Goal: Task Accomplishment & Management: Manage account settings

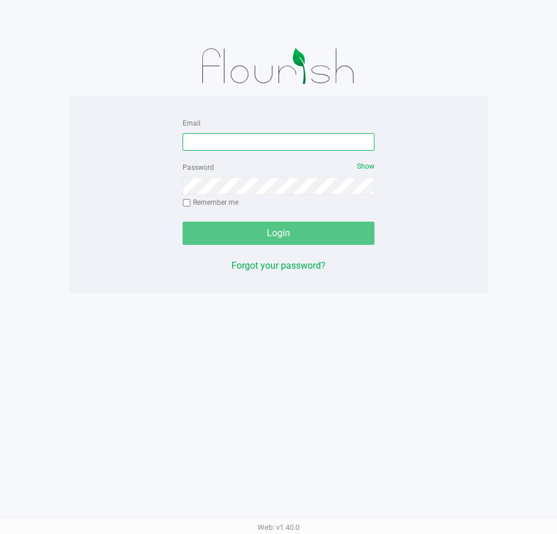
drag, startPoint x: 225, startPoint y: 138, endPoint x: 175, endPoint y: 109, distance: 57.7
click at [225, 138] on input "Email" at bounding box center [279, 141] width 192 height 17
type input "t"
type input "[EMAIL_ADDRESS][DOMAIN_NAME]"
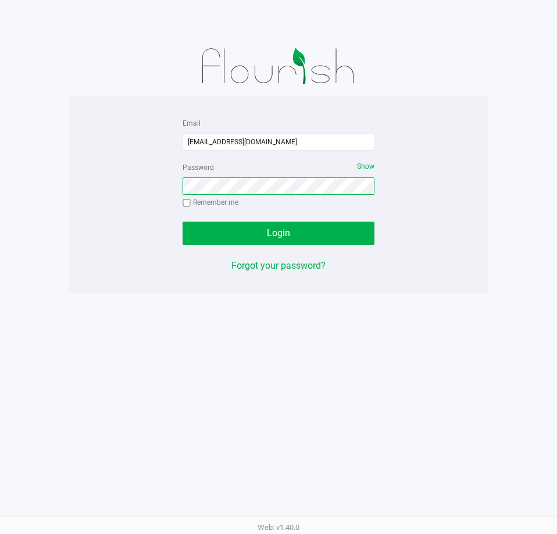
click at [183, 222] on button "Login" at bounding box center [279, 233] width 192 height 23
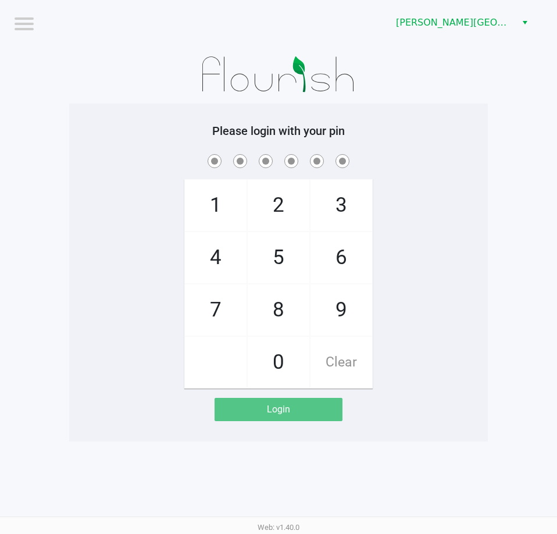
click at [158, 208] on div "1 4 7 2 5 8 0 3 6 9 Clear" at bounding box center [278, 270] width 419 height 237
drag, startPoint x: 151, startPoint y: 108, endPoint x: 154, endPoint y: 86, distance: 22.4
click at [151, 106] on div "Please login with your pin 1 4 7 2 5 8 0 3 6 9 Clear Login" at bounding box center [278, 273] width 419 height 338
checkbox input "true"
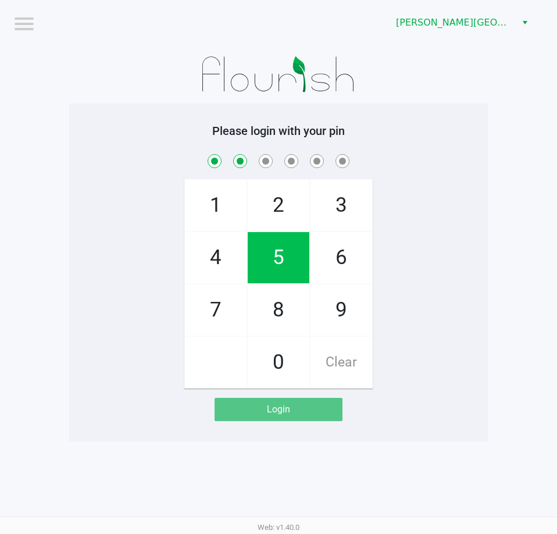
checkbox input "true"
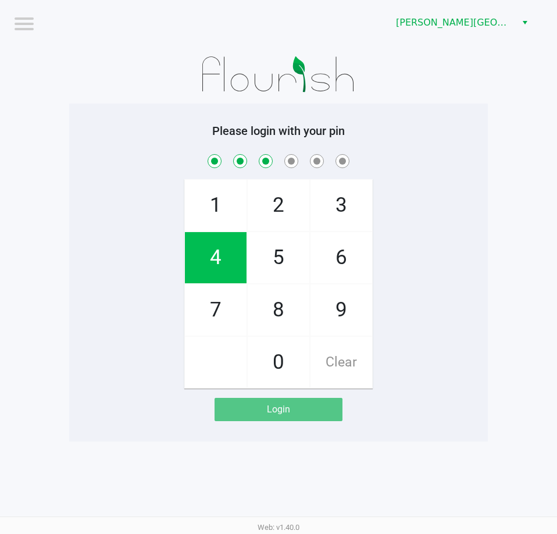
checkbox input "true"
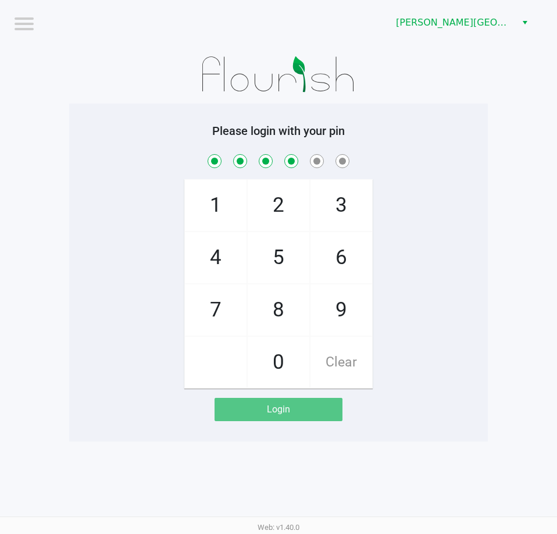
checkbox input "true"
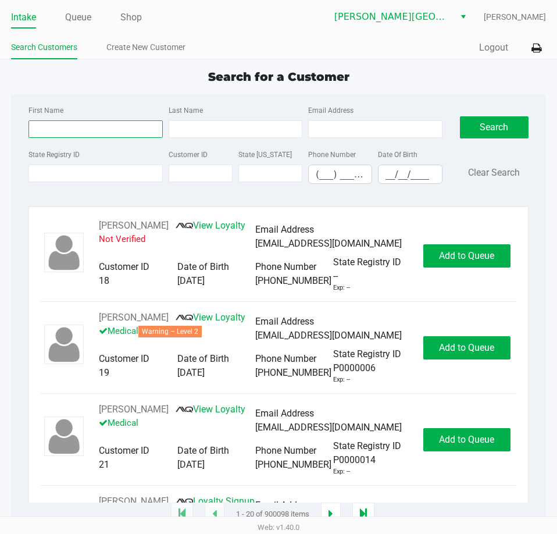
click at [108, 133] on input "First Name" at bounding box center [96, 128] width 134 height 17
type input "rivas"
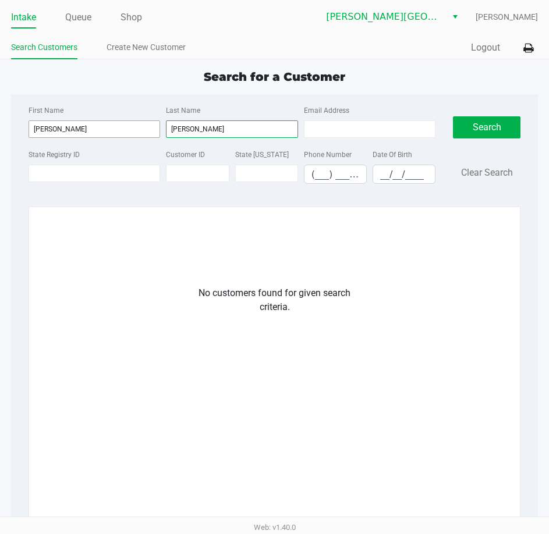
type input "lourdes"
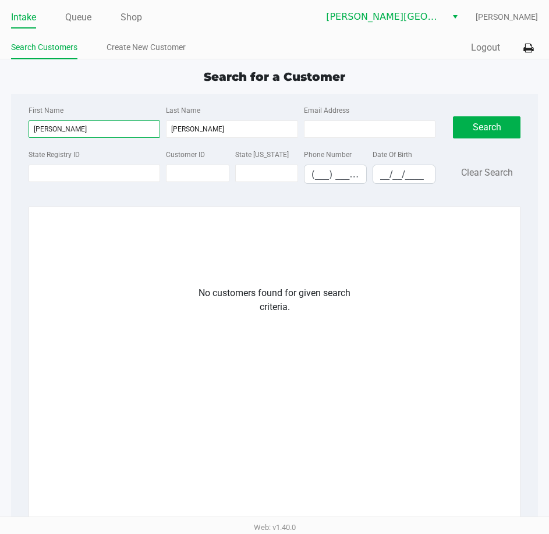
drag, startPoint x: 106, startPoint y: 128, endPoint x: -76, endPoint y: 127, distance: 182.6
click at [0, 127] on html "Intake Queue Shop Bonita Springs WC Tarek Haverty Search Customers Create New C…" at bounding box center [274, 267] width 549 height 534
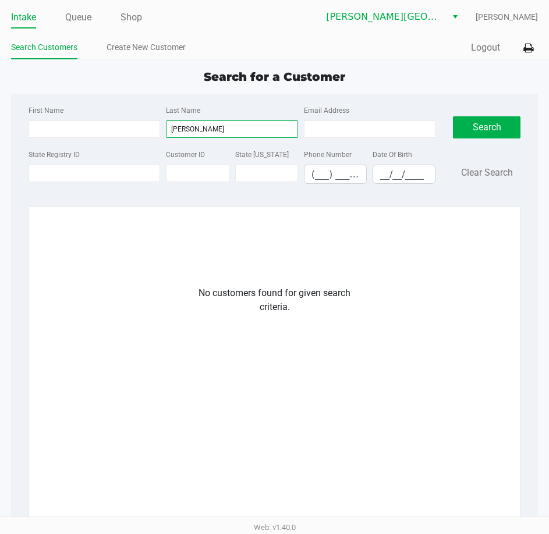
drag, startPoint x: 198, startPoint y: 128, endPoint x: 172, endPoint y: 129, distance: 26.2
click at [163, 129] on div "Last Name lourdes" at bounding box center [231, 120] width 137 height 35
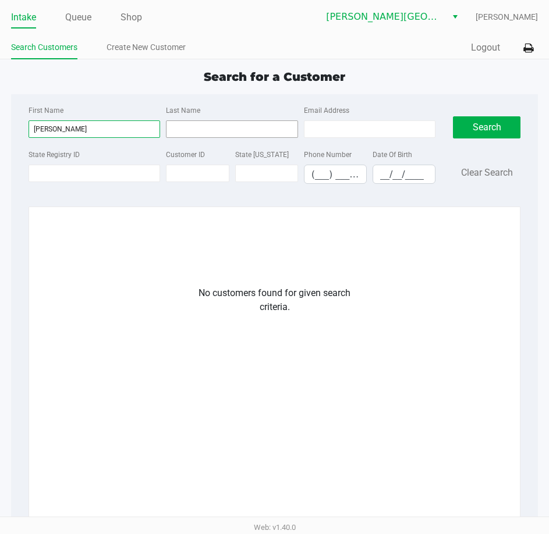
type input "lourdes"
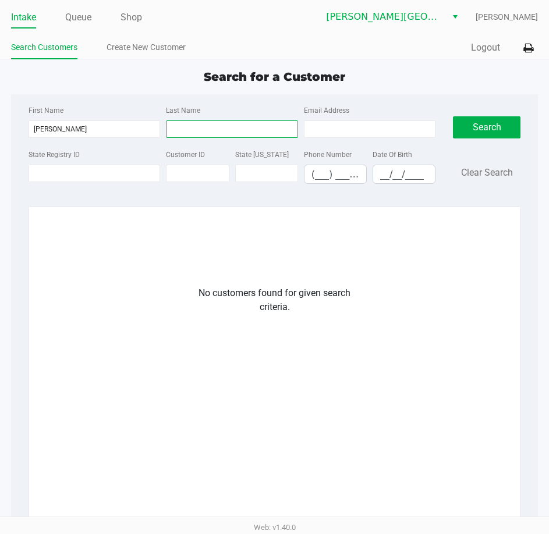
click at [186, 127] on input "Last Name" at bounding box center [231, 128] width 131 height 17
type input "rivas"
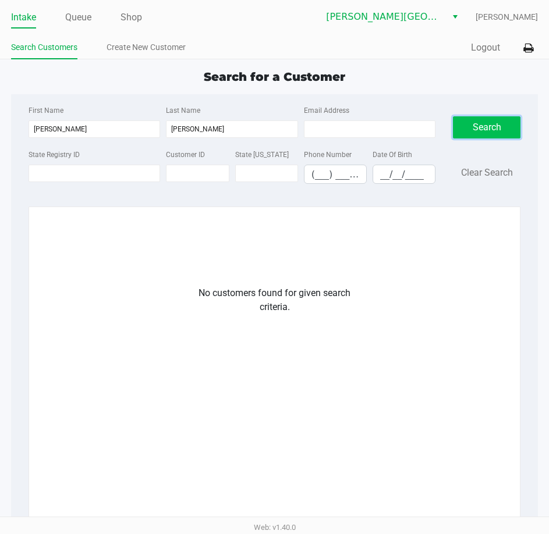
click at [480, 126] on button "Search" at bounding box center [486, 127] width 67 height 22
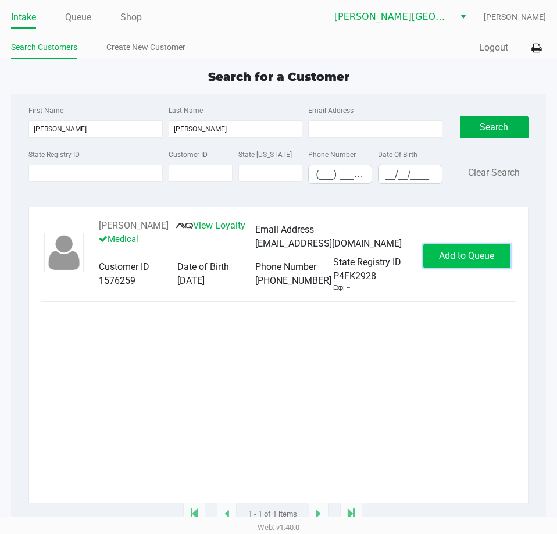
click at [470, 255] on span "Add to Queue" at bounding box center [466, 255] width 55 height 11
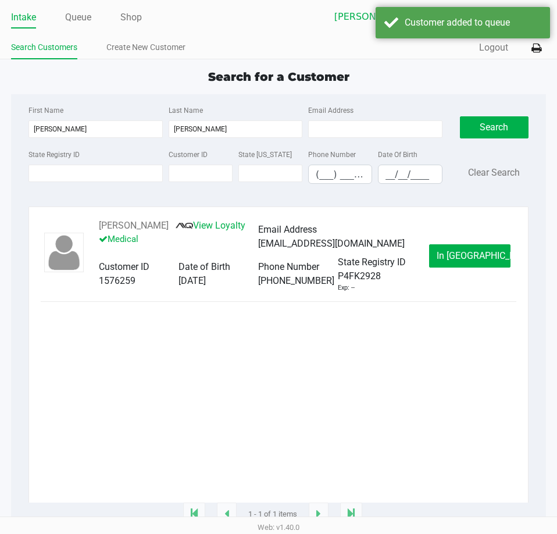
click at [470, 255] on span "In Queue" at bounding box center [486, 255] width 98 height 11
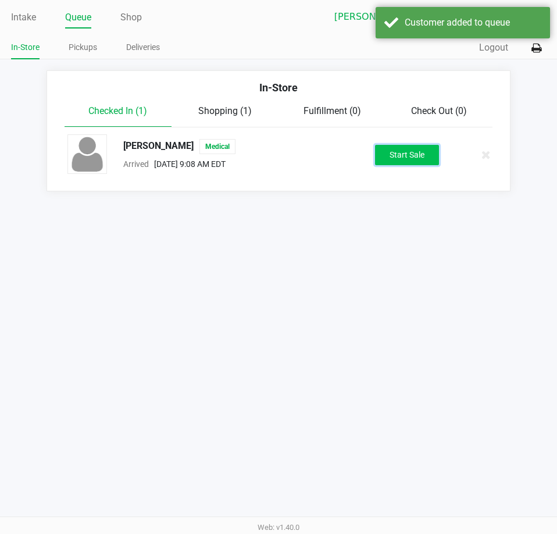
click at [411, 158] on button "Start Sale" at bounding box center [407, 155] width 64 height 20
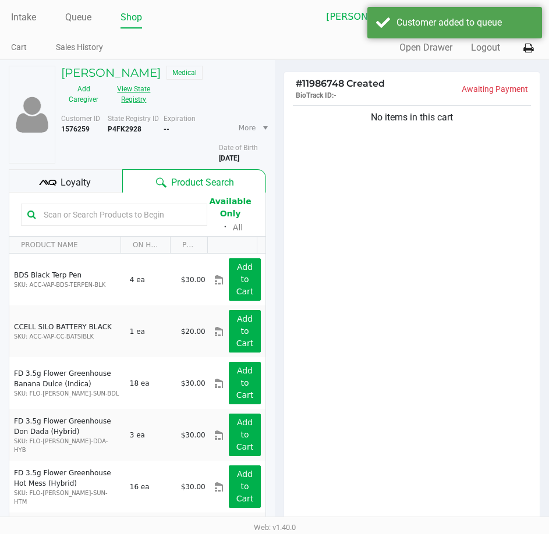
click at [131, 95] on button "View State Registry" at bounding box center [130, 94] width 49 height 29
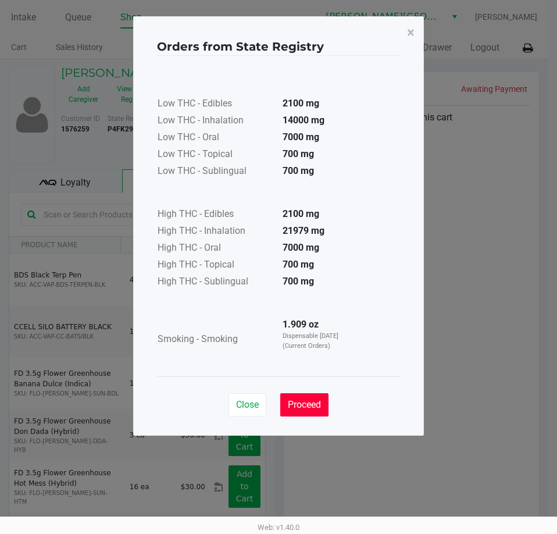
click at [307, 400] on span "Proceed" at bounding box center [304, 404] width 33 height 11
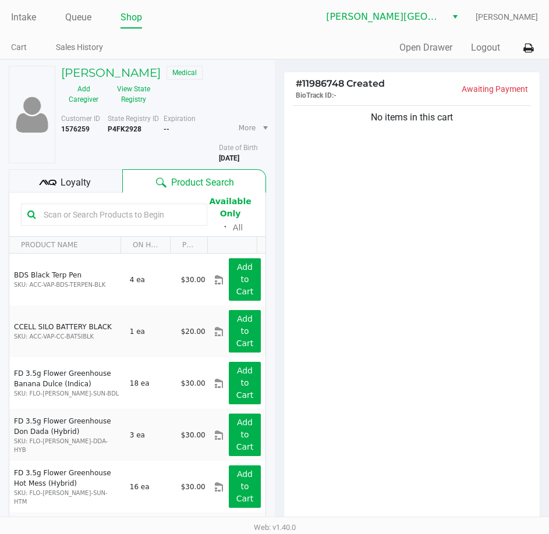
click at [369, 281] on div "Low THC - Edibles 2100 mg Low THC - Inhalation 14000 mg Low THC - Oral 7000 mg …" at bounding box center [274, 187] width 243 height 293
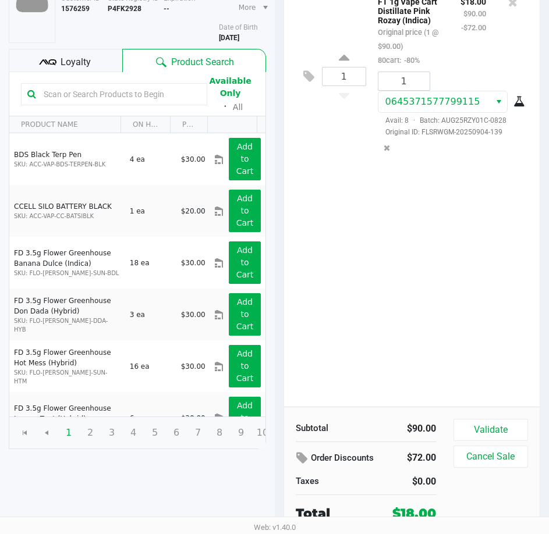
scroll to position [122, 0]
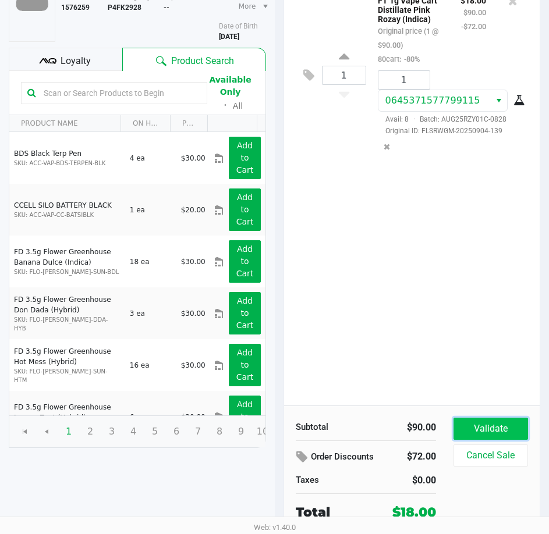
click at [499, 435] on button "Validate" at bounding box center [490, 429] width 74 height 22
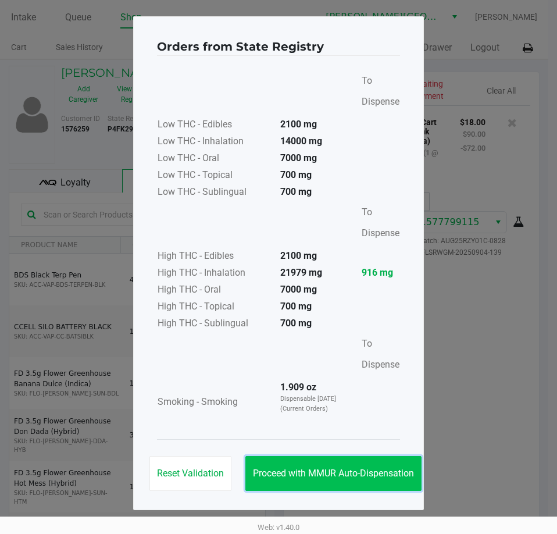
click at [404, 476] on span "Proceed with MMUR Auto-Dispensation" at bounding box center [333, 473] width 161 height 11
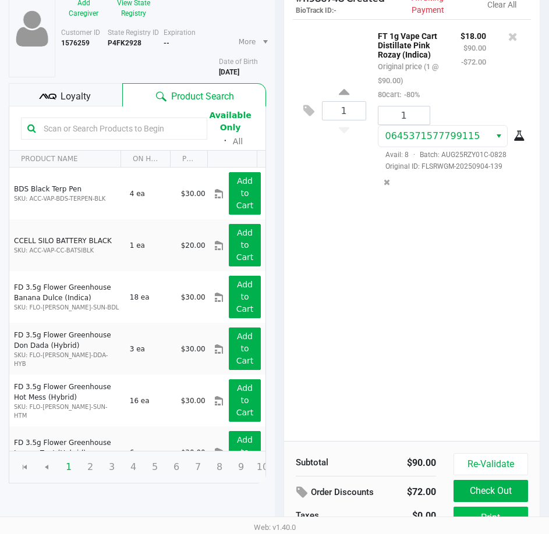
scroll to position [148, 0]
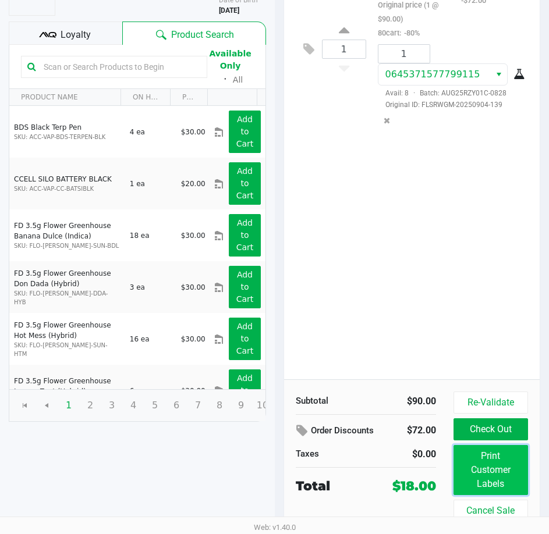
click at [498, 472] on button "Print Customer Labels" at bounding box center [490, 470] width 74 height 50
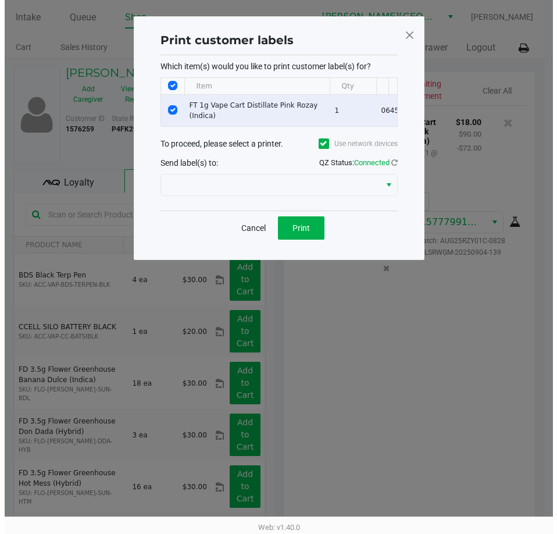
scroll to position [0, 0]
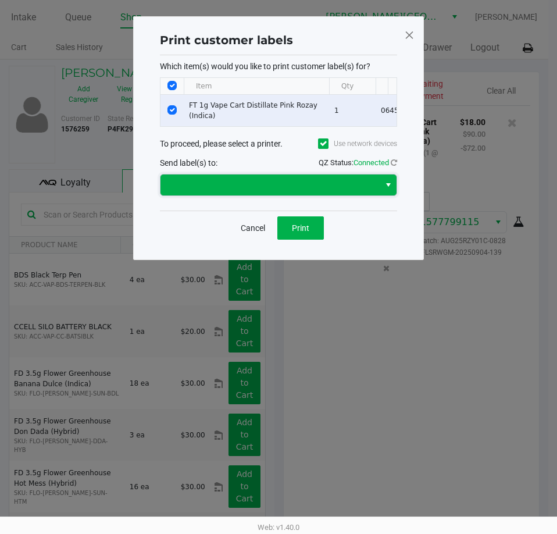
click at [280, 192] on span at bounding box center [270, 185] width 205 height 14
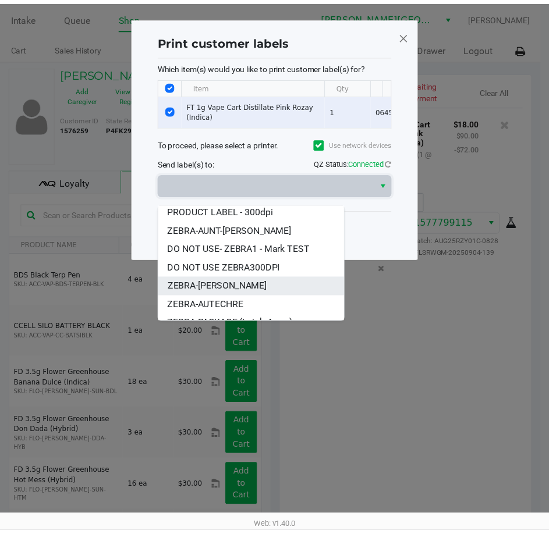
scroll to position [33, 0]
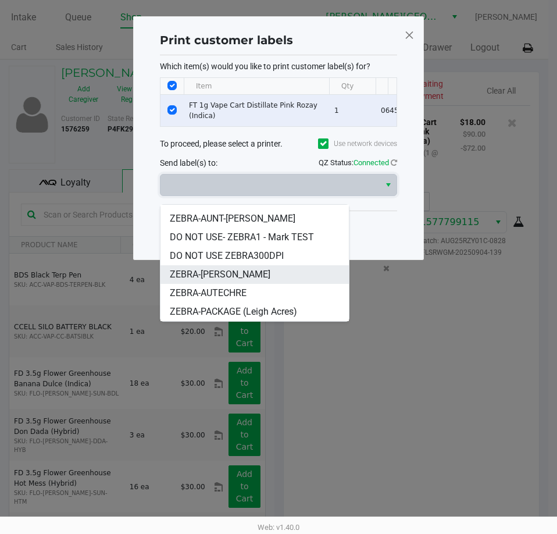
click at [229, 281] on span "ZEBRA-ED-SHEERAN" at bounding box center [220, 275] width 101 height 14
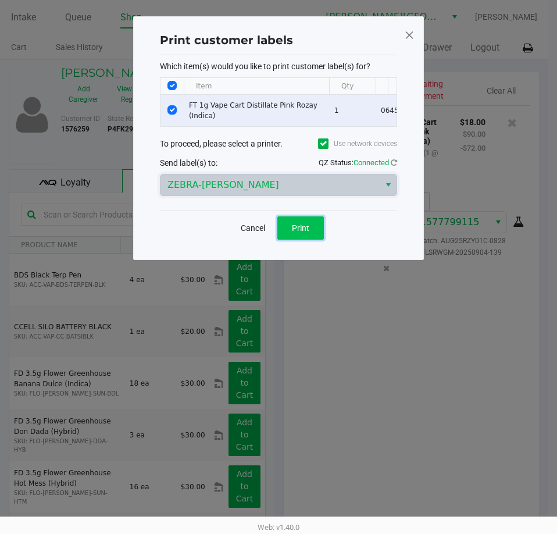
click at [303, 233] on span "Print" at bounding box center [300, 227] width 17 height 9
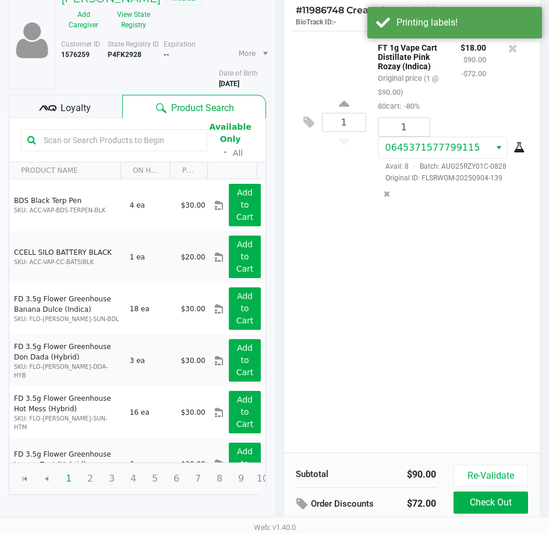
scroll to position [148, 0]
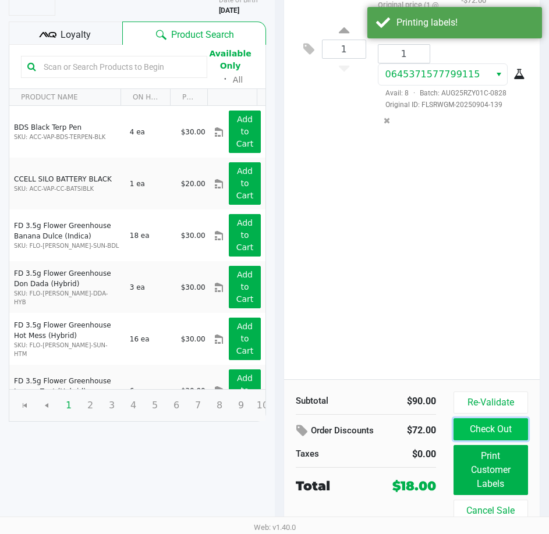
click at [490, 435] on button "Check Out" at bounding box center [490, 429] width 74 height 22
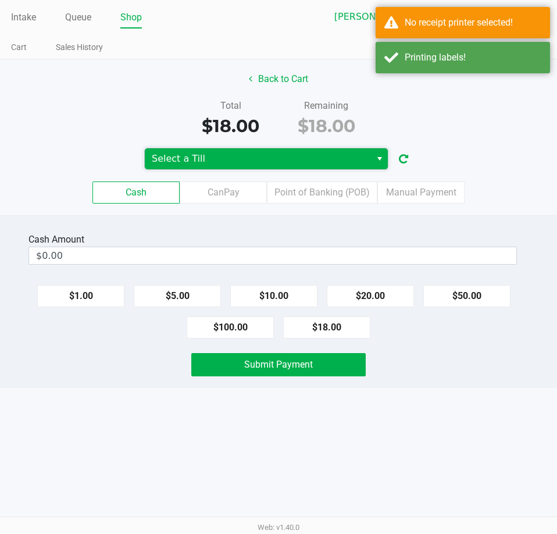
click at [230, 155] on span "Select a Till" at bounding box center [258, 159] width 212 height 14
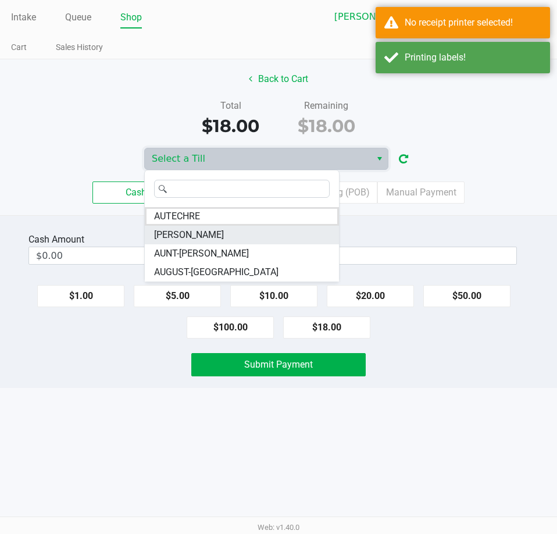
click at [204, 236] on span "CHARLES-EVANS" at bounding box center [189, 235] width 70 height 14
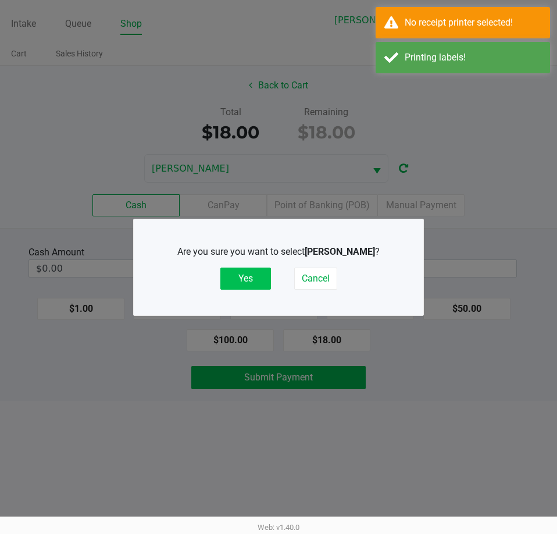
click at [240, 277] on button "Yes" at bounding box center [245, 279] width 51 height 22
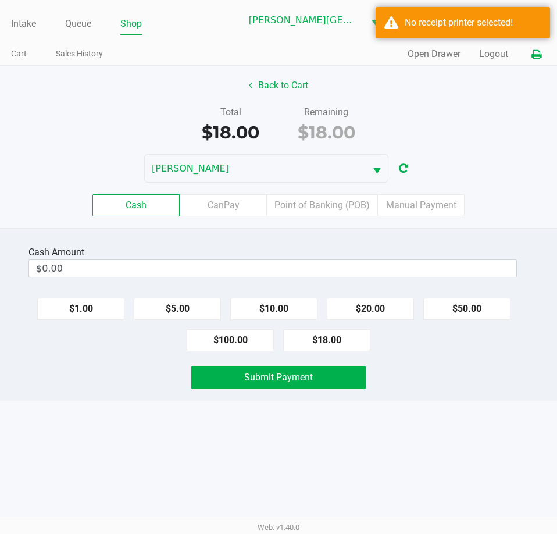
click at [539, 58] on icon at bounding box center [537, 55] width 10 height 8
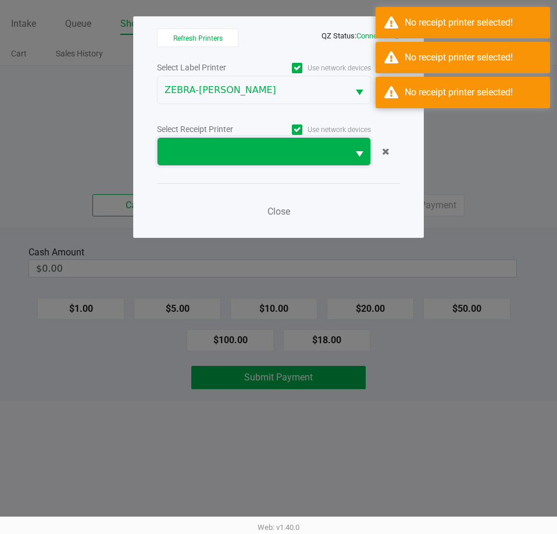
click at [257, 146] on span at bounding box center [253, 152] width 177 height 14
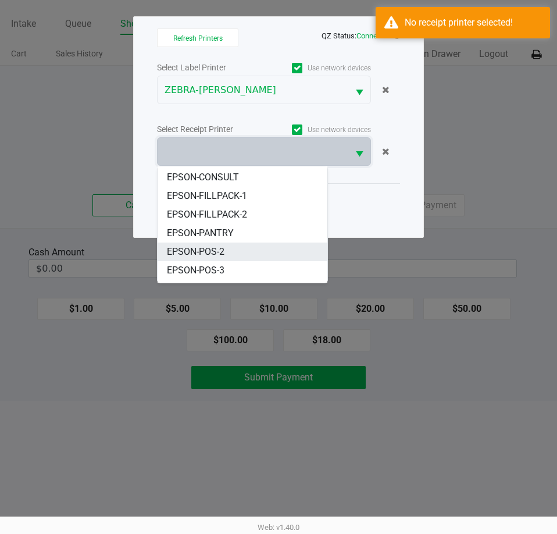
scroll to position [107, 0]
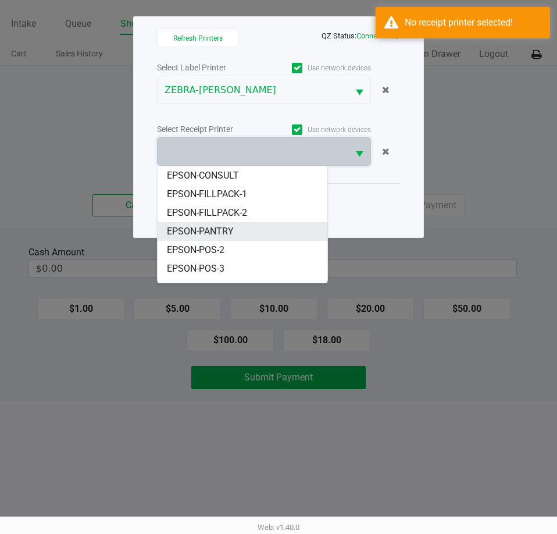
click at [223, 225] on span "EPSON-PANTRY" at bounding box center [200, 232] width 67 height 14
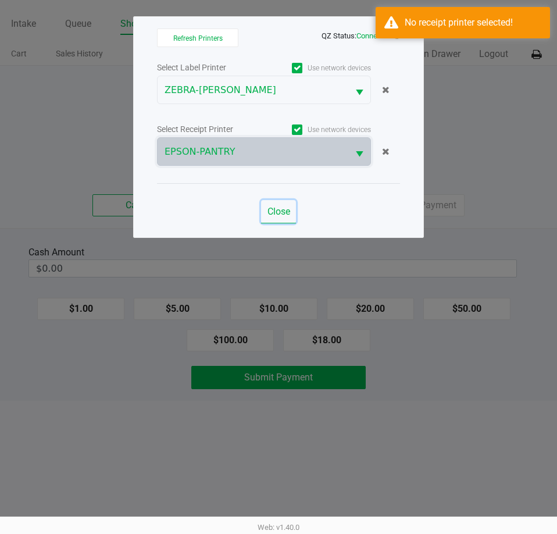
click at [282, 212] on span "Close" at bounding box center [279, 211] width 23 height 11
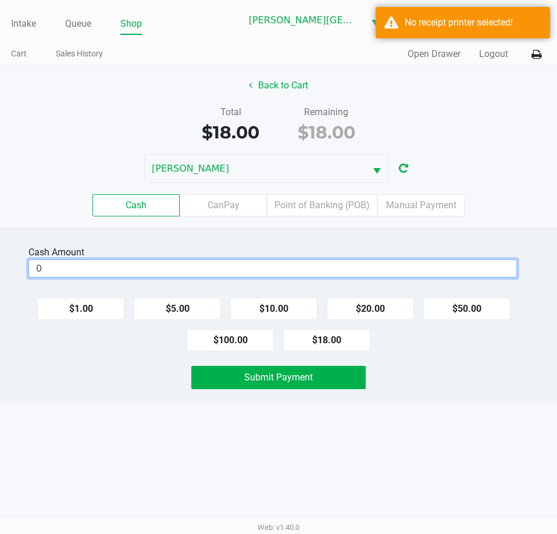
click at [164, 267] on input "0" at bounding box center [272, 268] width 487 height 17
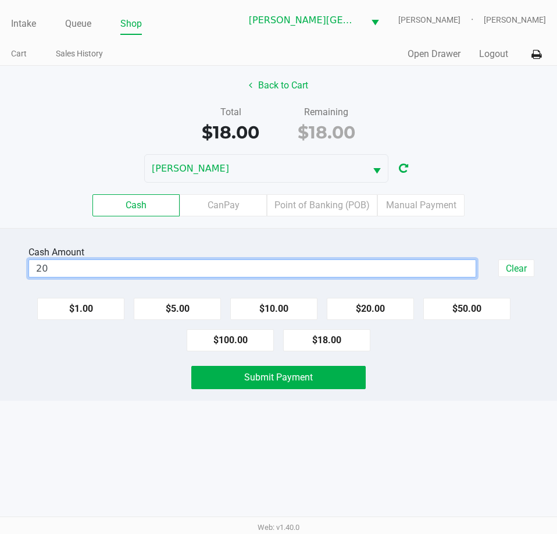
type input "$20.00"
click at [108, 357] on div "Cash Amount $20.00 Clear $1.00 $5.00 $10.00 $20.00 $50.00 $100.00 $18.00 Submit…" at bounding box center [278, 314] width 557 height 173
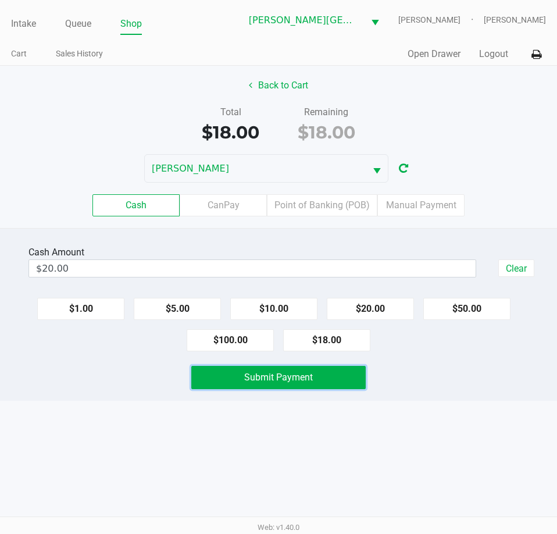
drag, startPoint x: 249, startPoint y: 369, endPoint x: 194, endPoint y: 418, distance: 73.3
click at [250, 369] on button "Submit Payment" at bounding box center [278, 377] width 174 height 23
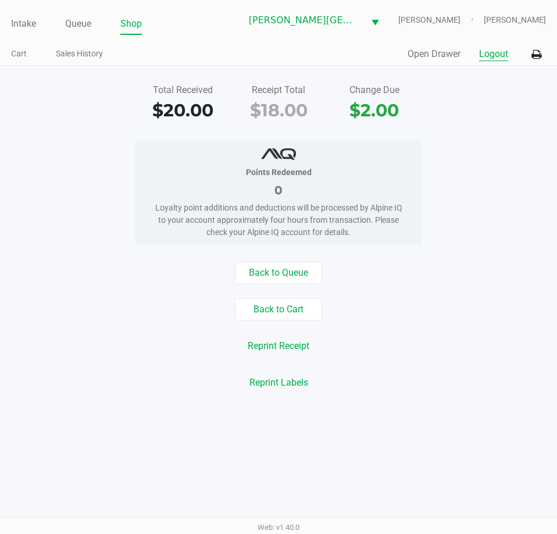
click at [490, 56] on button "Logout" at bounding box center [493, 54] width 29 height 14
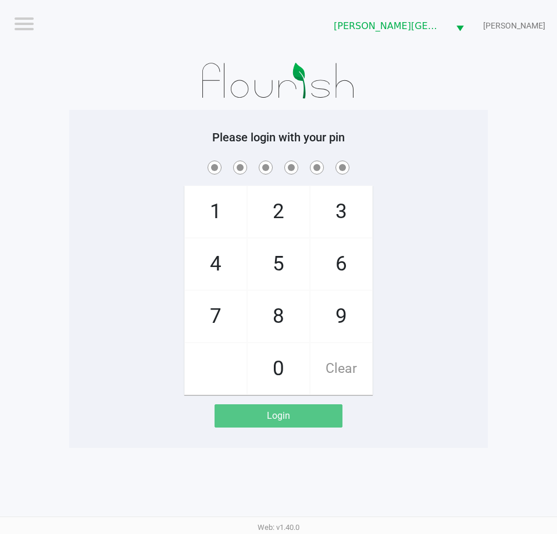
click at [144, 141] on h5 "Please login with your pin" at bounding box center [278, 137] width 401 height 14
click at [48, 161] on app-pos-login-wrapper "Logout Bonita Springs WC CHARLES-EVANS Please login with your pin 1 4 7 2 5 8 0…" at bounding box center [278, 224] width 557 height 448
click at [111, 202] on div "1 4 7 2 5 8 0 3 6 9 Clear" at bounding box center [278, 276] width 419 height 237
click at [14, 206] on app-pos-login-wrapper "Logout Bonita Springs WC CHARLES-EVANS Please login with your pin 1 4 7 2 5 8 0…" at bounding box center [278, 224] width 557 height 448
click at [87, 211] on div "1 4 7 2 5 8 0 3 6 9 Clear" at bounding box center [278, 276] width 419 height 237
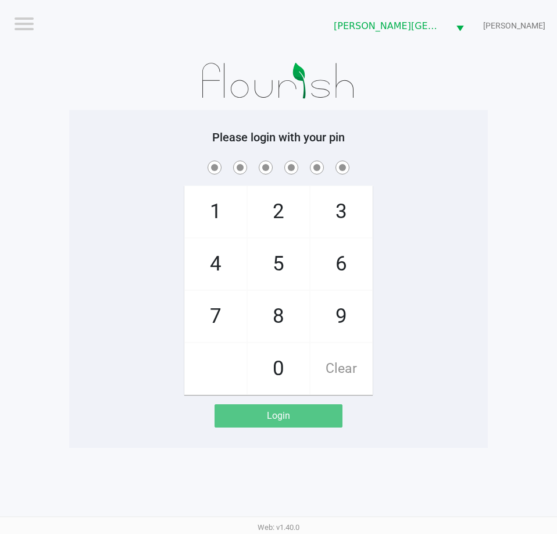
drag, startPoint x: 83, startPoint y: 152, endPoint x: 62, endPoint y: 161, distance: 22.7
click at [84, 152] on div "Please login with your pin 1 4 7 2 5 8 0 3 6 9 Clear Login" at bounding box center [278, 278] width 419 height 297
click at [122, 207] on div "1 4 7 2 5 8 0 3 6 9 Clear" at bounding box center [278, 276] width 419 height 237
click at [98, 209] on div "1 4 7 2 5 8 0 3 6 9 Clear" at bounding box center [278, 276] width 419 height 237
click at [120, 206] on div "1 4 7 2 5 8 0 3 6 9 Clear" at bounding box center [278, 276] width 419 height 237
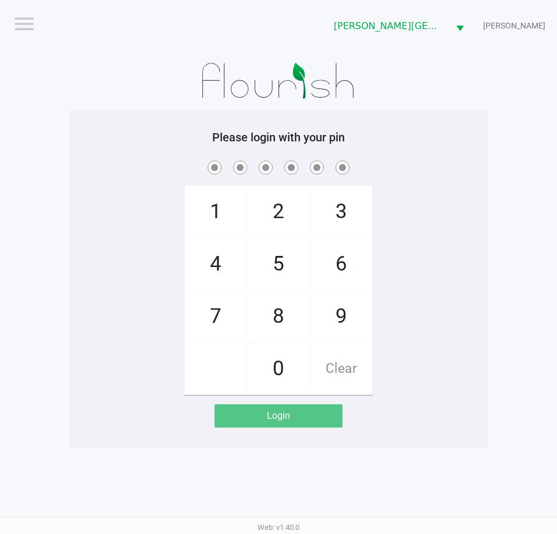
click at [120, 209] on div "1 4 7 2 5 8 0 3 6 9 Clear" at bounding box center [278, 276] width 419 height 237
click at [40, 248] on app-pos-login-wrapper "Logout Bonita Springs WC CHARLES-EVANS Please login with your pin 1 4 7 2 5 8 0…" at bounding box center [278, 224] width 557 height 448
checkbox input "true"
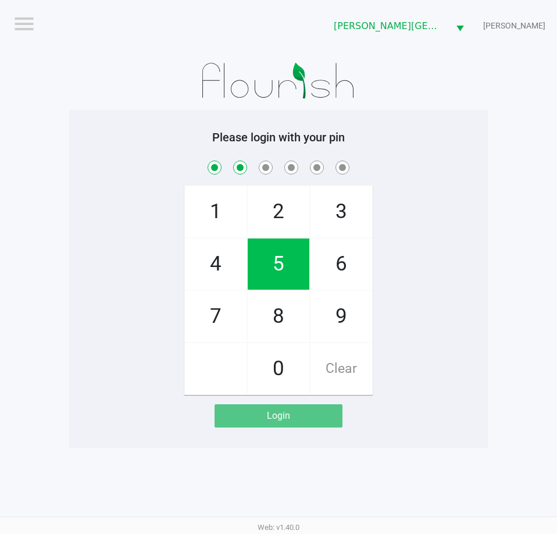
checkbox input "true"
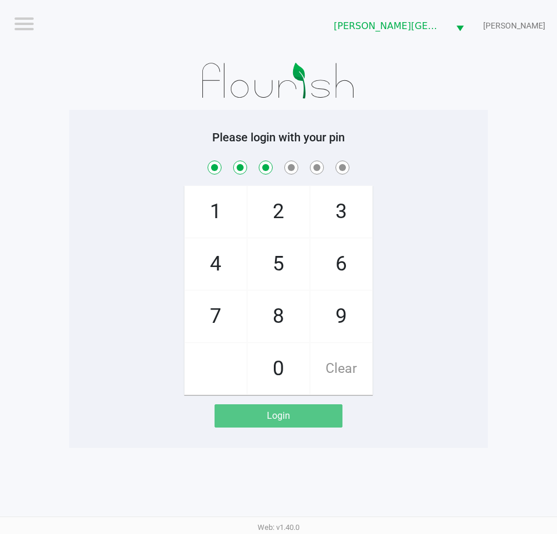
checkbox input "true"
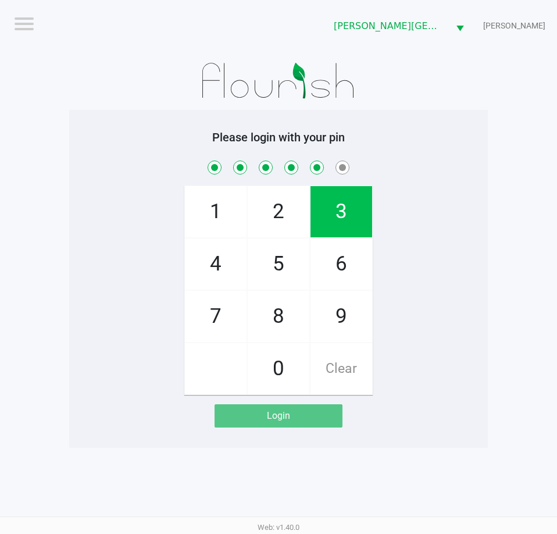
checkbox input "true"
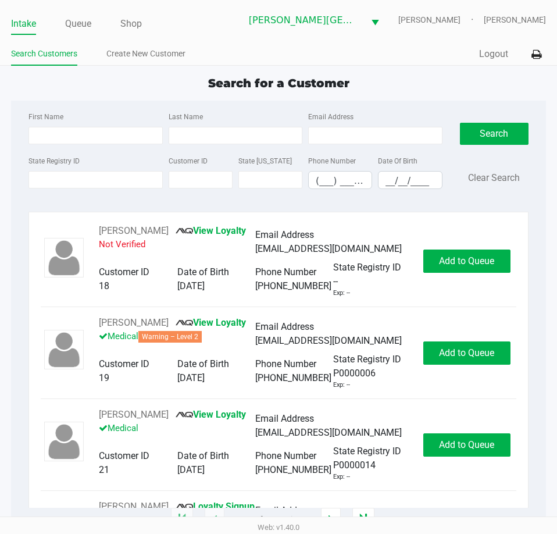
click at [424, 80] on div "Search for a Customer" at bounding box center [278, 82] width 553 height 17
click at [486, 45] on div "Quick Sale Logout" at bounding box center [413, 55] width 268 height 22
click at [496, 58] on button "Logout" at bounding box center [493, 54] width 29 height 14
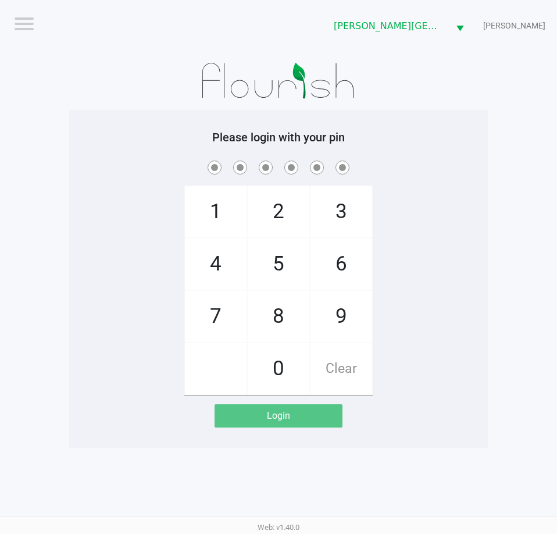
click at [119, 73] on div at bounding box center [278, 81] width 419 height 58
click at [120, 73] on div at bounding box center [278, 81] width 419 height 58
checkbox input "true"
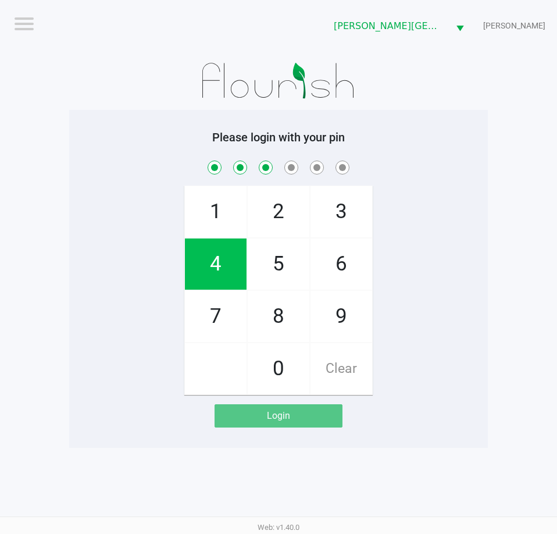
checkbox input "true"
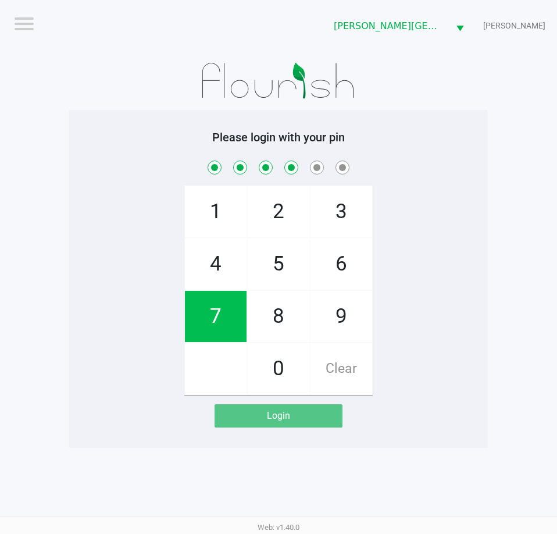
checkbox input "true"
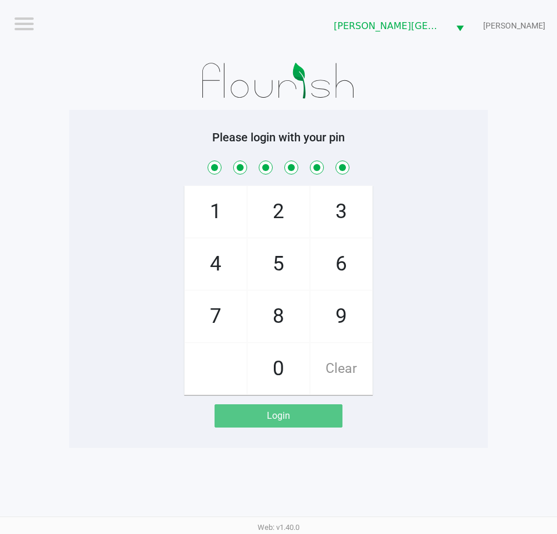
checkbox input "true"
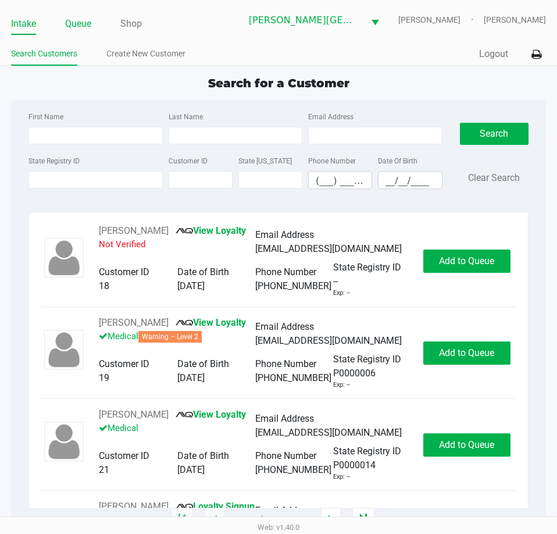
click at [73, 19] on link "Queue" at bounding box center [78, 24] width 26 height 16
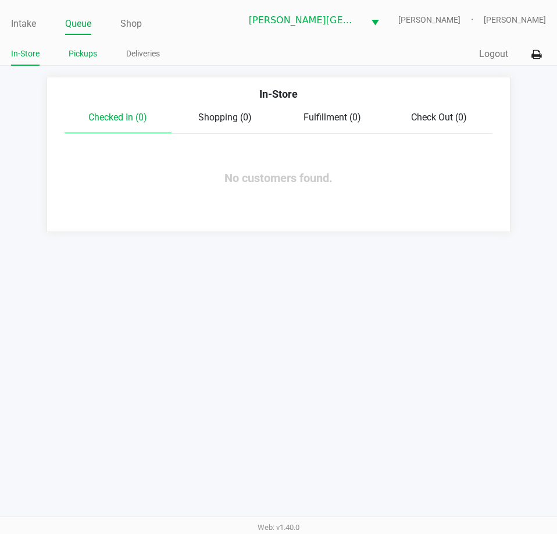
click at [86, 56] on link "Pickups" at bounding box center [83, 54] width 29 height 15
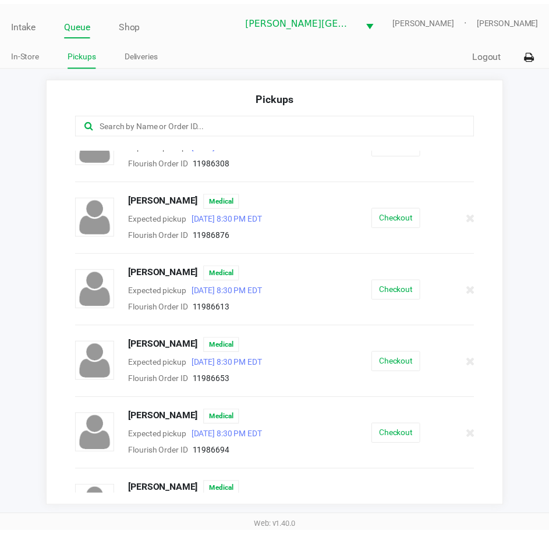
scroll to position [407, 0]
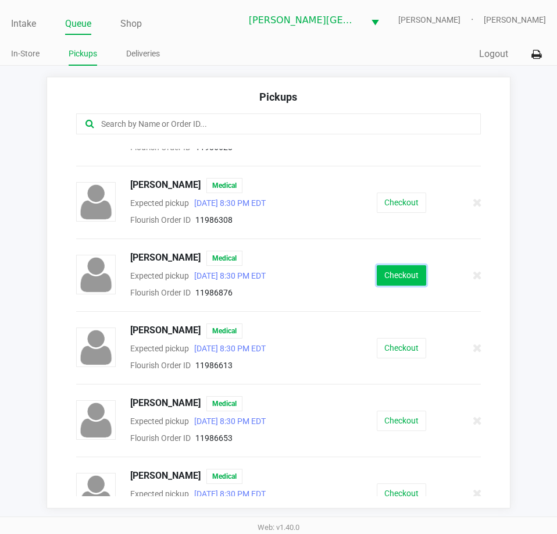
click at [386, 275] on button "Checkout" at bounding box center [401, 275] width 49 height 20
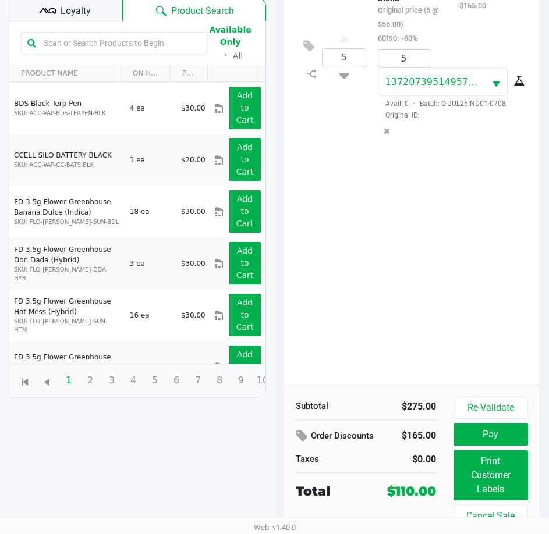
scroll to position [154, 0]
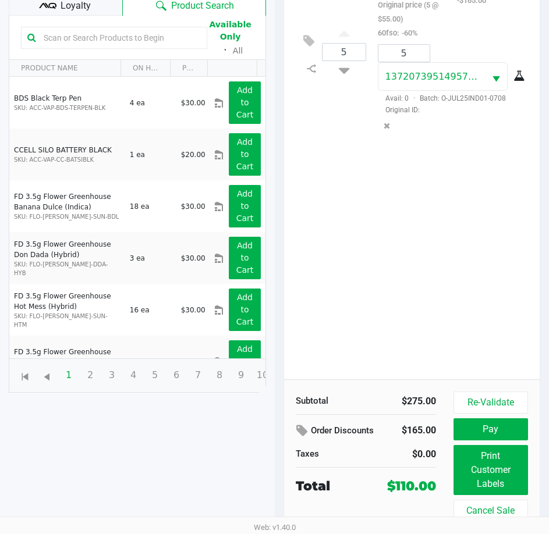
click at [87, 15] on div "Loyalty" at bounding box center [65, 3] width 113 height 23
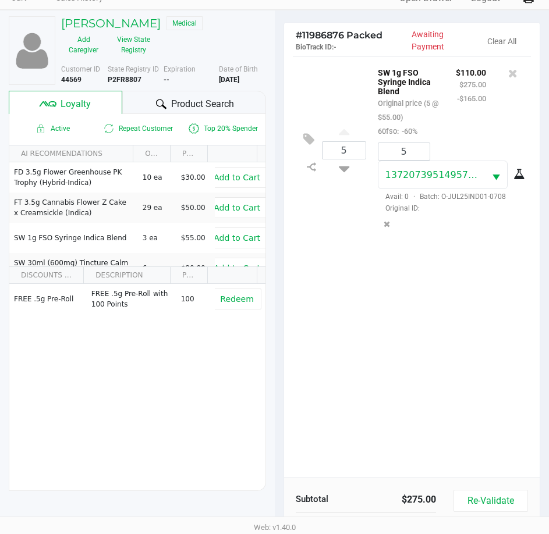
scroll to position [0, 0]
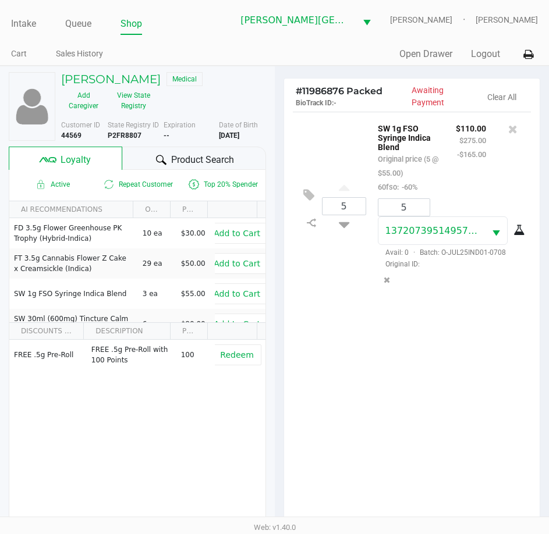
click at [215, 156] on span "Product Search" at bounding box center [202, 160] width 63 height 14
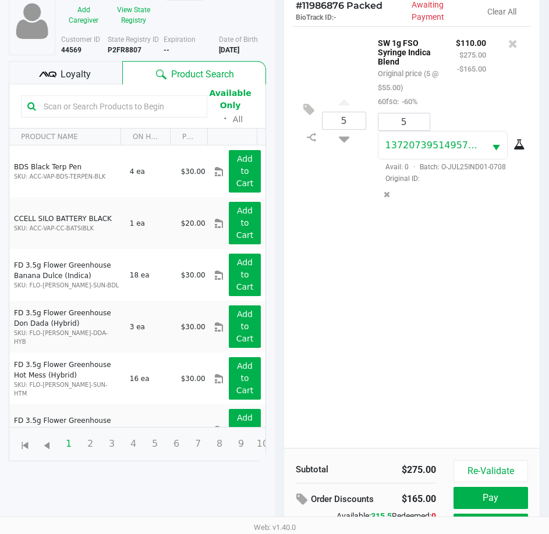
scroll to position [154, 0]
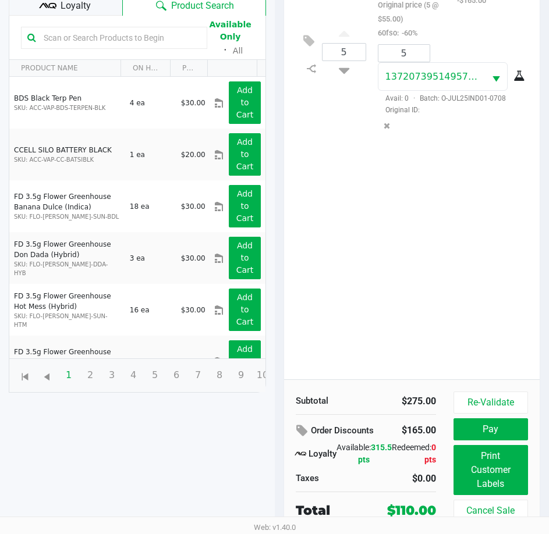
click at [485, 336] on div "5 SW 1g FSO Syringe Indica Blend Original price (5 @ $55.00) 60fso: -60% $110.0…" at bounding box center [412, 169] width 256 height 422
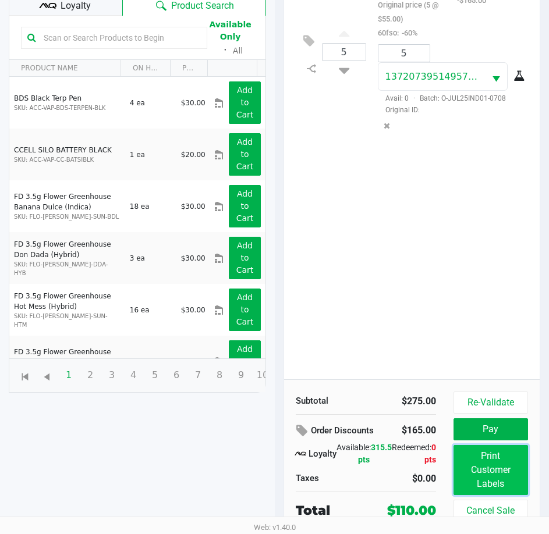
click at [501, 464] on button "Print Customer Labels" at bounding box center [490, 470] width 74 height 50
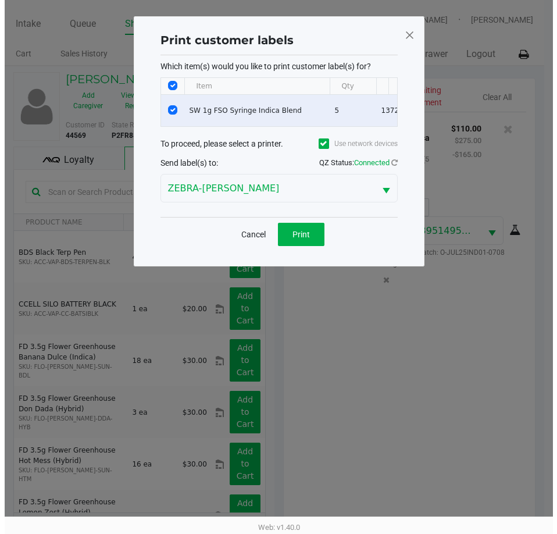
scroll to position [0, 0]
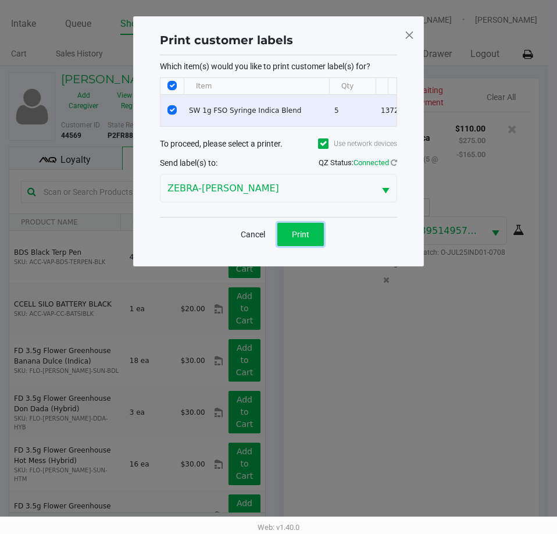
click at [309, 246] on button "Print" at bounding box center [300, 234] width 47 height 23
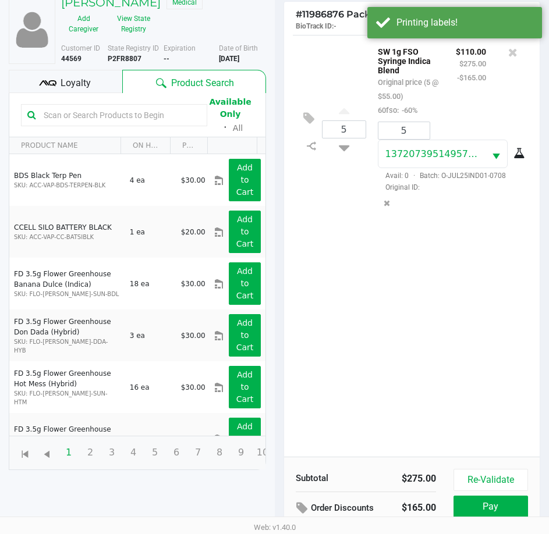
scroll to position [154, 0]
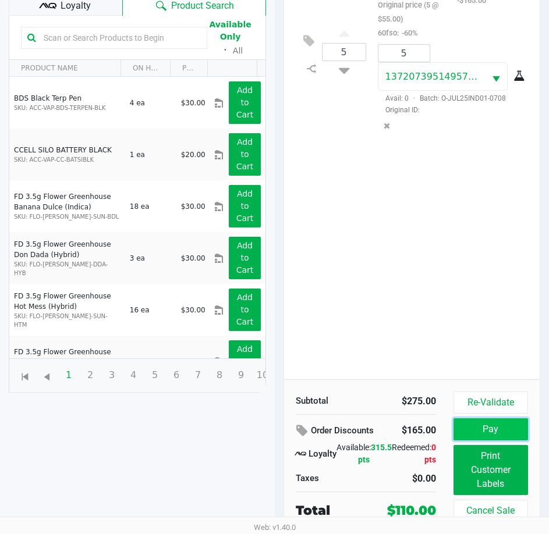
click at [510, 423] on button "Pay" at bounding box center [490, 429] width 74 height 22
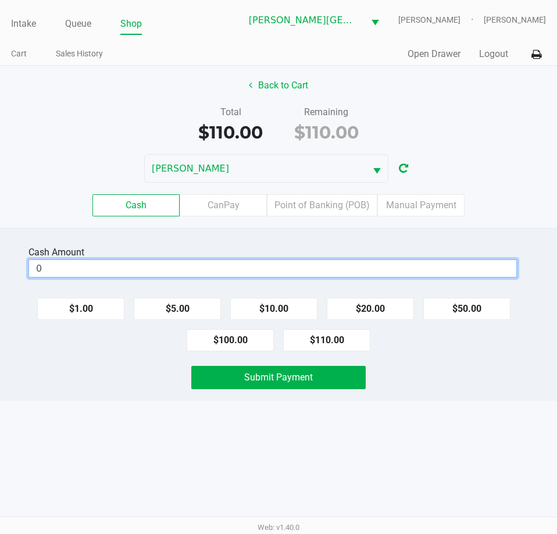
click at [101, 267] on input "0" at bounding box center [272, 268] width 487 height 17
type input "$120.00"
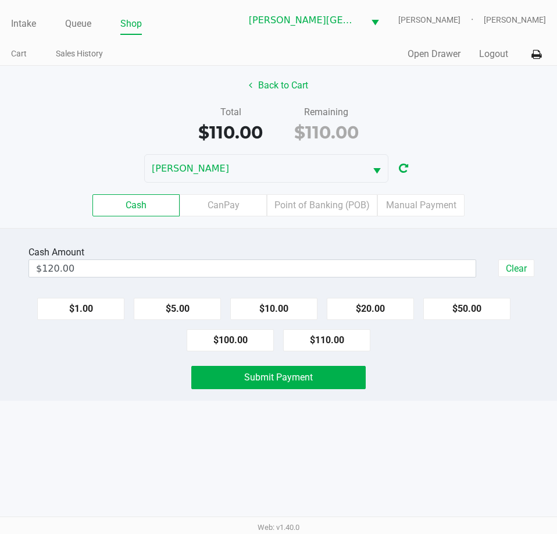
click at [176, 419] on div "Intake Queue Shop Bonita Springs WC CHARLES-EVANS Tarek Haverty Cart Sales Hist…" at bounding box center [278, 267] width 557 height 534
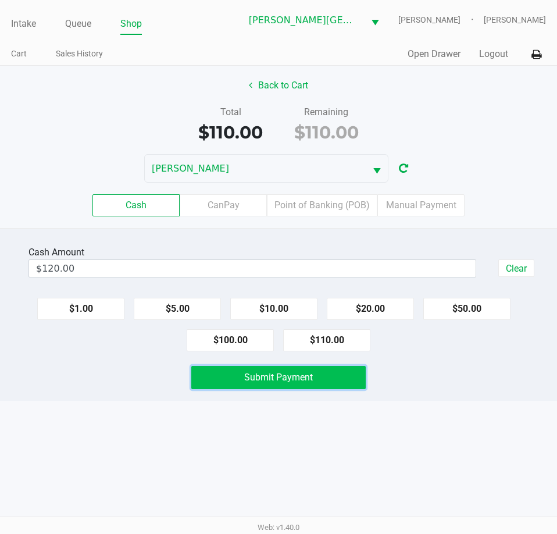
click at [230, 373] on button "Submit Payment" at bounding box center [278, 377] width 174 height 23
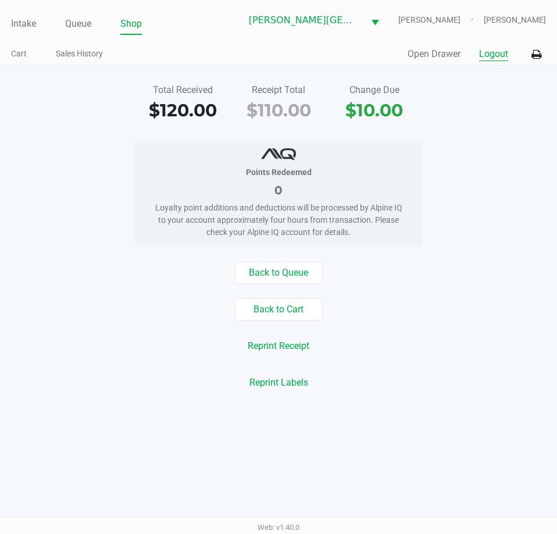
click at [490, 54] on button "Logout" at bounding box center [493, 54] width 29 height 14
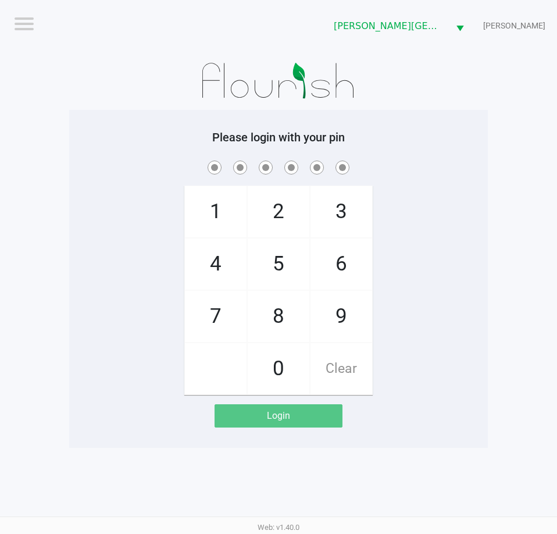
click at [73, 216] on div "1 4 7 2 5 8 0 3 6 9 Clear" at bounding box center [278, 276] width 419 height 237
click at [107, 218] on div "1 4 7 2 5 8 0 3 6 9 Clear" at bounding box center [278, 276] width 419 height 237
click at [41, 212] on app-pos-login-wrapper "Logout Bonita Springs WC CHARLES-EVANS Please login with your pin 1 4 7 2 5 8 0…" at bounding box center [278, 224] width 557 height 448
click at [84, 95] on div at bounding box center [278, 81] width 419 height 58
checkbox input "true"
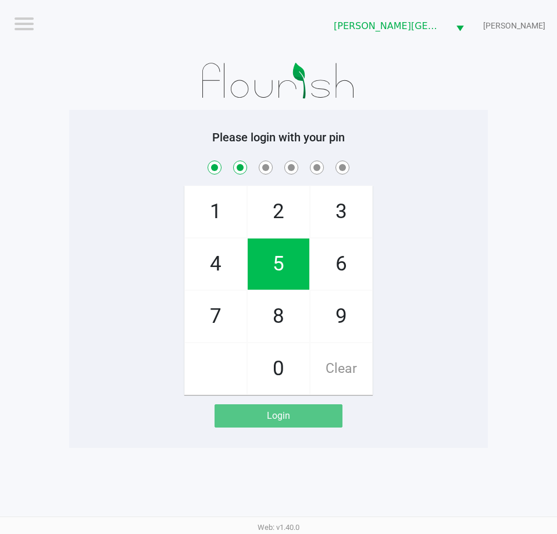
checkbox input "true"
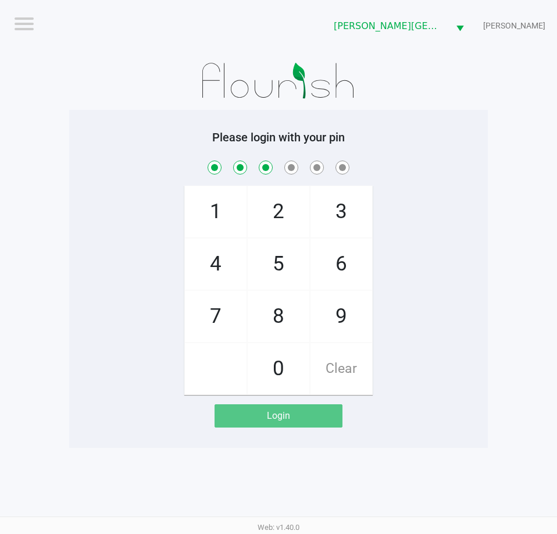
checkbox input "true"
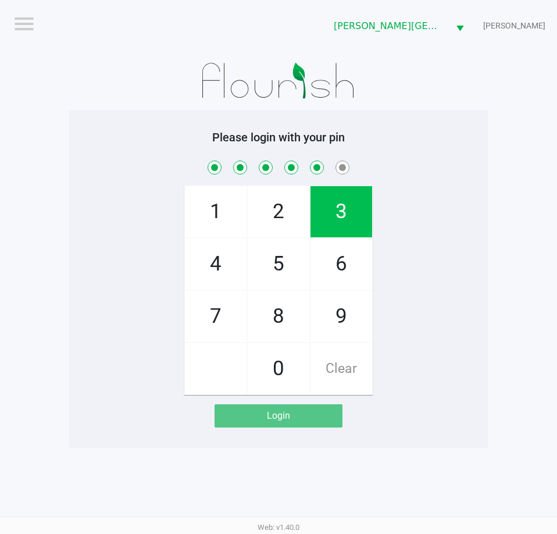
checkbox input "true"
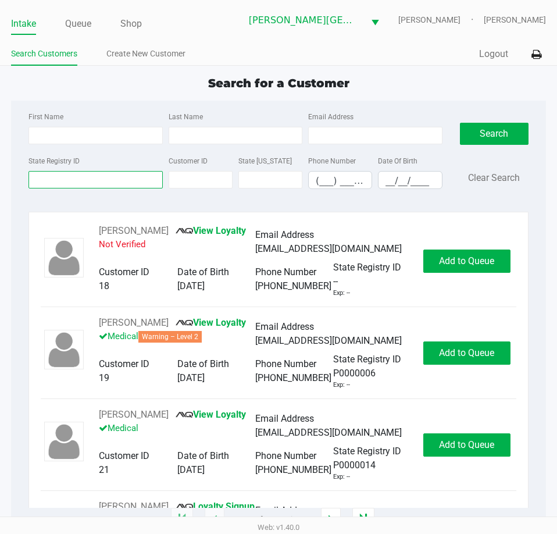
click at [116, 182] on input "State Registry ID" at bounding box center [96, 179] width 134 height 17
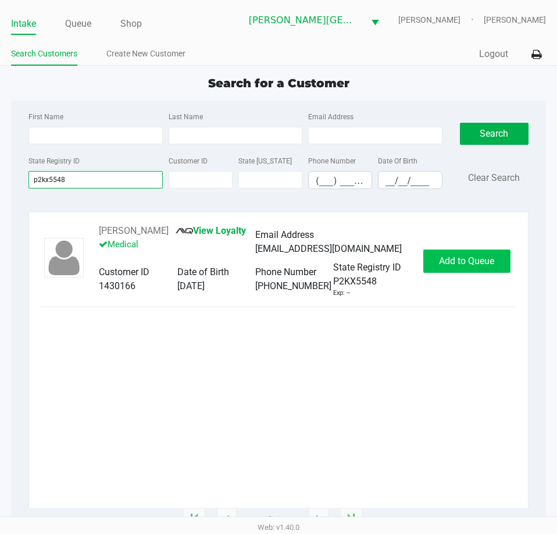
type input "p2kx5548"
click at [466, 266] on span "Add to Queue" at bounding box center [466, 260] width 55 height 11
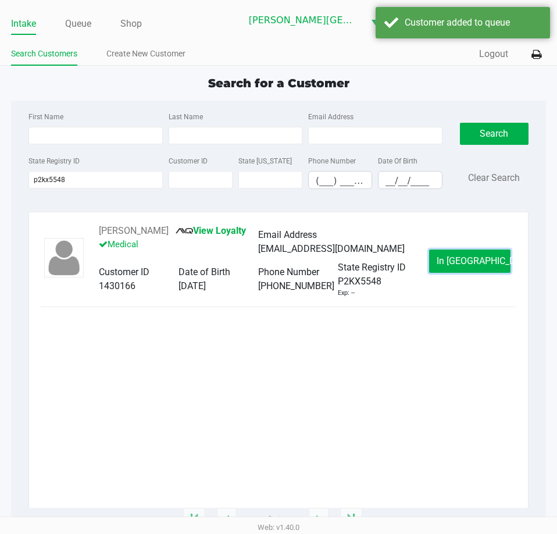
click at [466, 266] on span "In Queue" at bounding box center [486, 260] width 98 height 11
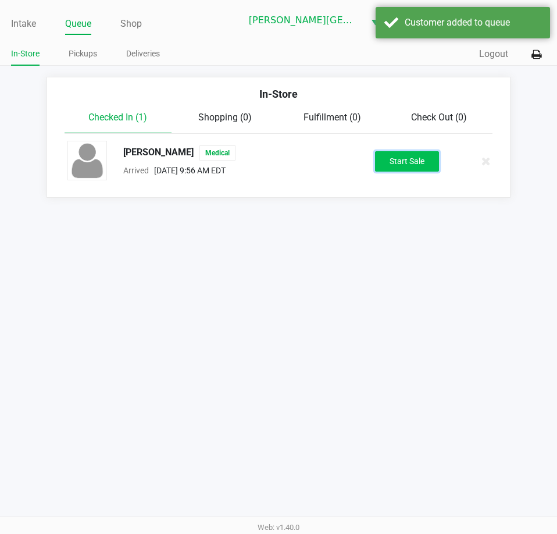
click at [409, 162] on button "Start Sale" at bounding box center [407, 161] width 64 height 20
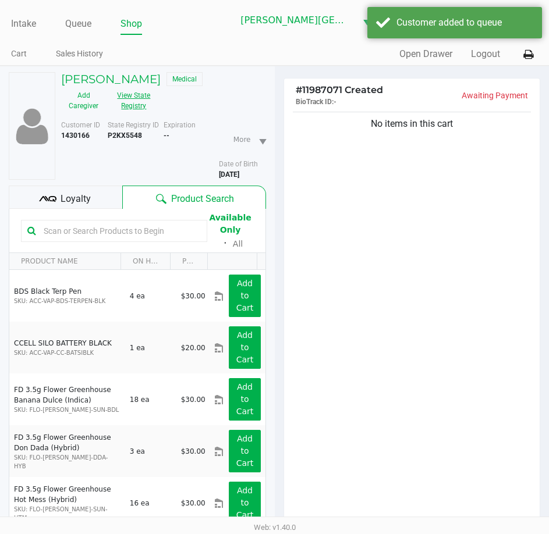
click at [132, 105] on button "View State Registry" at bounding box center [130, 100] width 49 height 29
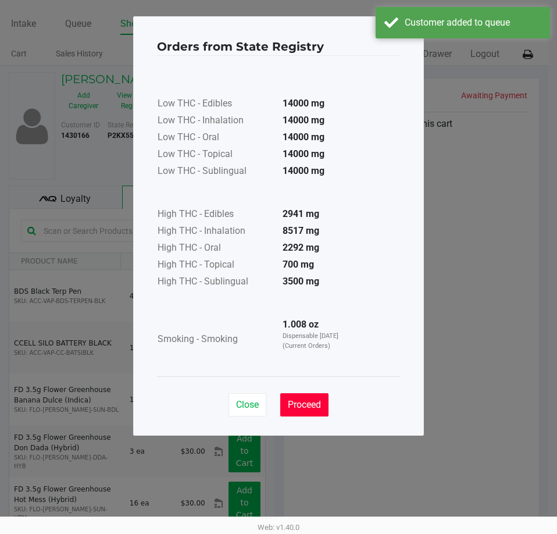
click at [309, 409] on span "Proceed" at bounding box center [304, 404] width 33 height 11
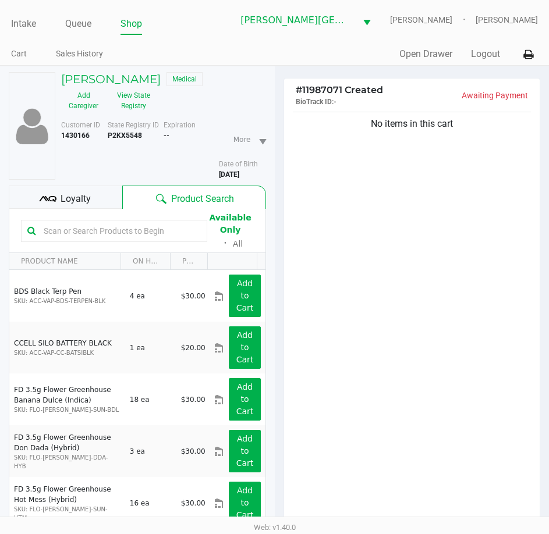
drag, startPoint x: 406, startPoint y: 257, endPoint x: 401, endPoint y: 244, distance: 13.8
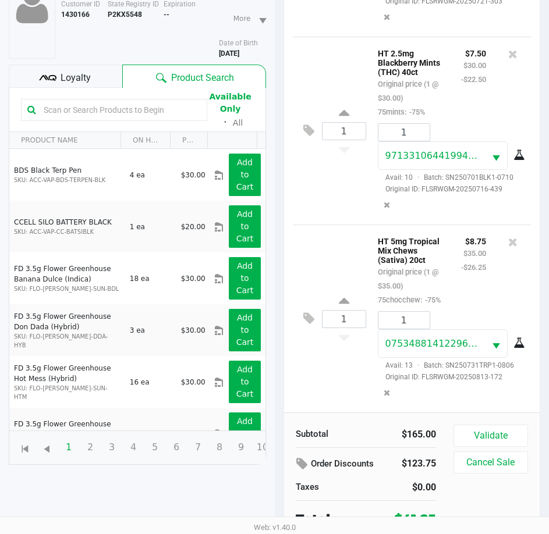
scroll to position [128, 0]
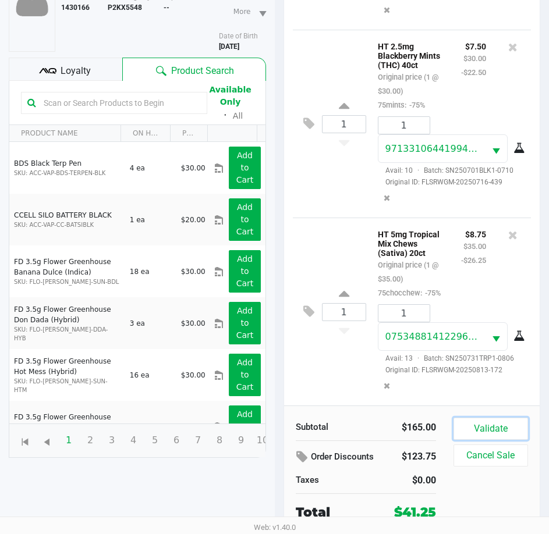
click at [486, 437] on button "Validate" at bounding box center [490, 429] width 74 height 22
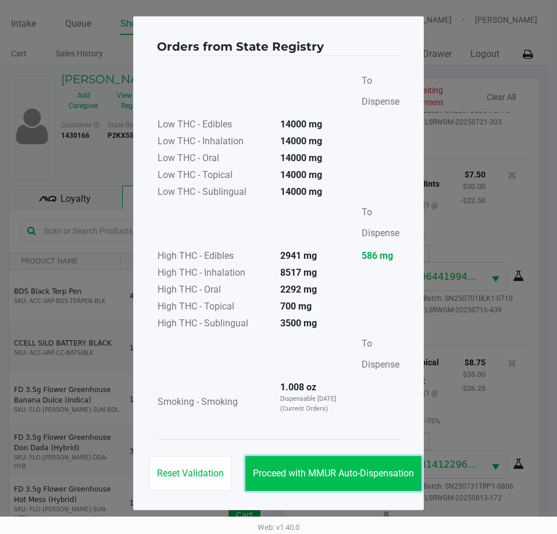
click at [365, 474] on span "Proceed with MMUR Auto-Dispensation" at bounding box center [333, 473] width 161 height 11
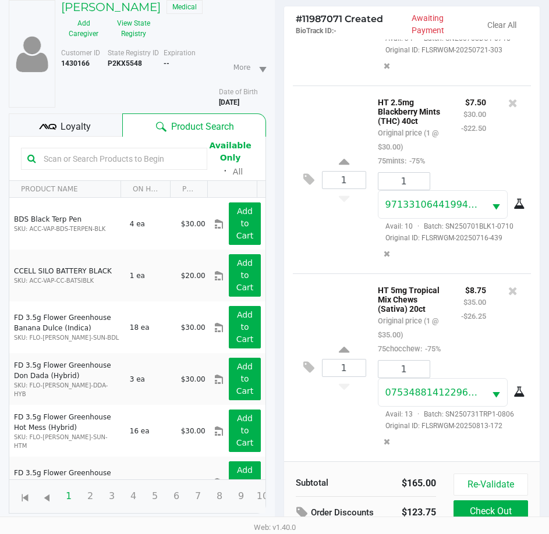
scroll to position [154, 0]
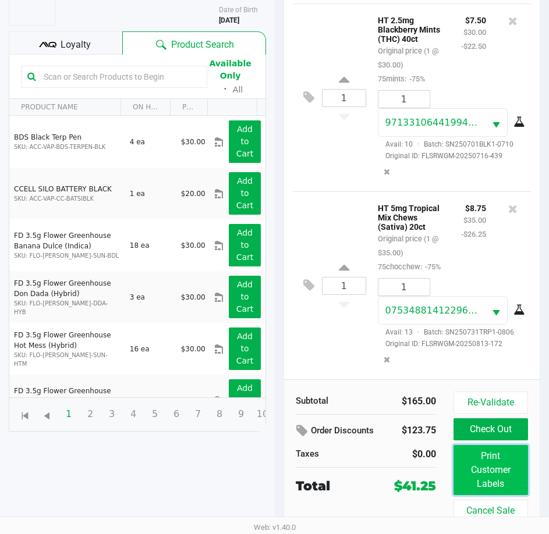
click at [503, 468] on button "Print Customer Labels" at bounding box center [490, 470] width 74 height 50
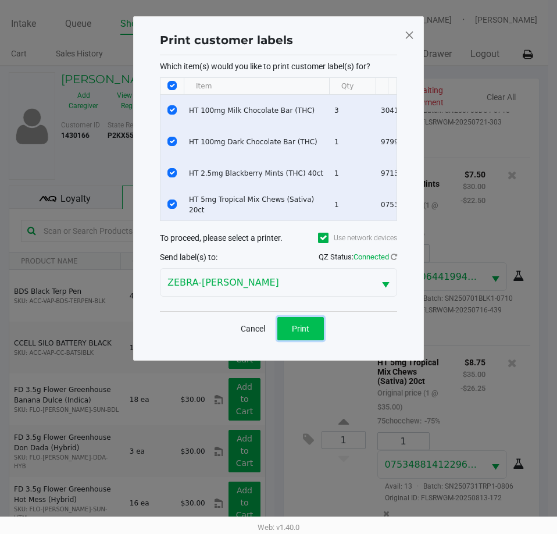
click at [308, 333] on span "Print" at bounding box center [300, 328] width 17 height 9
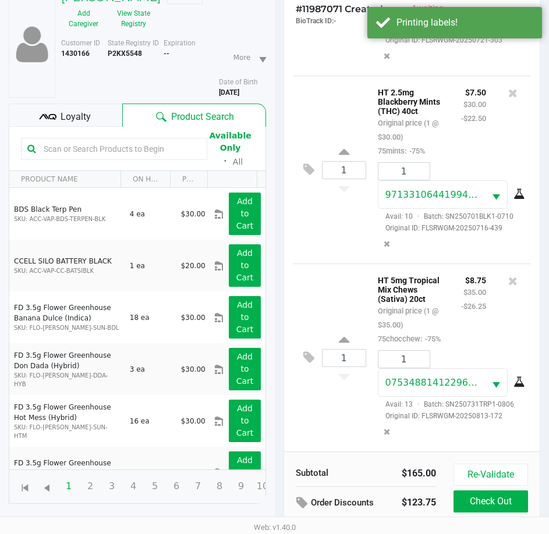
scroll to position [154, 0]
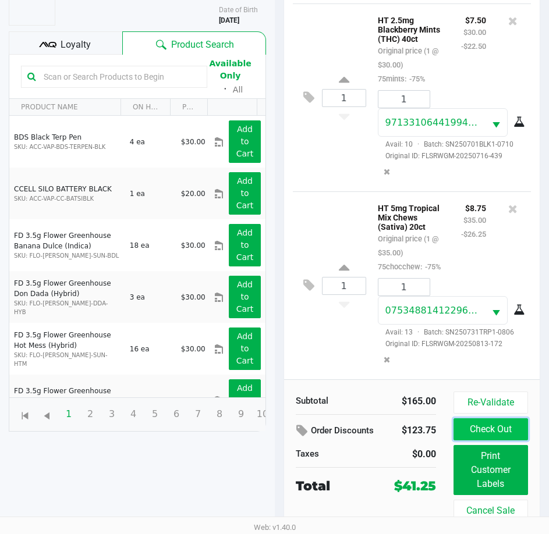
click at [509, 432] on button "Check Out" at bounding box center [490, 429] width 74 height 22
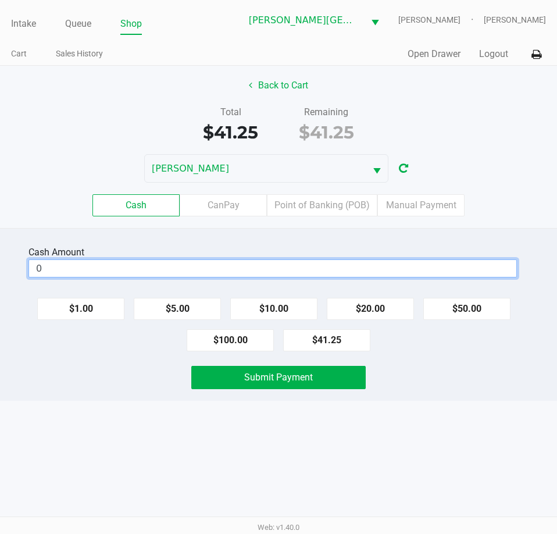
click at [124, 275] on input "0" at bounding box center [272, 268] width 487 height 17
type input "$45.00"
drag, startPoint x: 134, startPoint y: 361, endPoint x: 152, endPoint y: 360, distance: 17.5
click at [138, 361] on div "Cash Amount $45.00 Clear $1.00 $5.00 $10.00 $20.00 $50.00 $100.00 $41.25 Submit…" at bounding box center [278, 314] width 557 height 173
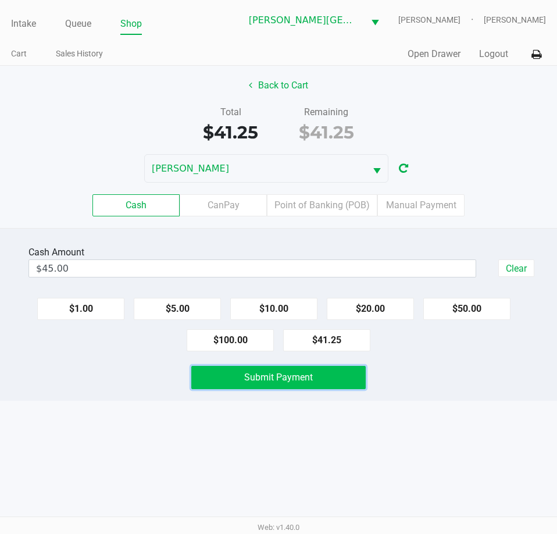
click at [235, 377] on button "Submit Payment" at bounding box center [278, 377] width 174 height 23
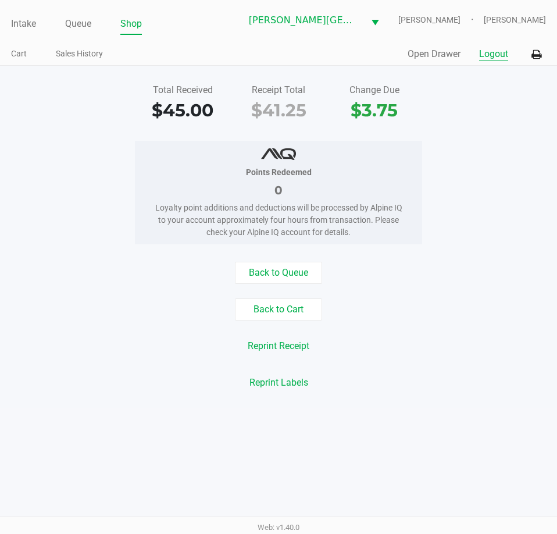
click at [493, 55] on button "Logout" at bounding box center [493, 54] width 29 height 14
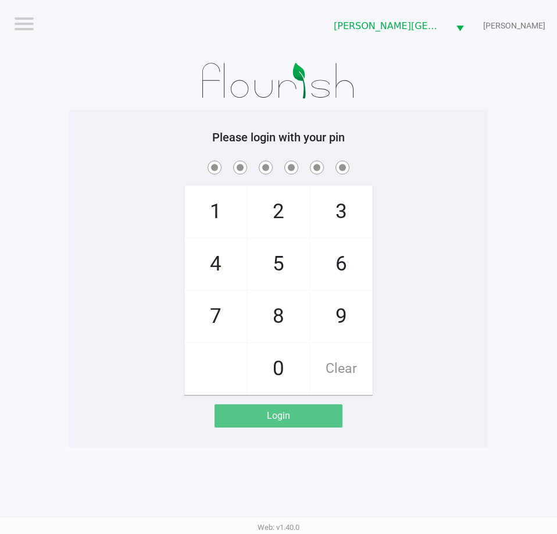
drag, startPoint x: 157, startPoint y: 140, endPoint x: 106, endPoint y: 178, distance: 63.2
click at [159, 140] on h5 "Please login with your pin" at bounding box center [278, 137] width 401 height 14
click at [105, 174] on span at bounding box center [278, 167] width 401 height 18
checkbox input "true"
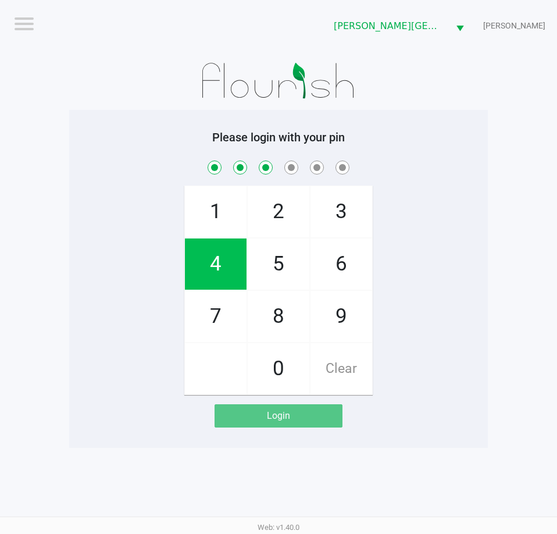
checkbox input "true"
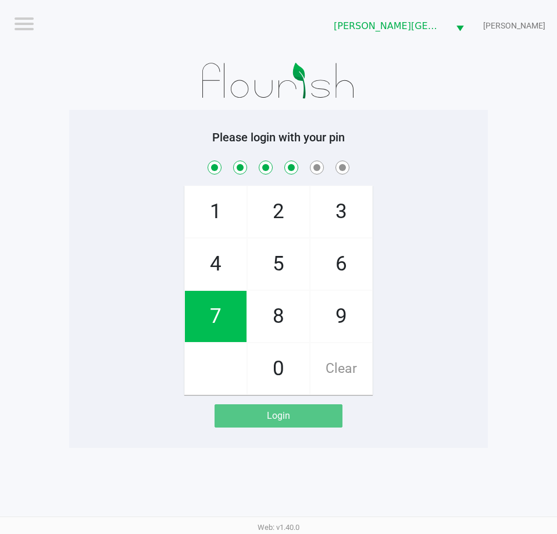
checkbox input "true"
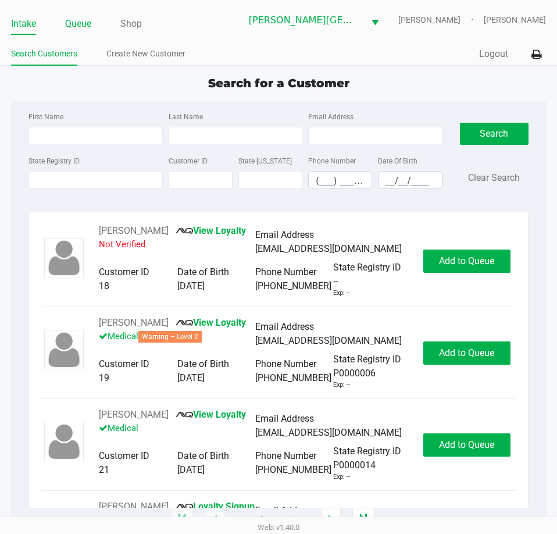
click at [86, 25] on link "Queue" at bounding box center [78, 24] width 26 height 16
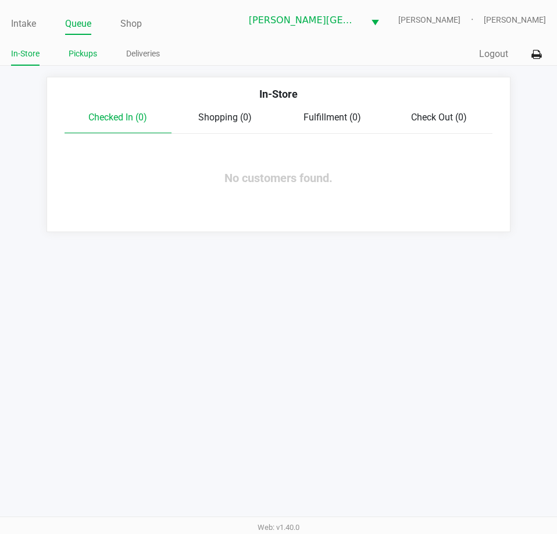
click at [84, 54] on link "Pickups" at bounding box center [83, 54] width 29 height 15
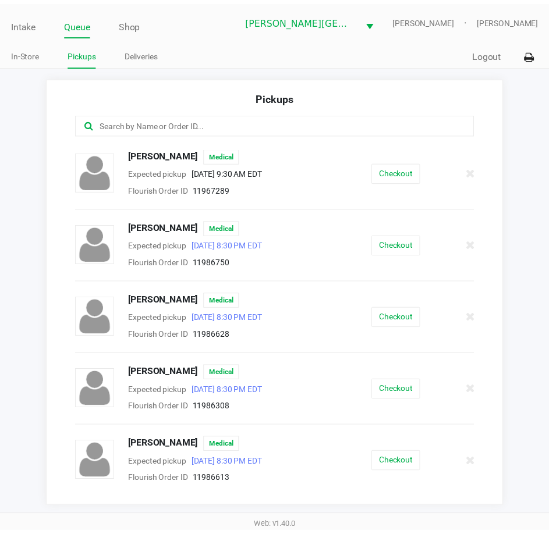
scroll to position [233, 0]
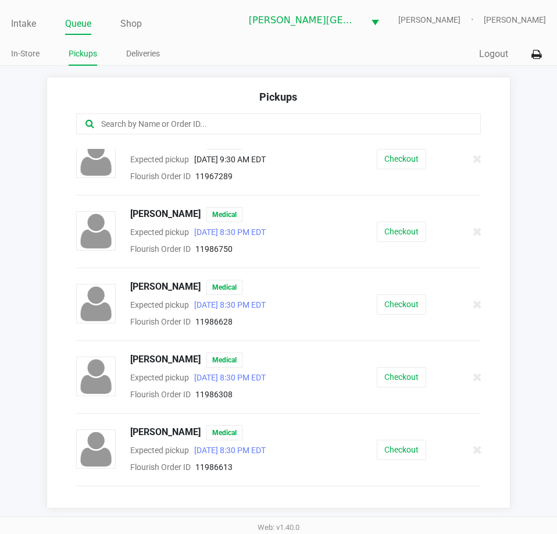
click at [384, 321] on div "MICHAEL FIORENZA Medical Expected pickup Sep 22, 2025 8:30 PM EDT Flourish Orde…" at bounding box center [278, 304] width 422 height 49
click at [385, 311] on button "Checkout" at bounding box center [401, 304] width 49 height 20
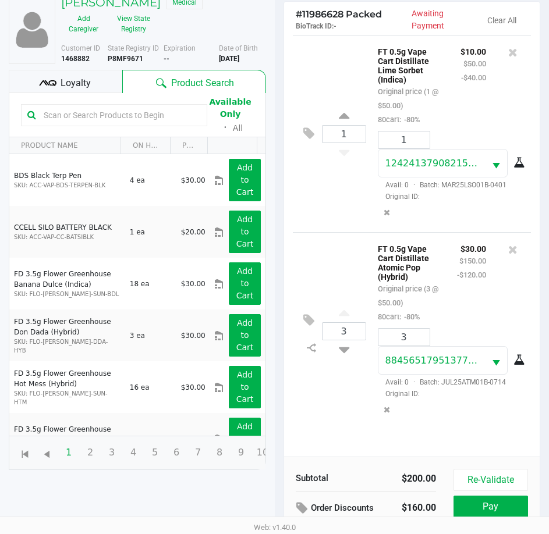
scroll to position [154, 0]
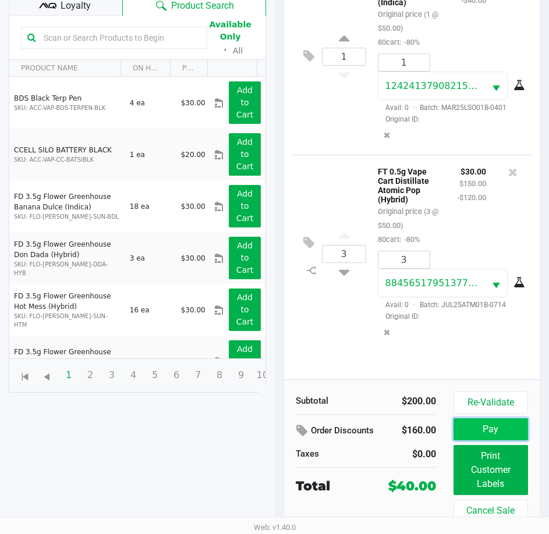
click at [493, 435] on button "Pay" at bounding box center [490, 429] width 74 height 22
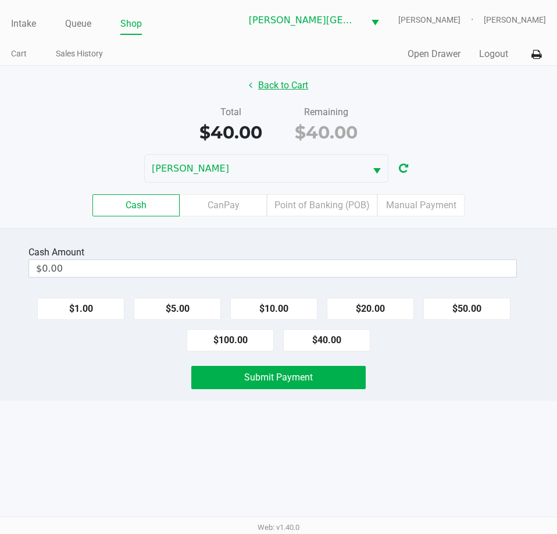
click at [280, 86] on button "Back to Cart" at bounding box center [278, 85] width 74 height 22
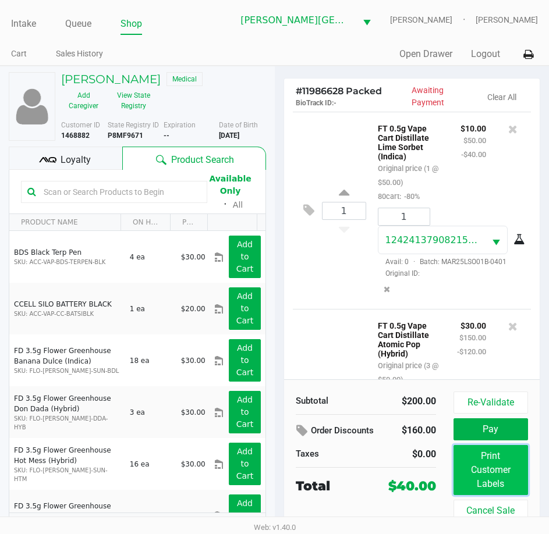
click at [490, 476] on button "Print Customer Labels" at bounding box center [490, 470] width 74 height 50
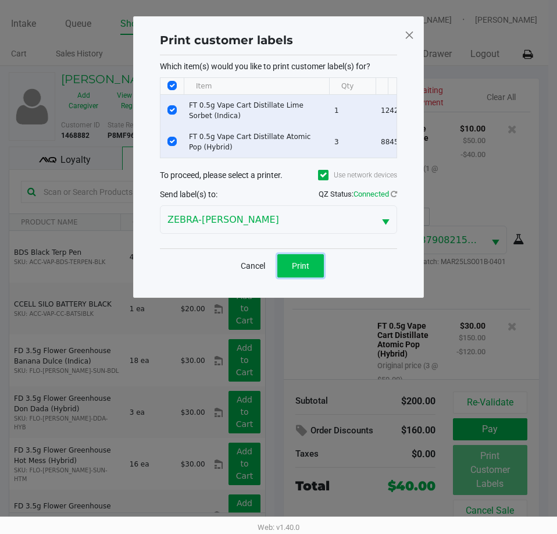
click at [308, 270] on span "Print" at bounding box center [300, 265] width 17 height 9
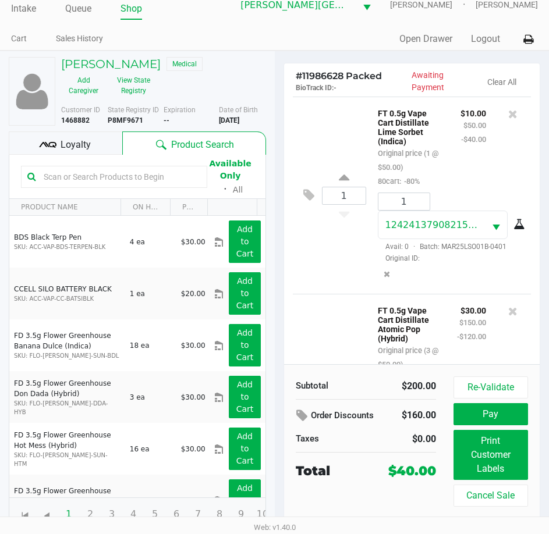
scroll to position [19, 0]
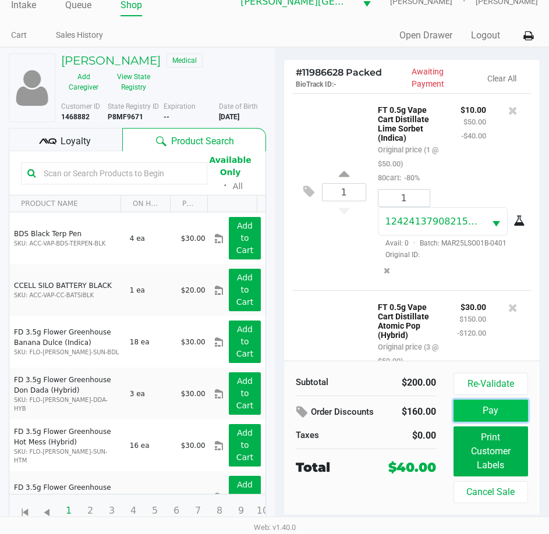
click at [487, 415] on button "Pay" at bounding box center [490, 411] width 74 height 22
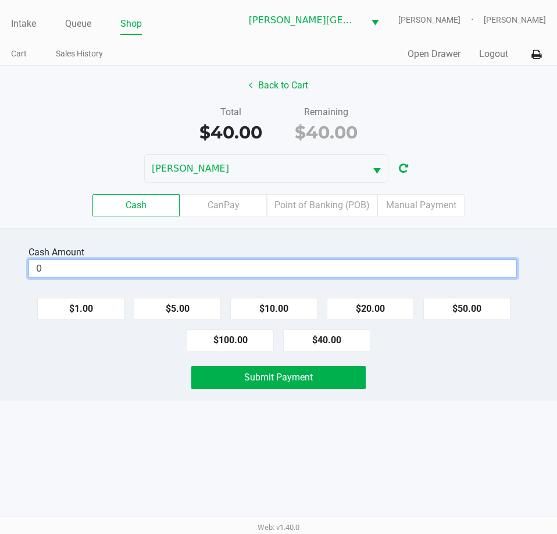
click at [189, 273] on input "0" at bounding box center [272, 268] width 487 height 17
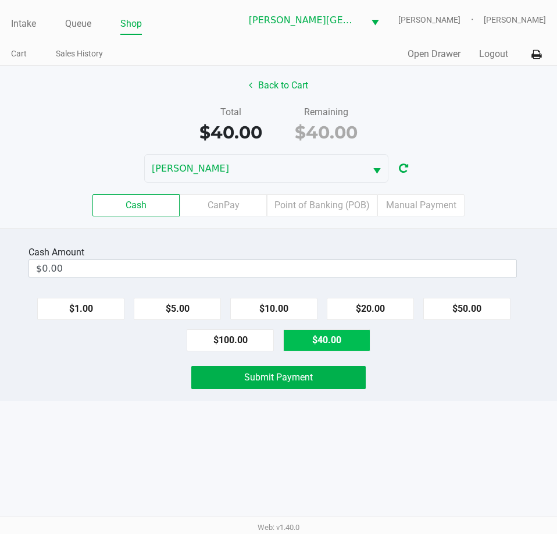
click at [320, 341] on button "$40.00" at bounding box center [326, 340] width 87 height 22
type input "$40.00"
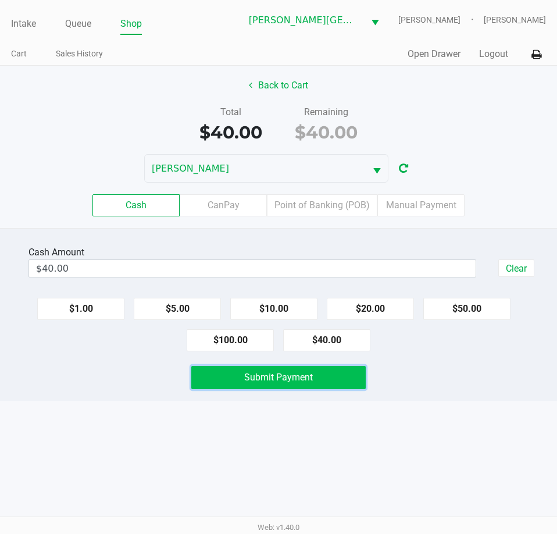
click at [318, 370] on button "Submit Payment" at bounding box center [278, 377] width 174 height 23
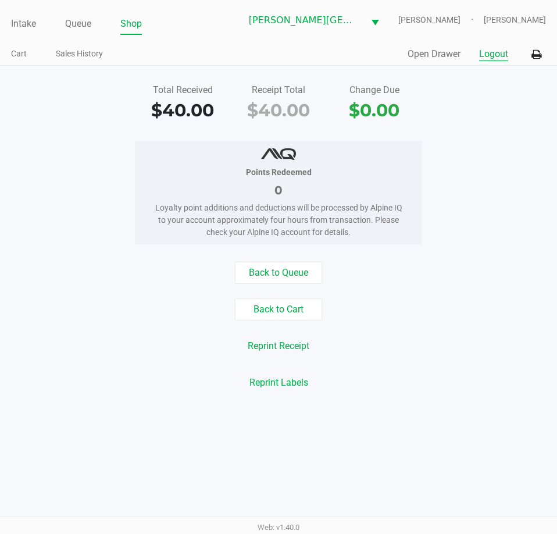
click at [501, 52] on button "Logout" at bounding box center [493, 54] width 29 height 14
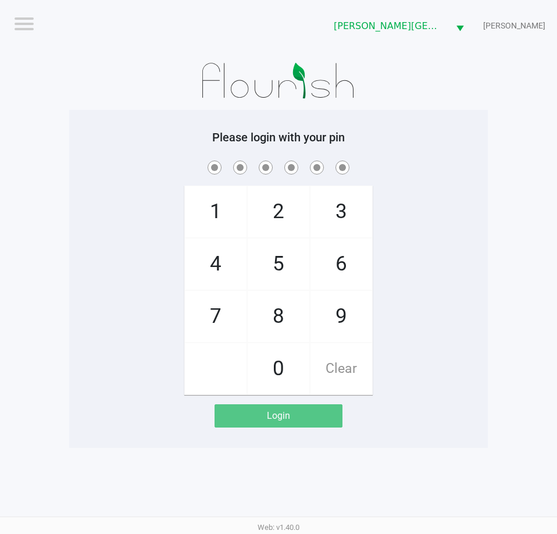
click at [66, 120] on app-pos-login-wrapper "Logout Bonita Springs WC CHARLES-EVANS Please login with your pin 1 4 7 2 5 8 0…" at bounding box center [278, 224] width 557 height 448
drag, startPoint x: 105, startPoint y: 118, endPoint x: 111, endPoint y: 107, distance: 12.8
click at [106, 118] on div "Please login with your pin 1 4 7 2 5 8 0 3 6 9 Clear Login" at bounding box center [278, 279] width 419 height 338
checkbox input "true"
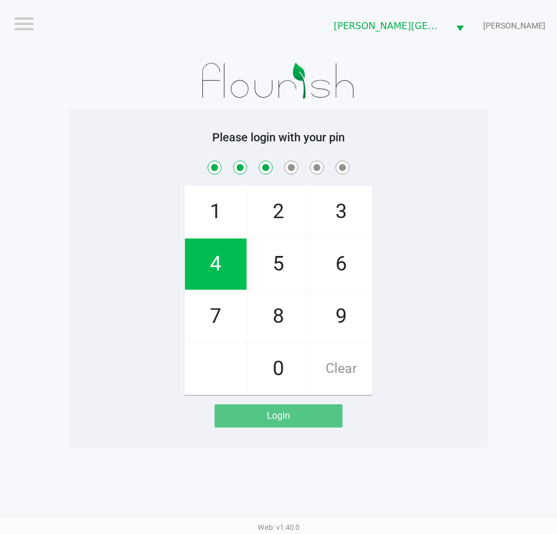
checkbox input "true"
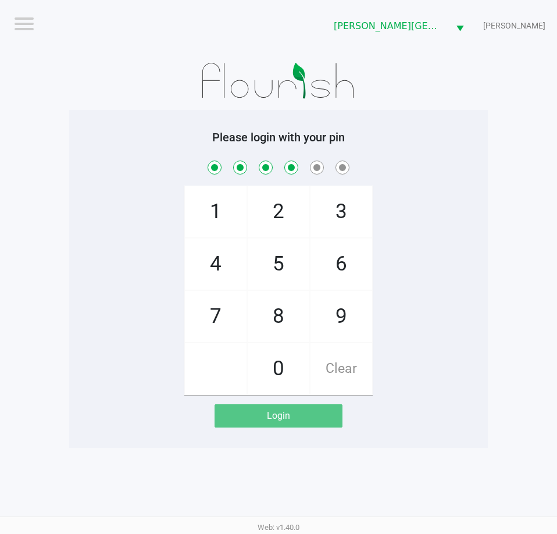
checkbox input "true"
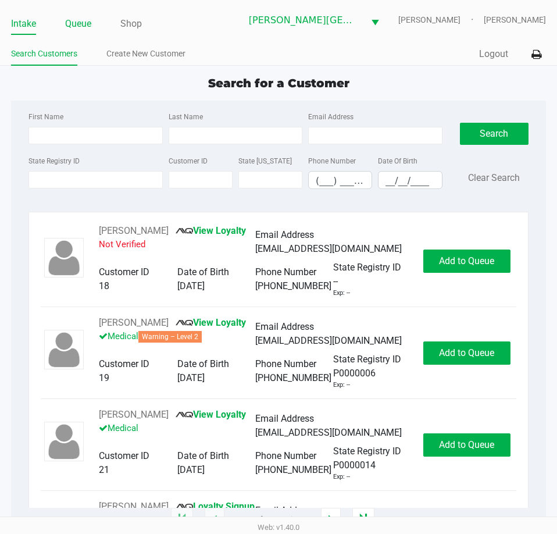
click at [77, 20] on link "Queue" at bounding box center [78, 24] width 26 height 16
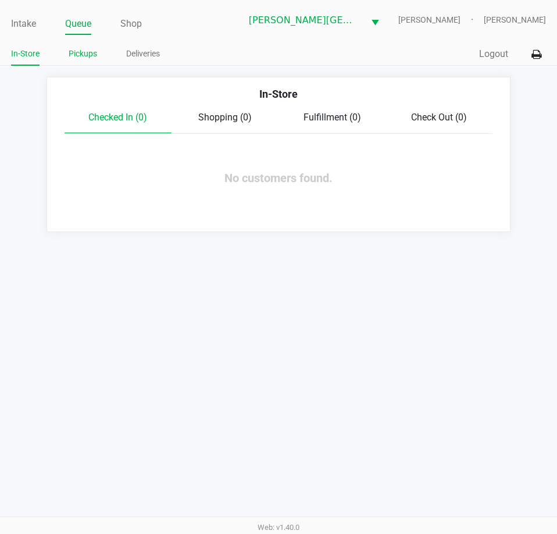
click at [92, 57] on link "Pickups" at bounding box center [83, 54] width 29 height 15
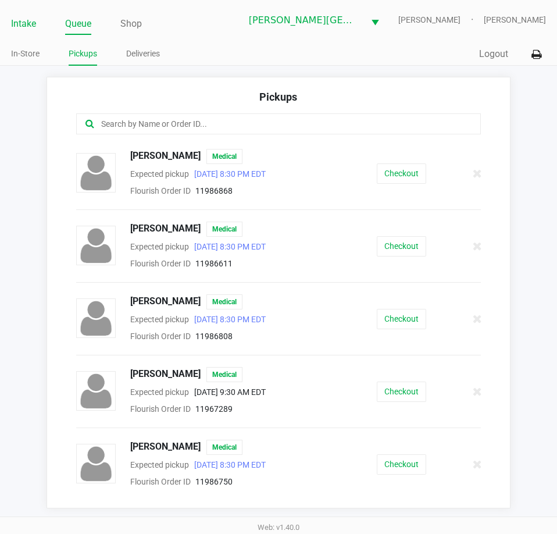
click at [30, 30] on link "Intake" at bounding box center [23, 24] width 25 height 16
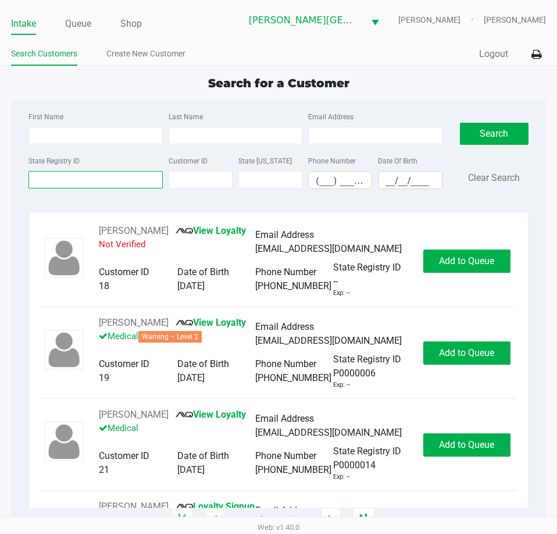
click at [87, 181] on input "State Registry ID" at bounding box center [96, 179] width 134 height 17
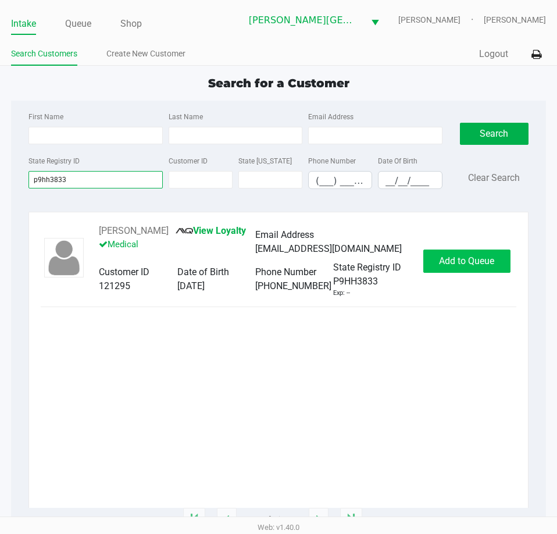
type input "p9hh3833"
click at [467, 260] on span "Add to Queue" at bounding box center [466, 260] width 55 height 11
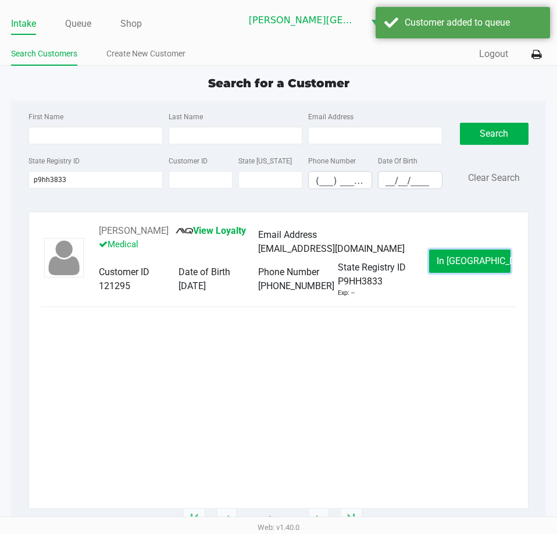
click at [467, 260] on span "In Queue" at bounding box center [486, 260] width 98 height 11
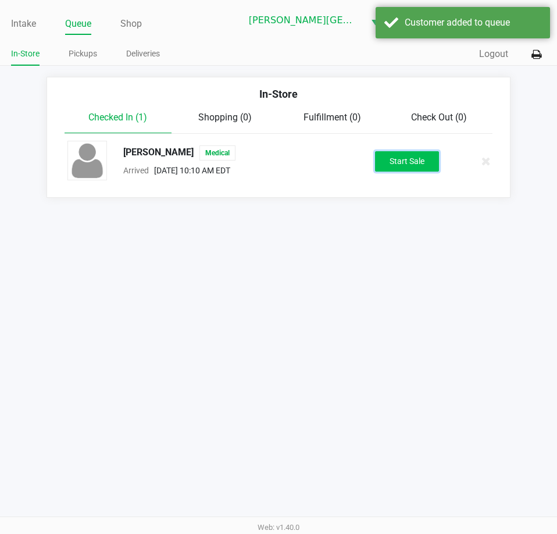
click at [422, 166] on button "Start Sale" at bounding box center [407, 161] width 64 height 20
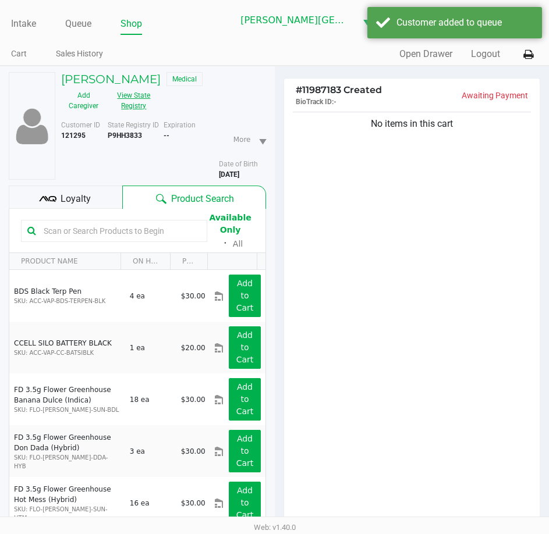
click at [136, 105] on button "View State Registry" at bounding box center [130, 100] width 49 height 29
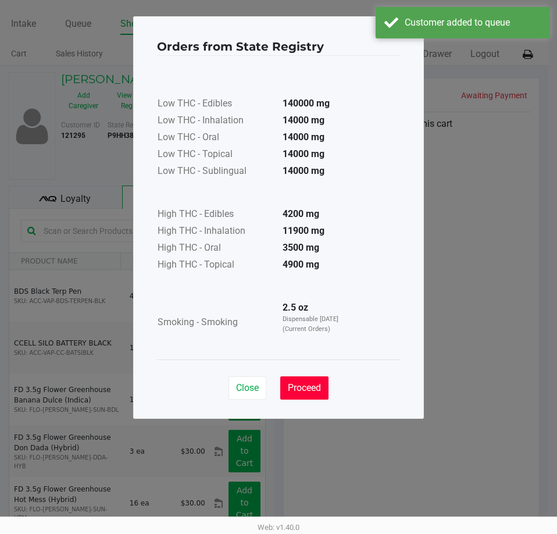
drag, startPoint x: 315, startPoint y: 392, endPoint x: 350, endPoint y: 289, distance: 108.7
click at [320, 392] on span "Proceed" at bounding box center [304, 387] width 33 height 11
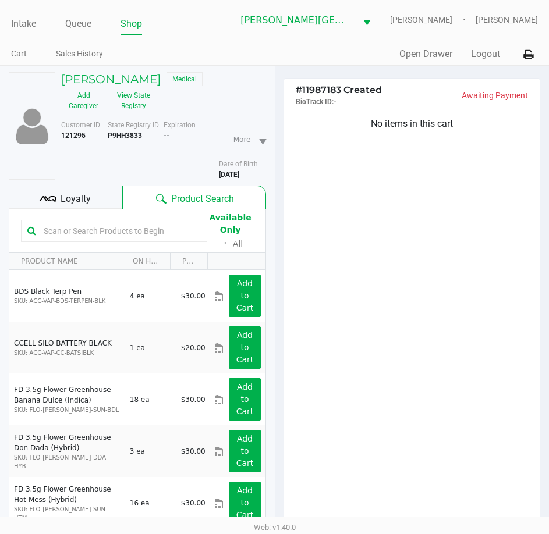
click at [354, 276] on div "Low THC - Edibles 140000 mg Low THC - Inhalation 14000 mg Low THC - Oral 14000 …" at bounding box center [274, 179] width 243 height 276
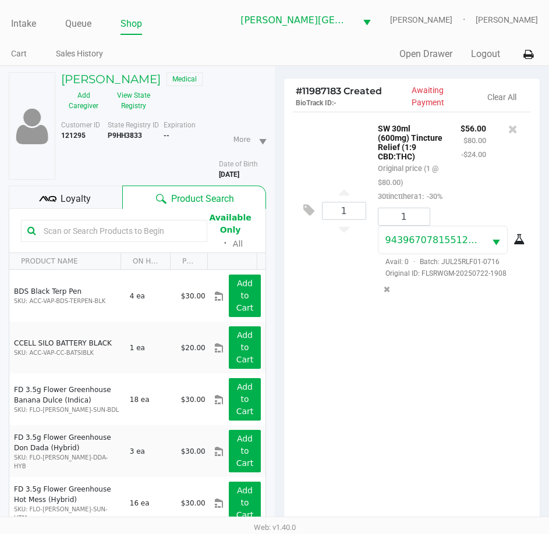
click at [399, 415] on div "1 SW 30ml (600mg) Tincture Relief (1:9 CBD:THC) Original price (1 @ $80.00) 30t…" at bounding box center [412, 323] width 256 height 422
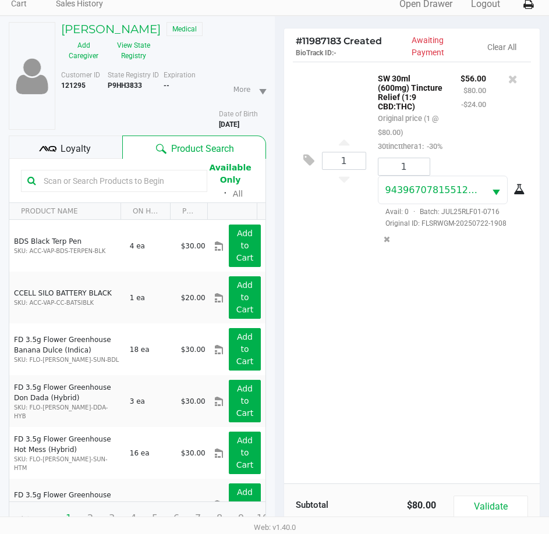
scroll to position [116, 0]
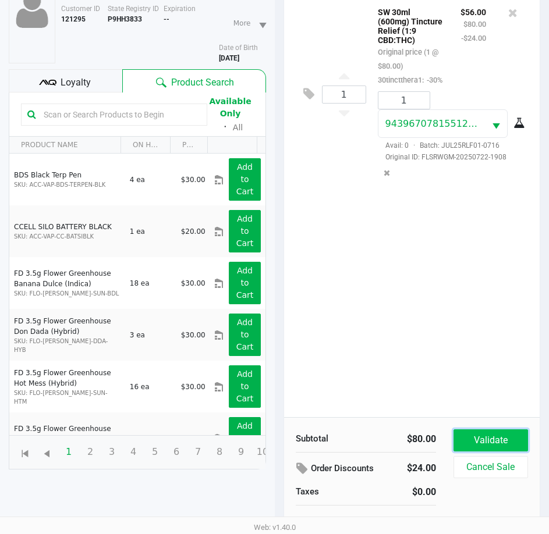
click at [478, 437] on button "Validate" at bounding box center [490, 440] width 74 height 22
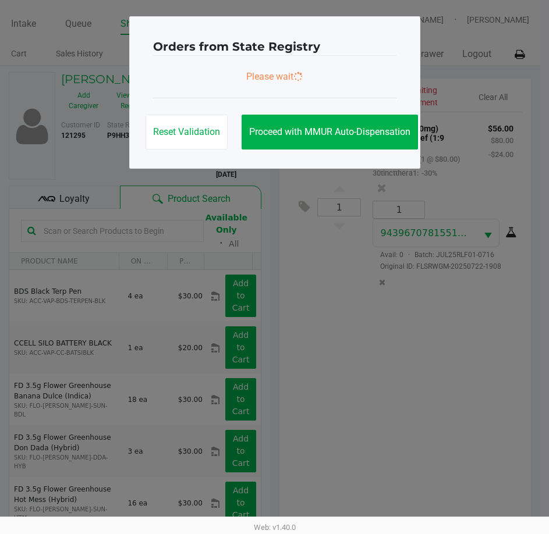
scroll to position [0, 0]
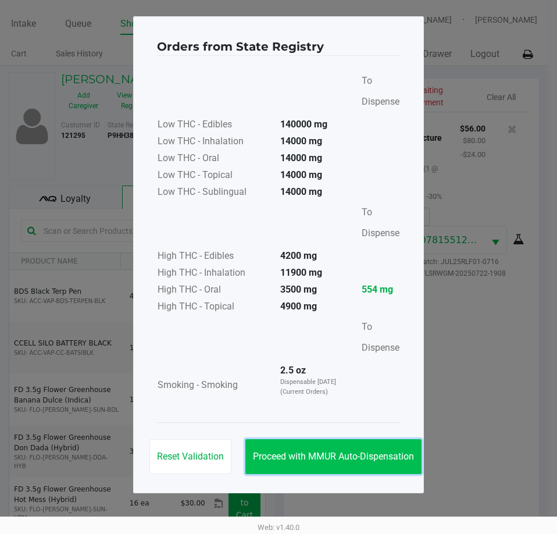
click at [380, 447] on button "Proceed with MMUR Auto-Dispensation" at bounding box center [333, 456] width 176 height 35
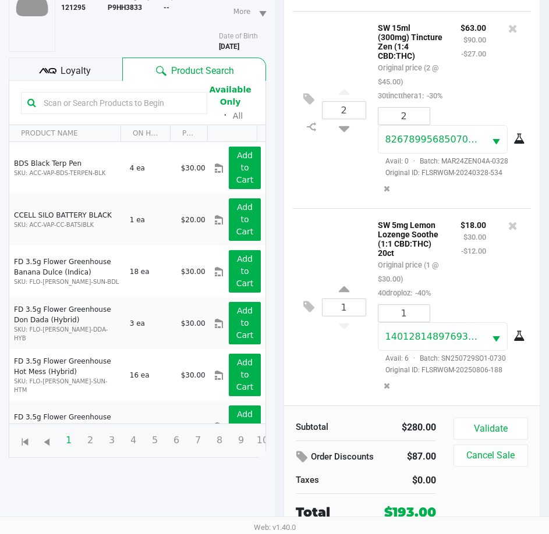
scroll to position [322, 0]
click at [97, 80] on div "Loyalty" at bounding box center [65, 69] width 113 height 23
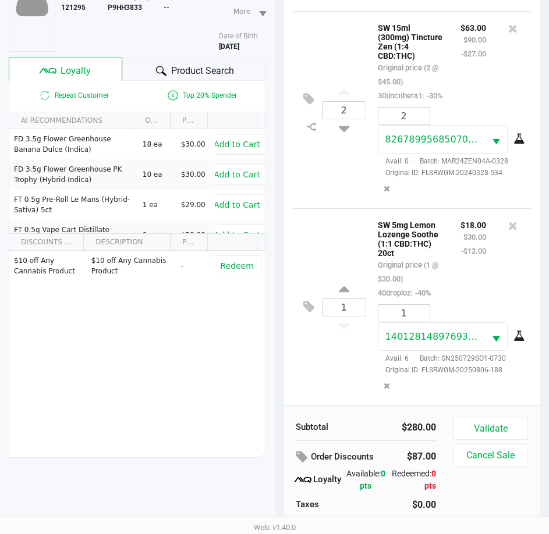
click at [218, 75] on span "Product Search" at bounding box center [202, 71] width 63 height 14
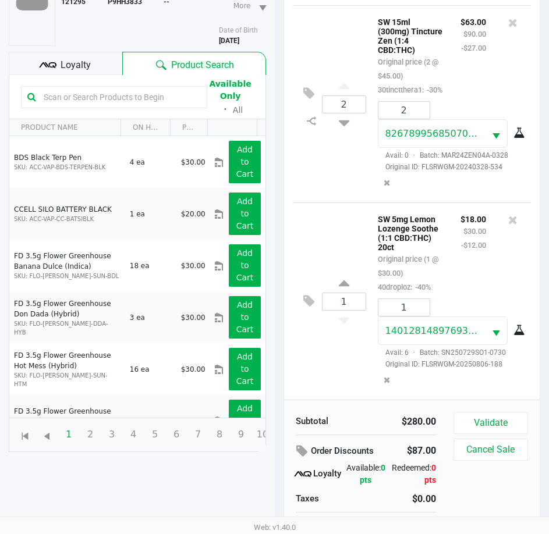
scroll to position [152, 0]
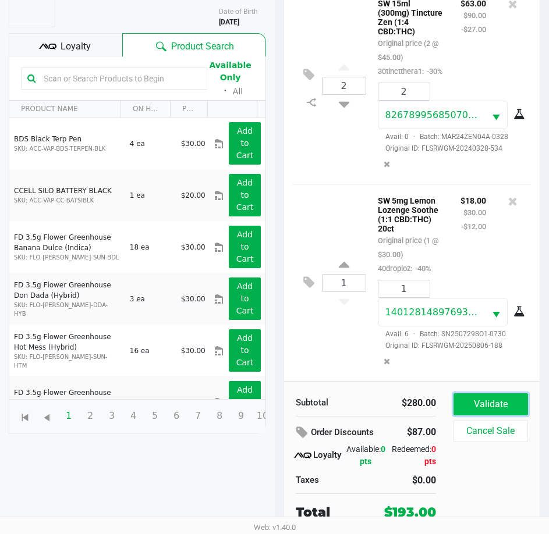
click at [492, 406] on button "Validate" at bounding box center [490, 404] width 74 height 22
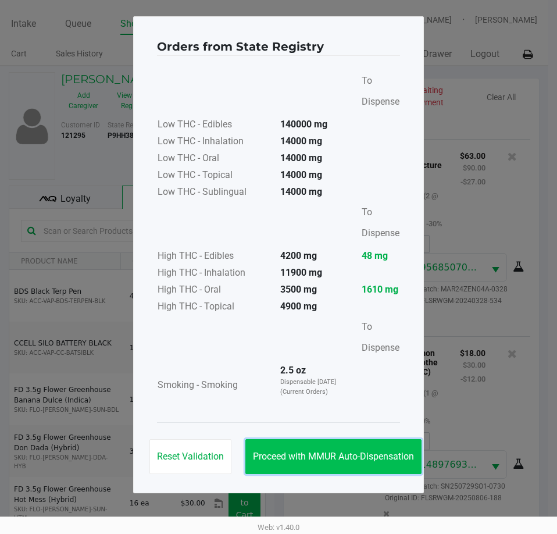
click at [325, 458] on span "Proceed with MMUR Auto-Dispensation" at bounding box center [333, 456] width 161 height 11
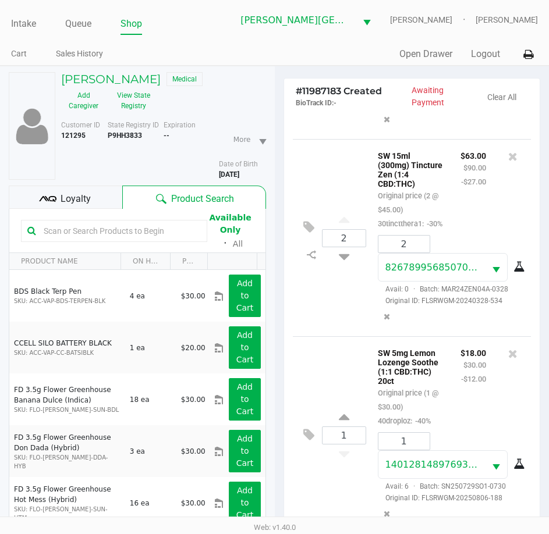
scroll to position [154, 0]
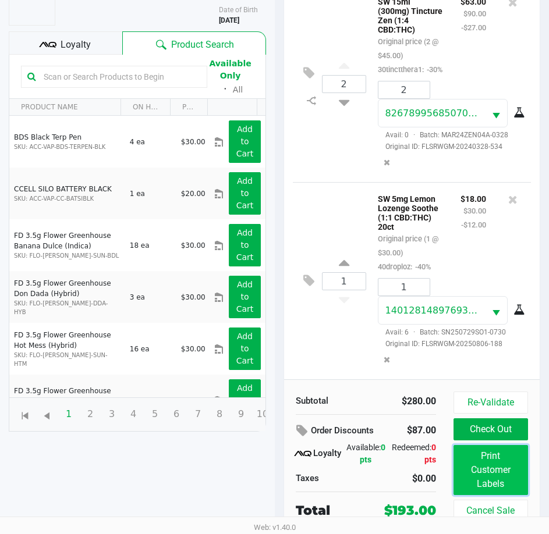
click at [497, 472] on button "Print Customer Labels" at bounding box center [490, 470] width 74 height 50
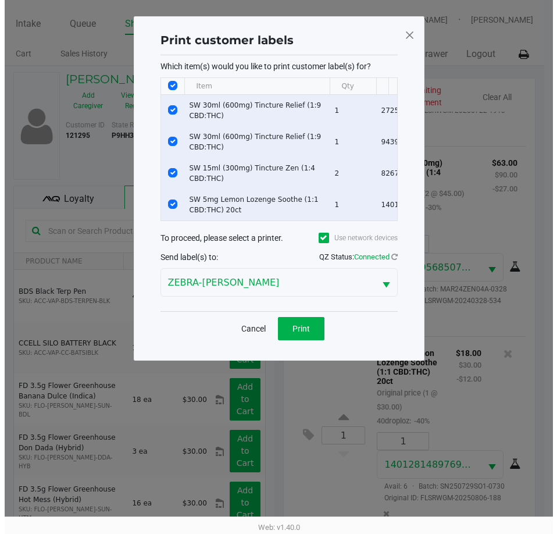
scroll to position [0, 0]
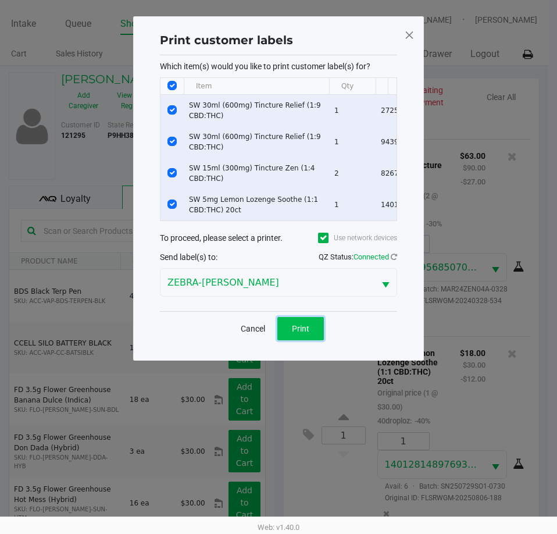
click at [315, 333] on button "Print" at bounding box center [300, 328] width 47 height 23
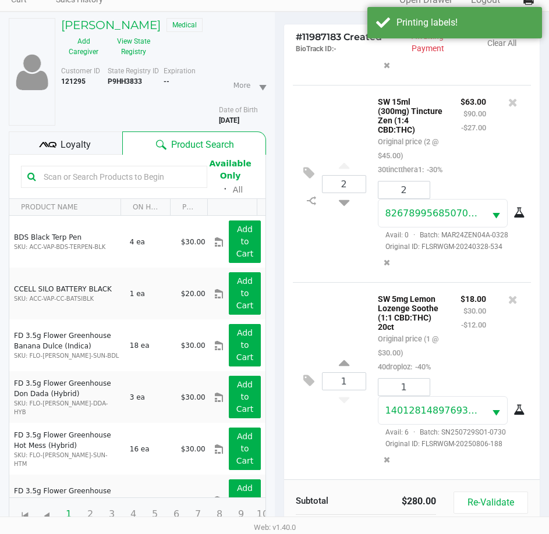
scroll to position [154, 0]
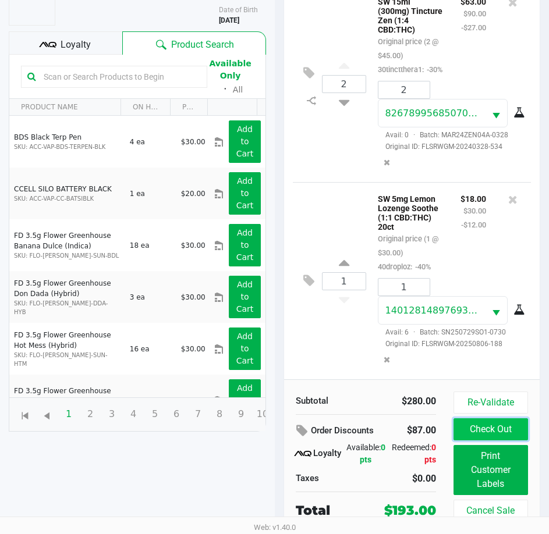
click at [510, 430] on button "Check Out" at bounding box center [490, 429] width 74 height 22
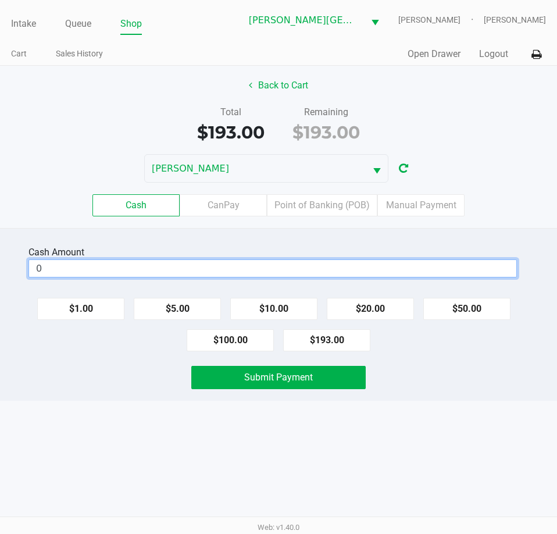
drag, startPoint x: 91, startPoint y: 273, endPoint x: 65, endPoint y: 136, distance: 139.6
click at [91, 272] on input "0" at bounding box center [272, 268] width 487 height 17
type input "$200.00"
drag, startPoint x: 124, startPoint y: 421, endPoint x: 197, endPoint y: 388, distance: 80.4
click at [138, 421] on div "Intake Queue Shop Bonita Springs WC CHARLES-EVANS Tarek Haverty Cart Sales Hist…" at bounding box center [278, 267] width 557 height 534
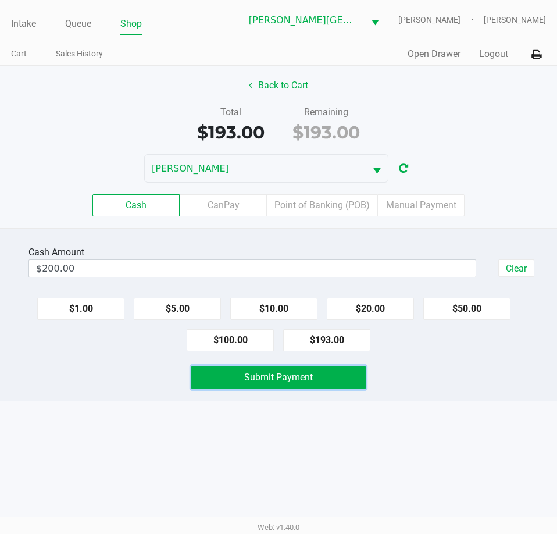
drag, startPoint x: 213, startPoint y: 382, endPoint x: 191, endPoint y: 381, distance: 22.7
click at [215, 381] on button "Submit Payment" at bounding box center [278, 377] width 174 height 23
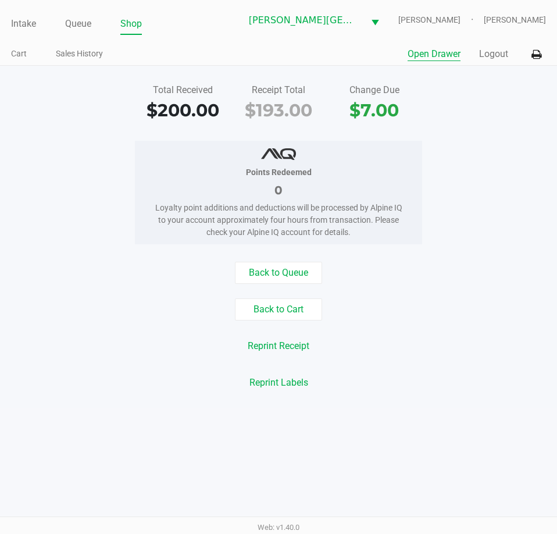
click at [441, 56] on button "Open Drawer" at bounding box center [434, 54] width 53 height 14
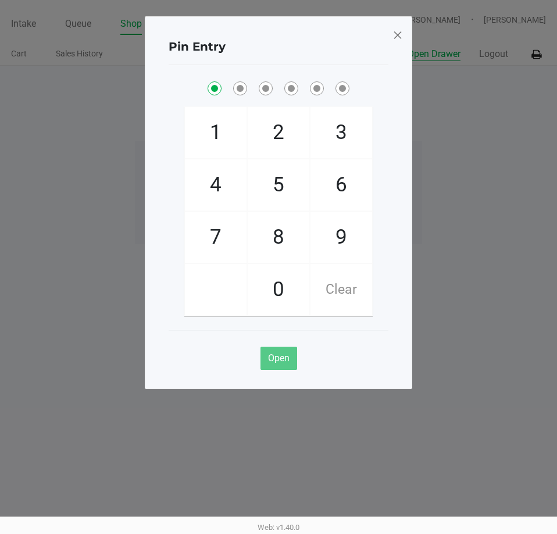
checkbox input "true"
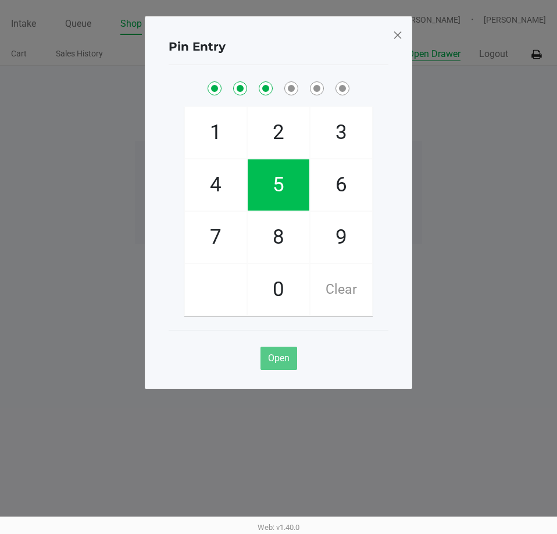
checkbox input "true"
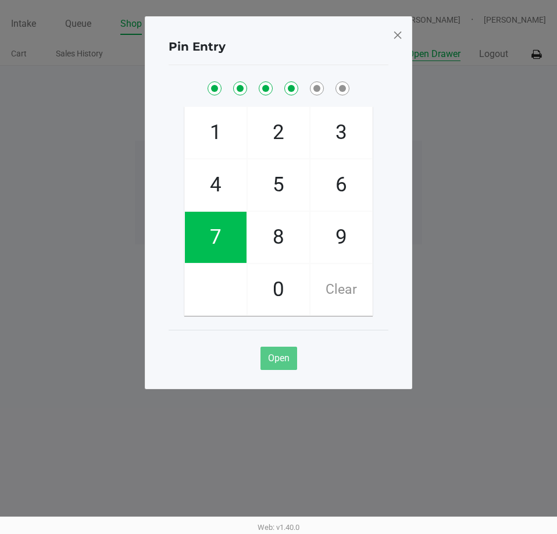
checkbox input "true"
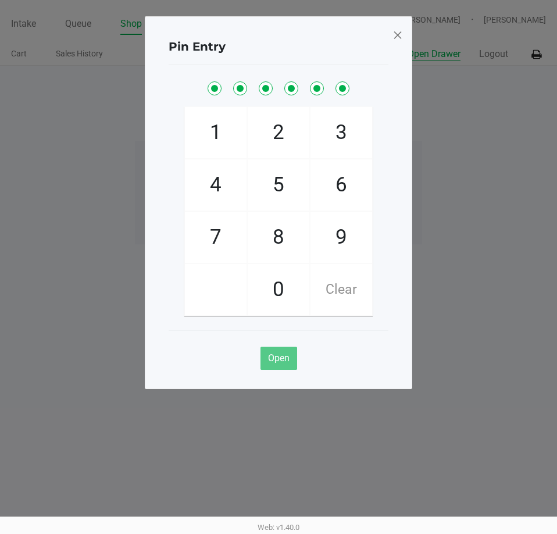
checkbox input "true"
click at [397, 37] on span at bounding box center [398, 35] width 10 height 19
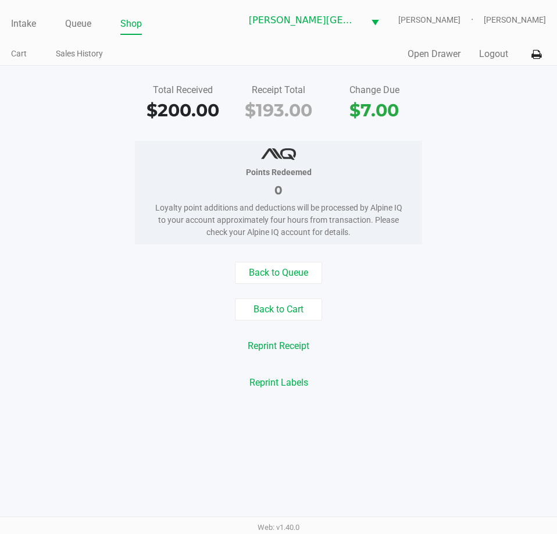
click at [491, 195] on ngb-modal-window "Pin Entry 1 4 7 2 5 8 0 3 6 9 Clear Open" at bounding box center [278, 267] width 557 height 534
click at [487, 51] on button "Logout" at bounding box center [493, 54] width 29 height 14
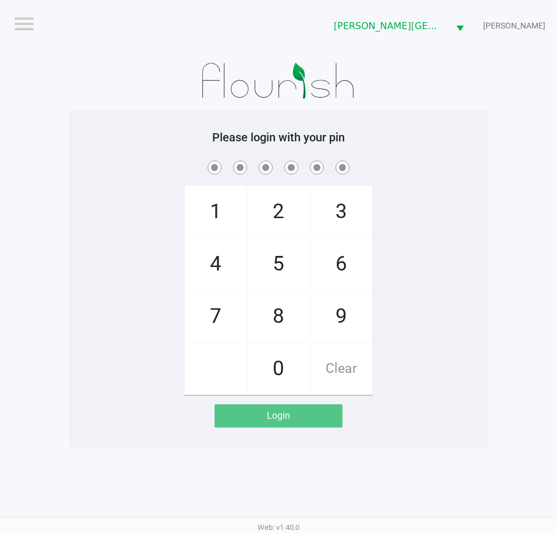
click at [384, 354] on div "1 4 7 2 5 8 0 3 6 9 Clear" at bounding box center [278, 276] width 419 height 237
drag, startPoint x: 501, startPoint y: 109, endPoint x: 495, endPoint y: 109, distance: 6.4
click at [500, 109] on app-pos-login-wrapper "Logout Bonita Springs WC CHARLES-EVANS Please login with your pin 1 4 7 2 5 8 0…" at bounding box center [278, 224] width 557 height 448
click at [149, 173] on div "1 4 7 2 5 8 0 3 6 9 Clear" at bounding box center [278, 276] width 419 height 237
click at [149, 173] on span at bounding box center [278, 167] width 401 height 18
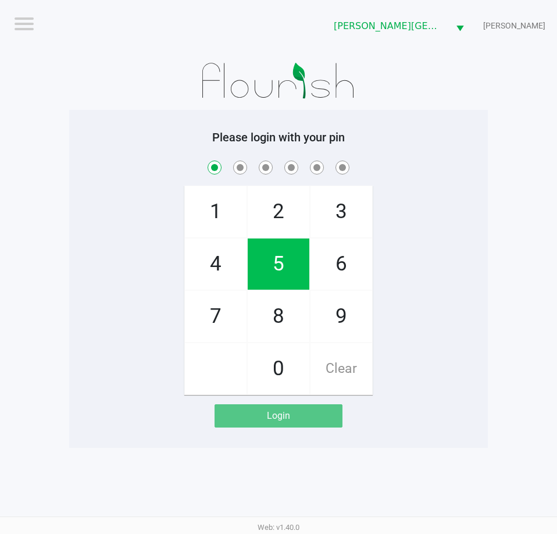
checkbox input "true"
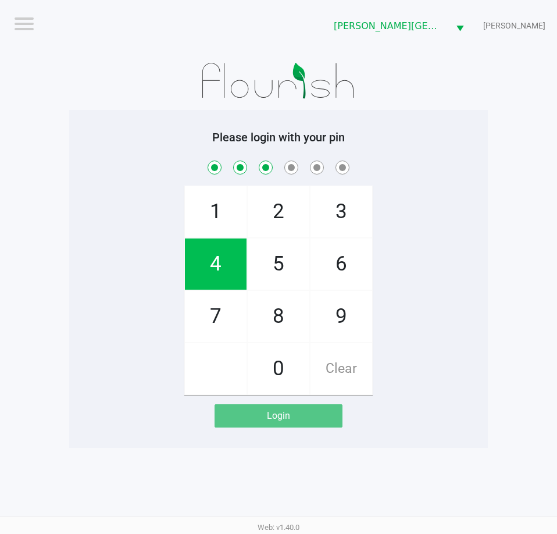
checkbox input "true"
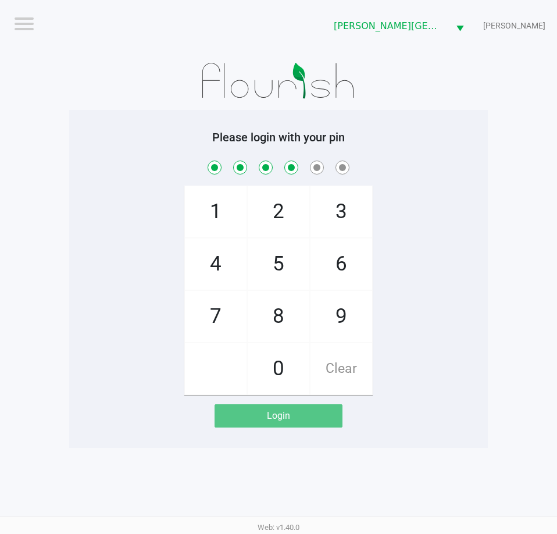
checkbox input "true"
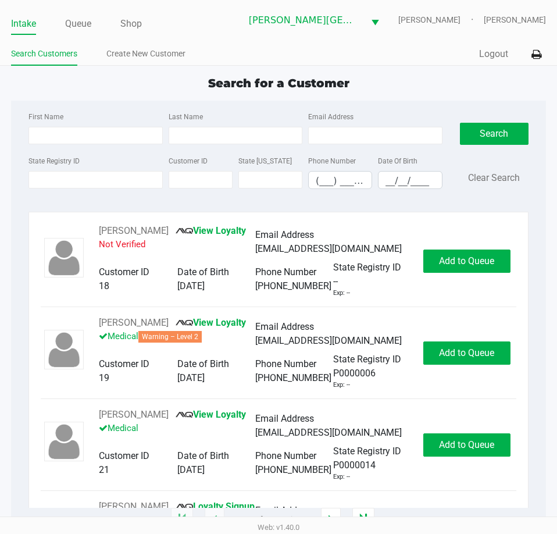
click at [126, 95] on div "Search for a Customer First Name Last Name Email Address State Registry ID Cust…" at bounding box center [278, 297] width 535 height 446
drag, startPoint x: 79, startPoint y: 138, endPoint x: 81, endPoint y: 90, distance: 48.3
click at [79, 137] on input "First Name" at bounding box center [96, 135] width 134 height 17
type input "angela"
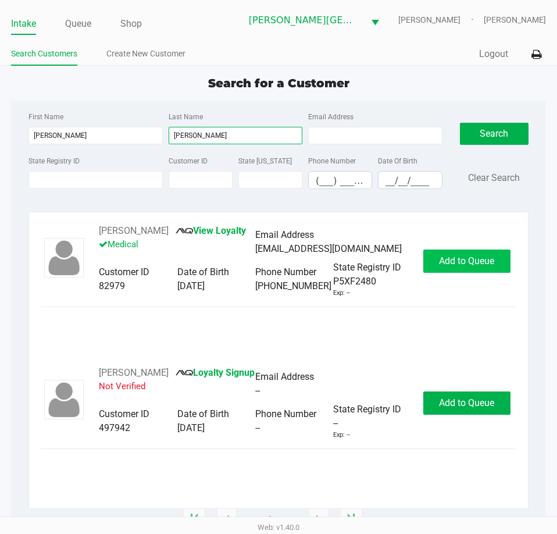
type input "mitchell"
click at [478, 253] on button "Add to Queue" at bounding box center [466, 261] width 87 height 23
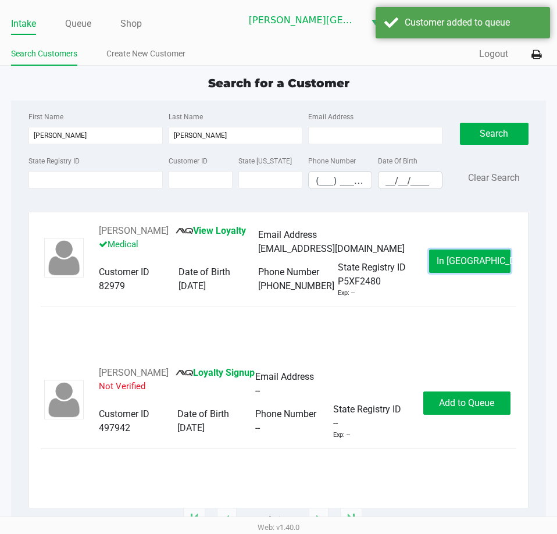
click at [483, 265] on span "In Queue" at bounding box center [486, 260] width 98 height 11
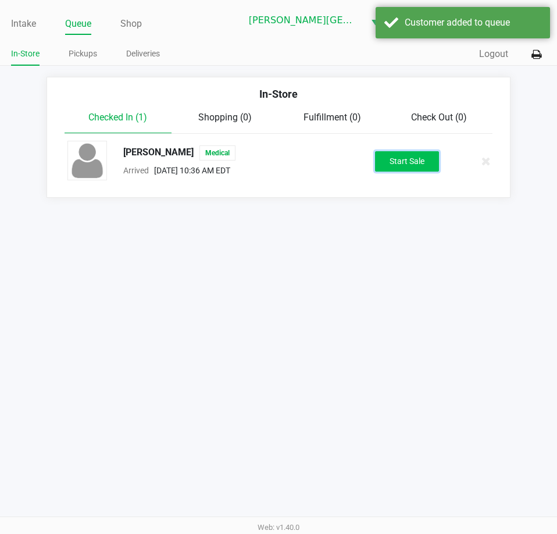
click at [425, 165] on button "Start Sale" at bounding box center [407, 161] width 64 height 20
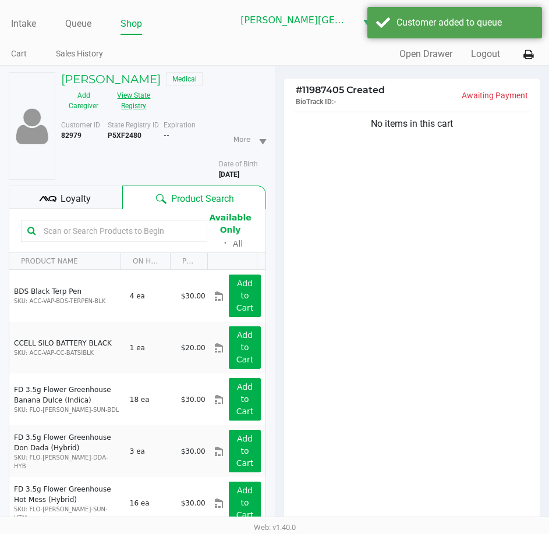
click at [136, 109] on button "View State Registry" at bounding box center [130, 100] width 49 height 29
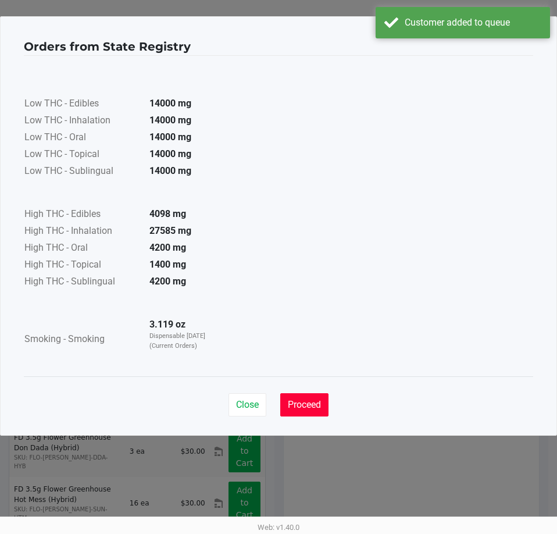
drag, startPoint x: 312, startPoint y: 397, endPoint x: 333, endPoint y: 384, distance: 24.7
click at [312, 397] on button "Proceed" at bounding box center [304, 404] width 48 height 23
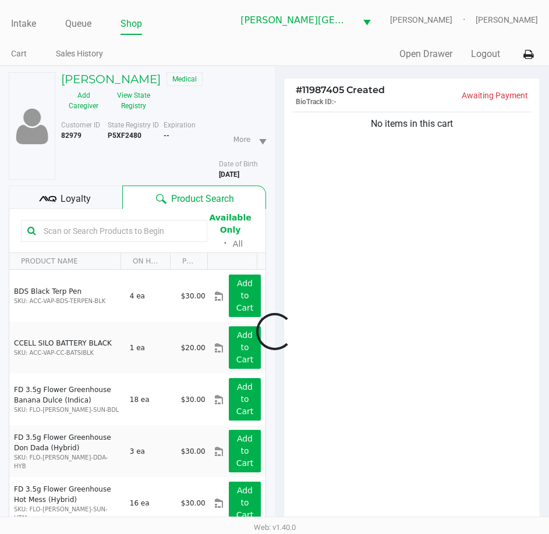
click at [86, 201] on div at bounding box center [274, 332] width 549 height 416
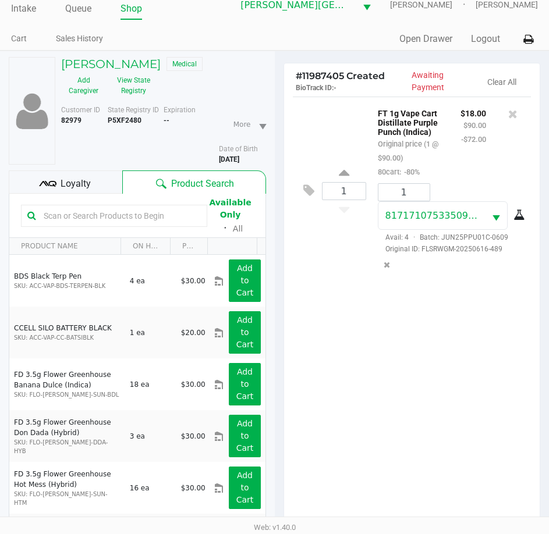
scroll to position [58, 0]
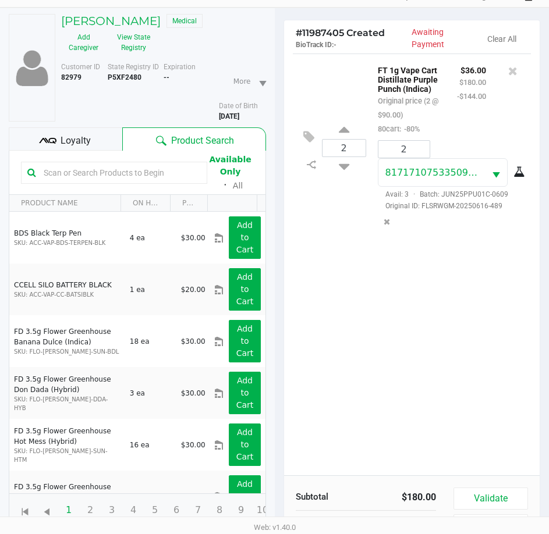
click at [95, 137] on div "Loyalty" at bounding box center [65, 138] width 113 height 23
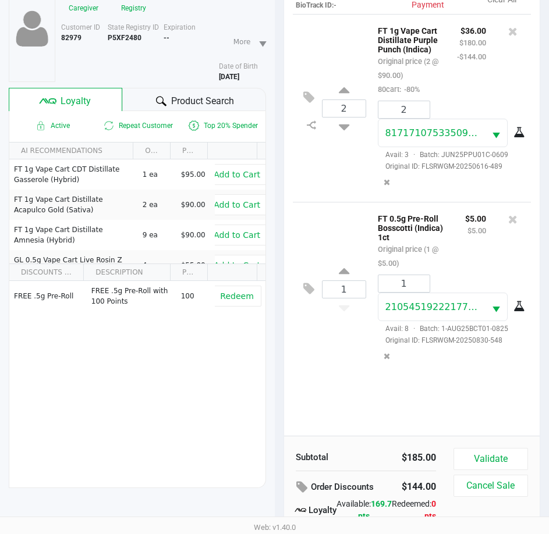
scroll to position [0, 0]
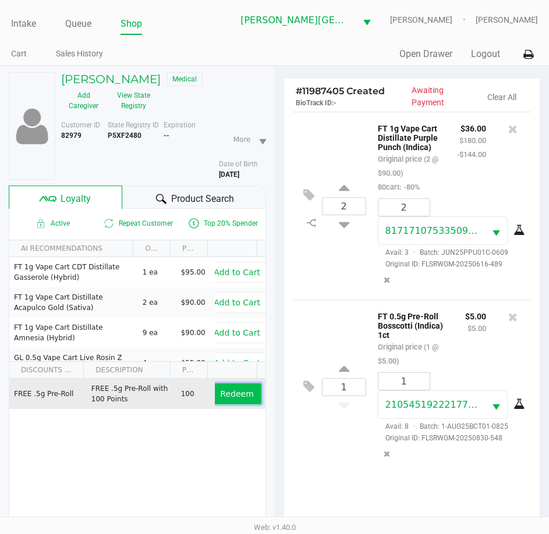
click at [234, 396] on span "Redeem" at bounding box center [236, 393] width 33 height 9
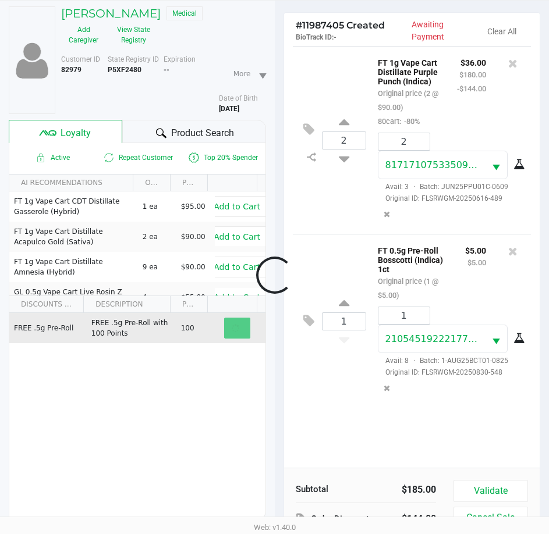
scroll to position [152, 0]
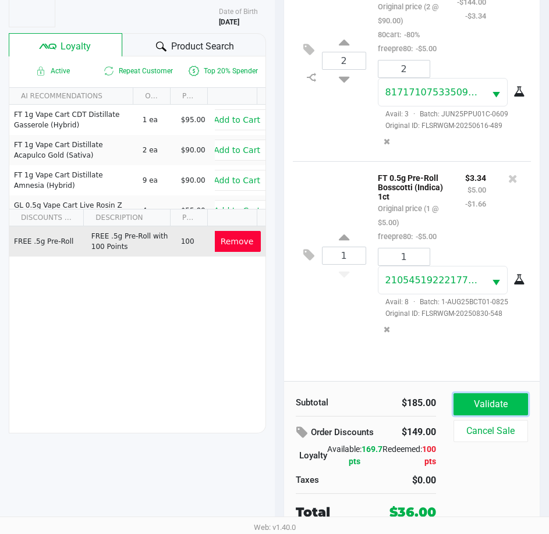
click at [493, 398] on button "Validate" at bounding box center [490, 404] width 74 height 22
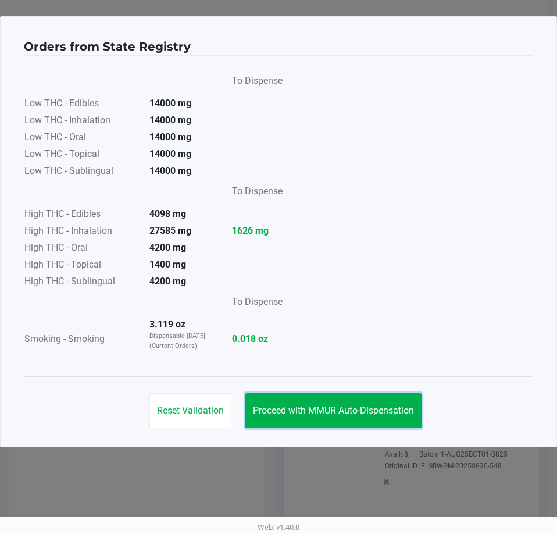
drag, startPoint x: 375, startPoint y: 415, endPoint x: 387, endPoint y: 422, distance: 14.1
click at [376, 415] on span "Proceed with MMUR Auto-Dispensation" at bounding box center [333, 410] width 161 height 11
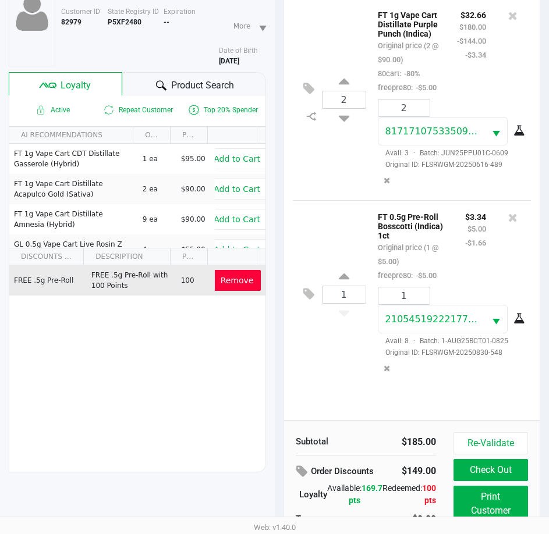
scroll to position [154, 0]
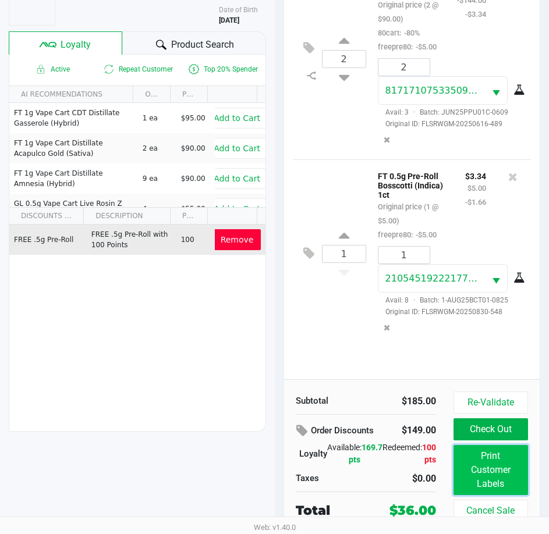
click at [519, 482] on button "Print Customer Labels" at bounding box center [490, 470] width 74 height 50
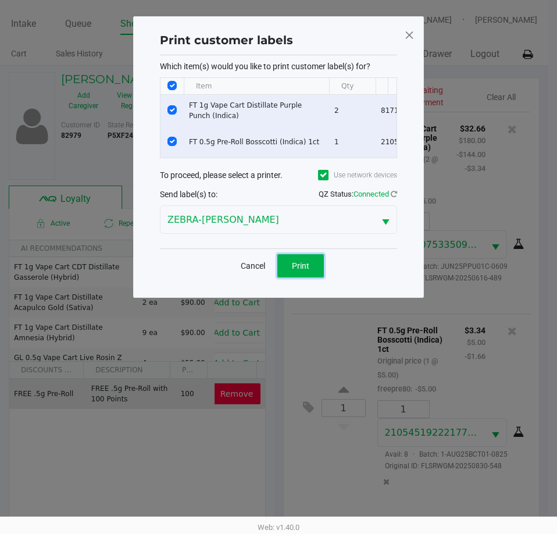
drag, startPoint x: 298, startPoint y: 273, endPoint x: 365, endPoint y: 408, distance: 149.8
click at [300, 270] on span "Print" at bounding box center [300, 265] width 17 height 9
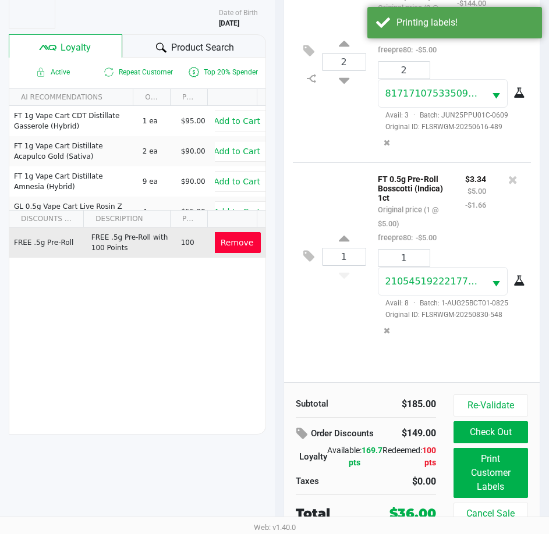
scroll to position [154, 0]
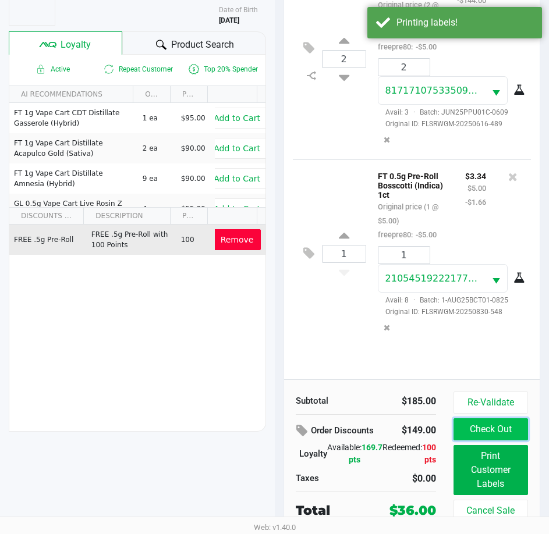
click at [509, 430] on button "Check Out" at bounding box center [490, 429] width 74 height 22
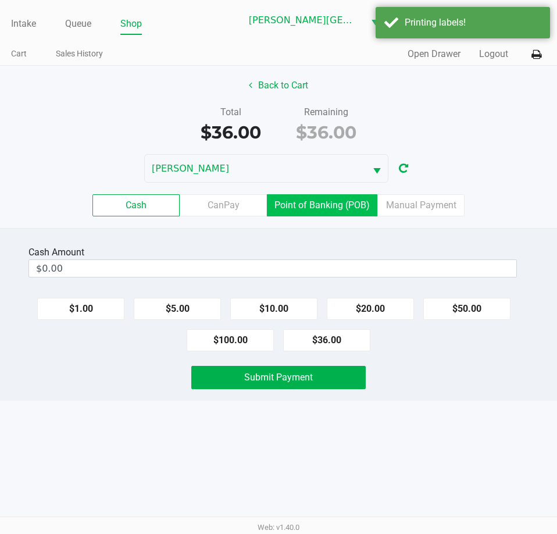
click at [316, 202] on label "Point of Banking (POB)" at bounding box center [322, 205] width 111 height 22
click at [0, 0] on 7 "Point of Banking (POB)" at bounding box center [0, 0] width 0 height 0
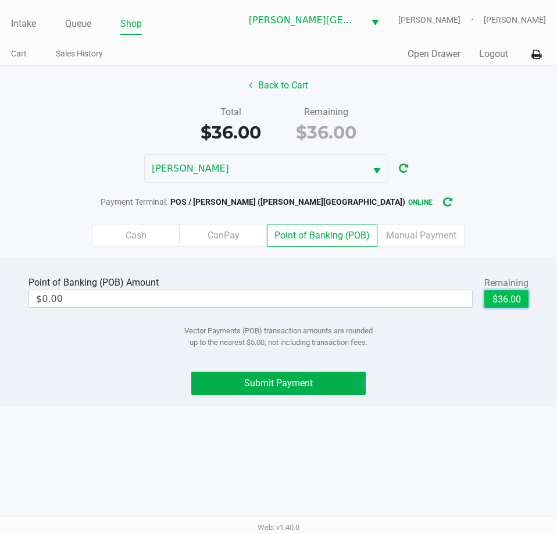
click at [511, 299] on button "$36.00" at bounding box center [507, 298] width 44 height 17
type input "$36.00"
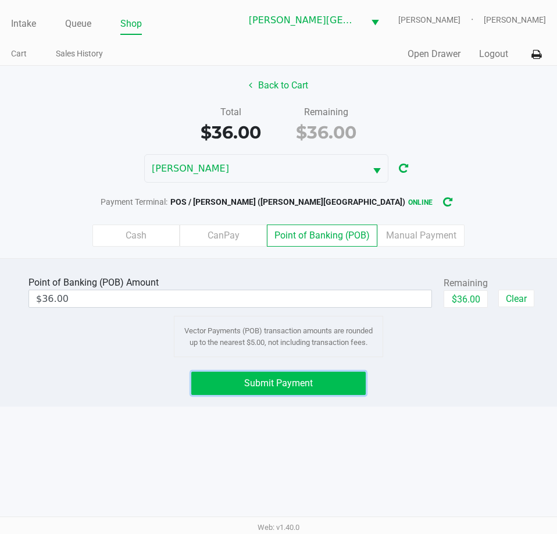
click at [314, 390] on button "Submit Payment" at bounding box center [278, 383] width 174 height 23
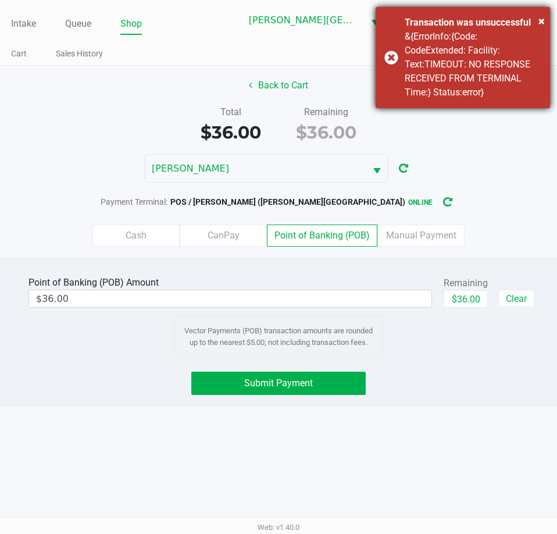
click at [393, 61] on div "× Transaction was unsuccessful &{ErrorInfo:{Code: CodeExtended: Facility: Text:…" at bounding box center [463, 57] width 174 height 101
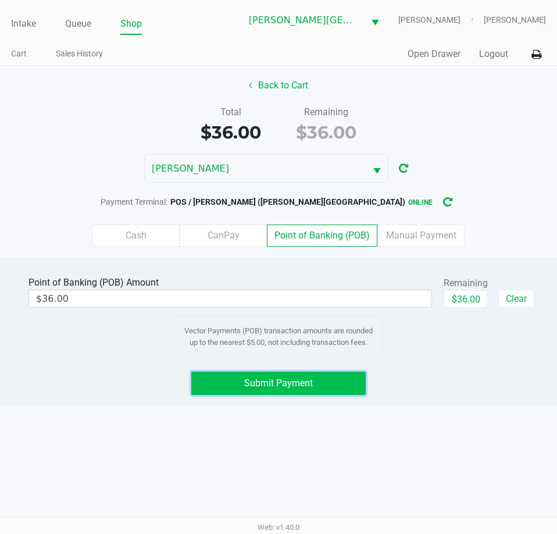
click at [315, 383] on button "Submit Payment" at bounding box center [278, 383] width 174 height 23
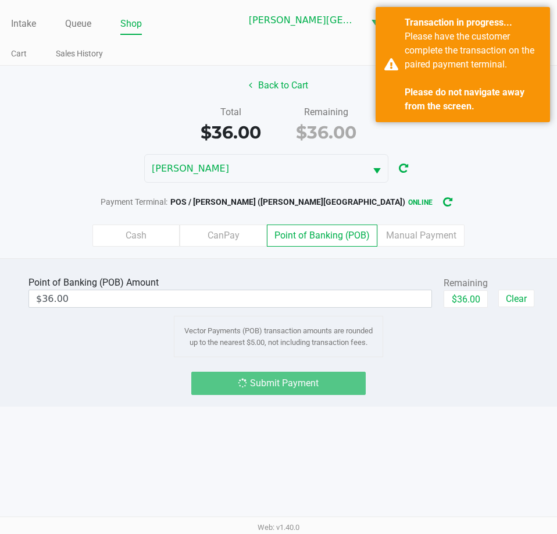
click at [92, 146] on div "Back to Cart Total $36.00 Remaining $36.00 CHARLES-EVANS Payment Terminal: POS …" at bounding box center [278, 162] width 557 height 193
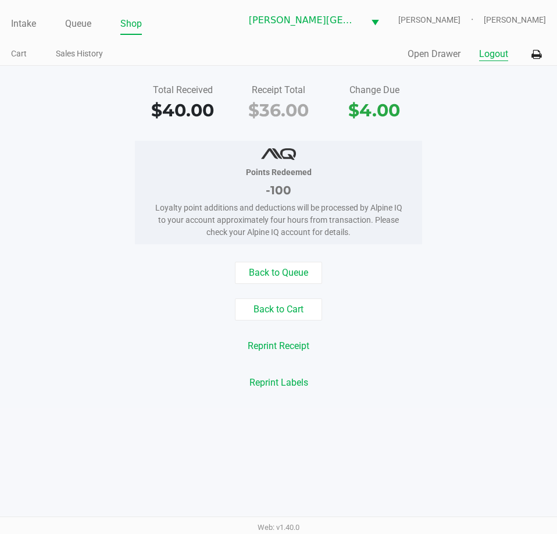
drag, startPoint x: 486, startPoint y: 55, endPoint x: 369, endPoint y: 55, distance: 116.9
click at [486, 55] on button "Logout" at bounding box center [493, 54] width 29 height 14
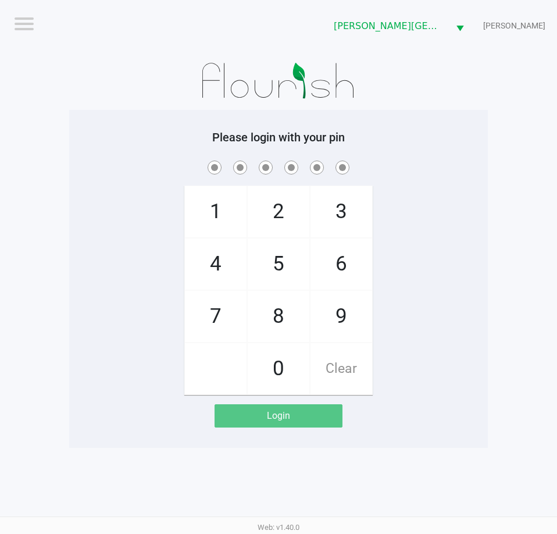
drag, startPoint x: 31, startPoint y: 177, endPoint x: 11, endPoint y: 85, distance: 94.1
click at [34, 172] on app-pos-login-wrapper "Logout Bonita Springs WC CHARLES-EVANS Please login with your pin 1 4 7 2 5 8 0…" at bounding box center [278, 224] width 557 height 448
click at [102, 186] on div "1 4 7 2 5 8 0 3 6 9 Clear" at bounding box center [278, 276] width 419 height 237
click at [59, 136] on app-pos-login-wrapper "Logout Bonita Springs WC CHARLES-EVANS Please login with your pin 1 4 7 2 5 8 0…" at bounding box center [278, 224] width 557 height 448
click at [102, 266] on div "1 4 7 2 5 8 0 3 6 9 Clear" at bounding box center [278, 276] width 419 height 237
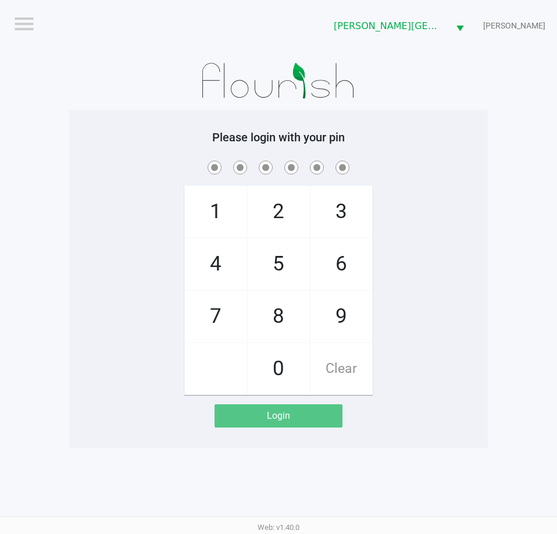
drag, startPoint x: 88, startPoint y: 289, endPoint x: 3, endPoint y: 245, distance: 95.2
click at [90, 288] on div "1 4 7 2 5 8 0 3 6 9 Clear" at bounding box center [278, 276] width 419 height 237
click at [94, 171] on span at bounding box center [278, 167] width 401 height 18
click at [126, 180] on div "1 4 7 2 5 8 0 3 6 9 Clear" at bounding box center [278, 276] width 419 height 237
click at [88, 307] on div "1 4 7 2 5 8 0 3 6 9 Clear" at bounding box center [278, 276] width 419 height 237
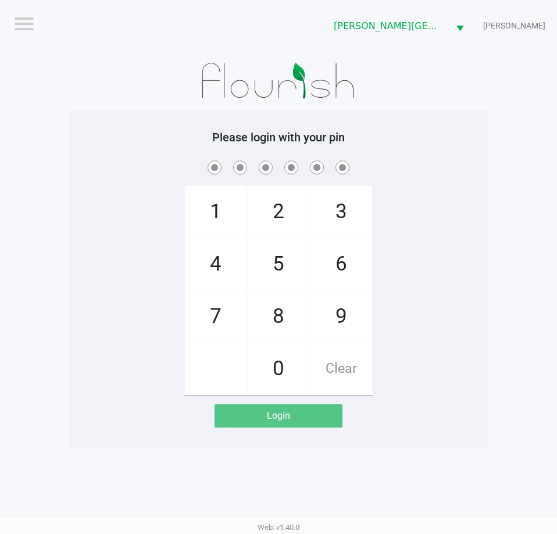
click at [144, 141] on h5 "Please login with your pin" at bounding box center [278, 137] width 401 height 14
click at [73, 197] on div "1 4 7 2 5 8 0 3 6 9 Clear" at bounding box center [278, 276] width 419 height 237
drag, startPoint x: 66, startPoint y: 227, endPoint x: 59, endPoint y: 227, distance: 7.6
click at [69, 227] on app-pos-login-wrapper "Logout Bonita Springs WC CHARLES-EVANS Please login with your pin 1 4 7 2 5 8 0…" at bounding box center [278, 224] width 557 height 448
click at [111, 197] on div "1 4 7 2 5 8 0 3 6 9 Clear" at bounding box center [278, 276] width 419 height 237
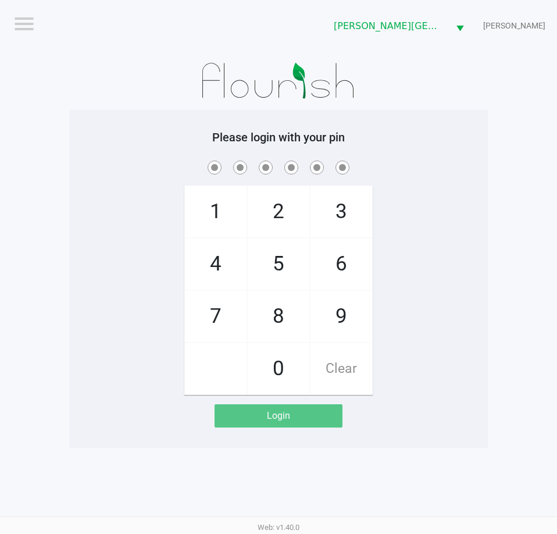
click at [37, 218] on app-pos-login-wrapper "Logout Bonita Springs WC CHARLES-EVANS Please login with your pin 1 4 7 2 5 8 0…" at bounding box center [278, 224] width 557 height 448
drag, startPoint x: 12, startPoint y: 195, endPoint x: 25, endPoint y: 189, distance: 14.1
click at [12, 195] on app-pos-login-wrapper "Logout Bonita Springs WC CHARLES-EVANS Please login with your pin 1 4 7 2 5 8 0…" at bounding box center [278, 224] width 557 height 448
click at [134, 133] on h5 "Please login with your pin" at bounding box center [278, 137] width 401 height 14
checkbox input "true"
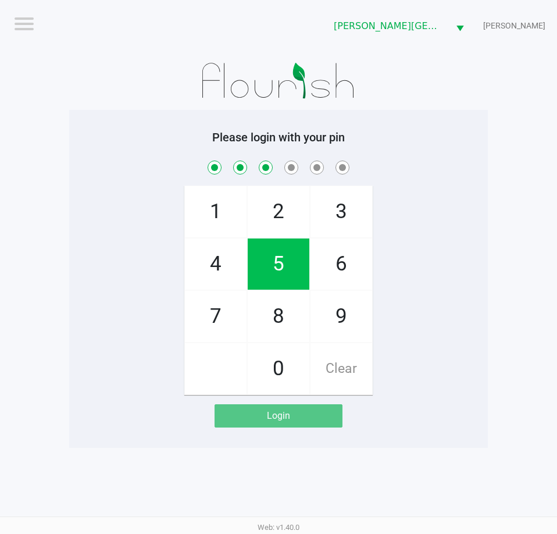
checkbox input "true"
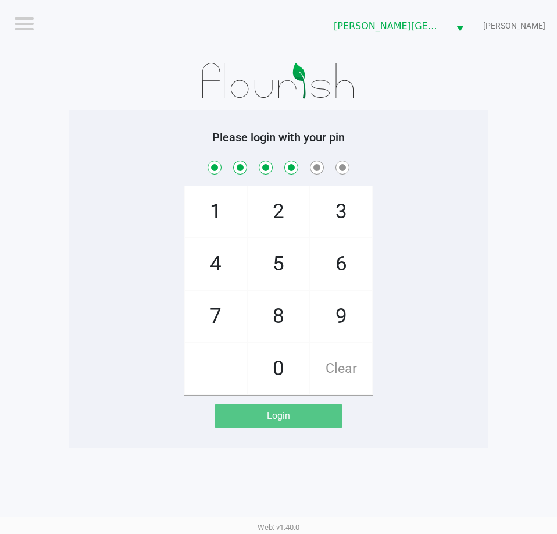
checkbox input "true"
checkbox input "false"
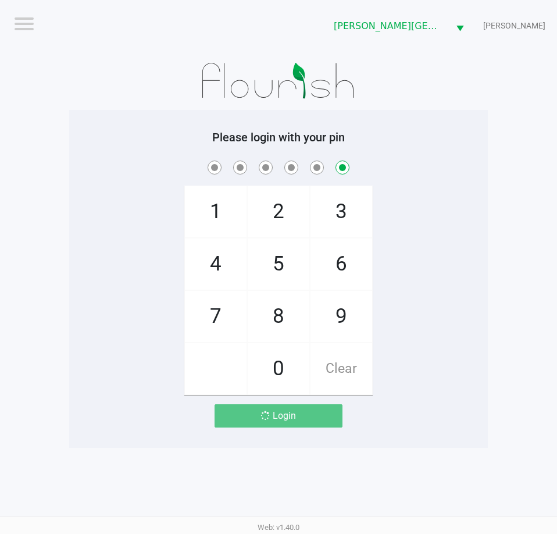
checkbox input "false"
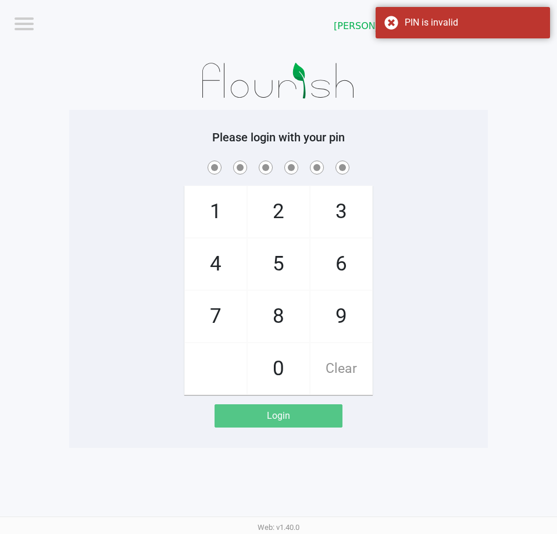
checkbox input "true"
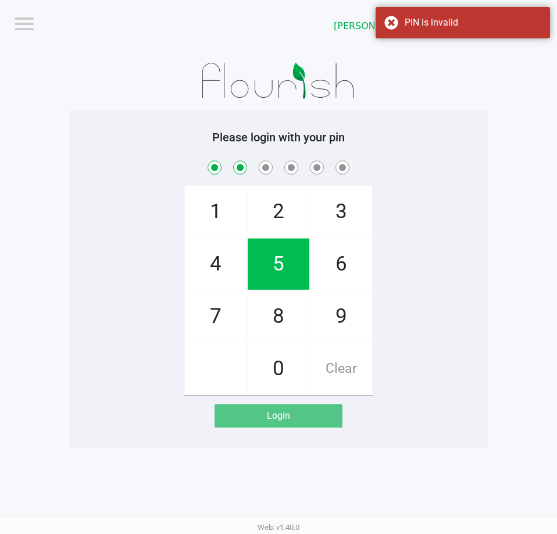
checkbox input "true"
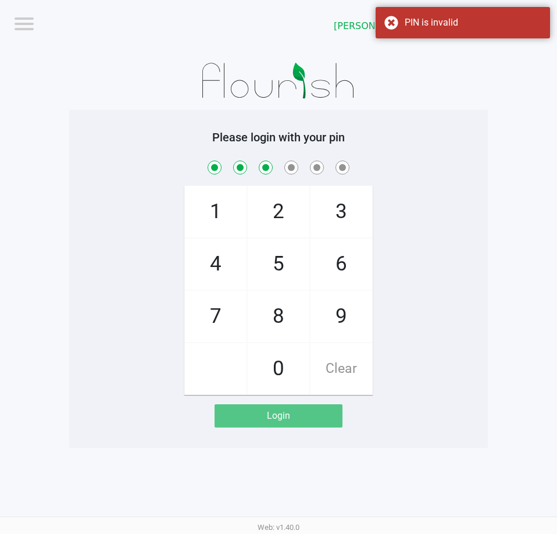
checkbox input "true"
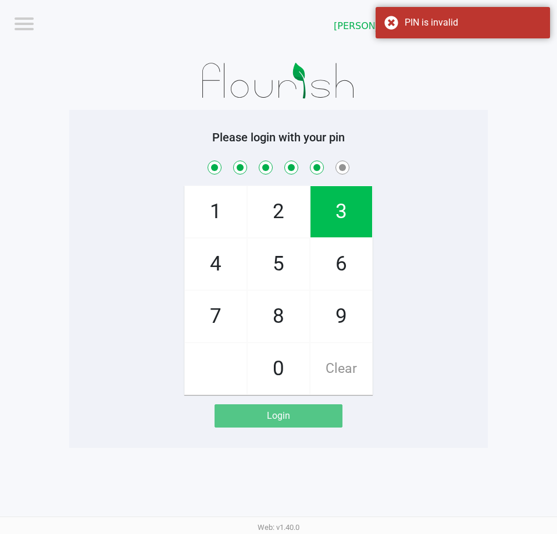
checkbox input "true"
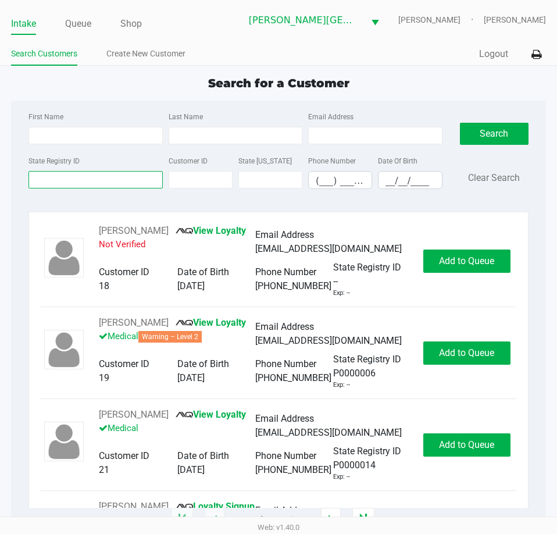
click at [74, 172] on input "State Registry ID" at bounding box center [96, 179] width 134 height 17
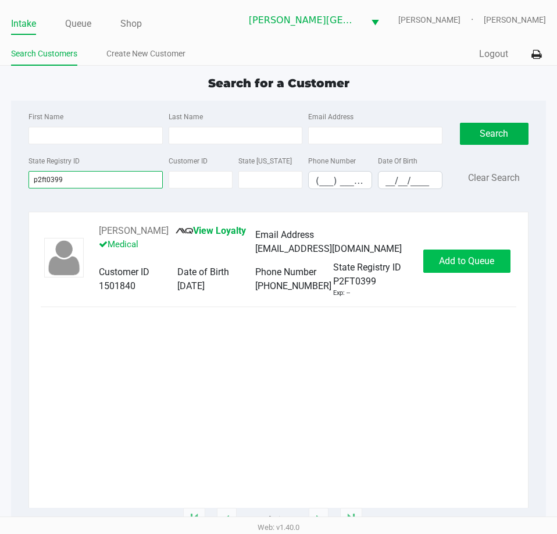
type input "p2ft0399"
click at [471, 266] on button "Add to Queue" at bounding box center [466, 261] width 87 height 23
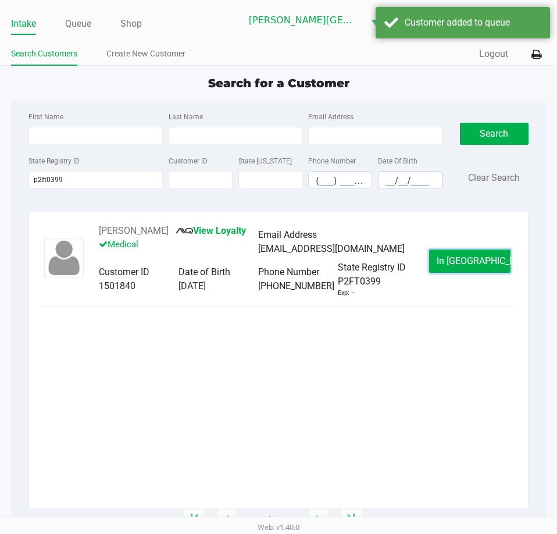
click at [471, 266] on button "In Queue" at bounding box center [469, 261] width 81 height 23
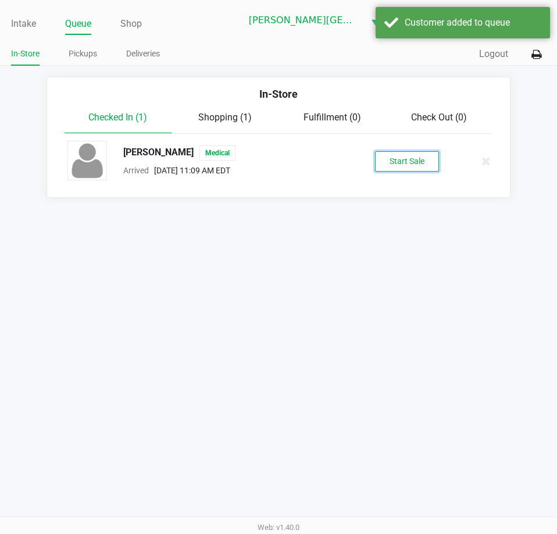
click at [421, 160] on button "Start Sale" at bounding box center [407, 161] width 64 height 20
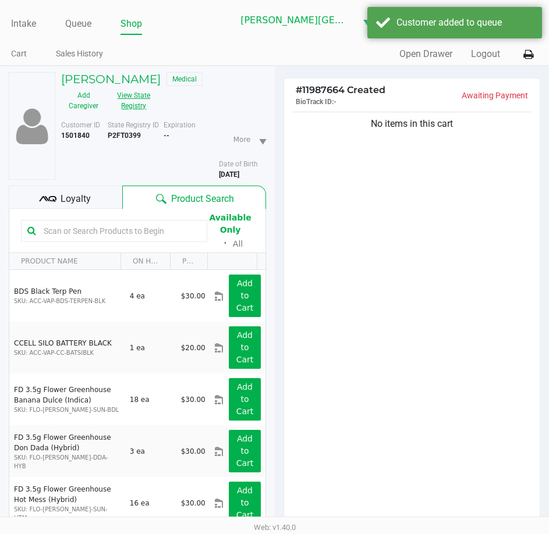
click at [133, 105] on button "View State Registry" at bounding box center [130, 100] width 49 height 29
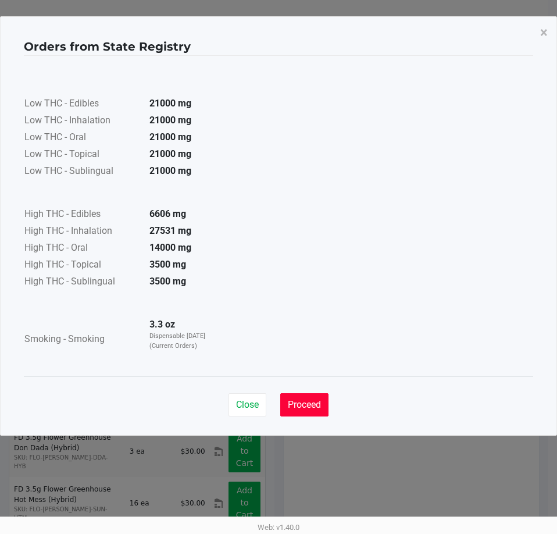
click at [302, 408] on span "Proceed" at bounding box center [304, 404] width 33 height 11
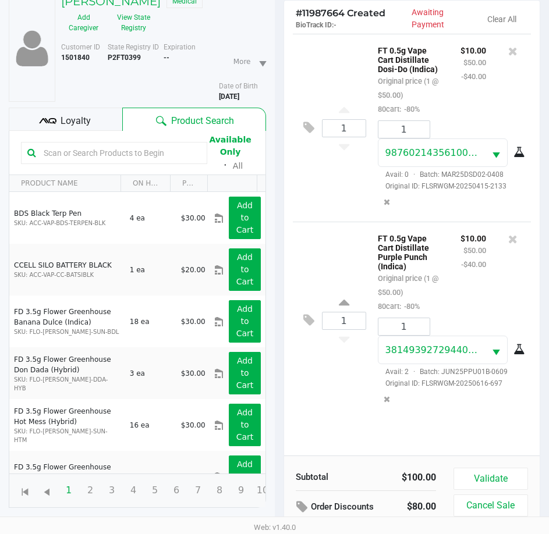
scroll to position [128, 0]
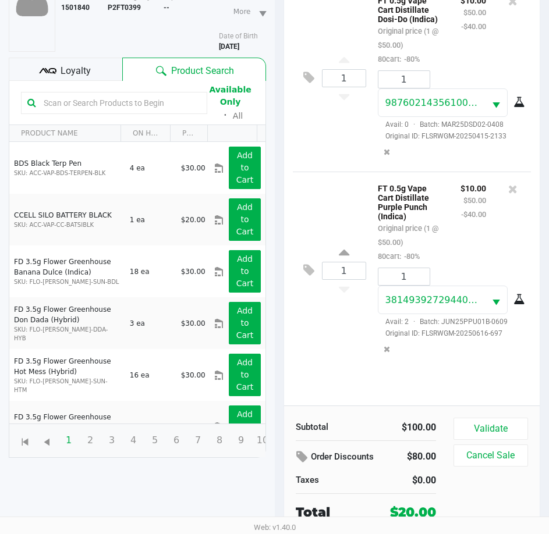
click at [319, 389] on div "1 FT 0.5g Vape Cart Distillate Dosi-Do (Indica) Original price (1 @ $50.00) 80c…" at bounding box center [412, 195] width 256 height 422
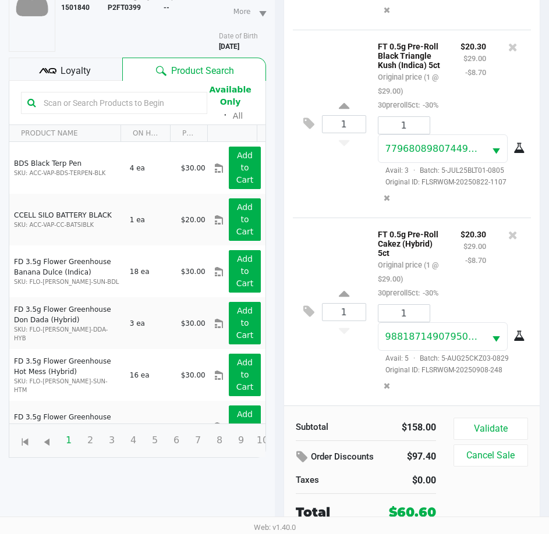
scroll to position [394, 0]
click at [480, 425] on button "Validate" at bounding box center [490, 429] width 74 height 22
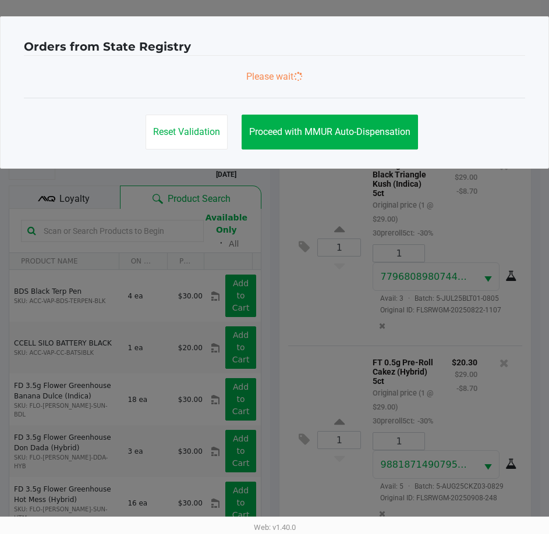
scroll to position [0, 0]
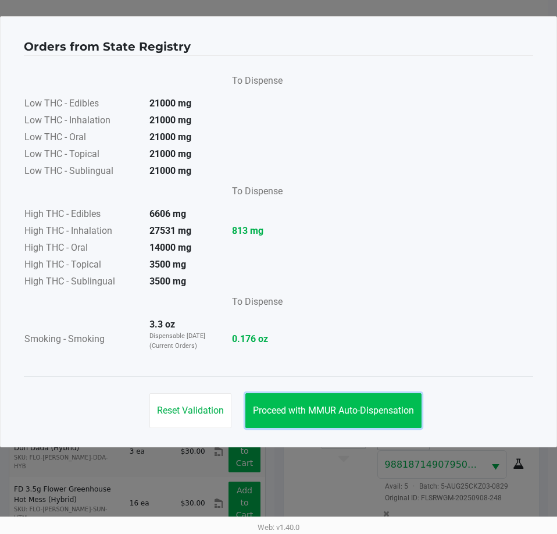
click at [336, 419] on button "Proceed with MMUR Auto-Dispensation" at bounding box center [333, 410] width 176 height 35
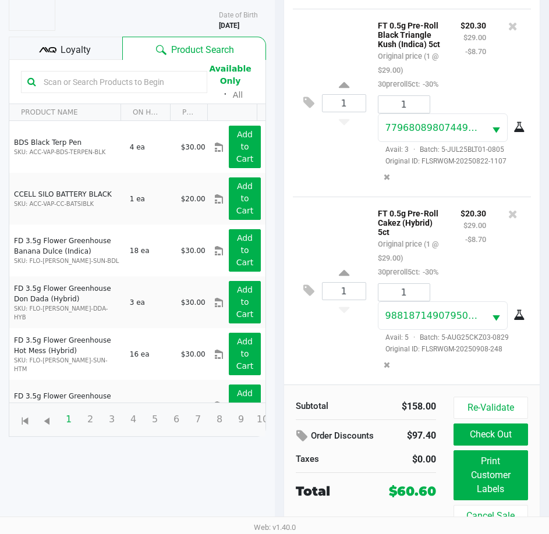
scroll to position [154, 0]
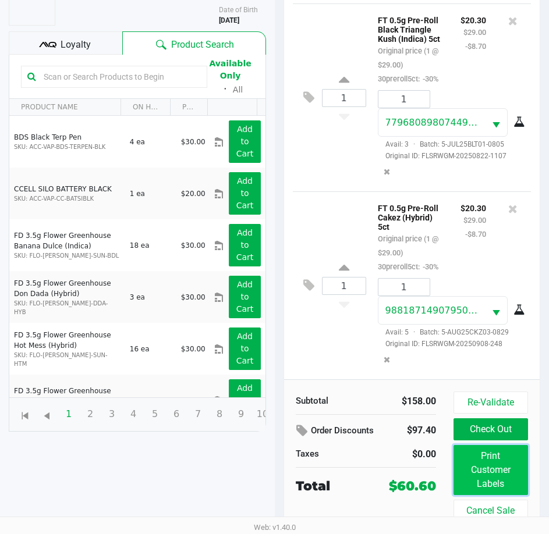
click at [494, 476] on button "Print Customer Labels" at bounding box center [490, 470] width 74 height 50
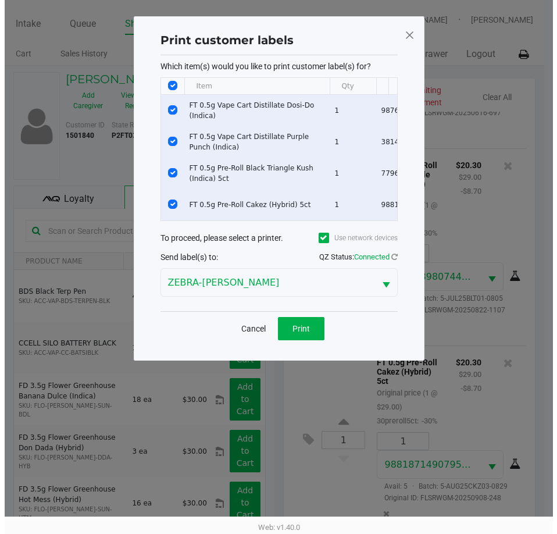
scroll to position [0, 0]
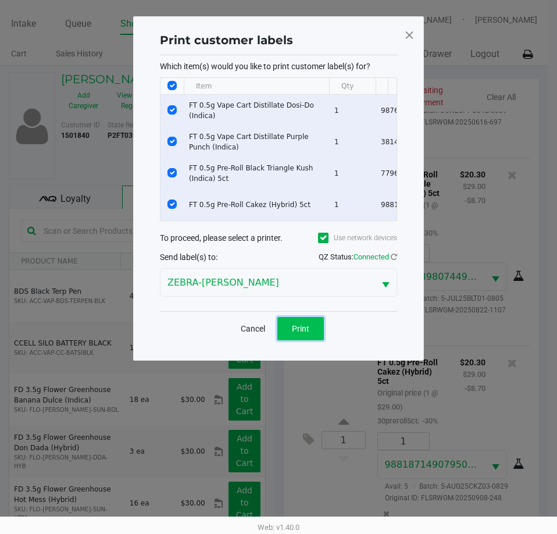
click at [300, 333] on span "Print" at bounding box center [300, 328] width 17 height 9
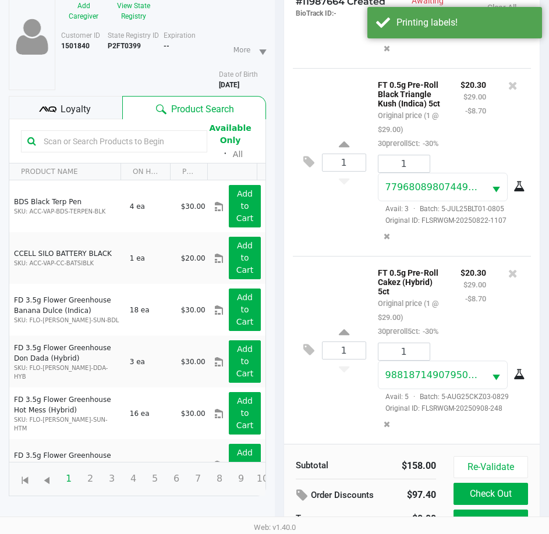
scroll to position [154, 0]
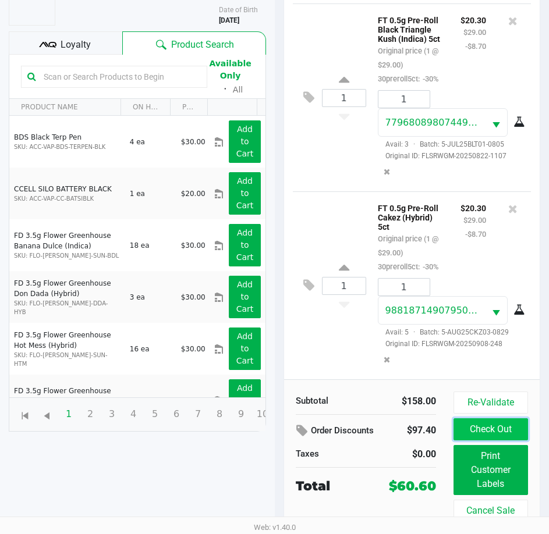
click at [486, 429] on button "Check Out" at bounding box center [490, 429] width 74 height 22
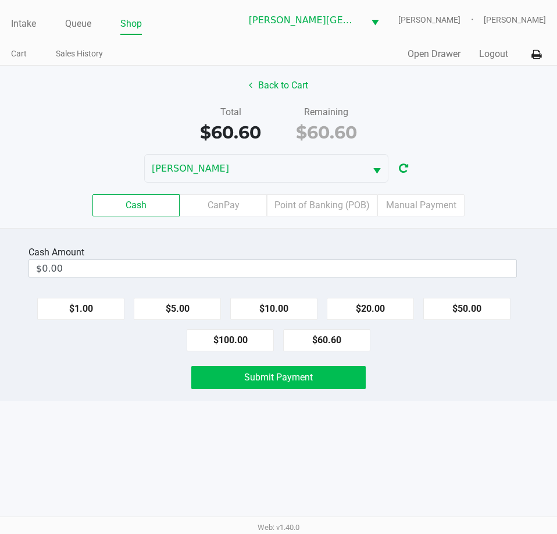
drag, startPoint x: 335, startPoint y: 341, endPoint x: 331, endPoint y: 377, distance: 36.3
click at [336, 340] on button "$60.60" at bounding box center [326, 340] width 87 height 22
type input "$60.60"
drag, startPoint x: 331, startPoint y: 379, endPoint x: 347, endPoint y: 437, distance: 61.0
click at [332, 380] on button "Submit Payment" at bounding box center [278, 377] width 174 height 23
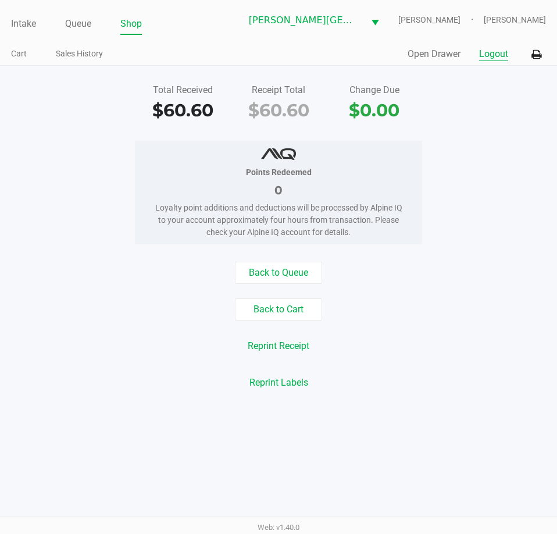
click at [497, 55] on button "Logout" at bounding box center [493, 54] width 29 height 14
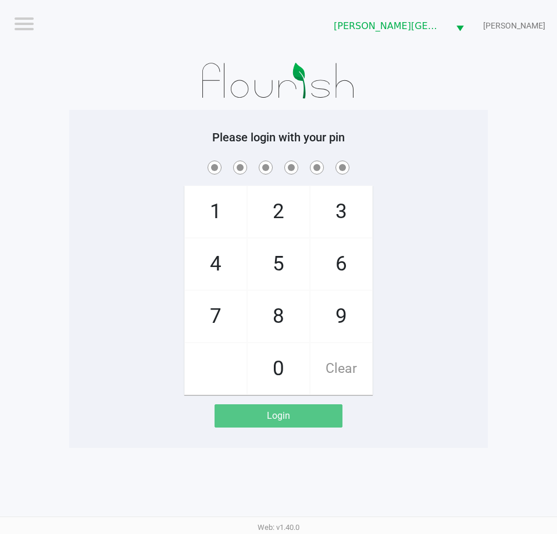
click at [79, 139] on div "Please login with your pin 1 4 7 2 5 8 0 3 6 9 Clear Login" at bounding box center [278, 278] width 419 height 297
drag, startPoint x: 65, startPoint y: 172, endPoint x: 72, endPoint y: 163, distance: 11.5
click at [65, 171] on app-pos-login-wrapper "Logout Bonita Springs WC CHARLES-EVANS Please login with your pin 1 4 7 2 5 8 0…" at bounding box center [278, 224] width 557 height 448
click at [80, 115] on div "Please login with your pin 1 4 7 2 5 8 0 3 6 9 Clear Login" at bounding box center [278, 279] width 419 height 338
checkbox input "true"
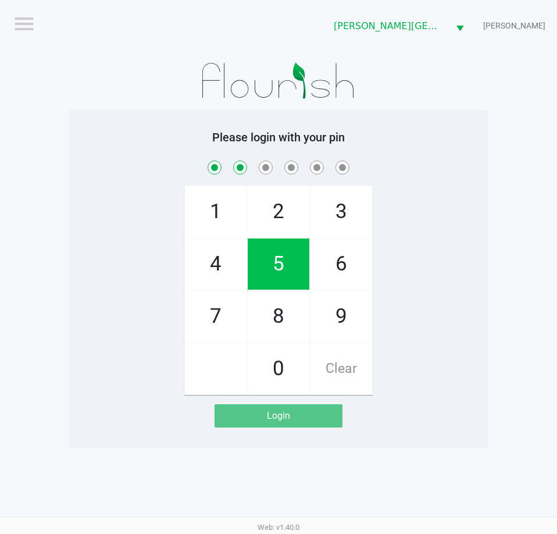
checkbox input "true"
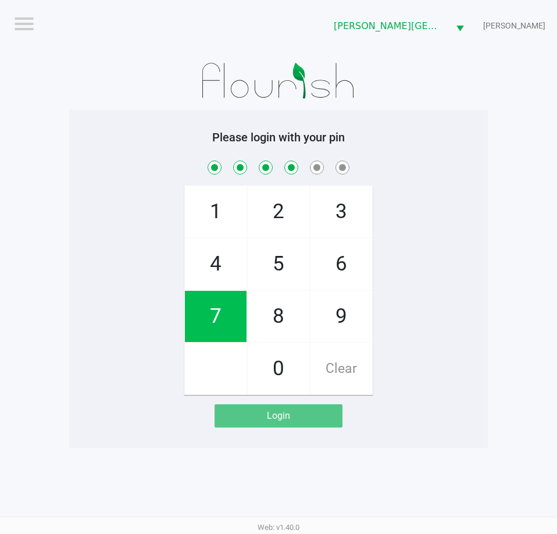
checkbox input "true"
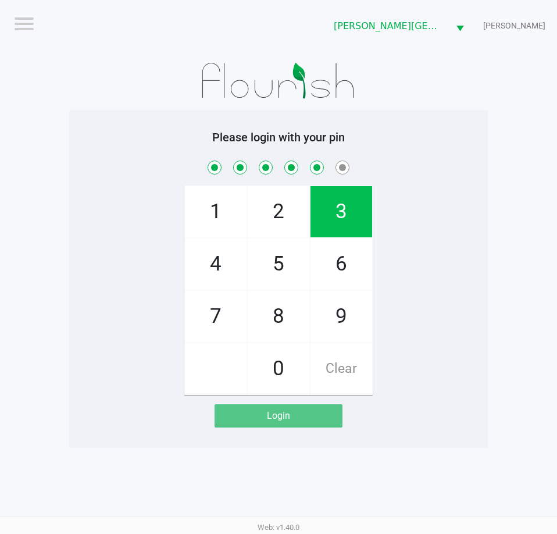
checkbox input "true"
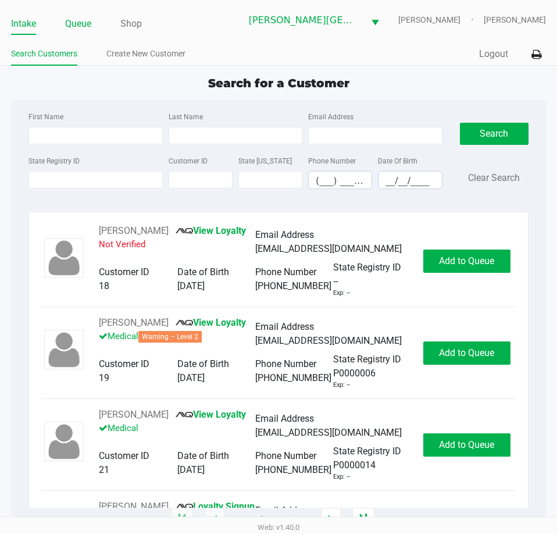
click at [80, 19] on link "Queue" at bounding box center [78, 24] width 26 height 16
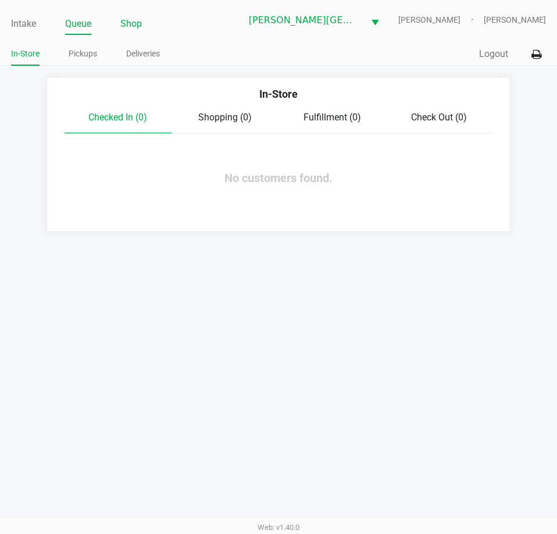
click at [141, 23] on link "Shop" at bounding box center [131, 24] width 22 height 16
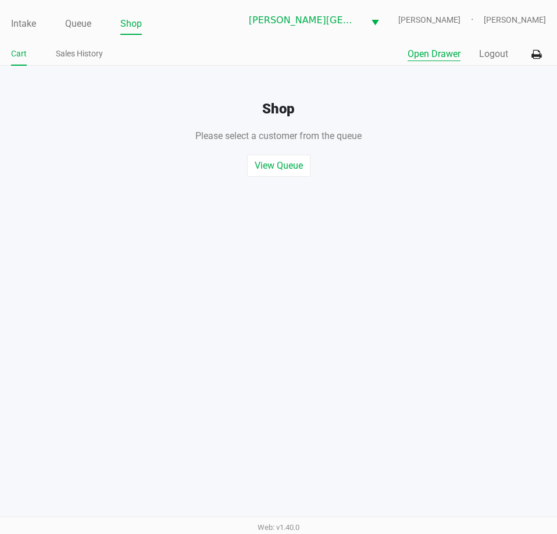
click at [452, 54] on button "Open Drawer" at bounding box center [434, 54] width 53 height 14
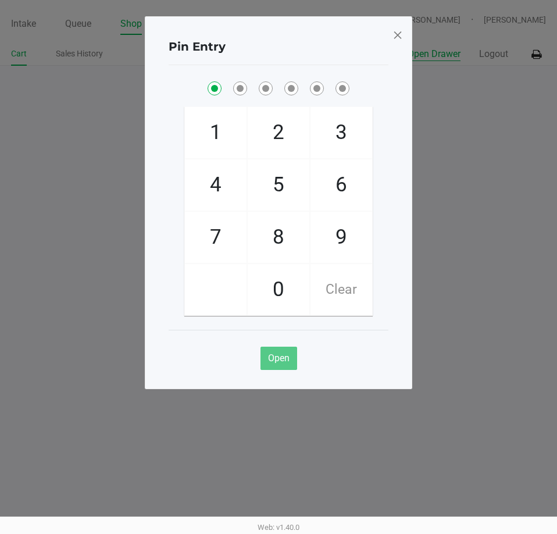
checkbox input "true"
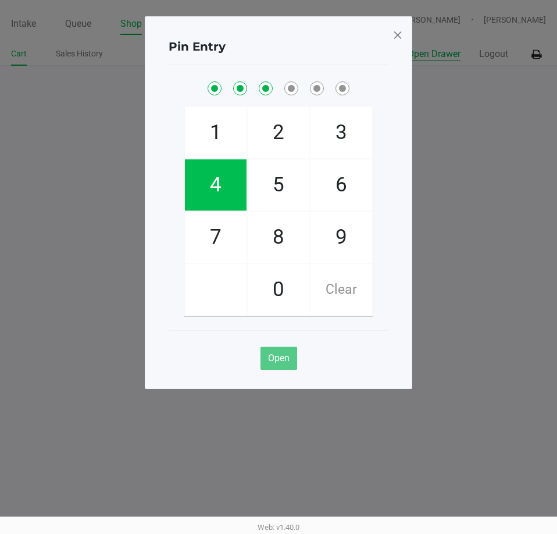
checkbox input "true"
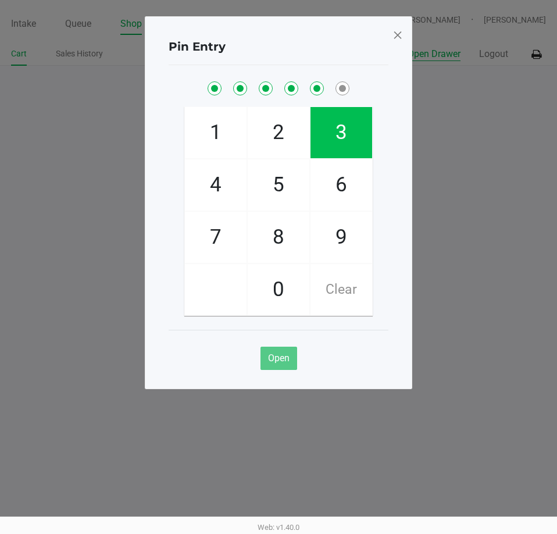
checkbox input "true"
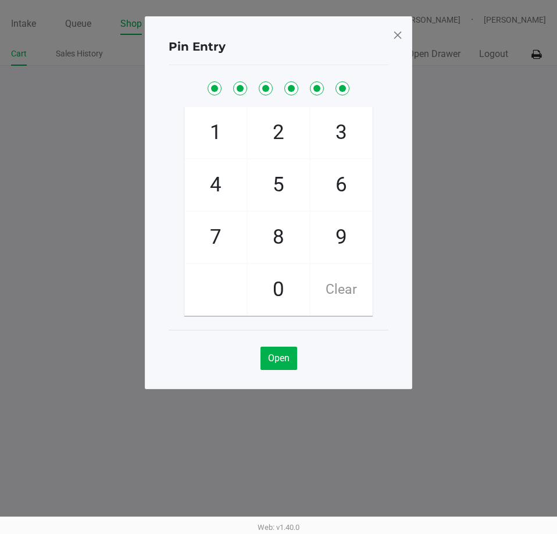
drag, startPoint x: 400, startPoint y: 29, endPoint x: 445, endPoint y: 76, distance: 65.0
click at [400, 30] on span at bounding box center [398, 35] width 10 height 19
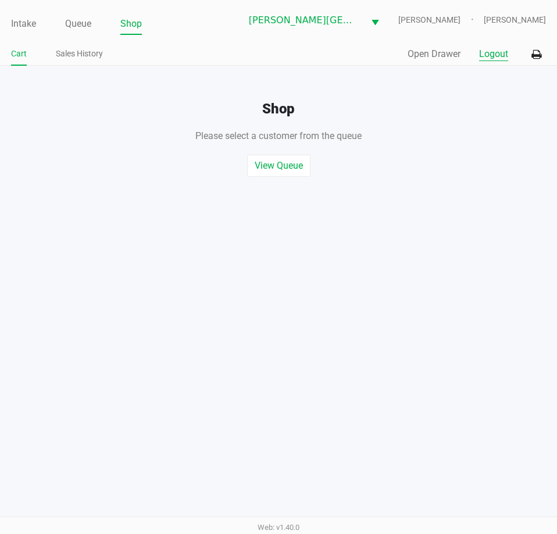
click at [499, 58] on button "Logout" at bounding box center [493, 54] width 29 height 14
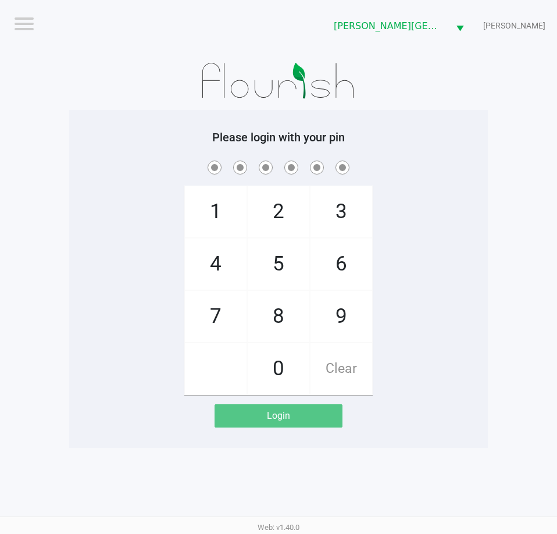
click at [155, 165] on span at bounding box center [278, 167] width 401 height 18
drag, startPoint x: 143, startPoint y: 175, endPoint x: 168, endPoint y: 135, distance: 47.3
click at [157, 155] on div "Please login with your pin 1 4 7 2 5 8 0 3 6 9 Clear Login" at bounding box center [278, 278] width 419 height 297
checkbox input "true"
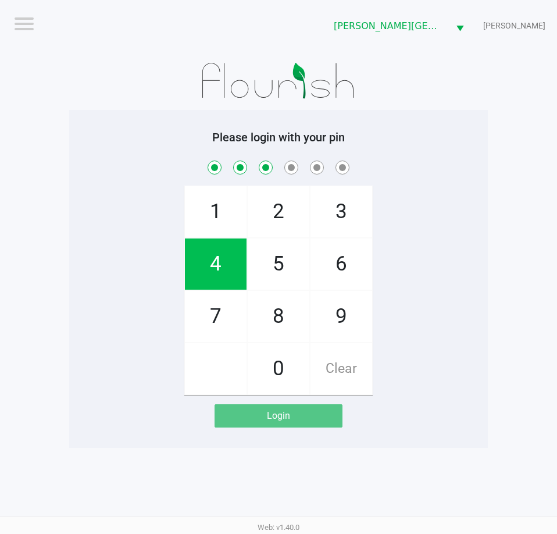
checkbox input "true"
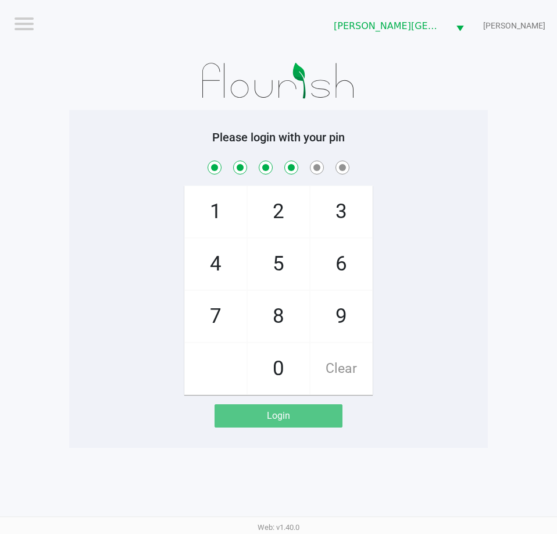
checkbox input "true"
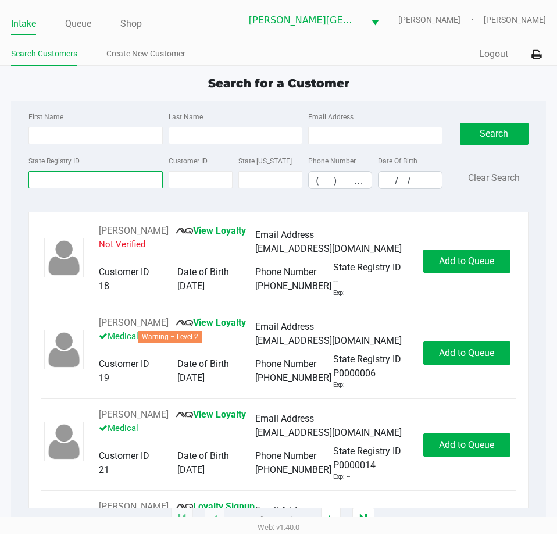
click at [126, 183] on input "State Registry ID" at bounding box center [96, 179] width 134 height 17
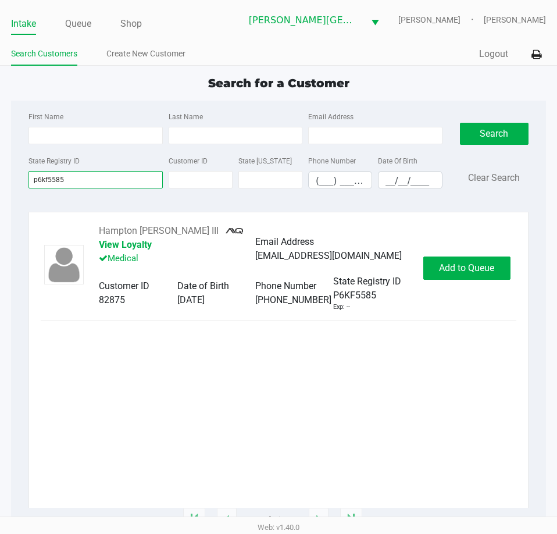
type input "p6kf5585"
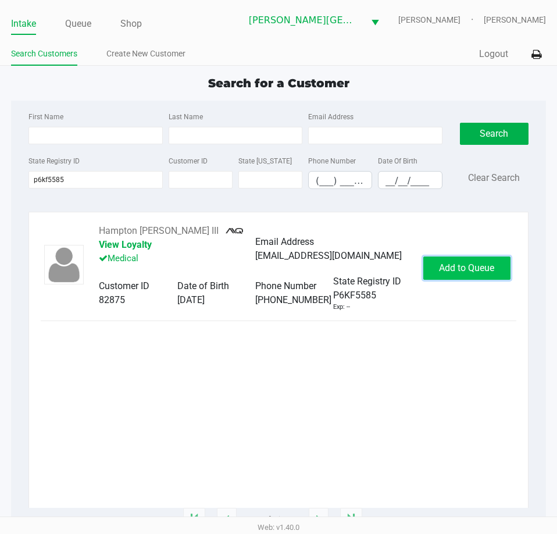
click at [454, 263] on span "Add to Queue" at bounding box center [466, 267] width 55 height 11
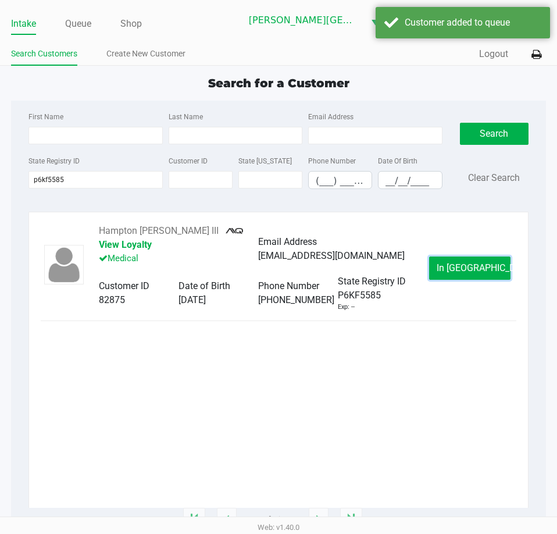
click at [454, 263] on span "In Queue" at bounding box center [486, 267] width 98 height 11
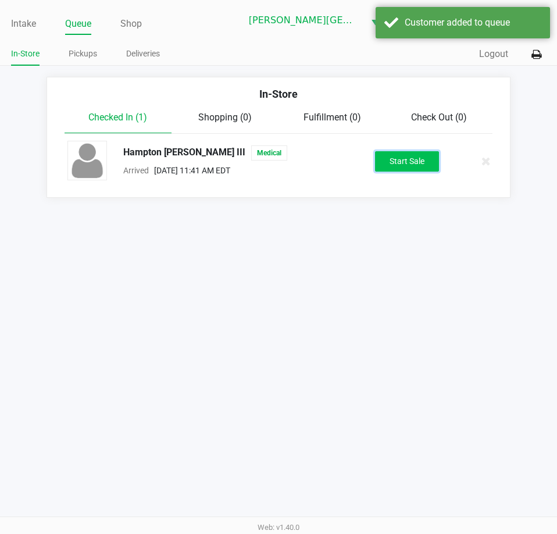
click at [416, 168] on button "Start Sale" at bounding box center [407, 161] width 64 height 20
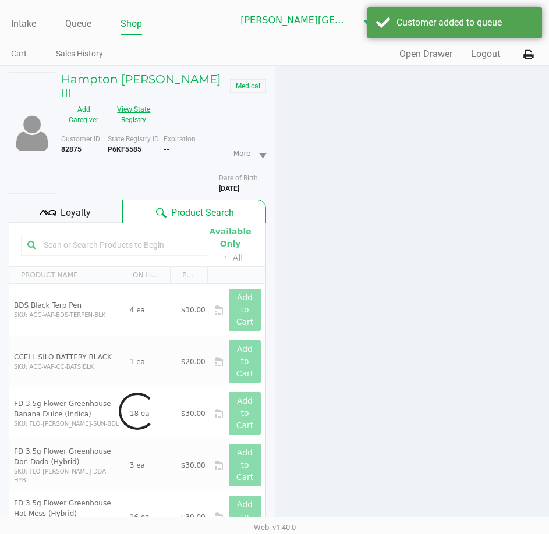
click at [149, 103] on button "View State Registry" at bounding box center [130, 114] width 49 height 29
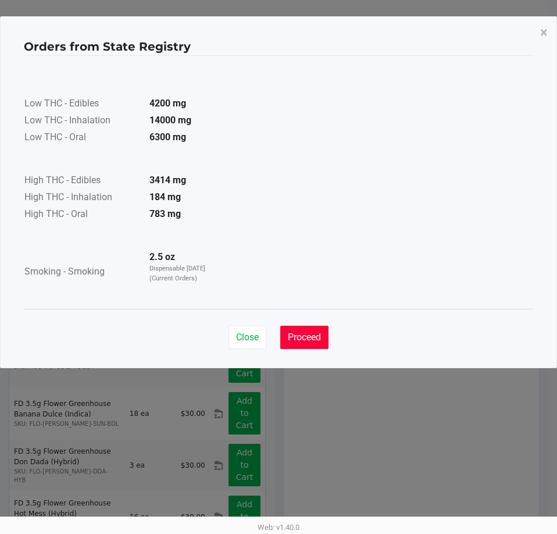
click at [306, 334] on span "Proceed" at bounding box center [304, 337] width 33 height 11
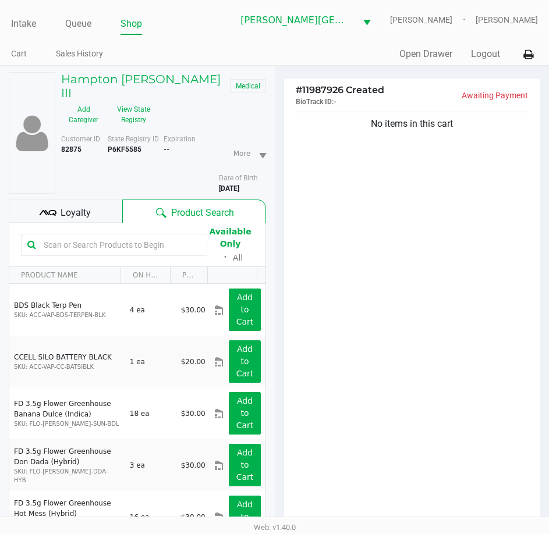
click at [326, 304] on div "No items in this cart" at bounding box center [412, 320] width 256 height 422
click at [137, 100] on button "View State Registry" at bounding box center [130, 114] width 49 height 29
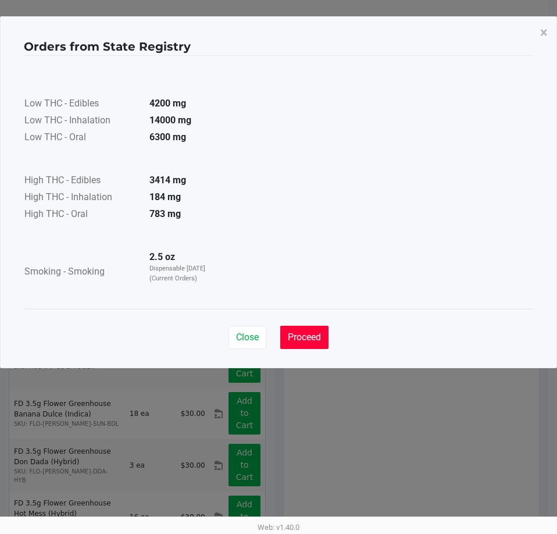
drag, startPoint x: 313, startPoint y: 333, endPoint x: 331, endPoint y: 310, distance: 29.0
click at [316, 333] on span "Proceed" at bounding box center [304, 337] width 33 height 11
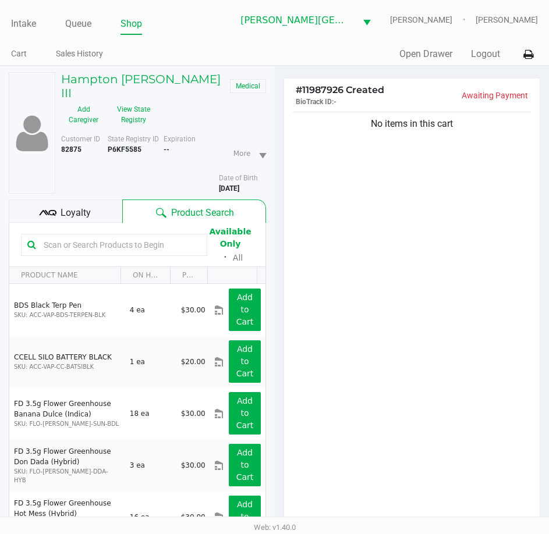
drag, startPoint x: 351, startPoint y: 276, endPoint x: 343, endPoint y: 250, distance: 27.2
click at [351, 276] on div "Low THC - Edibles 4200 mg Low THC - Inhalation 14000 mg Low THC - Oral 6300 mg …" at bounding box center [274, 153] width 501 height 253
click at [244, 58] on ul "Cart Sales History" at bounding box center [142, 55] width 263 height 20
click at [86, 27] on link "Queue" at bounding box center [78, 24] width 26 height 16
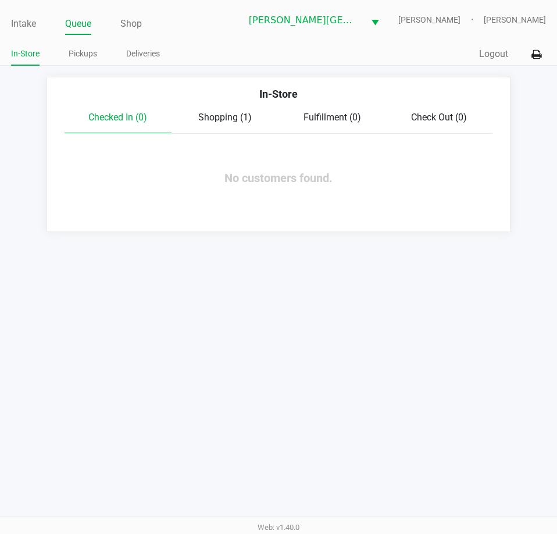
click at [234, 116] on span "Shopping (1)" at bounding box center [225, 117] width 54 height 11
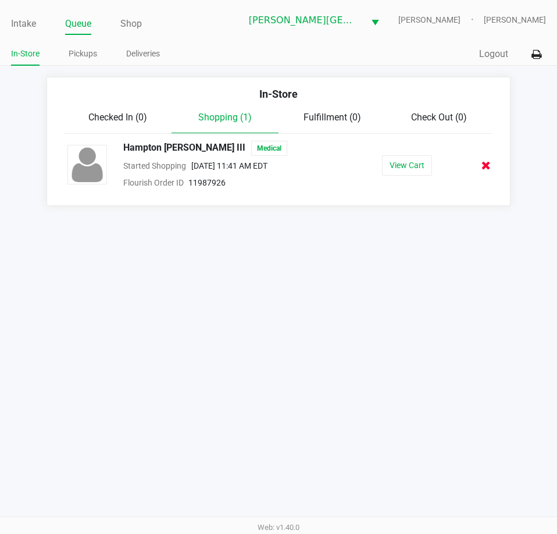
click at [490, 165] on icon at bounding box center [486, 165] width 9 height 9
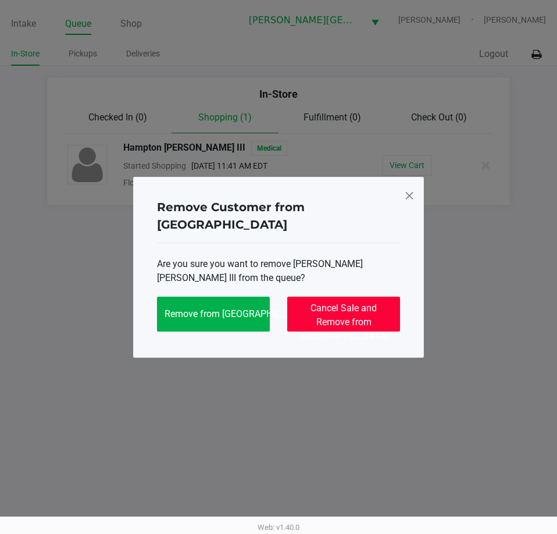
click at [338, 302] on span "Cancel Sale and Remove from Queue" at bounding box center [344, 321] width 88 height 39
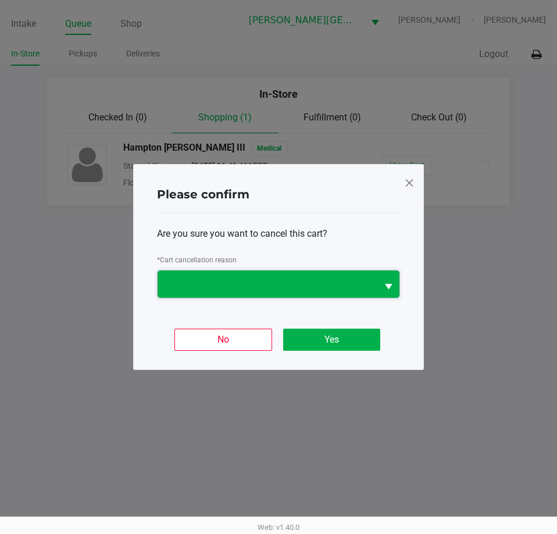
click at [252, 273] on span at bounding box center [268, 283] width 220 height 27
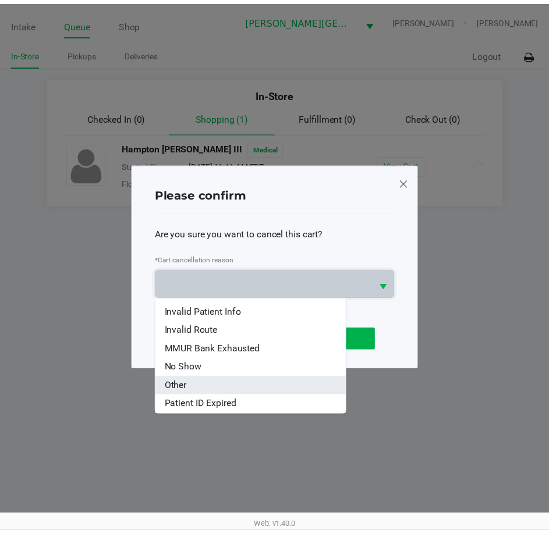
scroll to position [51, 0]
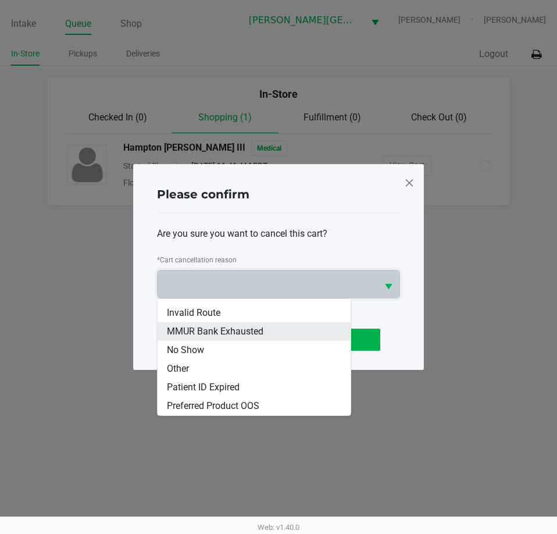
click at [215, 336] on span "MMUR Bank Exhausted" at bounding box center [215, 332] width 97 height 14
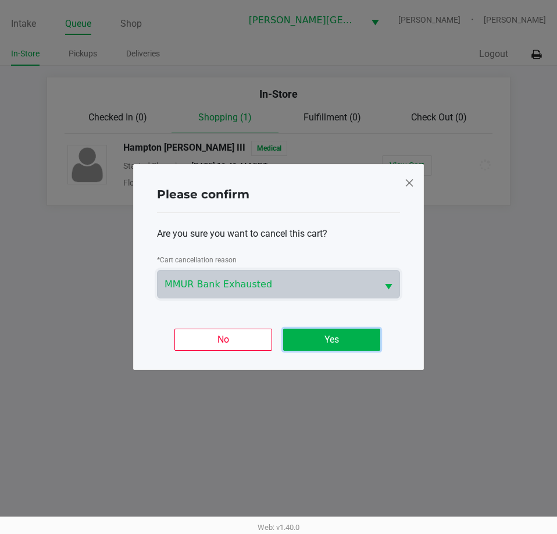
drag, startPoint x: 351, startPoint y: 346, endPoint x: 352, endPoint y: 340, distance: 6.1
click at [351, 345] on button "Yes" at bounding box center [331, 340] width 97 height 22
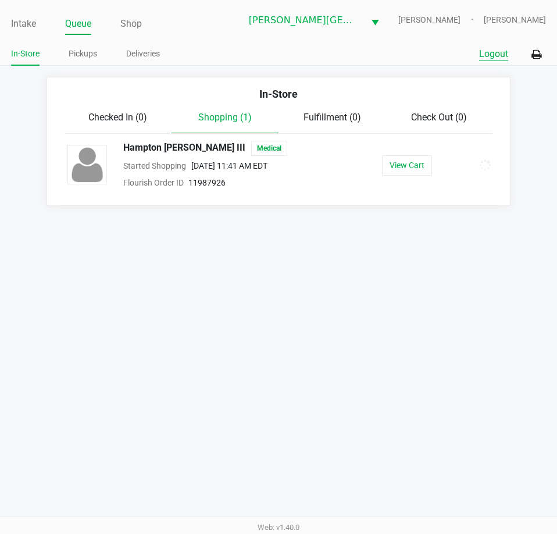
click at [494, 55] on button "Logout" at bounding box center [493, 54] width 29 height 14
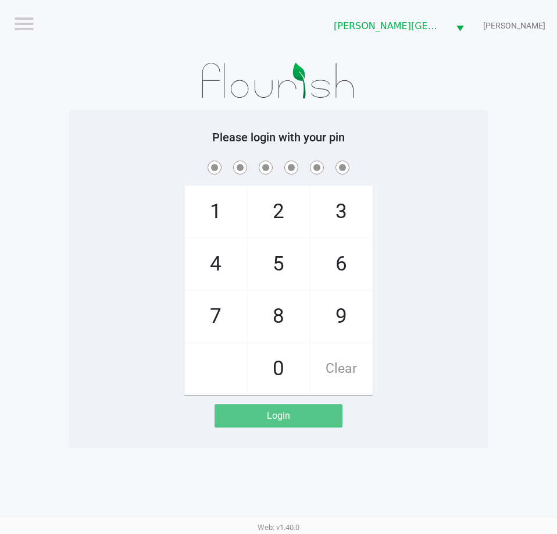
click at [92, 111] on div "Please login with your pin 1 4 7 2 5 8 0 3 6 9 Clear Login" at bounding box center [278, 279] width 419 height 338
click at [112, 204] on div "1 4 7 2 5 8 0 3 6 9 Clear" at bounding box center [278, 276] width 419 height 237
checkbox input "true"
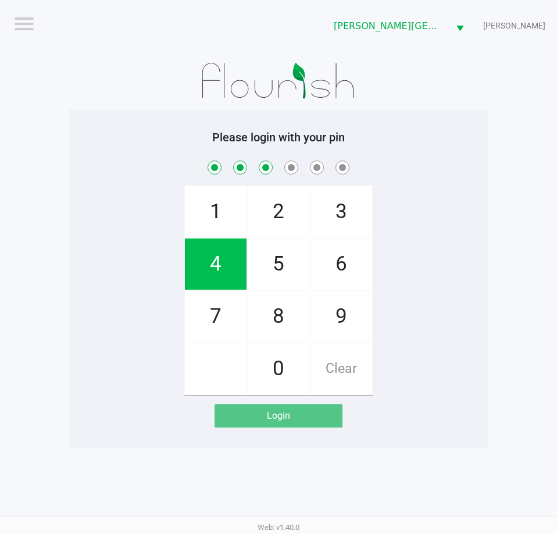
checkbox input "true"
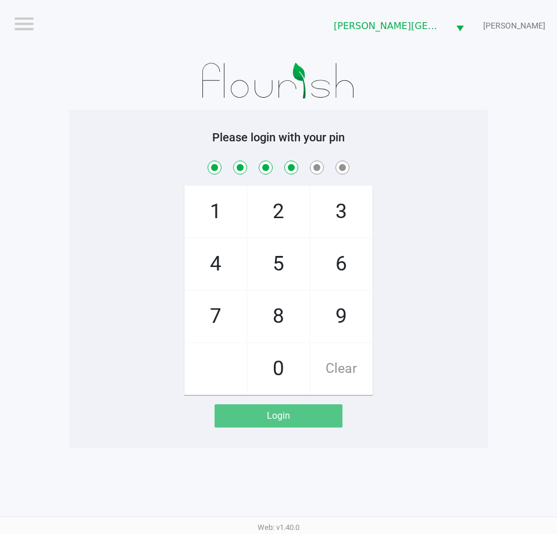
checkbox input "true"
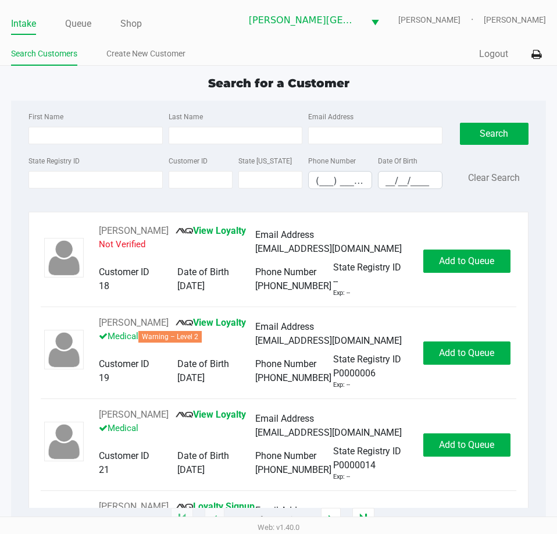
click at [377, 106] on div "First Name Last Name Email Address State Registry ID Customer ID State ID Phone…" at bounding box center [279, 154] width 518 height 106
click at [94, 181] on input "State Registry ID" at bounding box center [96, 179] width 134 height 17
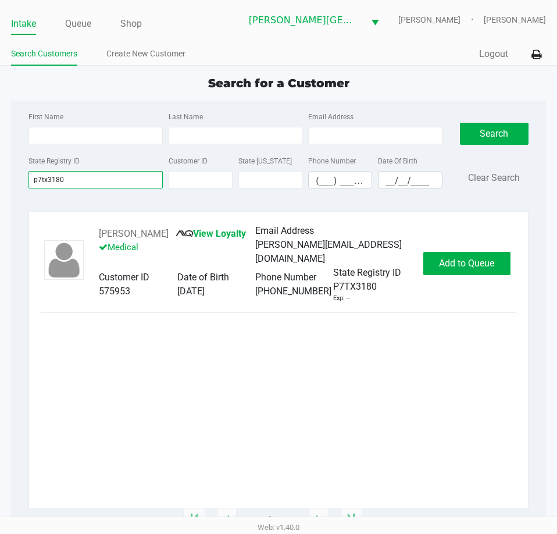
type input "p7tx3180"
click at [462, 260] on span "Add to Queue" at bounding box center [466, 263] width 55 height 11
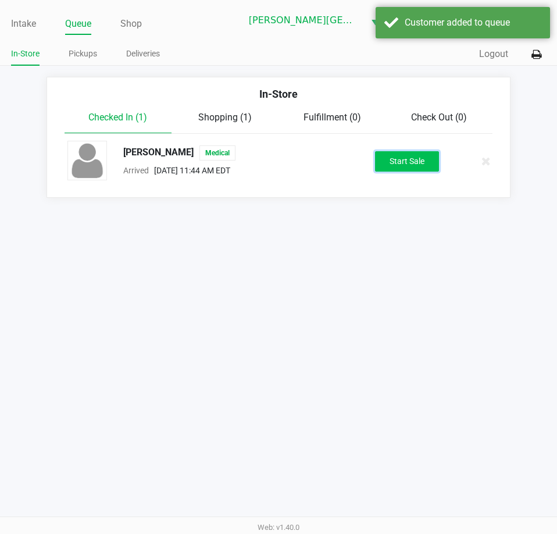
click at [403, 162] on button "Start Sale" at bounding box center [407, 161] width 64 height 20
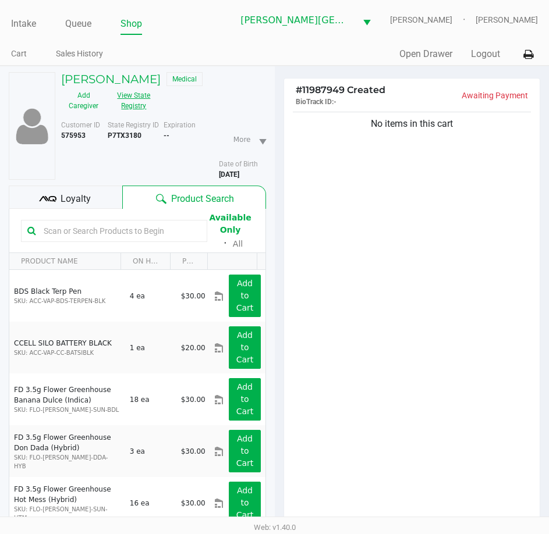
click at [146, 105] on button "View State Registry" at bounding box center [130, 100] width 49 height 29
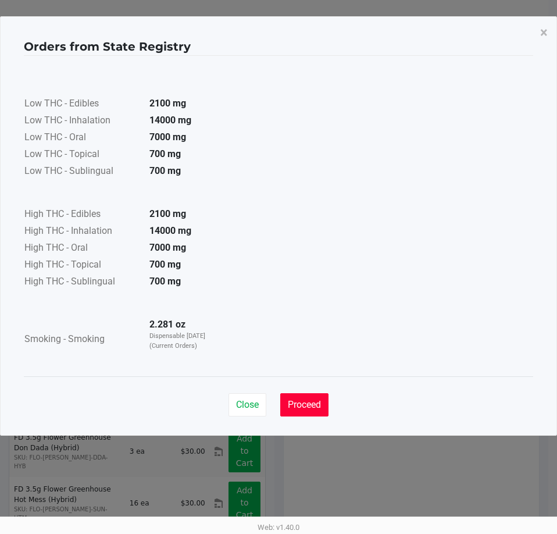
click at [305, 406] on span "Proceed" at bounding box center [304, 404] width 33 height 11
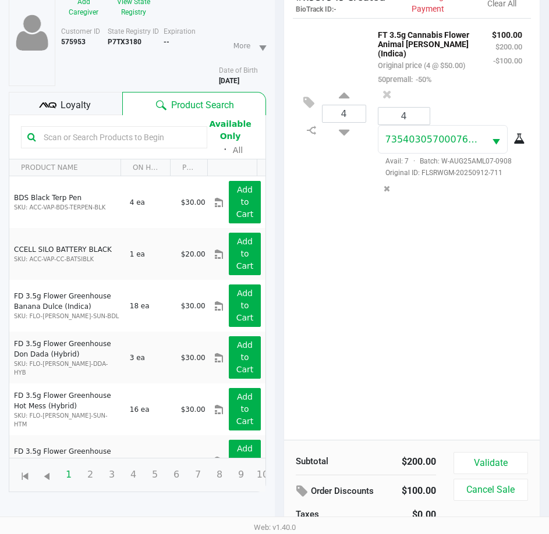
scroll to position [128, 0]
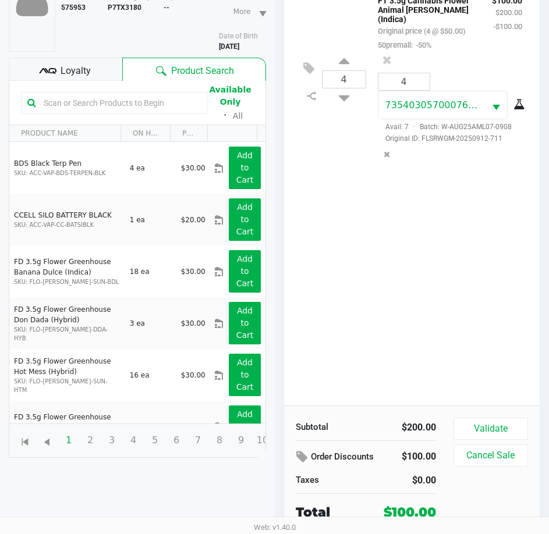
click at [95, 70] on div "Loyalty" at bounding box center [65, 69] width 113 height 23
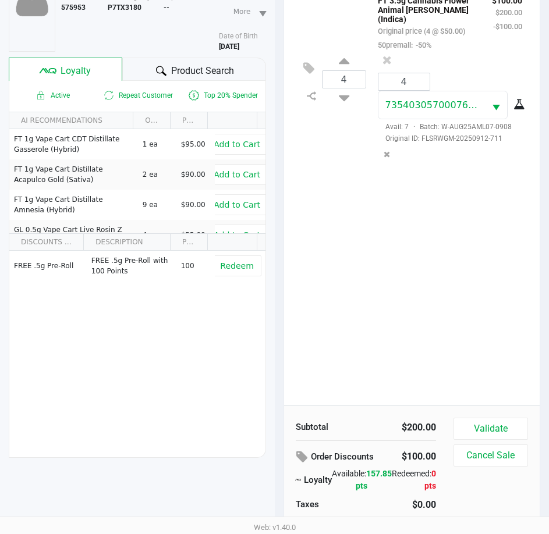
scroll to position [152, 0]
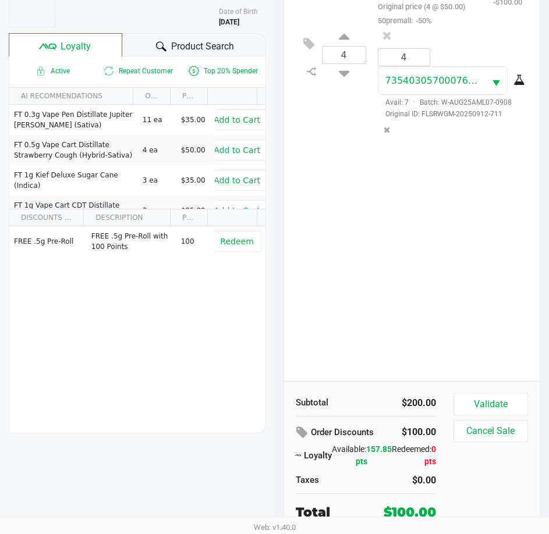
click at [222, 52] on span "Product Search" at bounding box center [202, 47] width 63 height 14
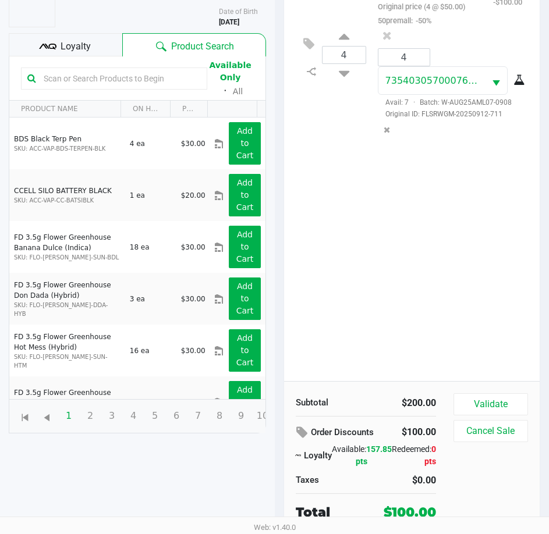
click at [426, 314] on div "4 FT 3.5g Cannabis Flower Animal Larry (Indica) Original price (4 @ $50.00) 50p…" at bounding box center [412, 170] width 256 height 422
click at [497, 405] on button "Validate" at bounding box center [490, 404] width 74 height 22
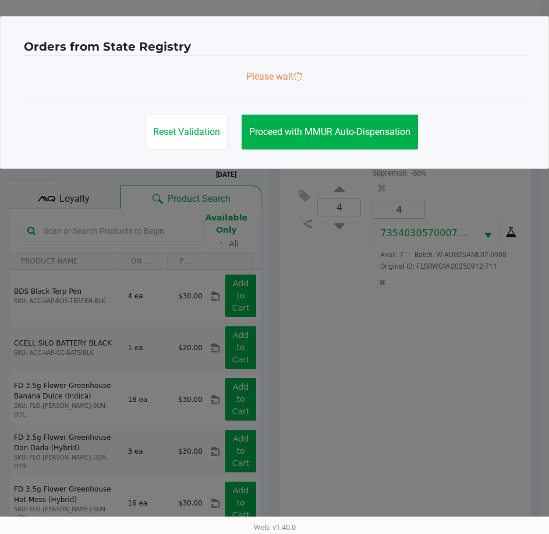
scroll to position [0, 0]
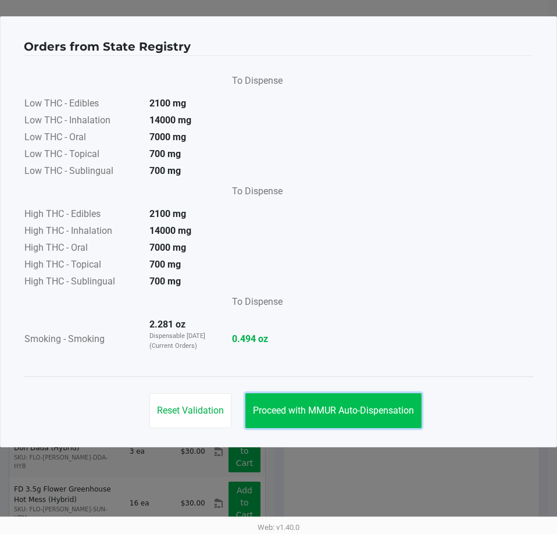
click at [351, 402] on button "Proceed with MMUR Auto-Dispensation" at bounding box center [333, 410] width 176 height 35
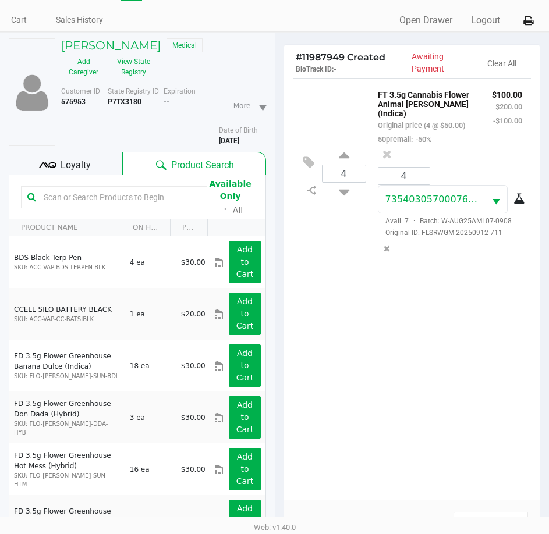
scroll to position [154, 0]
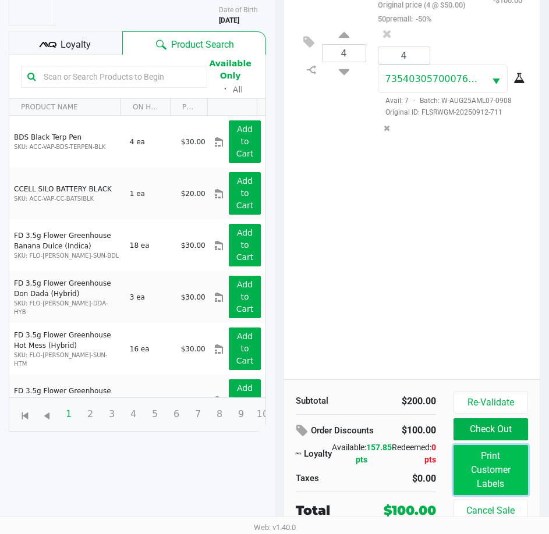
click at [503, 472] on button "Print Customer Labels" at bounding box center [490, 470] width 74 height 50
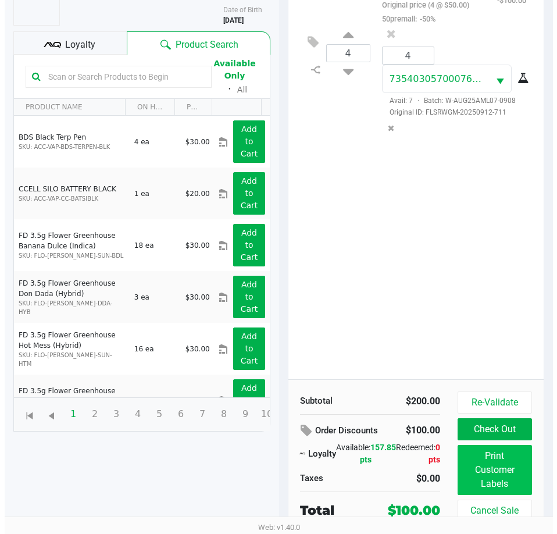
scroll to position [0, 0]
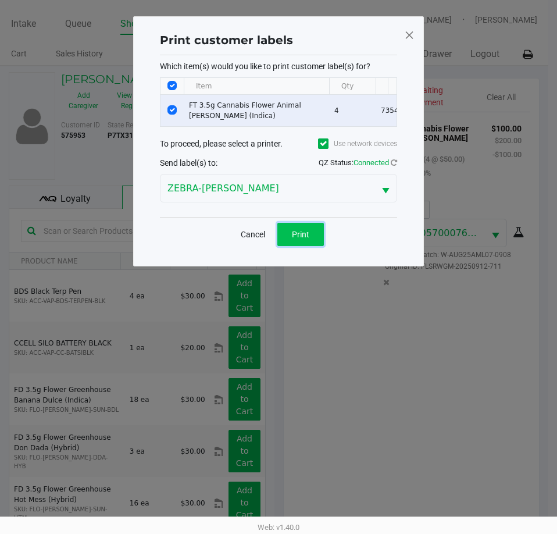
click at [301, 239] on span "Print" at bounding box center [300, 234] width 17 height 9
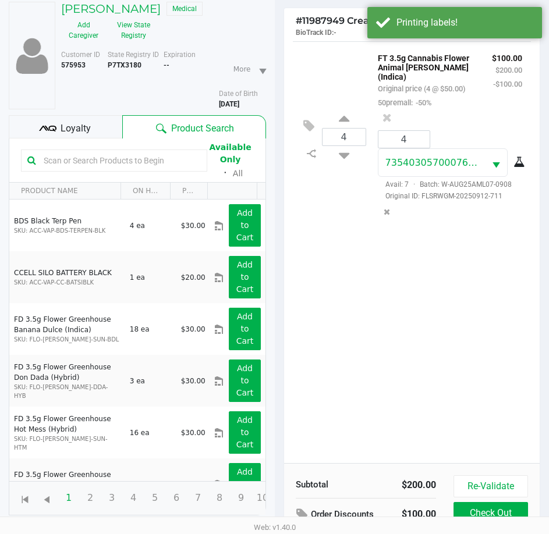
scroll to position [154, 0]
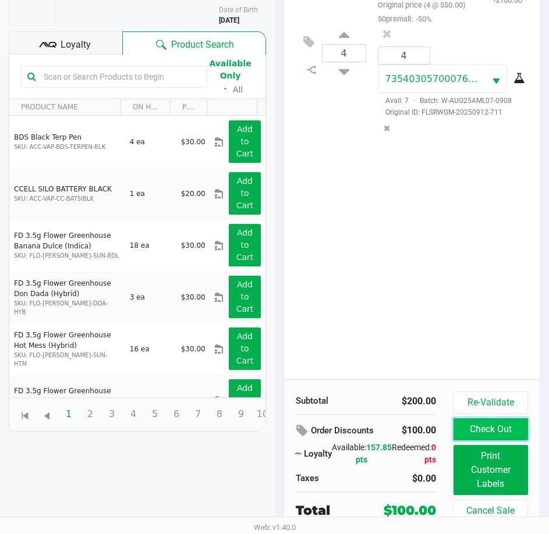
click at [508, 433] on button "Check Out" at bounding box center [490, 429] width 74 height 22
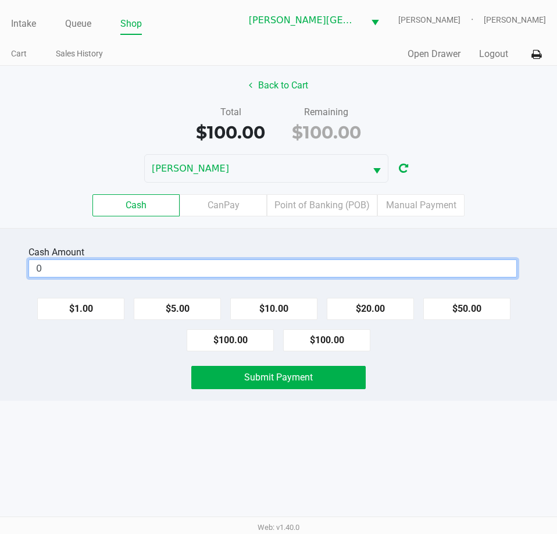
click at [126, 272] on input "0" at bounding box center [272, 268] width 487 height 17
click at [254, 340] on button "$100.00" at bounding box center [230, 340] width 87 height 22
type input "$100.00"
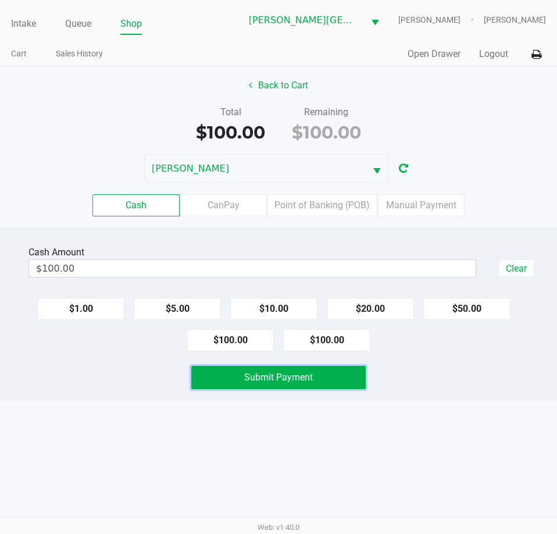
drag, startPoint x: 246, startPoint y: 377, endPoint x: 211, endPoint y: 434, distance: 67.1
click at [246, 377] on span "Submit Payment" at bounding box center [278, 377] width 69 height 11
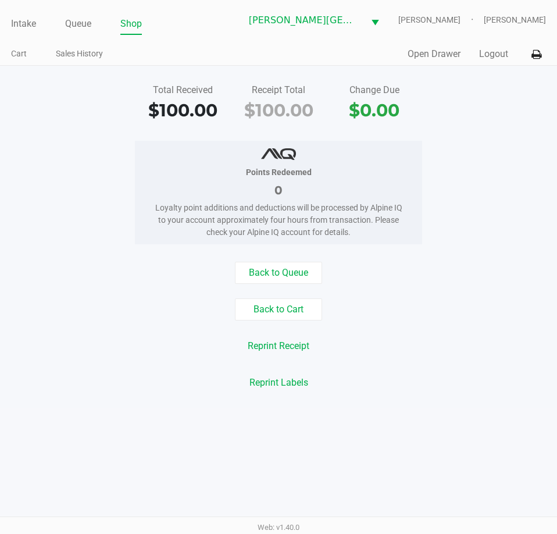
click at [487, 47] on div "Quick Sale Open Drawer Logout" at bounding box center [413, 55] width 268 height 22
click at [489, 55] on button "Logout" at bounding box center [493, 54] width 29 height 14
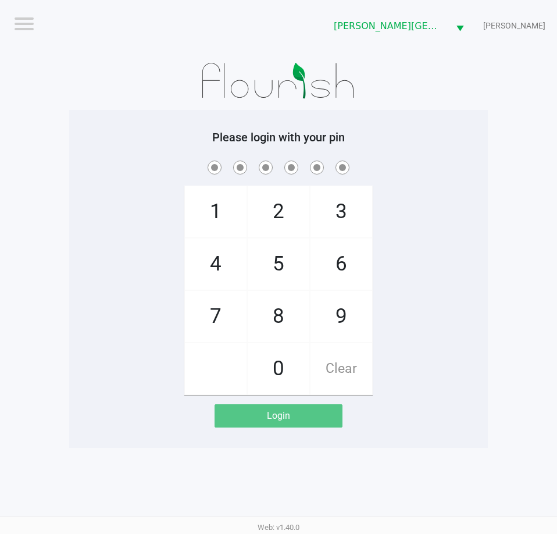
click at [119, 146] on div "Please login with your pin 1 4 7 2 5 8 0 3 6 9 Clear Login" at bounding box center [278, 278] width 419 height 297
click at [153, 274] on div "1 4 7 2 5 8 0 3 6 9 Clear" at bounding box center [278, 276] width 419 height 237
checkbox input "true"
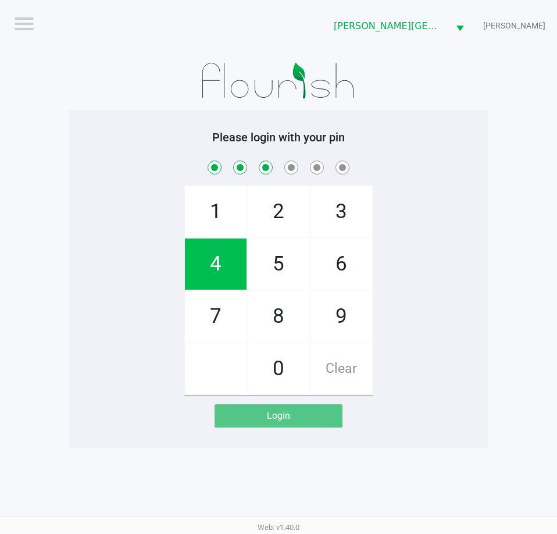
checkbox input "true"
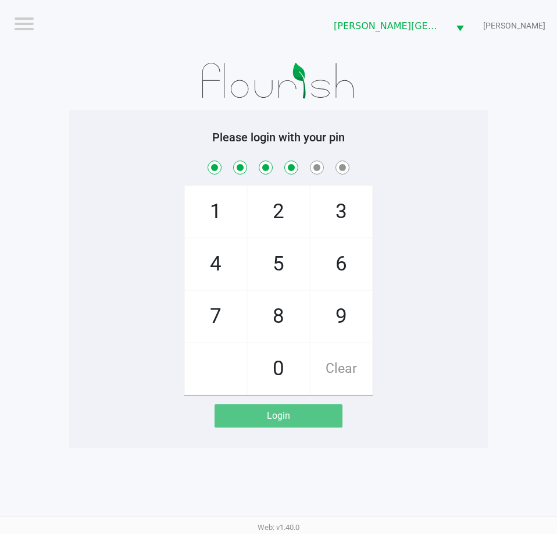
checkbox input "true"
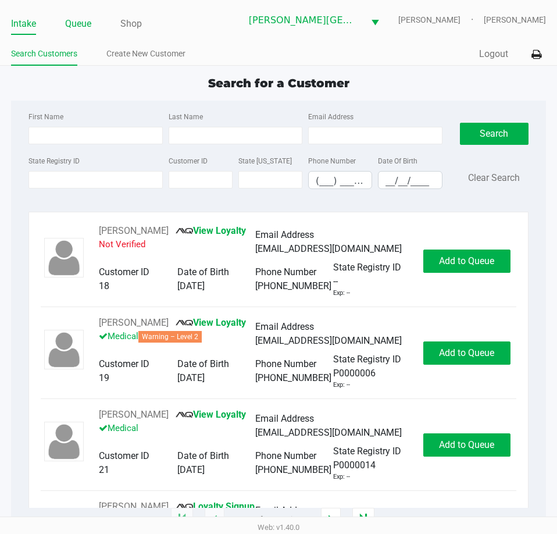
click at [83, 26] on link "Queue" at bounding box center [78, 24] width 26 height 16
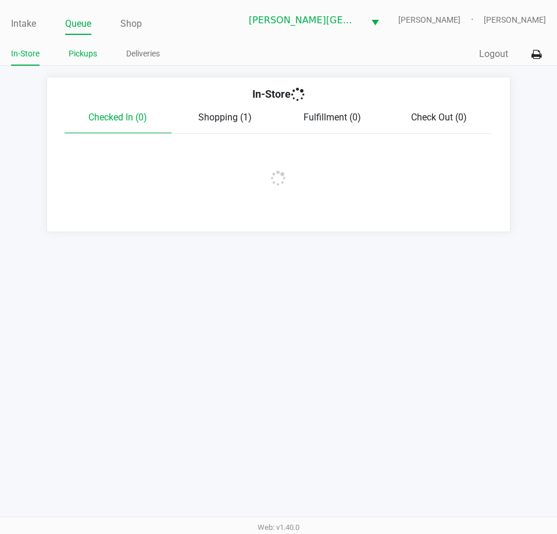
click at [90, 51] on link "Pickups" at bounding box center [83, 54] width 29 height 15
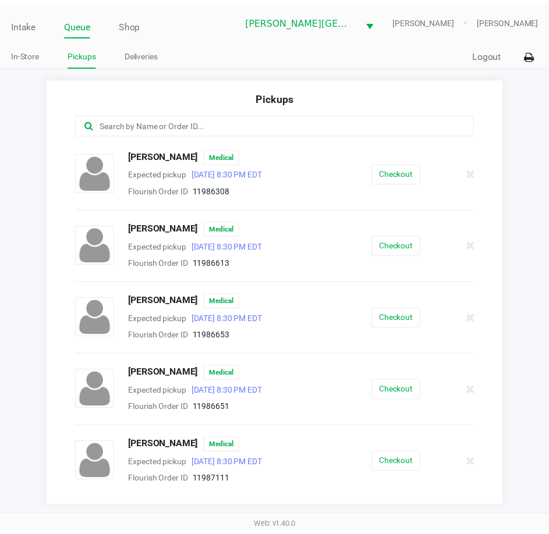
scroll to position [291, 0]
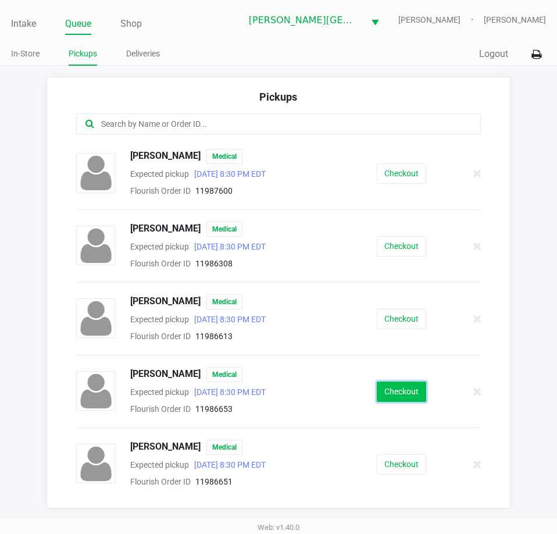
click at [386, 390] on button "Checkout" at bounding box center [401, 392] width 49 height 20
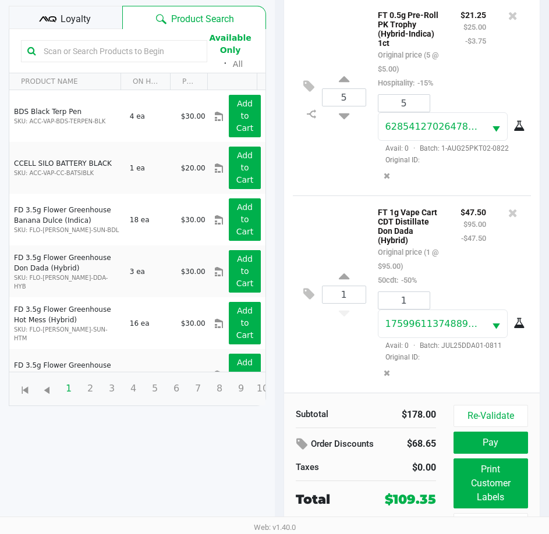
scroll to position [154, 0]
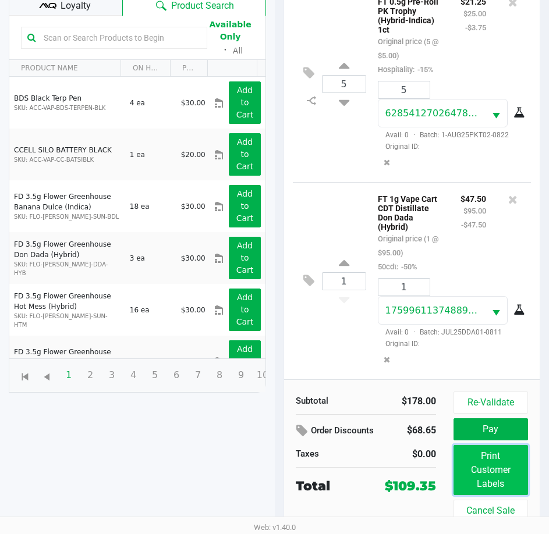
click at [493, 471] on button "Print Customer Labels" at bounding box center [490, 470] width 74 height 50
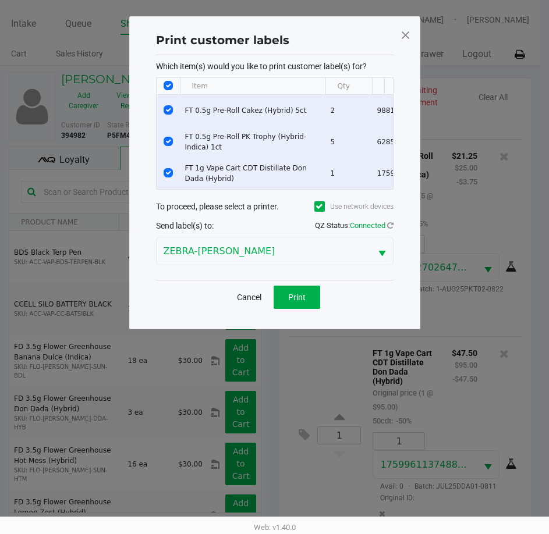
scroll to position [0, 0]
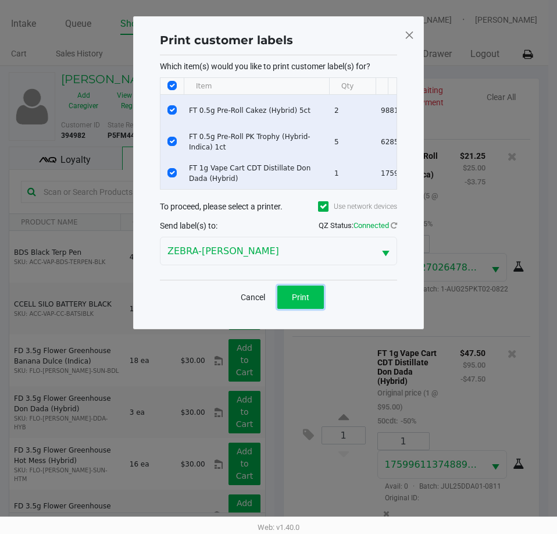
click at [315, 309] on button "Print" at bounding box center [300, 297] width 47 height 23
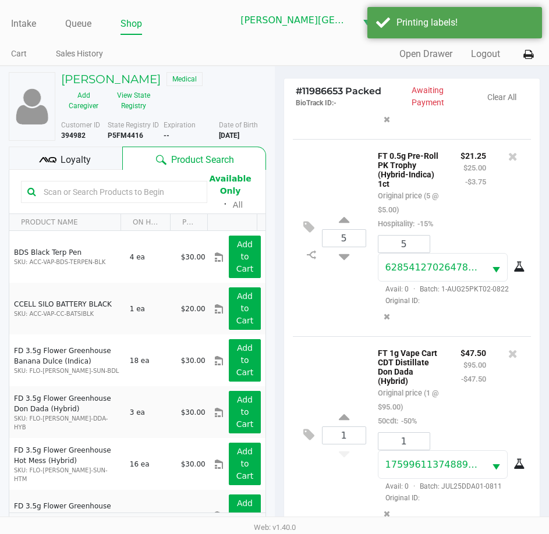
click at [115, 161] on div "Loyalty" at bounding box center [65, 158] width 113 height 23
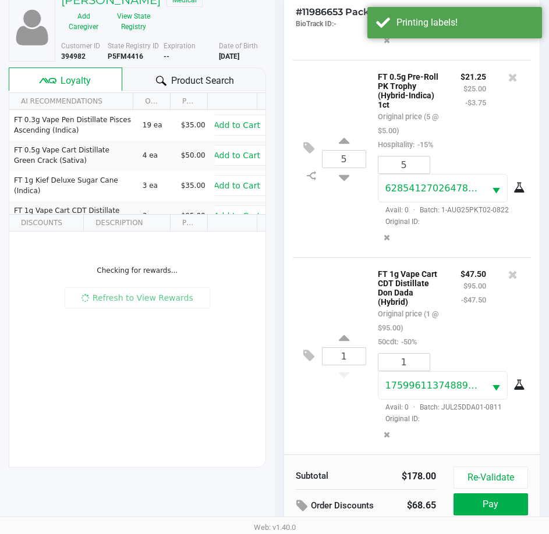
scroll to position [154, 0]
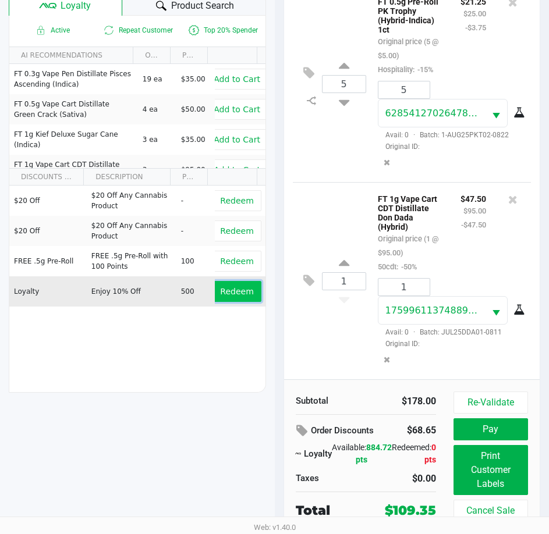
click at [241, 295] on span "Redeem" at bounding box center [236, 291] width 33 height 9
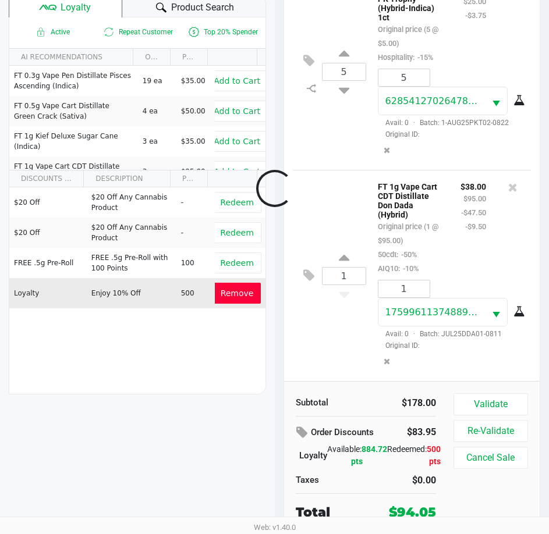
scroll to position [223, 0]
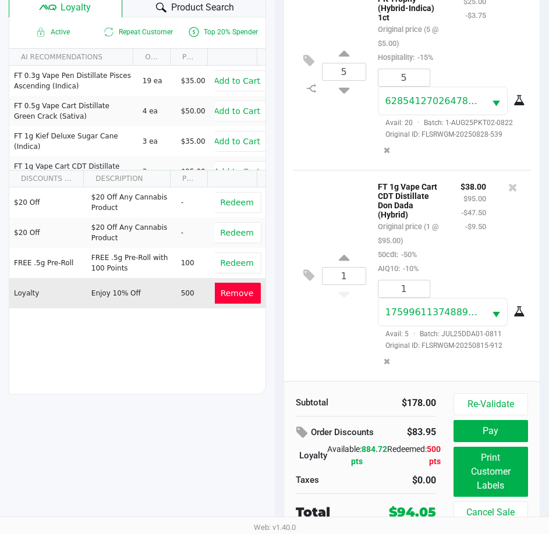
click at [234, 291] on span "Remove" at bounding box center [236, 293] width 33 height 9
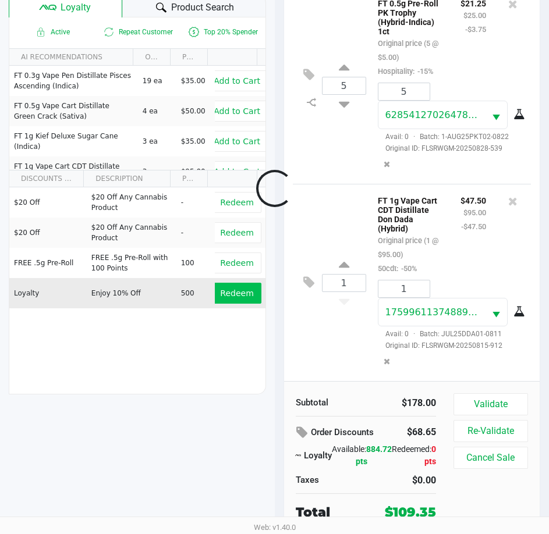
scroll to position [195, 0]
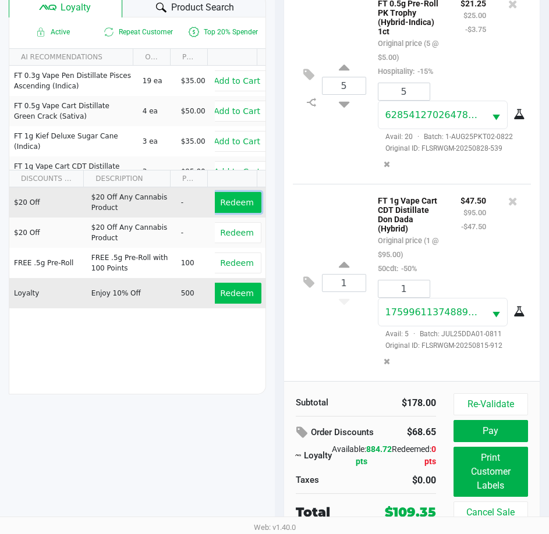
click at [233, 208] on button "Redeem" at bounding box center [236, 202] width 48 height 21
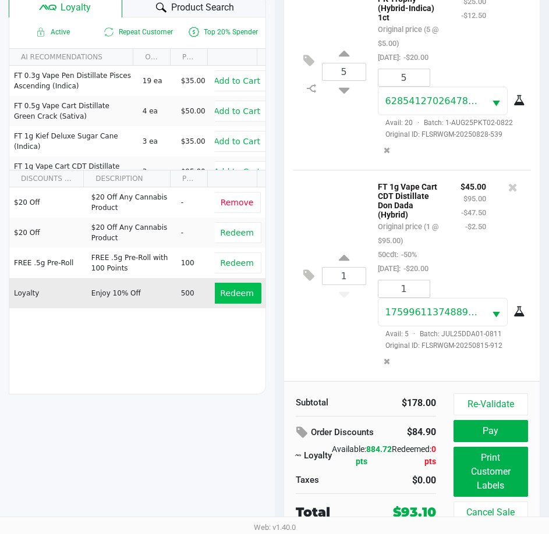
scroll to position [154, 0]
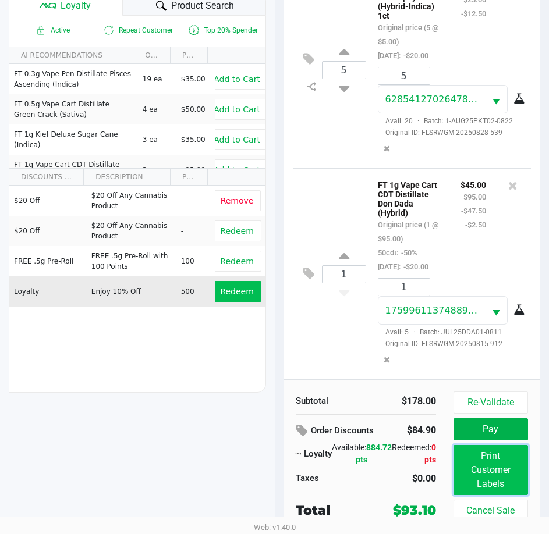
click at [485, 471] on button "Print Customer Labels" at bounding box center [490, 470] width 74 height 50
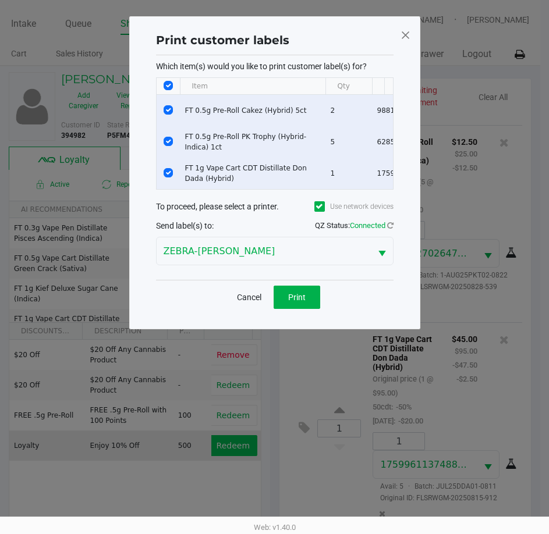
scroll to position [0, 0]
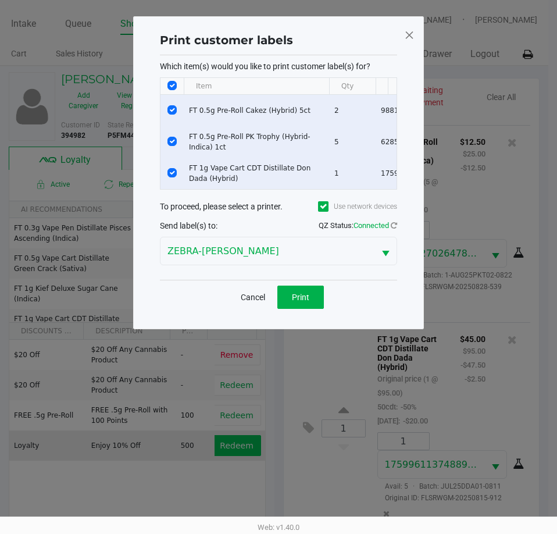
click at [412, 37] on span at bounding box center [409, 35] width 10 height 19
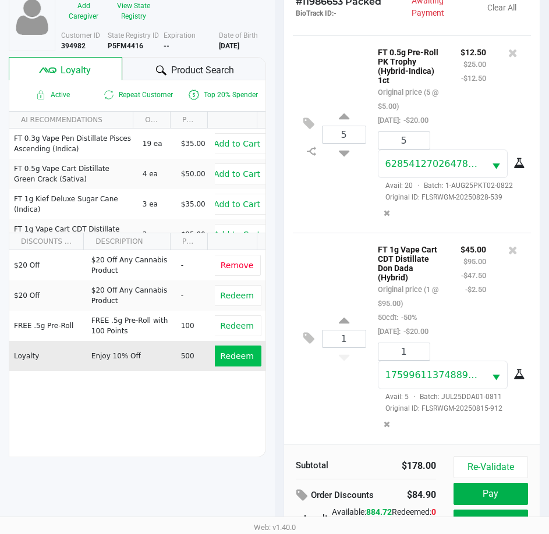
scroll to position [154, 0]
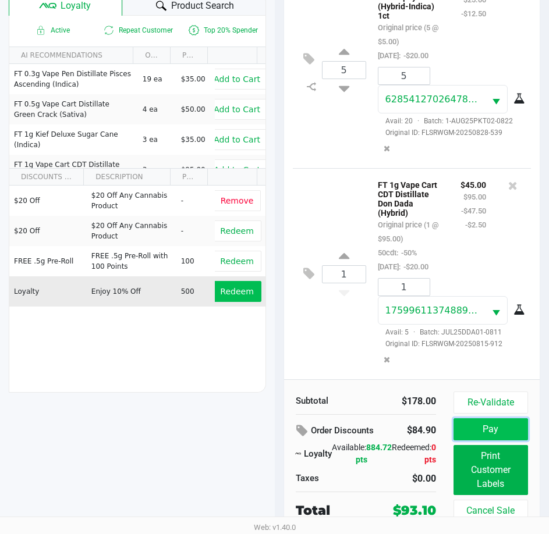
click at [504, 430] on button "Pay" at bounding box center [490, 429] width 74 height 22
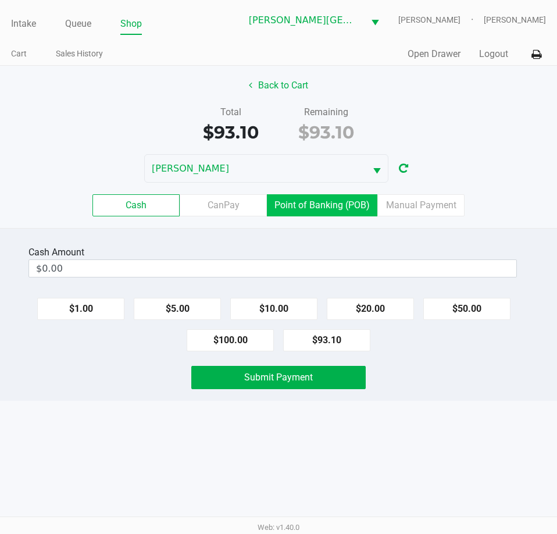
click at [352, 213] on label "Point of Banking (POB)" at bounding box center [322, 205] width 111 height 22
click at [0, 0] on 7 "Point of Banking (POB)" at bounding box center [0, 0] width 0 height 0
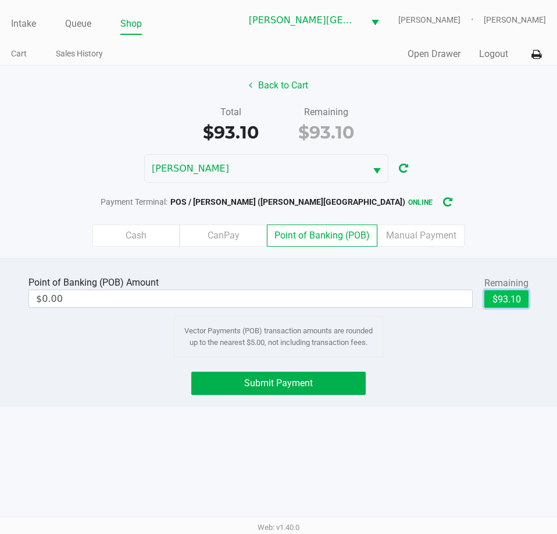
click at [517, 303] on button "$93.10" at bounding box center [507, 298] width 44 height 17
type input "$93.10"
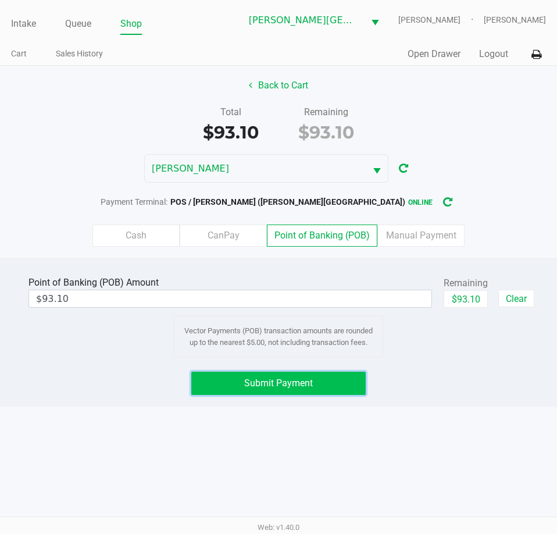
click at [312, 391] on button "Submit Payment" at bounding box center [278, 383] width 174 height 23
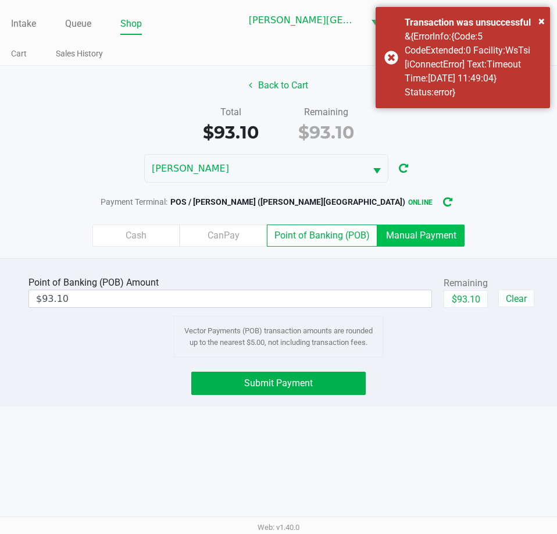
click at [413, 235] on label "Manual Payment" at bounding box center [420, 236] width 87 height 22
click at [0, 0] on 8 "Manual Payment" at bounding box center [0, 0] width 0 height 0
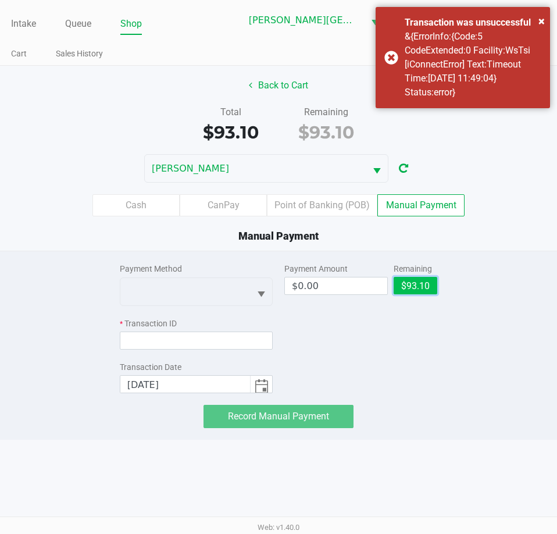
click at [426, 283] on button "$93.10" at bounding box center [416, 285] width 44 height 17
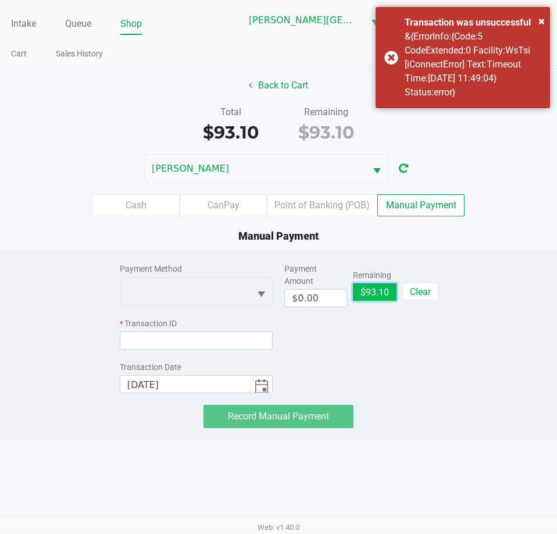
type input "$93.10"
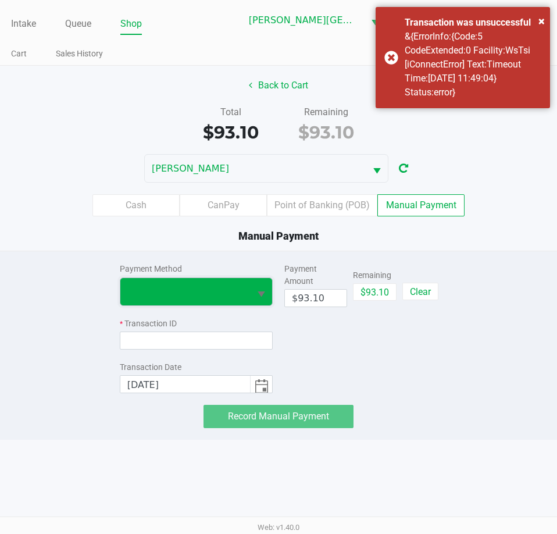
click at [223, 289] on span at bounding box center [185, 291] width 116 height 14
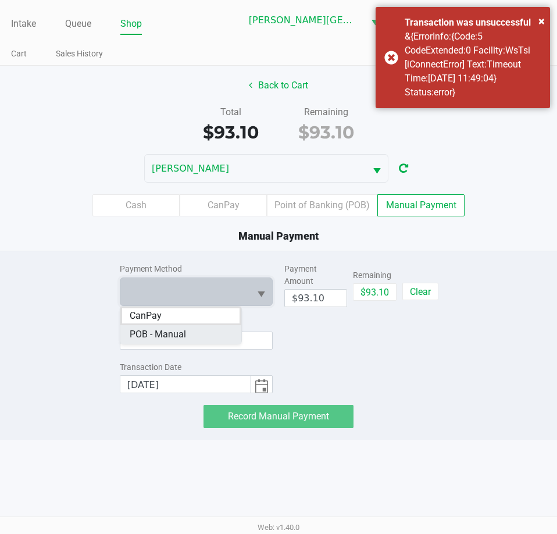
click at [174, 332] on span "POB - Manual" at bounding box center [158, 334] width 56 height 14
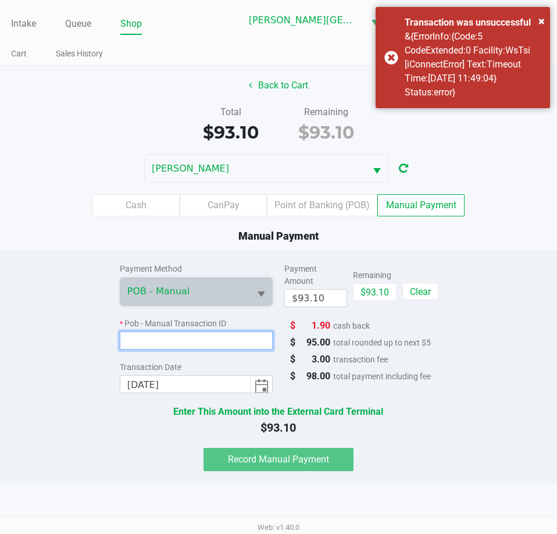
click at [188, 341] on input at bounding box center [196, 341] width 153 height 18
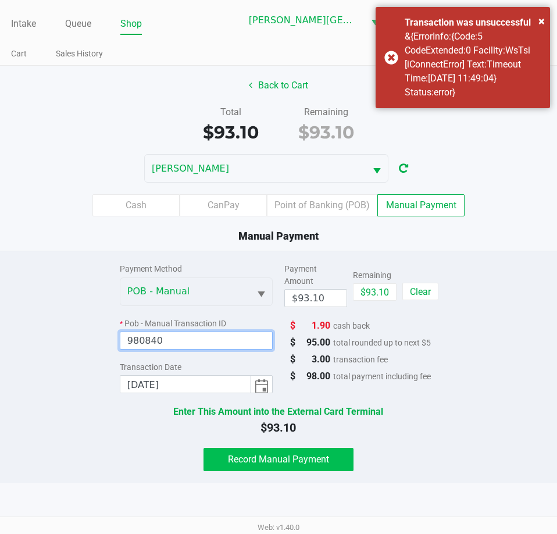
type input "980840"
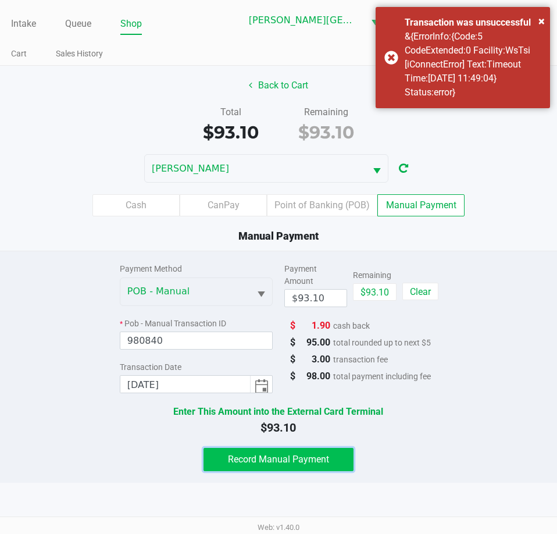
click at [318, 464] on span "Record Manual Payment" at bounding box center [278, 459] width 101 height 11
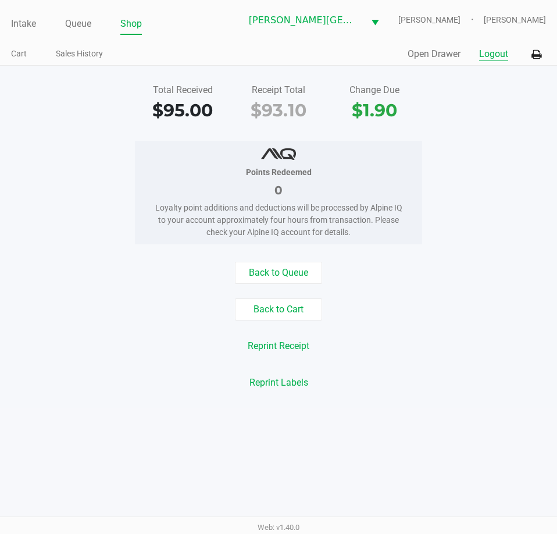
click at [491, 54] on button "Logout" at bounding box center [493, 54] width 29 height 14
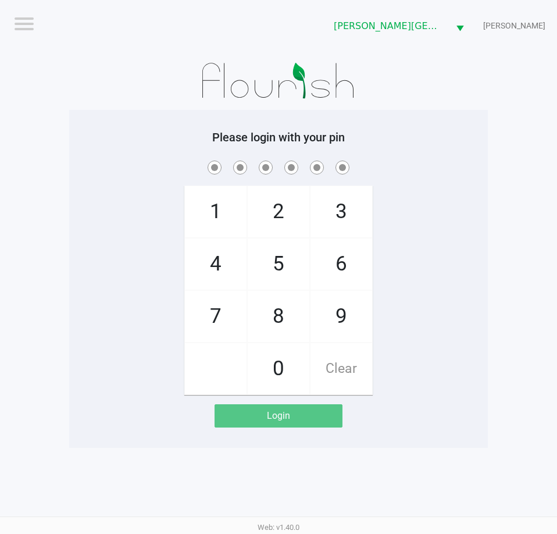
click at [145, 129] on div "Please login with your pin 1 4 7 2 5 8 0 3 6 9 Clear Login" at bounding box center [278, 279] width 419 height 338
checkbox input "true"
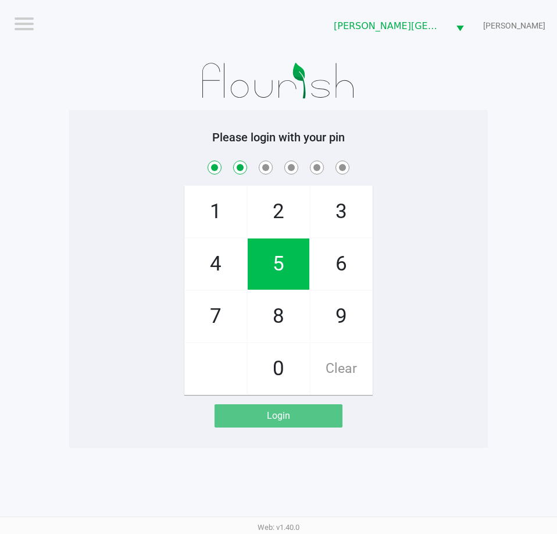
checkbox input "true"
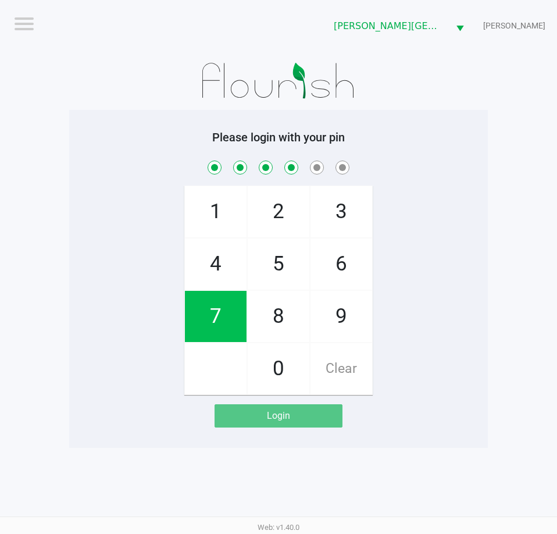
checkbox input "true"
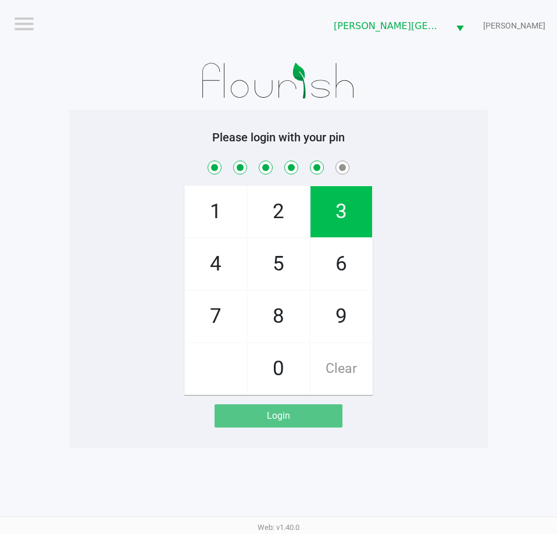
checkbox input "true"
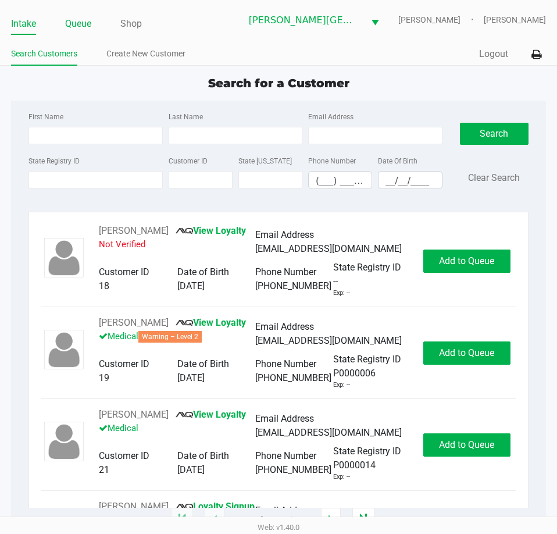
click at [74, 25] on link "Queue" at bounding box center [78, 24] width 26 height 16
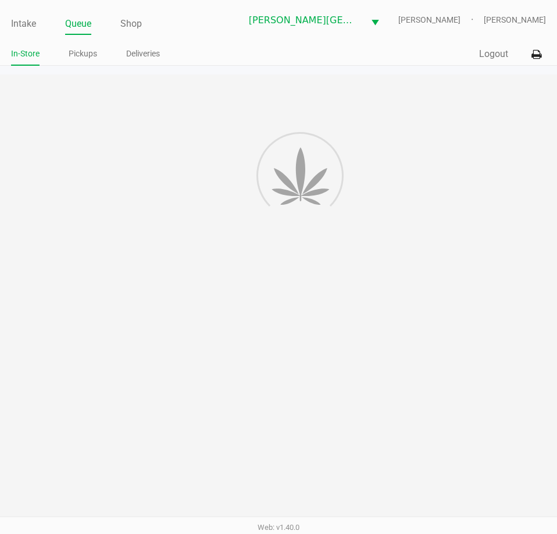
click at [88, 47] on link "Pickups" at bounding box center [83, 54] width 29 height 15
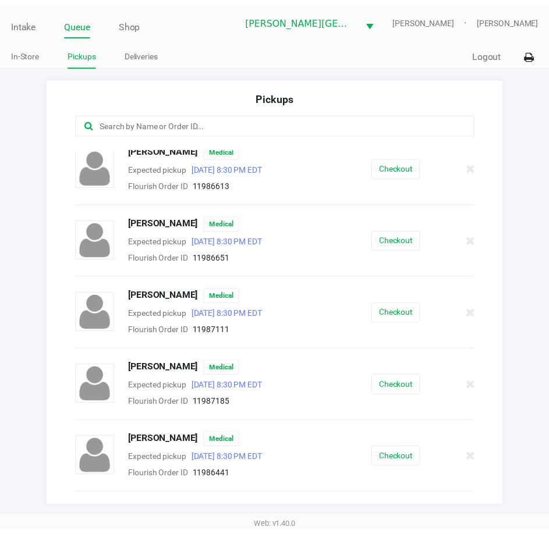
scroll to position [501, 0]
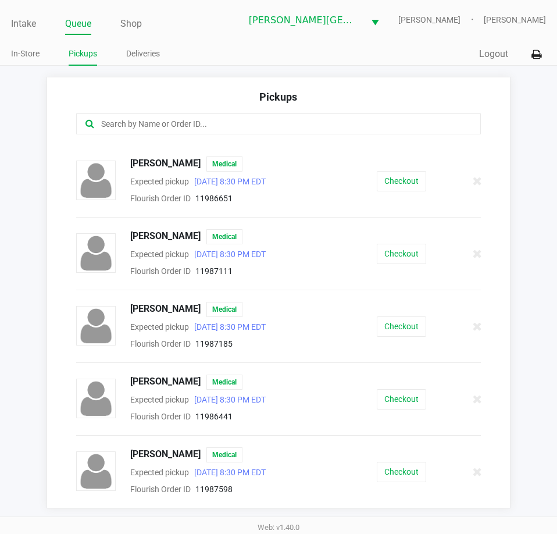
click at [73, 79] on div "Pickups BRADLEY SMITH Medical Expected pickup Sep 22, 2025 8:30 PM EDT Flourish…" at bounding box center [279, 293] width 464 height 432
click at [34, 23] on link "Intake" at bounding box center [23, 24] width 25 height 16
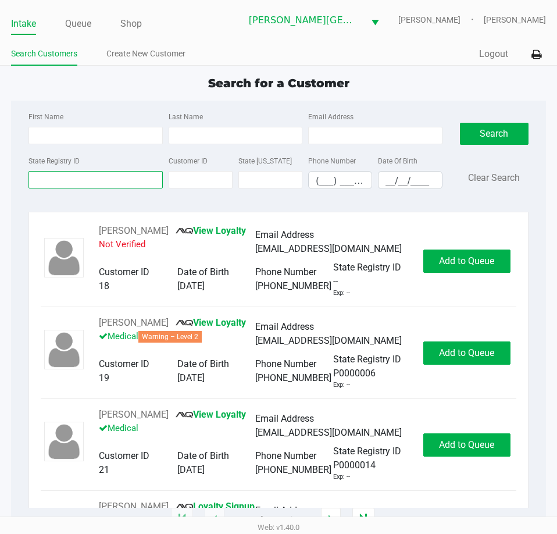
drag, startPoint x: 73, startPoint y: 183, endPoint x: 82, endPoint y: 103, distance: 80.8
click at [73, 181] on input "State Registry ID" at bounding box center [96, 179] width 134 height 17
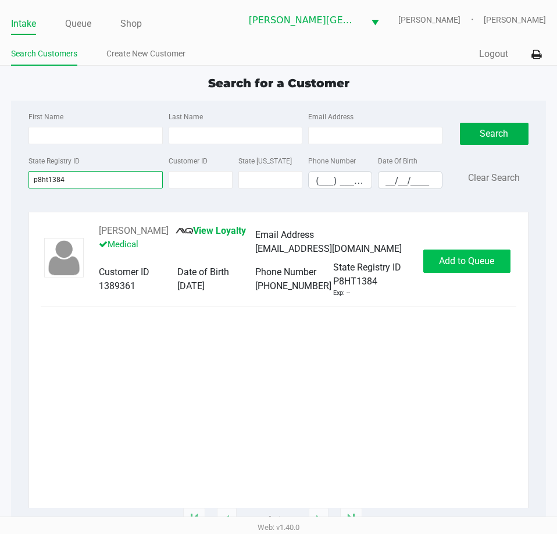
type input "p8ht1384"
click at [456, 266] on span "Add to Queue" at bounding box center [466, 260] width 55 height 11
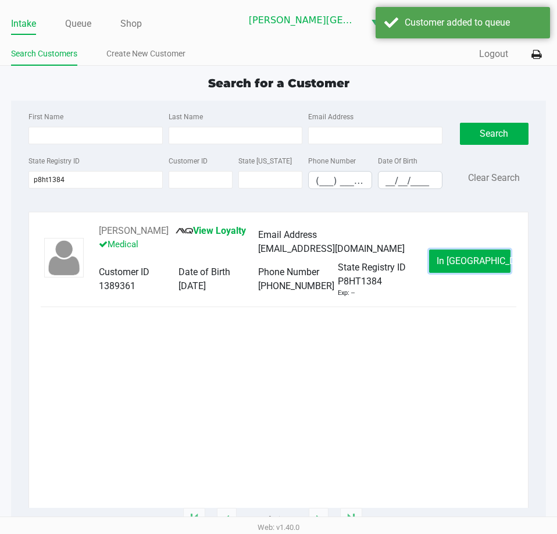
click at [455, 266] on span "In Queue" at bounding box center [486, 260] width 98 height 11
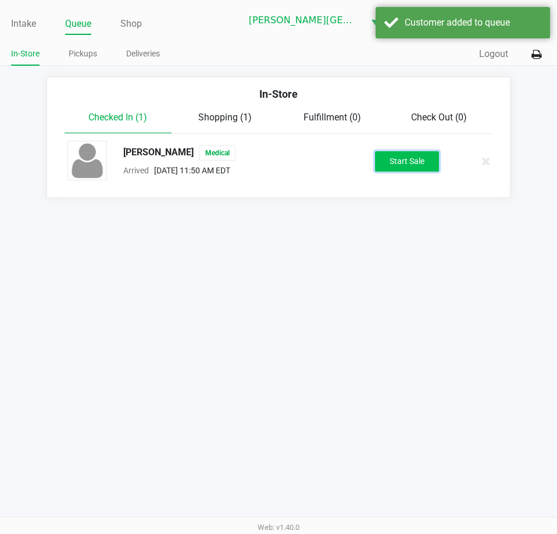
click at [416, 165] on button "Start Sale" at bounding box center [407, 161] width 64 height 20
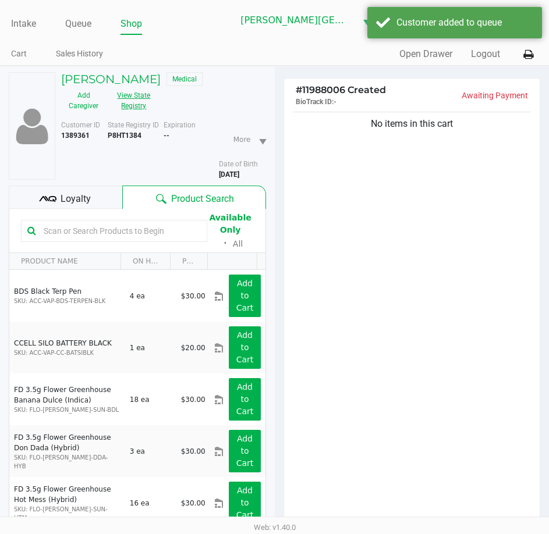
click at [131, 100] on button "View State Registry" at bounding box center [130, 100] width 49 height 29
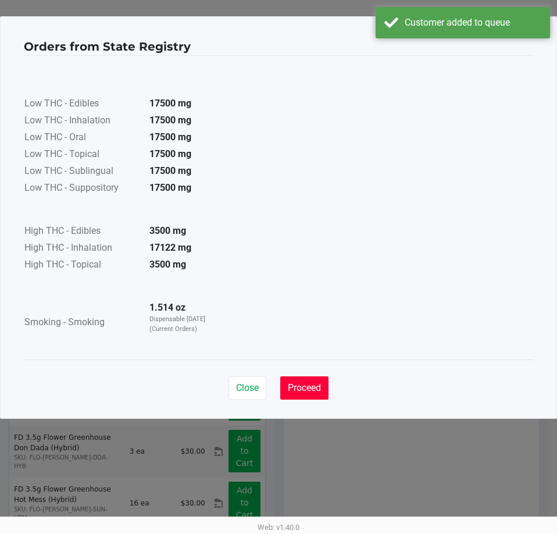
click at [308, 393] on span "Proceed" at bounding box center [304, 387] width 33 height 11
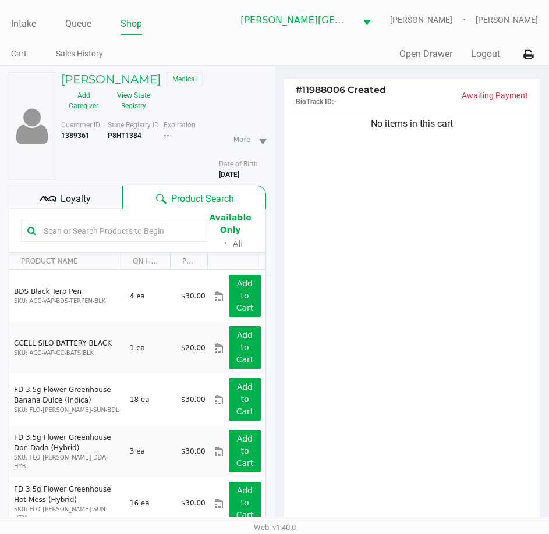
click at [141, 82] on h5 "MARVELYS GALVEZ" at bounding box center [110, 79] width 99 height 14
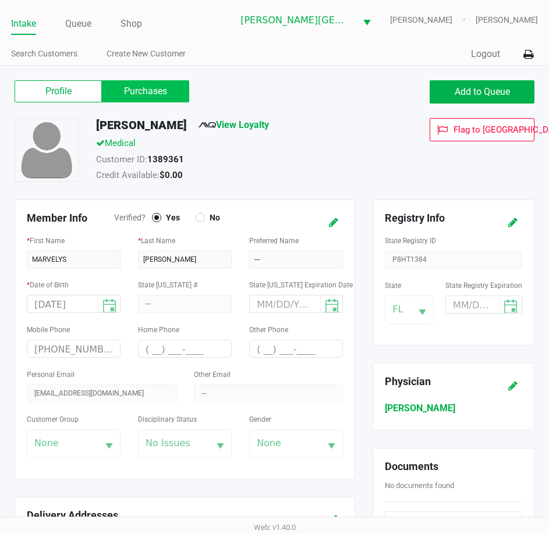
click at [164, 94] on label "Purchases" at bounding box center [145, 91] width 87 height 22
click at [0, 0] on 1 "Purchases" at bounding box center [0, 0] width 0 height 0
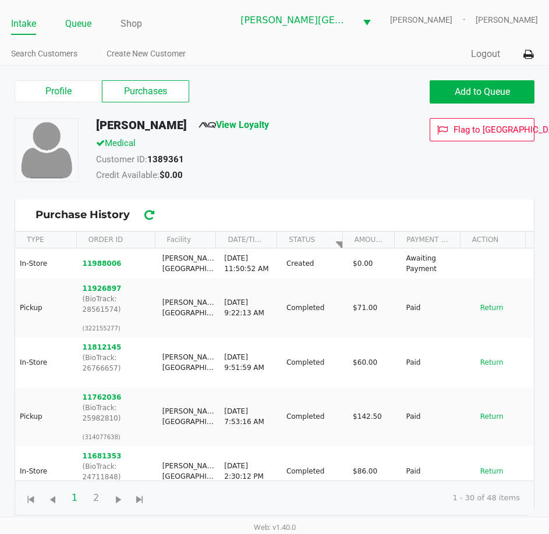
click at [79, 23] on link "Queue" at bounding box center [78, 24] width 26 height 16
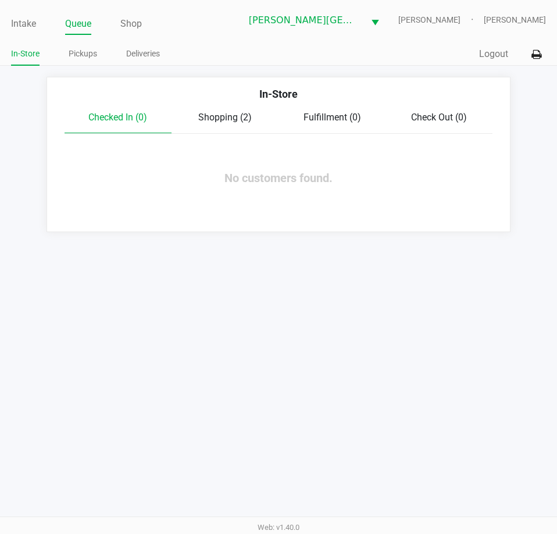
click at [204, 115] on span "Shopping (2)" at bounding box center [225, 117] width 54 height 11
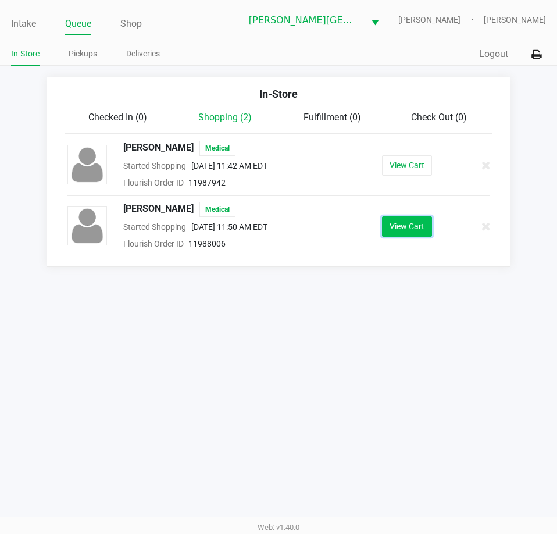
click at [421, 231] on button "View Cart" at bounding box center [407, 226] width 50 height 20
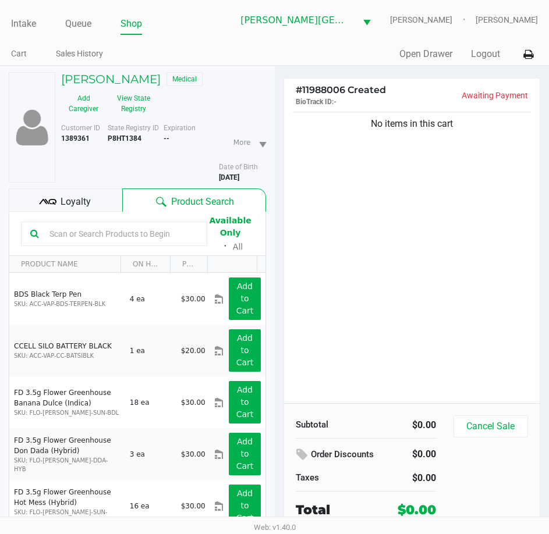
click at [362, 307] on div "No items in this cart" at bounding box center [412, 256] width 256 height 294
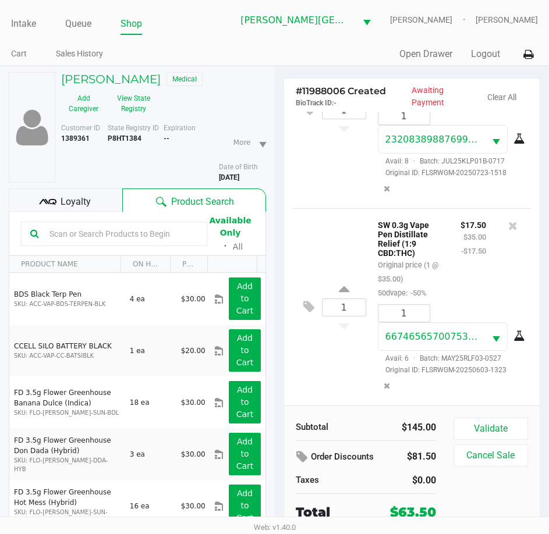
scroll to position [305, 0]
click at [490, 426] on button "Validate" at bounding box center [490, 429] width 74 height 22
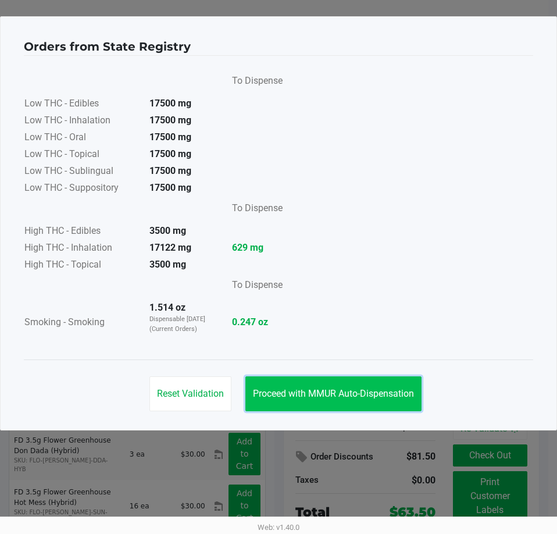
click at [351, 402] on button "Proceed with MMUR Auto-Dispensation" at bounding box center [333, 393] width 176 height 35
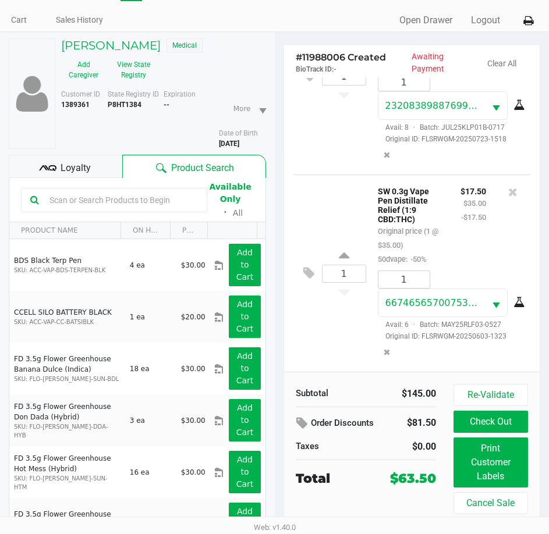
scroll to position [60, 0]
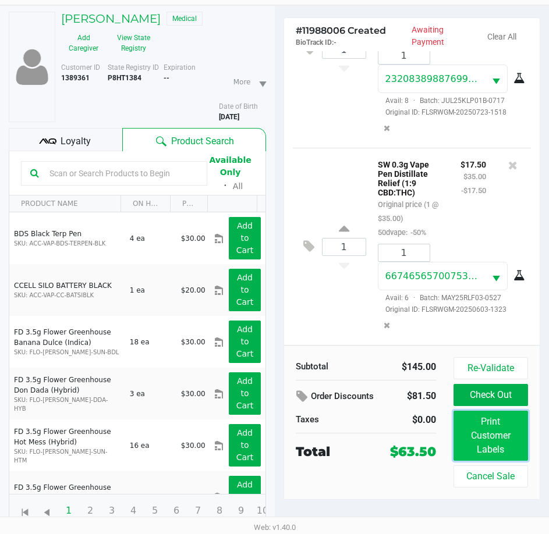
click at [492, 445] on button "Print Customer Labels" at bounding box center [490, 436] width 74 height 50
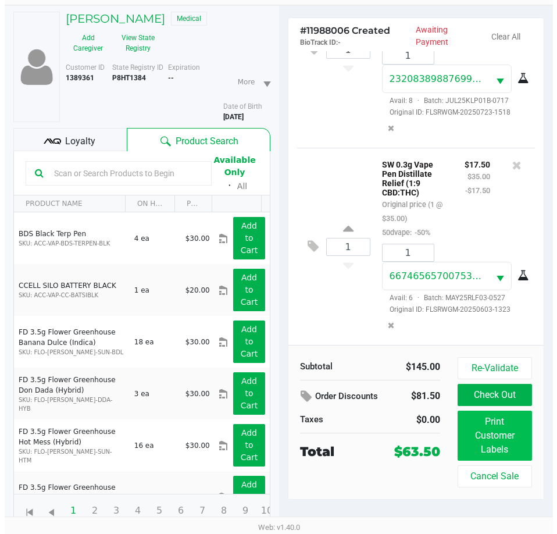
scroll to position [0, 0]
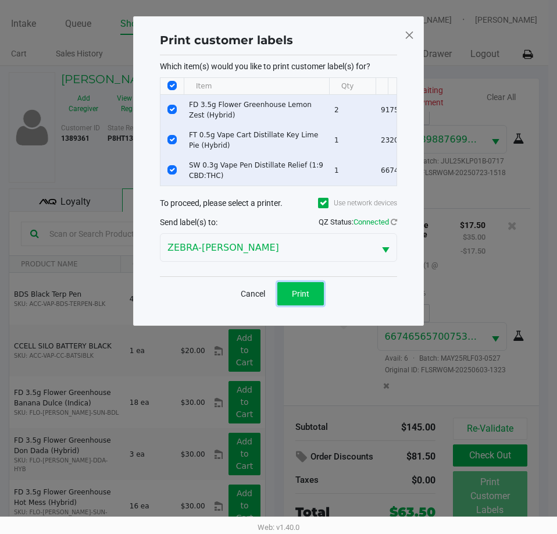
click at [294, 298] on span "Print" at bounding box center [300, 293] width 17 height 9
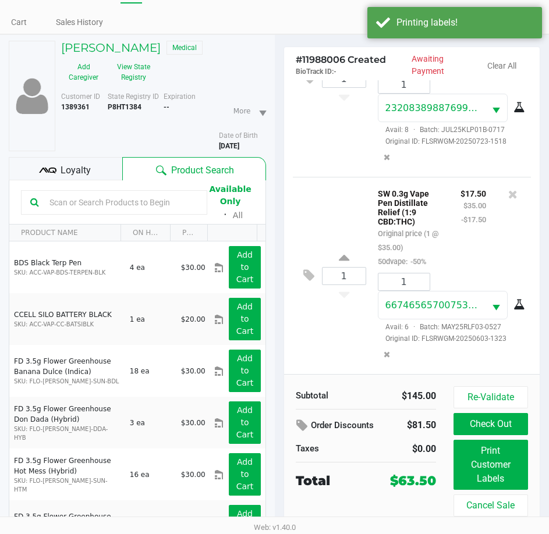
scroll to position [60, 0]
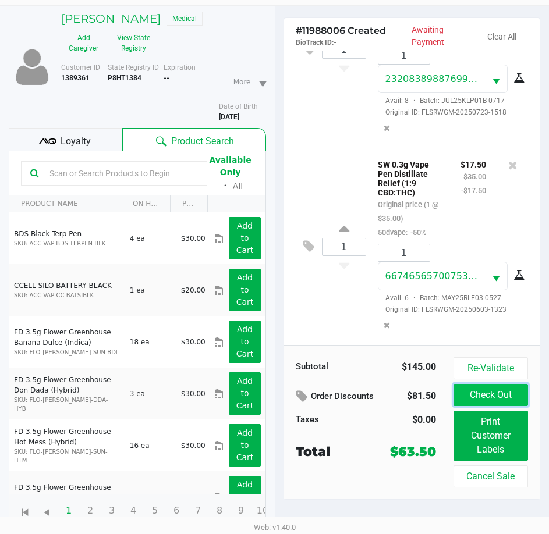
click at [486, 394] on button "Check Out" at bounding box center [490, 395] width 74 height 22
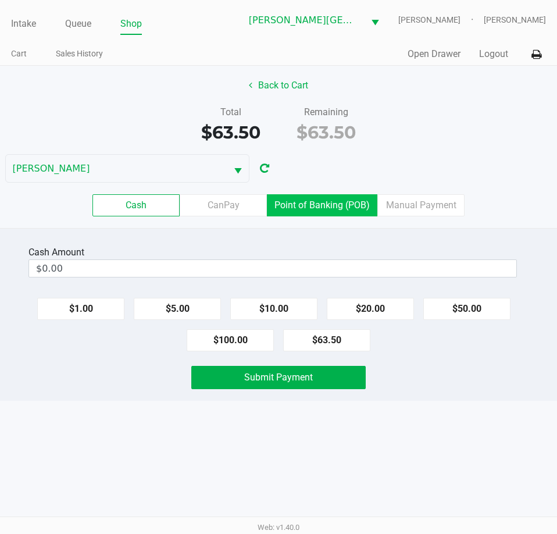
click at [290, 204] on label "Point of Banking (POB)" at bounding box center [322, 205] width 111 height 22
click at [0, 0] on 7 "Point of Banking (POB)" at bounding box center [0, 0] width 0 height 0
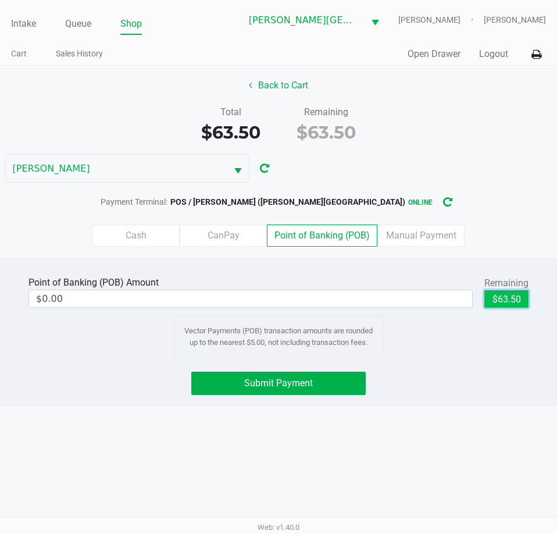
click at [503, 301] on button "$63.50" at bounding box center [507, 298] width 44 height 17
type input "$63.50"
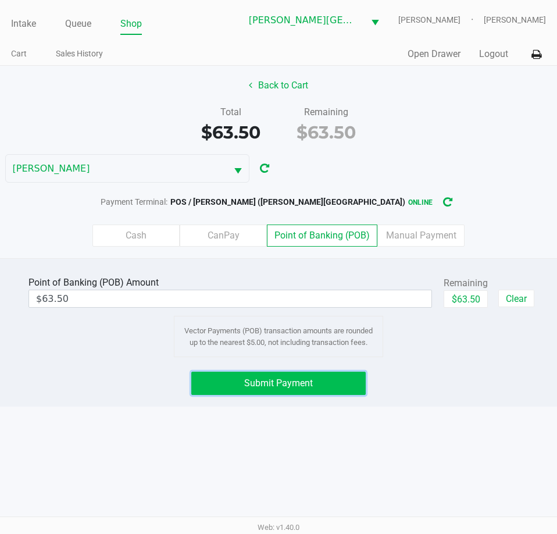
click at [335, 379] on button "Submit Payment" at bounding box center [278, 383] width 174 height 23
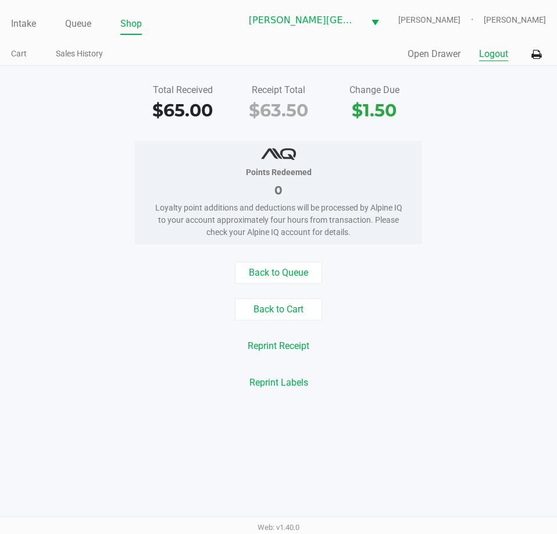
click at [496, 49] on button "Logout" at bounding box center [493, 54] width 29 height 14
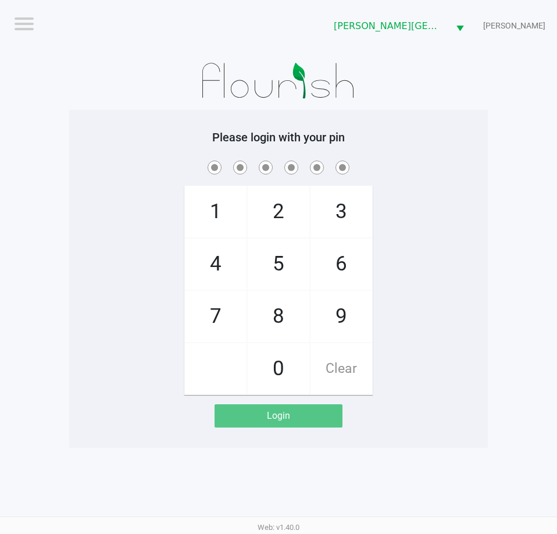
click at [121, 105] on div at bounding box center [278, 81] width 419 height 58
checkbox input "true"
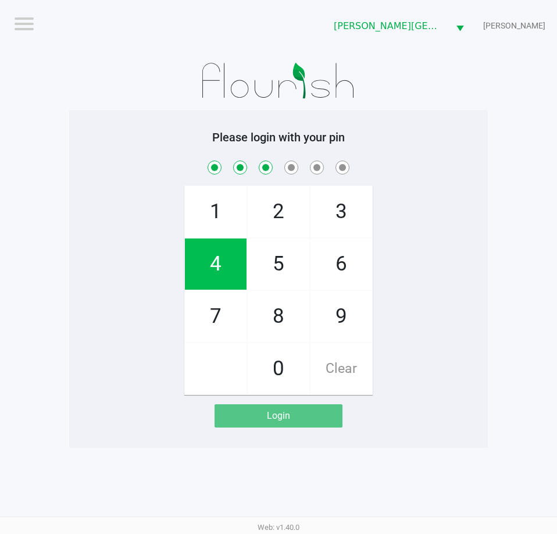
checkbox input "true"
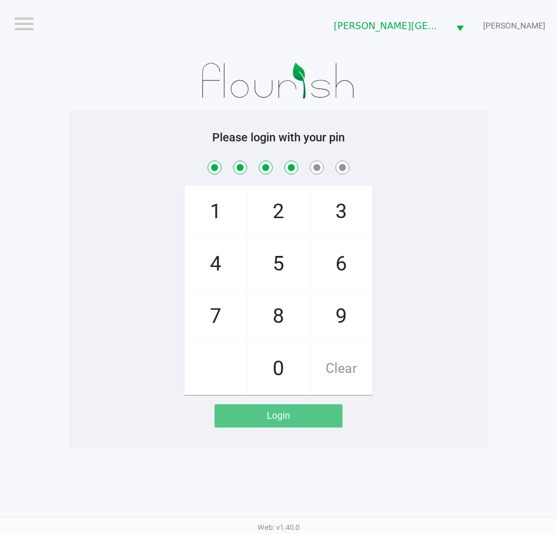
checkbox input "true"
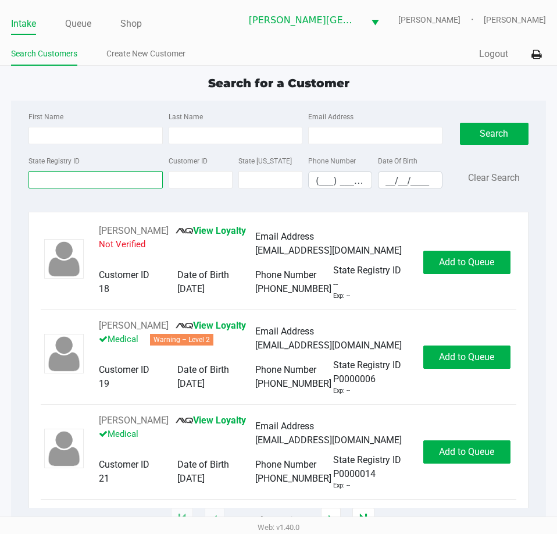
click at [112, 181] on input "State Registry ID" at bounding box center [96, 179] width 134 height 17
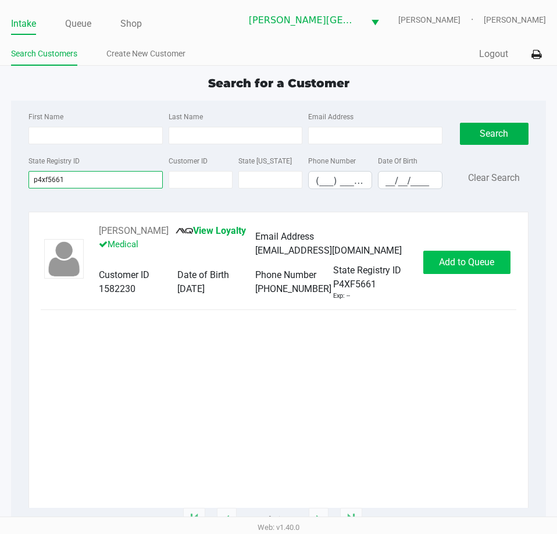
type input "p4xf5661"
click at [485, 268] on button "Add to Queue" at bounding box center [466, 262] width 87 height 23
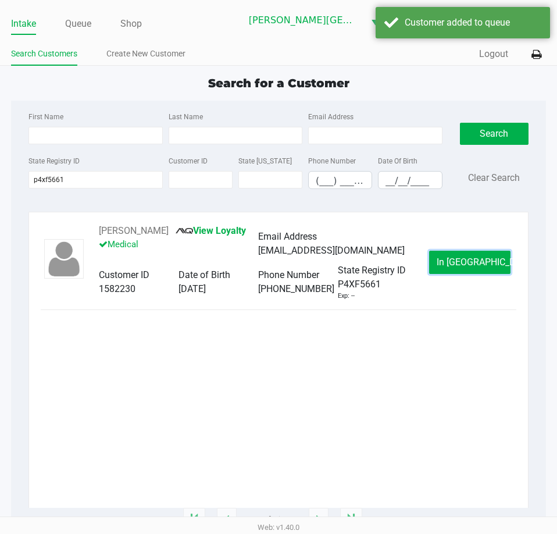
click at [485, 263] on span "In Queue" at bounding box center [486, 262] width 98 height 11
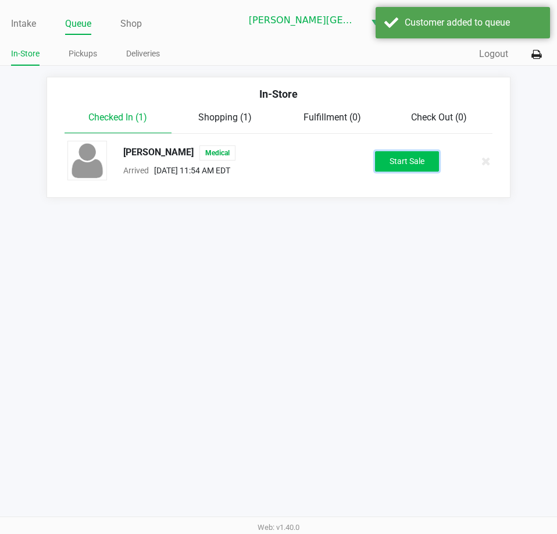
click at [429, 170] on button "Start Sale" at bounding box center [407, 161] width 64 height 20
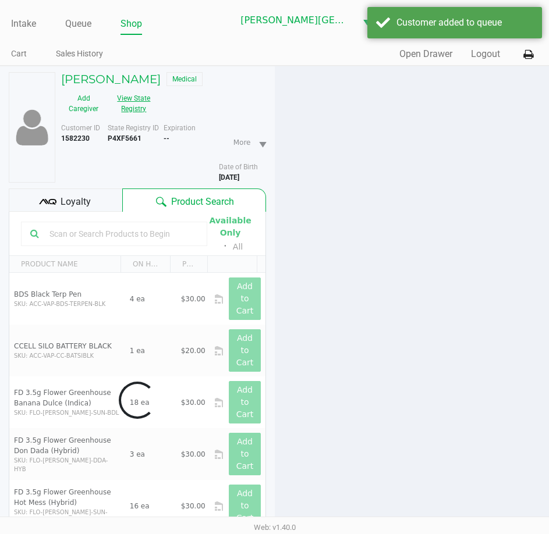
click at [131, 103] on button "View State Registry" at bounding box center [130, 103] width 49 height 29
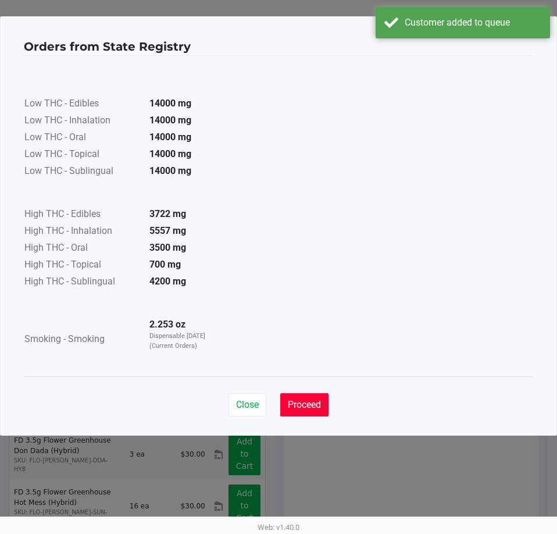
click at [314, 397] on button "Proceed" at bounding box center [304, 404] width 48 height 23
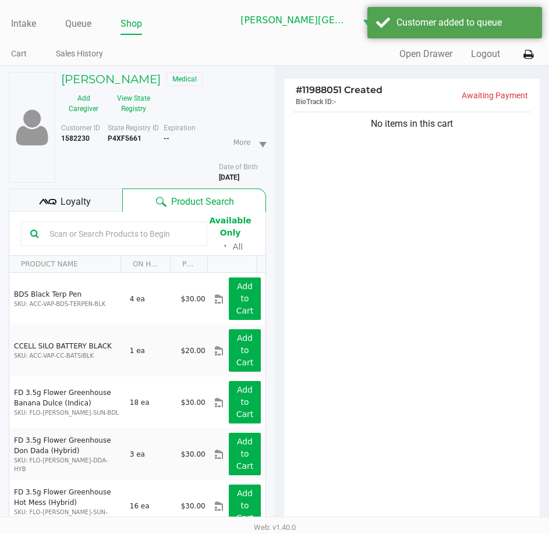
click at [390, 230] on div "Low THC - Edibles 14000 mg Low THC - Inhalation 14000 mg Low THC - Oral 14000 m…" at bounding box center [274, 187] width 501 height 293
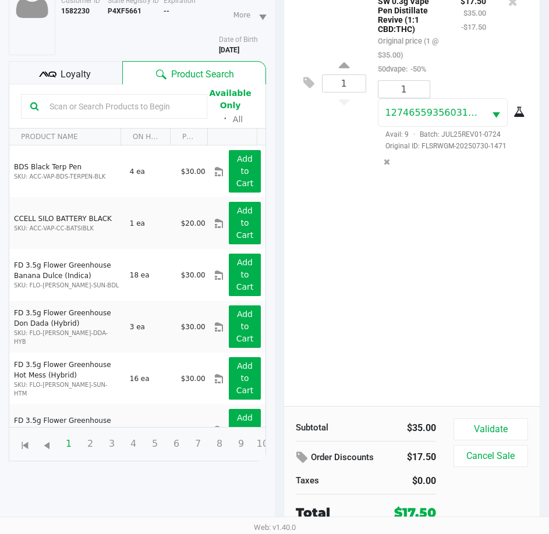
scroll to position [128, 0]
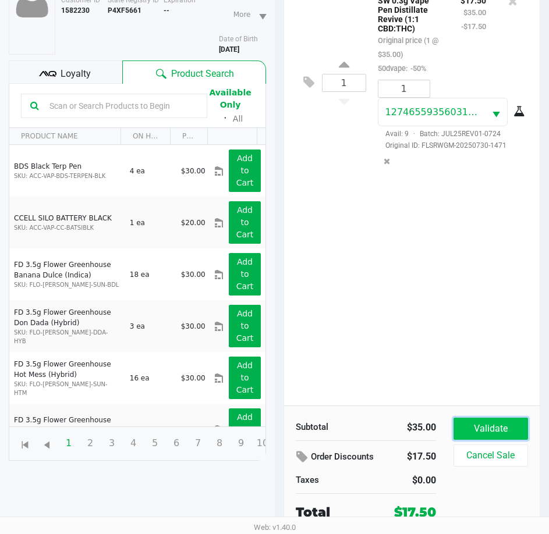
click at [490, 439] on button "Validate" at bounding box center [490, 429] width 74 height 22
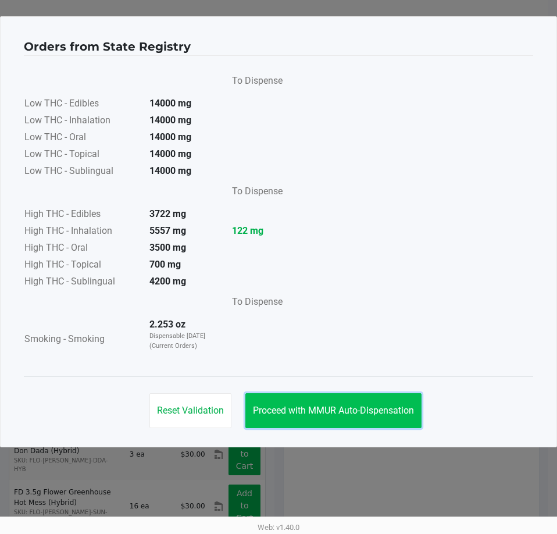
click at [385, 413] on span "Proceed with MMUR Auto-Dispensation" at bounding box center [333, 410] width 161 height 11
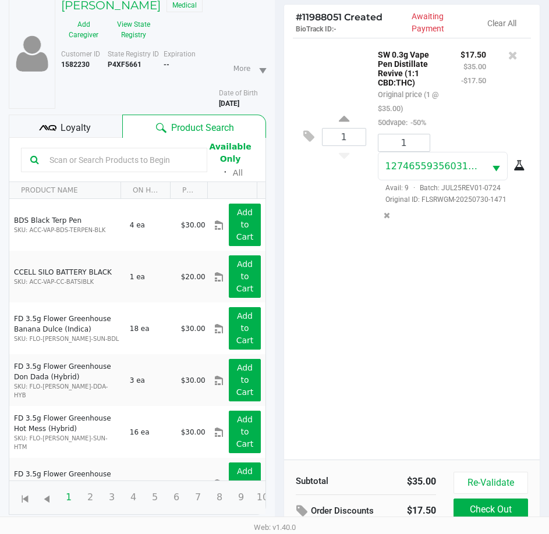
scroll to position [154, 0]
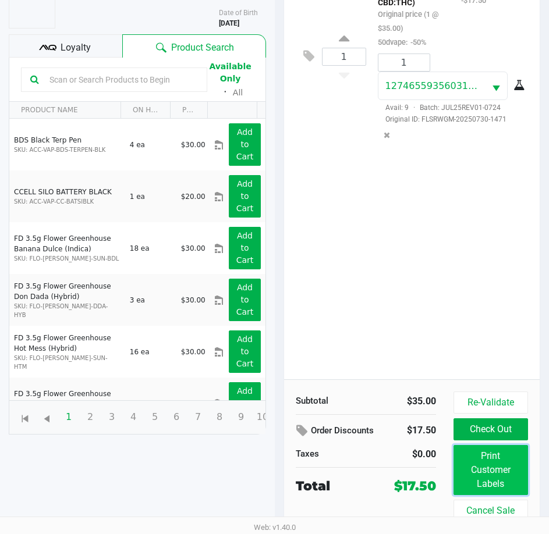
click at [507, 476] on button "Print Customer Labels" at bounding box center [490, 470] width 74 height 50
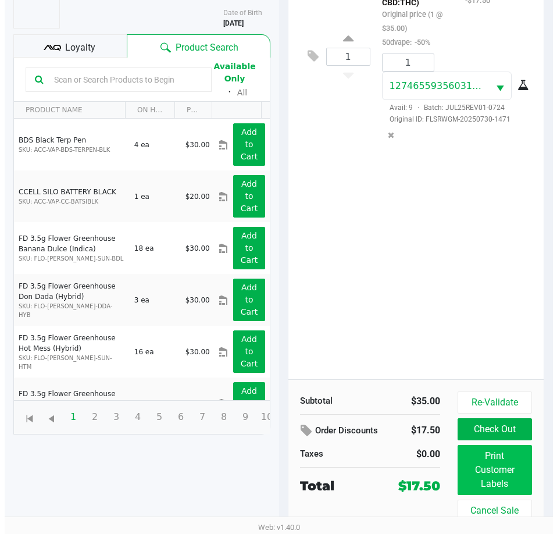
scroll to position [0, 0]
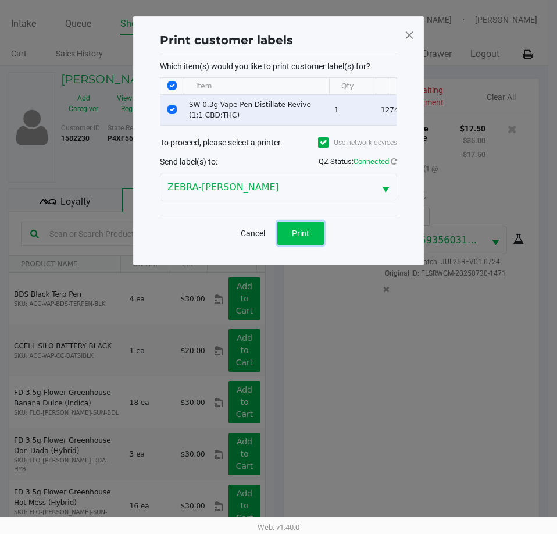
click at [305, 245] on button "Print" at bounding box center [300, 233] width 47 height 23
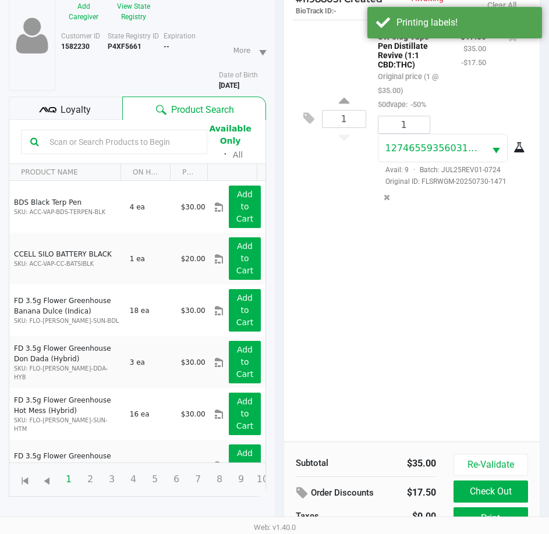
scroll to position [154, 0]
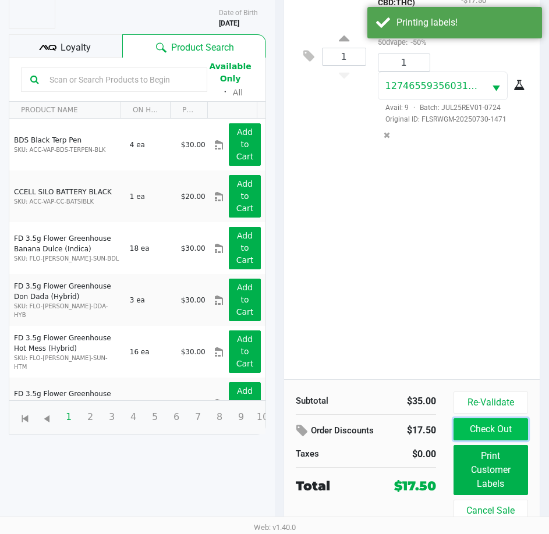
drag, startPoint x: 473, startPoint y: 433, endPoint x: 468, endPoint y: 429, distance: 7.4
click at [474, 433] on button "Check Out" at bounding box center [490, 429] width 74 height 22
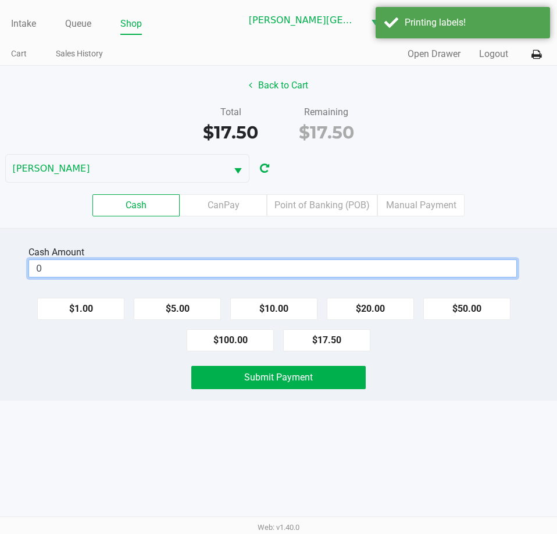
click at [89, 272] on input "0" at bounding box center [272, 268] width 487 height 17
type input "$18.00"
click at [201, 390] on div "Cash Amount $18.00 Clear $1.00 $5.00 $10.00 $20.00 $50.00 $100.00 $17.50 Submit…" at bounding box center [278, 314] width 557 height 173
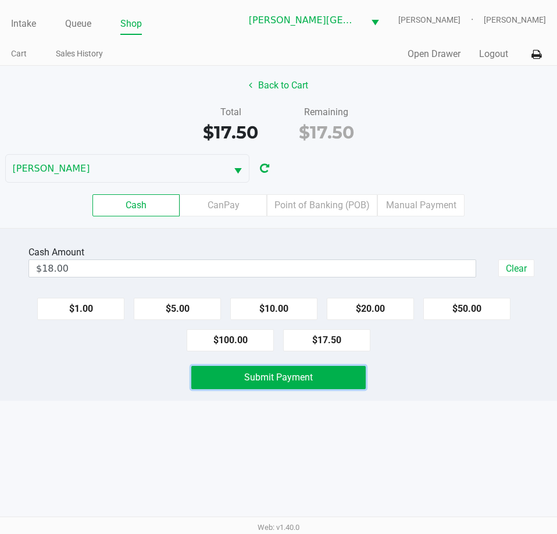
drag, startPoint x: 339, startPoint y: 380, endPoint x: 324, endPoint y: 472, distance: 93.7
click at [339, 379] on button "Submit Payment" at bounding box center [278, 377] width 174 height 23
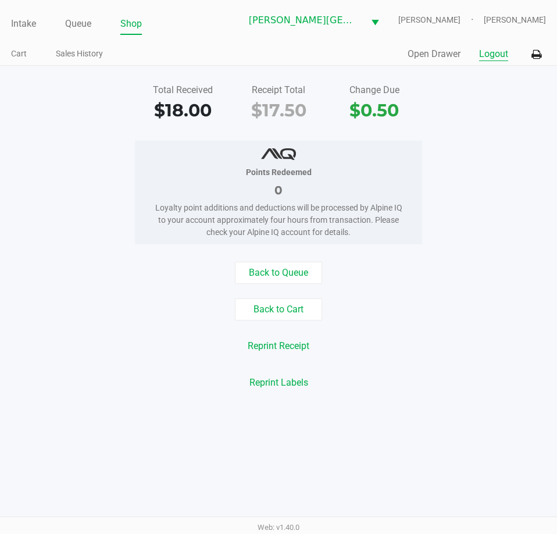
click at [489, 55] on button "Logout" at bounding box center [493, 54] width 29 height 14
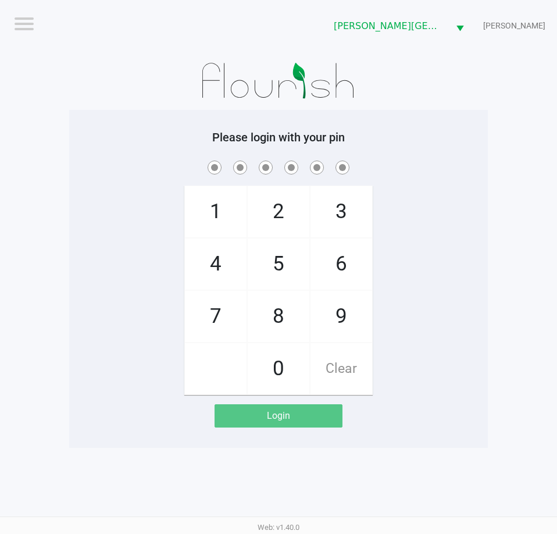
click at [159, 128] on div "Please login with your pin 1 4 7 2 5 8 0 3 6 9 Clear Login" at bounding box center [278, 279] width 419 height 338
checkbox input "true"
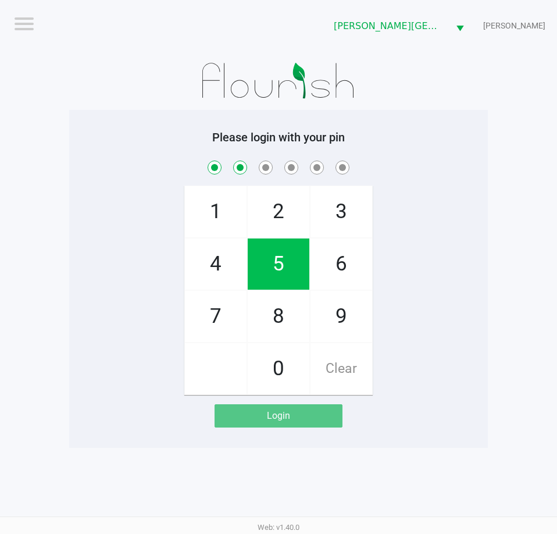
checkbox input "true"
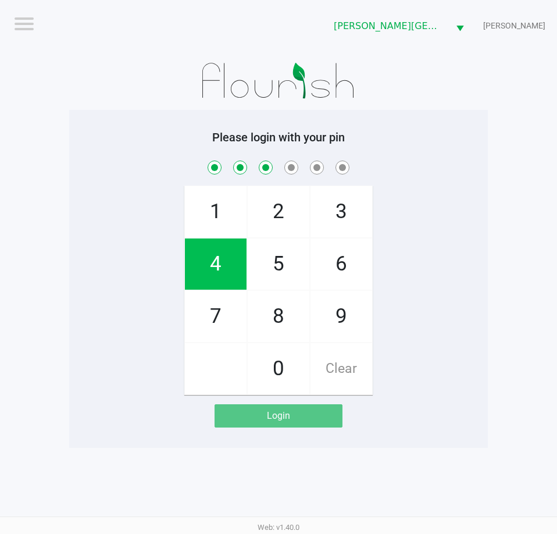
checkbox input "true"
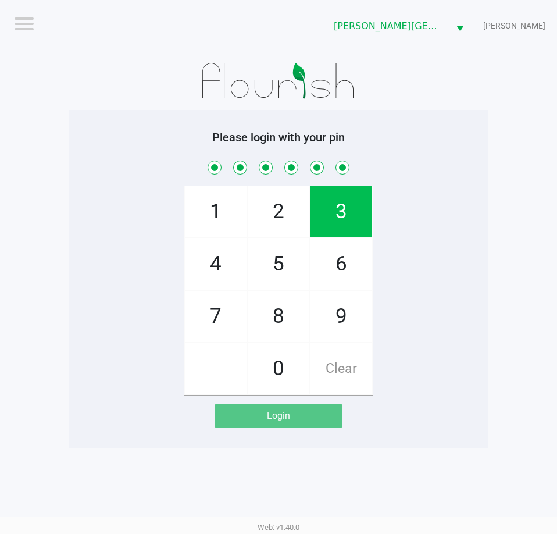
checkbox input "true"
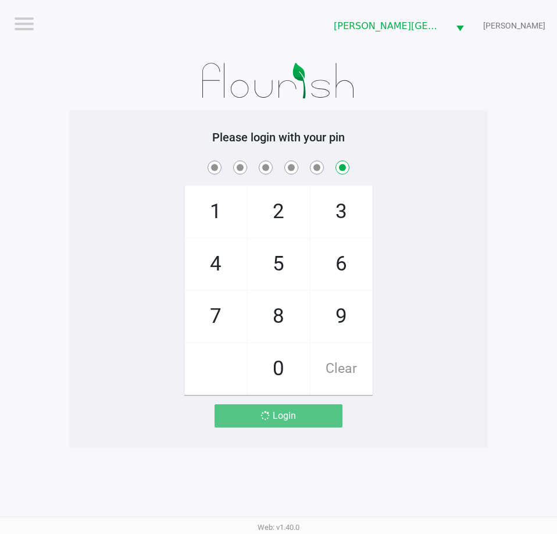
checkbox input "false"
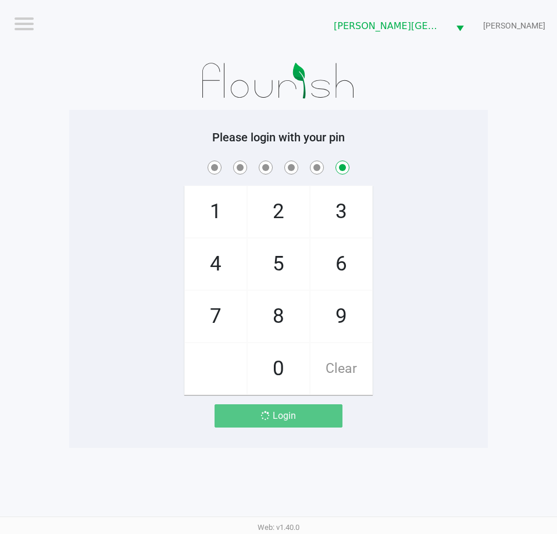
checkbox input "false"
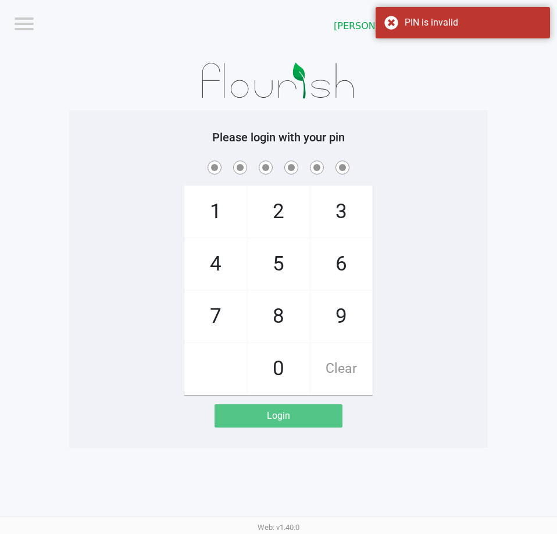
checkbox input "true"
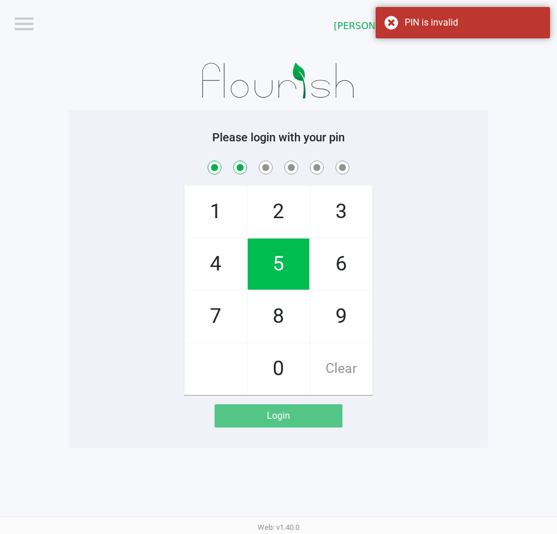
checkbox input "true"
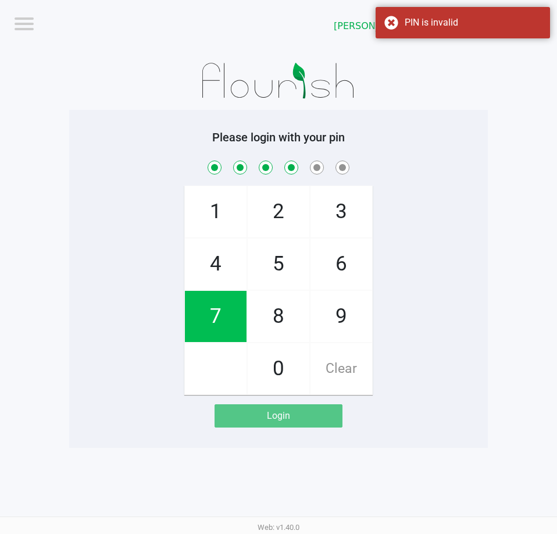
checkbox input "true"
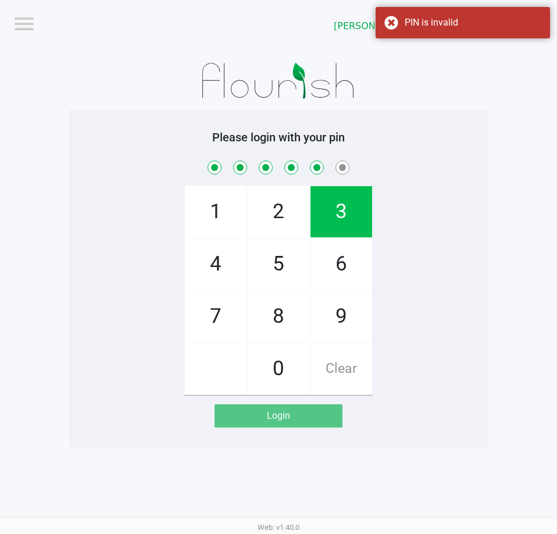
checkbox input "true"
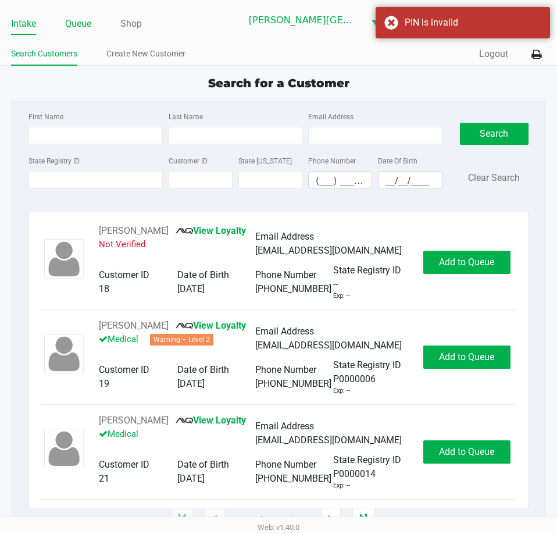
click at [68, 27] on link "Queue" at bounding box center [78, 24] width 26 height 16
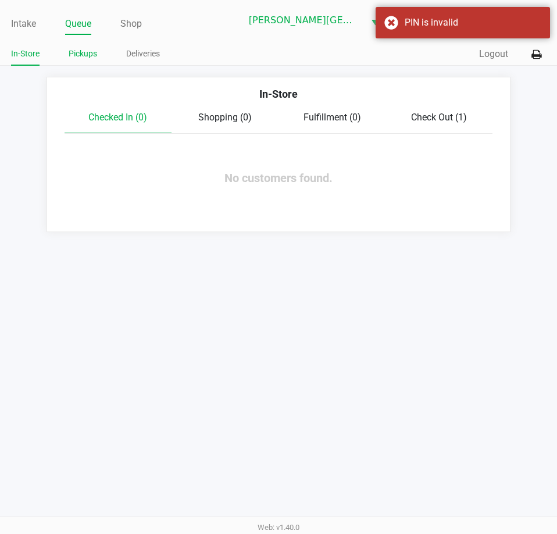
click at [84, 55] on link "Pickups" at bounding box center [83, 54] width 29 height 15
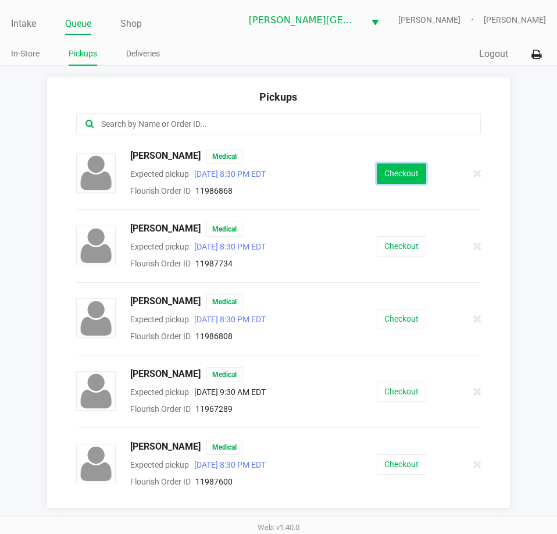
click at [408, 181] on button "Checkout" at bounding box center [401, 173] width 49 height 20
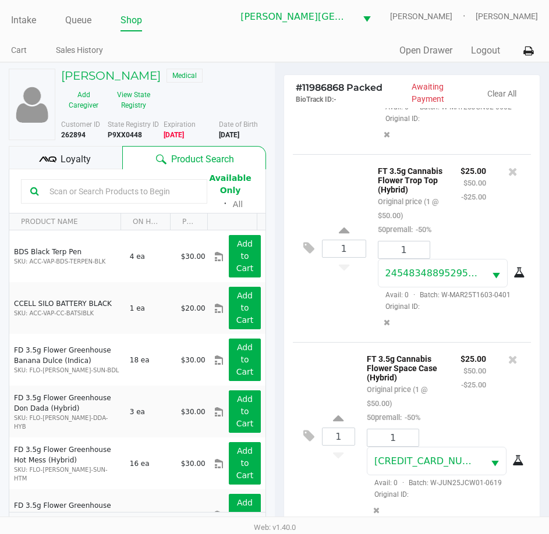
scroll to position [154, 0]
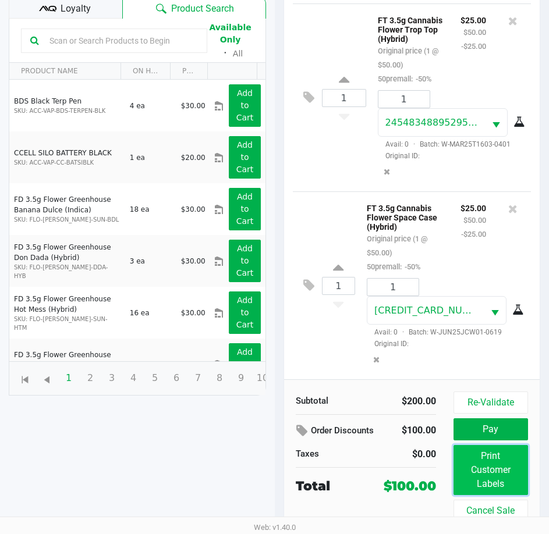
click at [494, 462] on button "Print Customer Labels" at bounding box center [490, 470] width 74 height 50
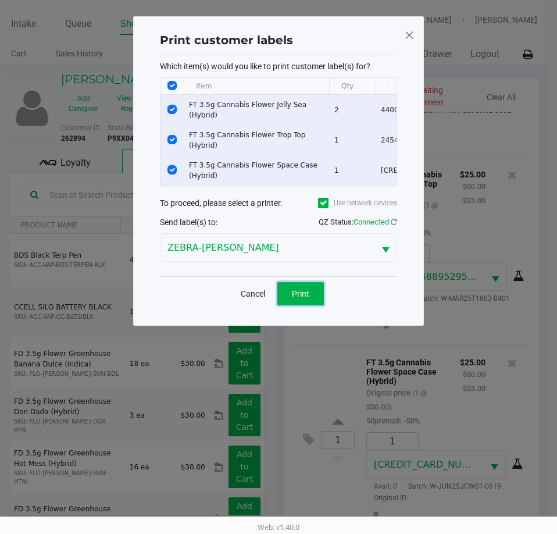
click at [307, 298] on span "Print" at bounding box center [300, 293] width 17 height 9
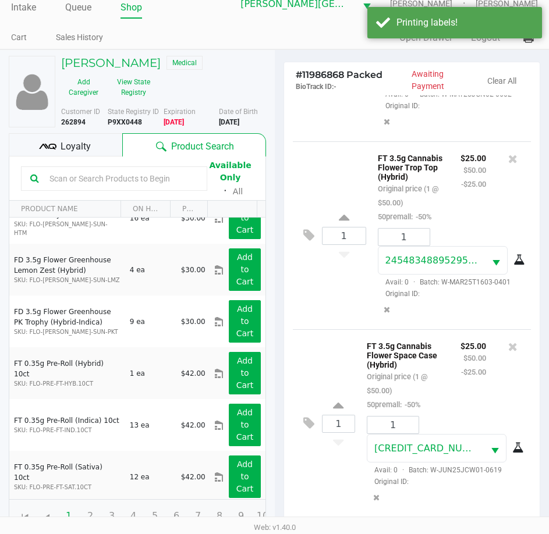
scroll to position [154, 0]
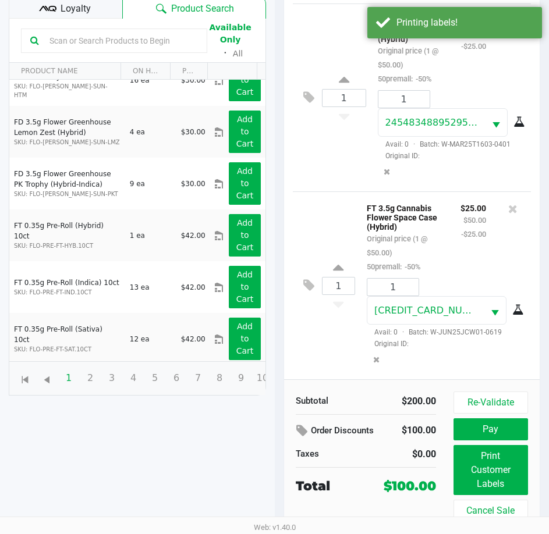
click at [82, 12] on span "Loyalty" at bounding box center [75, 9] width 30 height 14
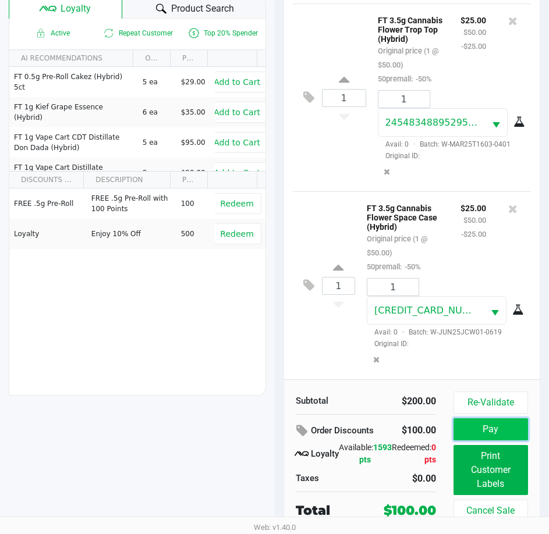
click at [497, 433] on button "Pay" at bounding box center [490, 429] width 74 height 22
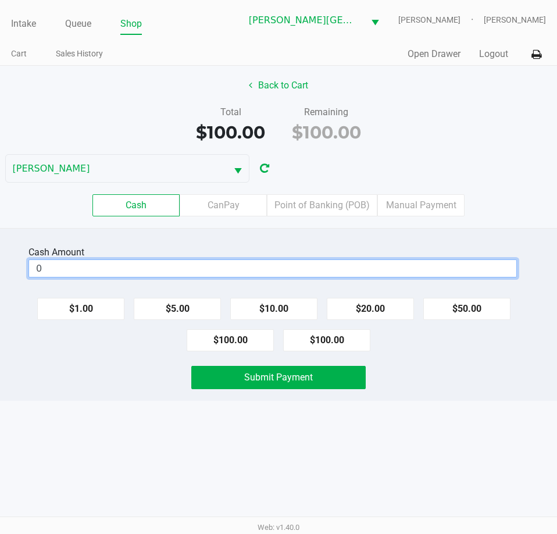
click at [183, 263] on input "0" at bounding box center [272, 268] width 487 height 17
drag, startPoint x: 312, startPoint y: 209, endPoint x: 405, endPoint y: 264, distance: 108.4
click at [314, 209] on label "Point of Banking (POB)" at bounding box center [322, 205] width 111 height 22
click at [0, 0] on 7 "Point of Banking (POB)" at bounding box center [0, 0] width 0 height 0
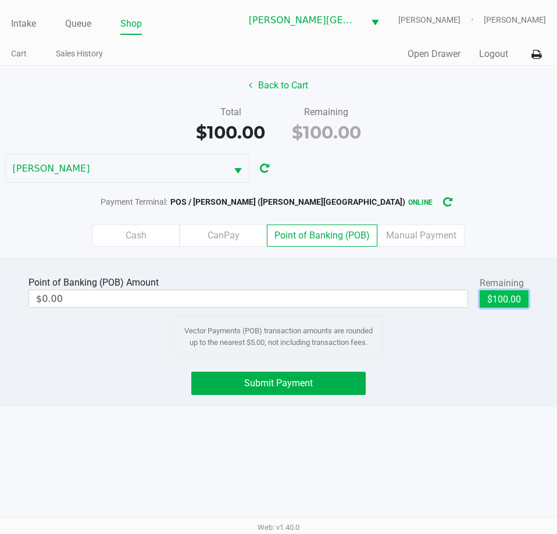
click at [493, 301] on button "$100.00" at bounding box center [504, 298] width 49 height 17
type input "$100.00"
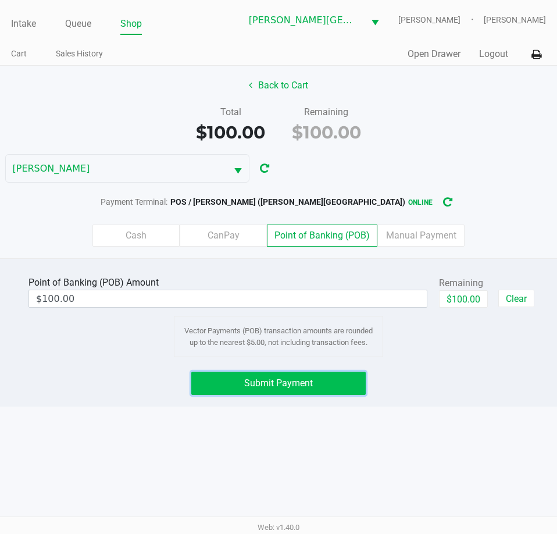
click at [354, 386] on button "Submit Payment" at bounding box center [278, 383] width 174 height 23
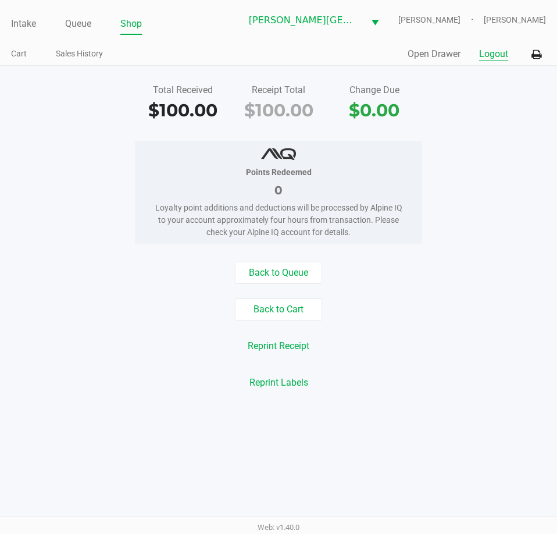
drag, startPoint x: 490, startPoint y: 52, endPoint x: 462, endPoint y: 59, distance: 28.2
click at [490, 52] on button "Logout" at bounding box center [493, 54] width 29 height 14
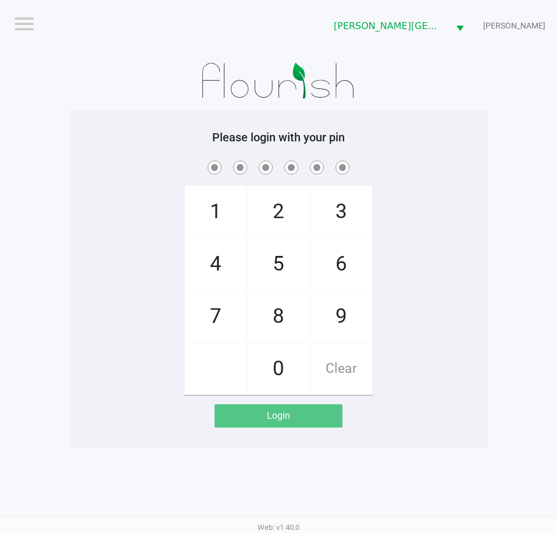
click at [62, 213] on app-pos-login-wrapper "Logout Bonita Springs WC CHARLES-EVANS Please login with your pin 1 4 7 2 5 8 0…" at bounding box center [278, 224] width 557 height 448
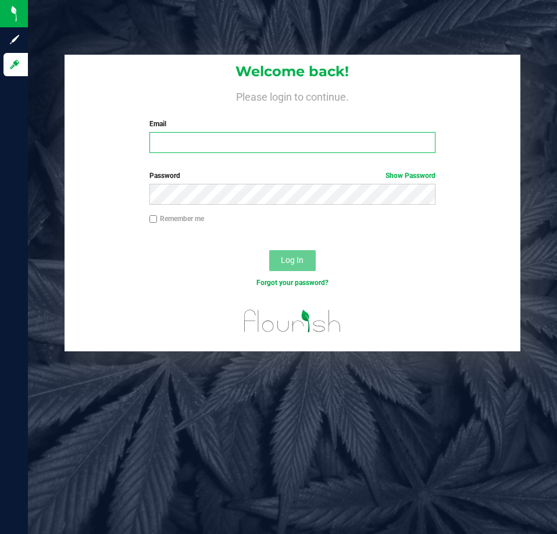
drag, startPoint x: 258, startPoint y: 140, endPoint x: 194, endPoint y: 29, distance: 129.0
click at [254, 138] on input "Email" at bounding box center [292, 142] width 286 height 21
type input "[EMAIL_ADDRESS][DOMAIN_NAME]"
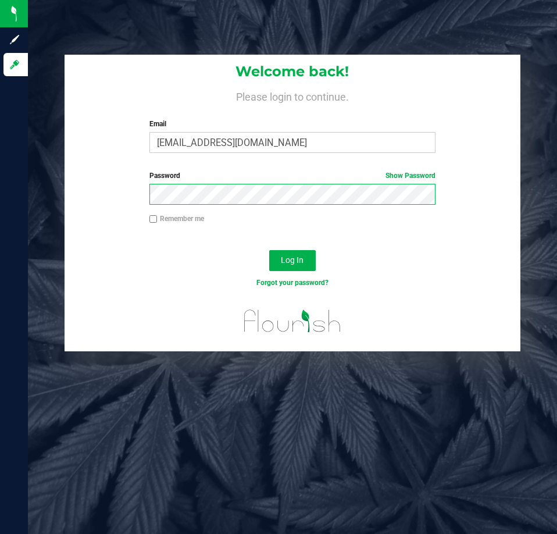
click at [269, 250] on button "Log In" at bounding box center [292, 260] width 47 height 21
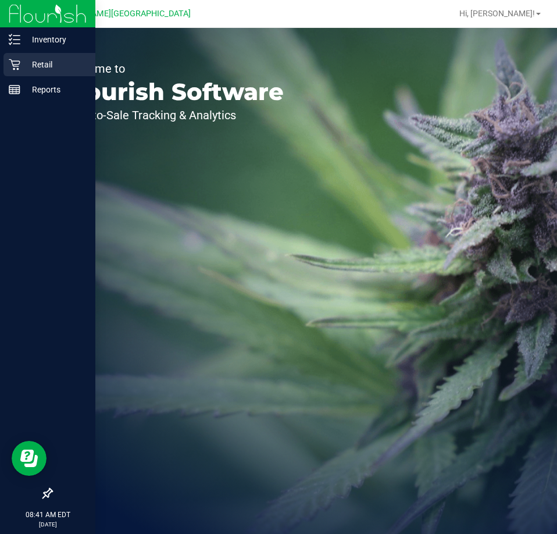
click at [26, 63] on p "Retail" at bounding box center [55, 65] width 70 height 14
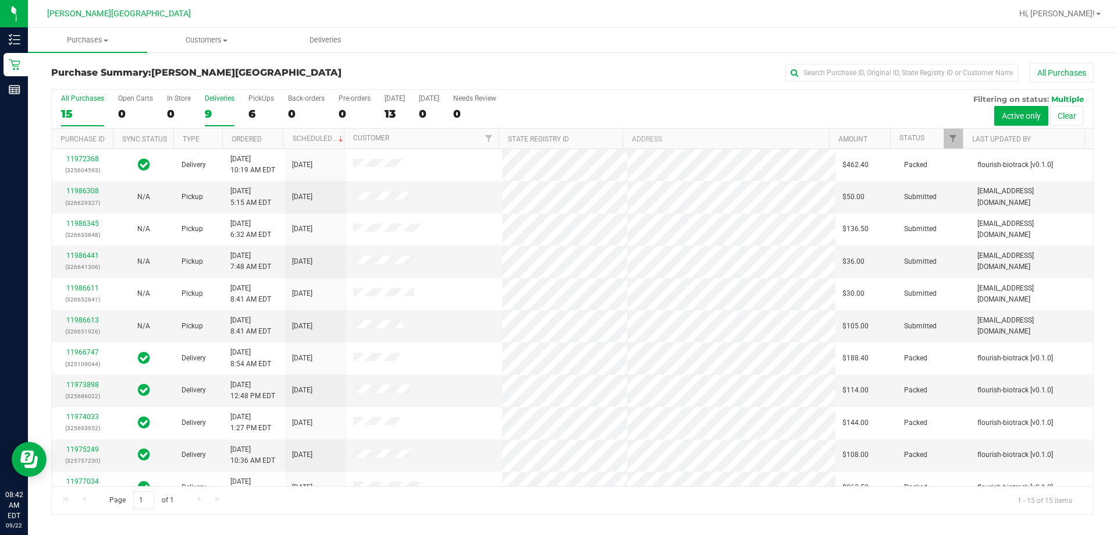
click at [213, 100] on div "Deliveries" at bounding box center [220, 98] width 30 height 8
click at [0, 0] on input "Deliveries 9" at bounding box center [0, 0] width 0 height 0
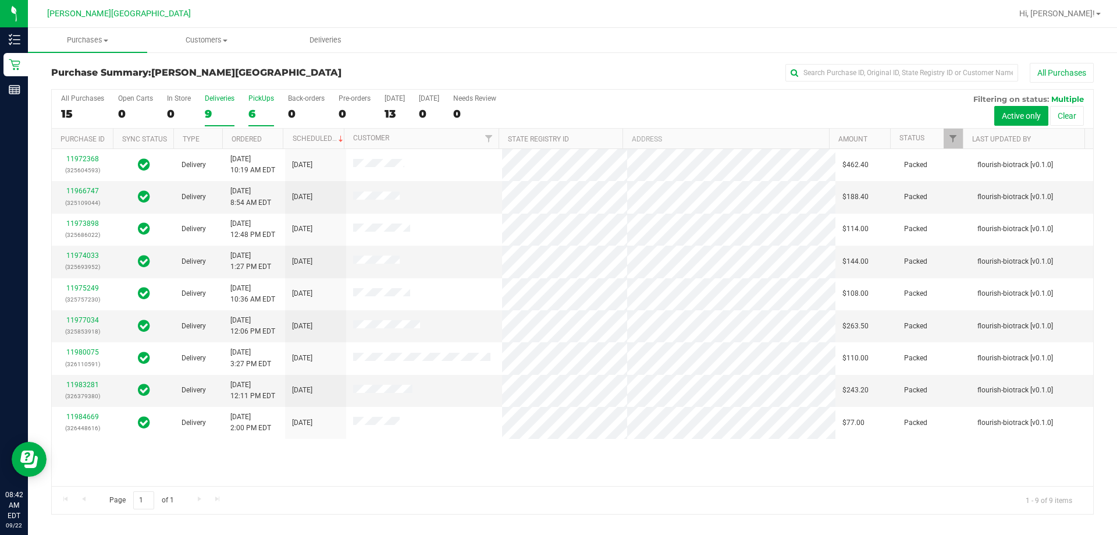
click at [265, 102] on label "PickUps 6" at bounding box center [261, 110] width 26 height 32
click at [0, 0] on input "PickUps 6" at bounding box center [0, 0] width 0 height 0
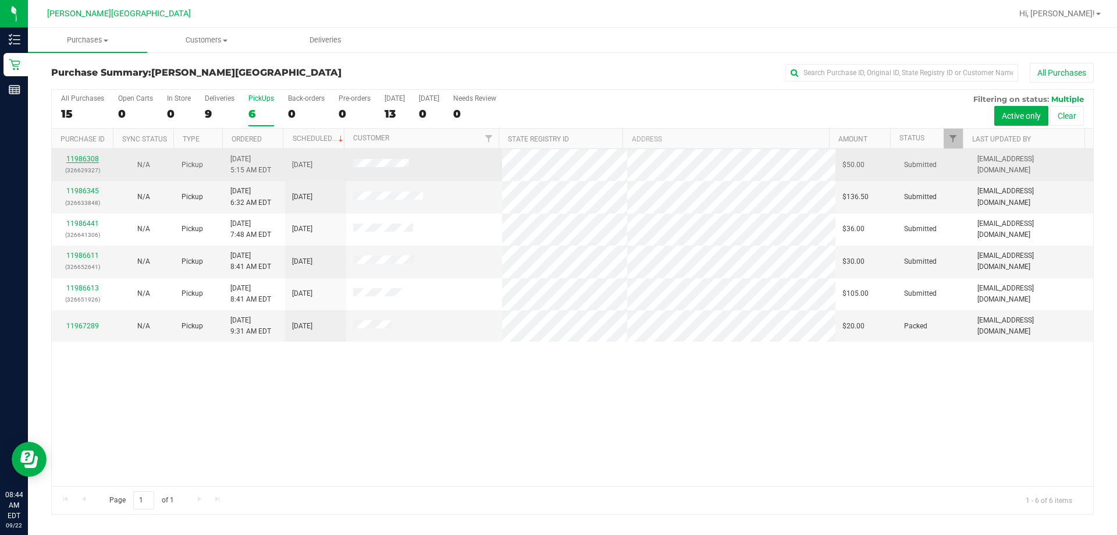
click at [91, 159] on link "11986308" at bounding box center [82, 159] width 33 height 8
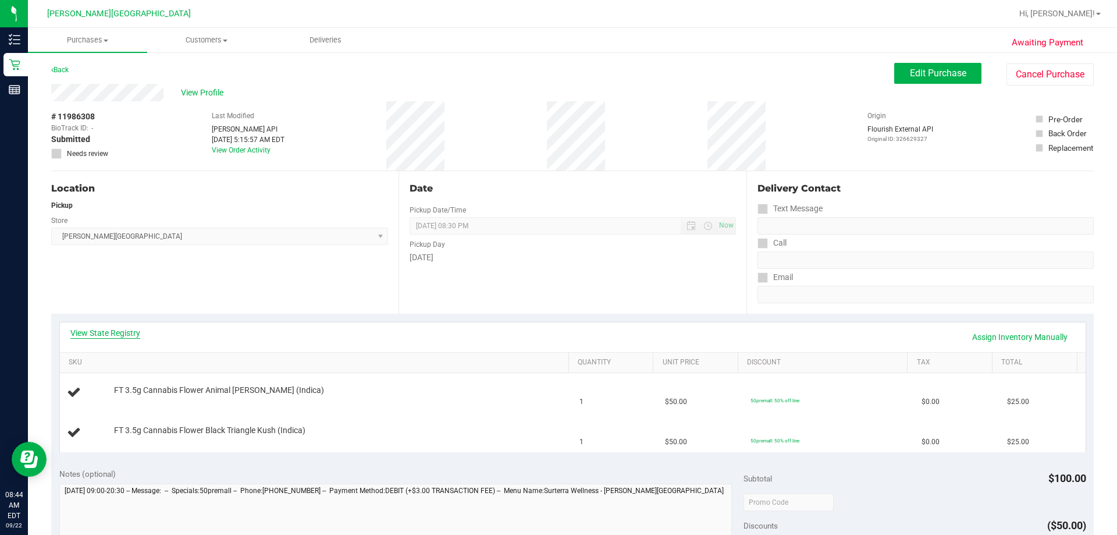
click at [133, 331] on link "View State Registry" at bounding box center [105, 333] width 70 height 12
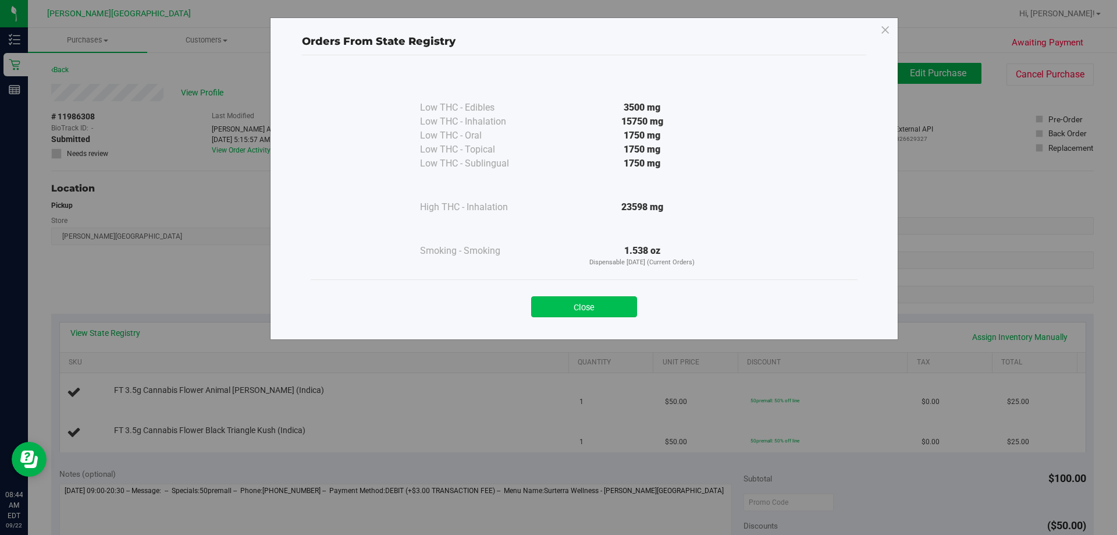
click at [557, 309] on button "Close" at bounding box center [584, 306] width 106 height 21
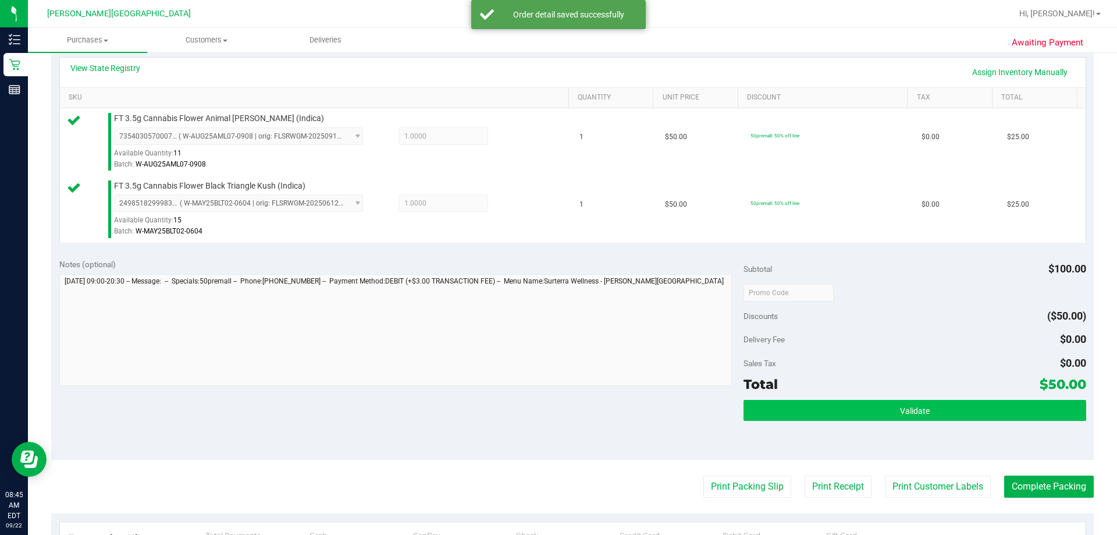
scroll to position [349, 0]
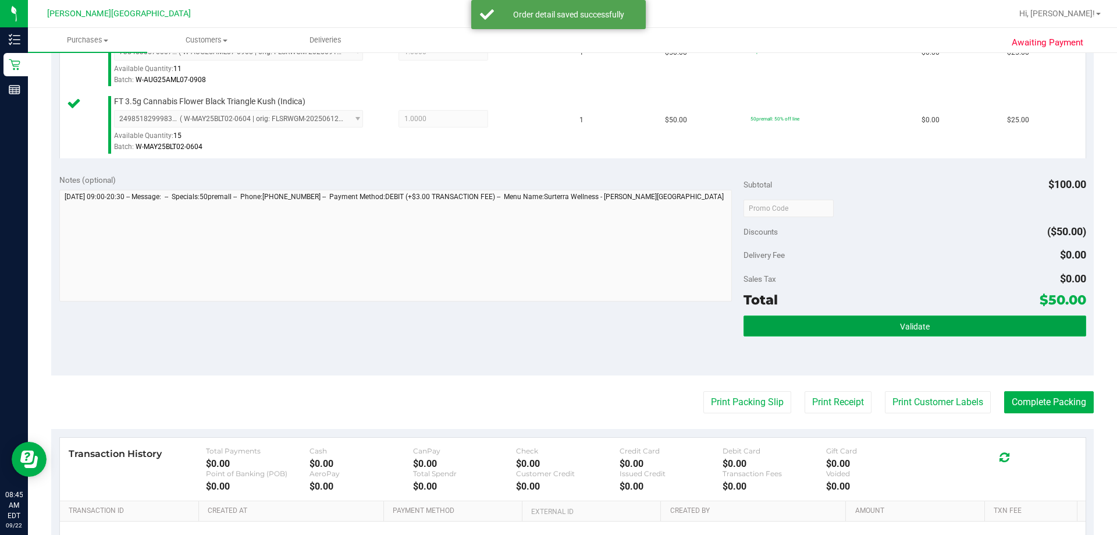
click at [557, 326] on button "Validate" at bounding box center [914, 325] width 342 height 21
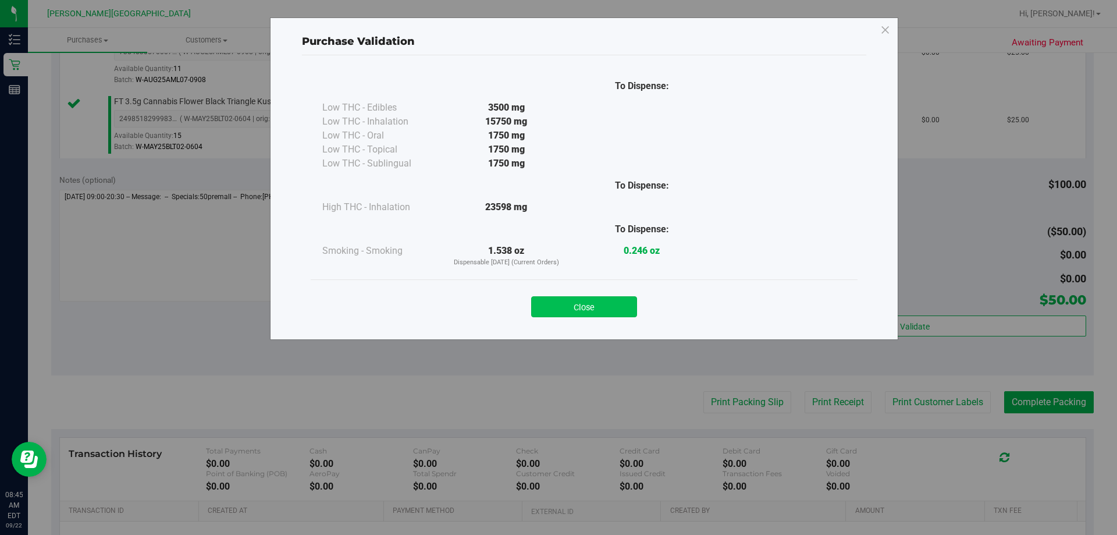
click at [557, 303] on button "Close" at bounding box center [584, 306] width 106 height 21
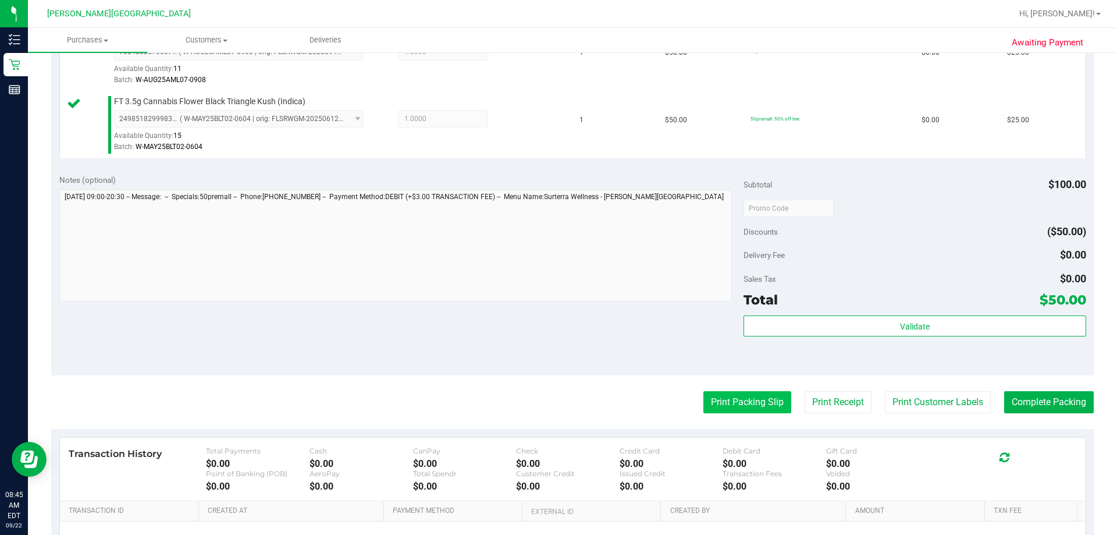
click at [557, 397] on button "Print Packing Slip" at bounding box center [747, 402] width 88 height 22
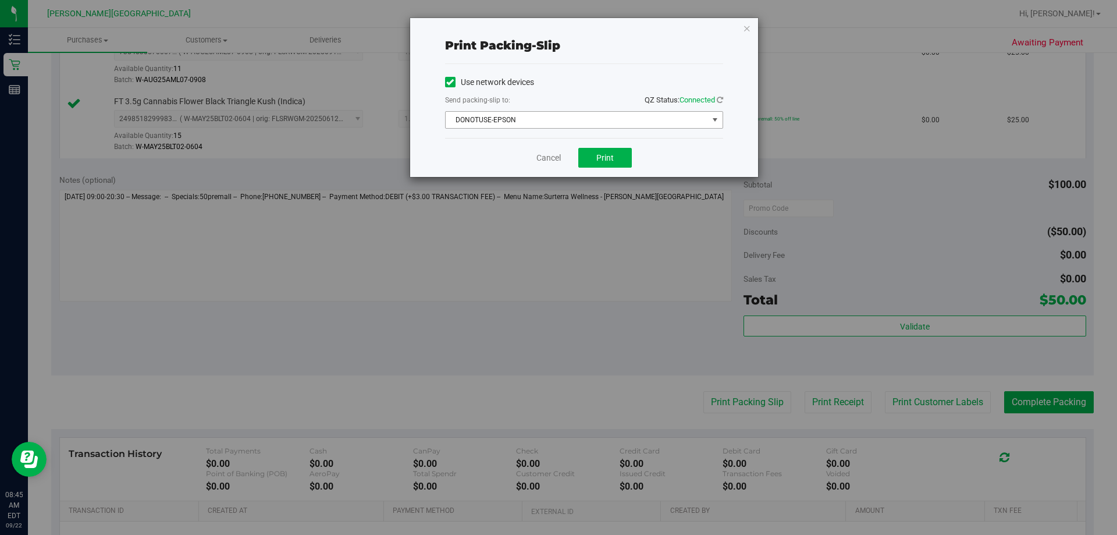
click at [557, 119] on span "DONOTUSE-EPSON" at bounding box center [577, 120] width 262 height 16
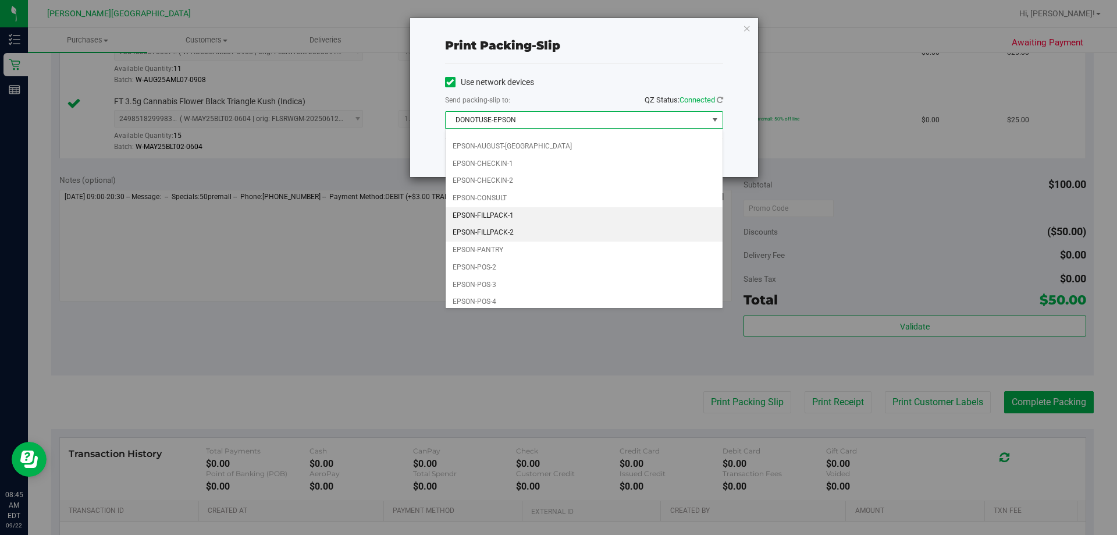
scroll to position [33, 0]
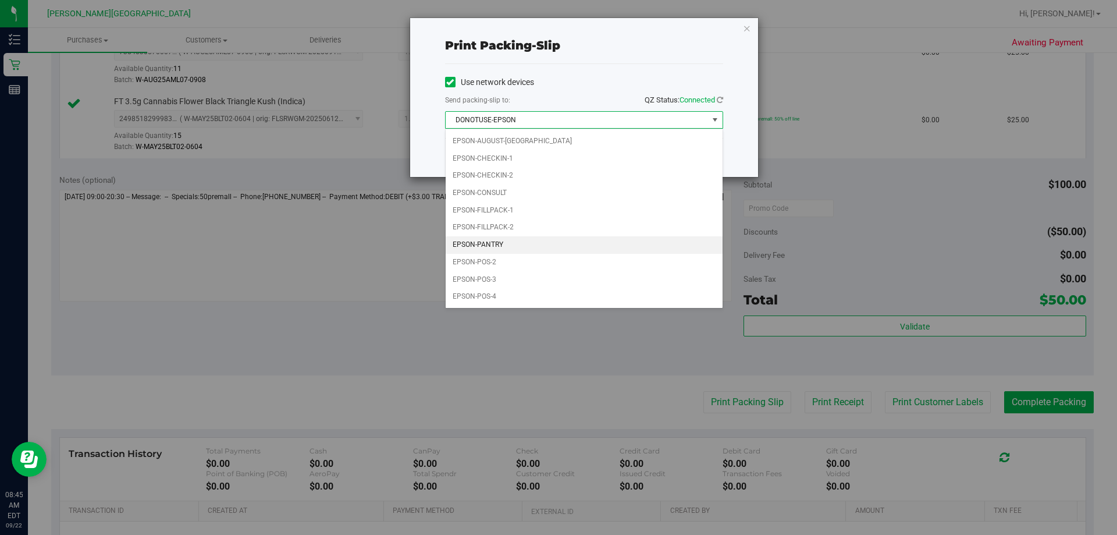
click at [502, 242] on li "EPSON-PANTRY" at bounding box center [584, 244] width 277 height 17
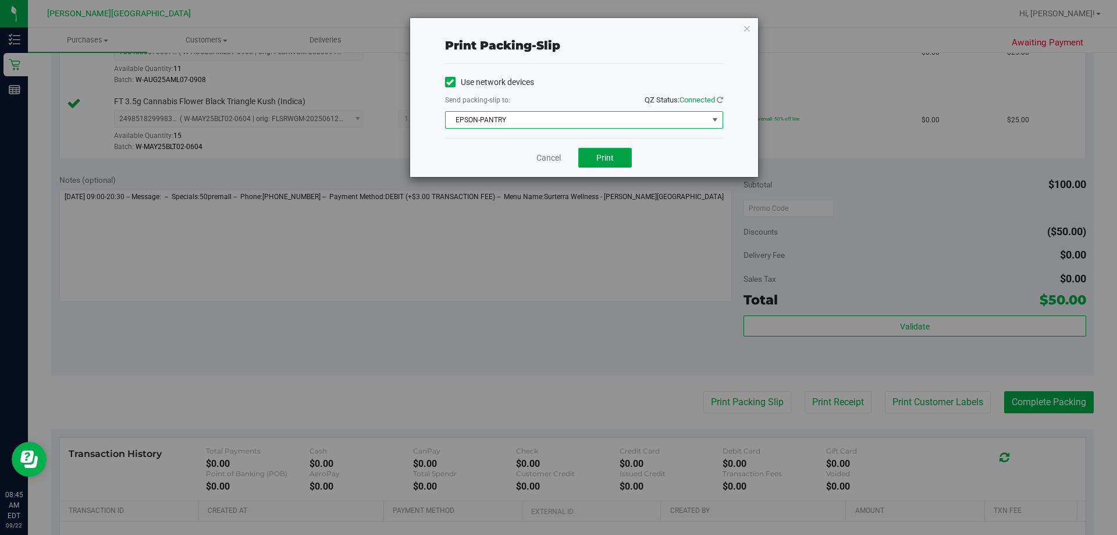
click at [557, 163] on button "Print" at bounding box center [605, 158] width 54 height 20
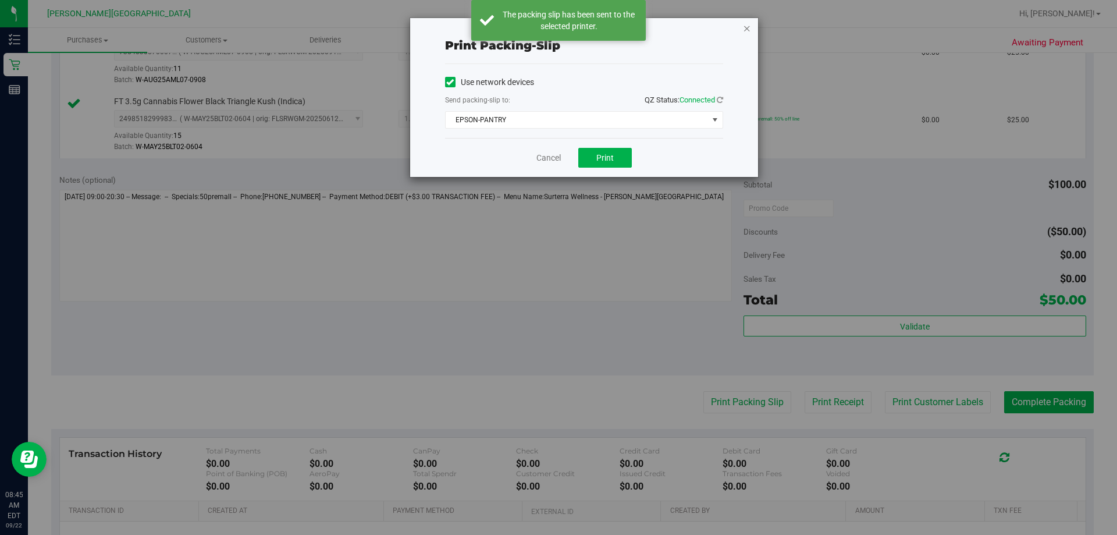
click at [557, 30] on icon "button" at bounding box center [747, 28] width 8 height 14
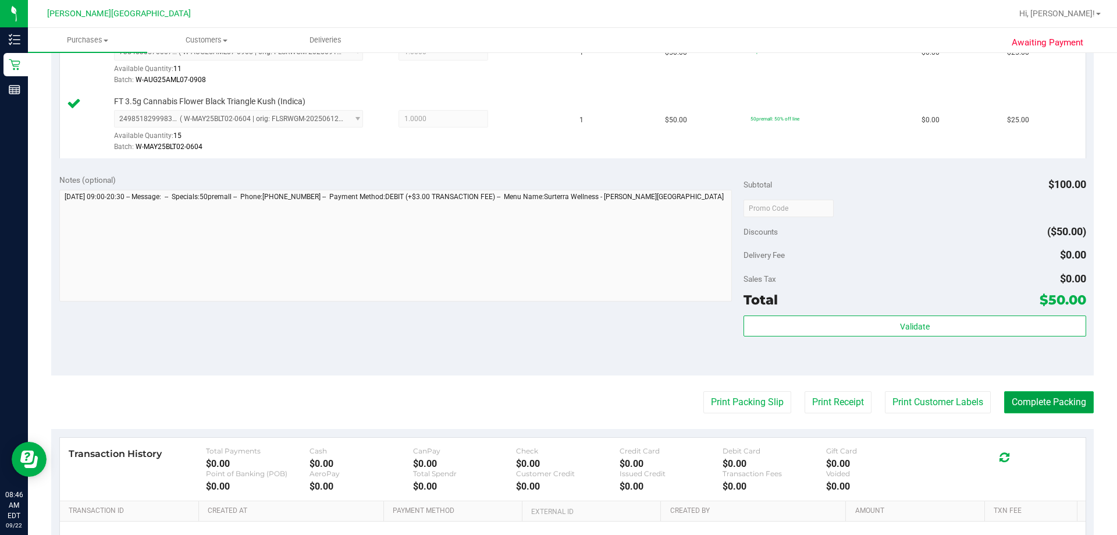
click at [557, 408] on button "Complete Packing" at bounding box center [1049, 402] width 90 height 22
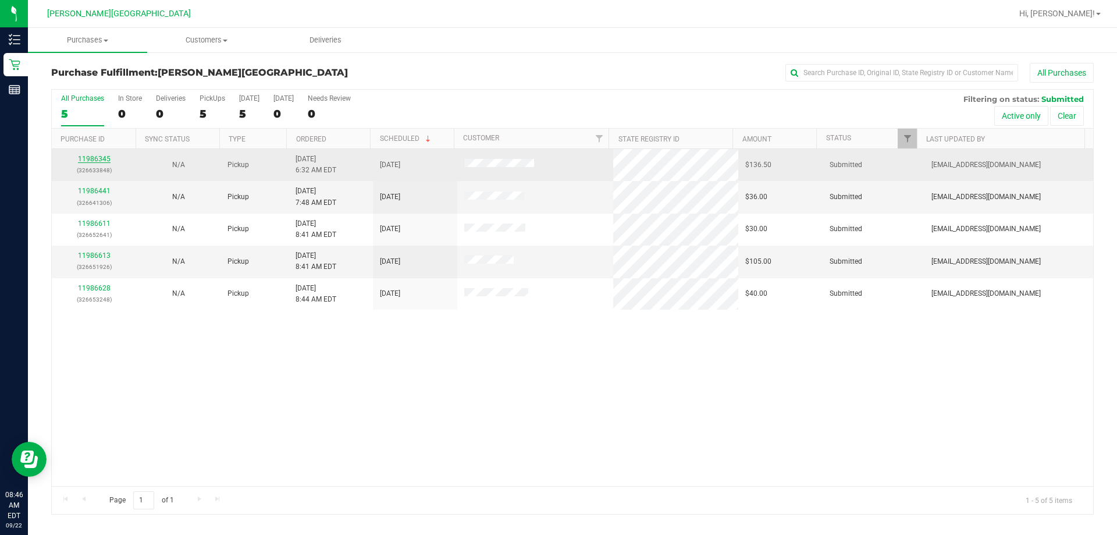
click at [99, 156] on link "11986345" at bounding box center [94, 159] width 33 height 8
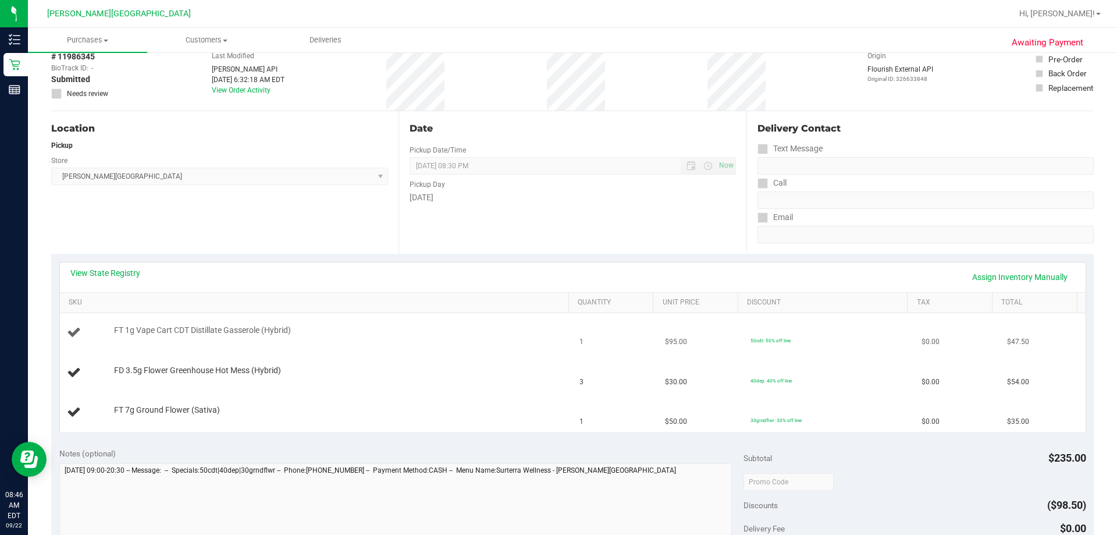
scroll to position [116, 0]
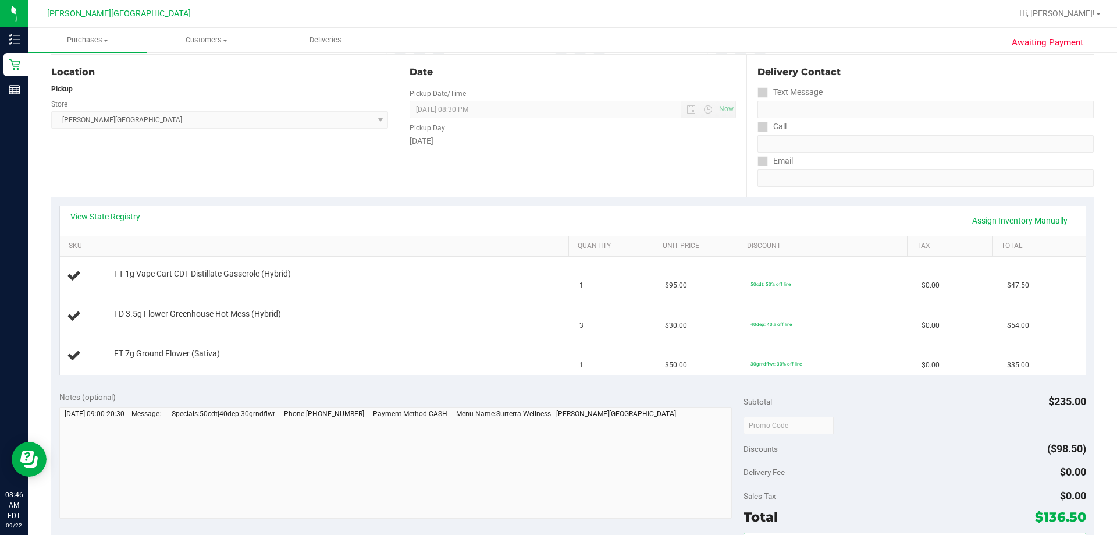
click at [125, 219] on link "View State Registry" at bounding box center [105, 217] width 70 height 12
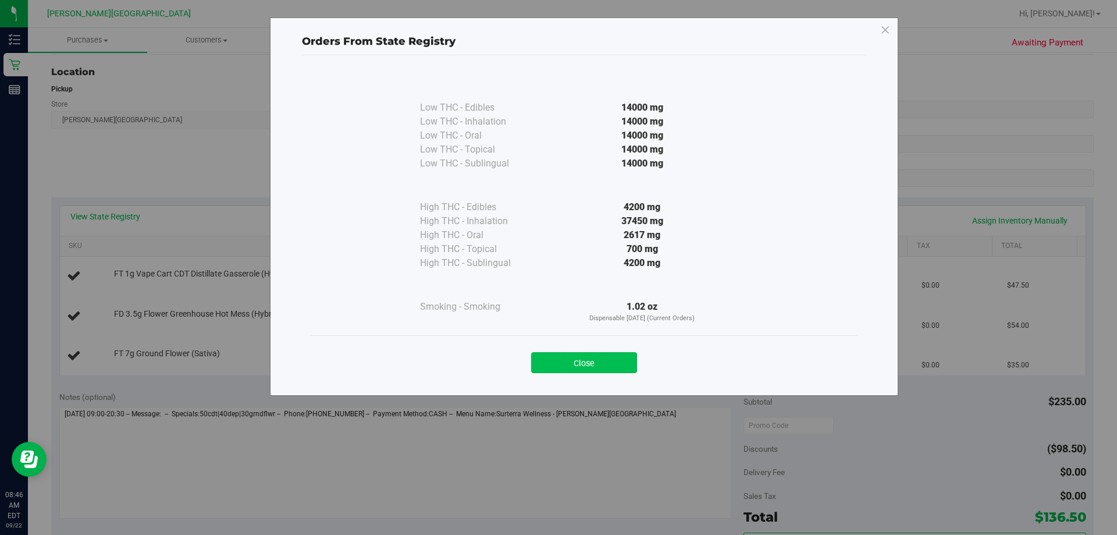
click at [557, 371] on button "Close" at bounding box center [584, 362] width 106 height 21
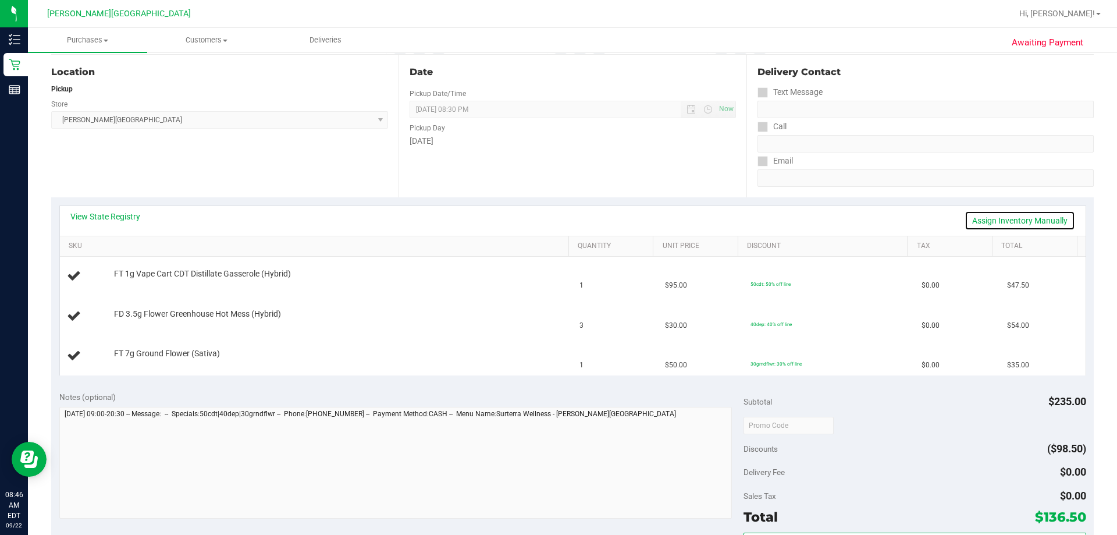
click at [557, 221] on link "Assign Inventory Manually" at bounding box center [1019, 221] width 111 height 20
click at [557, 218] on link "Save & Exit" at bounding box center [1047, 221] width 55 height 20
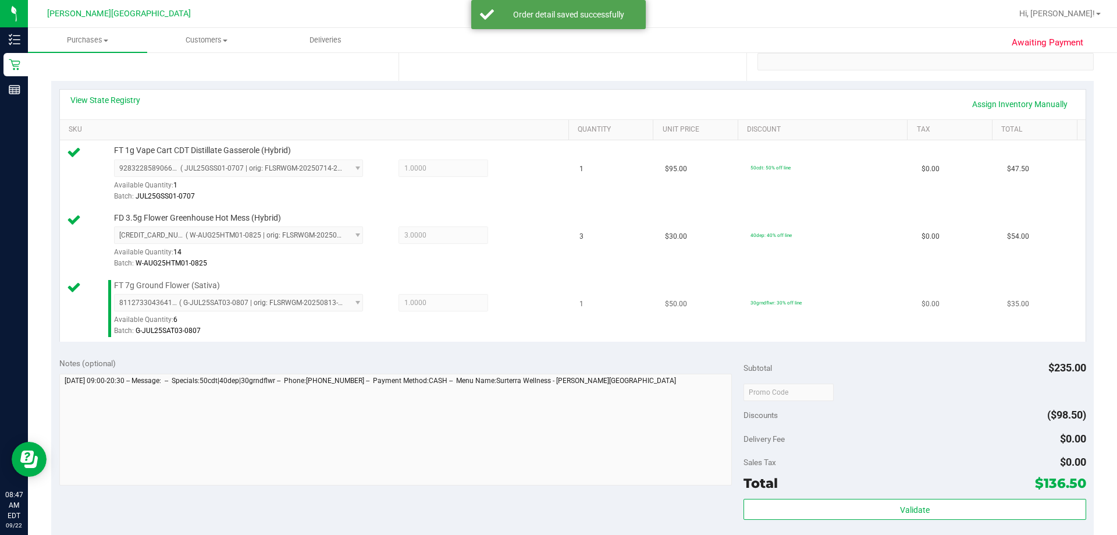
scroll to position [407, 0]
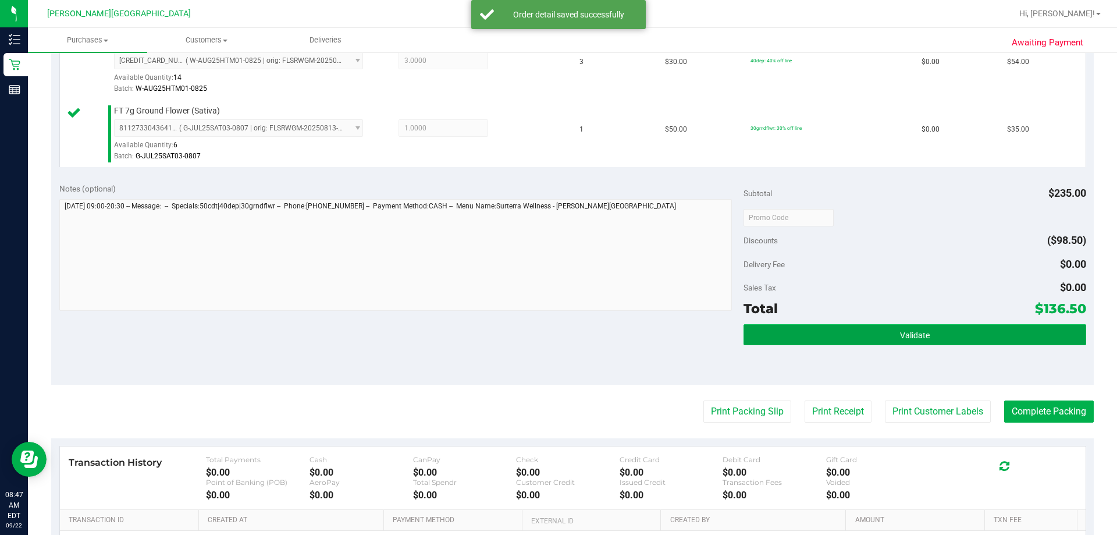
click at [557, 343] on button "Validate" at bounding box center [914, 334] width 342 height 21
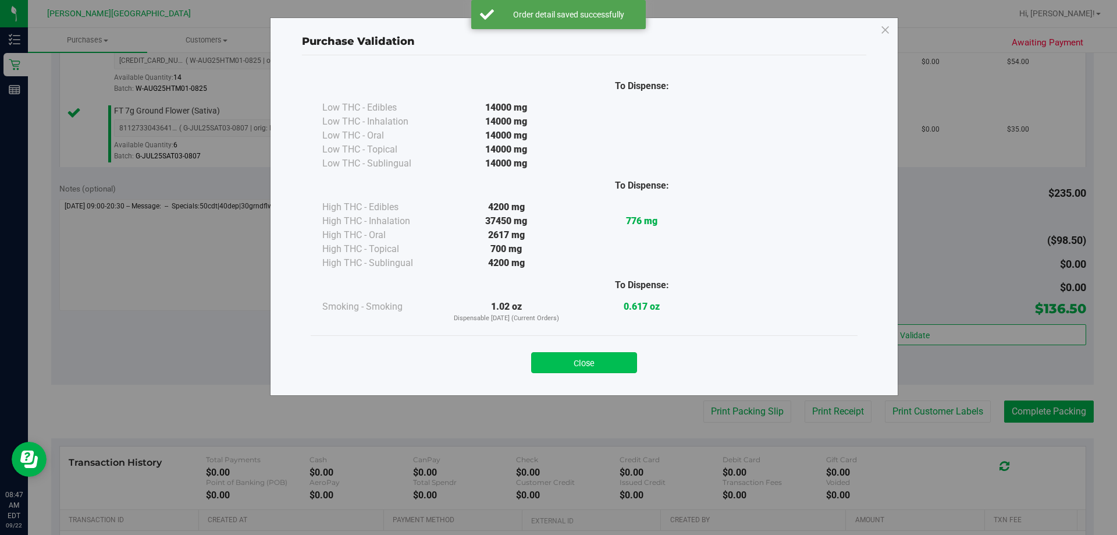
click at [557, 368] on button "Close" at bounding box center [584, 362] width 106 height 21
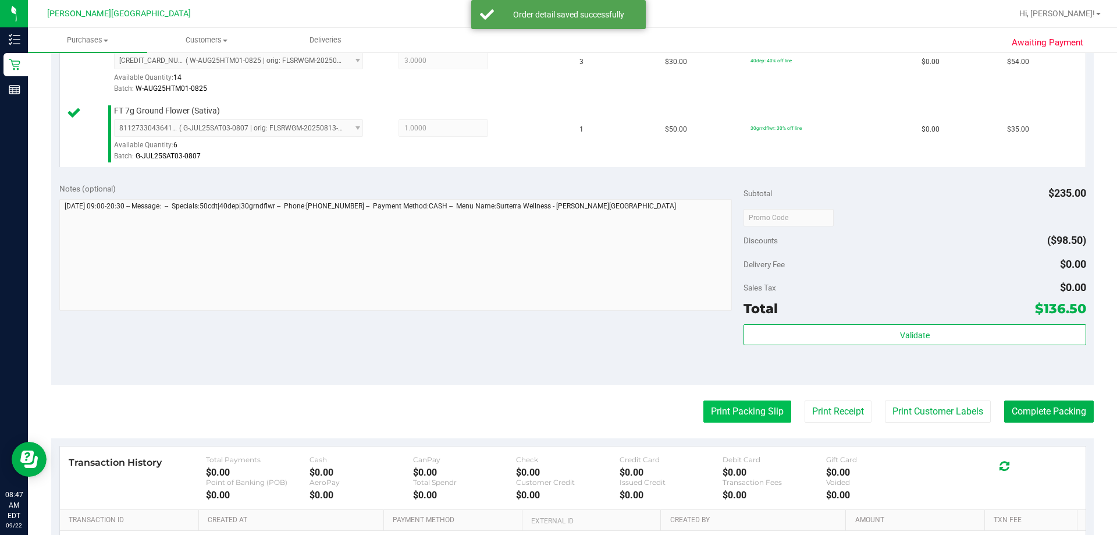
click at [557, 415] on button "Print Packing Slip" at bounding box center [747, 411] width 88 height 22
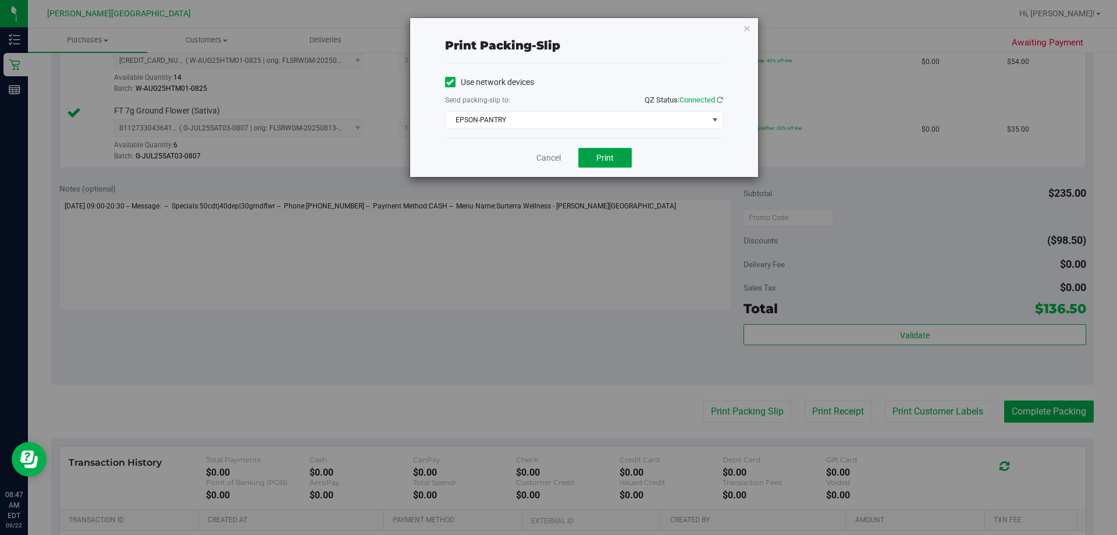
click at [557, 158] on span "Print" at bounding box center [604, 157] width 17 height 9
click at [557, 31] on icon "button" at bounding box center [747, 28] width 8 height 14
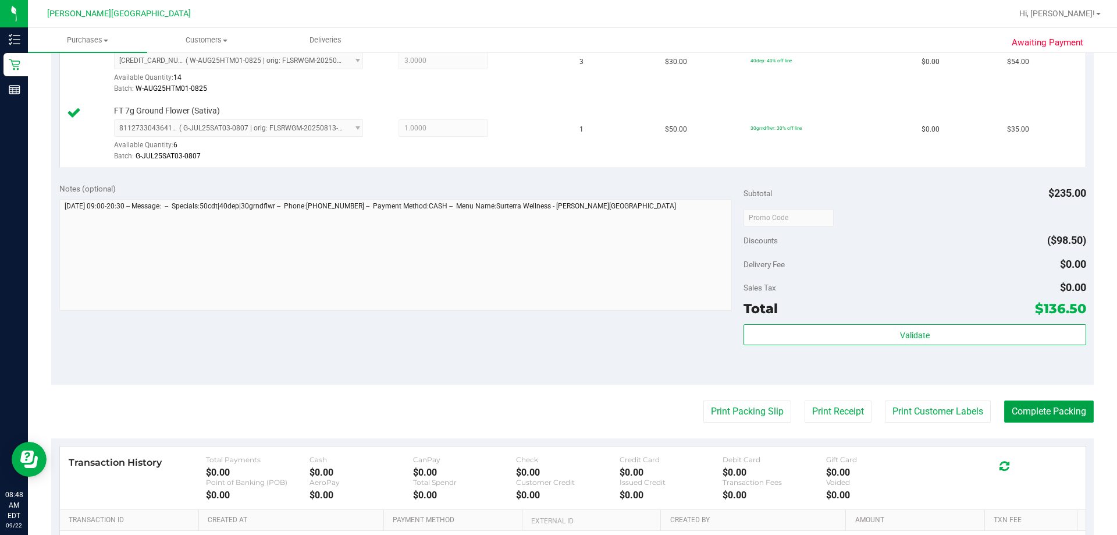
click at [557, 400] on button "Complete Packing" at bounding box center [1049, 411] width 90 height 22
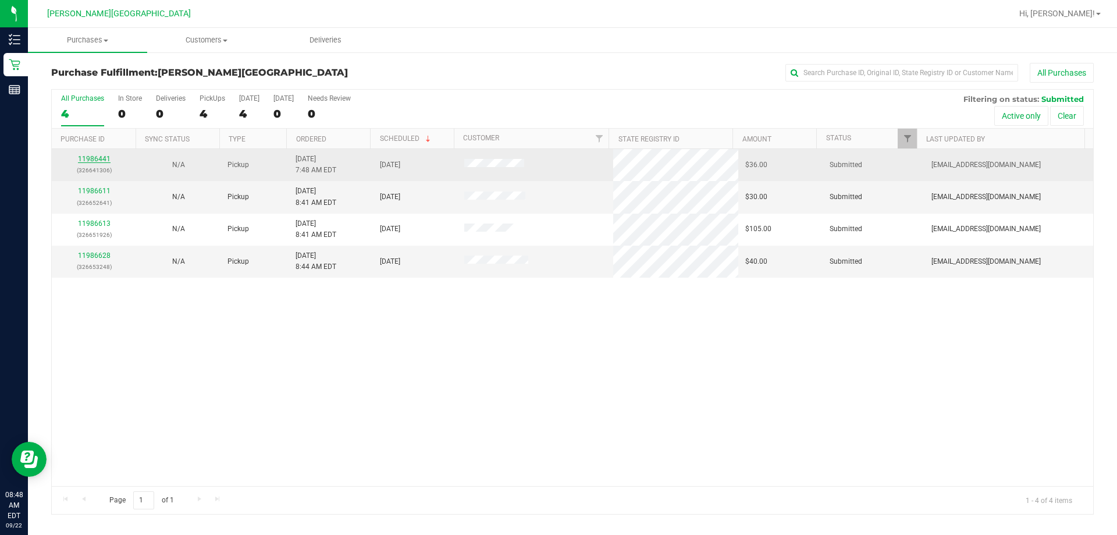
click at [90, 160] on link "11986441" at bounding box center [94, 159] width 33 height 8
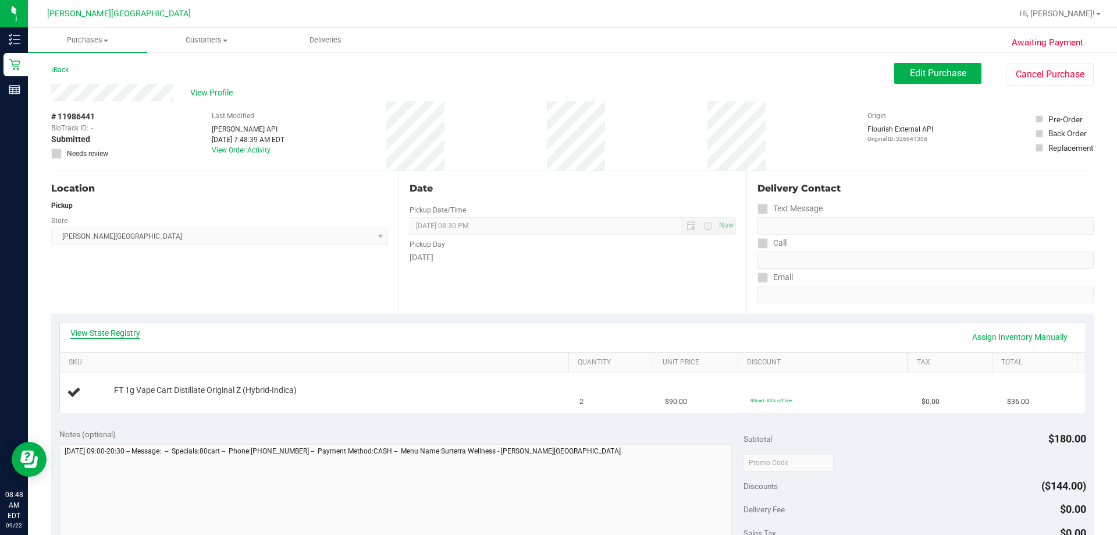
click at [122, 333] on link "View State Registry" at bounding box center [105, 333] width 70 height 12
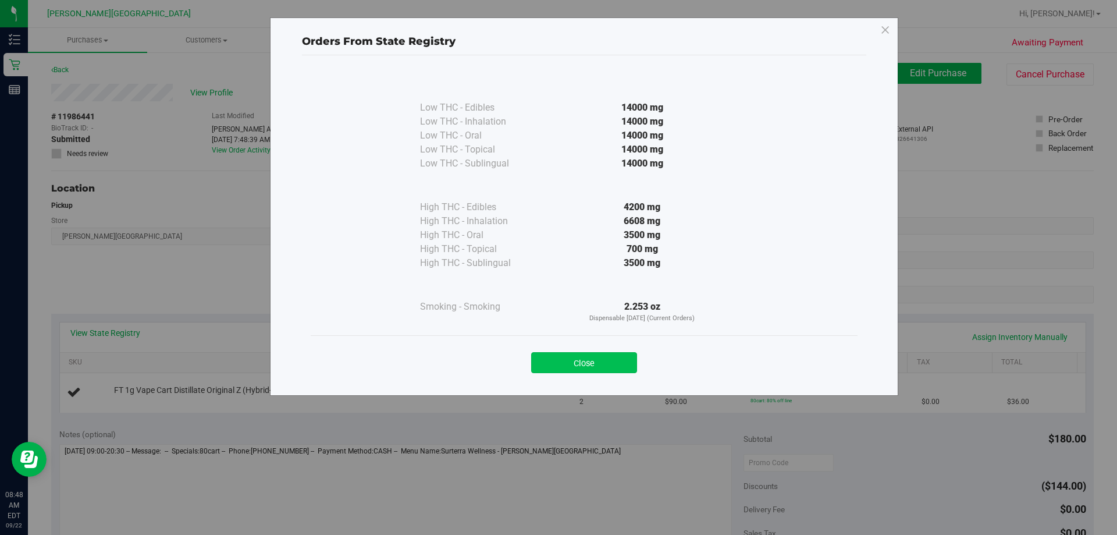
click at [557, 362] on button "Close" at bounding box center [584, 362] width 106 height 21
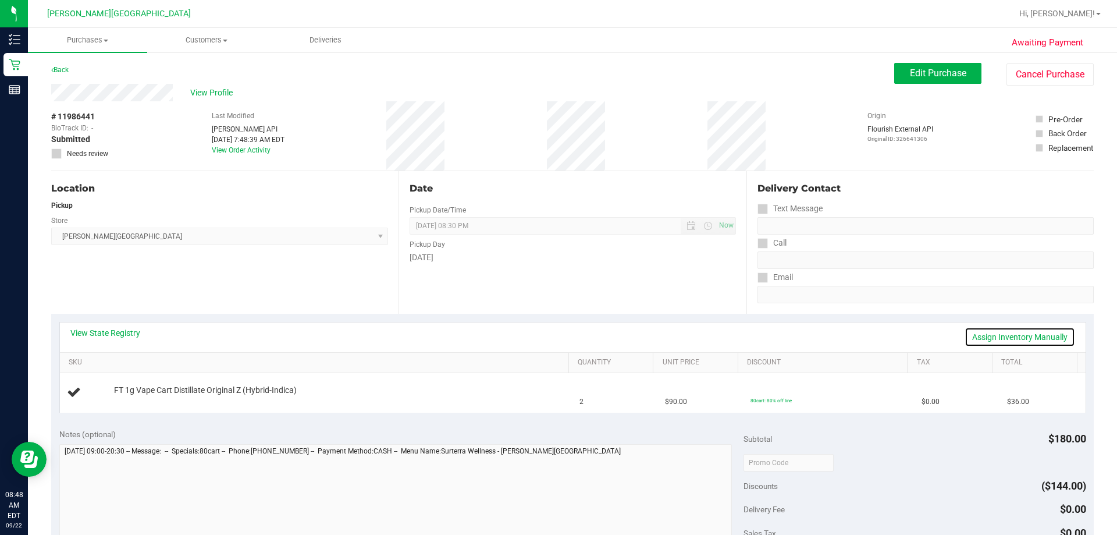
click at [557, 335] on link "Assign Inventory Manually" at bounding box center [1019, 337] width 111 height 20
click at [557, 335] on link "Save & Exit" at bounding box center [1047, 337] width 55 height 20
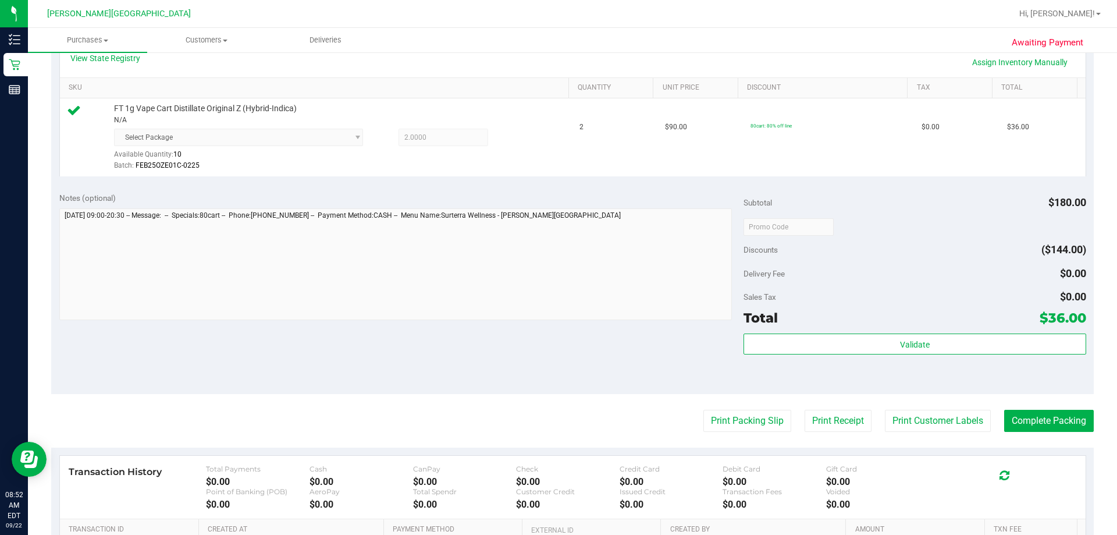
scroll to position [407, 0]
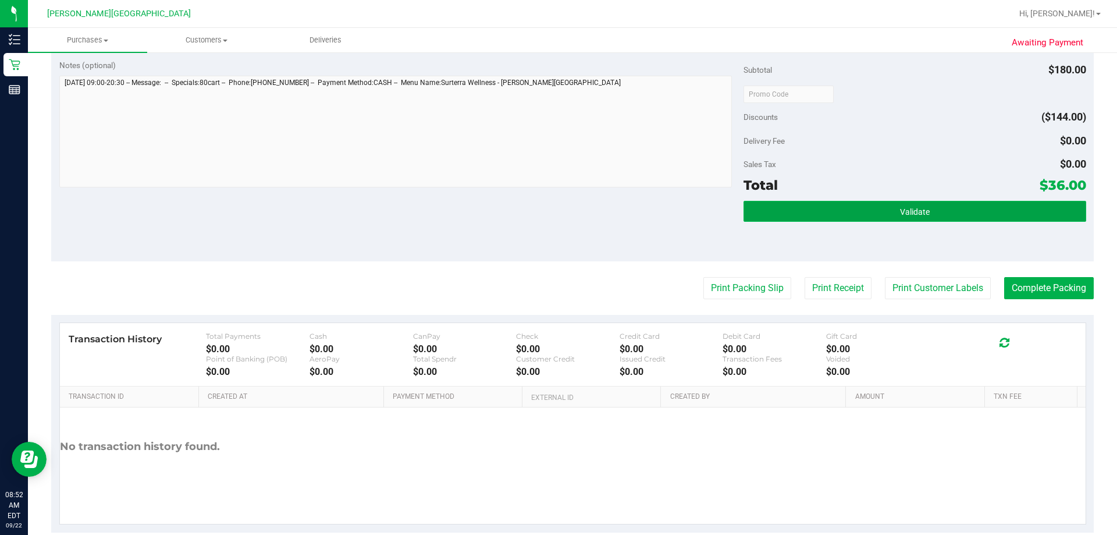
click at [557, 219] on button "Validate" at bounding box center [914, 211] width 342 height 21
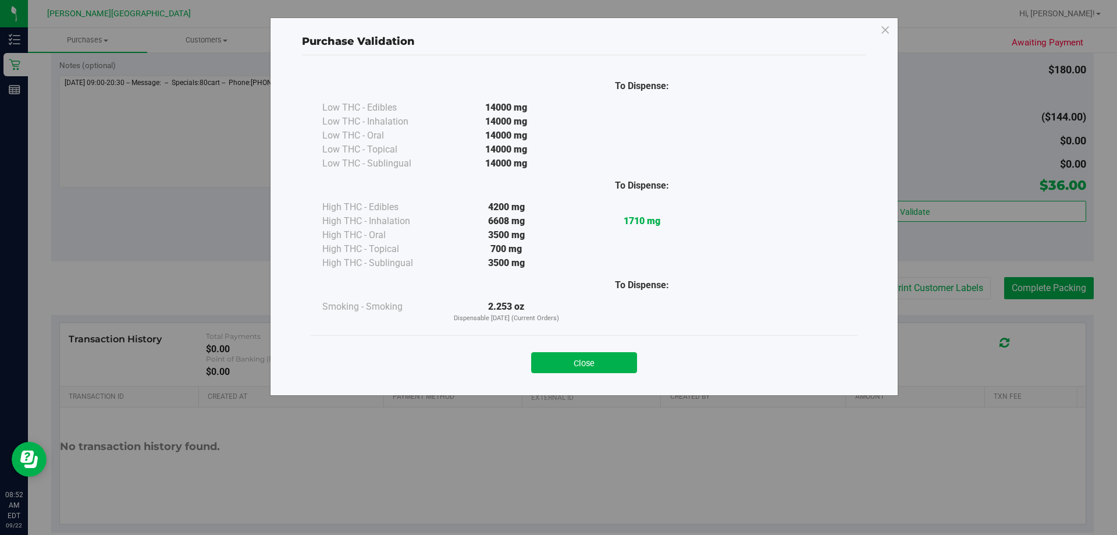
drag, startPoint x: 619, startPoint y: 363, endPoint x: 679, endPoint y: 328, distance: 69.8
click at [557, 361] on button "Close" at bounding box center [584, 362] width 106 height 21
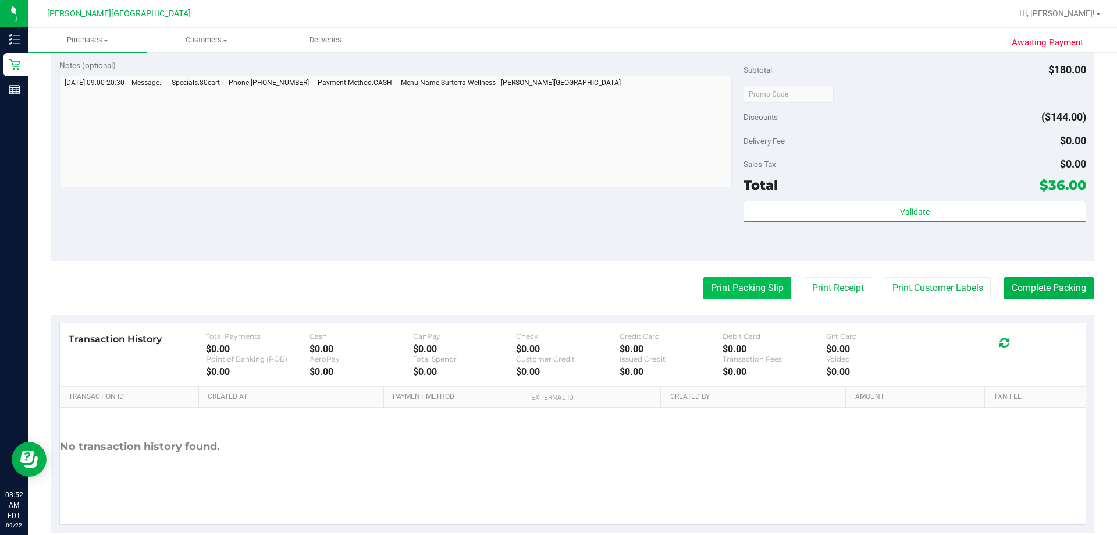
click at [557, 294] on button "Print Packing Slip" at bounding box center [747, 288] width 88 height 22
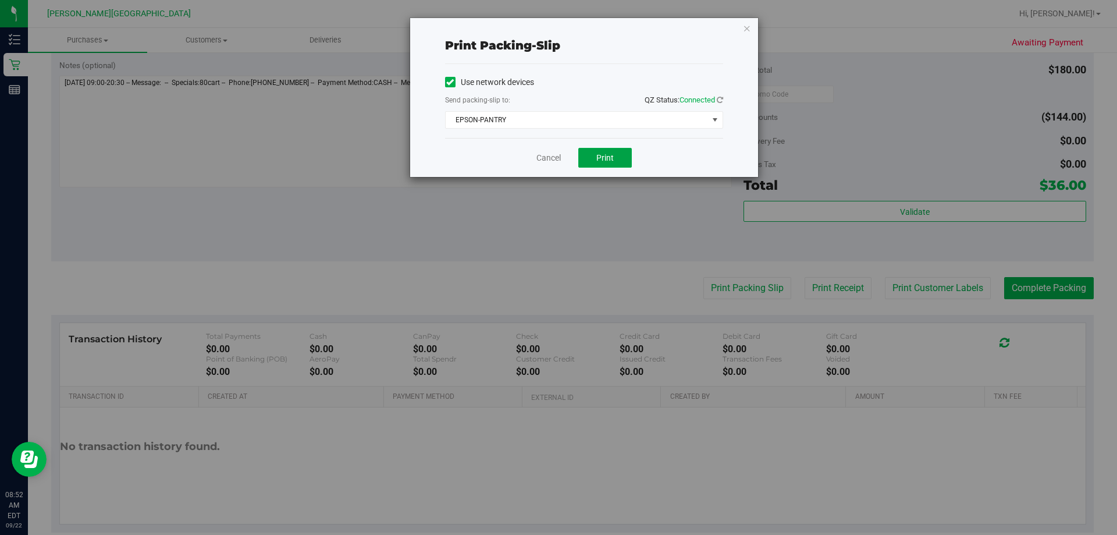
drag, startPoint x: 618, startPoint y: 151, endPoint x: 617, endPoint y: 172, distance: 21.6
click at [557, 151] on button "Print" at bounding box center [605, 158] width 54 height 20
click at [557, 29] on icon "button" at bounding box center [747, 28] width 8 height 14
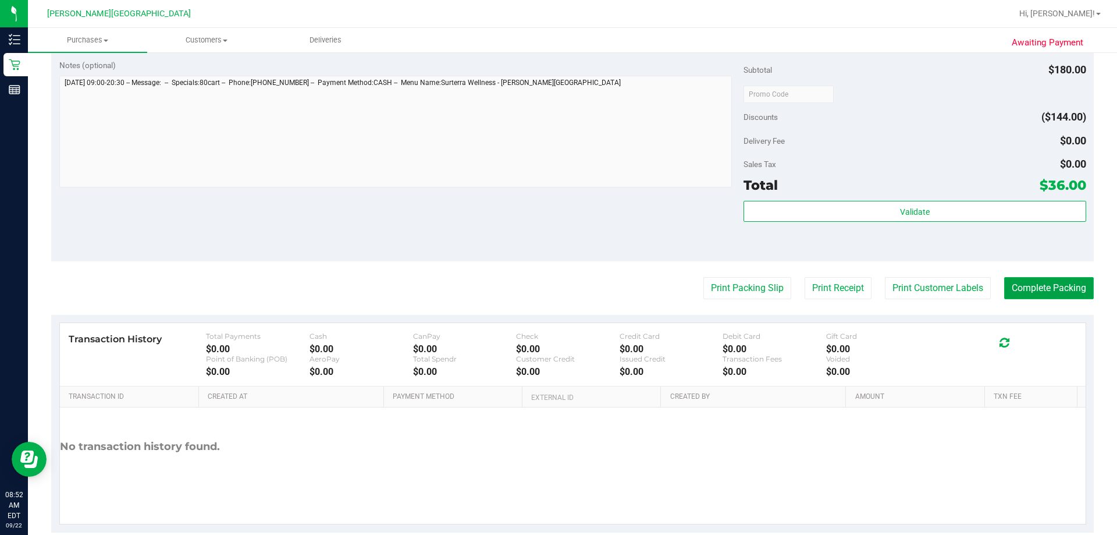
click at [557, 286] on button "Complete Packing" at bounding box center [1049, 288] width 90 height 22
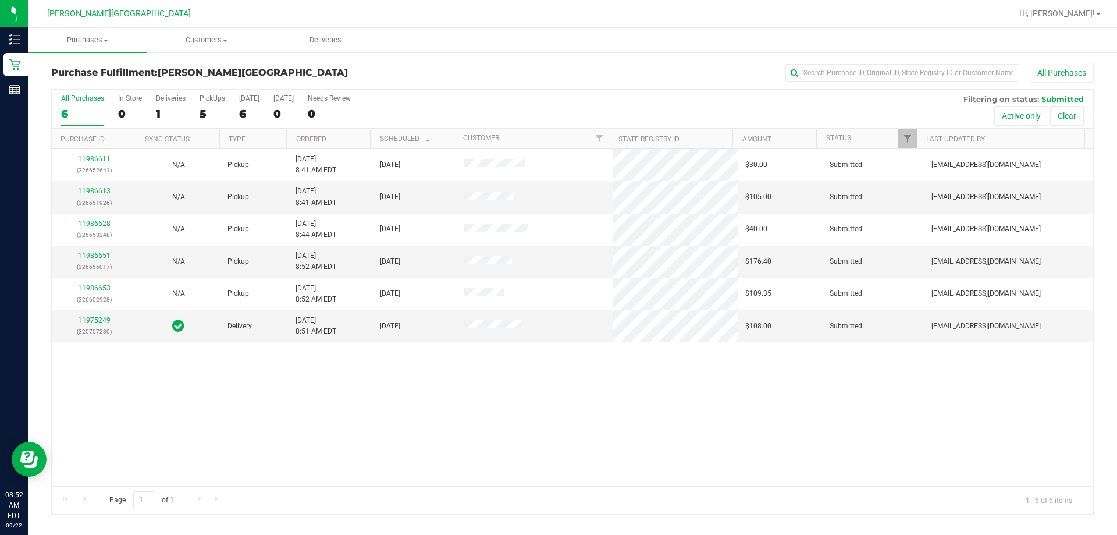
drag, startPoint x: 547, startPoint y: 425, endPoint x: 495, endPoint y: 386, distance: 64.8
click at [546, 425] on div "11986611 (326652641) N/A Pickup [DATE] 8:41 AM EDT 9/22/2025 $30.00 Submitted […" at bounding box center [572, 317] width 1041 height 337
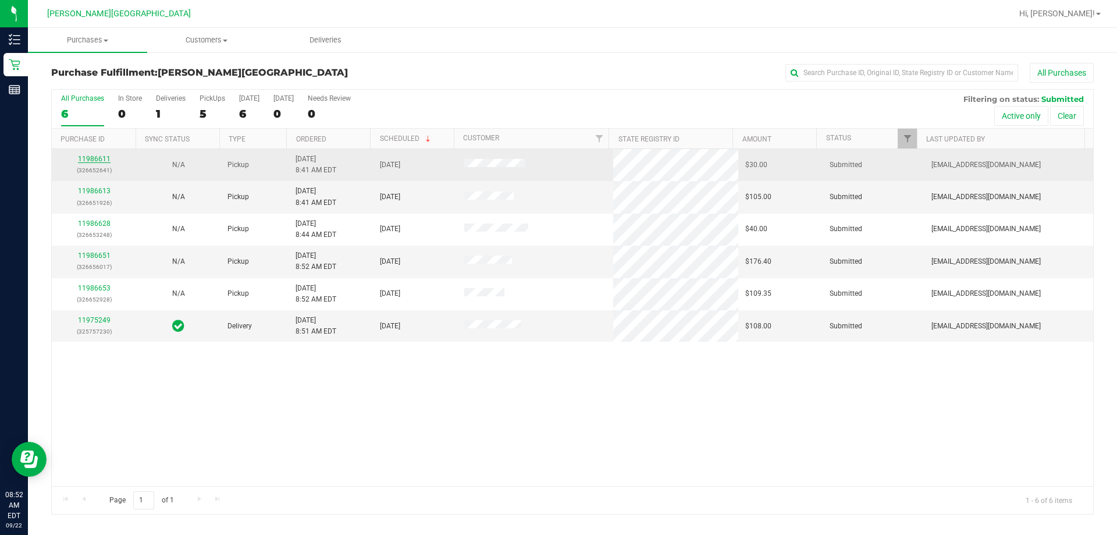
click at [100, 157] on link "11986611" at bounding box center [94, 159] width 33 height 8
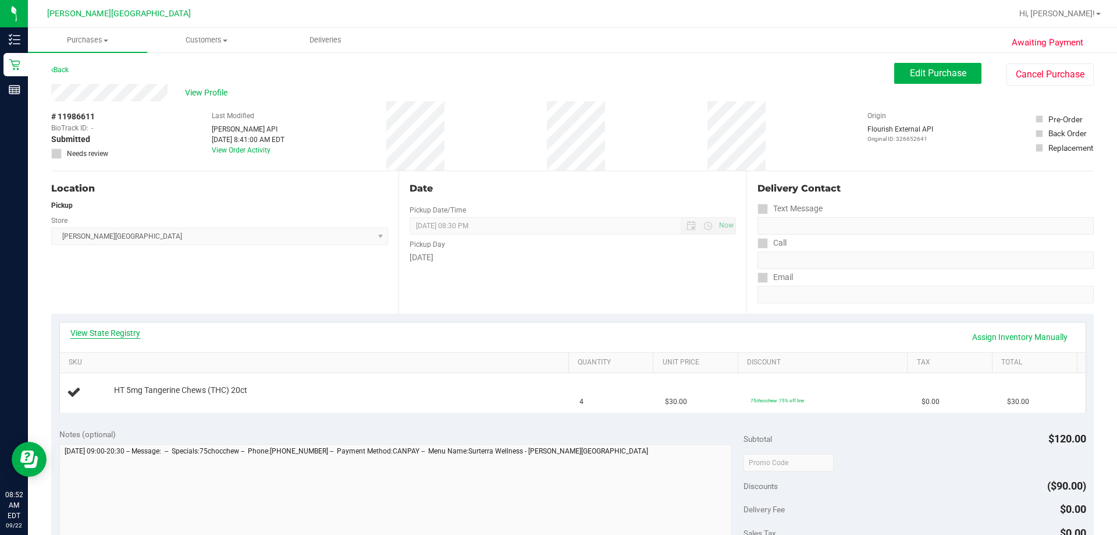
click at [104, 332] on link "View State Registry" at bounding box center [105, 333] width 70 height 12
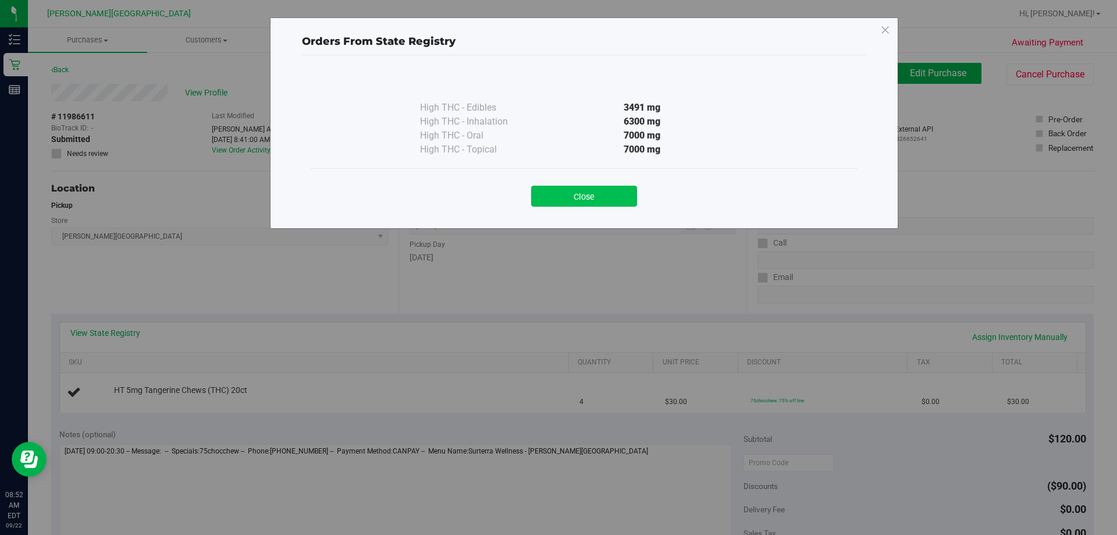
click at [557, 193] on button "Close" at bounding box center [584, 196] width 106 height 21
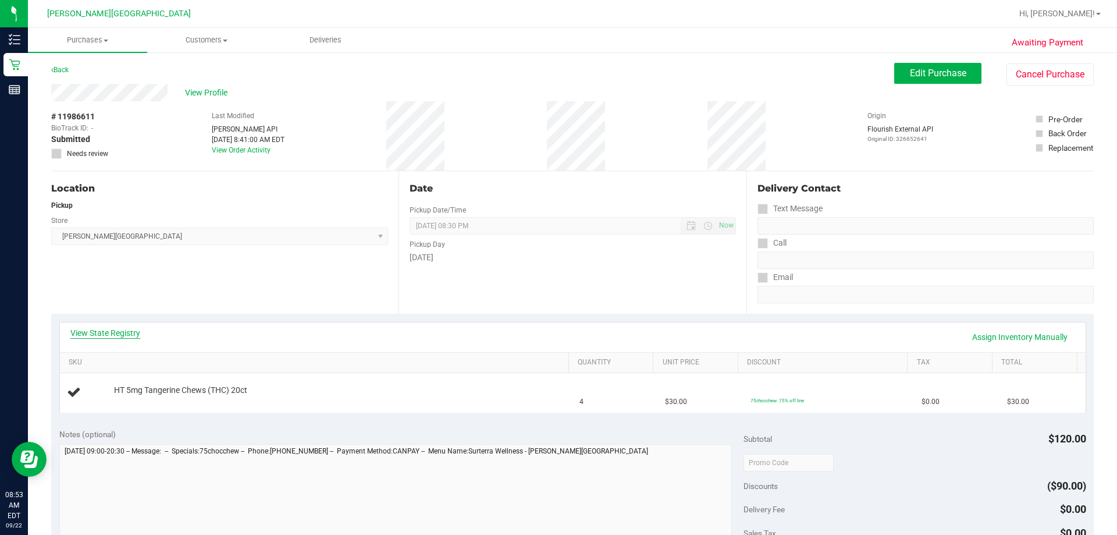
click at [136, 330] on link "View State Registry" at bounding box center [105, 333] width 70 height 12
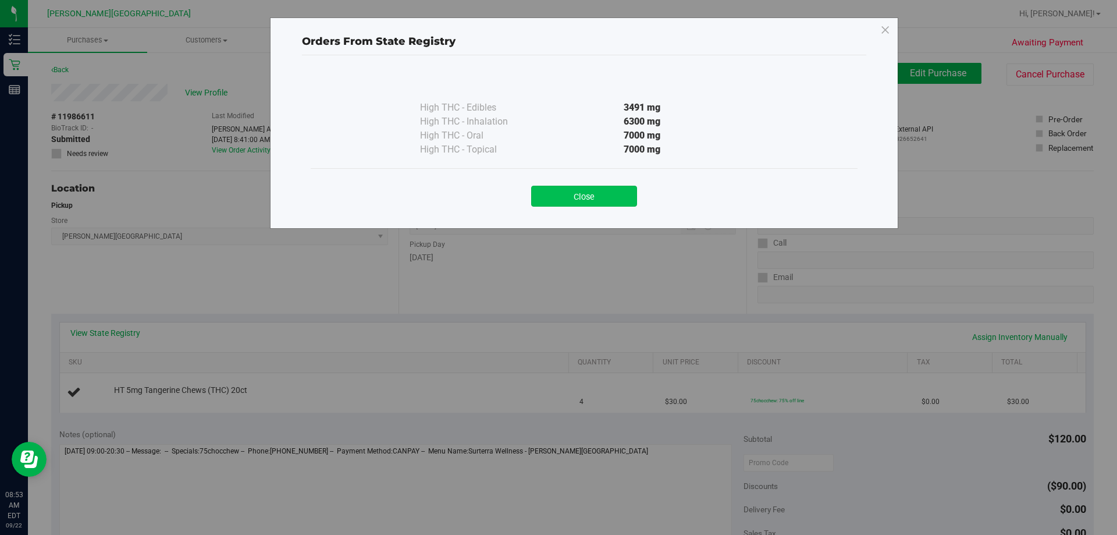
click at [557, 192] on button "Close" at bounding box center [584, 196] width 106 height 21
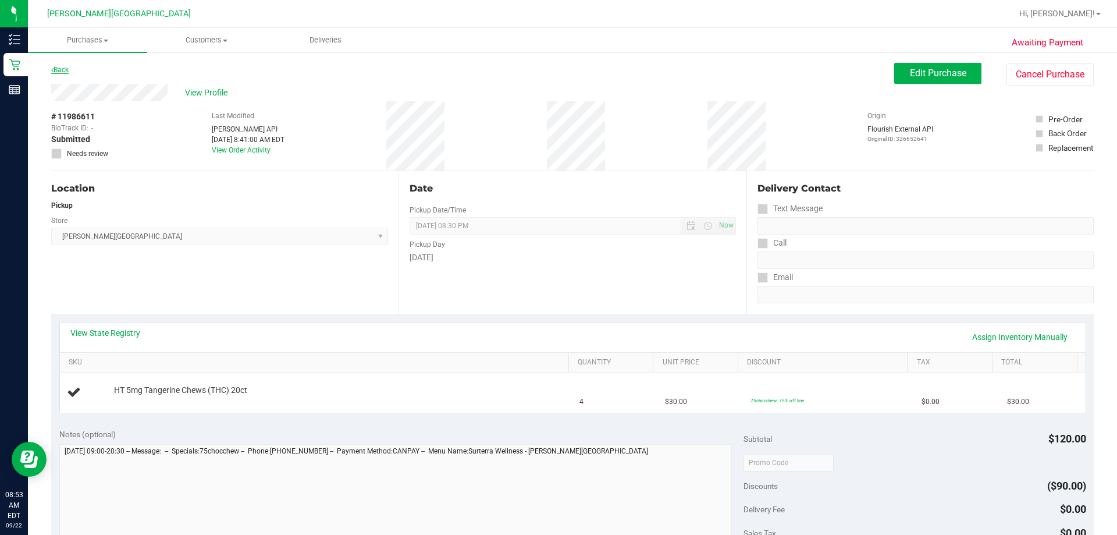
click at [63, 73] on link "Back" at bounding box center [59, 70] width 17 height 8
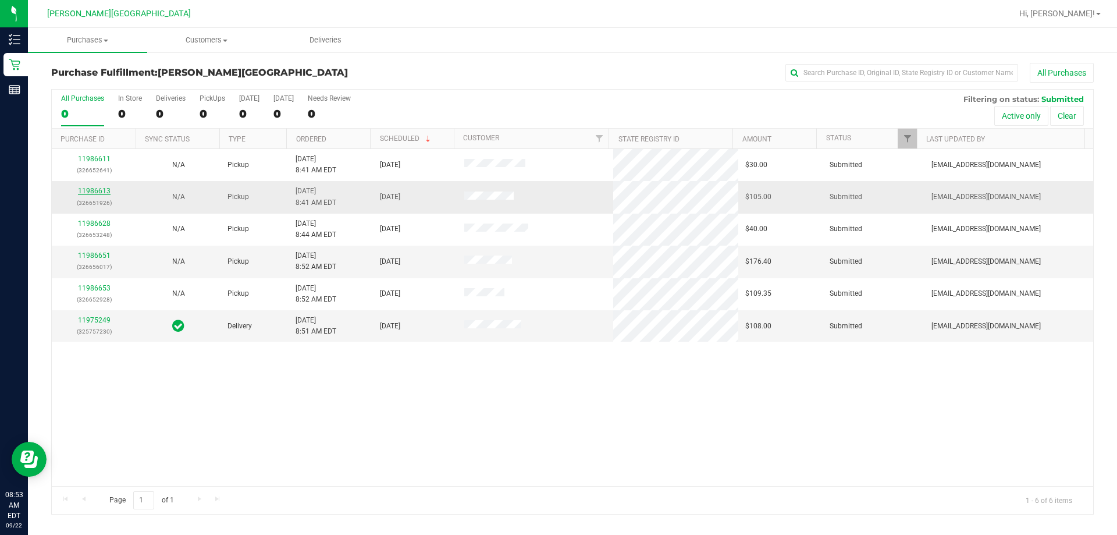
click at [98, 191] on link "11986613" at bounding box center [94, 191] width 33 height 8
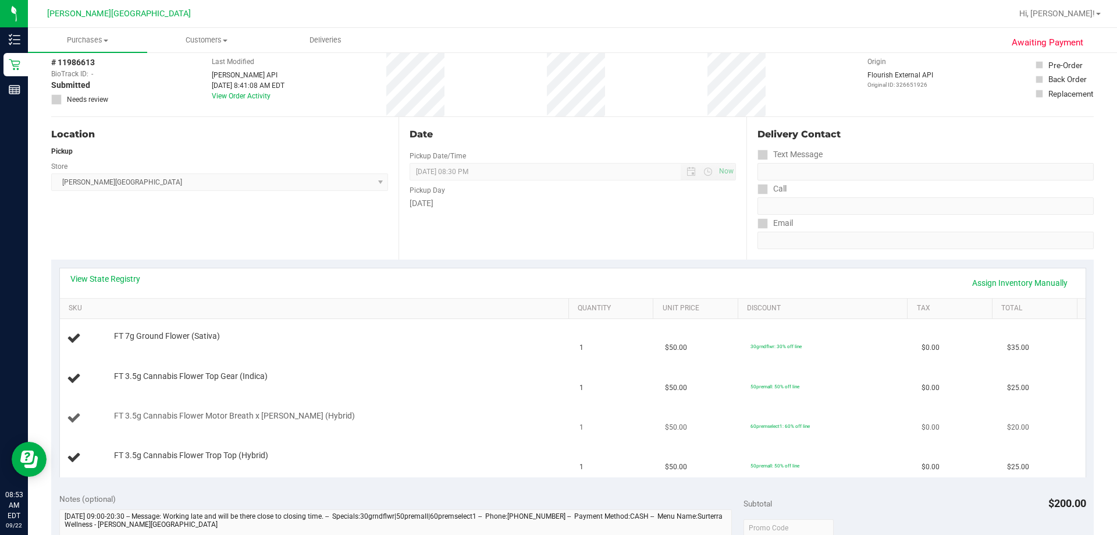
scroll to position [116, 0]
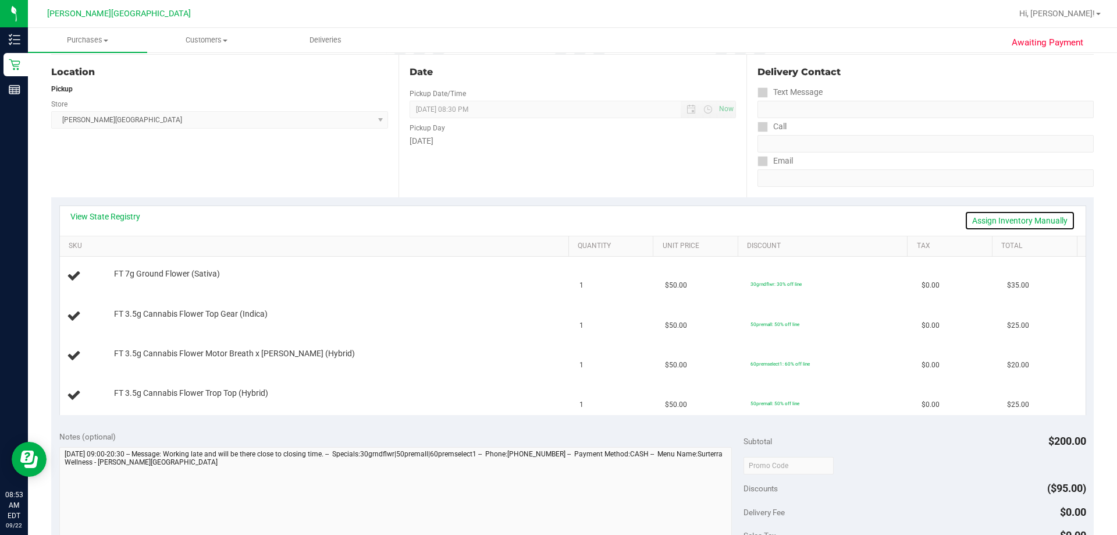
click at [557, 218] on link "Assign Inventory Manually" at bounding box center [1019, 221] width 111 height 20
click at [557, 218] on link "Save & Exit" at bounding box center [1047, 221] width 55 height 20
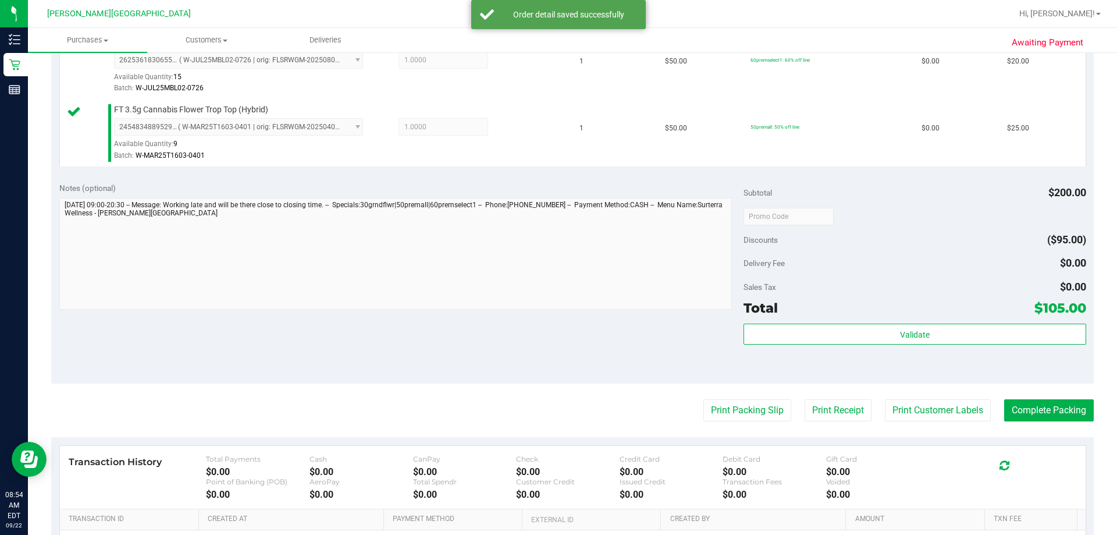
scroll to position [582, 0]
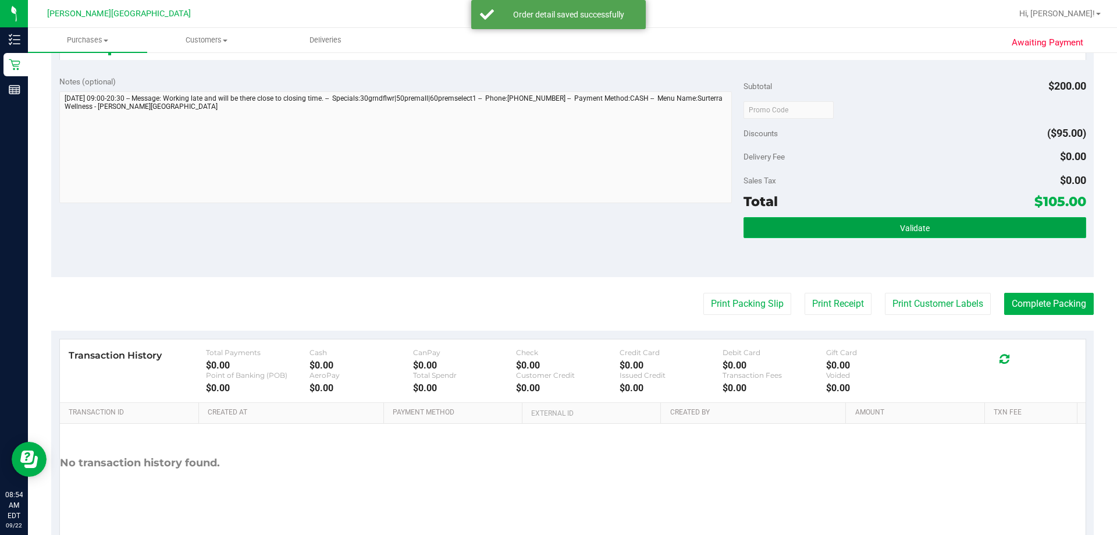
click at [557, 228] on span "Validate" at bounding box center [915, 227] width 30 height 9
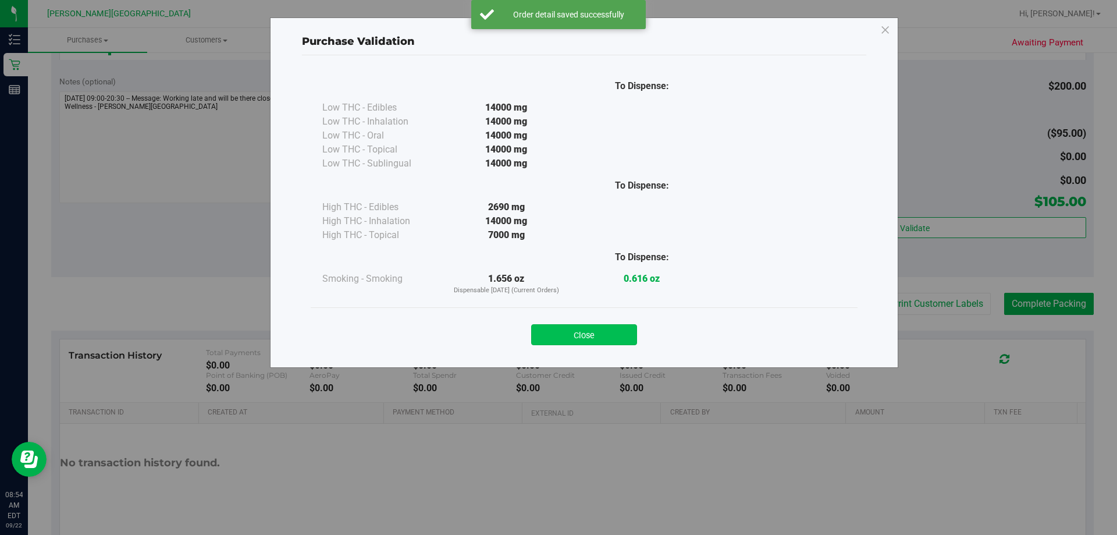
click at [557, 339] on button "Close" at bounding box center [584, 334] width 106 height 21
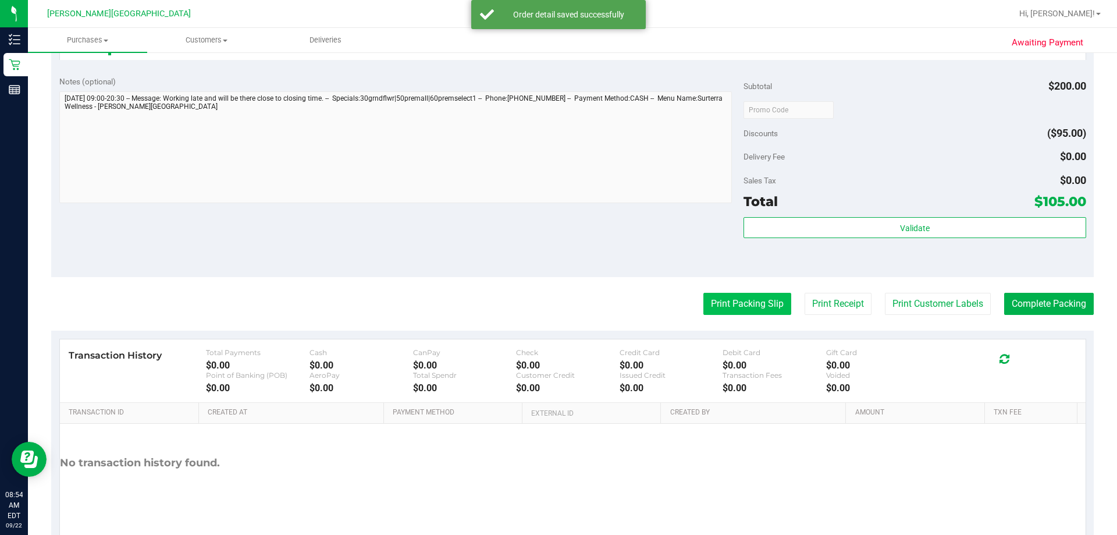
click at [557, 307] on button "Print Packing Slip" at bounding box center [747, 304] width 88 height 22
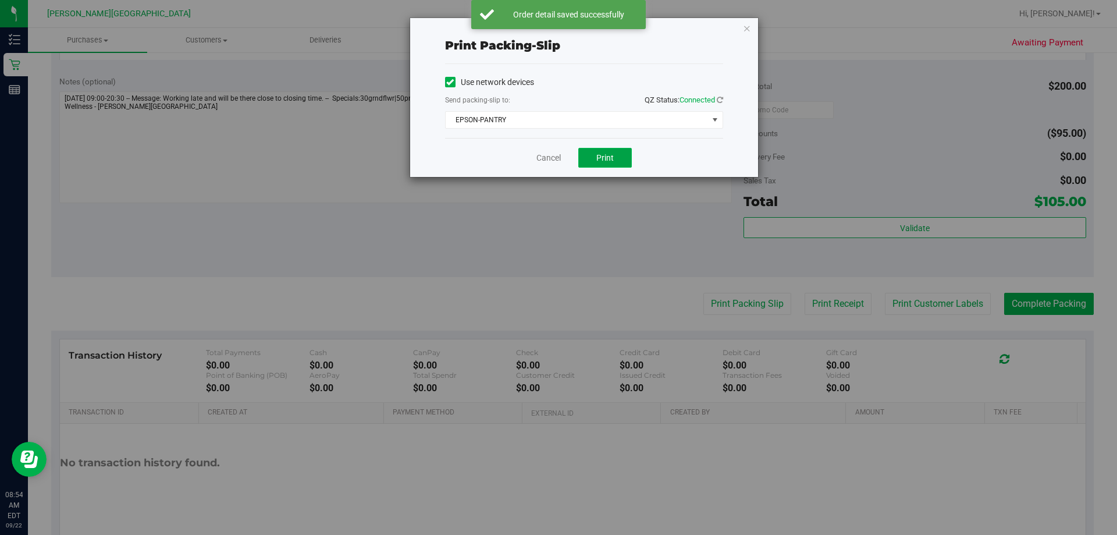
click at [557, 161] on button "Print" at bounding box center [605, 158] width 54 height 20
click at [557, 26] on icon "button" at bounding box center [747, 28] width 8 height 14
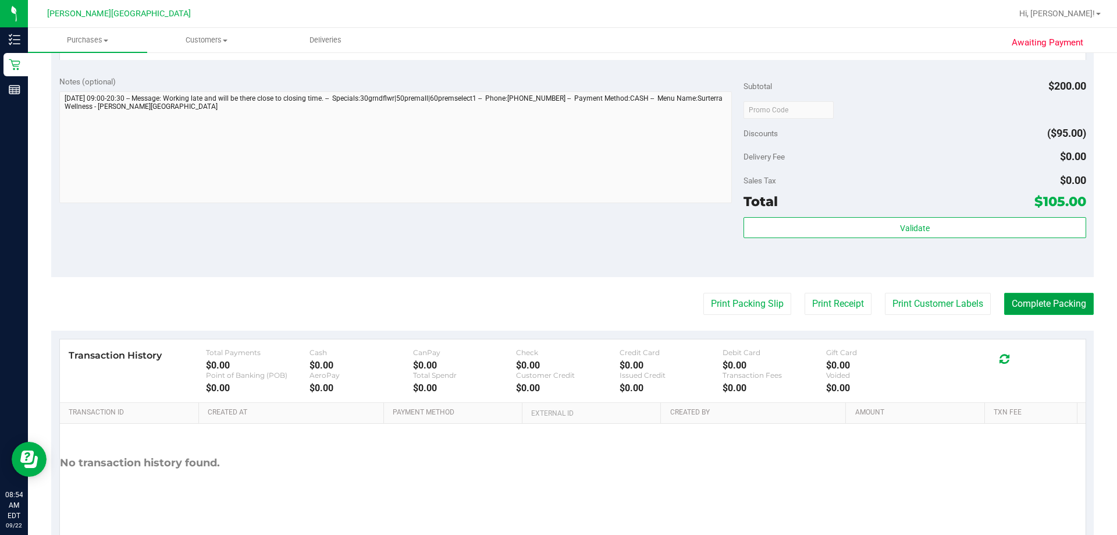
click at [557, 311] on button "Complete Packing" at bounding box center [1049, 304] width 90 height 22
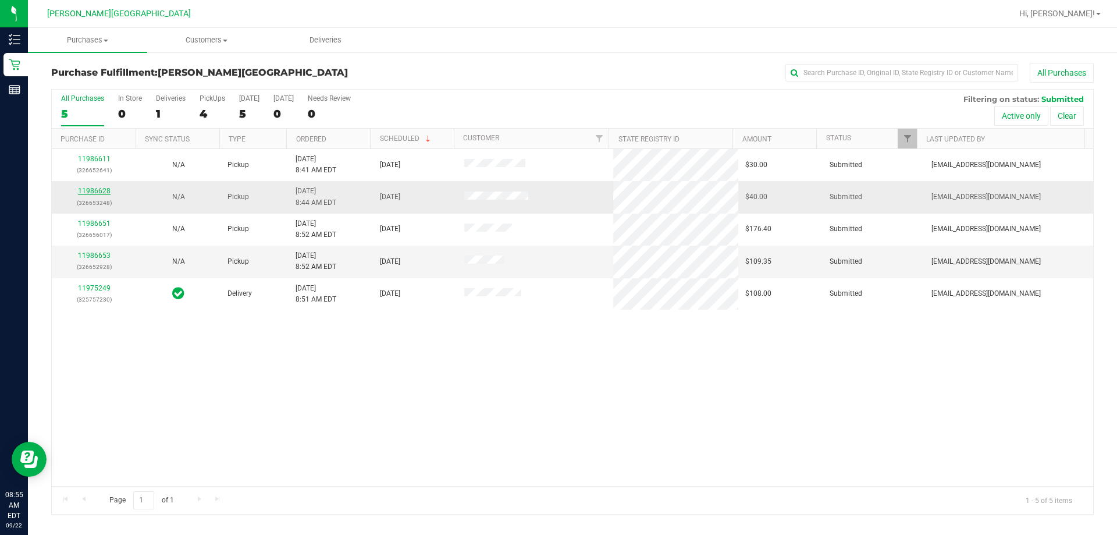
click at [97, 191] on link "11986628" at bounding box center [94, 191] width 33 height 8
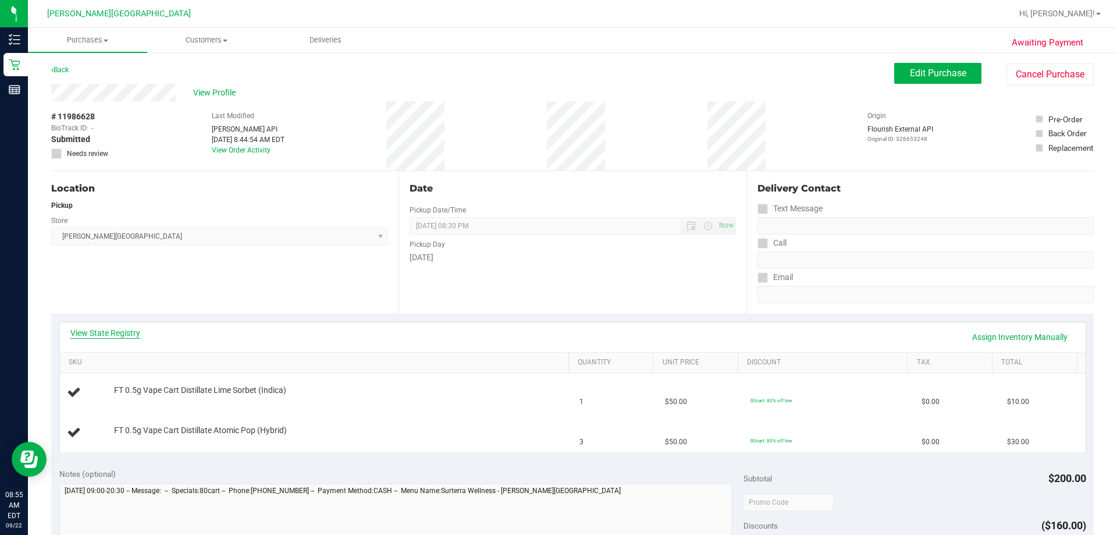
click at [94, 334] on link "View State Registry" at bounding box center [105, 333] width 70 height 12
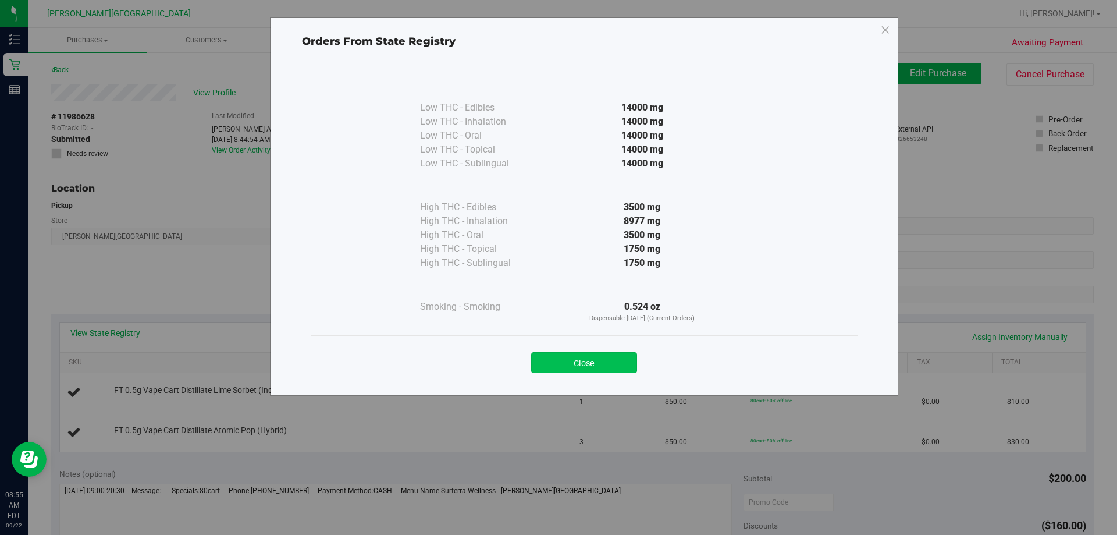
click at [557, 360] on button "Close" at bounding box center [584, 362] width 106 height 21
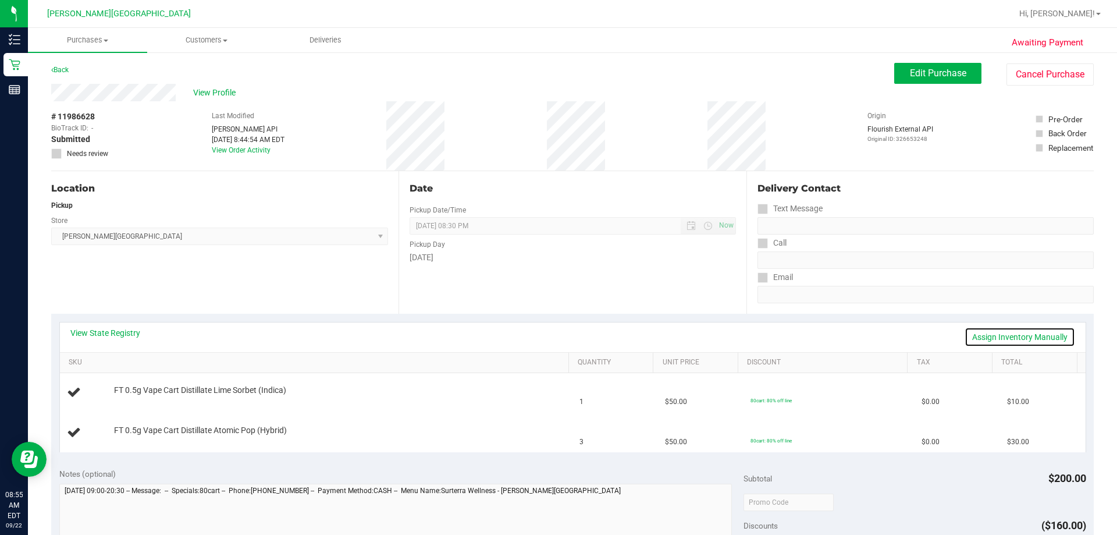
click at [557, 337] on link "Assign Inventory Manually" at bounding box center [1019, 337] width 111 height 20
click at [557, 332] on link "Save & Exit" at bounding box center [1047, 337] width 55 height 20
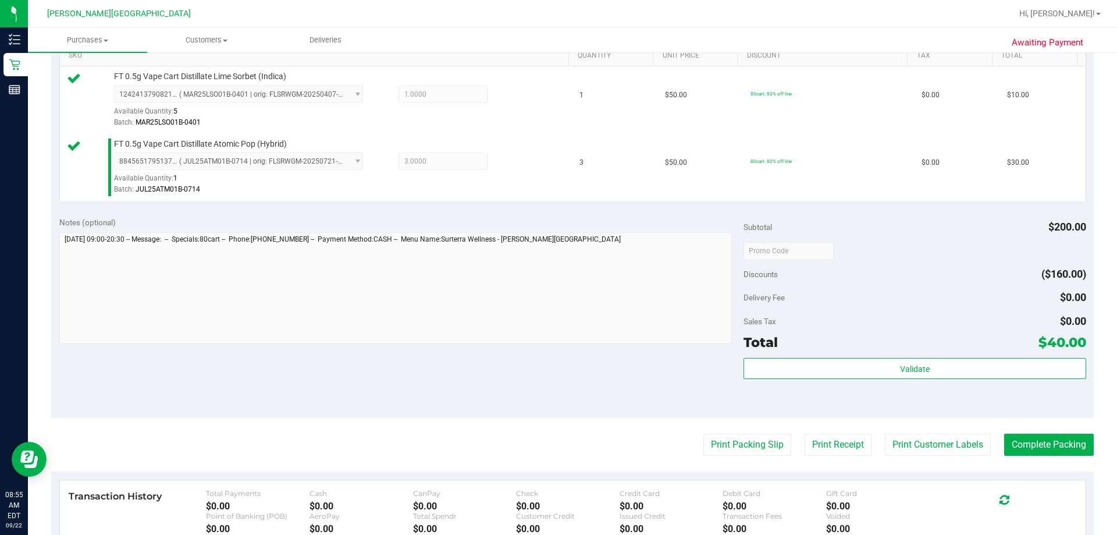
scroll to position [349, 0]
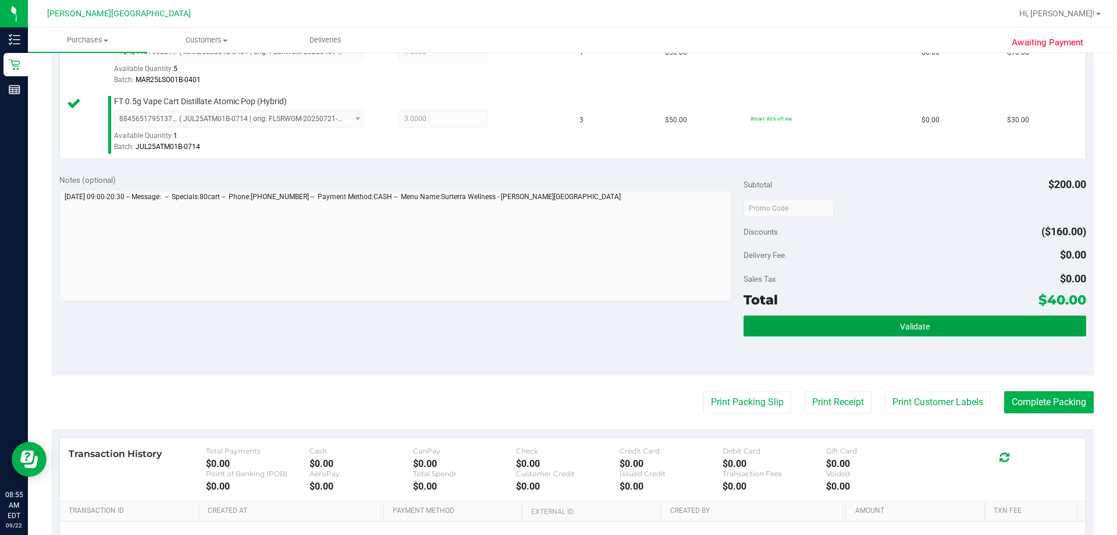
click at [557, 331] on button "Validate" at bounding box center [914, 325] width 342 height 21
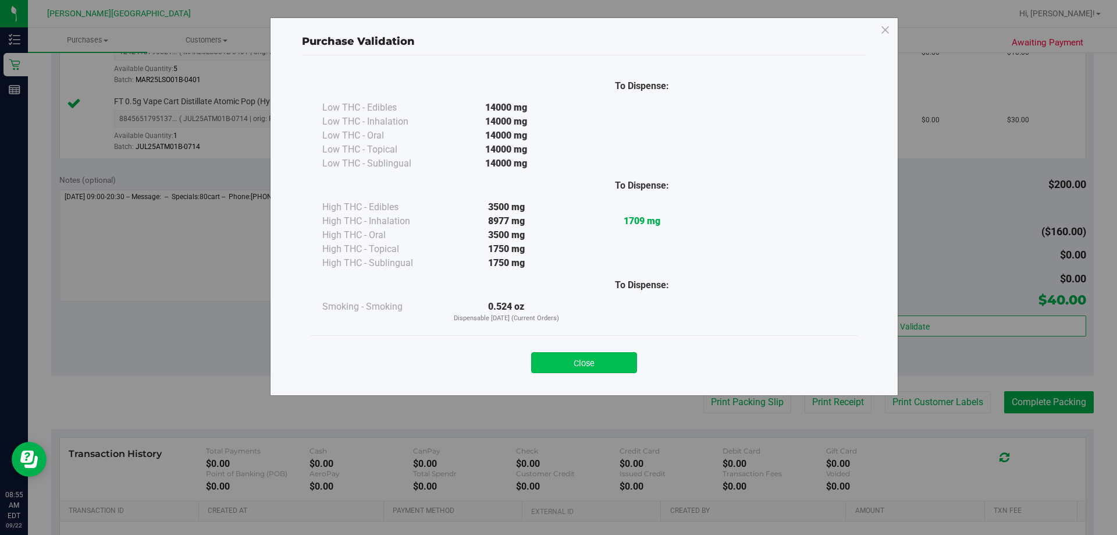
click at [557, 361] on button "Close" at bounding box center [584, 362] width 106 height 21
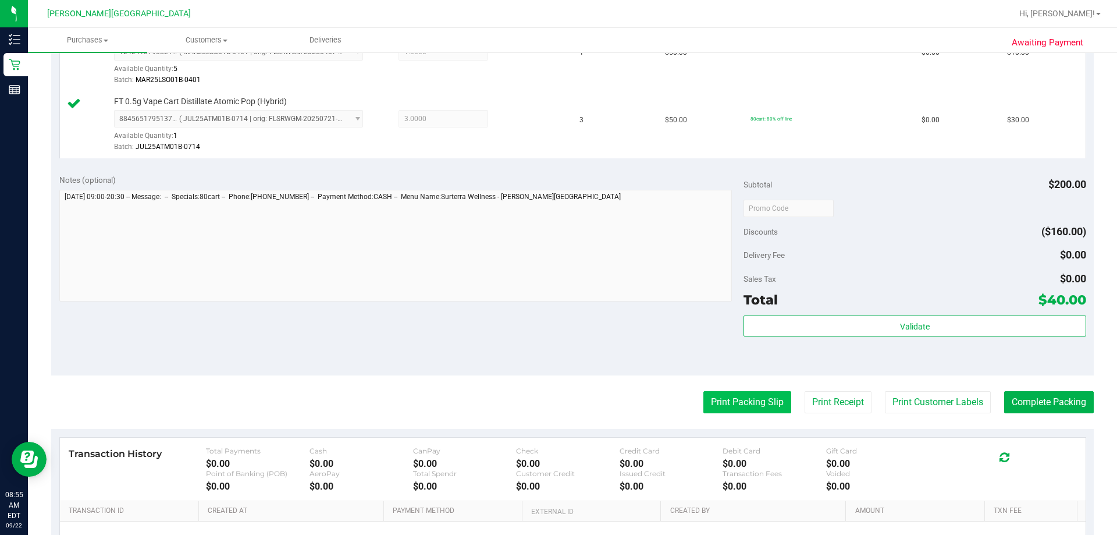
click at [557, 405] on button "Print Packing Slip" at bounding box center [747, 402] width 88 height 22
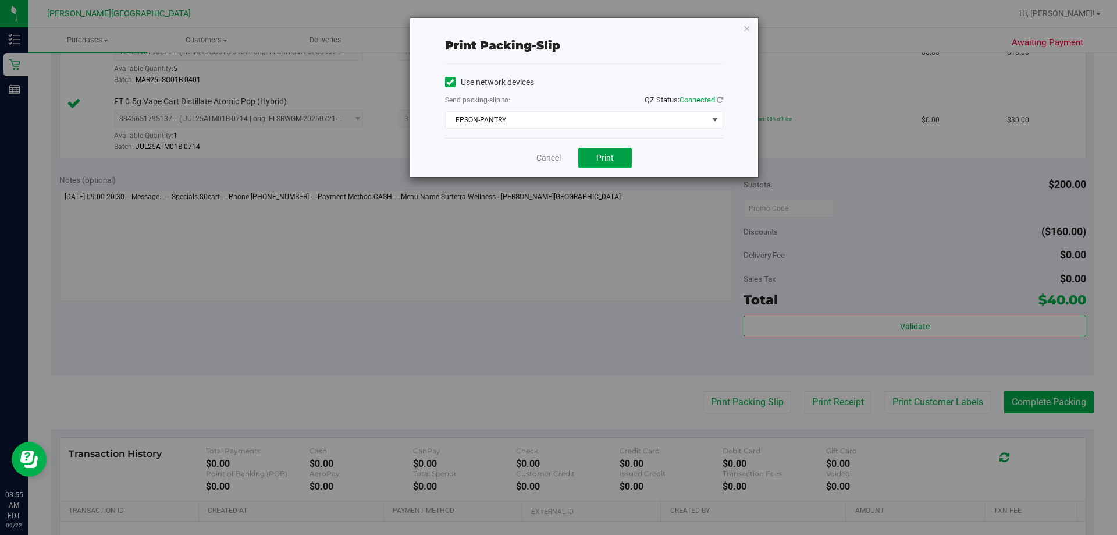
click at [557, 153] on button "Print" at bounding box center [605, 158] width 54 height 20
drag, startPoint x: 746, startPoint y: 28, endPoint x: 824, endPoint y: 165, distance: 157.3
click at [557, 28] on icon "button" at bounding box center [747, 28] width 8 height 14
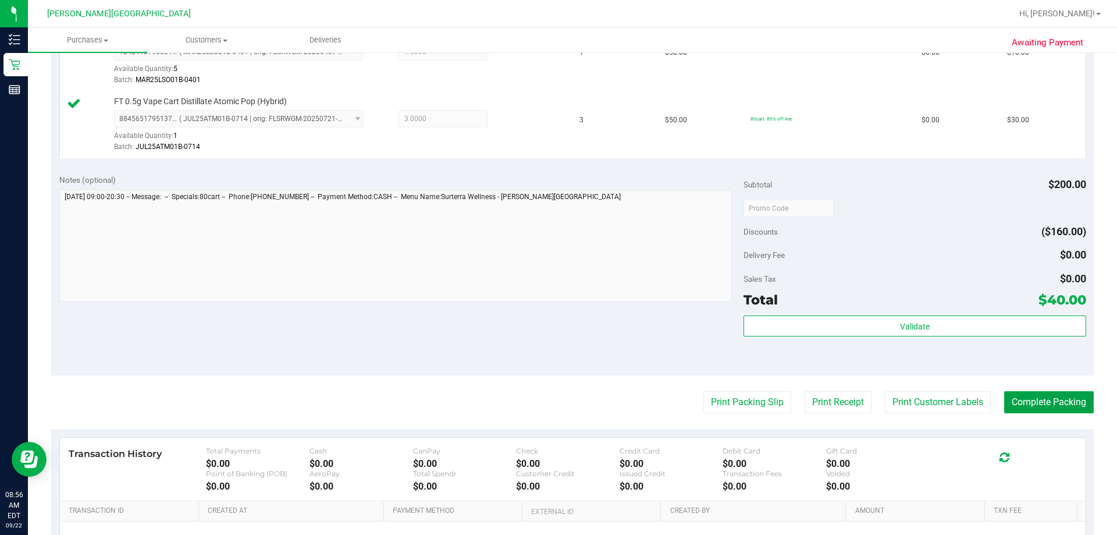
drag, startPoint x: 1033, startPoint y: 395, endPoint x: 1017, endPoint y: 382, distance: 20.6
click at [557, 394] on button "Complete Packing" at bounding box center [1049, 402] width 90 height 22
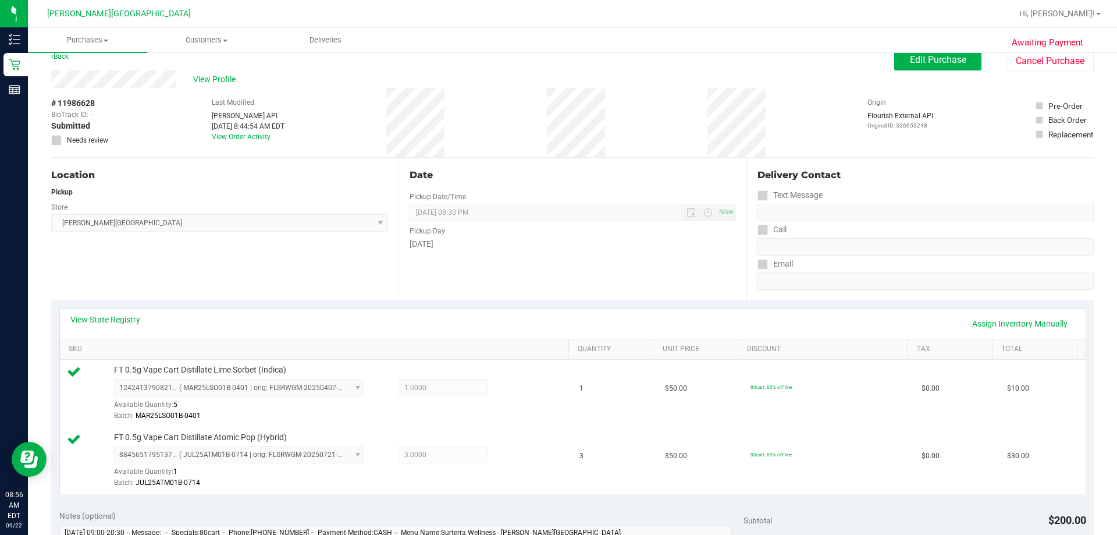
scroll to position [0, 0]
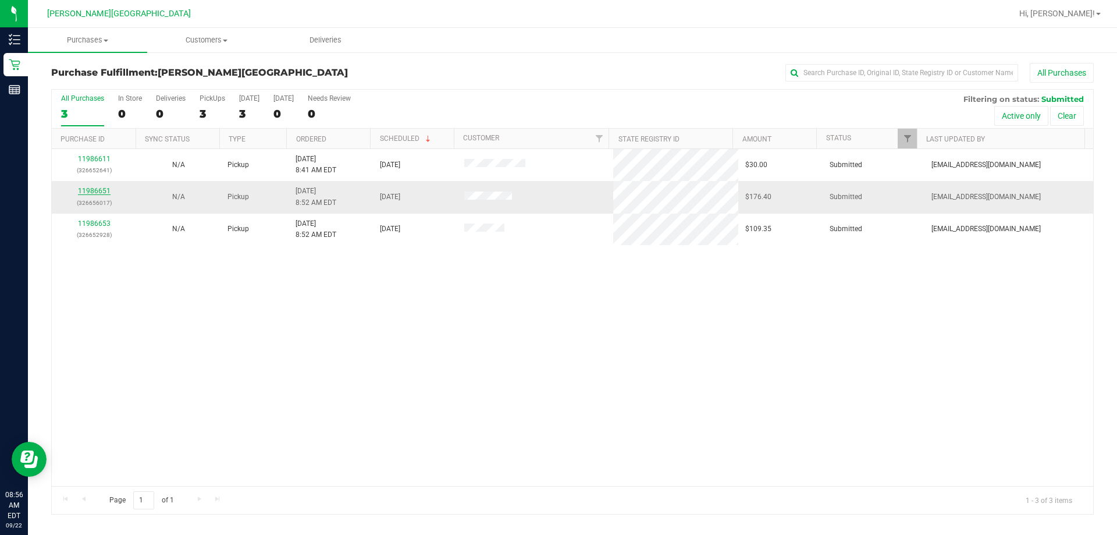
click at [100, 188] on link "11986651" at bounding box center [94, 191] width 33 height 8
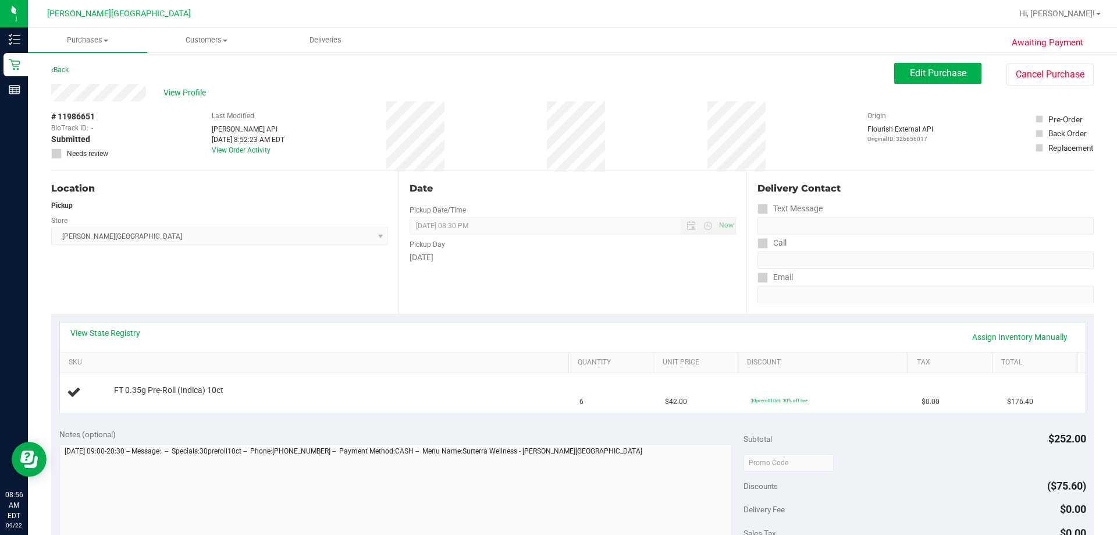
click at [91, 340] on div "View State Registry Assign Inventory Manually" at bounding box center [572, 337] width 1005 height 20
click at [98, 332] on link "View State Registry" at bounding box center [105, 333] width 70 height 12
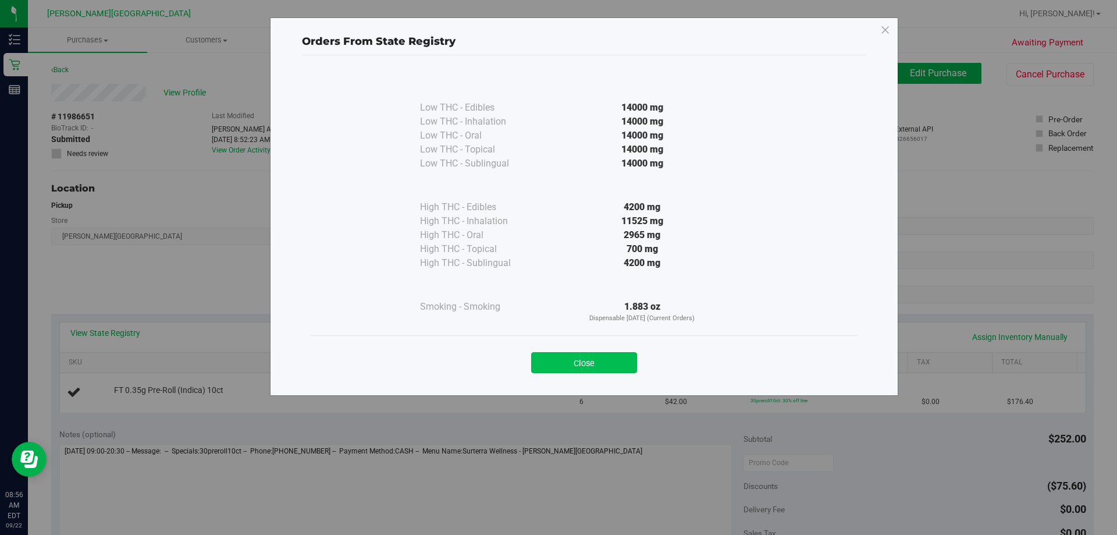
click at [557, 365] on button "Close" at bounding box center [584, 362] width 106 height 21
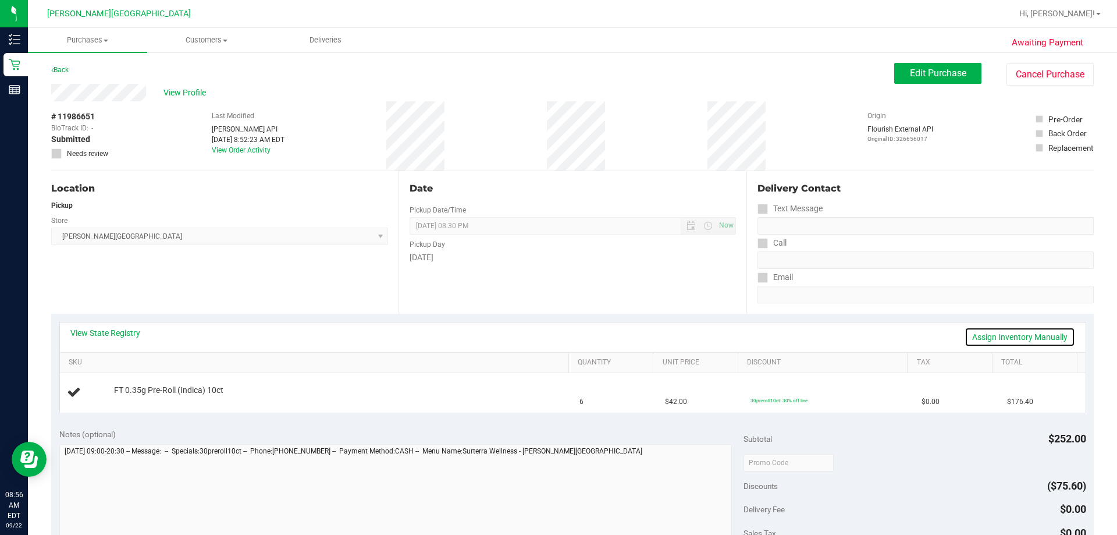
click at [557, 339] on link "Assign Inventory Manually" at bounding box center [1019, 337] width 111 height 20
click at [557, 337] on link "Save & Exit" at bounding box center [1047, 337] width 55 height 20
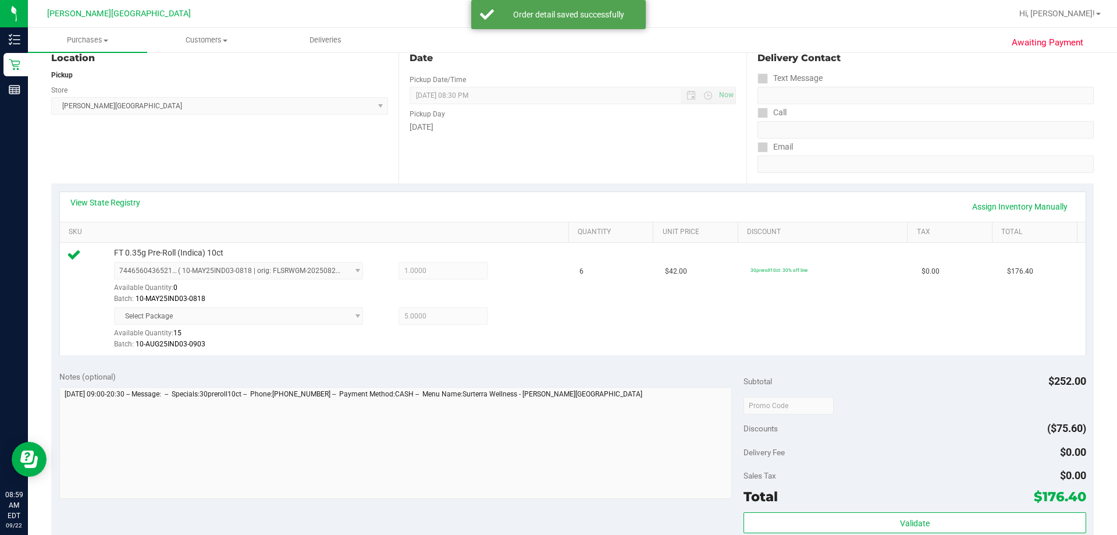
scroll to position [349, 0]
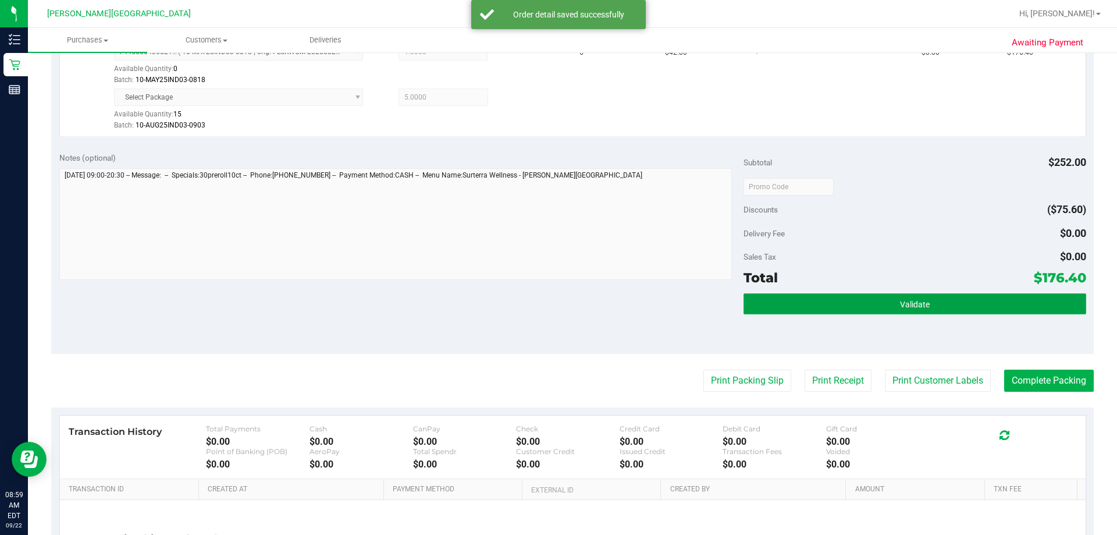
click at [557, 297] on button "Validate" at bounding box center [914, 303] width 342 height 21
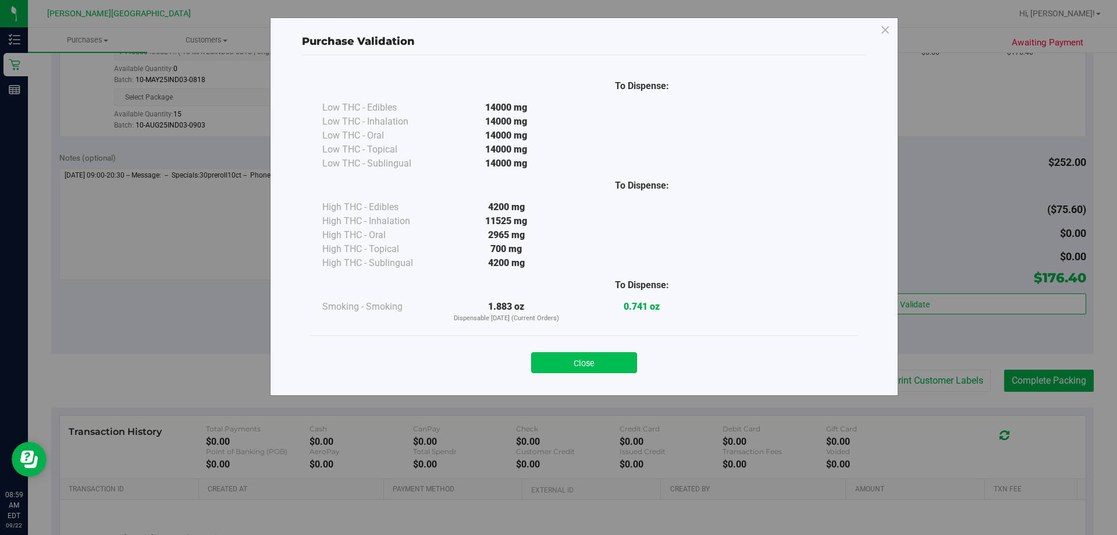
click at [557, 369] on button "Close" at bounding box center [584, 362] width 106 height 21
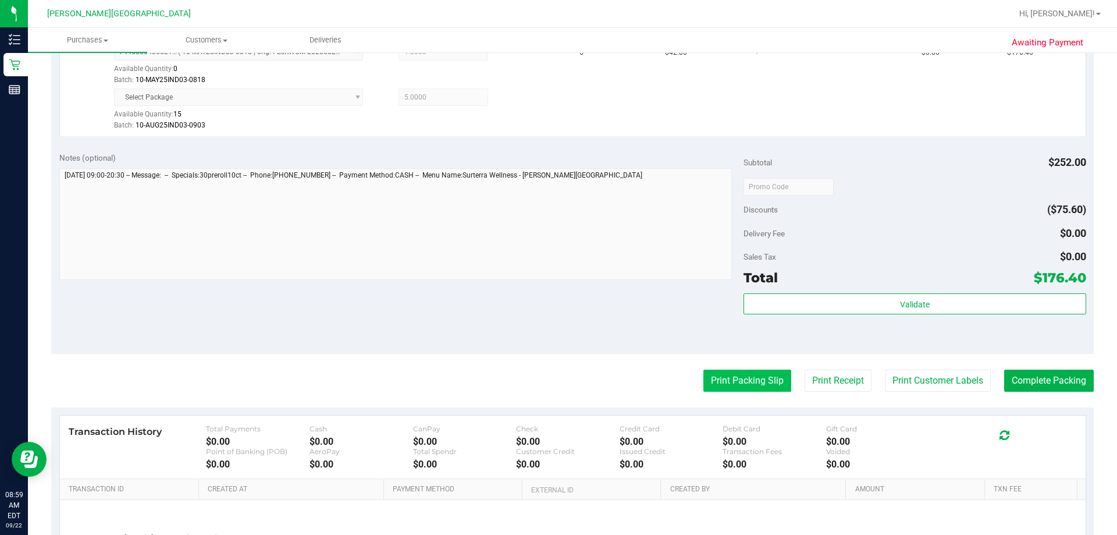
click at [557, 387] on button "Print Packing Slip" at bounding box center [747, 380] width 88 height 22
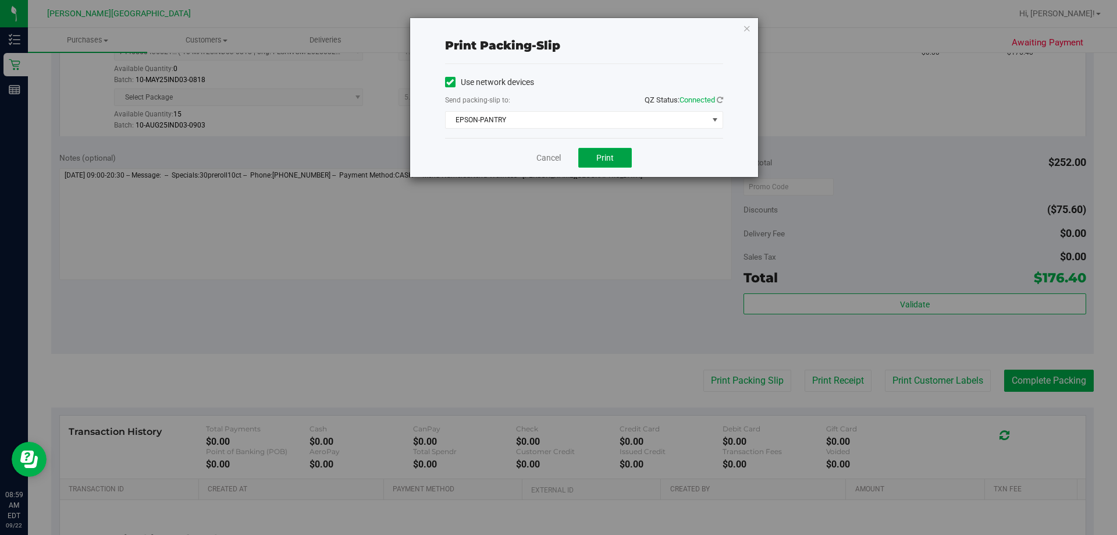
click at [557, 155] on span "Print" at bounding box center [604, 157] width 17 height 9
click at [557, 31] on icon "button" at bounding box center [747, 28] width 8 height 14
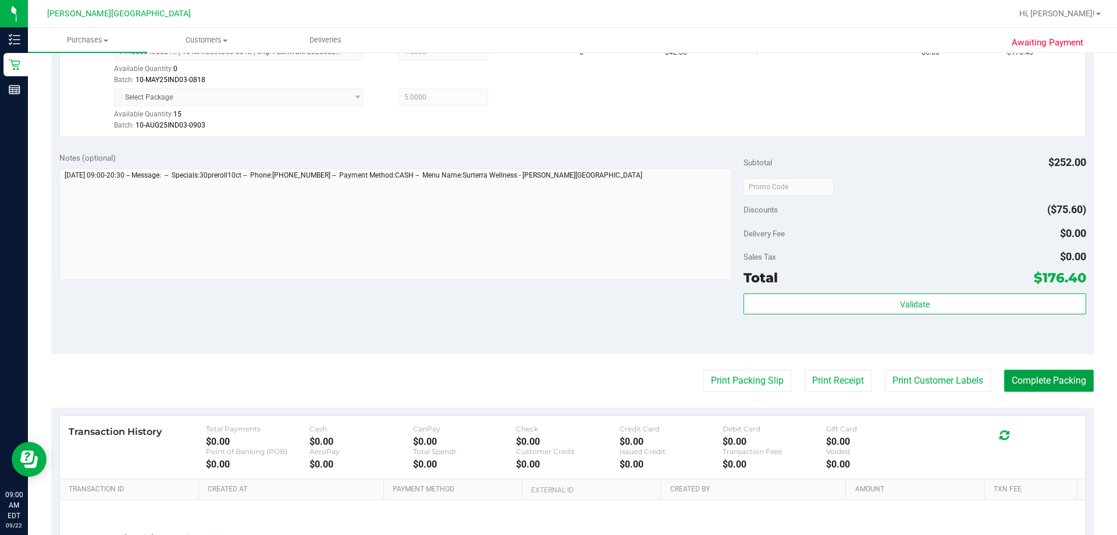
click at [557, 386] on button "Complete Packing" at bounding box center [1049, 380] width 90 height 22
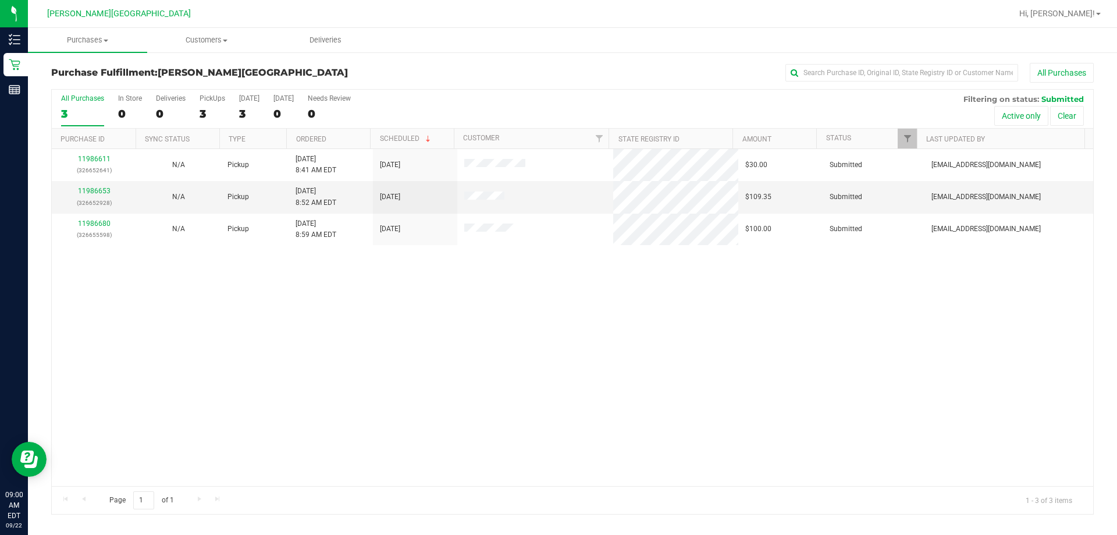
click at [557, 337] on div "11986611 (326652641) N/A Pickup [DATE] 8:41 AM EDT 9/22/2025 $30.00 Submitted […" at bounding box center [572, 317] width 1041 height 337
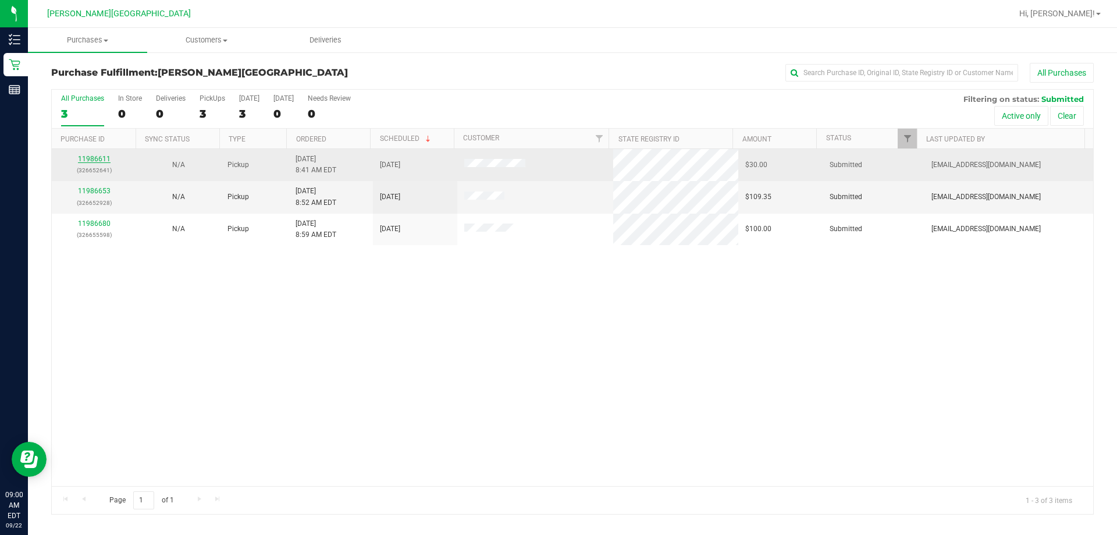
click at [104, 160] on link "11986611" at bounding box center [94, 159] width 33 height 8
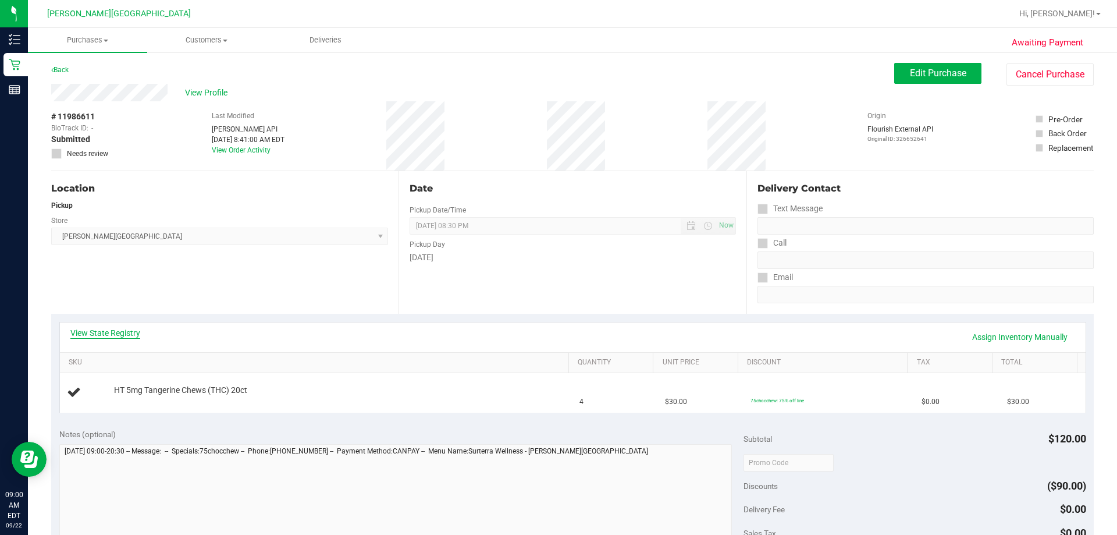
click at [114, 334] on link "View State Registry" at bounding box center [105, 333] width 70 height 12
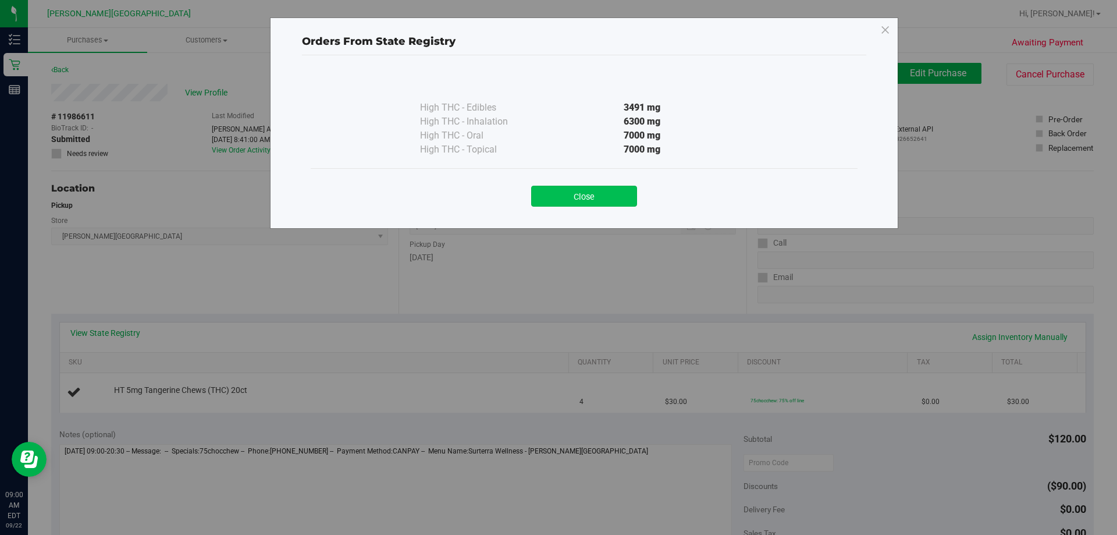
click at [557, 197] on button "Close" at bounding box center [584, 196] width 106 height 21
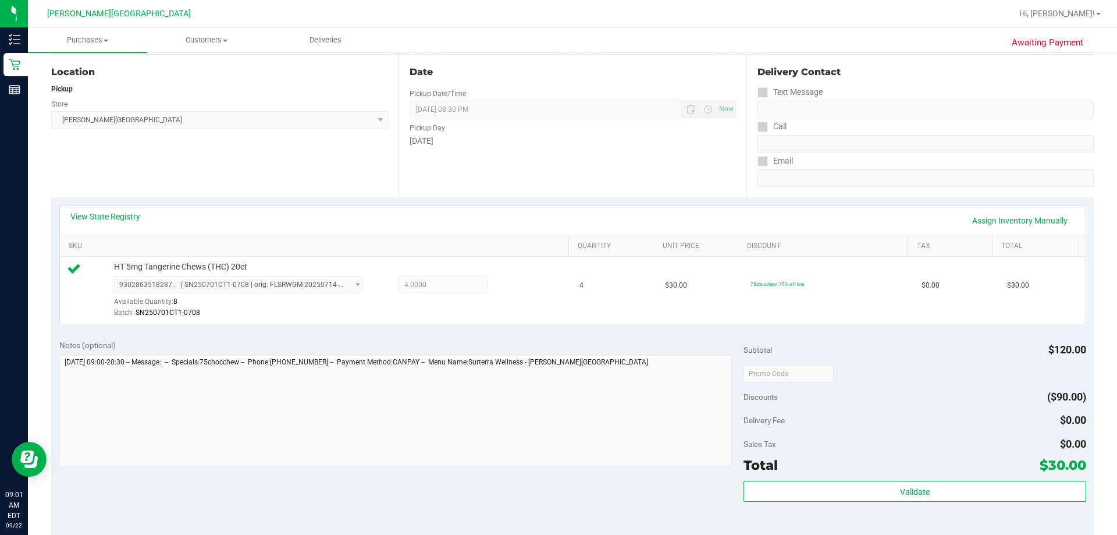
scroll to position [291, 0]
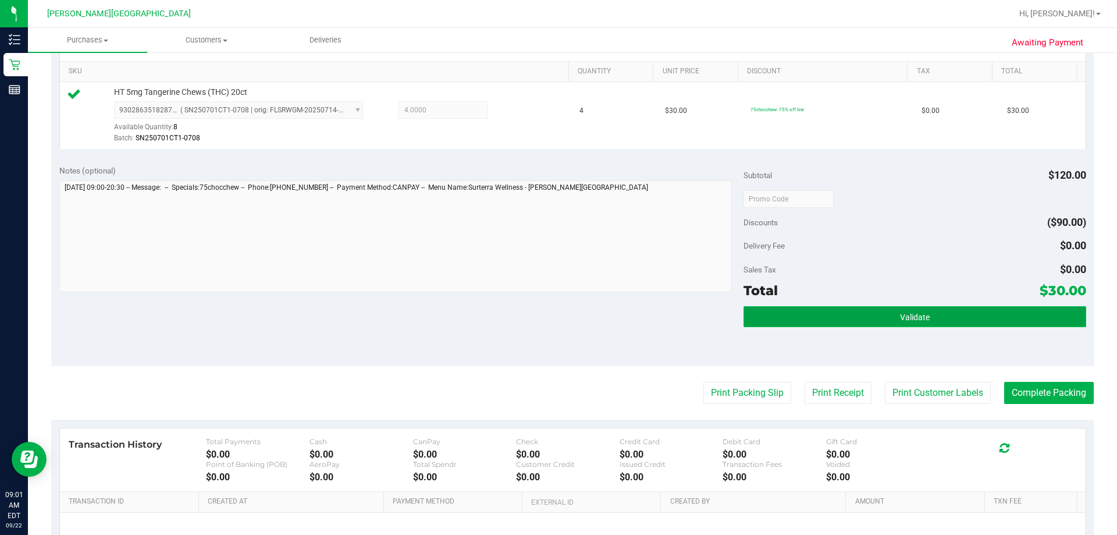
click at [557, 319] on button "Validate" at bounding box center [914, 316] width 342 height 21
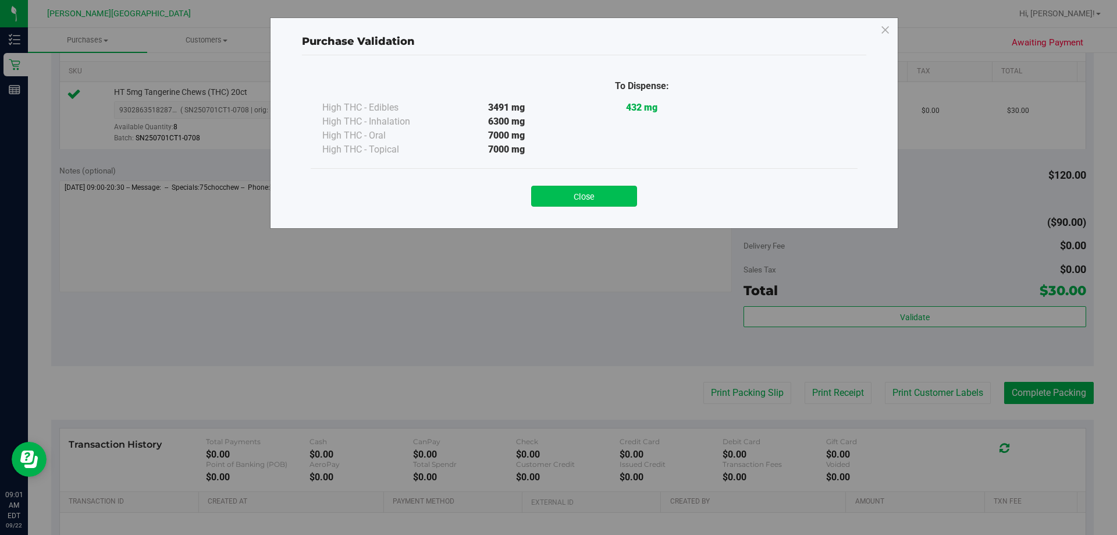
click at [557, 194] on button "Close" at bounding box center [584, 196] width 106 height 21
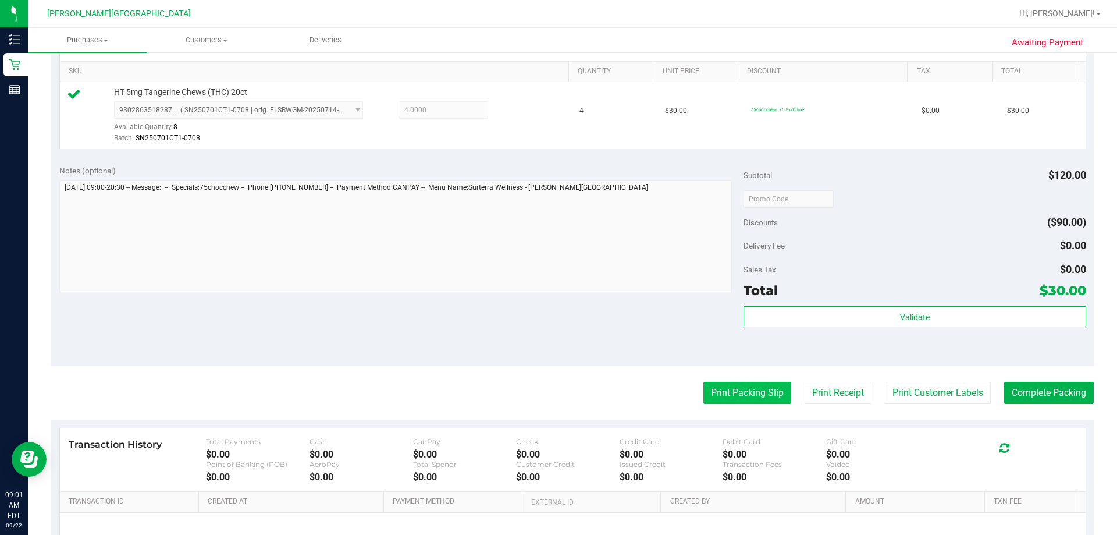
click at [557, 395] on button "Print Packing Slip" at bounding box center [747, 393] width 88 height 22
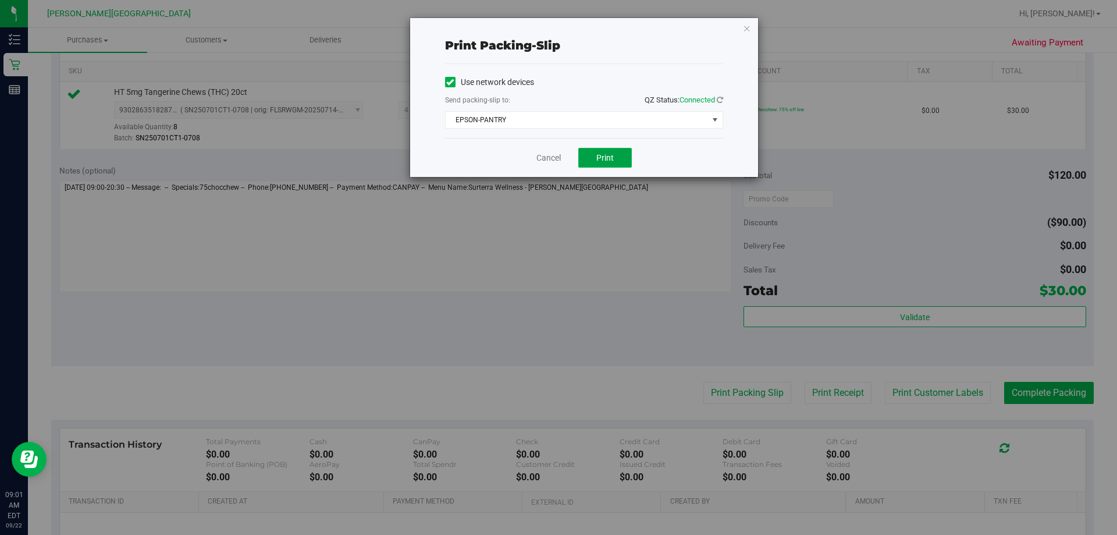
click at [557, 158] on span "Print" at bounding box center [604, 157] width 17 height 9
click at [557, 29] on icon "button" at bounding box center [747, 28] width 8 height 14
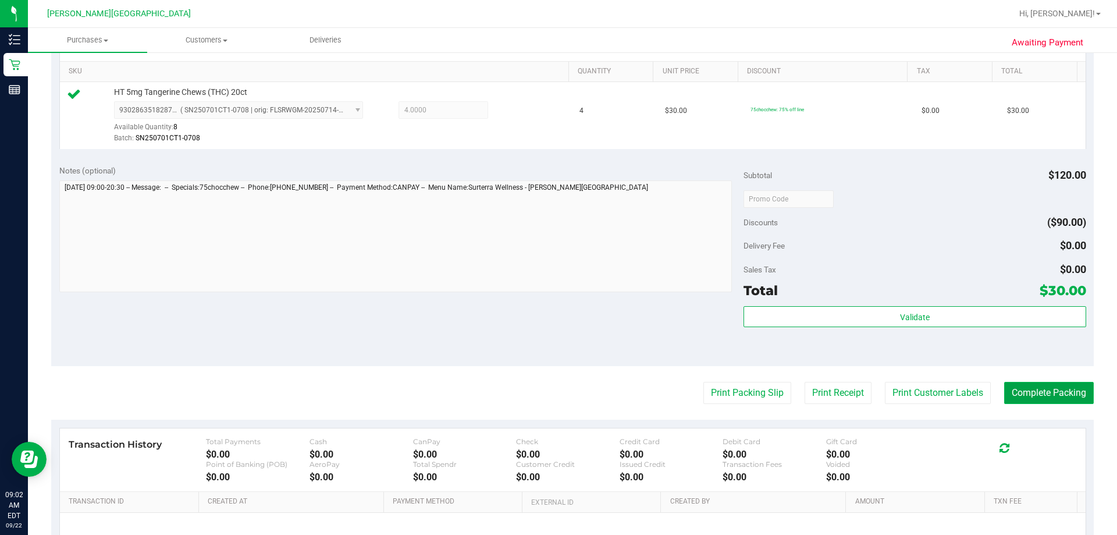
click at [557, 394] on button "Complete Packing" at bounding box center [1049, 393] width 90 height 22
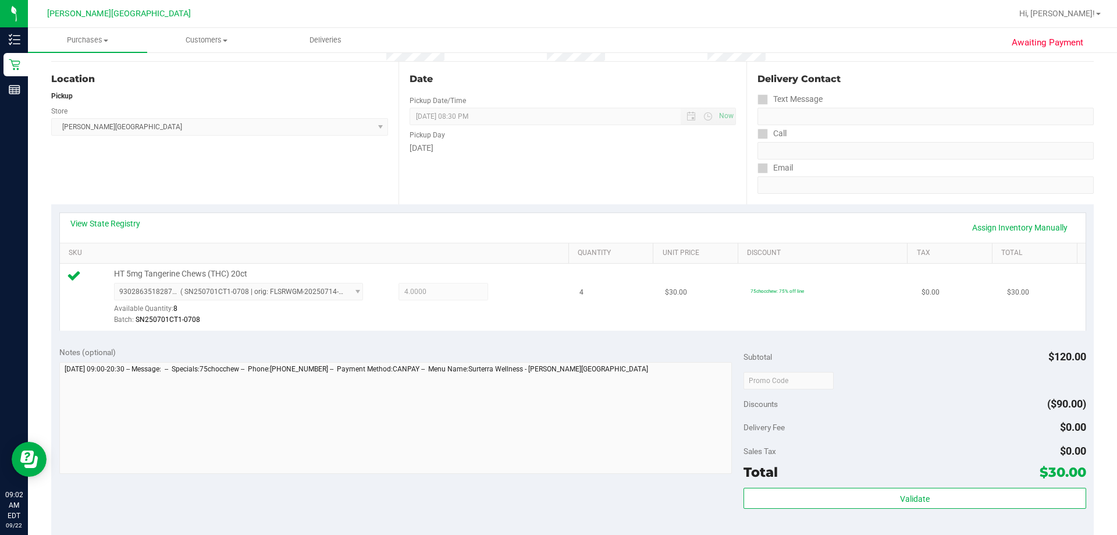
scroll to position [0, 0]
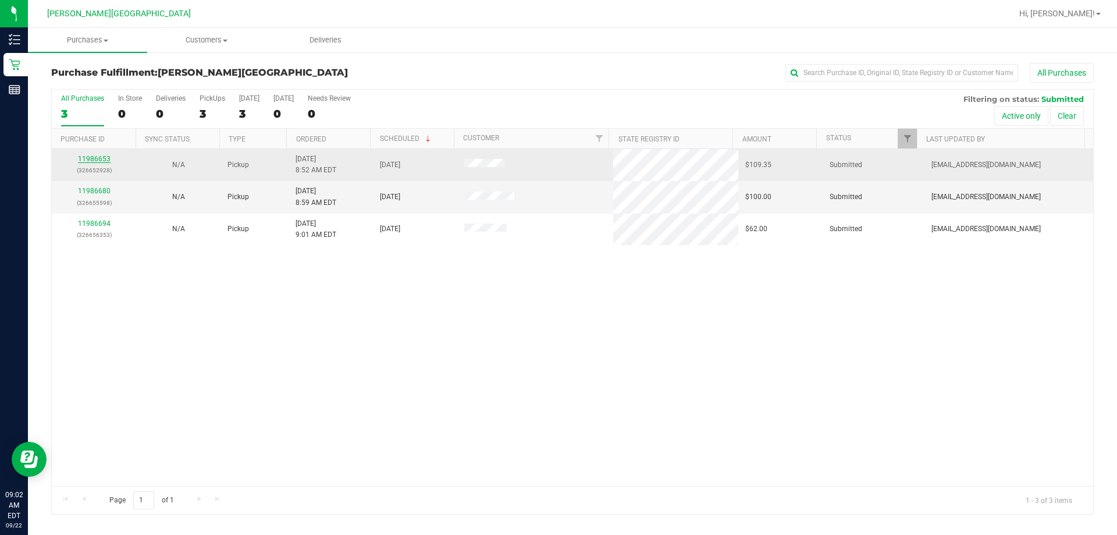
click at [89, 161] on link "11986653" at bounding box center [94, 159] width 33 height 8
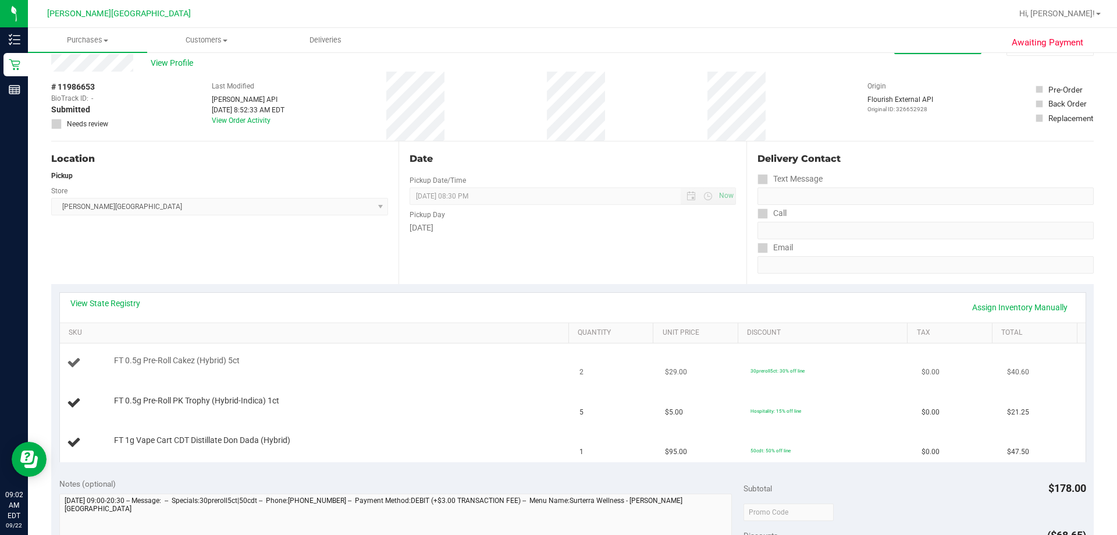
scroll to position [58, 0]
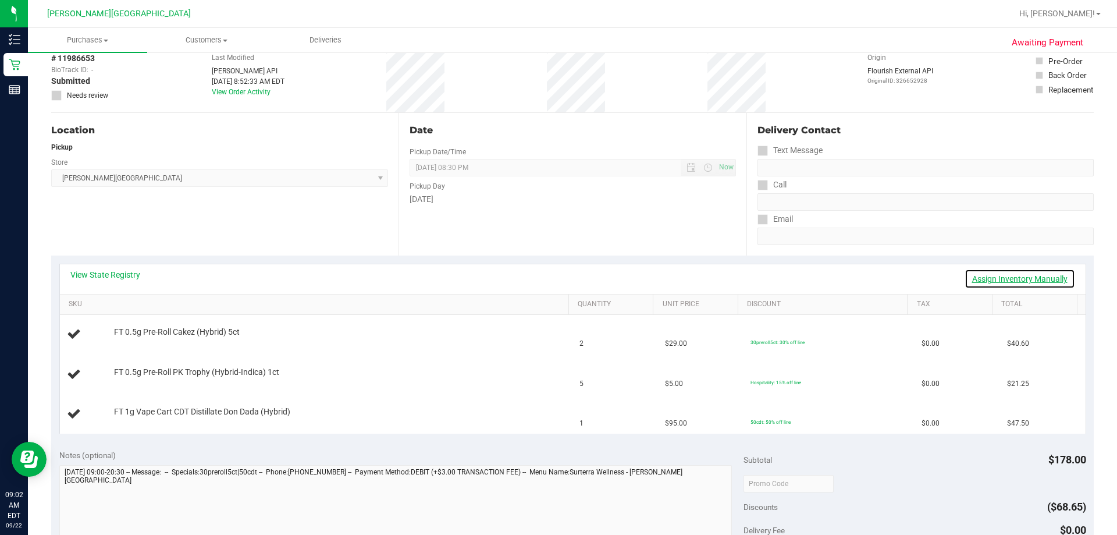
click at [557, 279] on link "Assign Inventory Manually" at bounding box center [1019, 279] width 111 height 20
click at [557, 277] on link "Save & Exit" at bounding box center [1047, 279] width 55 height 20
click at [557, 277] on link "Assign Inventory Manually" at bounding box center [1019, 279] width 111 height 20
click at [557, 277] on link "Save & Exit" at bounding box center [1047, 279] width 55 height 20
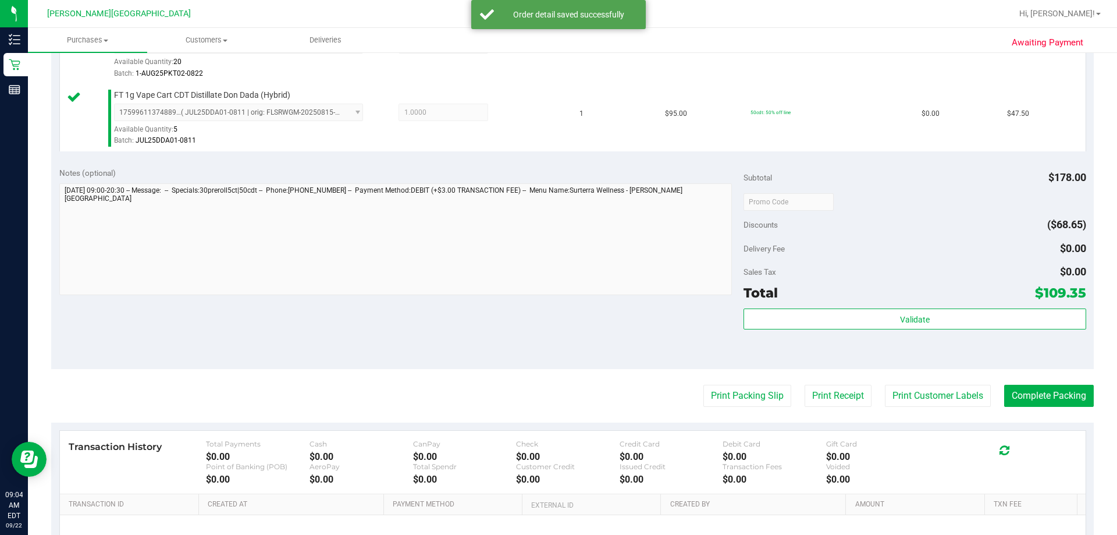
scroll to position [562, 0]
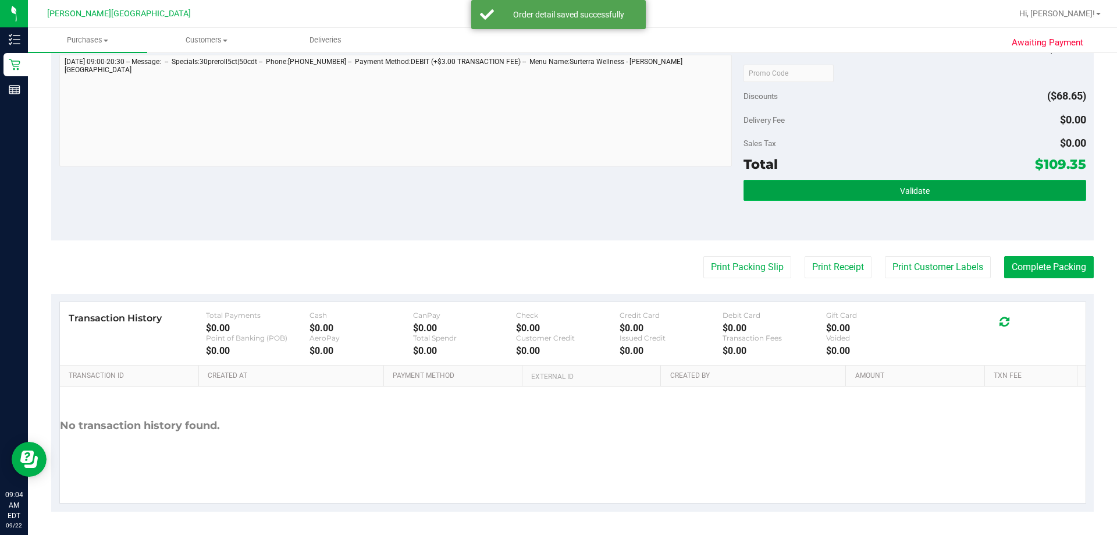
click at [557, 194] on button "Validate" at bounding box center [914, 190] width 342 height 21
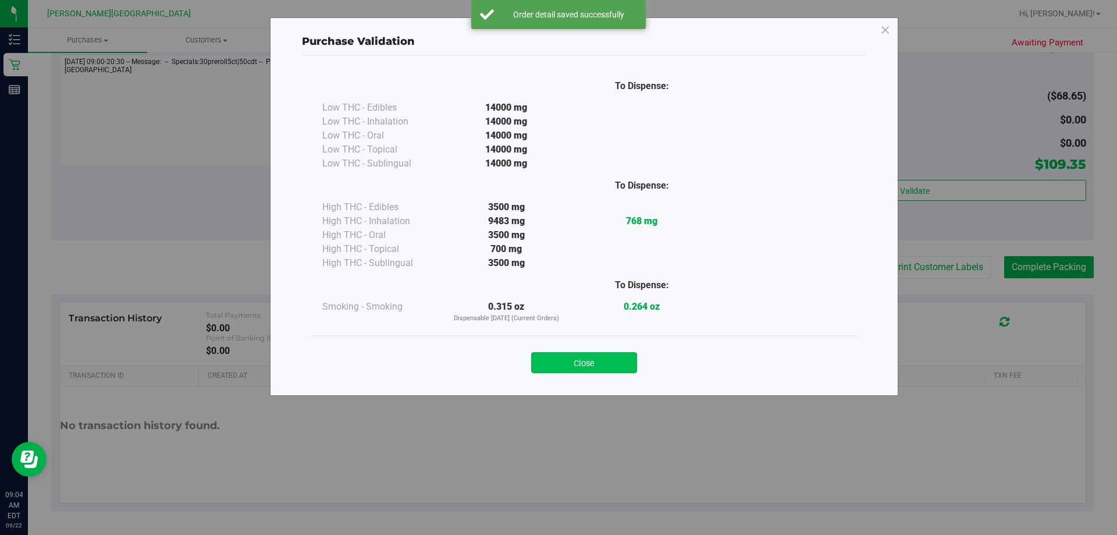
click at [557, 366] on button "Close" at bounding box center [584, 362] width 106 height 21
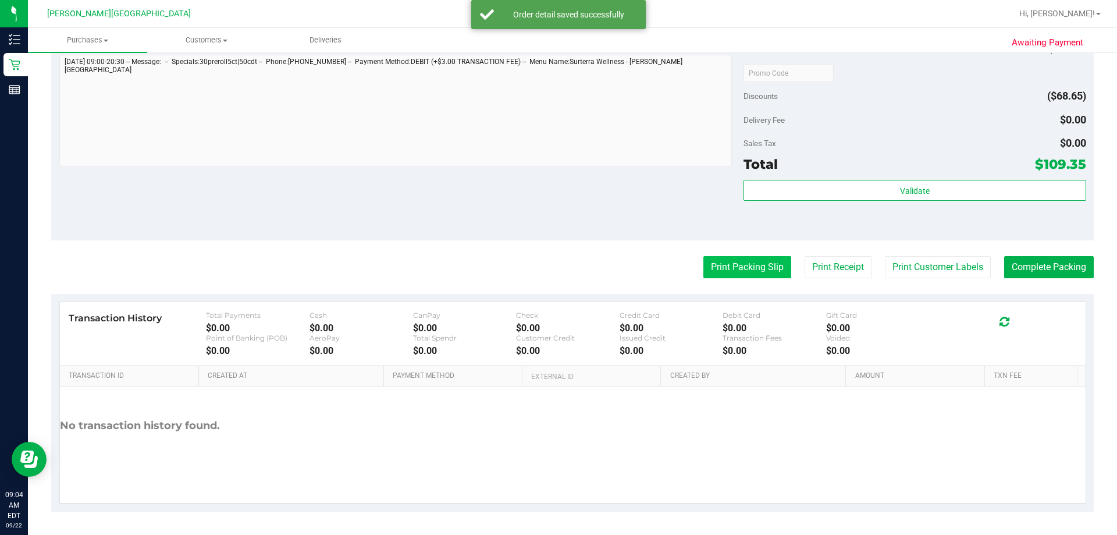
click at [557, 268] on button "Print Packing Slip" at bounding box center [747, 267] width 88 height 22
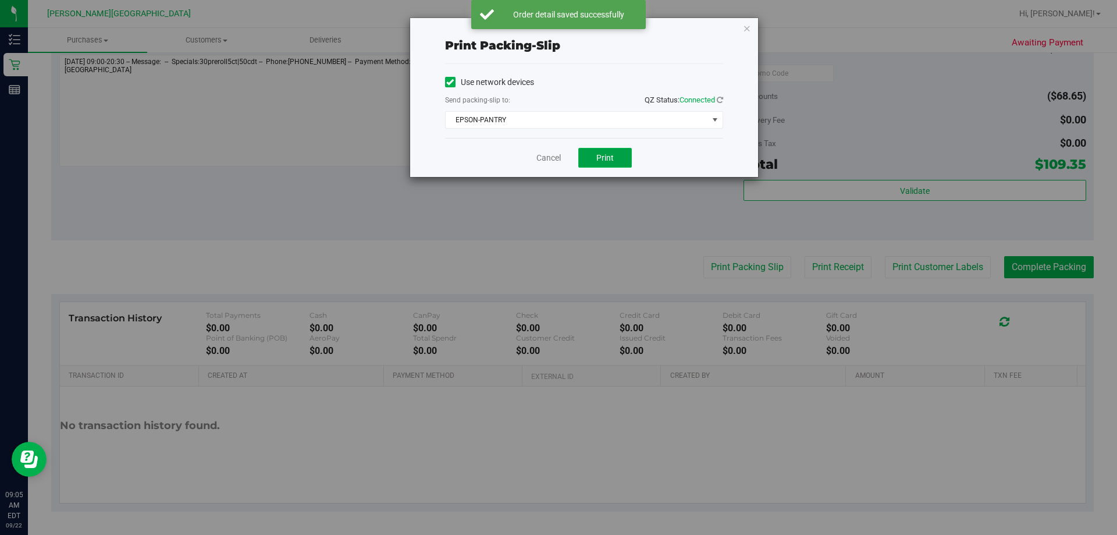
click at [557, 159] on span "Print" at bounding box center [604, 157] width 17 height 9
click at [557, 29] on icon "button" at bounding box center [747, 28] width 8 height 14
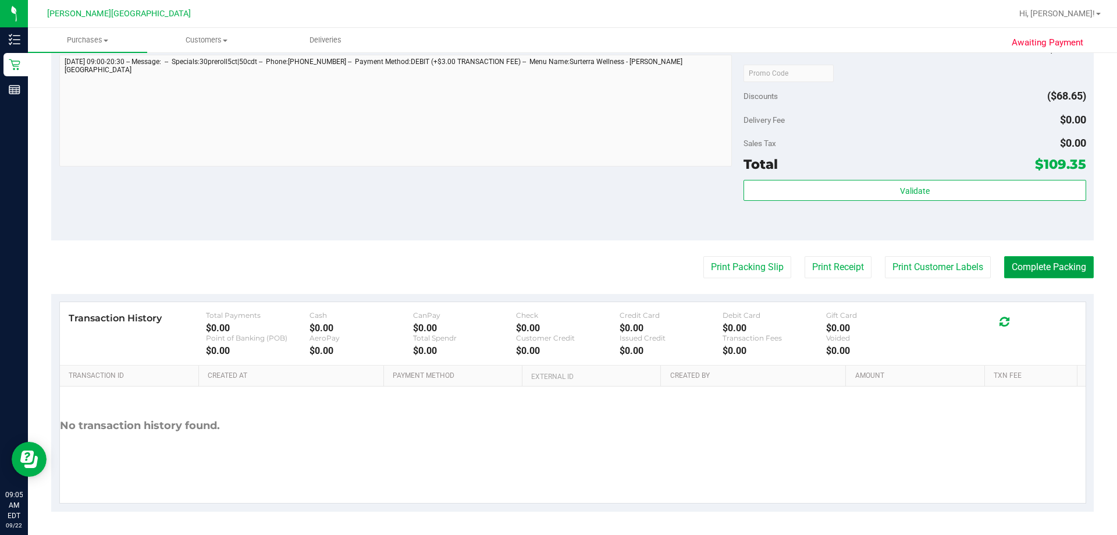
click at [557, 273] on button "Complete Packing" at bounding box center [1049, 267] width 90 height 22
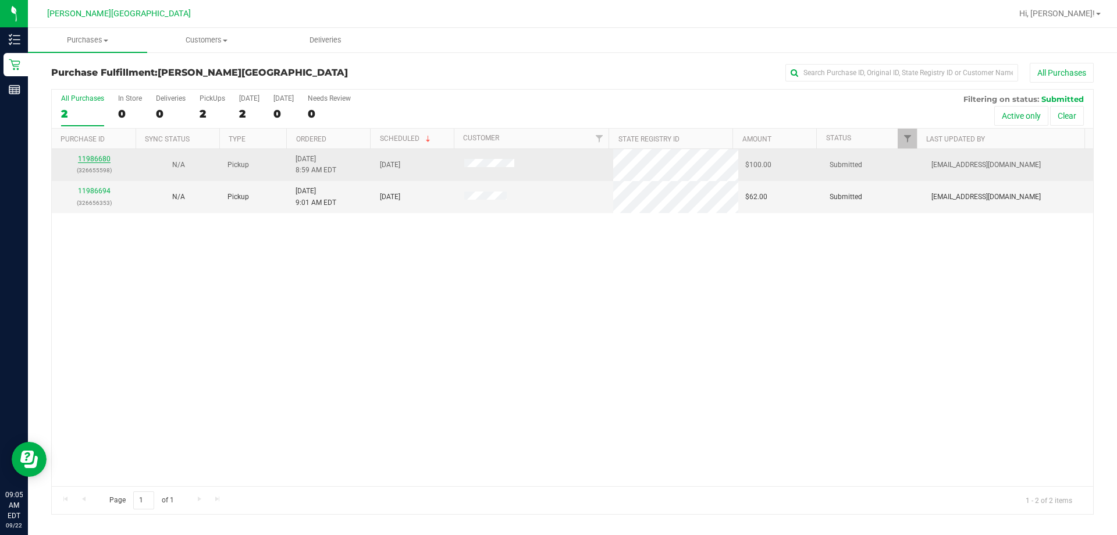
click at [97, 159] on link "11986680" at bounding box center [94, 159] width 33 height 8
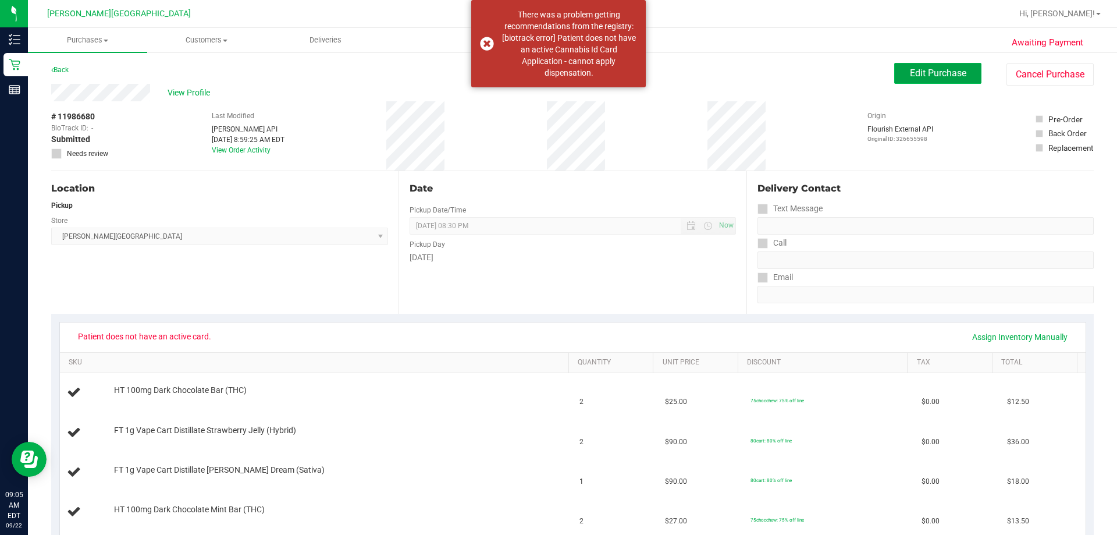
click at [557, 76] on button "Edit Purchase" at bounding box center [937, 73] width 87 height 21
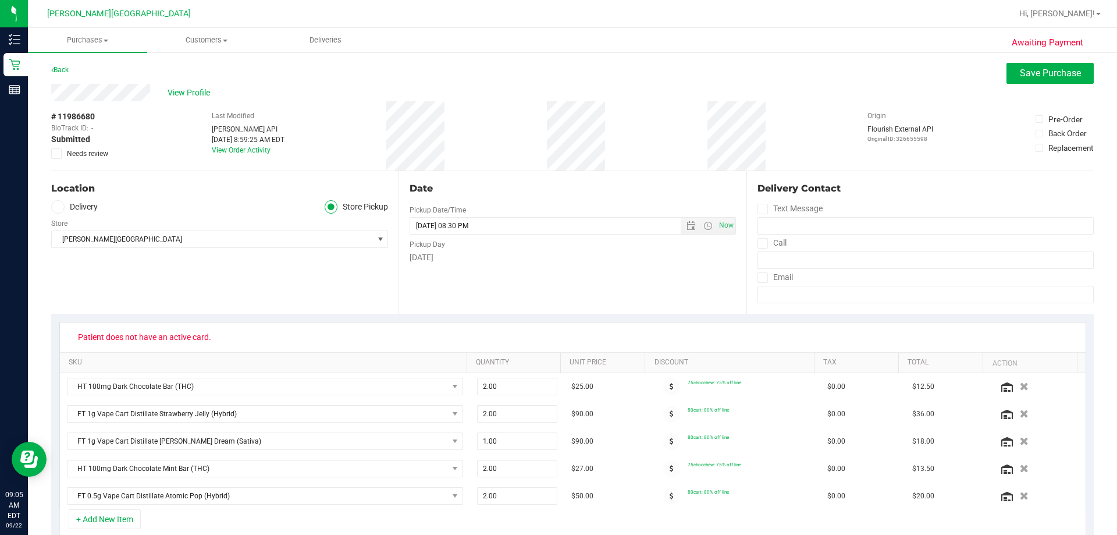
click at [51, 155] on span at bounding box center [56, 153] width 10 height 10
click at [0, 0] on input "Needs review" at bounding box center [0, 0] width 0 height 0
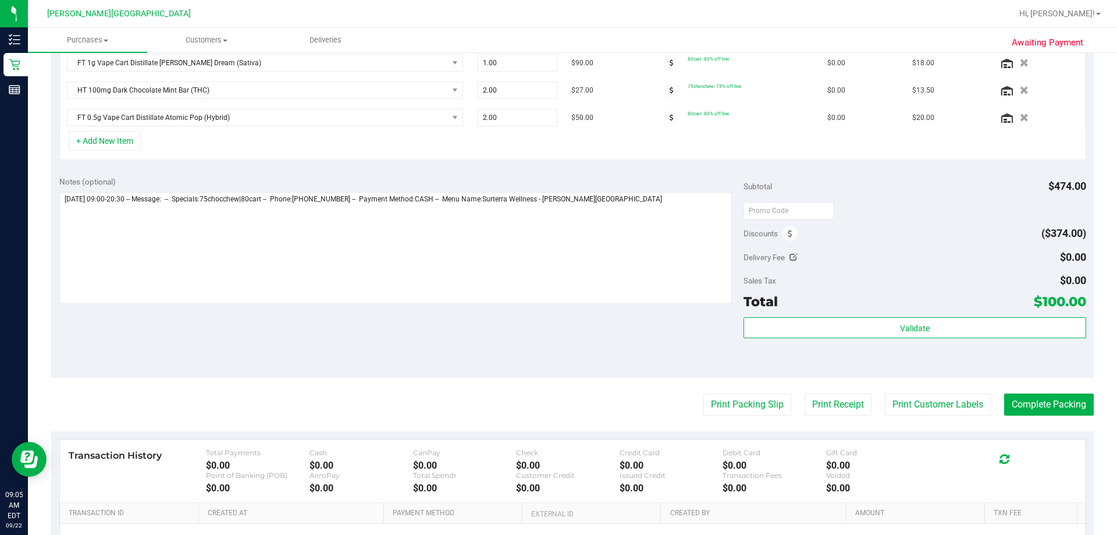
scroll to position [465, 0]
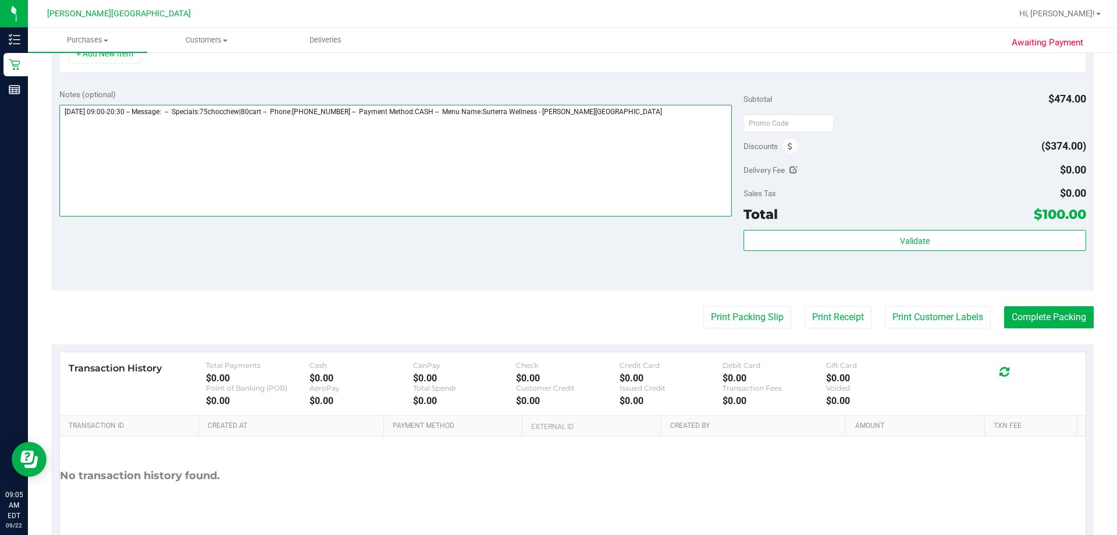
click at [557, 124] on textarea at bounding box center [395, 161] width 673 height 112
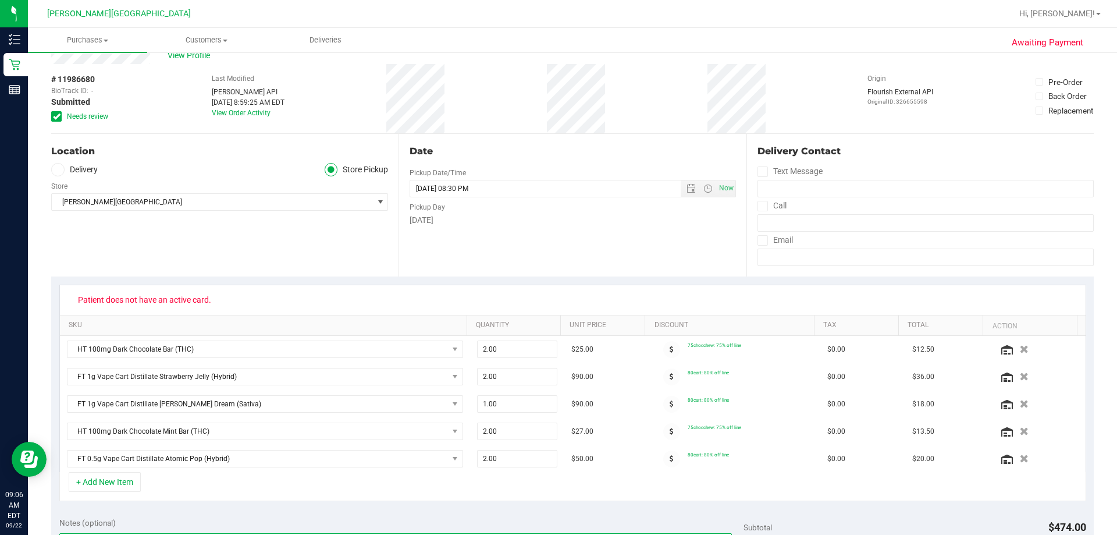
scroll to position [0, 0]
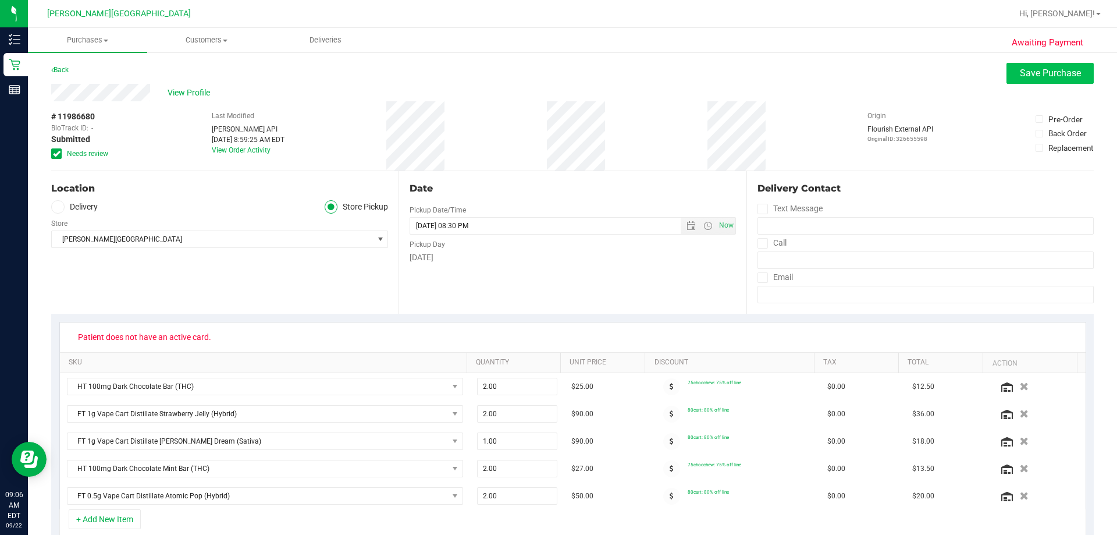
type textarea "[DATE] 09:00-20:30 -- Message: -- Specials:75chocchew|80cart -- Phone:[PHONE_NU…"
click at [557, 74] on span "Save Purchase" at bounding box center [1050, 72] width 61 height 11
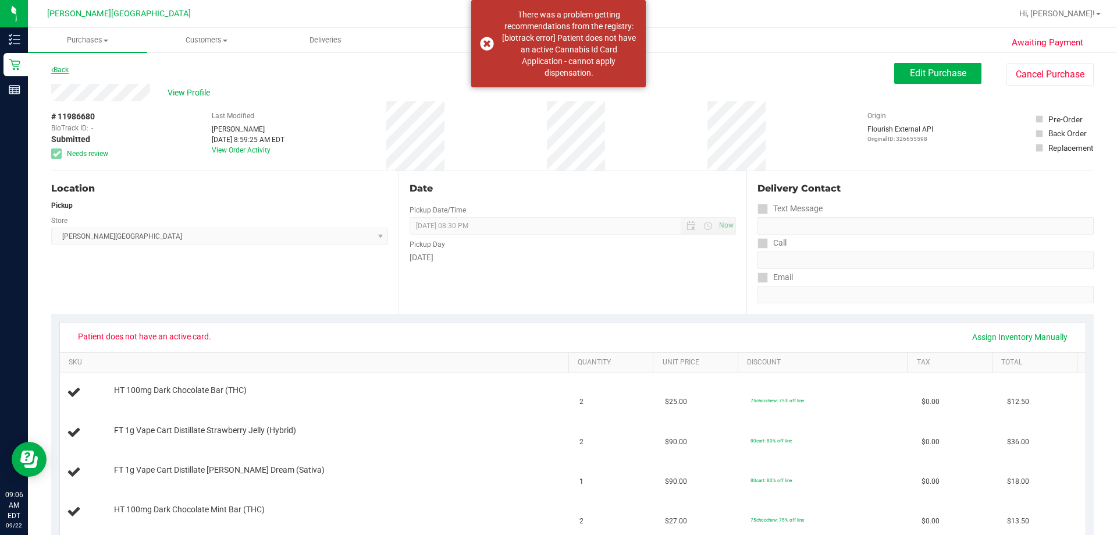
click at [61, 70] on link "Back" at bounding box center [59, 70] width 17 height 8
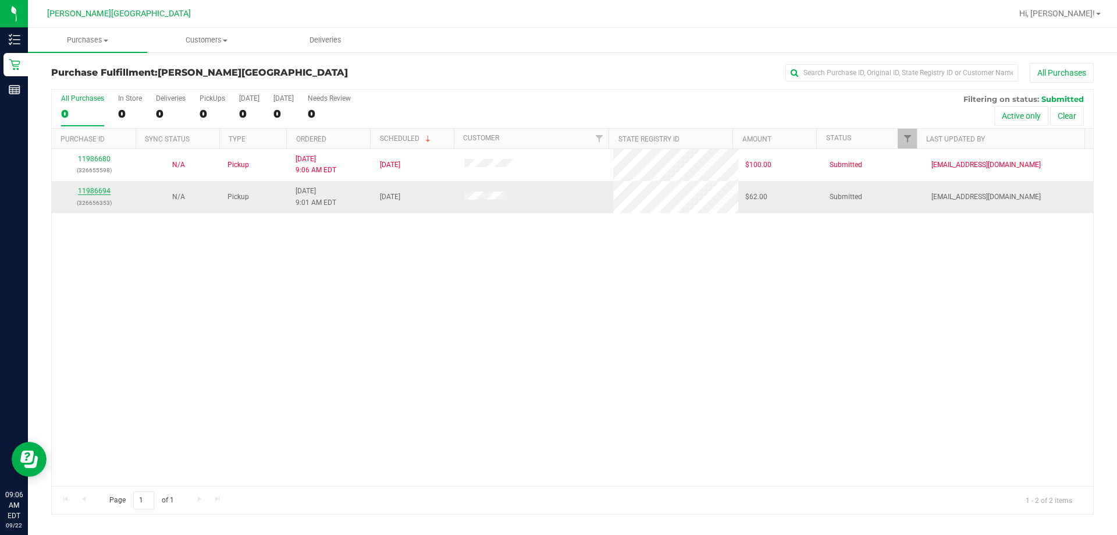
click at [87, 189] on link "11986694" at bounding box center [94, 191] width 33 height 8
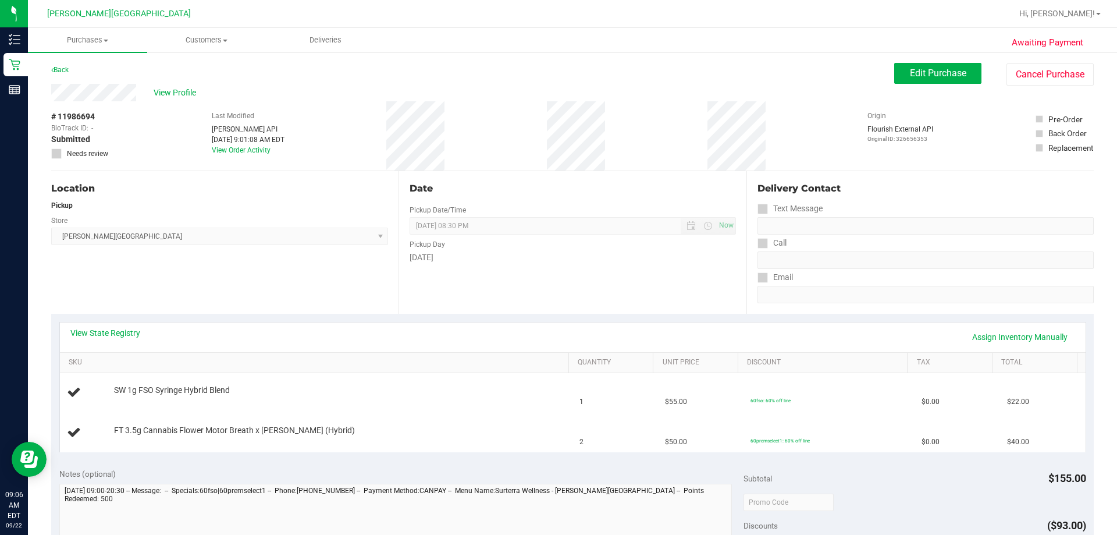
scroll to position [58, 0]
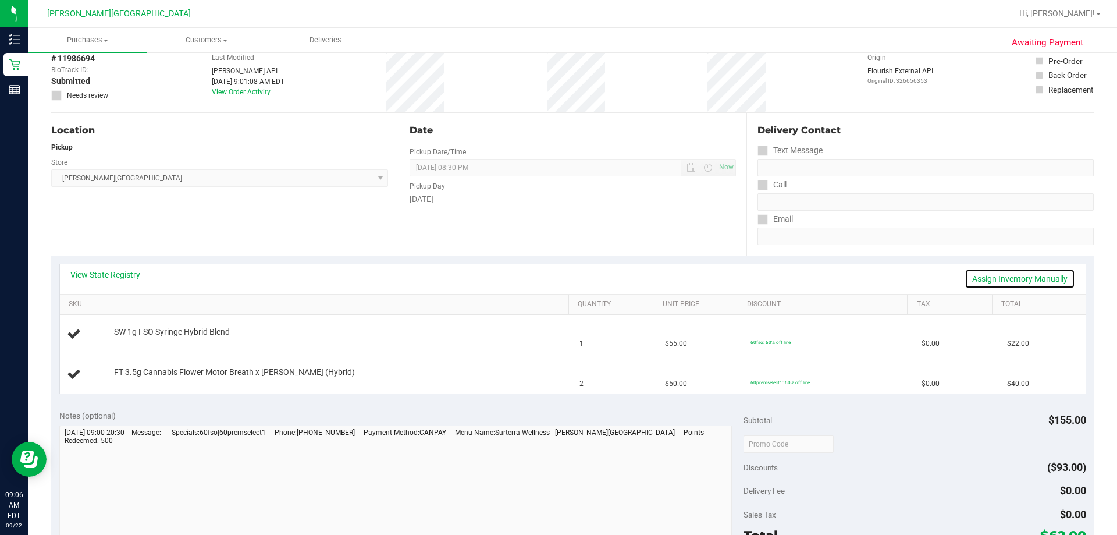
click at [557, 278] on link "Assign Inventory Manually" at bounding box center [1019, 279] width 111 height 20
click at [557, 278] on link "Save & Exit" at bounding box center [1047, 279] width 55 height 20
click at [120, 275] on link "View State Registry" at bounding box center [105, 275] width 70 height 12
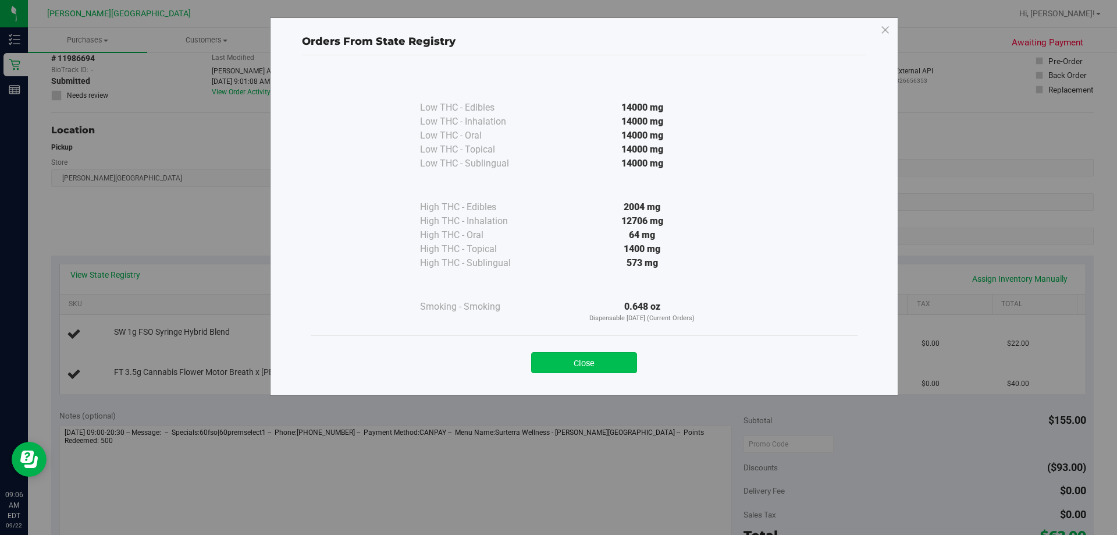
click at [557, 359] on button "Close" at bounding box center [584, 362] width 106 height 21
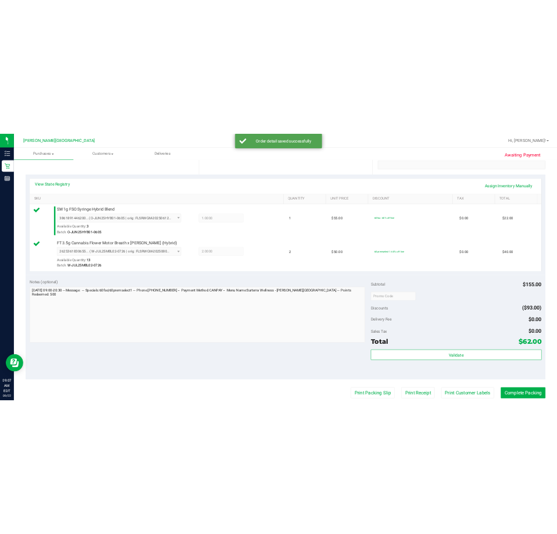
scroll to position [349, 0]
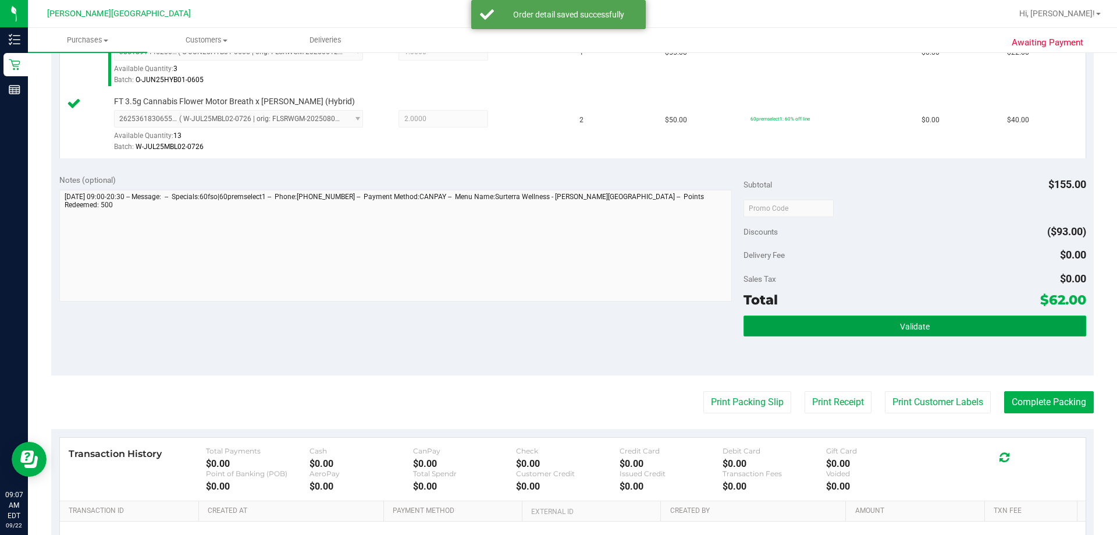
click at [557, 321] on button "Validate" at bounding box center [914, 325] width 342 height 21
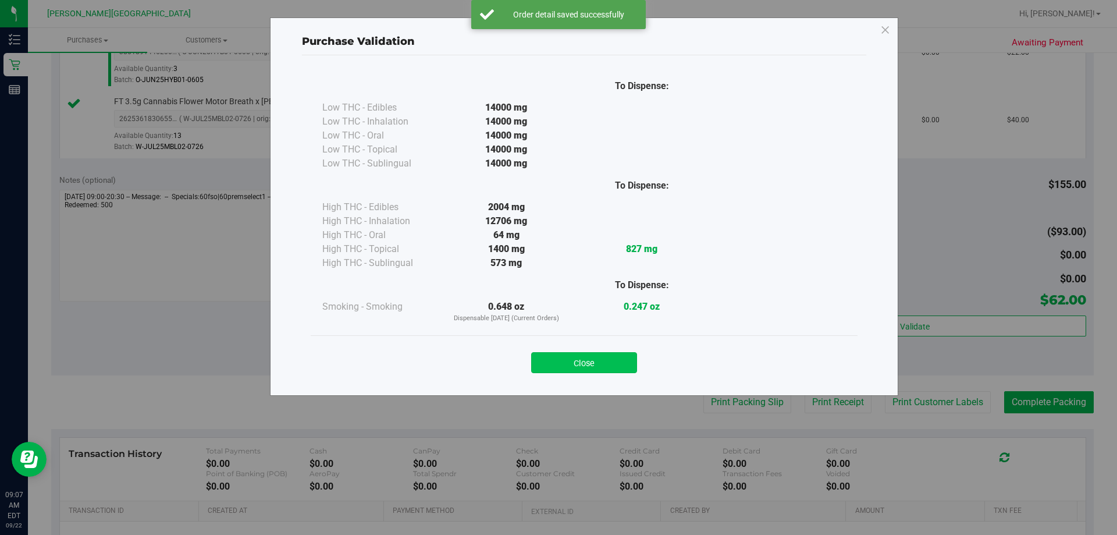
click at [557, 364] on button "Close" at bounding box center [584, 362] width 106 height 21
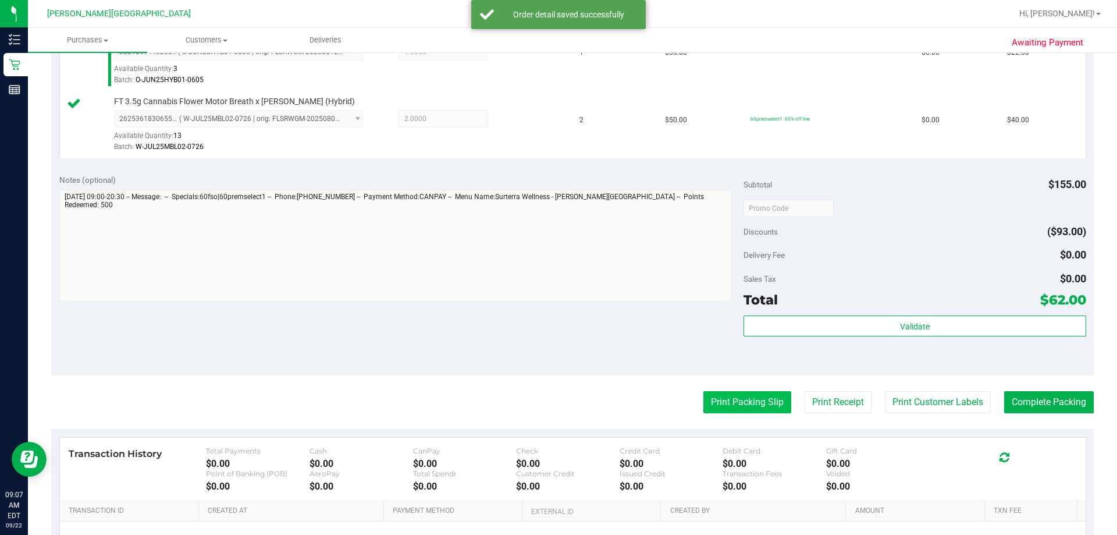
click at [557, 407] on button "Print Packing Slip" at bounding box center [747, 402] width 88 height 22
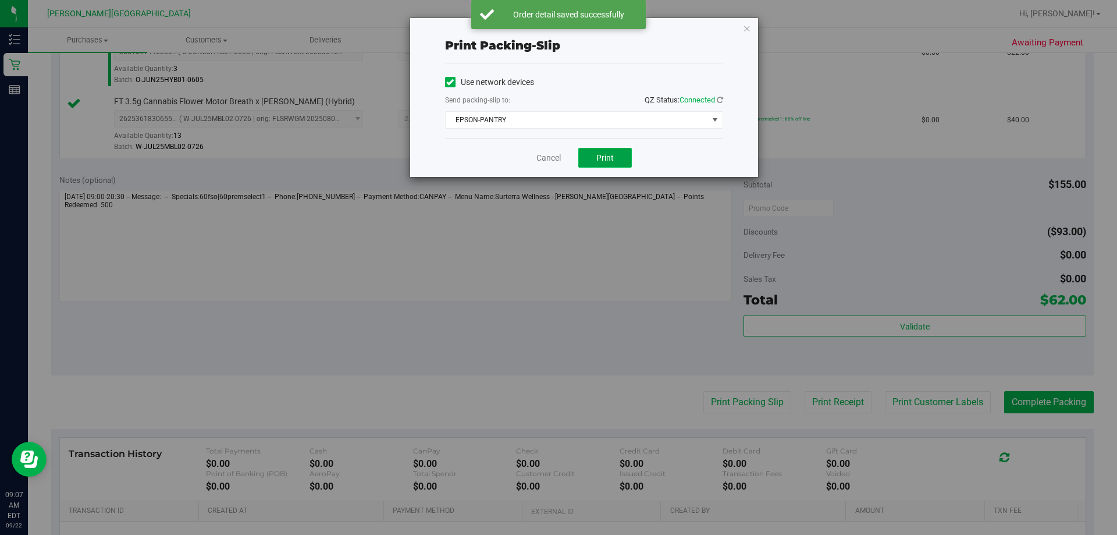
click at [557, 158] on span "Print" at bounding box center [604, 157] width 17 height 9
click at [557, 27] on icon "button" at bounding box center [747, 28] width 8 height 14
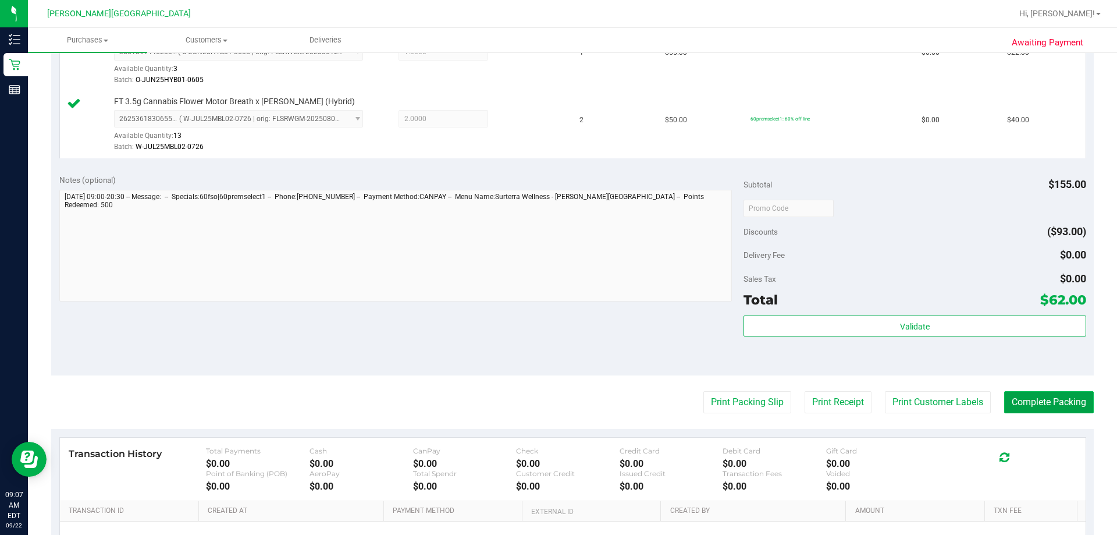
click at [557, 395] on button "Complete Packing" at bounding box center [1049, 402] width 90 height 22
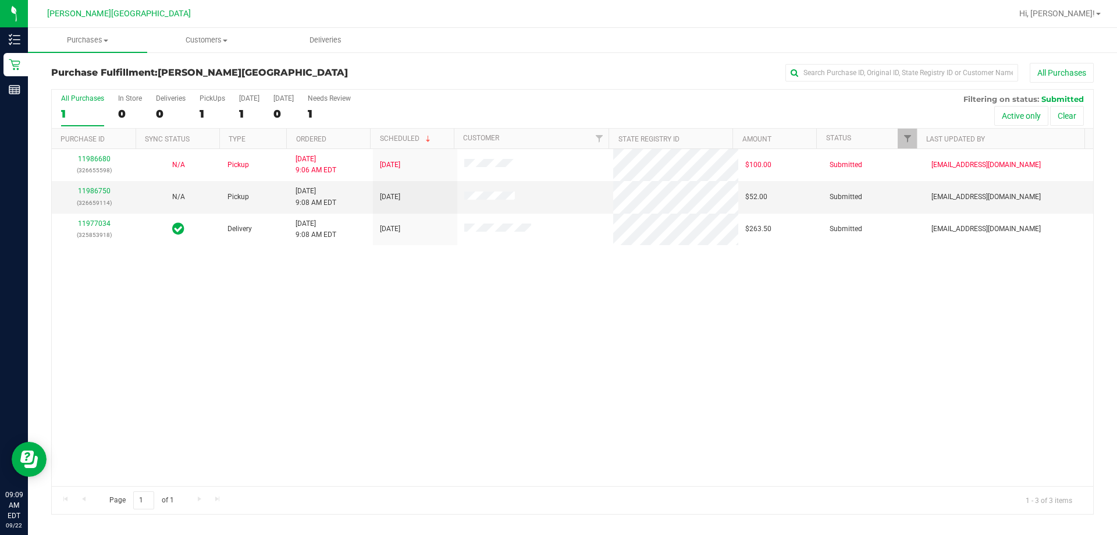
click at [204, 288] on div "11986680 (326655598) N/A Pickup [DATE] 9:06 AM EDT 9/22/2025 $100.00 Submitted …" at bounding box center [572, 317] width 1041 height 337
click at [98, 190] on link "11986750" at bounding box center [94, 191] width 33 height 8
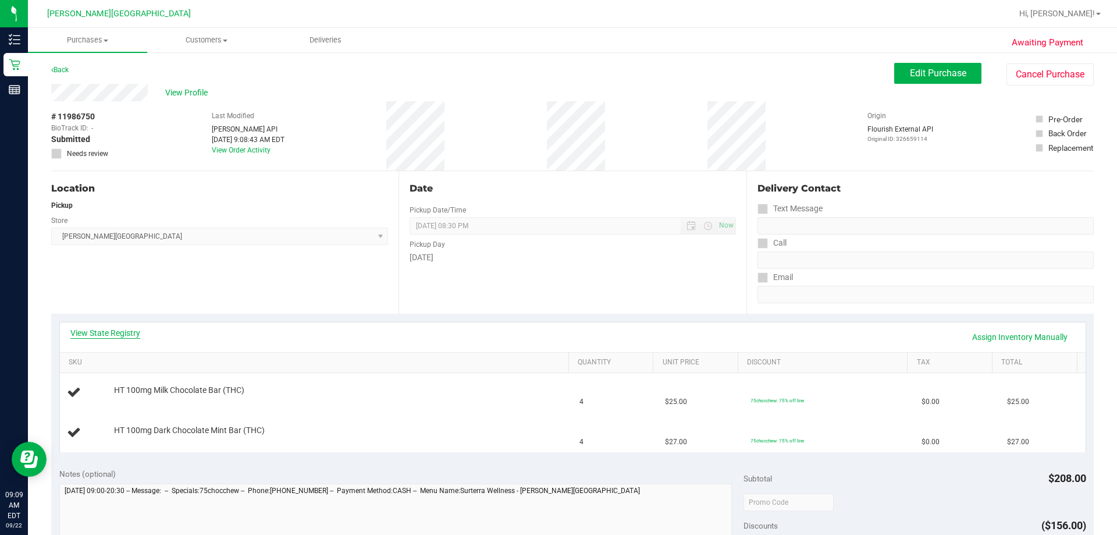
click at [121, 331] on link "View State Registry" at bounding box center [105, 333] width 70 height 12
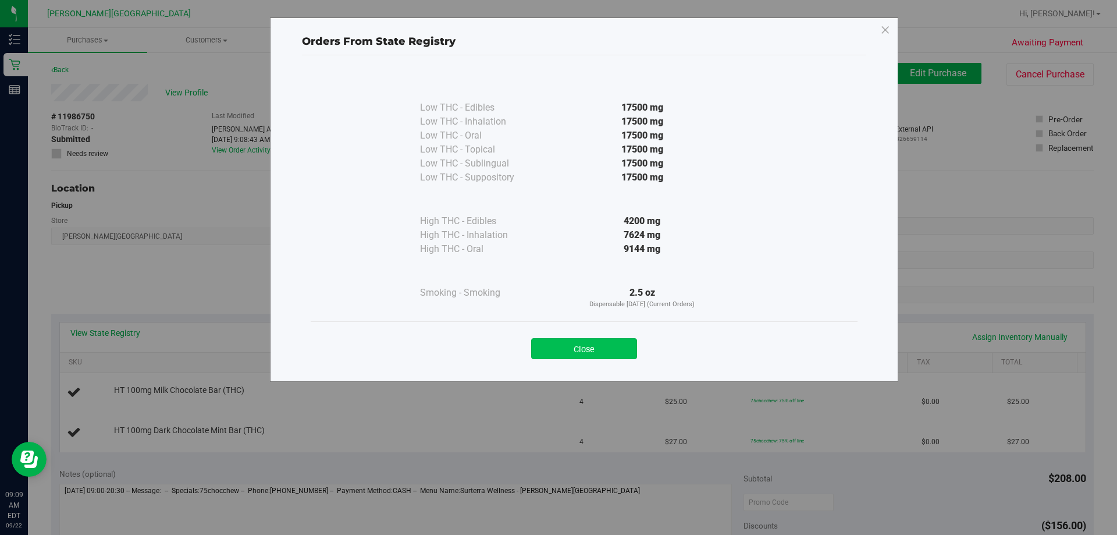
click at [557, 347] on button "Close" at bounding box center [584, 348] width 106 height 21
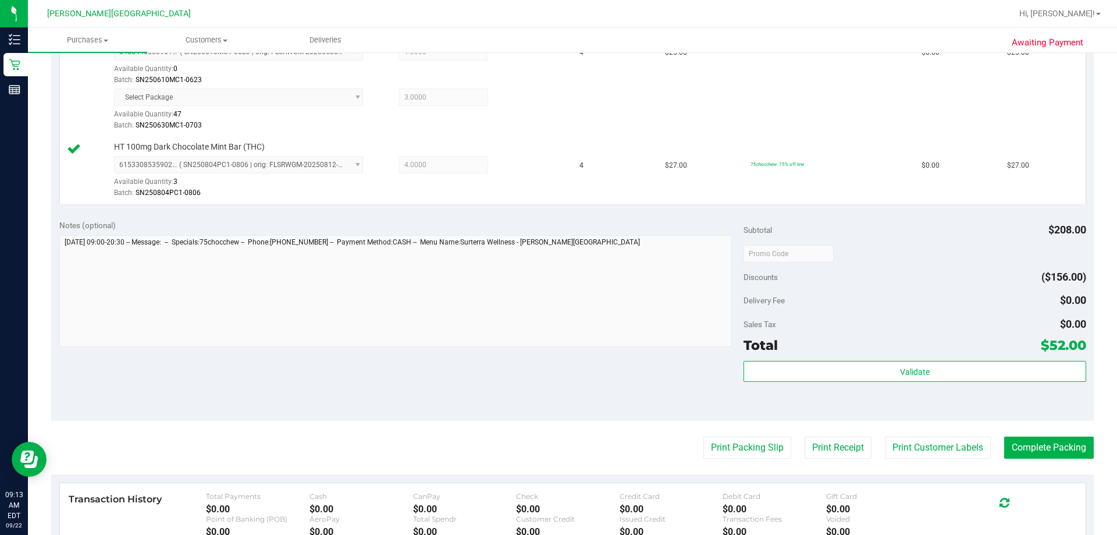
scroll to position [523, 0]
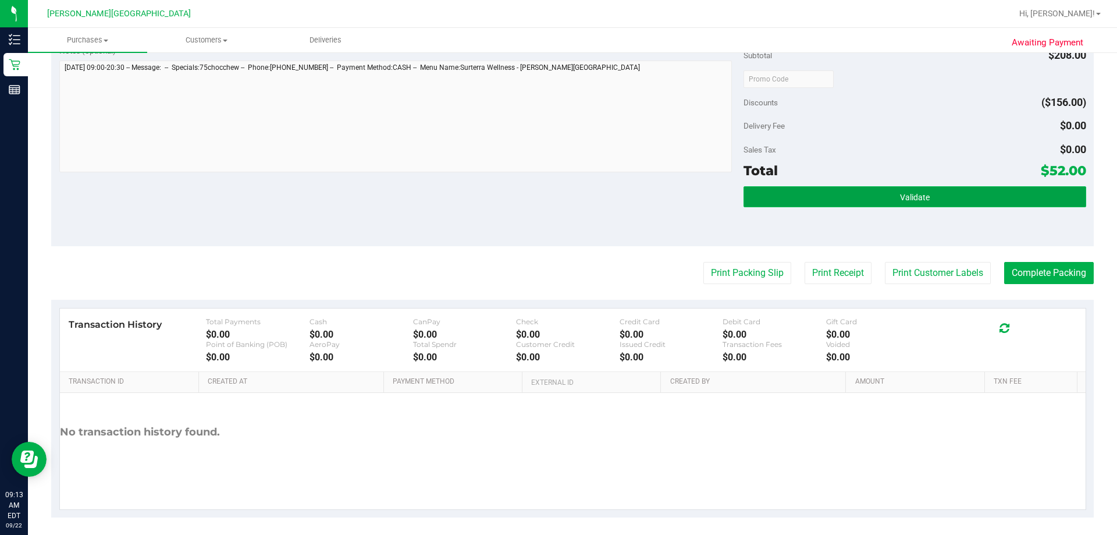
click at [557, 203] on button "Validate" at bounding box center [914, 196] width 342 height 21
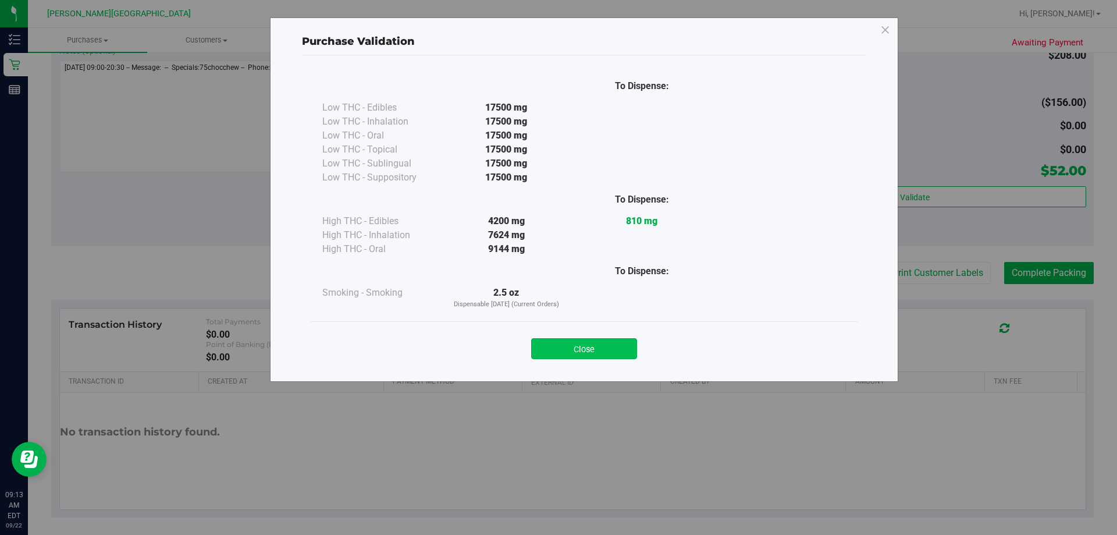
click at [557, 355] on button "Close" at bounding box center [584, 348] width 106 height 21
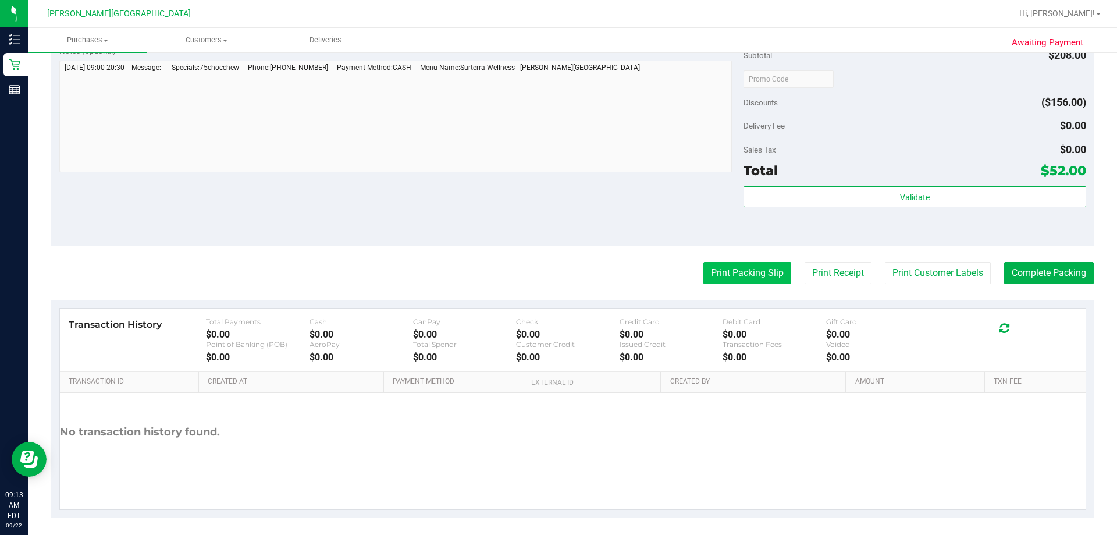
click at [557, 278] on button "Print Packing Slip" at bounding box center [747, 273] width 88 height 22
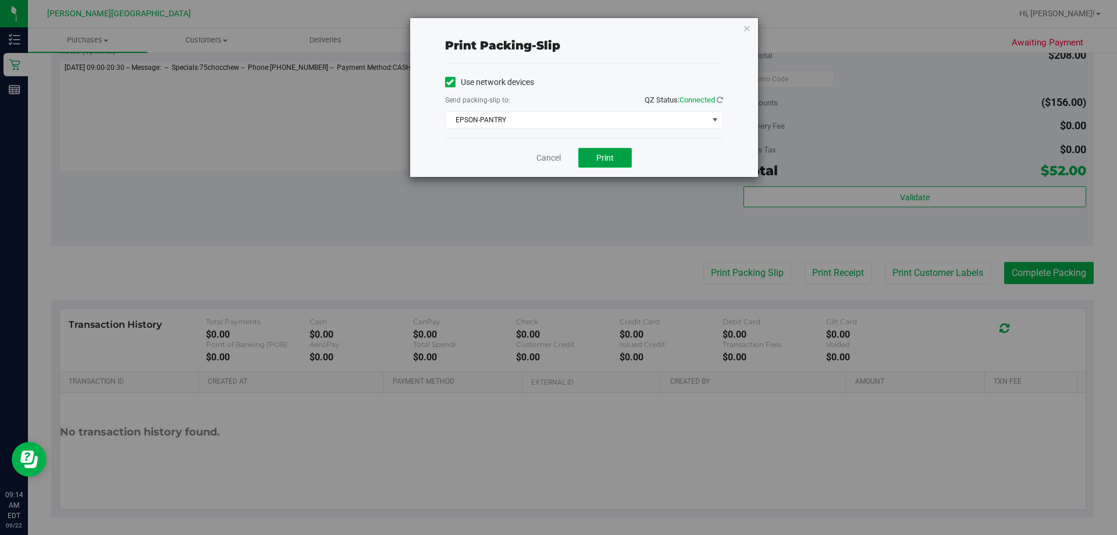
click at [557, 161] on button "Print" at bounding box center [605, 158] width 54 height 20
click at [557, 28] on icon "button" at bounding box center [747, 28] width 8 height 14
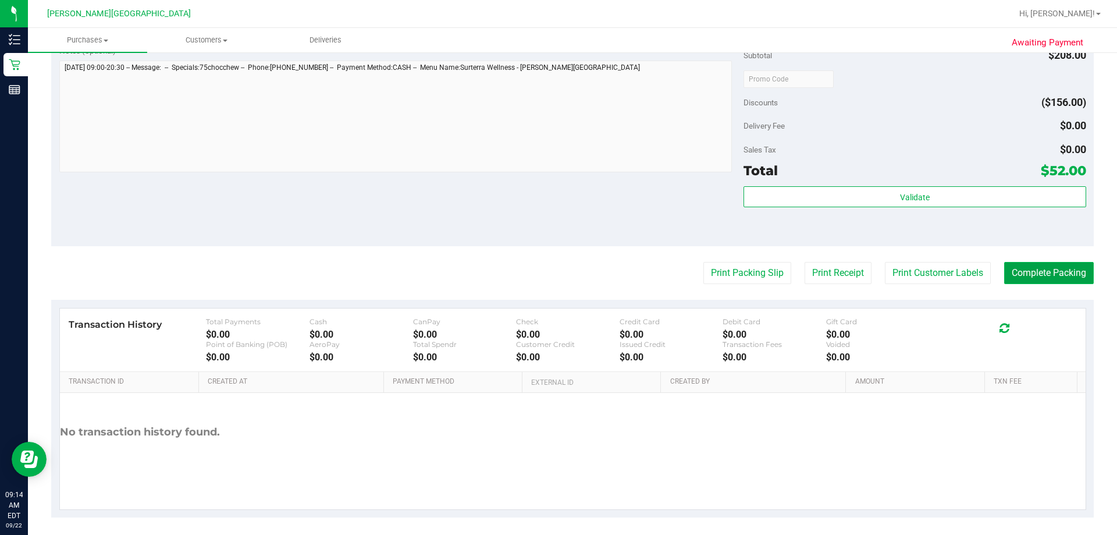
click at [557, 267] on button "Complete Packing" at bounding box center [1049, 273] width 90 height 22
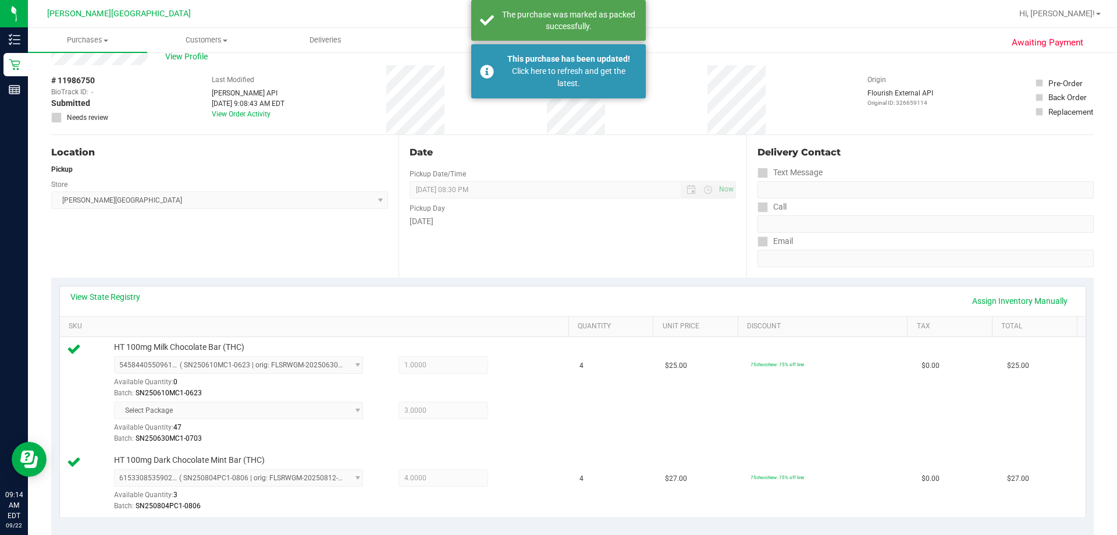
scroll to position [0, 0]
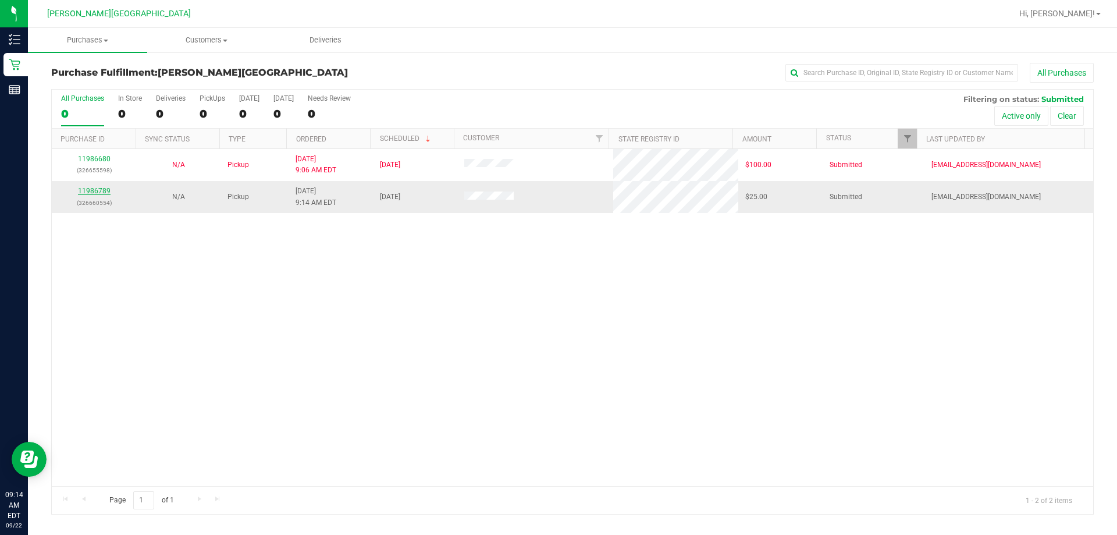
click at [101, 189] on link "11986789" at bounding box center [94, 191] width 33 height 8
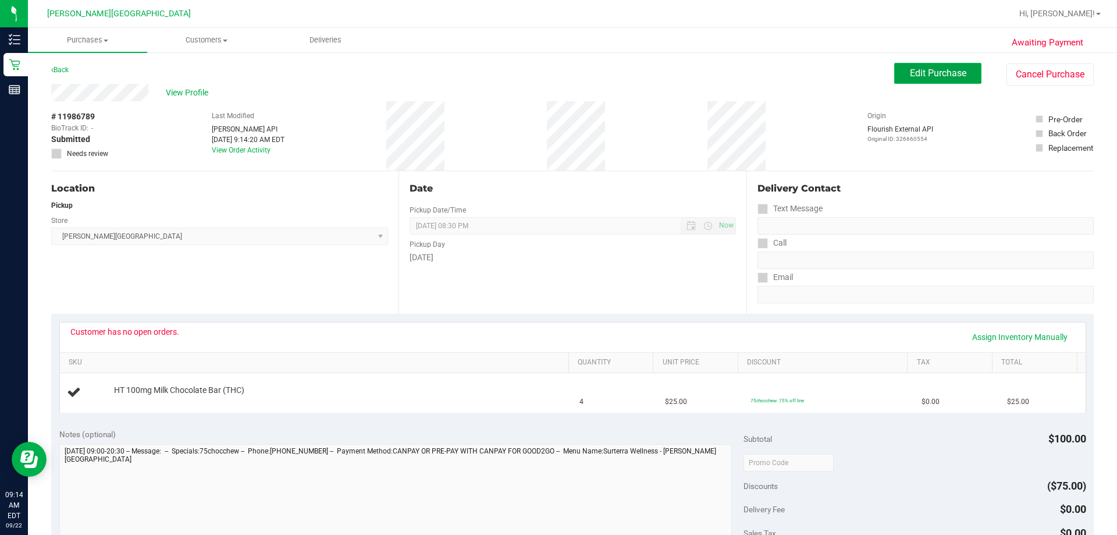
click at [557, 74] on span "Edit Purchase" at bounding box center [938, 72] width 56 height 11
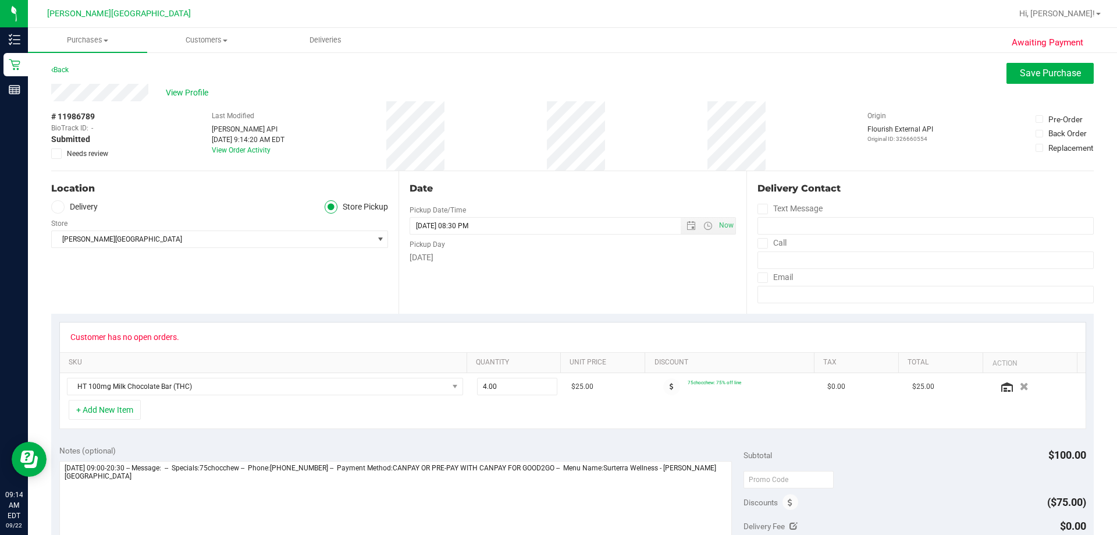
click at [60, 152] on span at bounding box center [56, 153] width 10 height 10
click at [0, 0] on input "Needs review" at bounding box center [0, 0] width 0 height 0
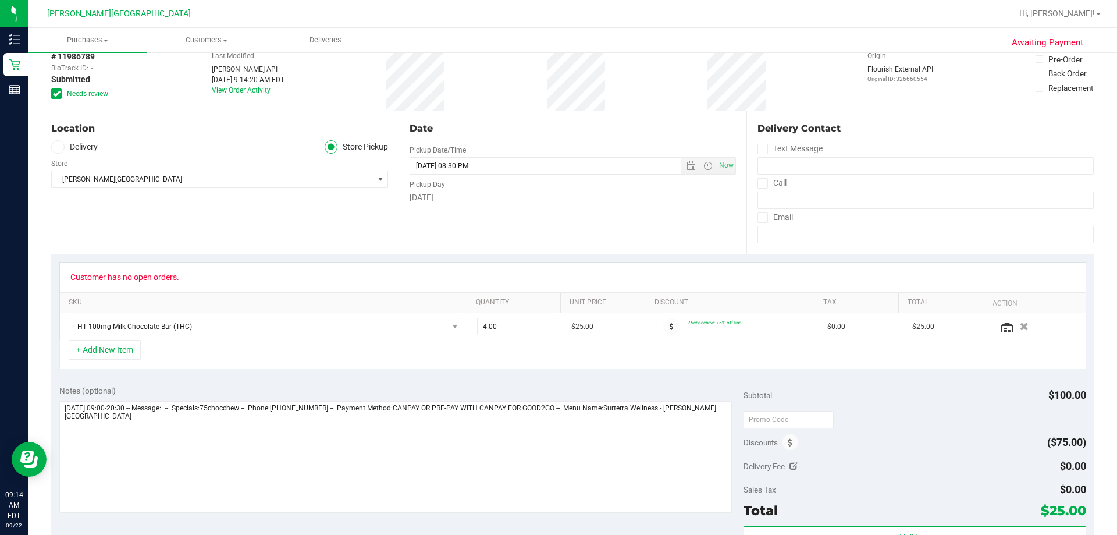
scroll to position [116, 0]
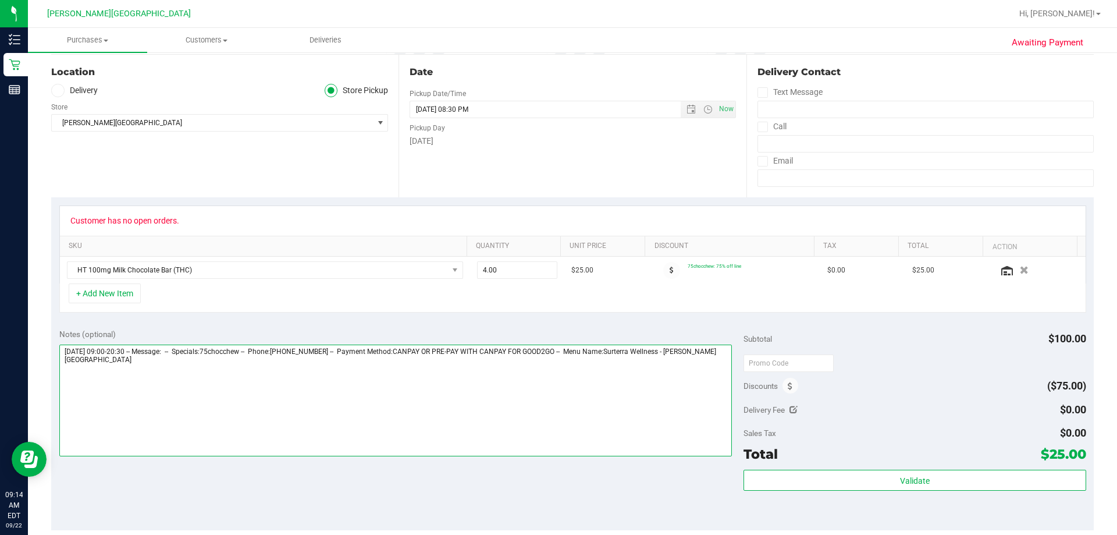
click at [557, 412] on textarea at bounding box center [395, 400] width 673 height 112
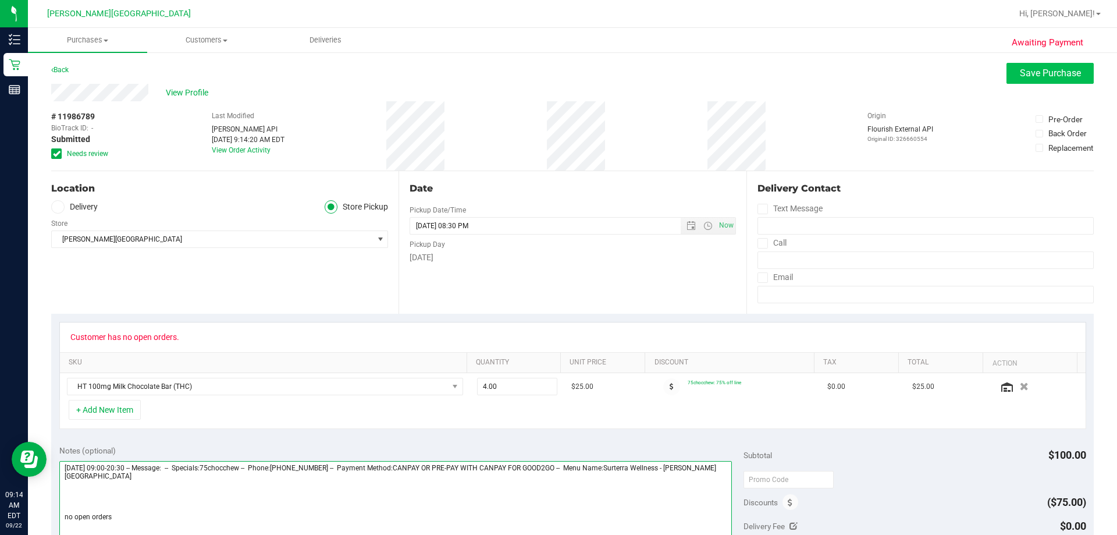
type textarea "[DATE] 09:00-20:30 -- Message: -- Specials:75chocchew -- Phone:[PHONE_NUMBER] -…"
click at [557, 78] on span "Save Purchase" at bounding box center [1050, 72] width 61 height 11
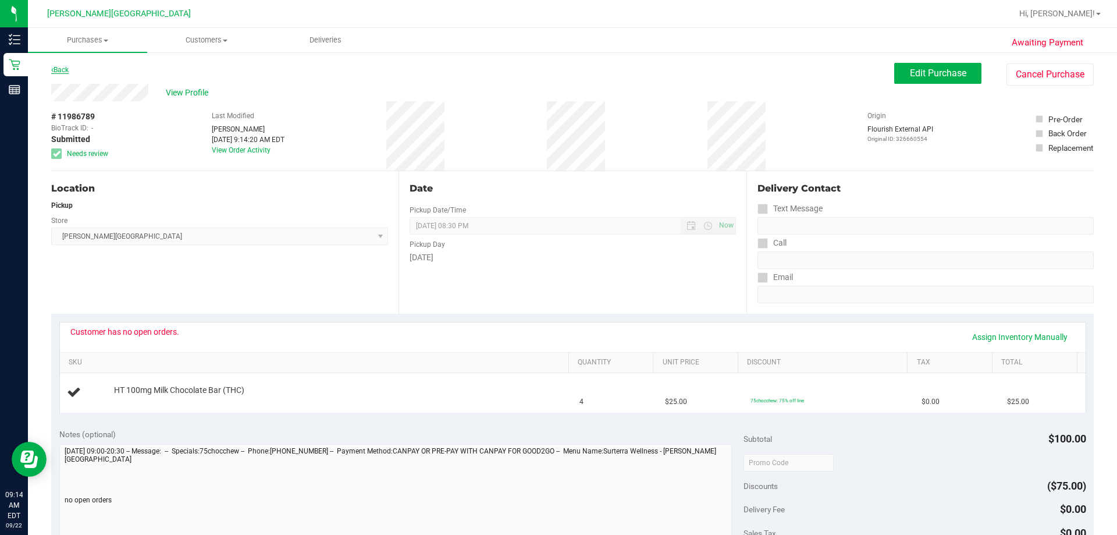
click at [62, 73] on link "Back" at bounding box center [59, 70] width 17 height 8
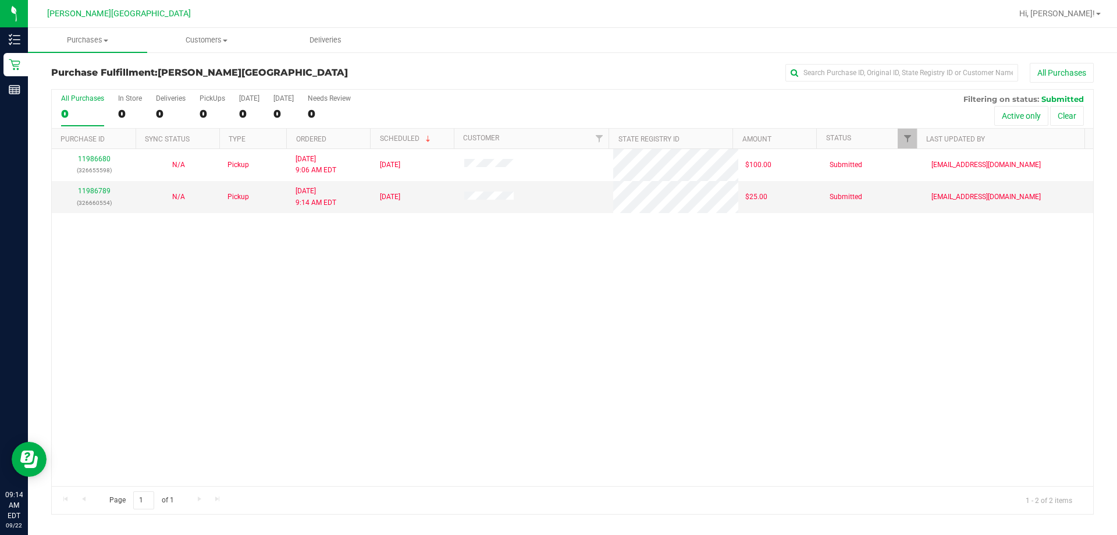
click at [532, 332] on div "11986680 (326655598) N/A Pickup [DATE] 9:06 AM EDT 9/22/2025 $100.00 Submitted …" at bounding box center [572, 317] width 1041 height 337
click at [220, 106] on label "PickUps 0" at bounding box center [213, 110] width 26 height 32
click at [0, 0] on input "PickUps 0" at bounding box center [0, 0] width 0 height 0
click at [165, 101] on div "Deliveries" at bounding box center [171, 98] width 30 height 8
click at [0, 0] on input "Deliveries 0" at bounding box center [0, 0] width 0 height 0
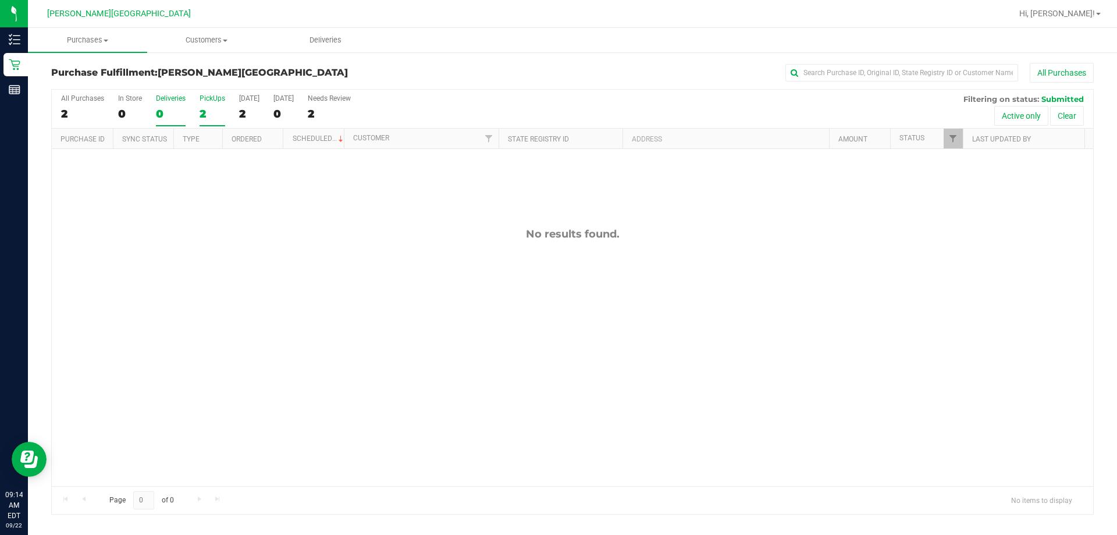
click at [206, 100] on div "PickUps" at bounding box center [213, 98] width 26 height 8
click at [0, 0] on input "PickUps 2" at bounding box center [0, 0] width 0 height 0
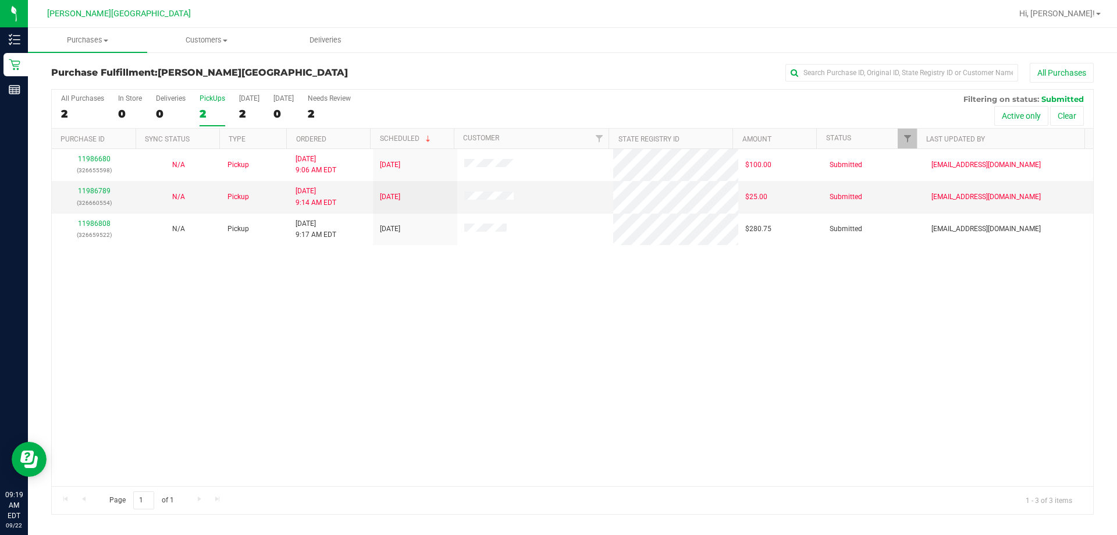
click at [520, 283] on div "11986680 (326655598) N/A Pickup [DATE] 9:06 AM EDT 9/22/2025 $100.00 Submitted …" at bounding box center [572, 317] width 1041 height 337
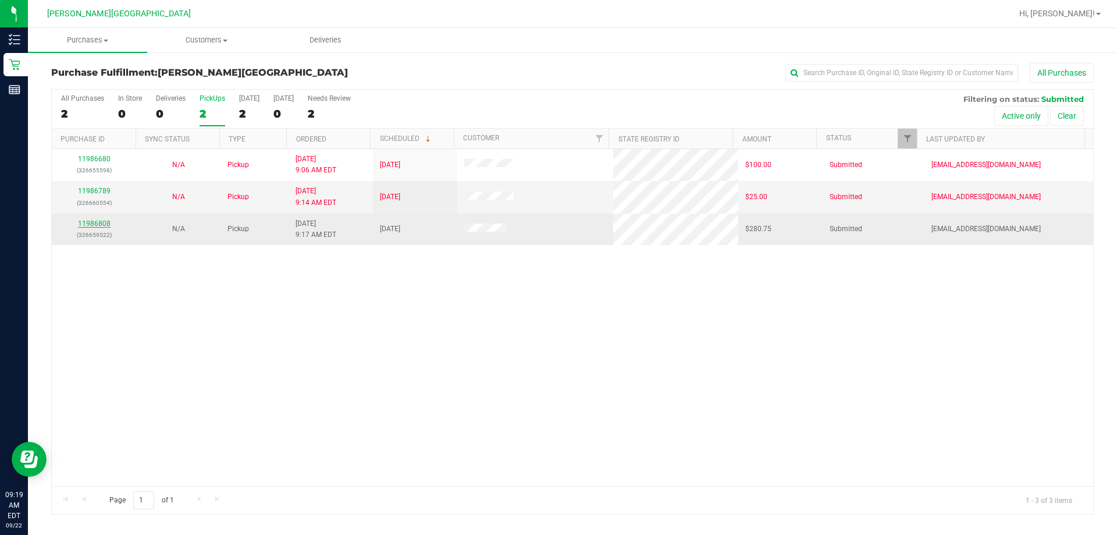
click at [102, 225] on link "11986808" at bounding box center [94, 223] width 33 height 8
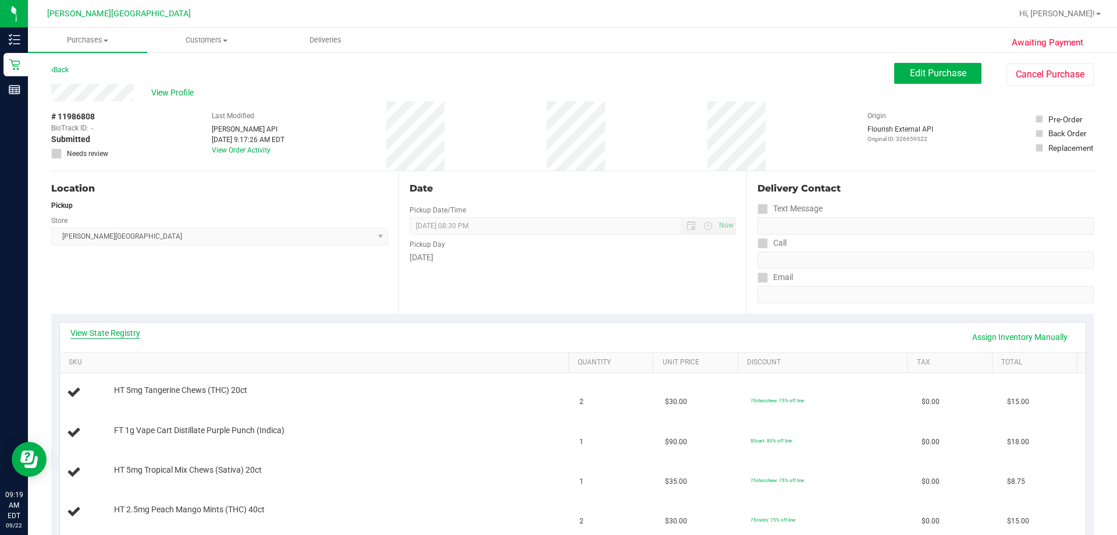
click at [112, 330] on link "View State Registry" at bounding box center [105, 333] width 70 height 12
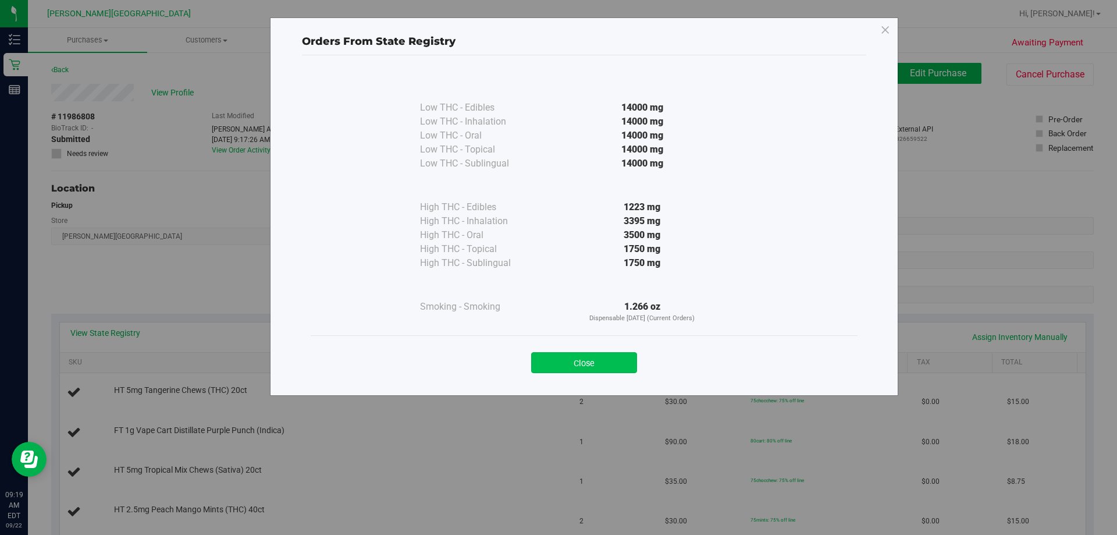
click at [557, 361] on button "Close" at bounding box center [584, 362] width 106 height 21
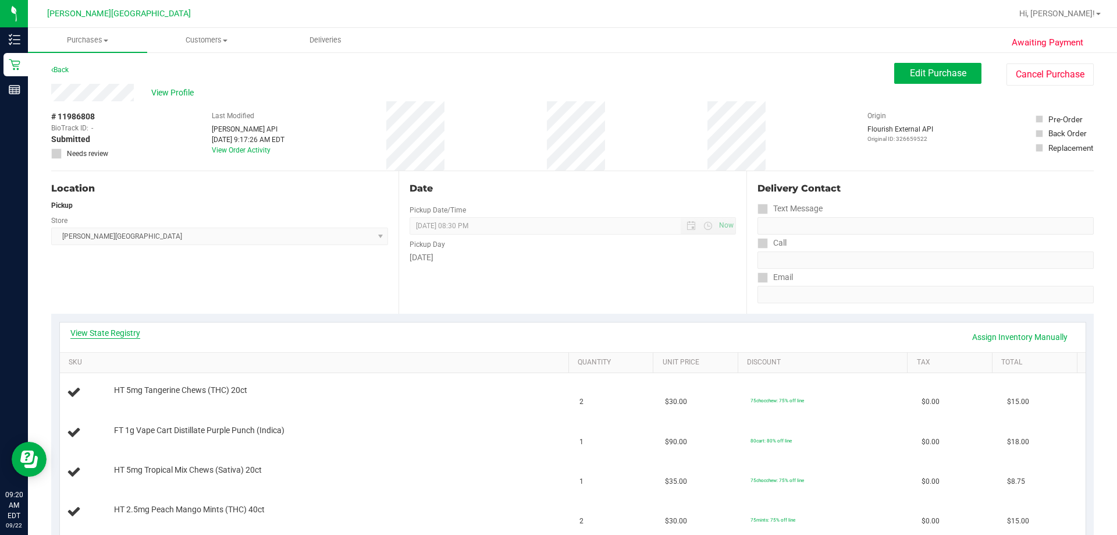
click at [122, 330] on link "View State Registry" at bounding box center [105, 333] width 70 height 12
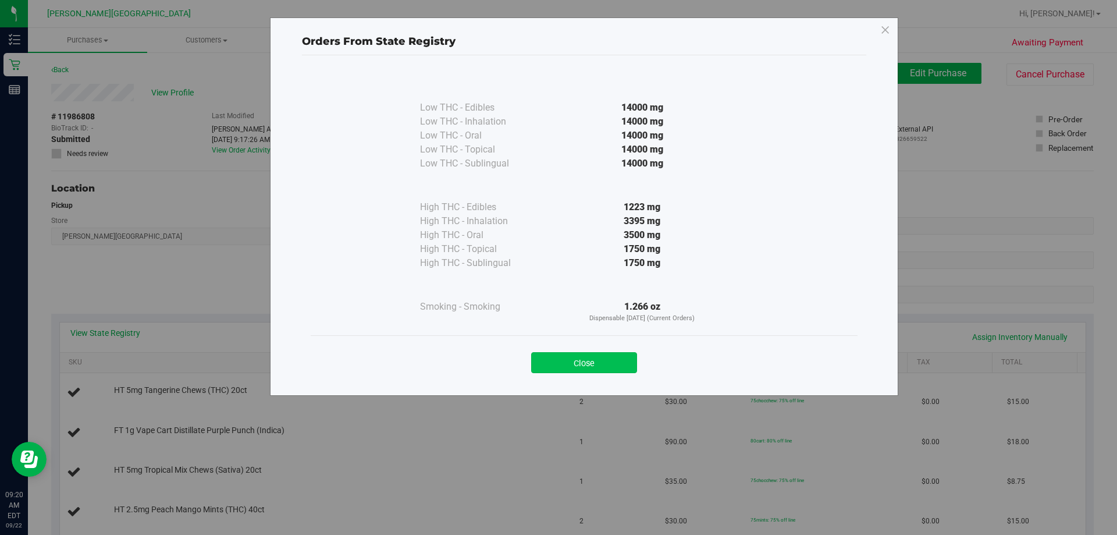
click at [557, 364] on button "Close" at bounding box center [584, 362] width 106 height 21
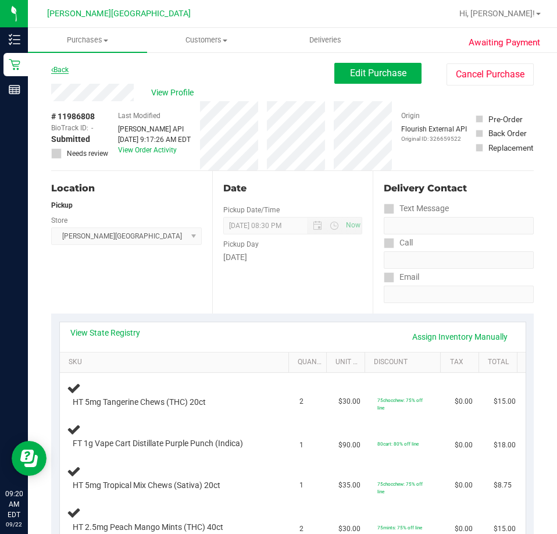
click at [60, 70] on link "Back" at bounding box center [59, 70] width 17 height 8
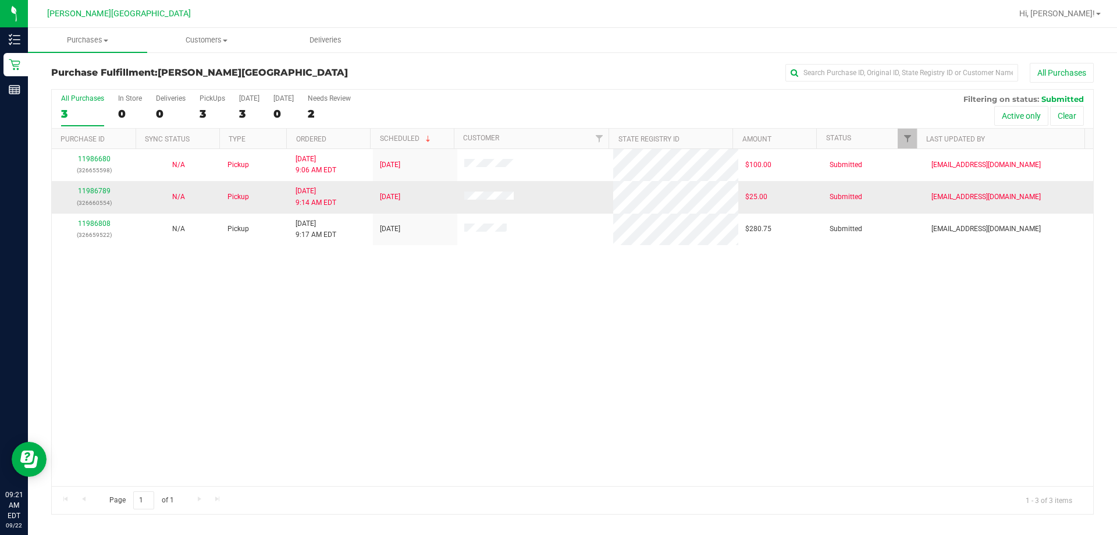
drag, startPoint x: 386, startPoint y: 355, endPoint x: 65, endPoint y: 200, distance: 355.9
click at [379, 355] on div "11986680 (326655598) N/A Pickup [DATE] 9:06 AM EDT 9/22/2025 $100.00 Submitted …" at bounding box center [572, 317] width 1041 height 337
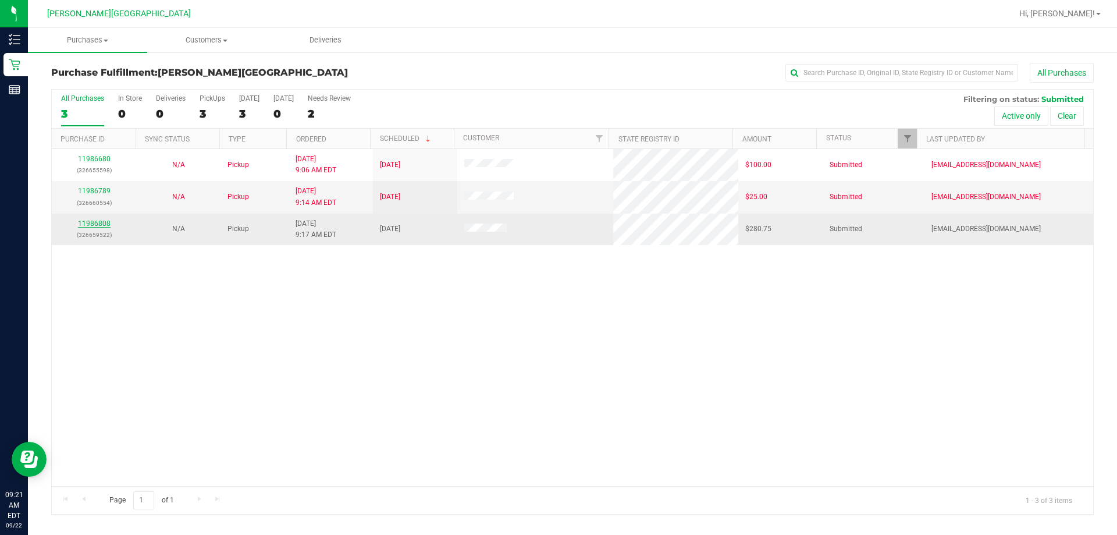
click at [102, 225] on link "11986808" at bounding box center [94, 223] width 33 height 8
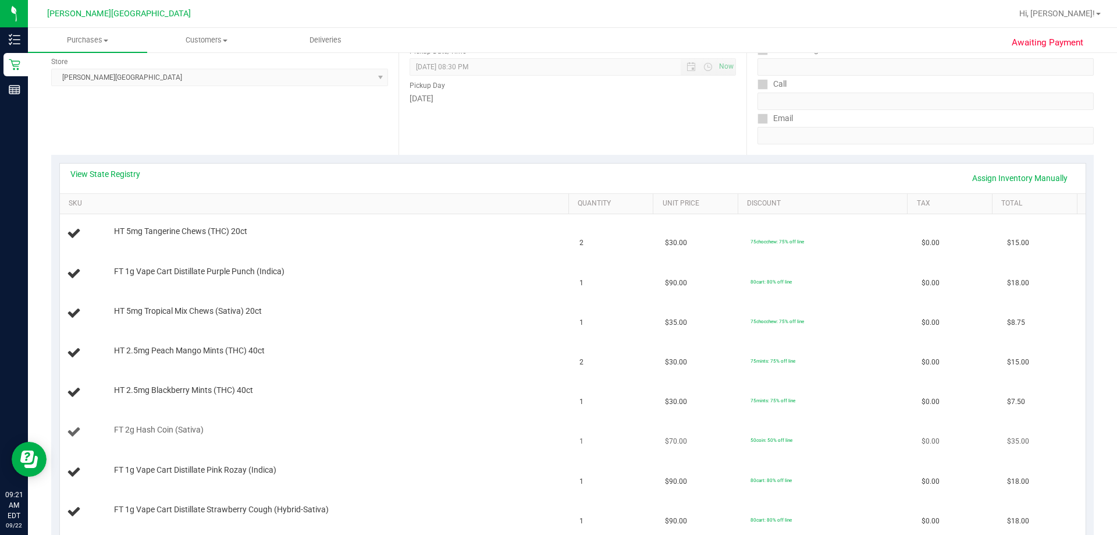
scroll to position [233, 0]
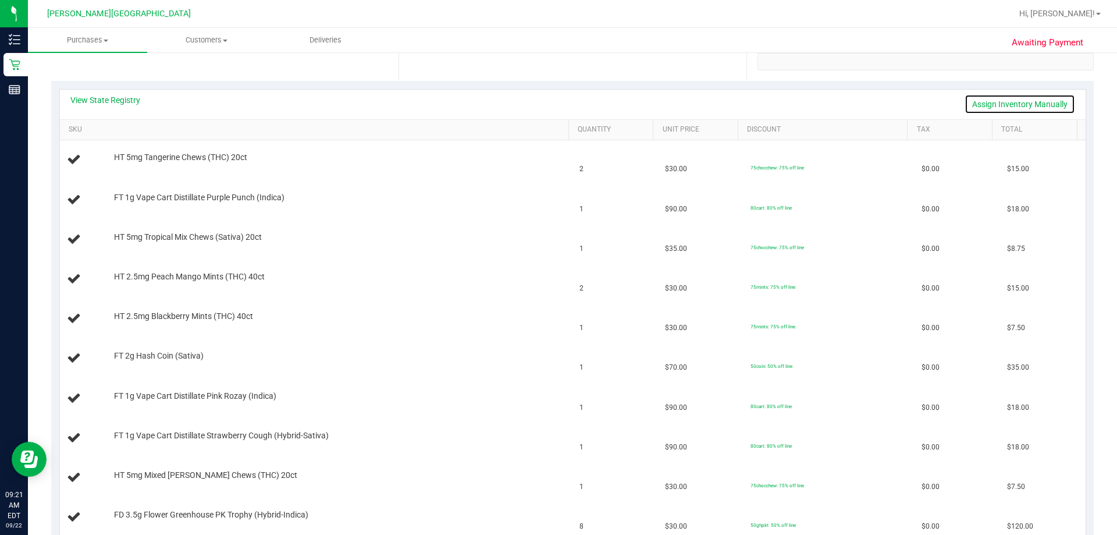
click at [557, 103] on link "Assign Inventory Manually" at bounding box center [1019, 104] width 111 height 20
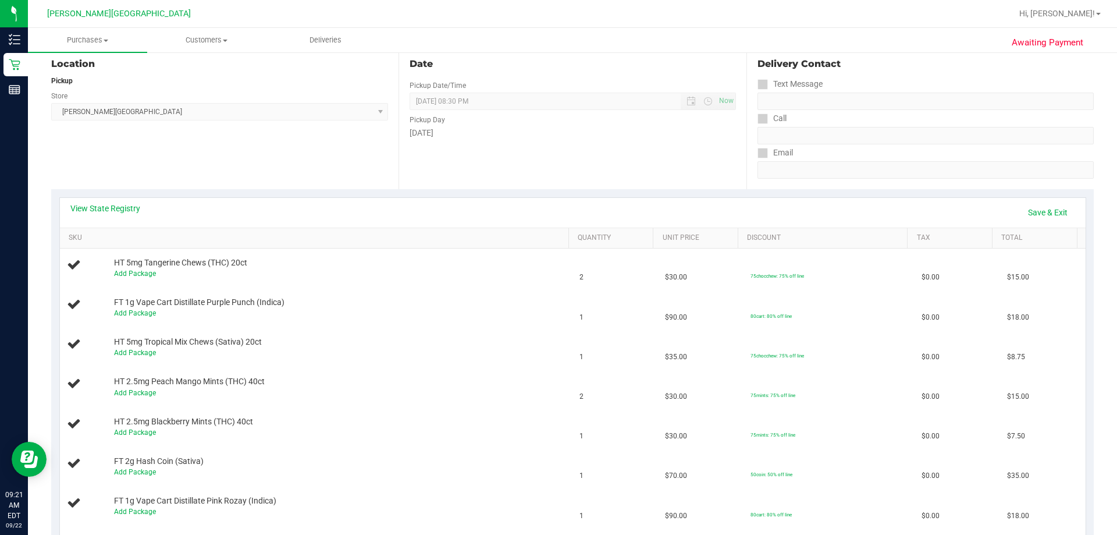
scroll to position [116, 0]
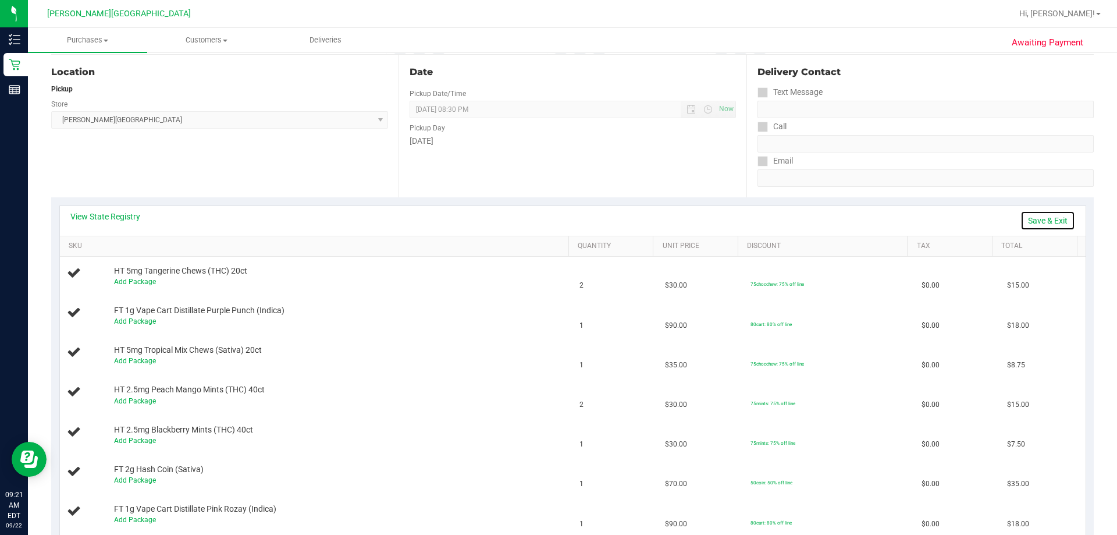
click at [557, 218] on link "Save & Exit" at bounding box center [1047, 221] width 55 height 20
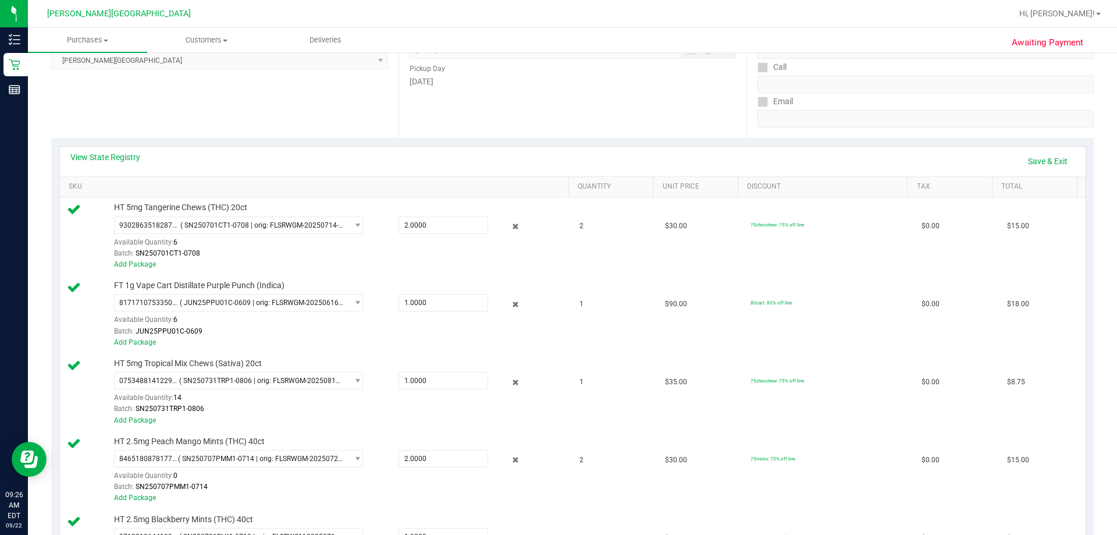
scroll to position [174, 0]
click at [557, 165] on link "Save & Exit" at bounding box center [1047, 162] width 55 height 20
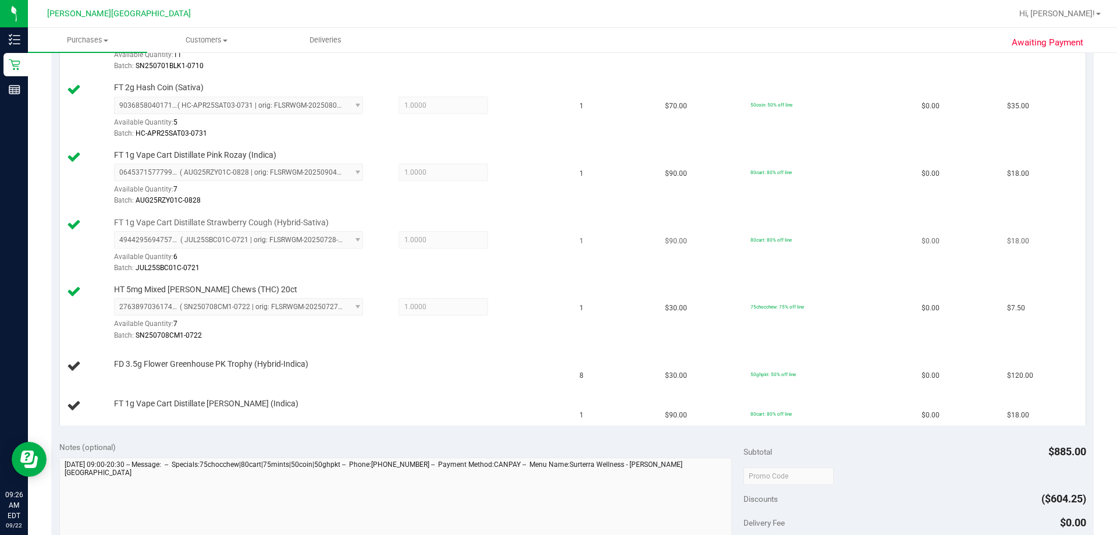
scroll to position [698, 0]
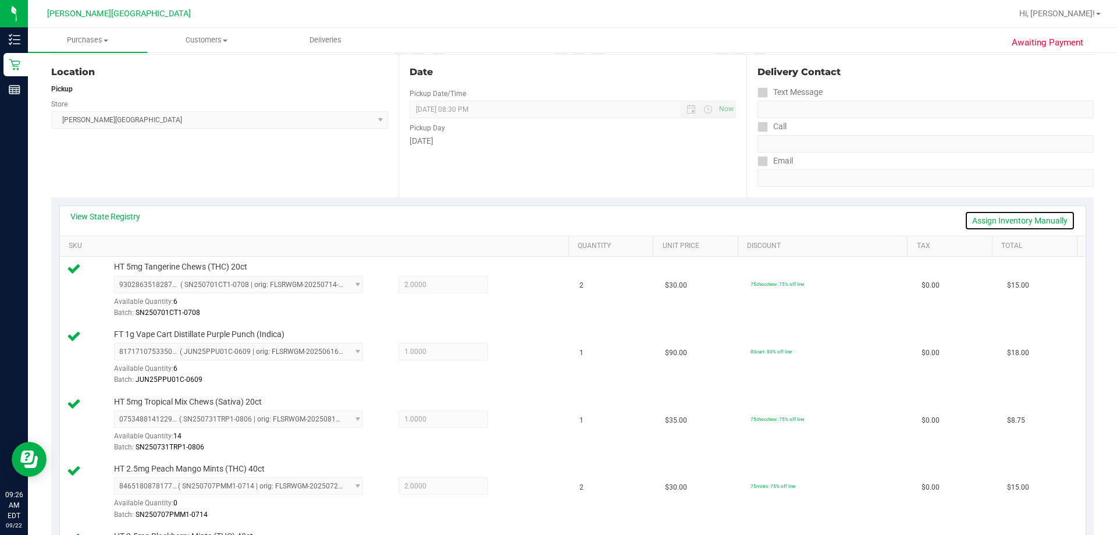
click at [557, 218] on link "Assign Inventory Manually" at bounding box center [1019, 221] width 111 height 20
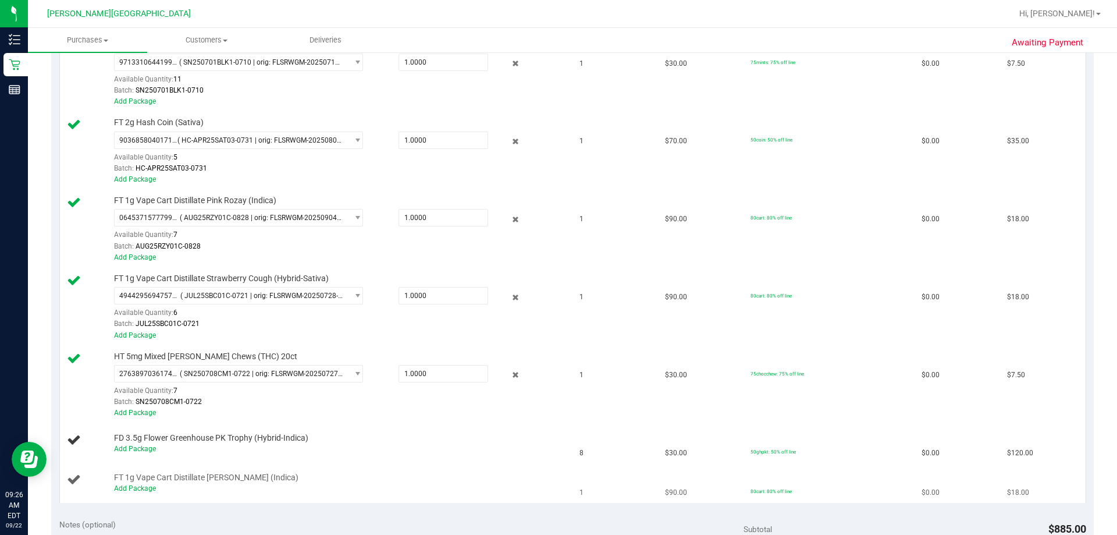
scroll to position [756, 0]
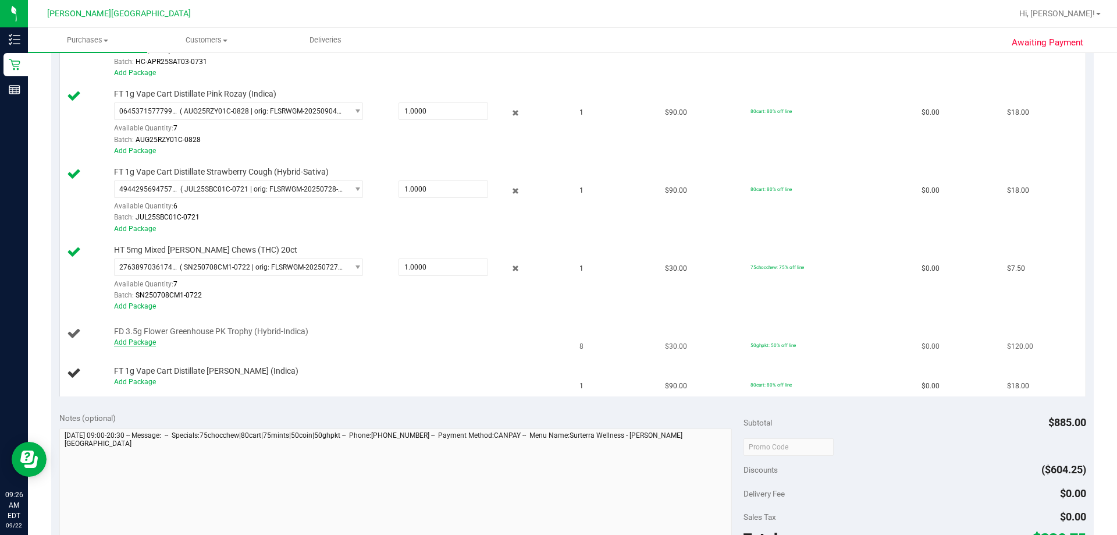
click at [134, 345] on link "Add Package" at bounding box center [135, 342] width 42 height 8
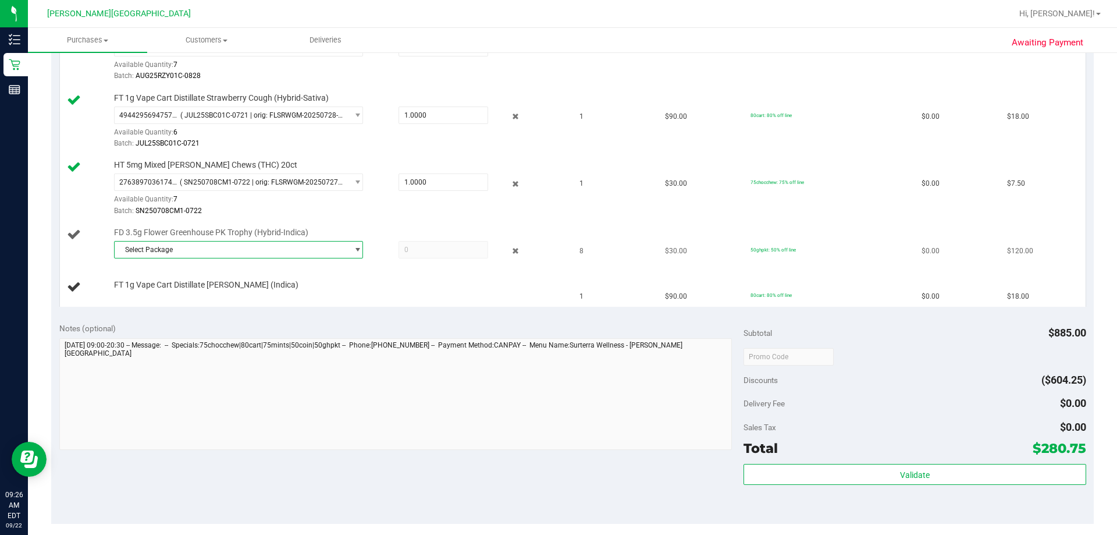
click at [209, 251] on span "Select Package" at bounding box center [231, 249] width 233 height 16
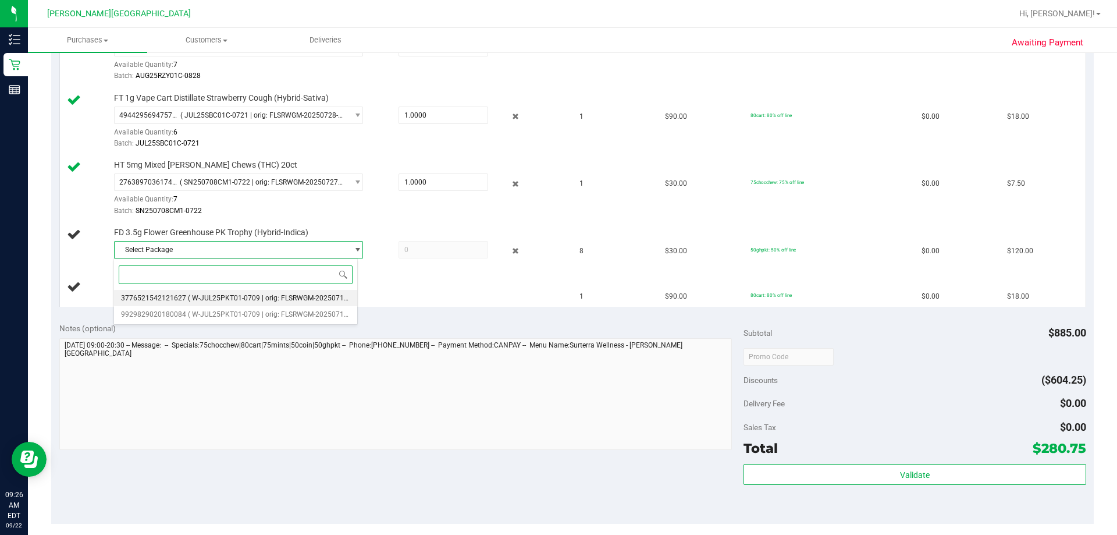
click at [218, 302] on li "3776521542121627 ( W-JUL25PKT01-0709 | orig: FLSRWGM-20250717-080 )" at bounding box center [235, 298] width 243 height 16
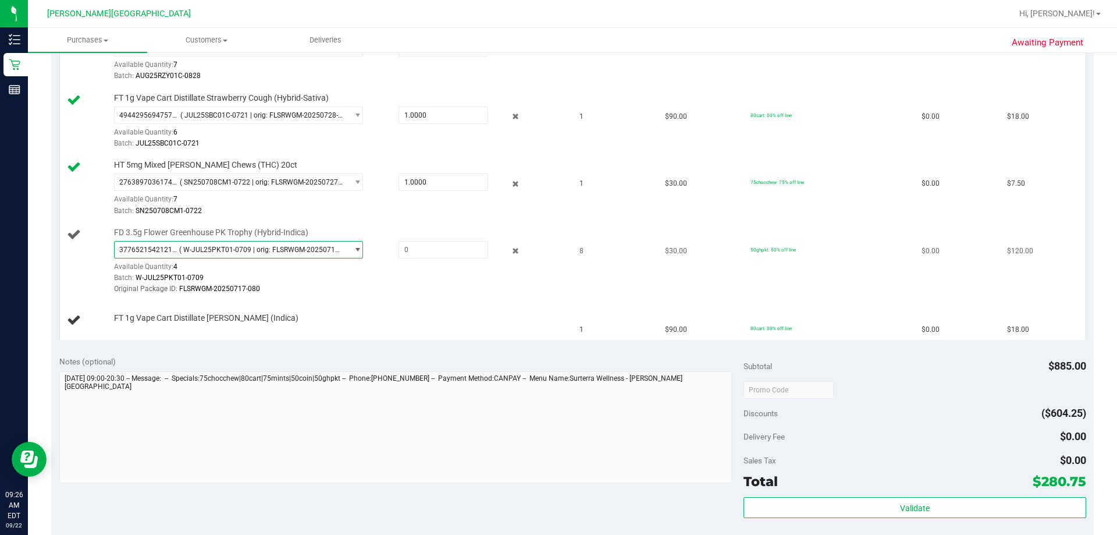
click at [242, 239] on div "FD 3.5g Flower Greenhouse PK Trophy (Hybrid-Indica) 3776521542121627 ( W-JUL25P…" at bounding box center [335, 261] width 455 height 69
click at [235, 257] on span "3776521542121627 ( W-JUL25PKT01-0709 | orig: FLSRWGM-20250717-080 )" at bounding box center [231, 249] width 233 height 16
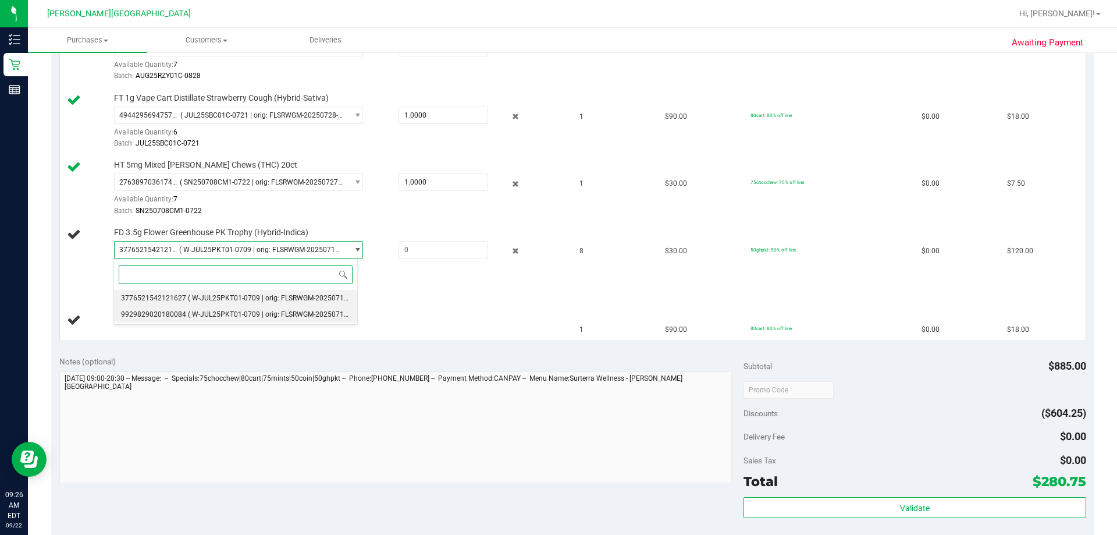
click at [234, 315] on span "( W-JUL25PKT01-0709 | orig: FLSRWGM-20250717-126 )" at bounding box center [277, 314] width 178 height 8
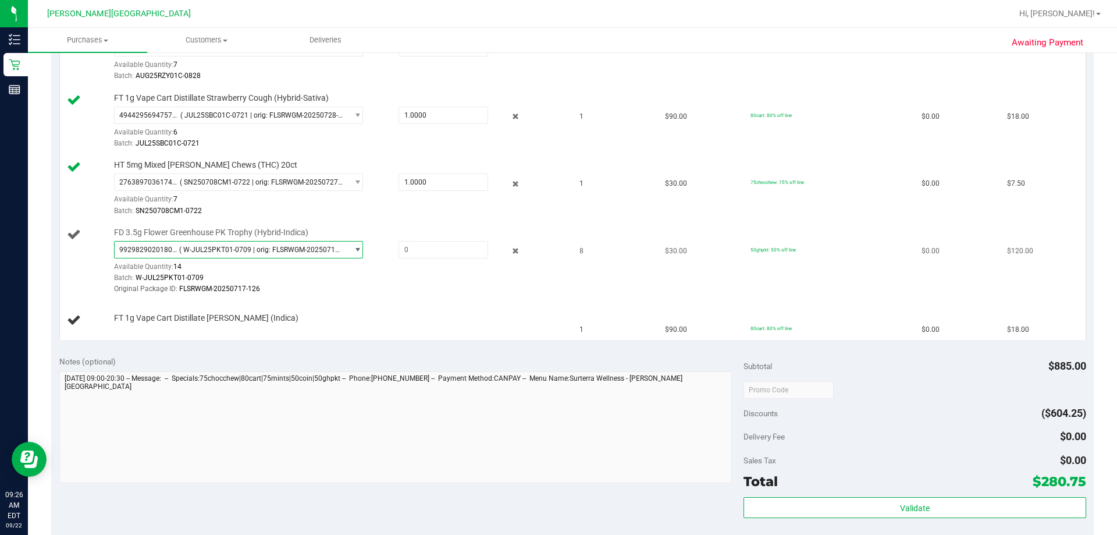
click at [248, 241] on span "9929829020180084 ( W-JUL25PKT01-0709 | orig: FLSRWGM-20250717-126 )" at bounding box center [231, 249] width 233 height 16
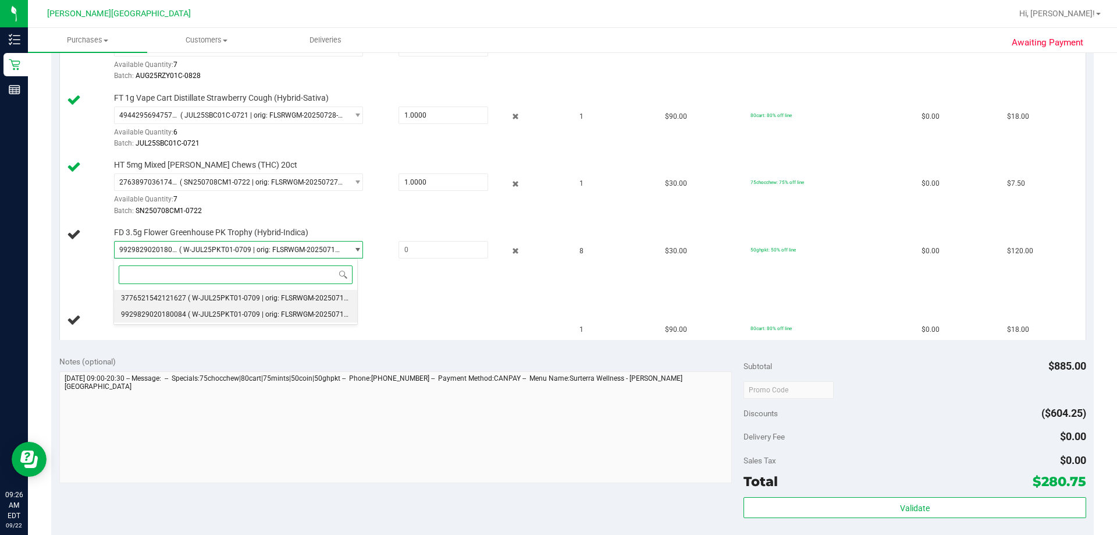
click at [248, 295] on span "( W-JUL25PKT01-0709 | orig: FLSRWGM-20250717-080 )" at bounding box center [277, 298] width 178 height 8
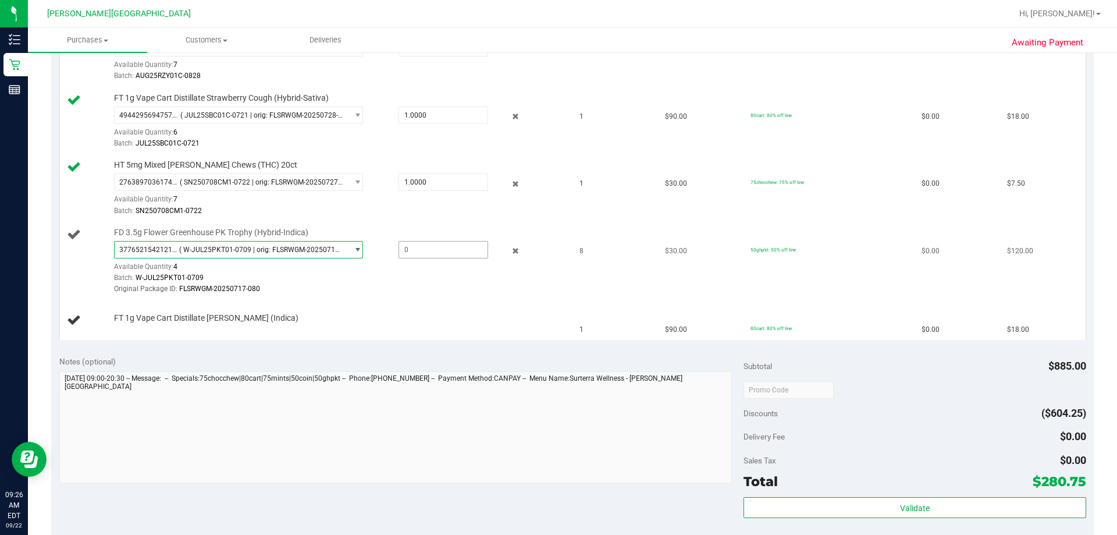
click at [421, 248] on span at bounding box center [443, 249] width 90 height 17
type input "4"
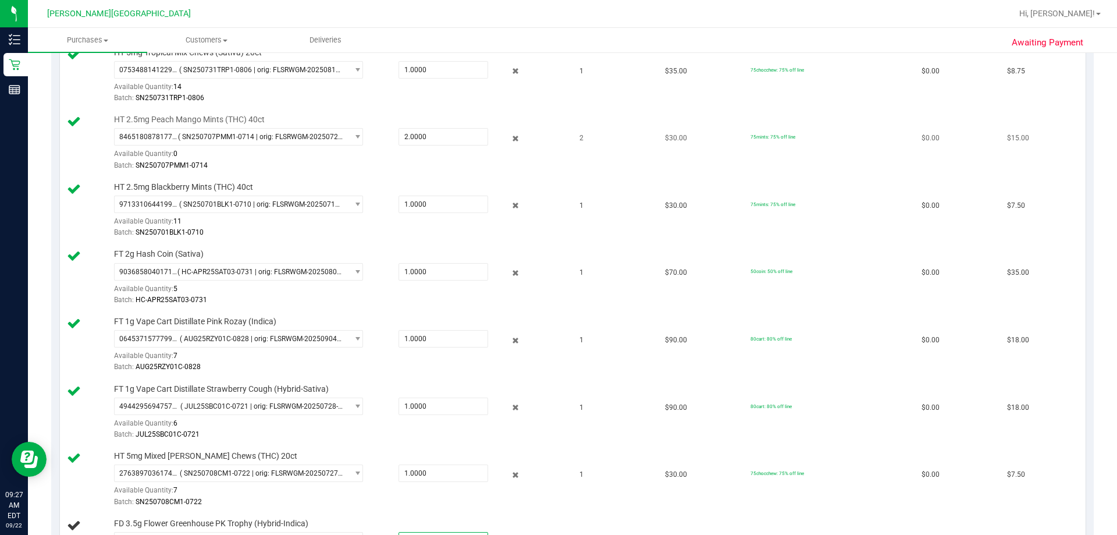
scroll to position [233, 0]
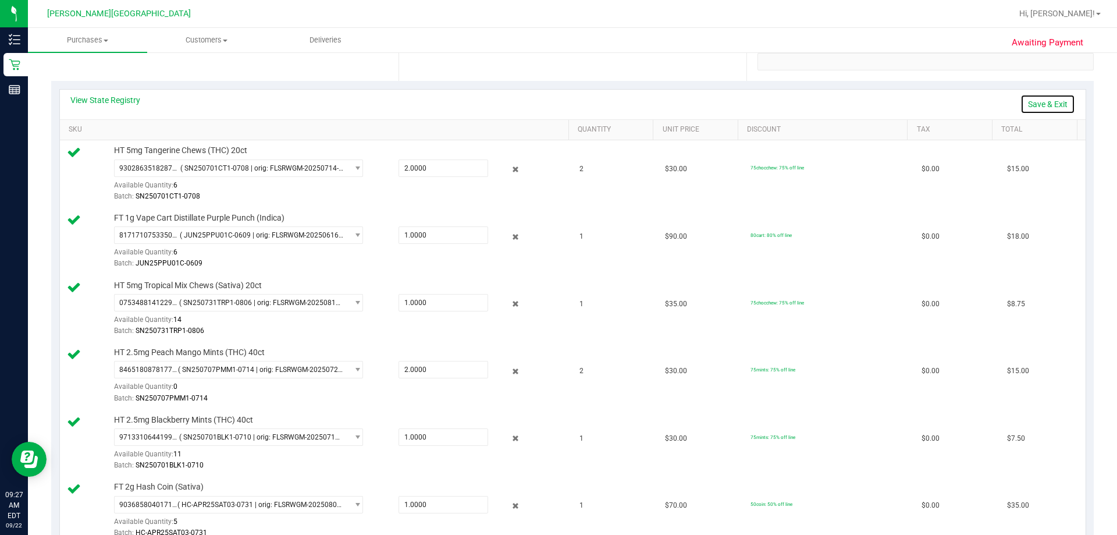
type input "4.0000"
click at [557, 104] on link "Save & Exit" at bounding box center [1047, 104] width 55 height 20
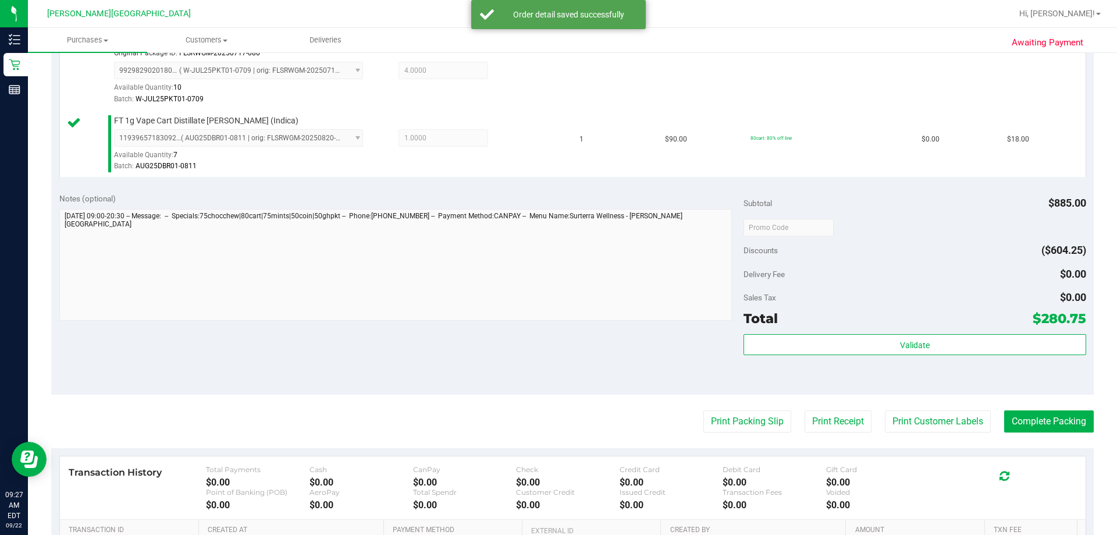
scroll to position [1221, 0]
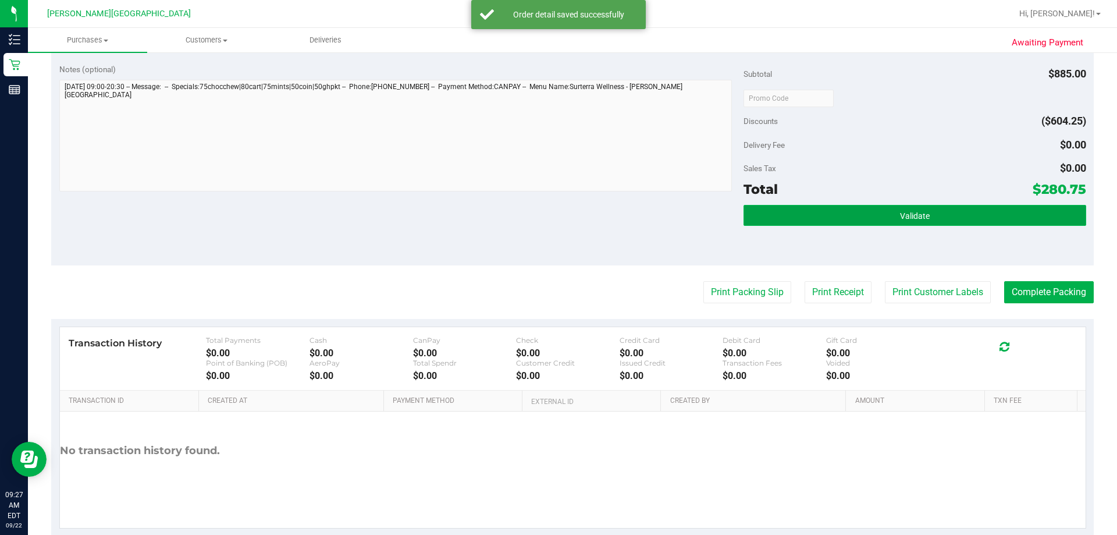
click at [557, 222] on button "Validate" at bounding box center [914, 215] width 342 height 21
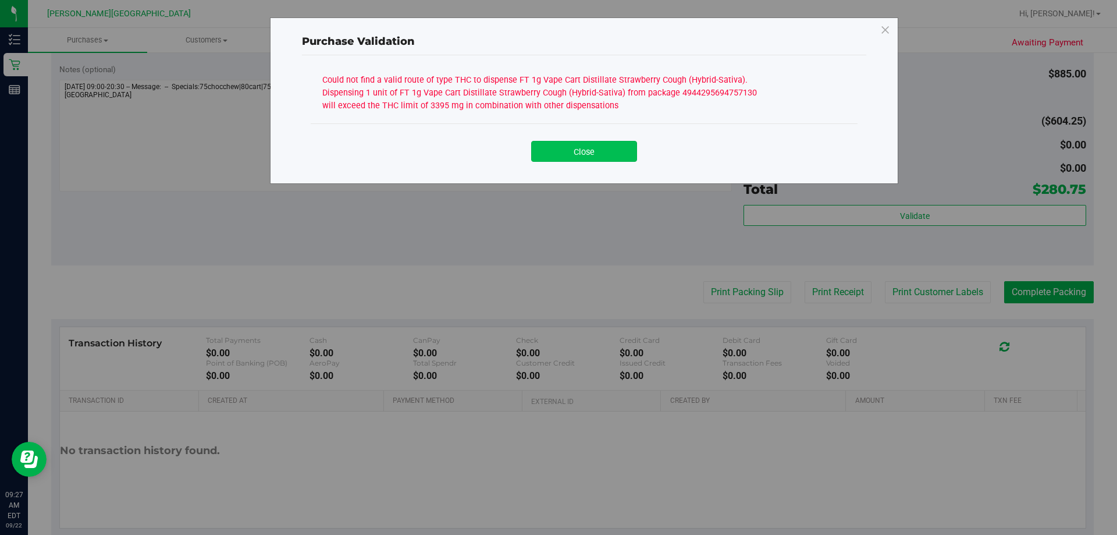
click at [557, 149] on button "Close" at bounding box center [584, 151] width 106 height 21
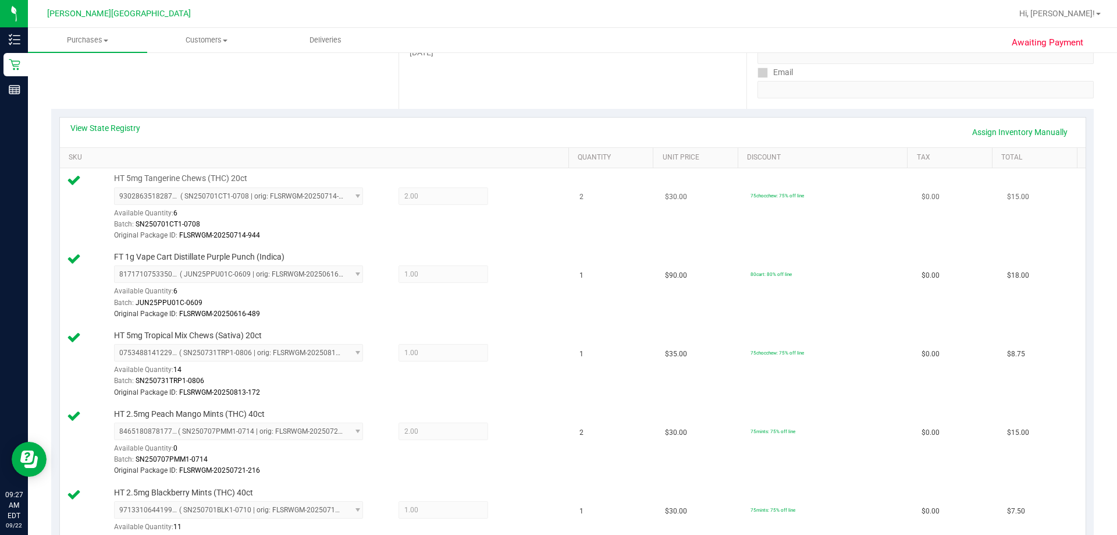
scroll to position [174, 0]
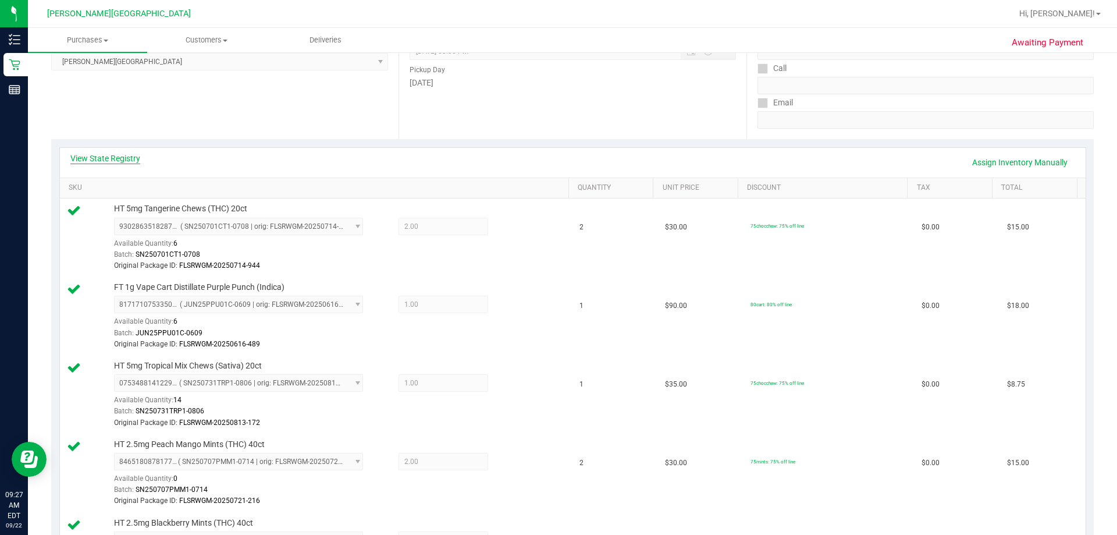
click at [120, 158] on link "View State Registry" at bounding box center [105, 158] width 70 height 12
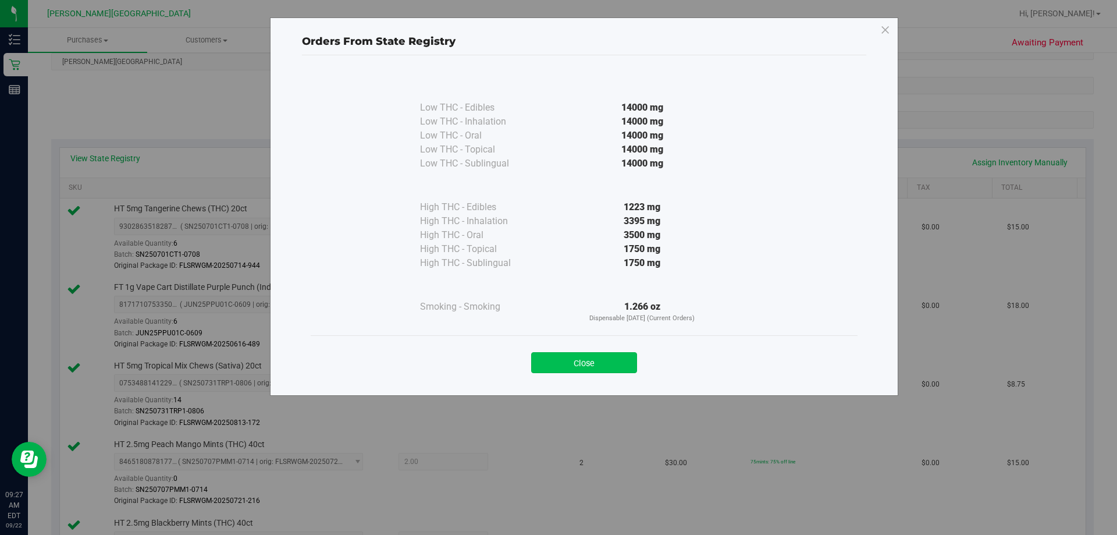
click at [557, 364] on button "Close" at bounding box center [584, 362] width 106 height 21
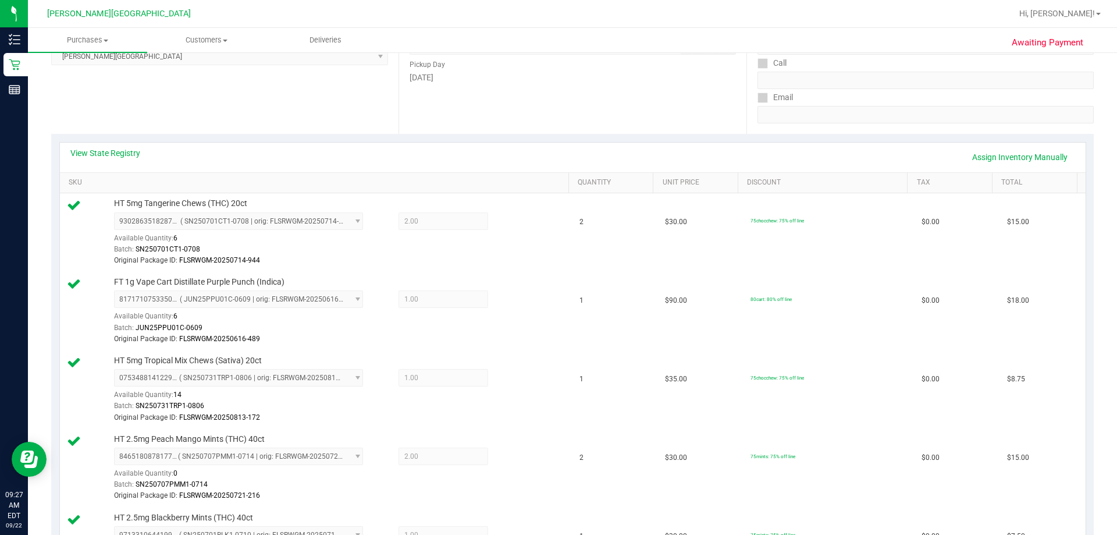
scroll to position [0, 0]
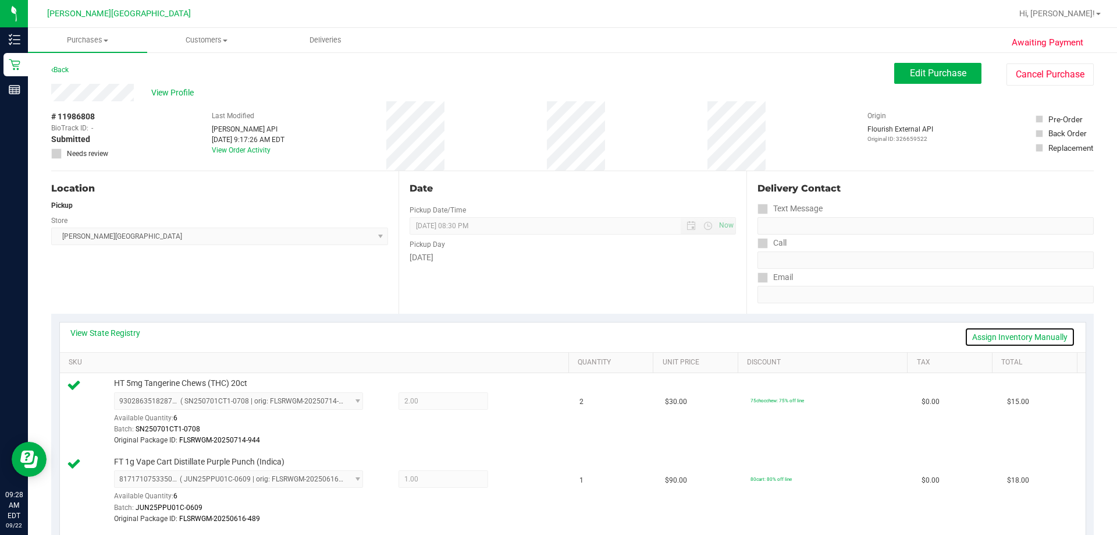
click at [557, 334] on link "Assign Inventory Manually" at bounding box center [1019, 337] width 111 height 20
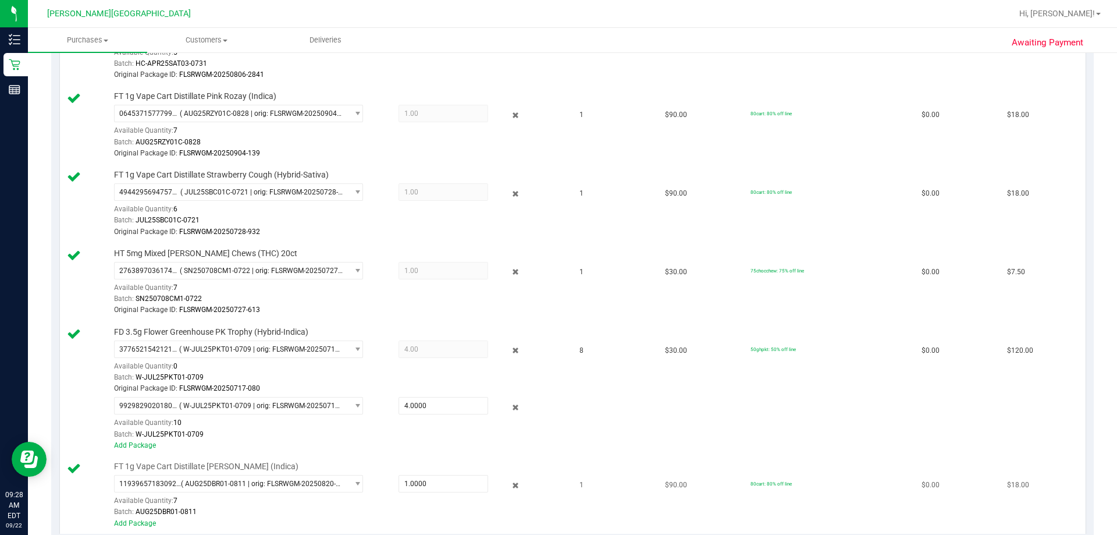
scroll to position [931, 0]
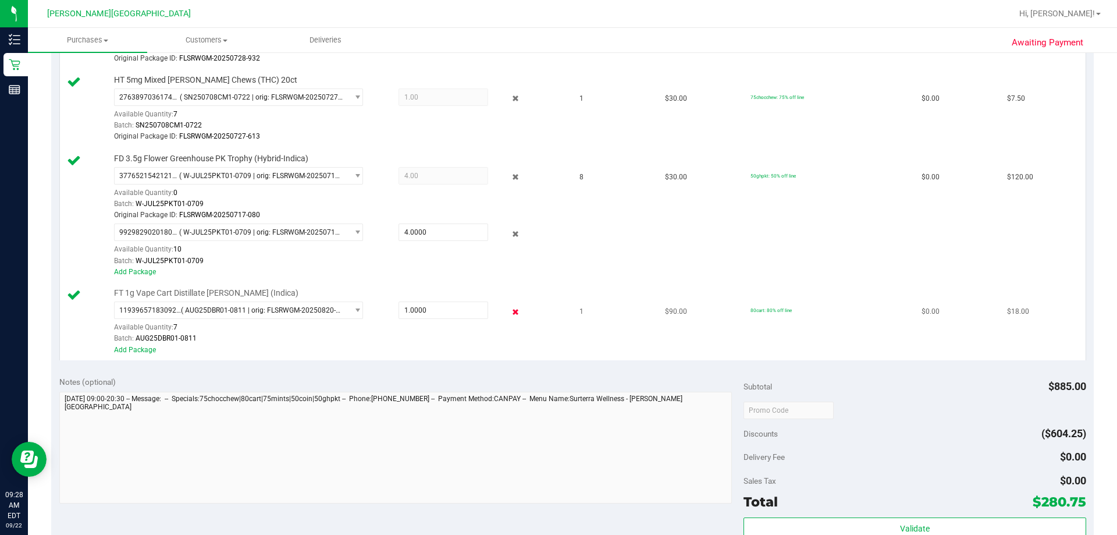
click at [510, 313] on icon at bounding box center [516, 311] width 12 height 13
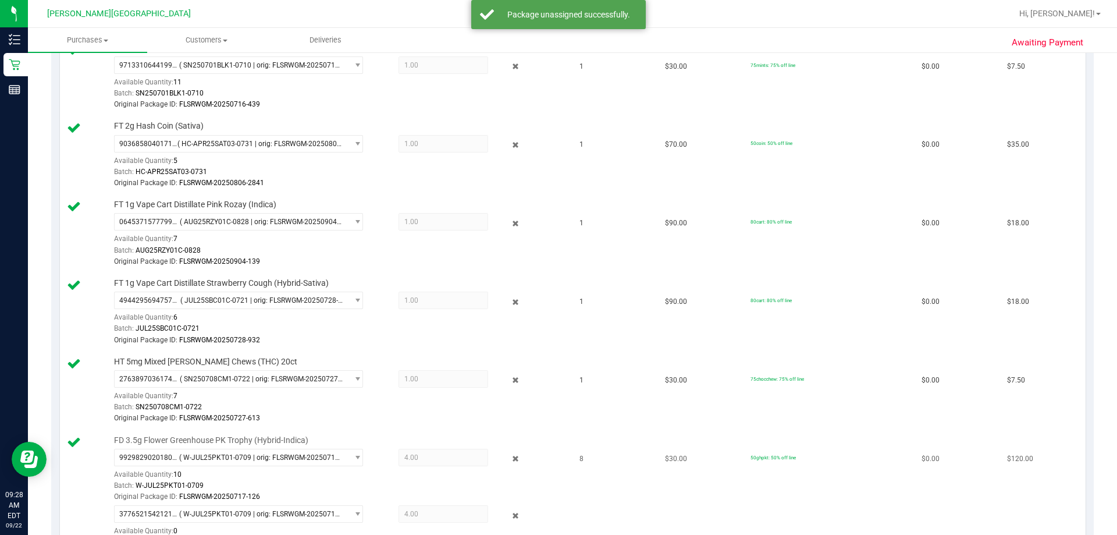
scroll to position [582, 0]
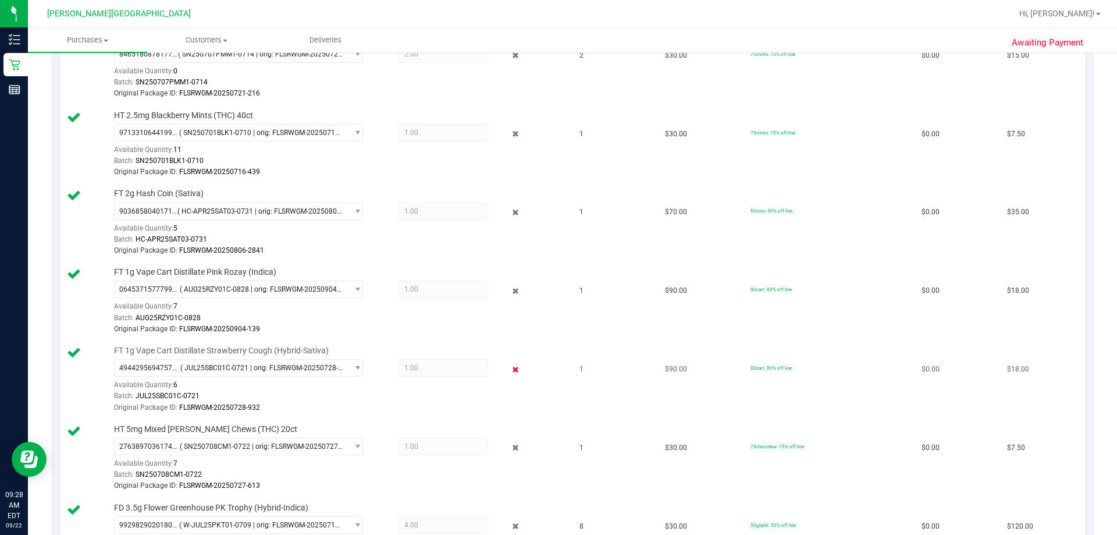
click at [510, 368] on icon at bounding box center [516, 368] width 12 height 13
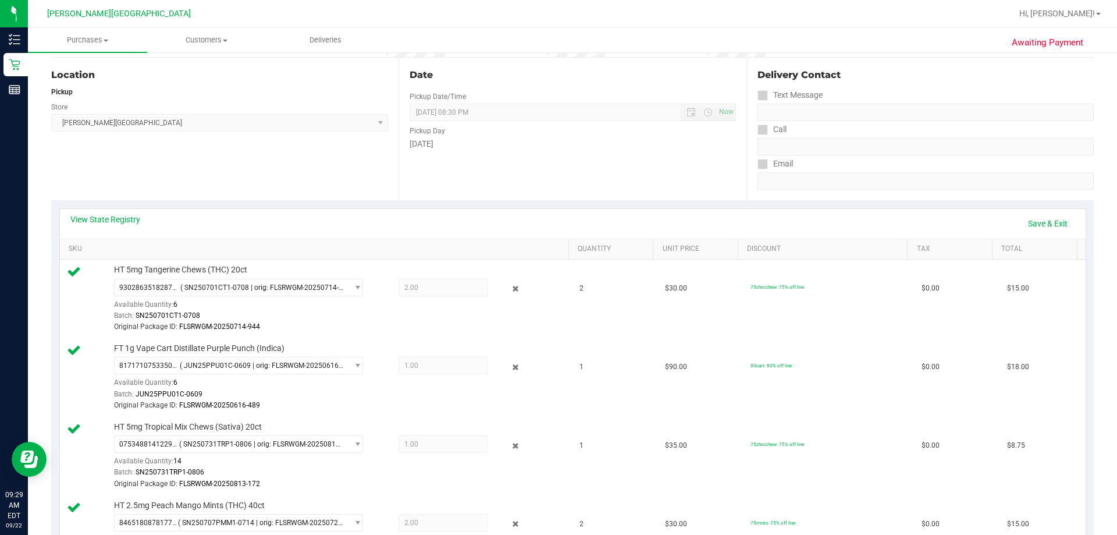
scroll to position [0, 0]
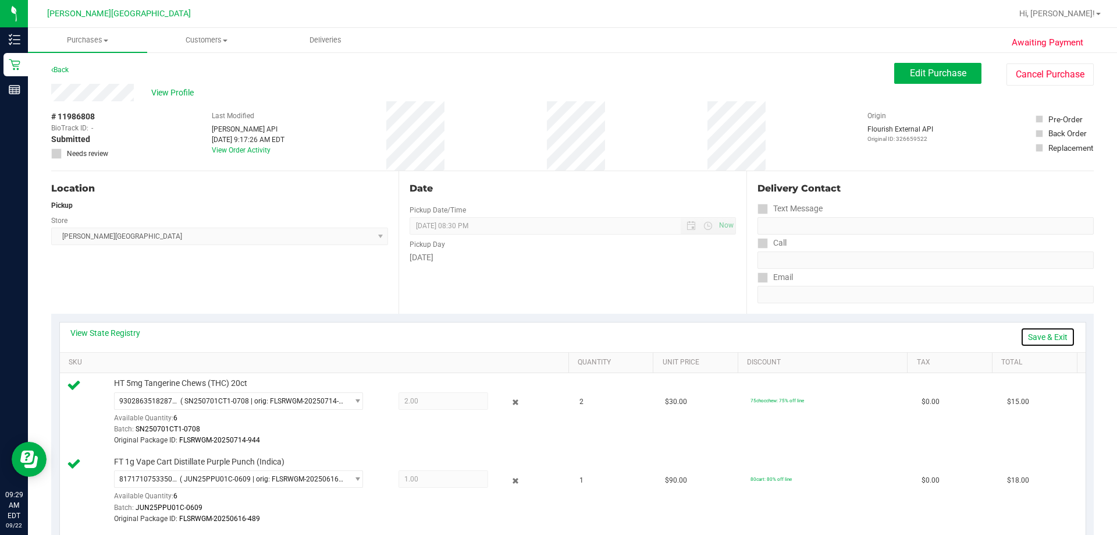
click at [557, 337] on link "Save & Exit" at bounding box center [1047, 337] width 55 height 20
click at [557, 70] on span "Edit Purchase" at bounding box center [938, 72] width 56 height 11
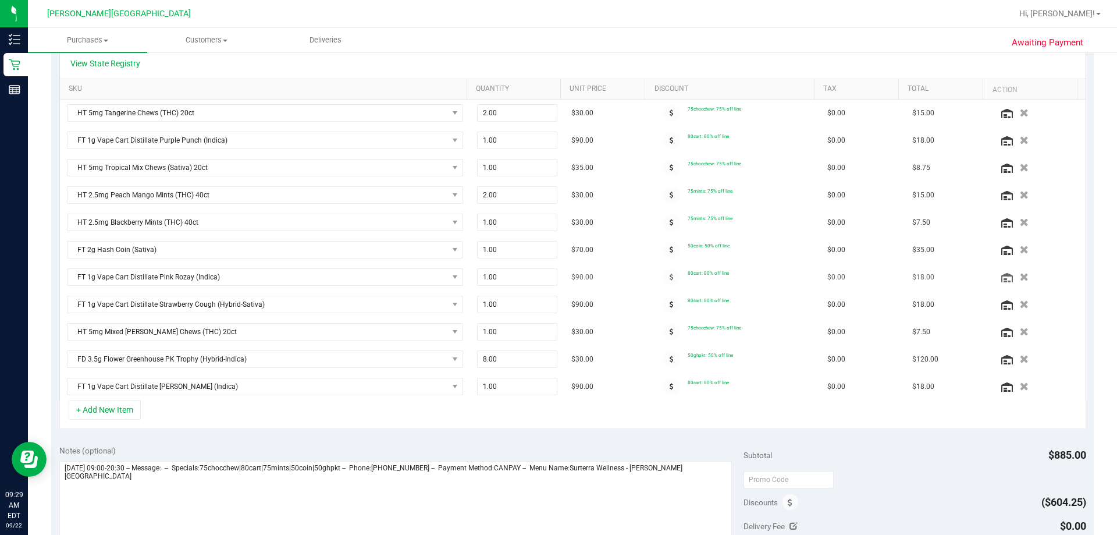
scroll to position [291, 0]
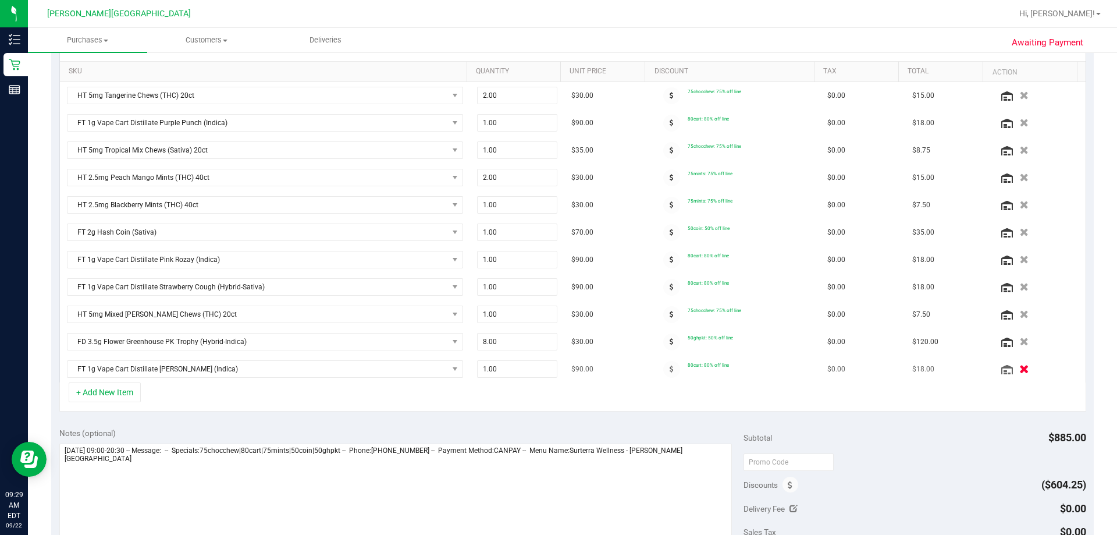
click at [557, 371] on icon "button" at bounding box center [1024, 369] width 10 height 9
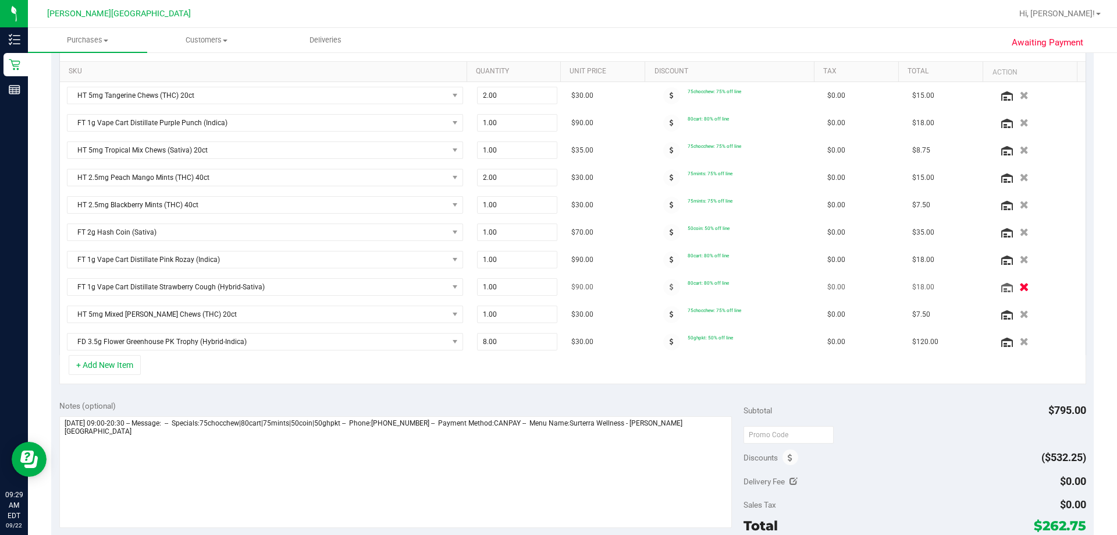
click at [557, 285] on icon "button" at bounding box center [1024, 287] width 10 height 9
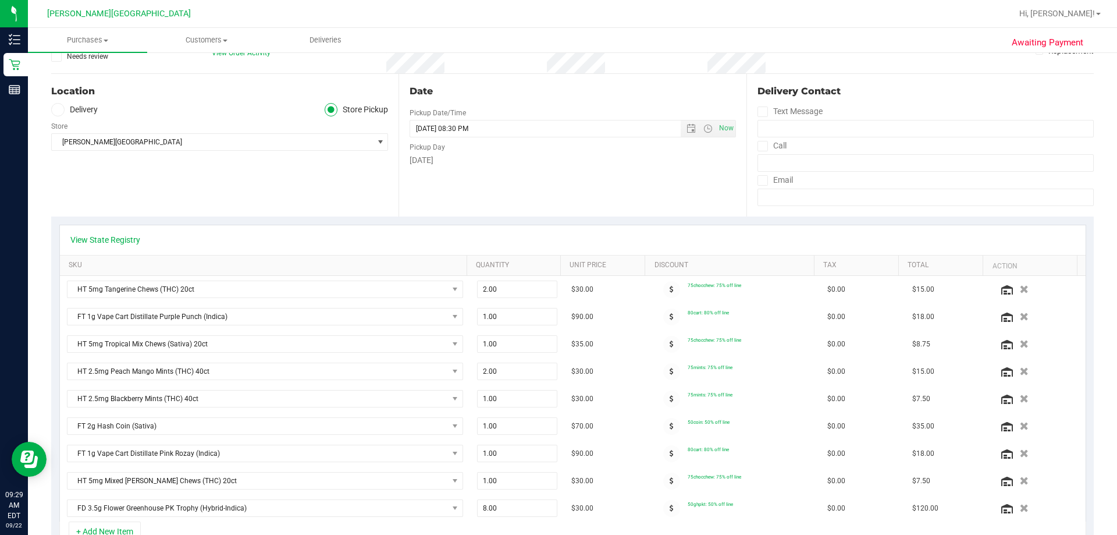
scroll to position [0, 0]
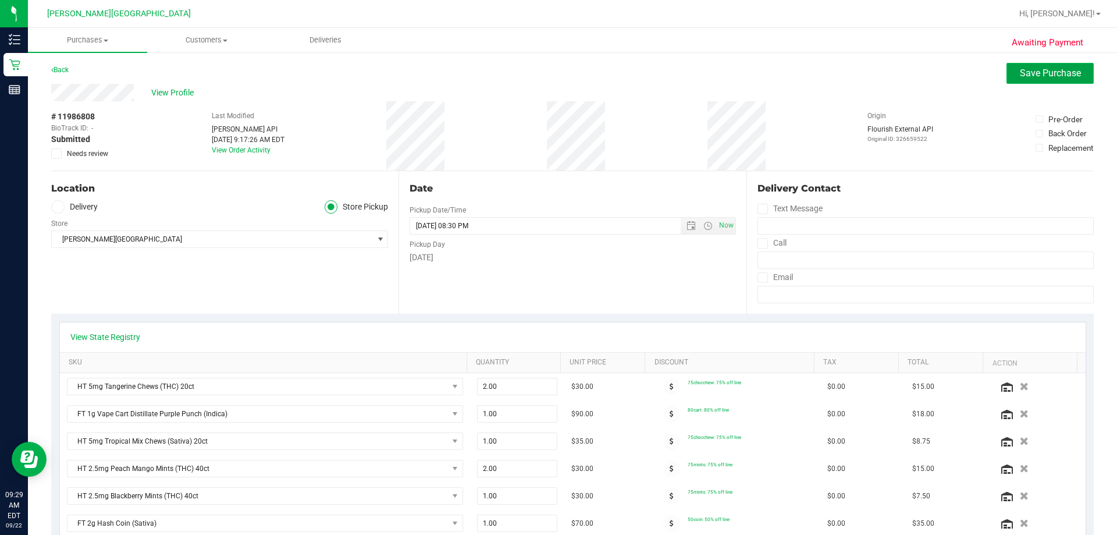
click at [557, 74] on span "Save Purchase" at bounding box center [1050, 72] width 61 height 11
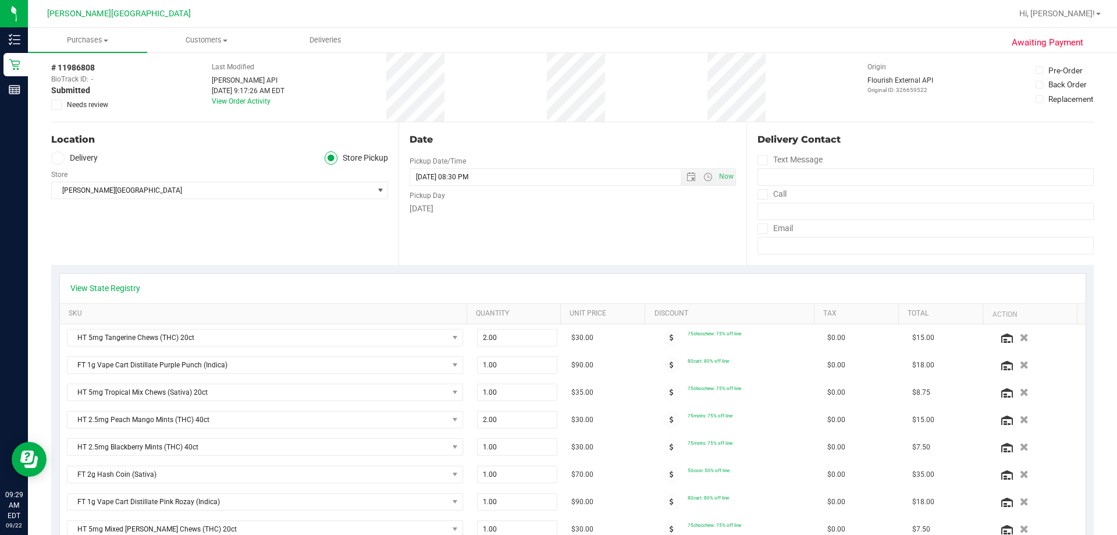
scroll to position [116, 0]
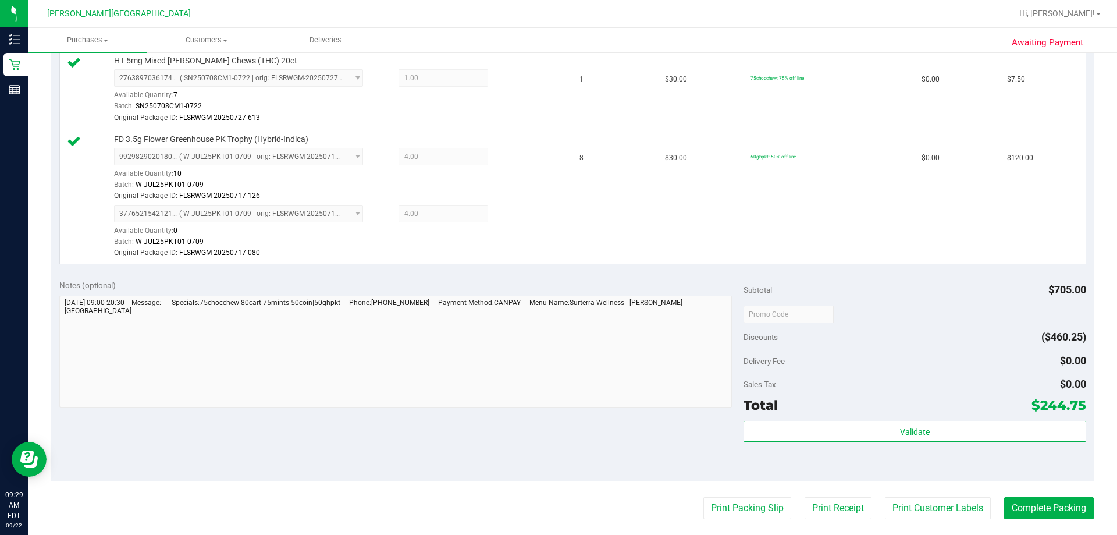
scroll to position [931, 0]
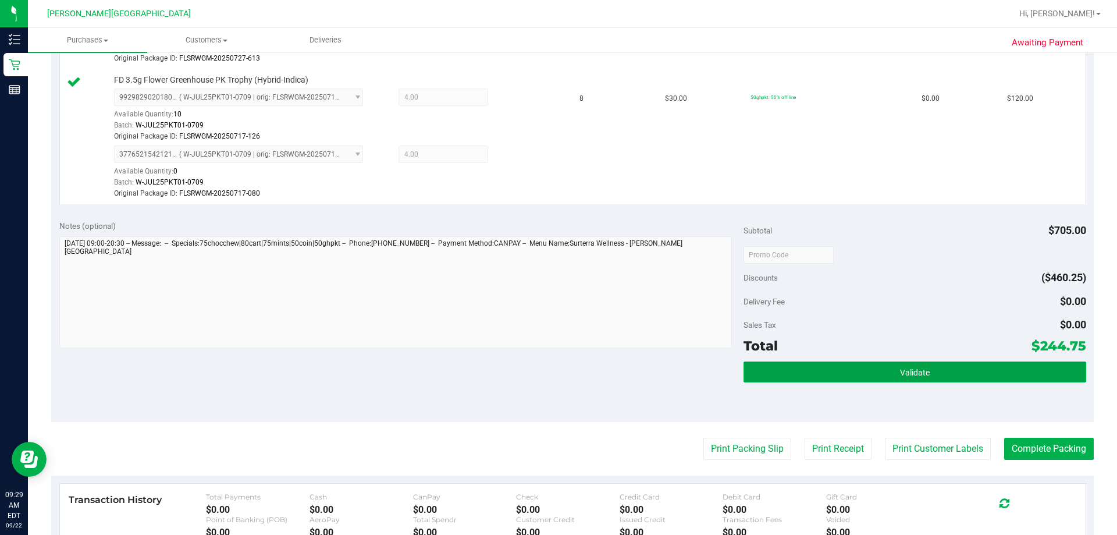
click at [557, 372] on span "Validate" at bounding box center [915, 372] width 30 height 9
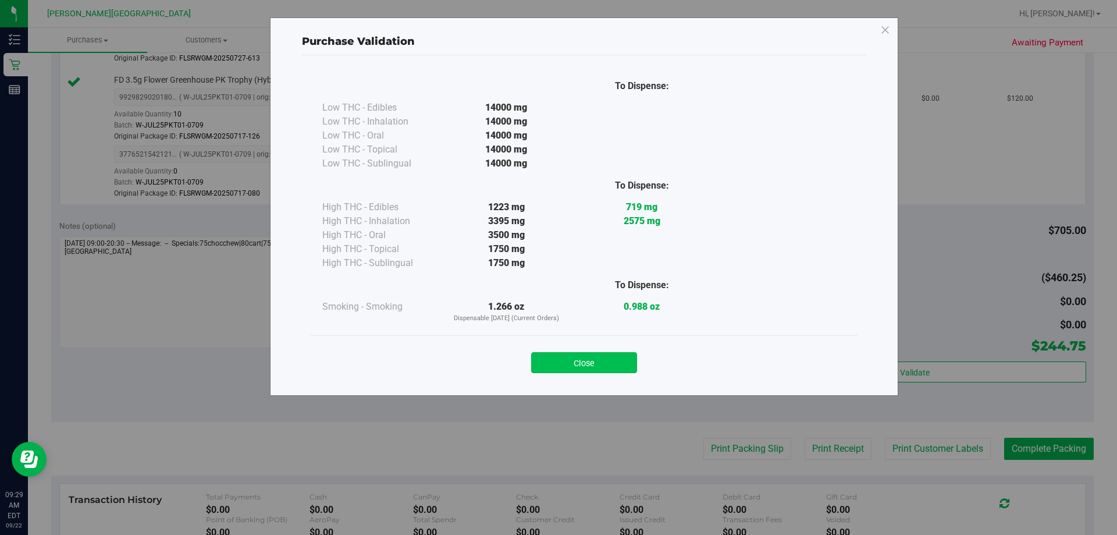
click at [557, 354] on button "Close" at bounding box center [584, 362] width 106 height 21
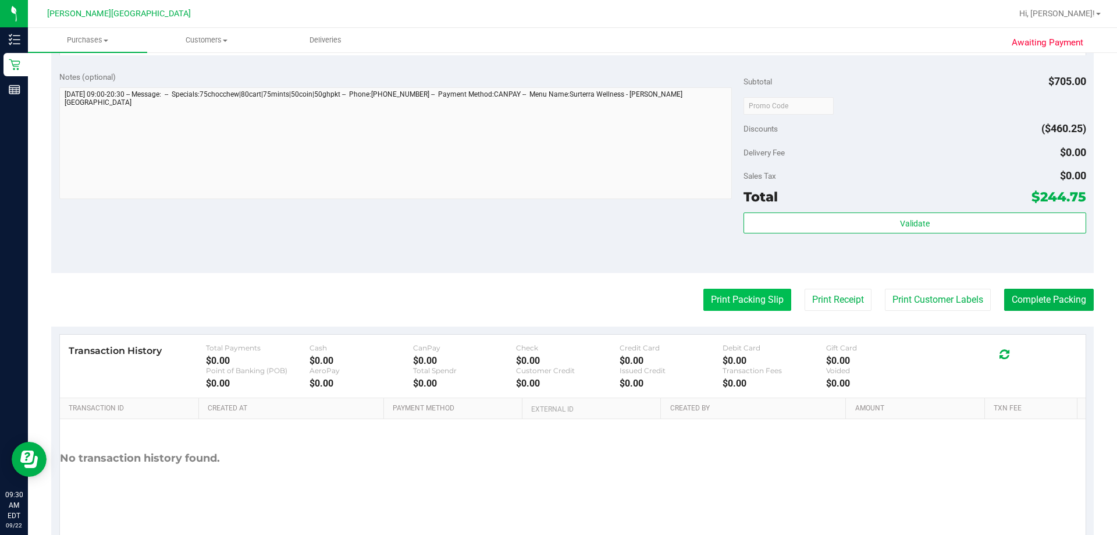
scroll to position [1112, 0]
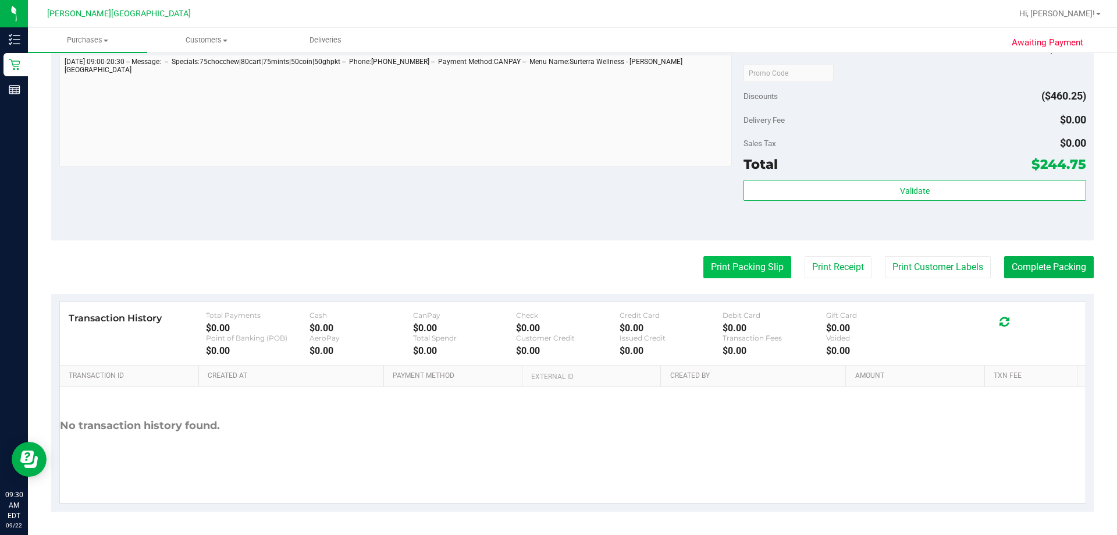
click at [557, 270] on button "Print Packing Slip" at bounding box center [747, 267] width 88 height 22
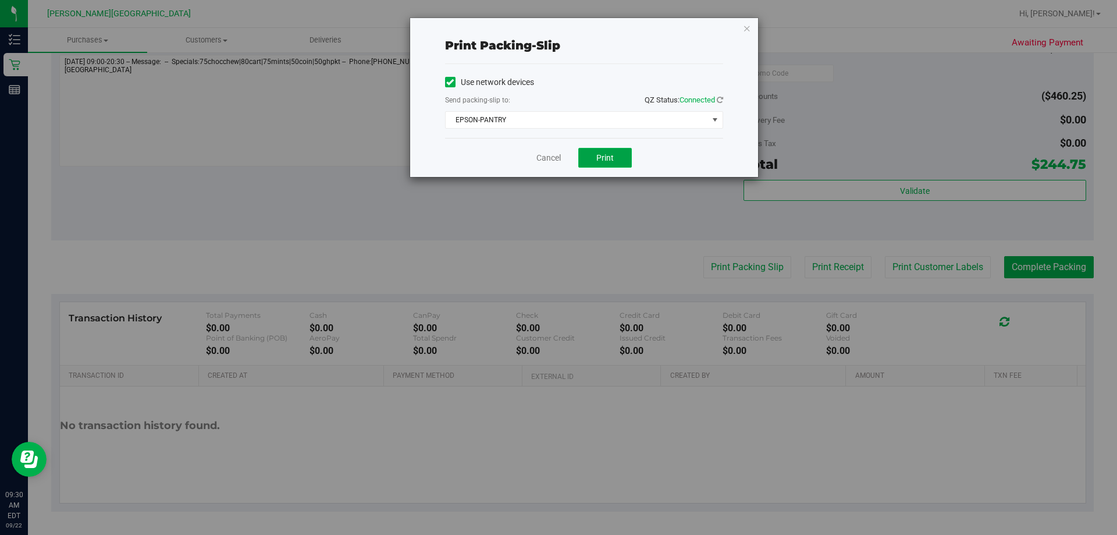
click at [557, 162] on span "Print" at bounding box center [604, 157] width 17 height 9
click at [557, 28] on icon "button" at bounding box center [747, 28] width 8 height 14
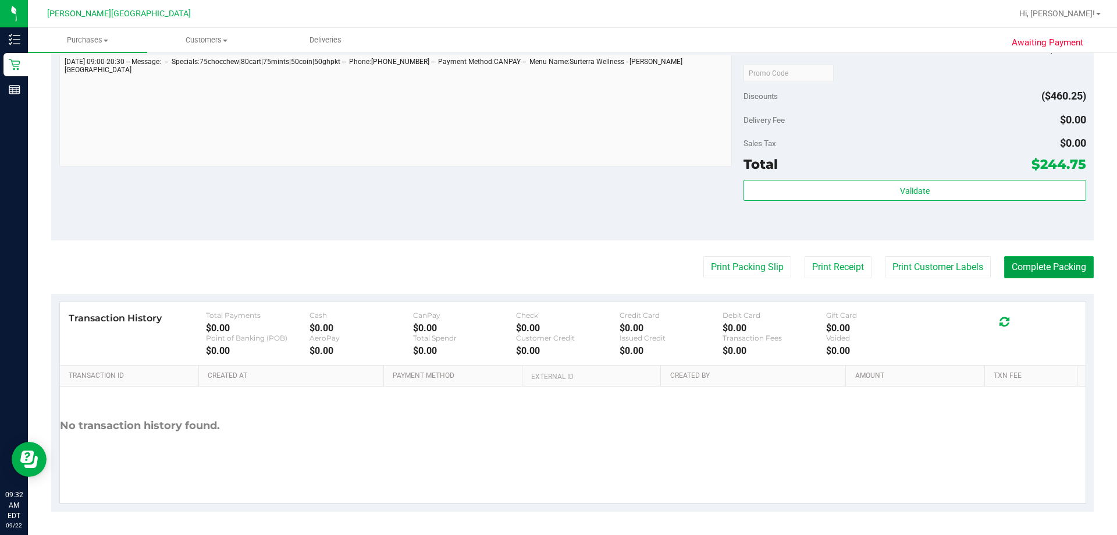
click at [557, 271] on button "Complete Packing" at bounding box center [1049, 267] width 90 height 22
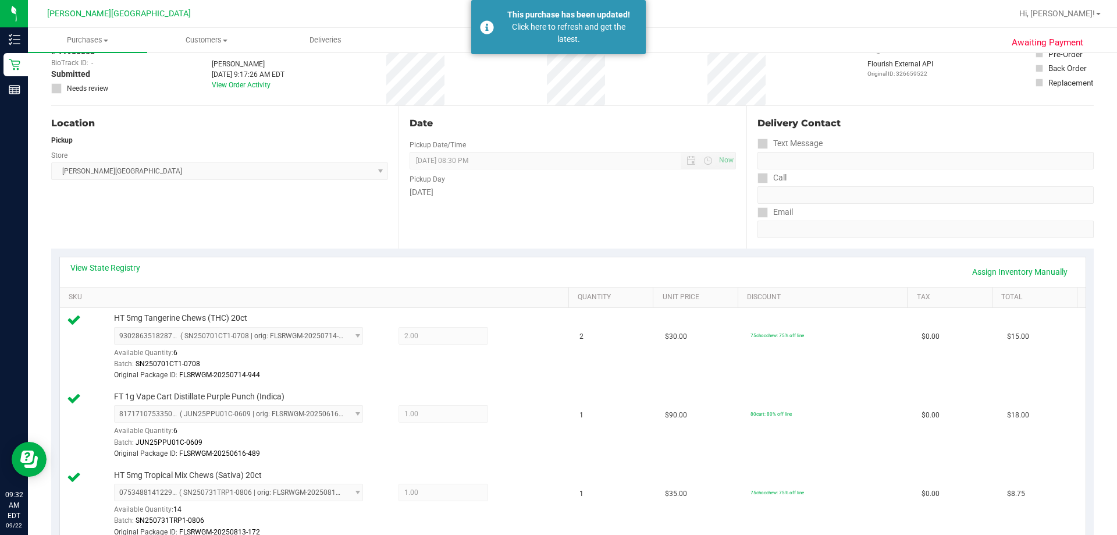
scroll to position [0, 0]
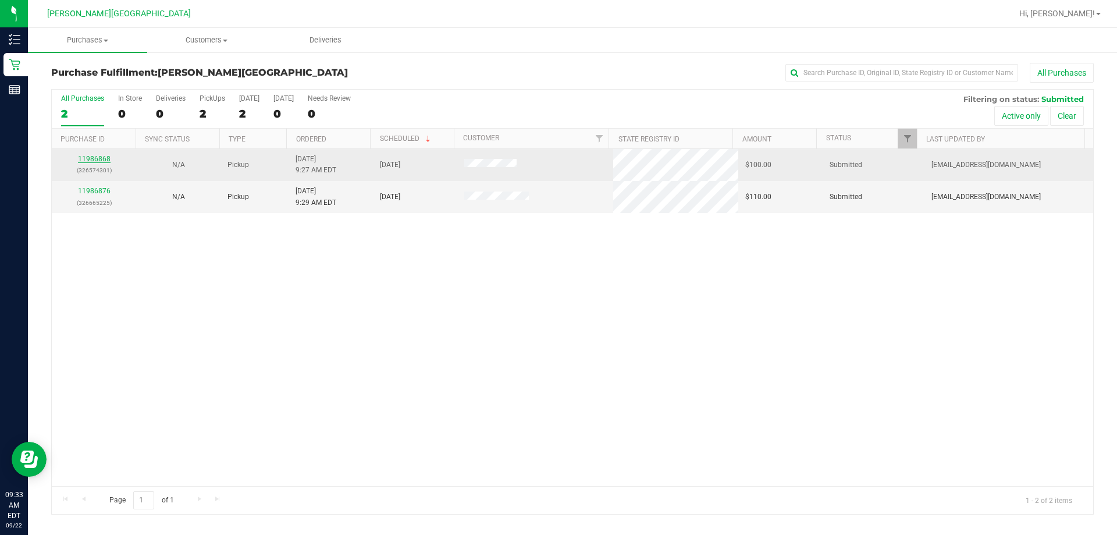
click at [99, 159] on link "11986868" at bounding box center [94, 159] width 33 height 8
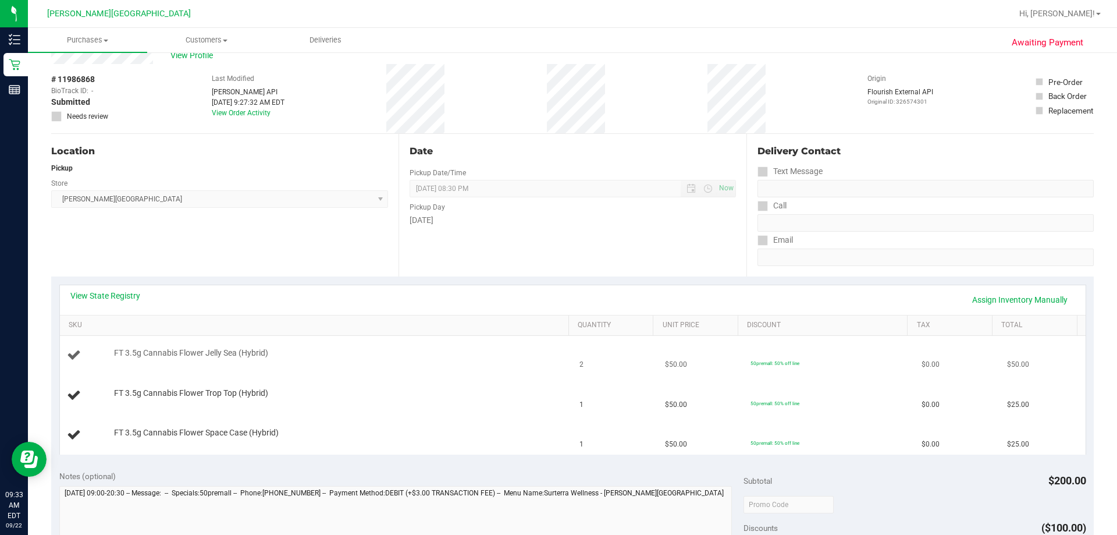
scroll to position [58, 0]
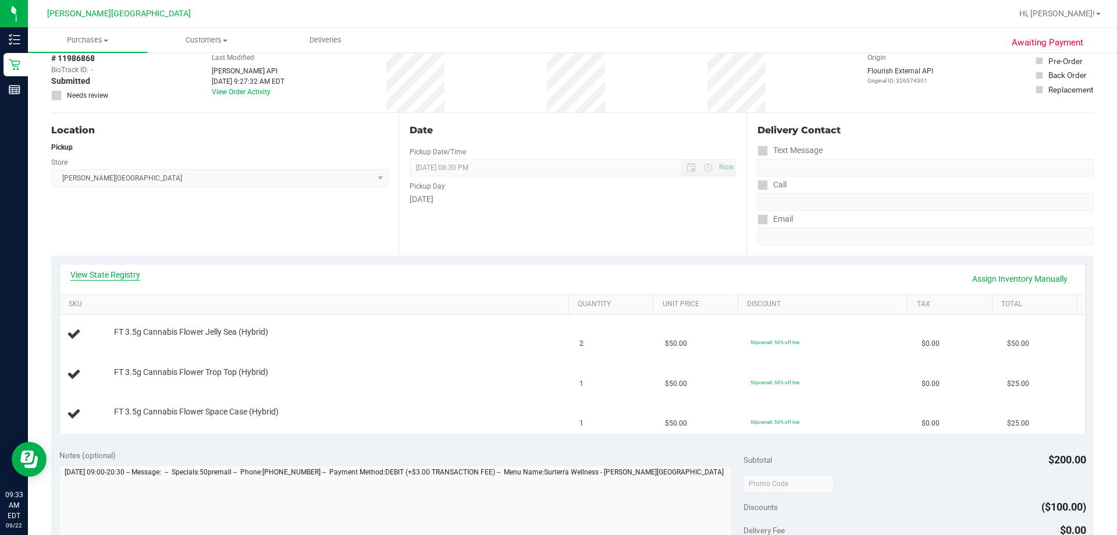
click at [108, 275] on link "View State Registry" at bounding box center [105, 275] width 70 height 12
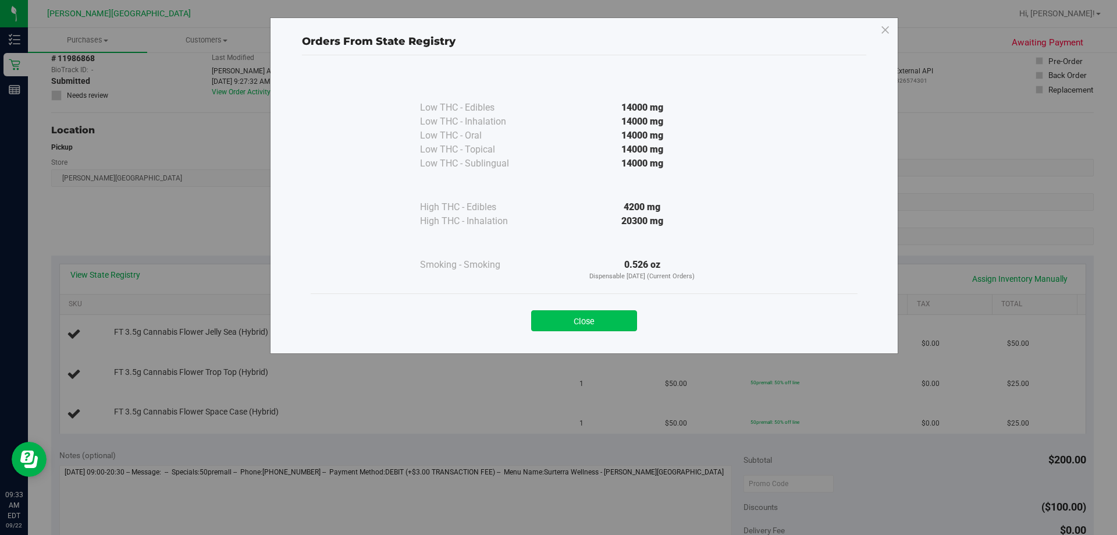
click at [557, 320] on button "Close" at bounding box center [584, 320] width 106 height 21
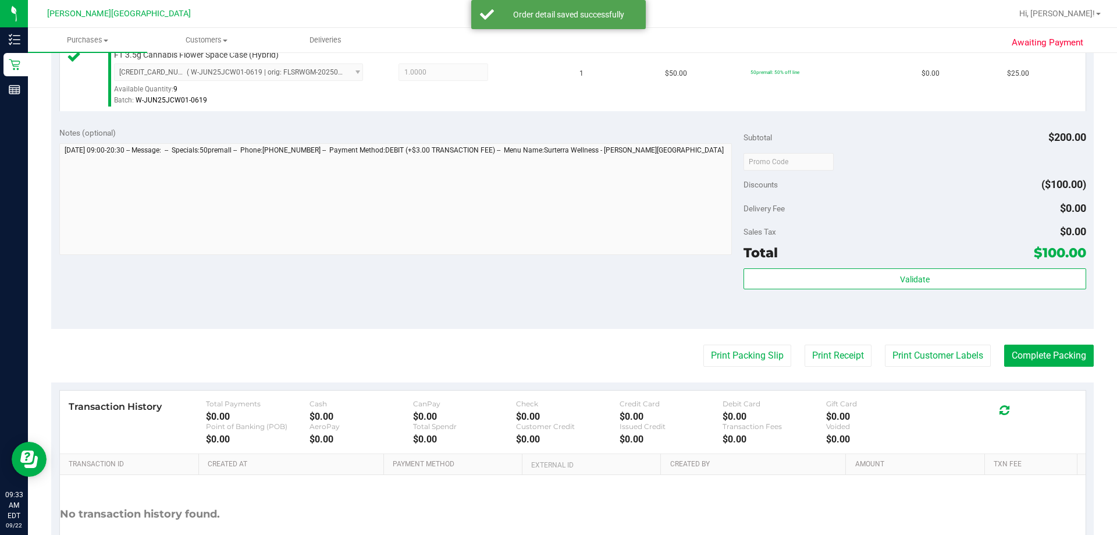
scroll to position [465, 0]
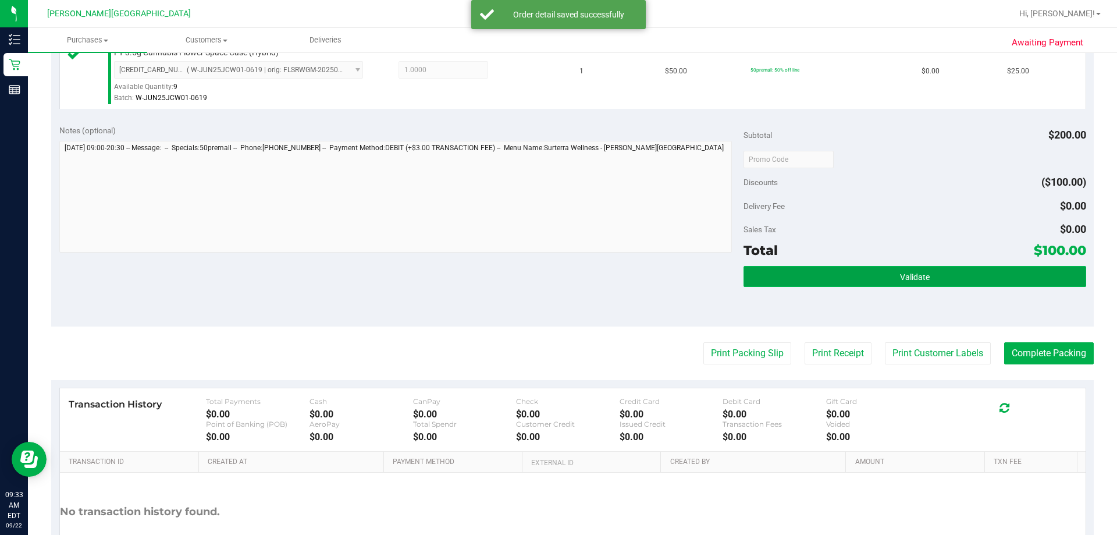
click at [557, 279] on button "Validate" at bounding box center [914, 276] width 342 height 21
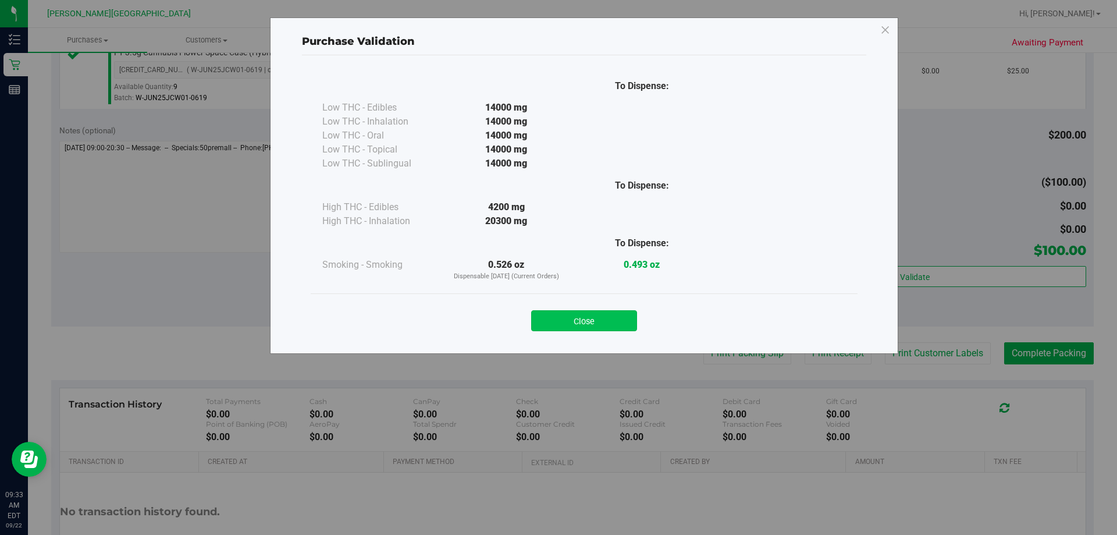
click at [557, 323] on button "Close" at bounding box center [584, 320] width 106 height 21
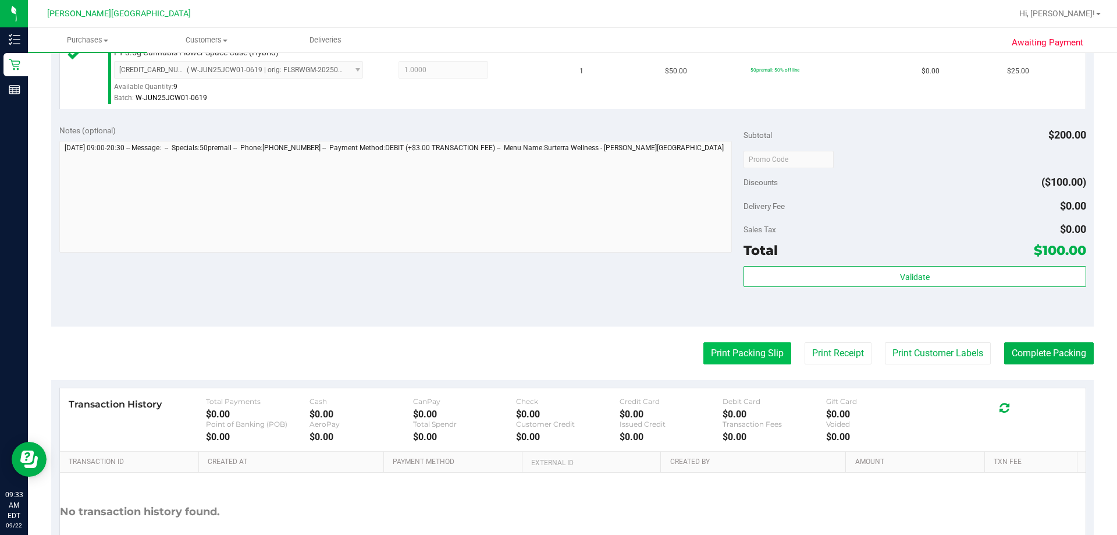
click at [557, 352] on button "Print Packing Slip" at bounding box center [747, 353] width 88 height 22
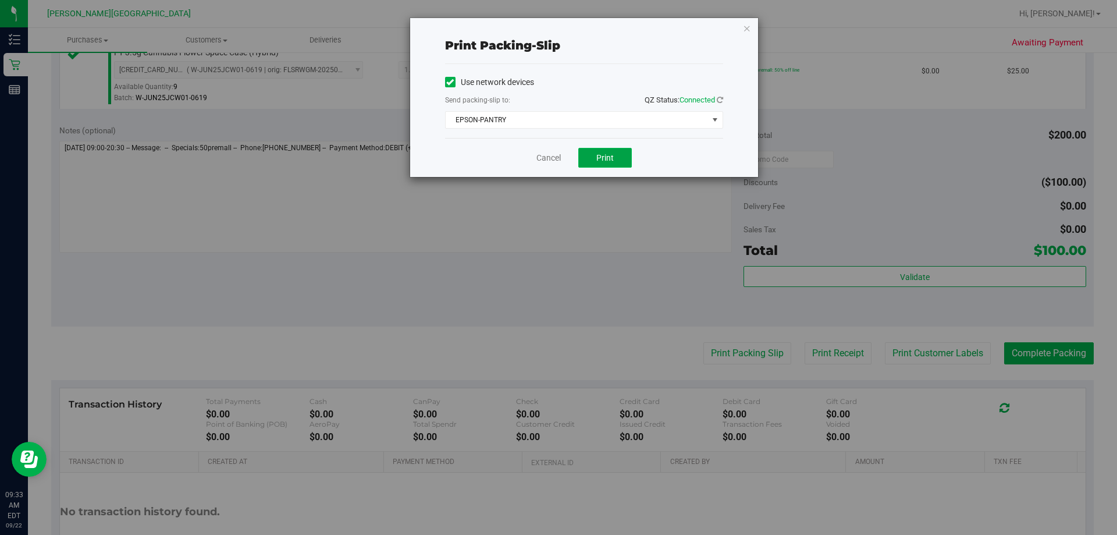
click at [557, 158] on span "Print" at bounding box center [604, 157] width 17 height 9
click at [557, 23] on icon "button" at bounding box center [747, 28] width 8 height 14
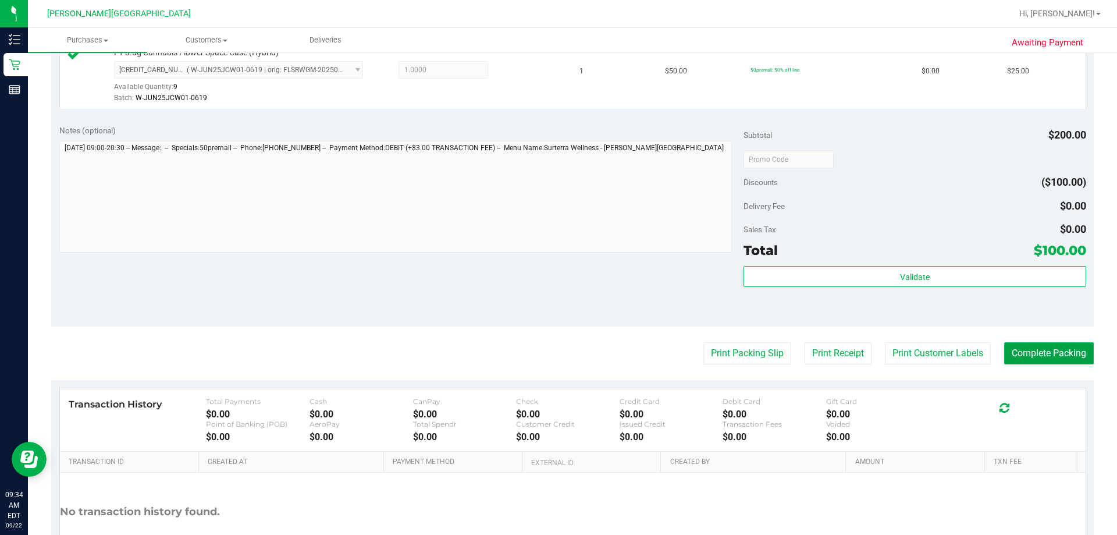
click at [557, 347] on button "Complete Packing" at bounding box center [1049, 353] width 90 height 22
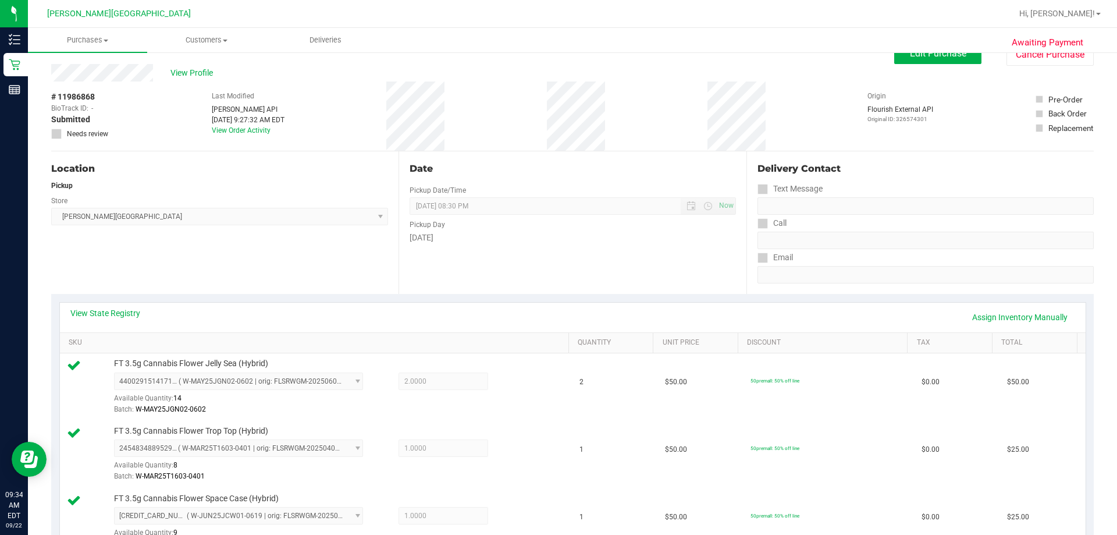
scroll to position [0, 0]
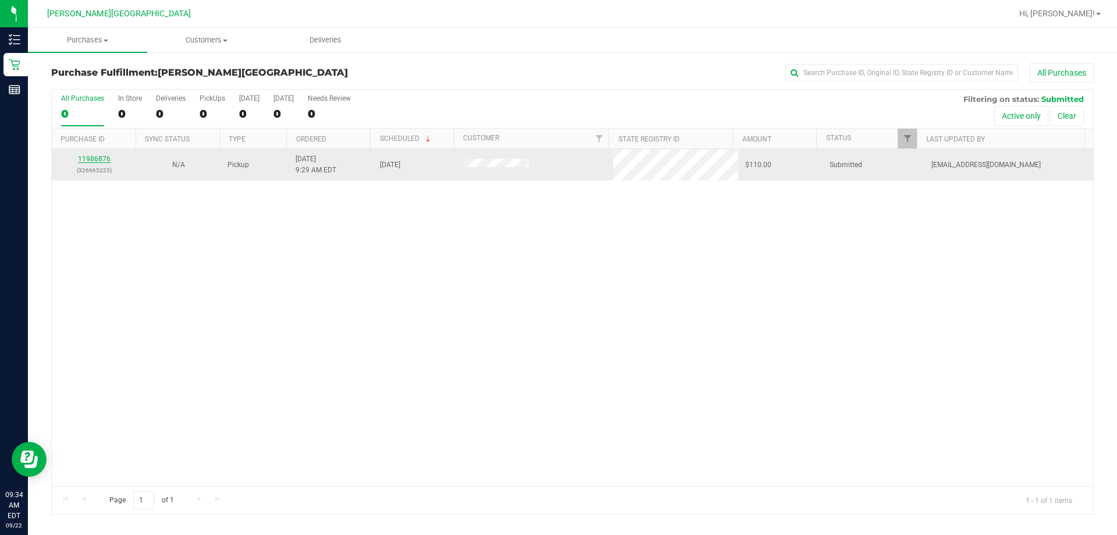
click at [102, 159] on link "11986876" at bounding box center [94, 159] width 33 height 8
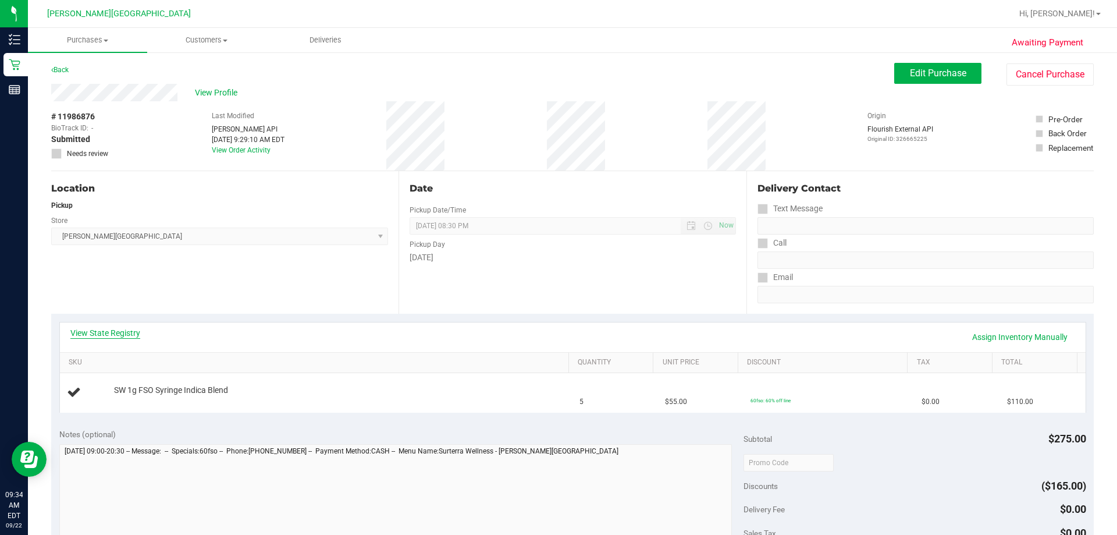
click at [115, 329] on link "View State Registry" at bounding box center [105, 333] width 70 height 12
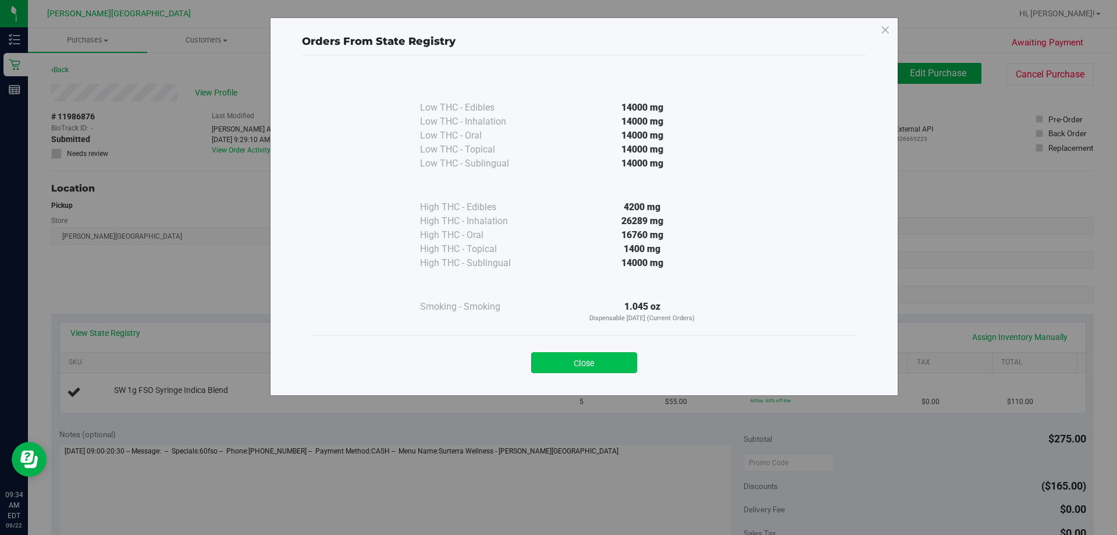
click at [557, 366] on button "Close" at bounding box center [584, 362] width 106 height 21
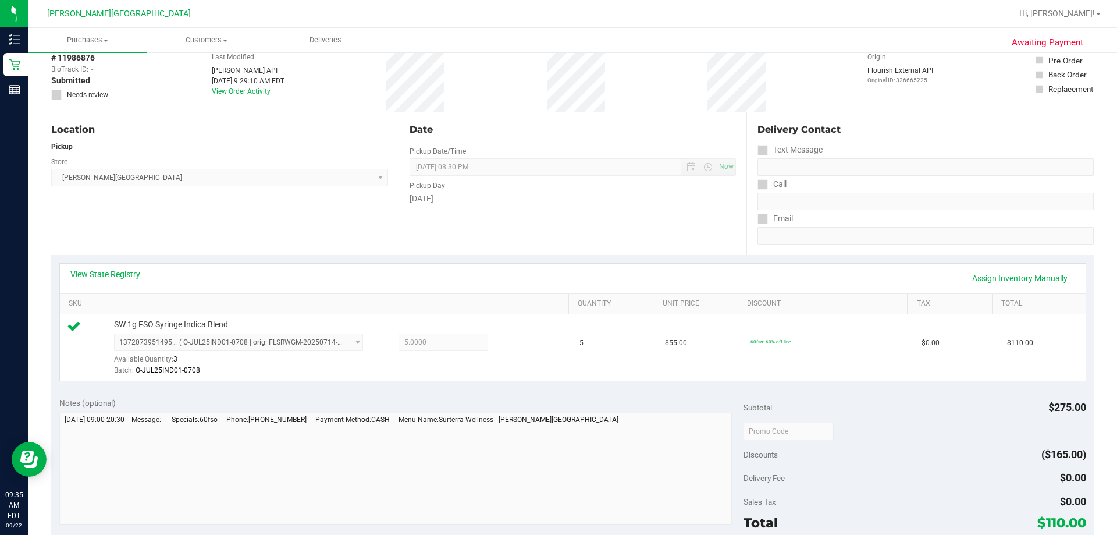
scroll to position [174, 0]
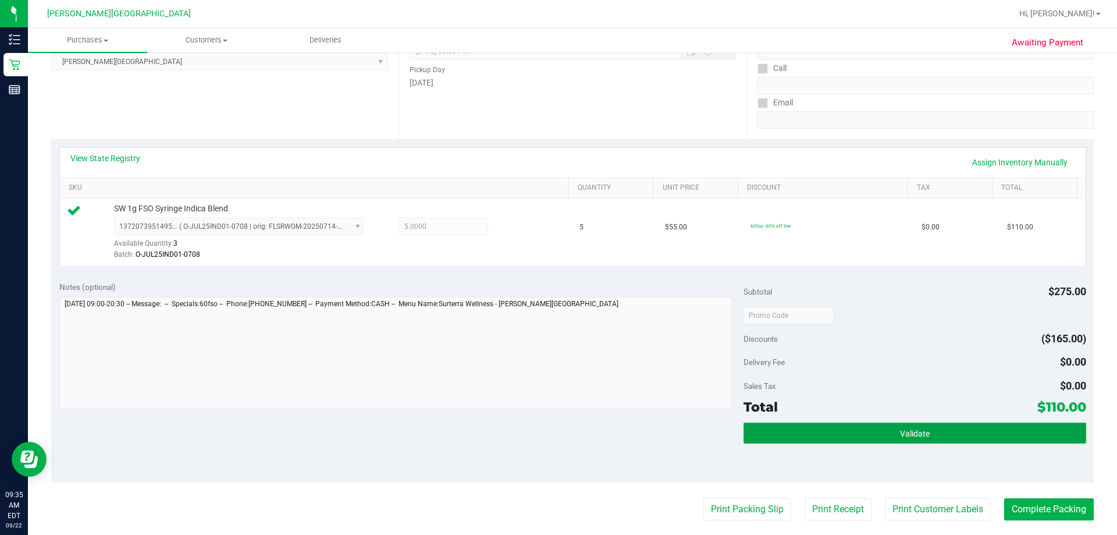
click at [557, 441] on button "Validate" at bounding box center [914, 432] width 342 height 21
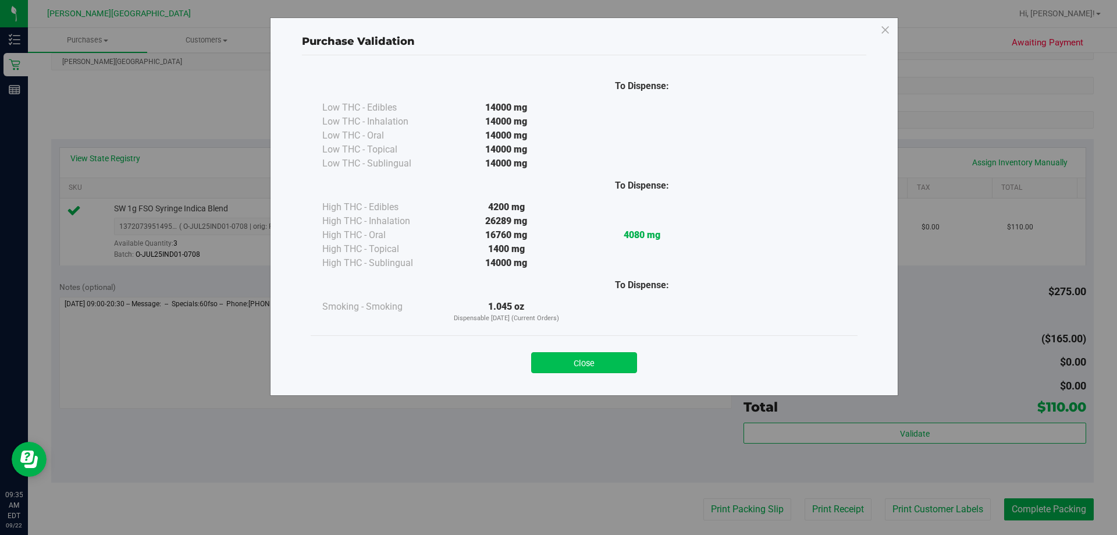
click at [557, 361] on button "Close" at bounding box center [584, 362] width 106 height 21
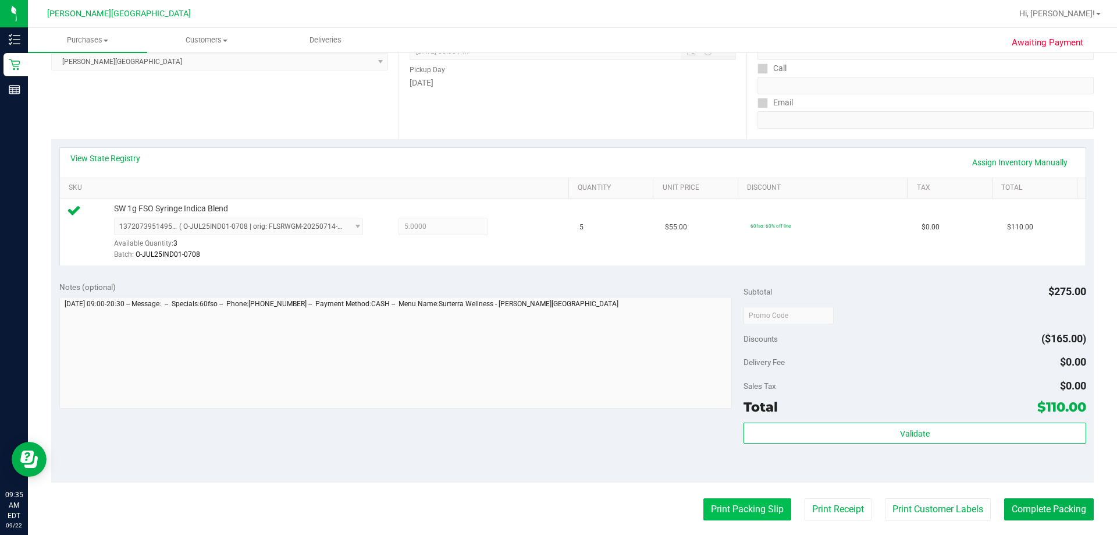
click at [557, 508] on button "Print Packing Slip" at bounding box center [747, 509] width 88 height 22
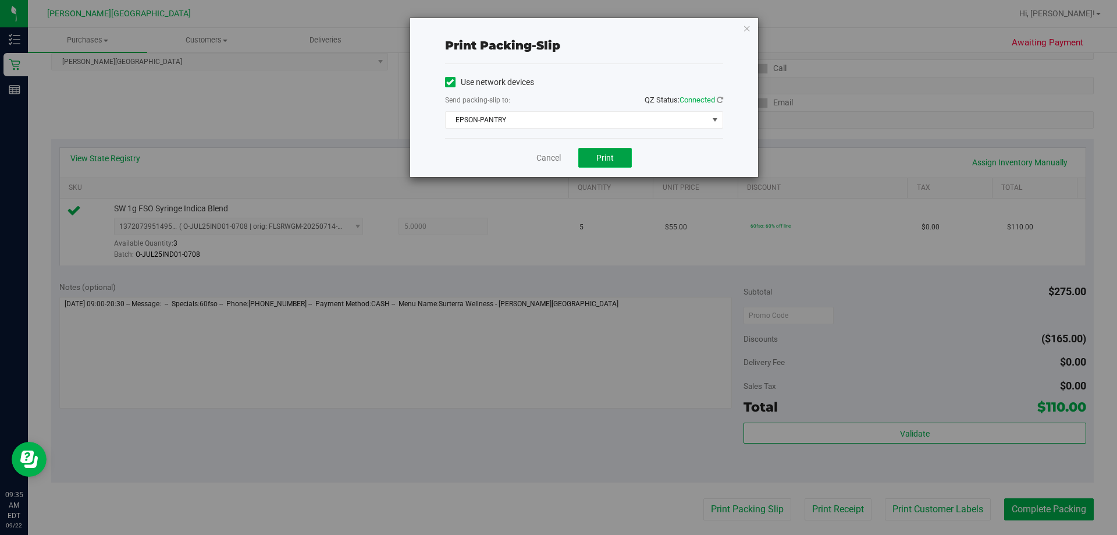
click at [557, 162] on span "Print" at bounding box center [604, 157] width 17 height 9
click at [557, 29] on icon "button" at bounding box center [747, 28] width 8 height 14
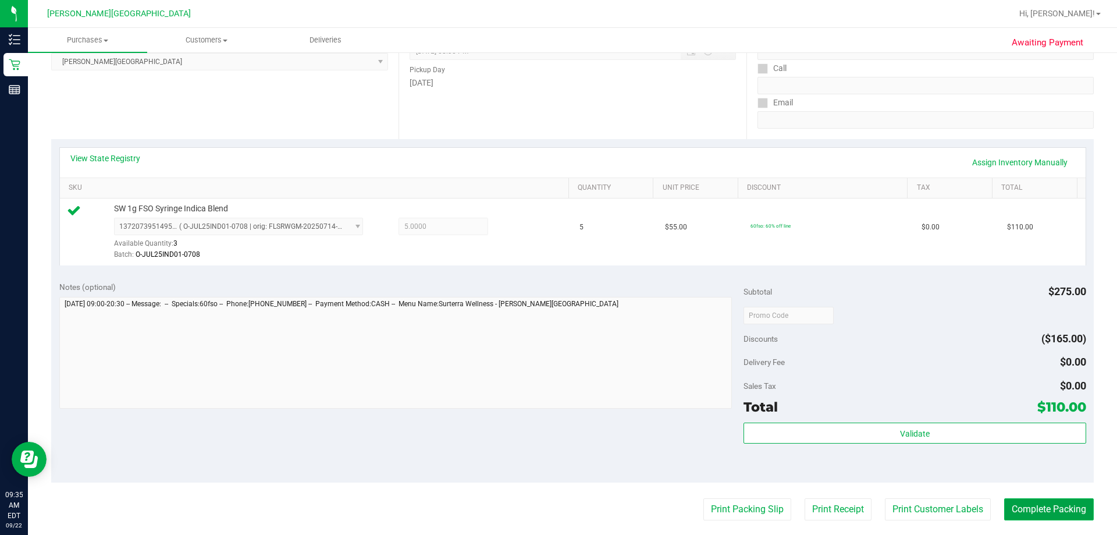
click at [557, 506] on button "Complete Packing" at bounding box center [1049, 509] width 90 height 22
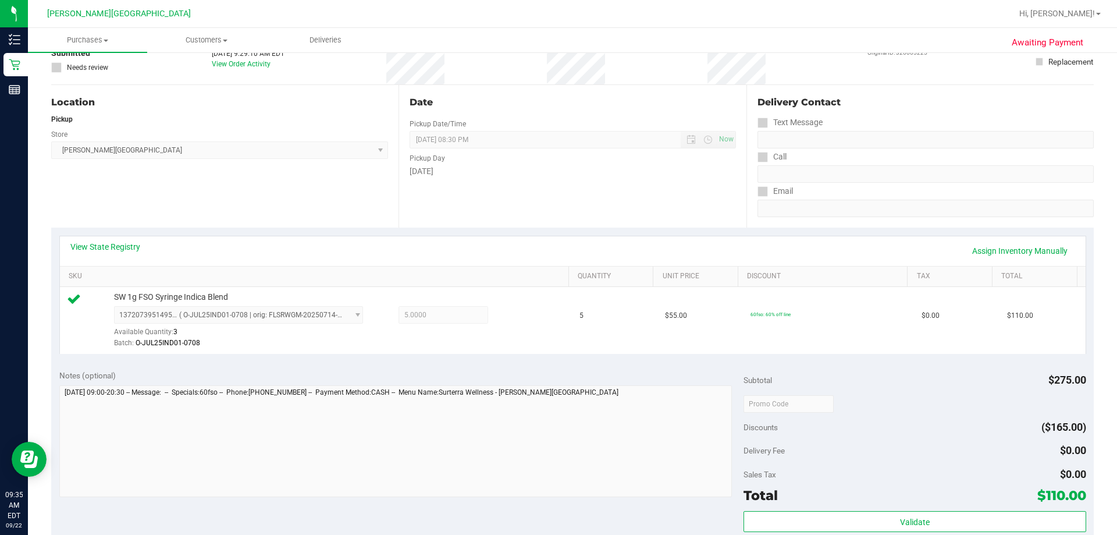
scroll to position [0, 0]
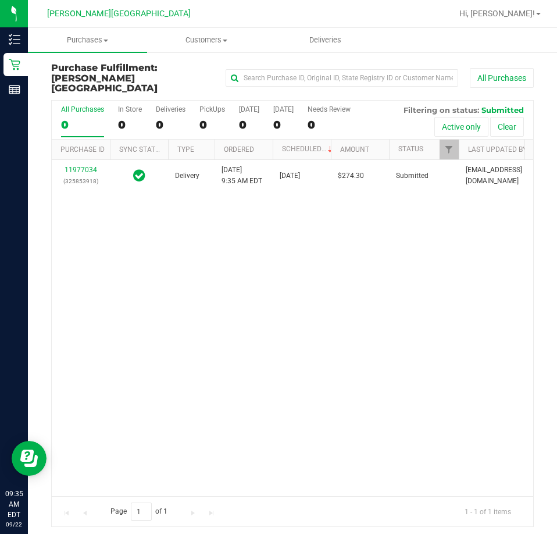
click at [475, 282] on div "11977034 (325853918) Delivery [DATE] 9:35 AM EDT 9/22/2025 $274.30 Submitted [E…" at bounding box center [293, 328] width 482 height 336
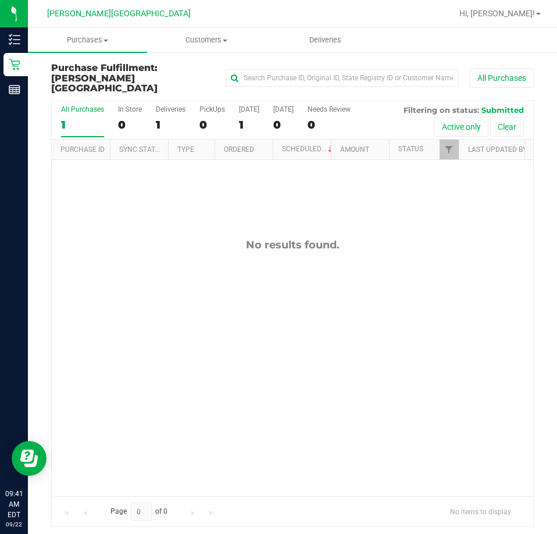
drag, startPoint x: 404, startPoint y: 332, endPoint x: 523, endPoint y: 292, distance: 125.8
click at [411, 331] on div "No results found." at bounding box center [293, 367] width 482 height 415
click at [506, 325] on div "No results found." at bounding box center [293, 367] width 482 height 415
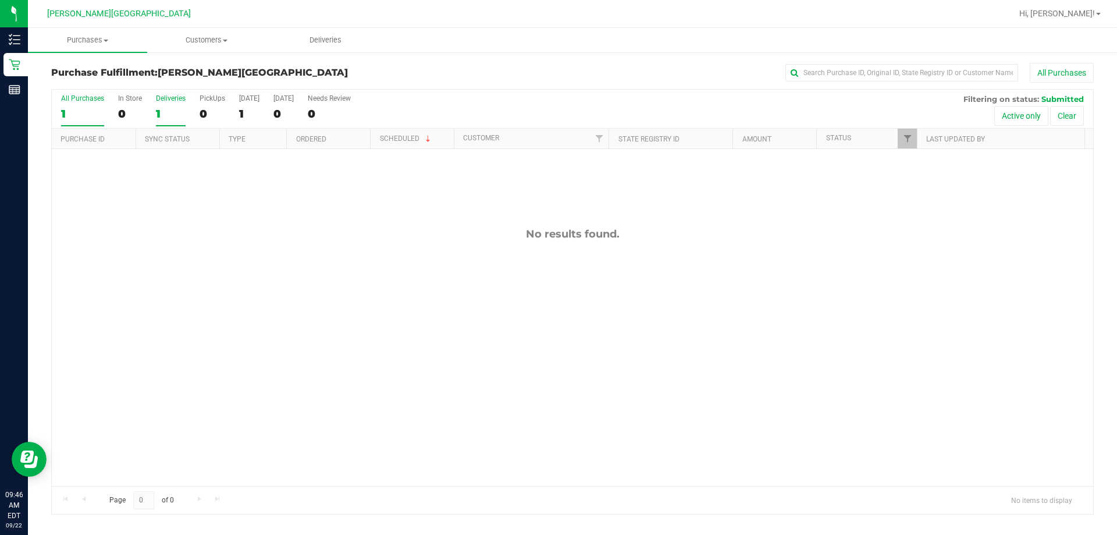
click at [163, 107] on div "1" at bounding box center [171, 113] width 30 height 13
click at [0, 0] on input "Deliveries 1" at bounding box center [0, 0] width 0 height 0
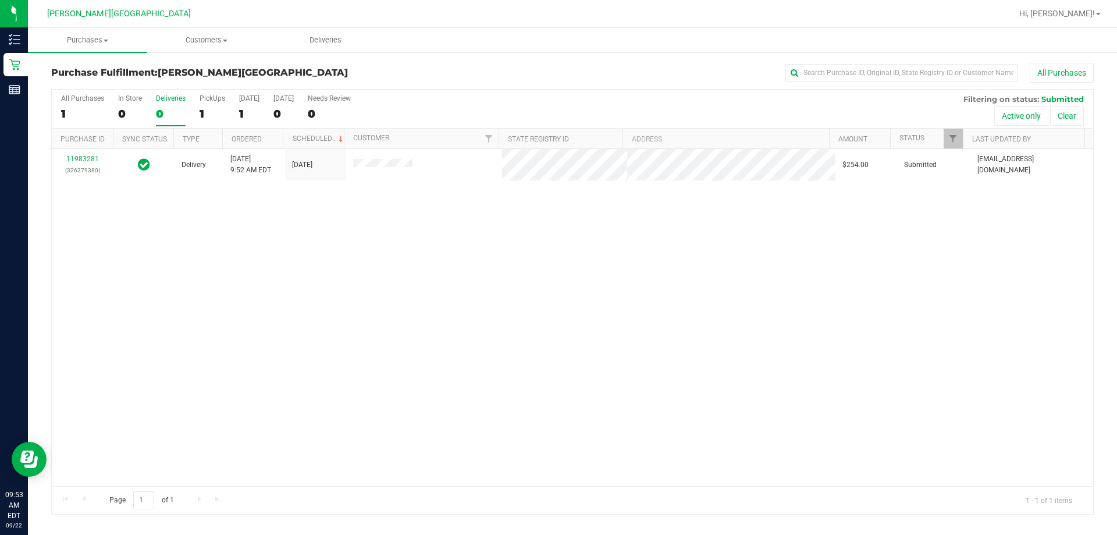
click at [519, 309] on div "11983281 (326379380) Delivery [DATE] 9:52 AM EDT 9/22/2025 $254.00 Submitted [E…" at bounding box center [572, 317] width 1041 height 337
click at [348, 257] on div "No results found." at bounding box center [572, 356] width 1041 height 415
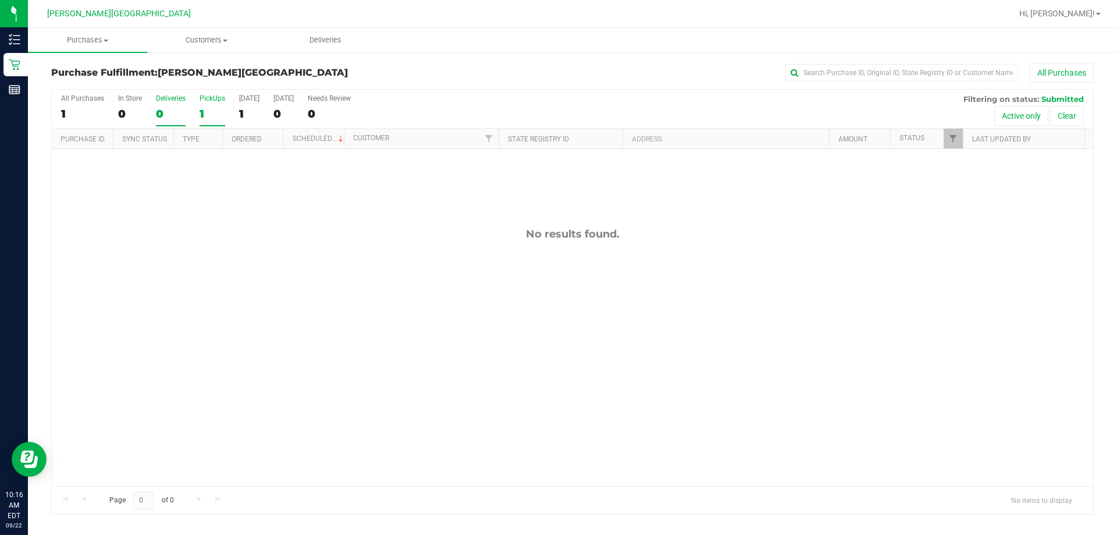
click at [214, 97] on div "PickUps" at bounding box center [213, 98] width 26 height 8
click at [0, 0] on input "PickUps 1" at bounding box center [0, 0] width 0 height 0
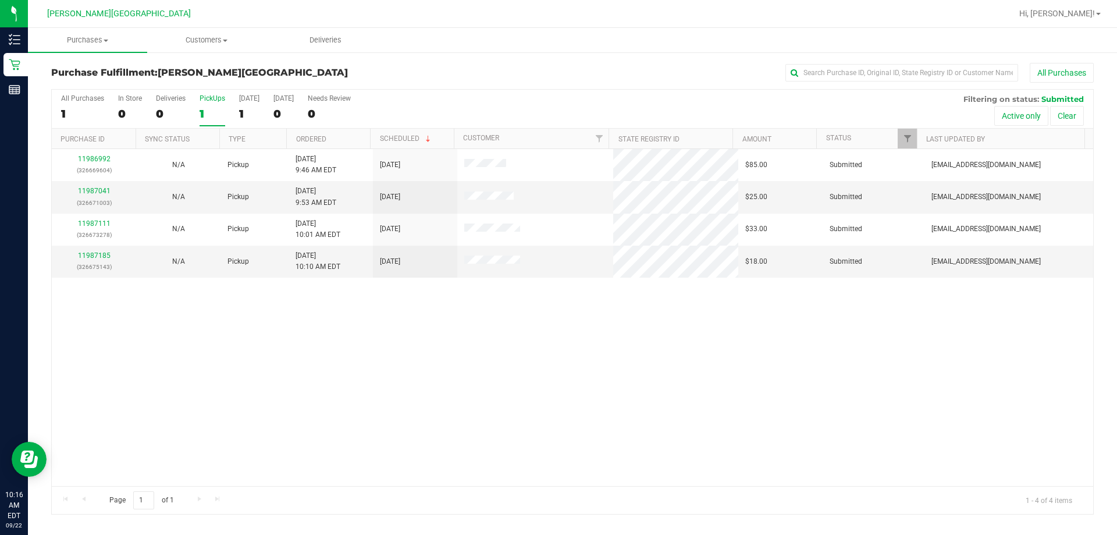
drag, startPoint x: 476, startPoint y: 435, endPoint x: 484, endPoint y: 433, distance: 8.5
click at [483, 434] on div "11986992 (326669604) N/A Pickup [DATE] 9:46 AM EDT 9/22/2025 $85.00 Submitted […" at bounding box center [572, 317] width 1041 height 337
click at [211, 102] on div "PickUps" at bounding box center [213, 98] width 26 height 8
click at [0, 0] on input "PickUps 4" at bounding box center [0, 0] width 0 height 0
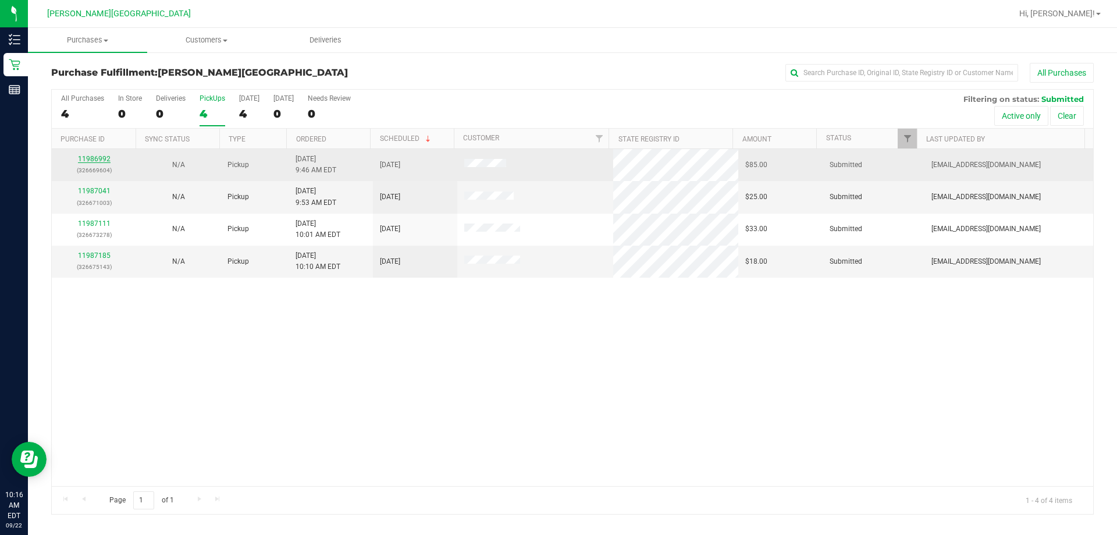
click at [96, 159] on link "11986992" at bounding box center [94, 159] width 33 height 8
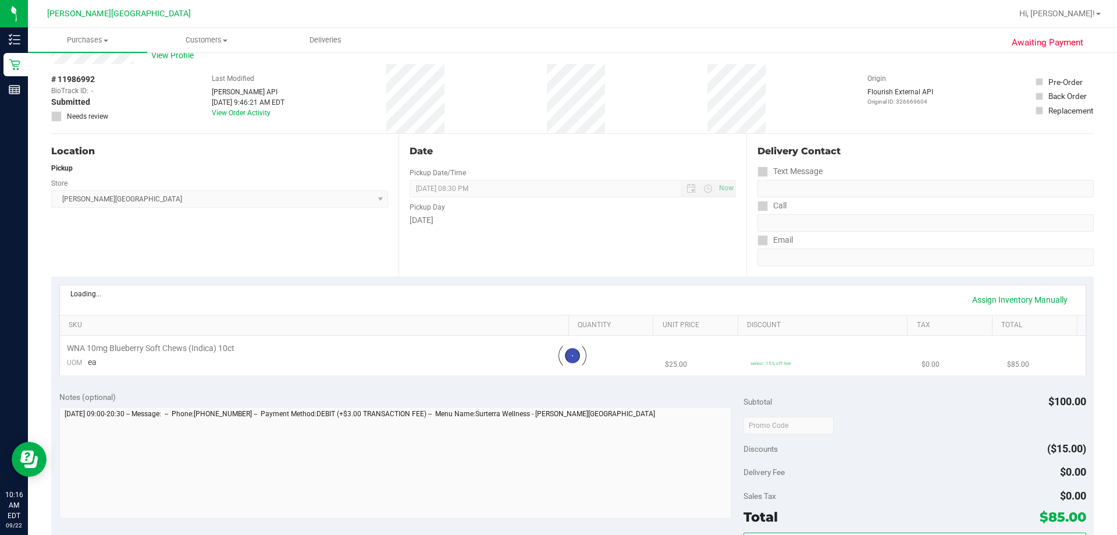
scroll to position [58, 0]
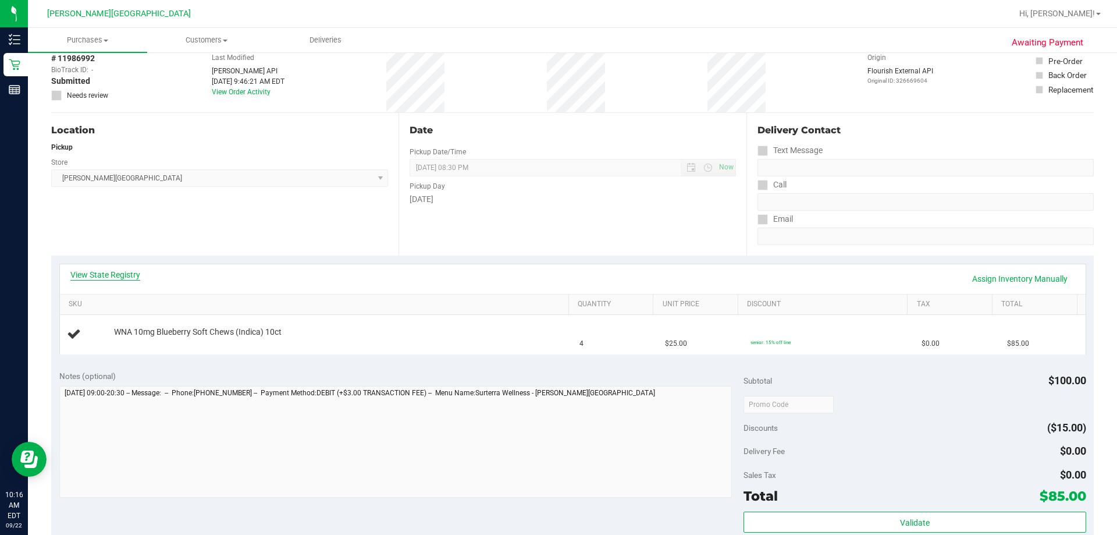
click at [119, 270] on link "View State Registry" at bounding box center [105, 275] width 70 height 12
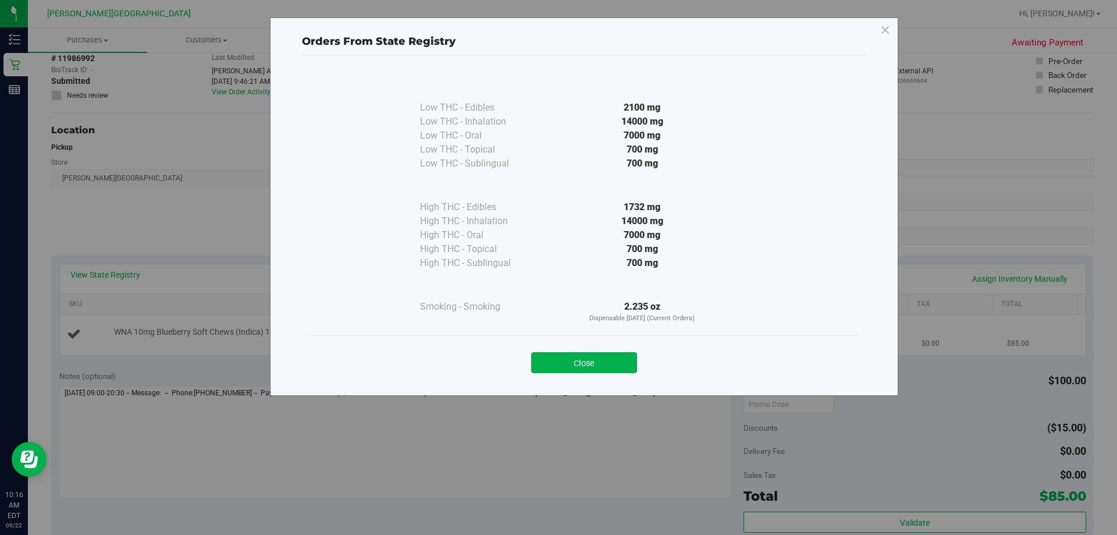
drag, startPoint x: 602, startPoint y: 364, endPoint x: 565, endPoint y: 347, distance: 40.9
click at [557, 365] on button "Close" at bounding box center [584, 362] width 106 height 21
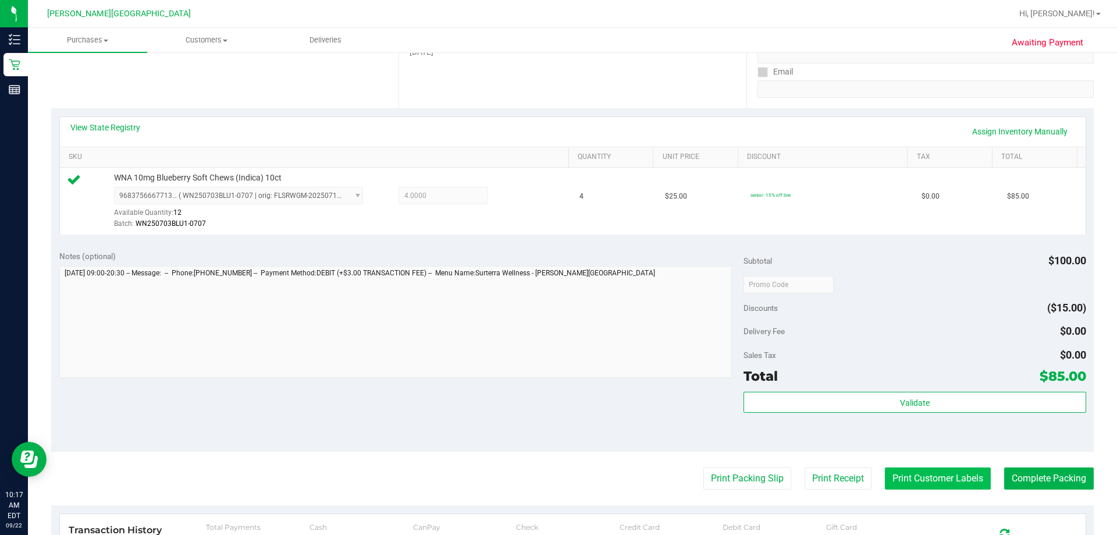
scroll to position [291, 0]
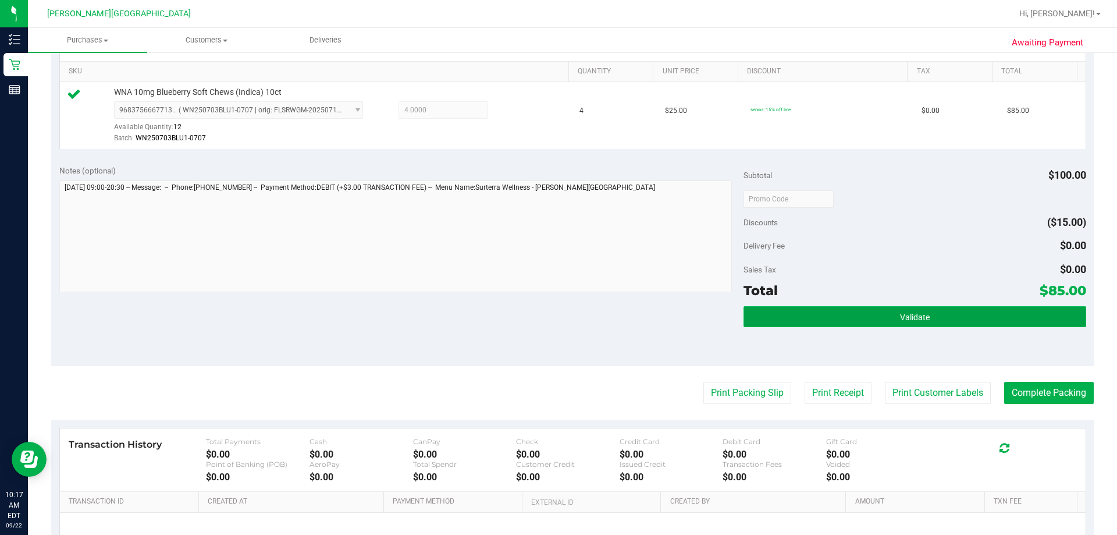
click at [557, 317] on button "Validate" at bounding box center [914, 316] width 342 height 21
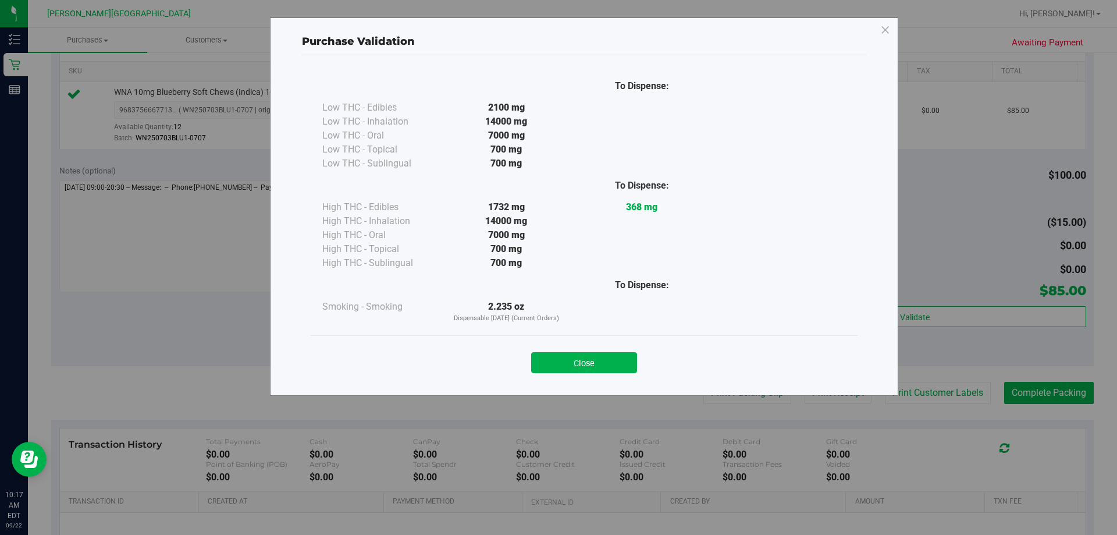
click at [557, 354] on button "Close" at bounding box center [584, 362] width 106 height 21
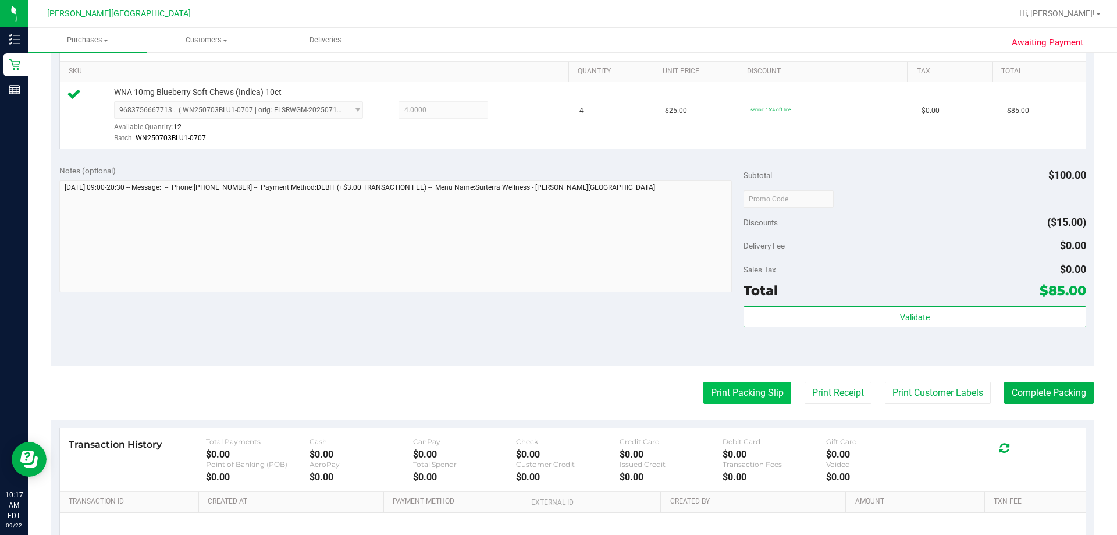
click at [557, 400] on button "Print Packing Slip" at bounding box center [747, 393] width 88 height 22
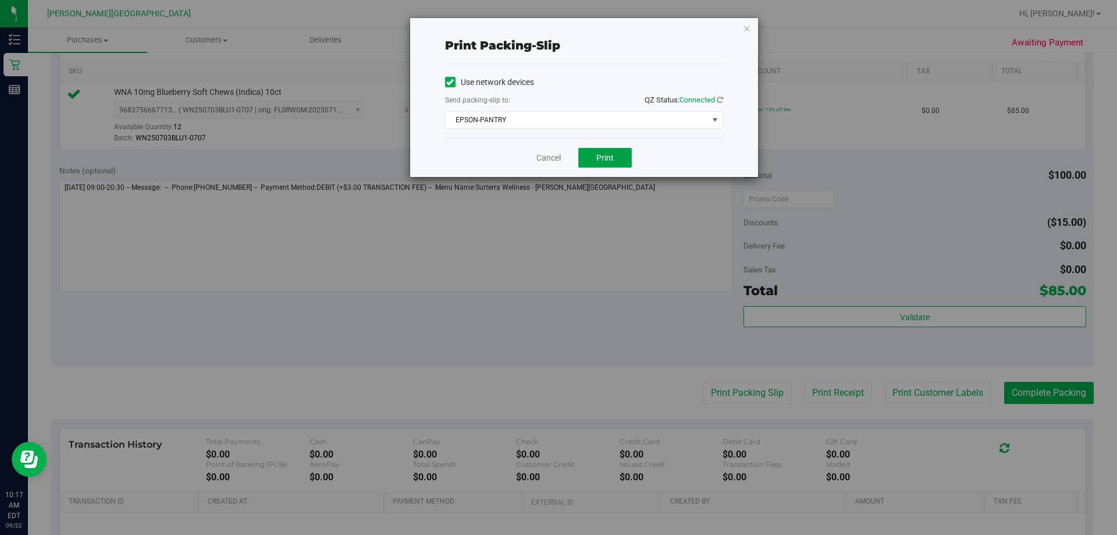
click at [557, 156] on button "Print" at bounding box center [605, 158] width 54 height 20
click at [557, 26] on icon "button" at bounding box center [747, 28] width 8 height 14
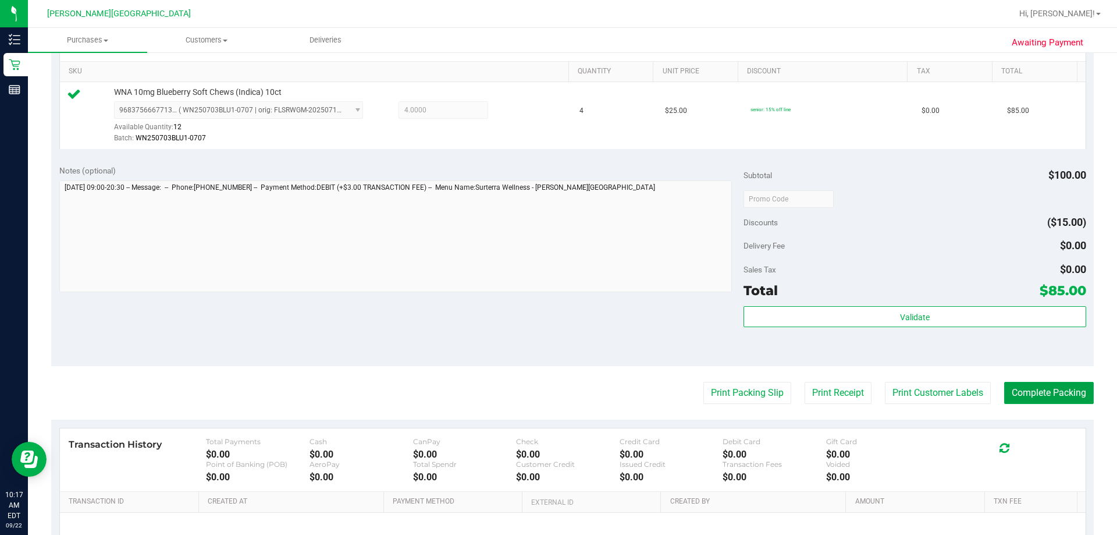
drag, startPoint x: 1034, startPoint y: 388, endPoint x: 959, endPoint y: 212, distance: 191.8
click at [557, 389] on button "Complete Packing" at bounding box center [1049, 393] width 90 height 22
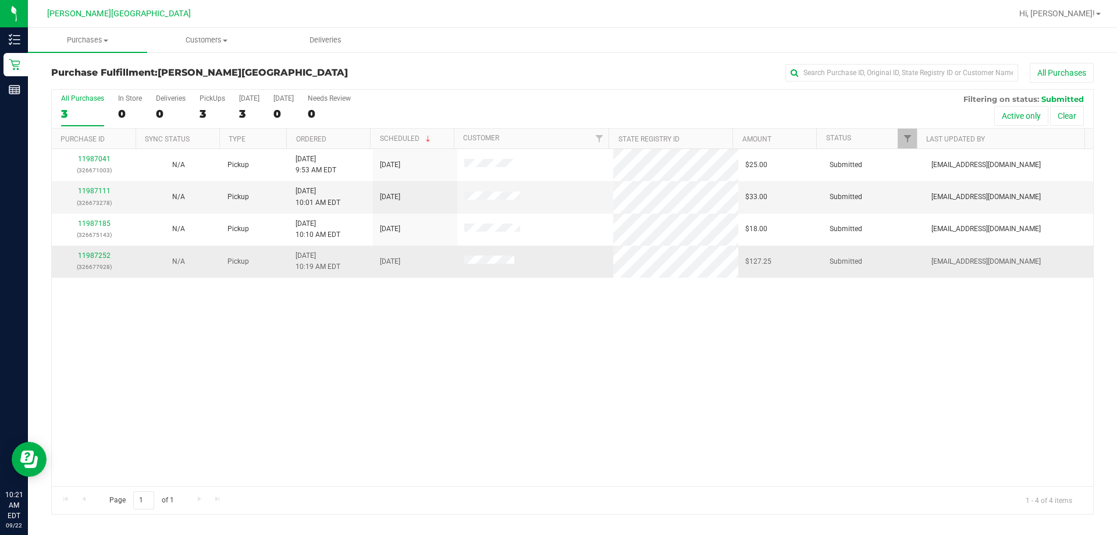
drag, startPoint x: 331, startPoint y: 423, endPoint x: 289, endPoint y: 255, distance: 173.8
click at [334, 416] on div "11987041 (326671003) N/A Pickup [DATE] 9:53 AM EDT 9/22/2025 $25.00 Submitted […" at bounding box center [572, 317] width 1041 height 337
click at [206, 105] on label "PickUps 3" at bounding box center [213, 110] width 26 height 32
click at [0, 0] on input "PickUps 3" at bounding box center [0, 0] width 0 height 0
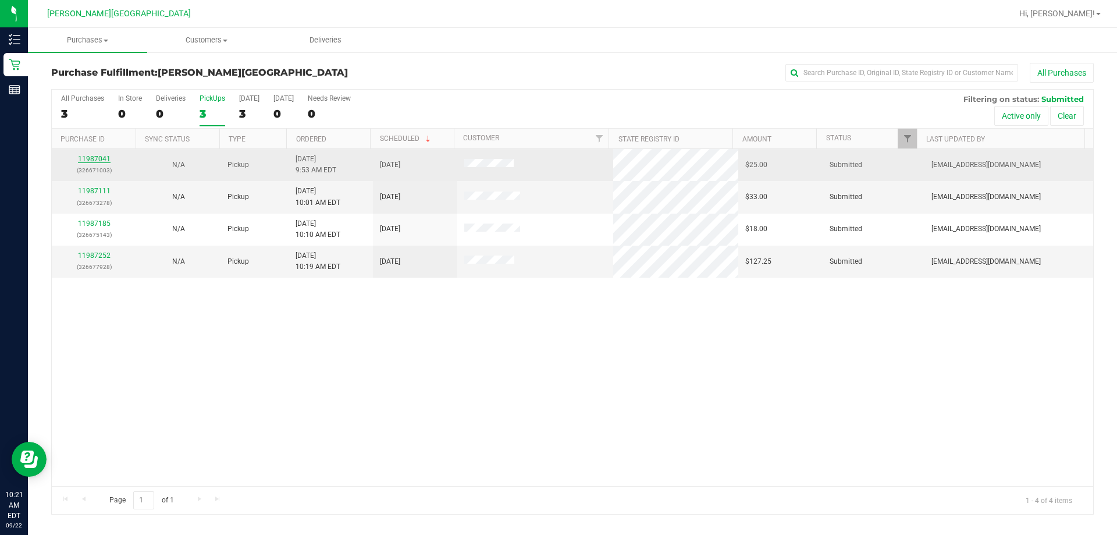
click at [97, 155] on link "11987041" at bounding box center [94, 159] width 33 height 8
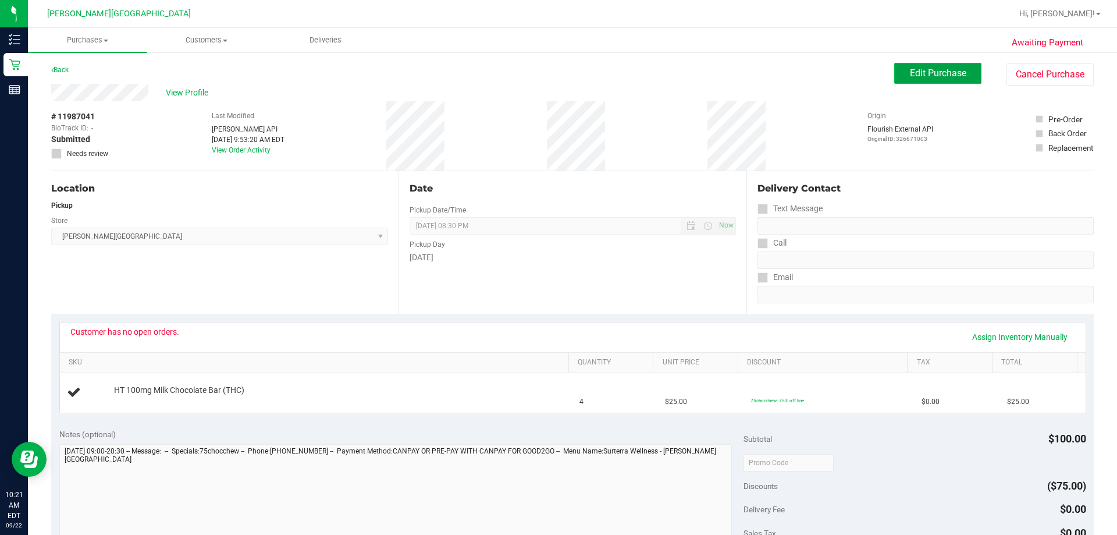
click at [557, 75] on span "Edit Purchase" at bounding box center [938, 72] width 56 height 11
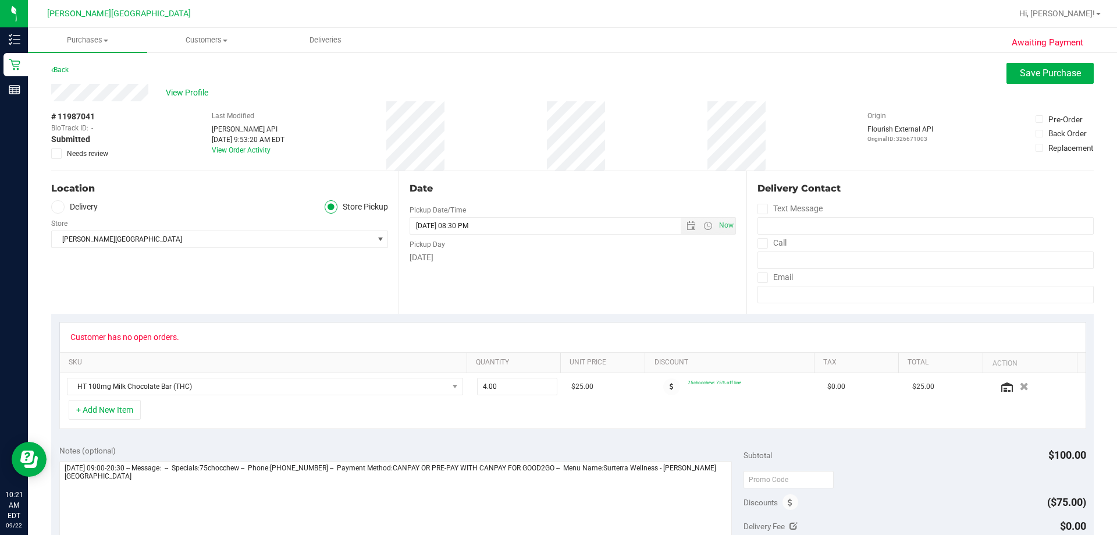
click at [59, 154] on icon at bounding box center [57, 154] width 8 height 0
click at [0, 0] on input "Needs review" at bounding box center [0, 0] width 0 height 0
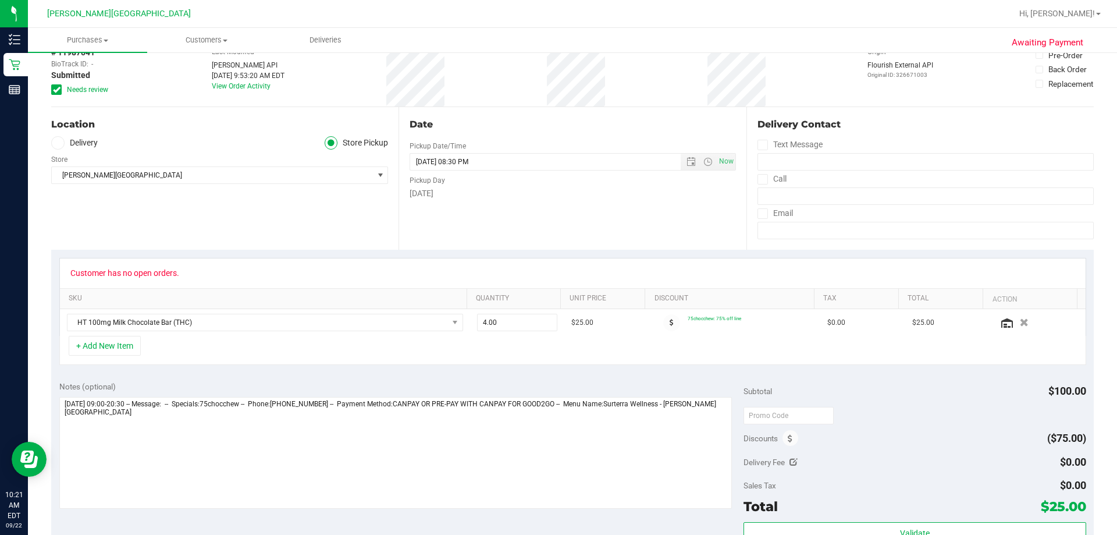
scroll to position [116, 0]
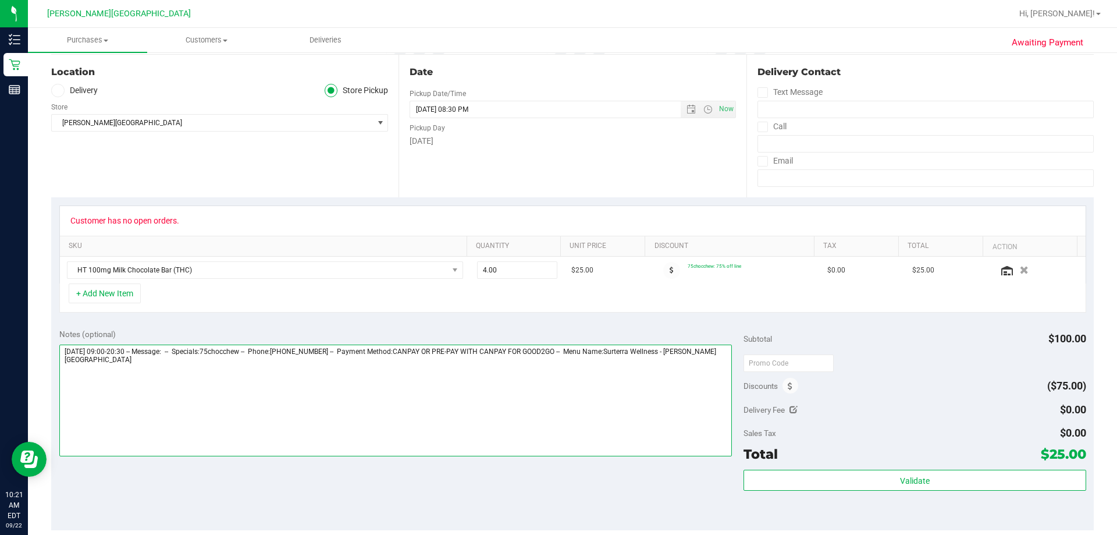
click at [356, 398] on textarea at bounding box center [395, 400] width 673 height 112
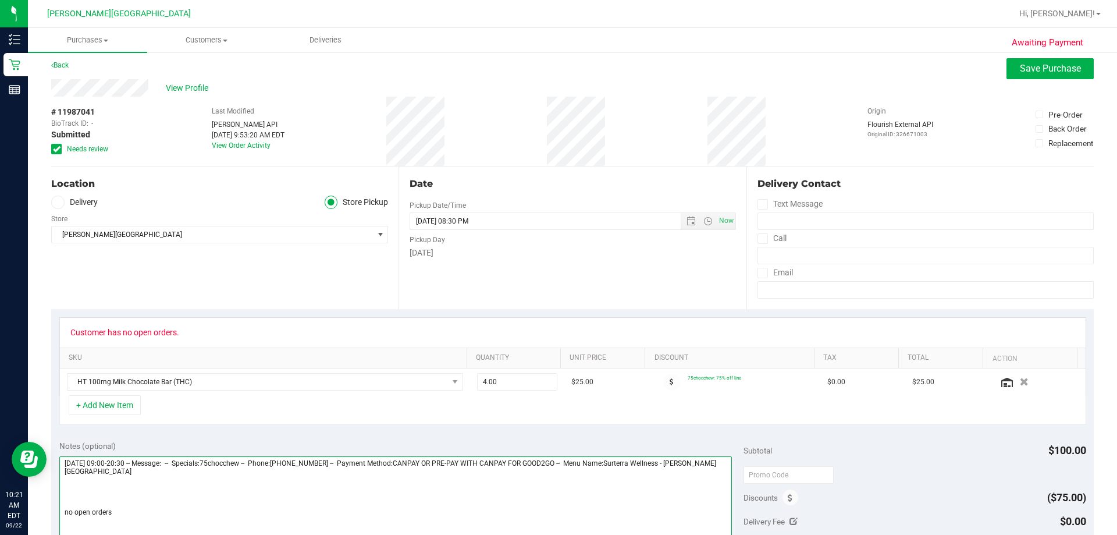
scroll to position [0, 0]
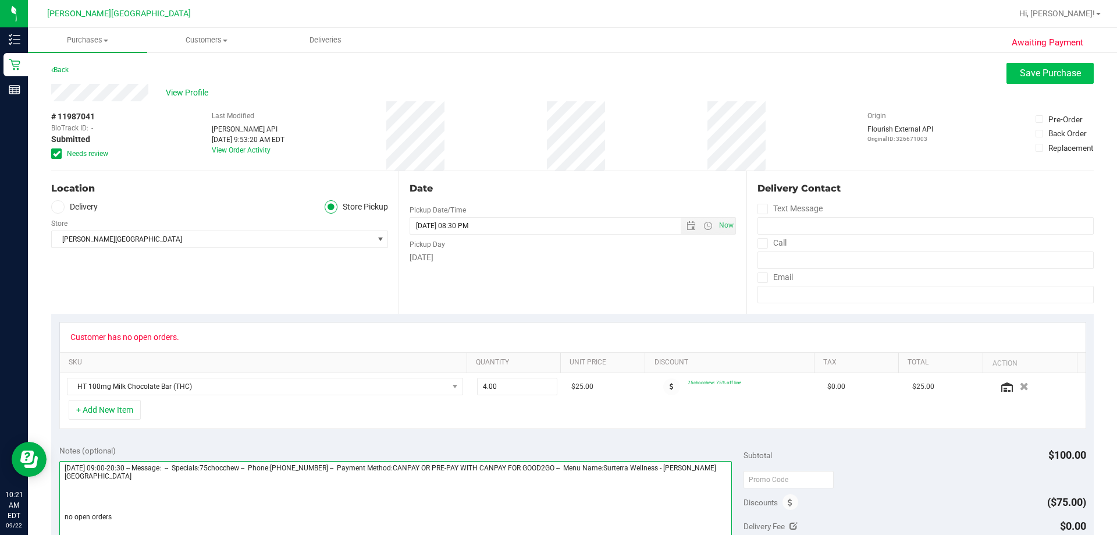
type textarea "[DATE] 09:00-20:30 -- Message: -- Specials:75chocchew -- Phone:[PHONE_NUMBER] -…"
click at [557, 80] on button "Save Purchase" at bounding box center [1049, 73] width 87 height 21
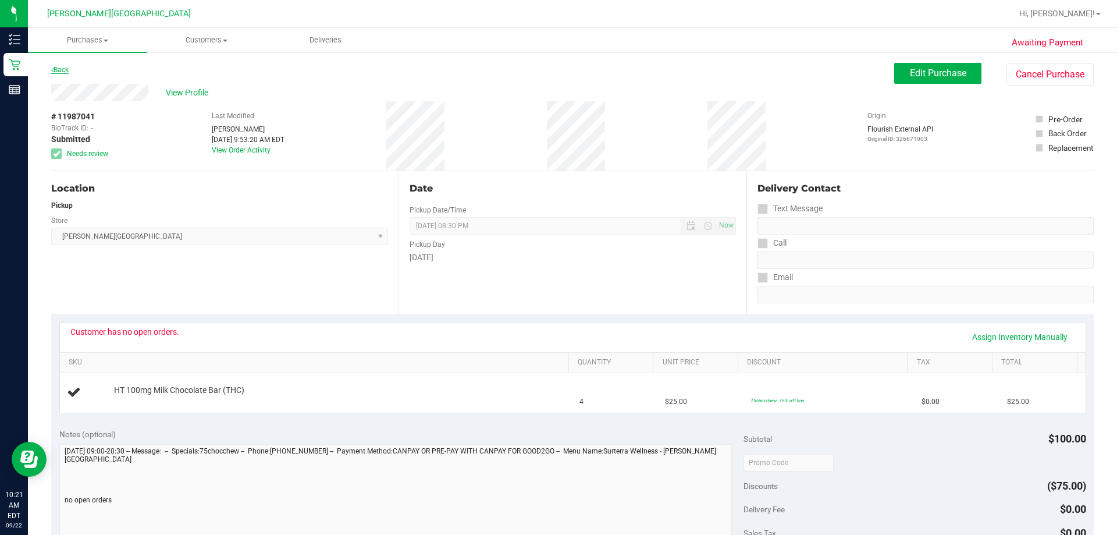
click at [65, 70] on link "Back" at bounding box center [59, 70] width 17 height 8
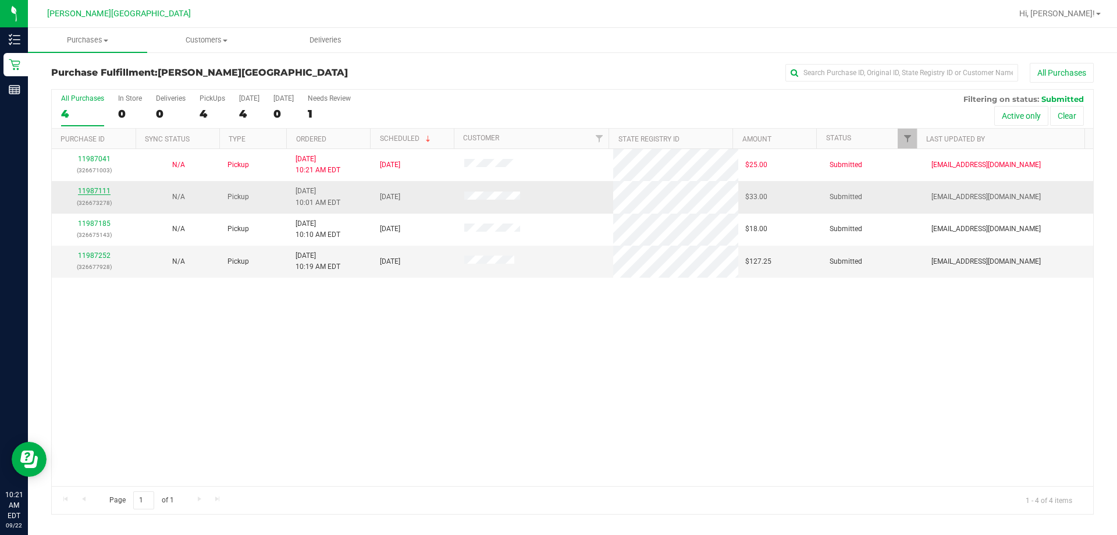
click at [93, 192] on link "11987111" at bounding box center [94, 191] width 33 height 8
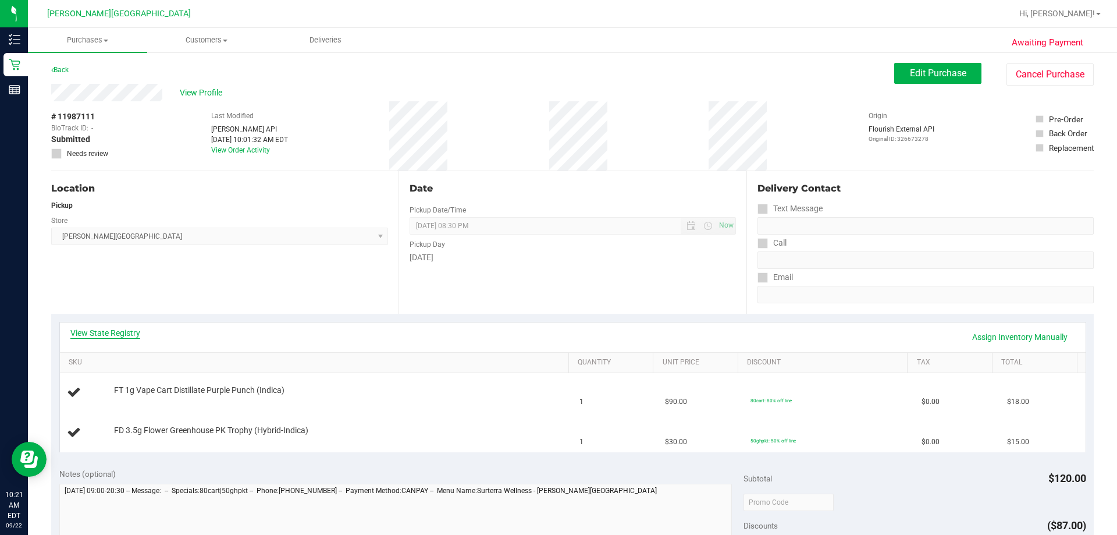
click at [119, 327] on link "View State Registry" at bounding box center [105, 333] width 70 height 12
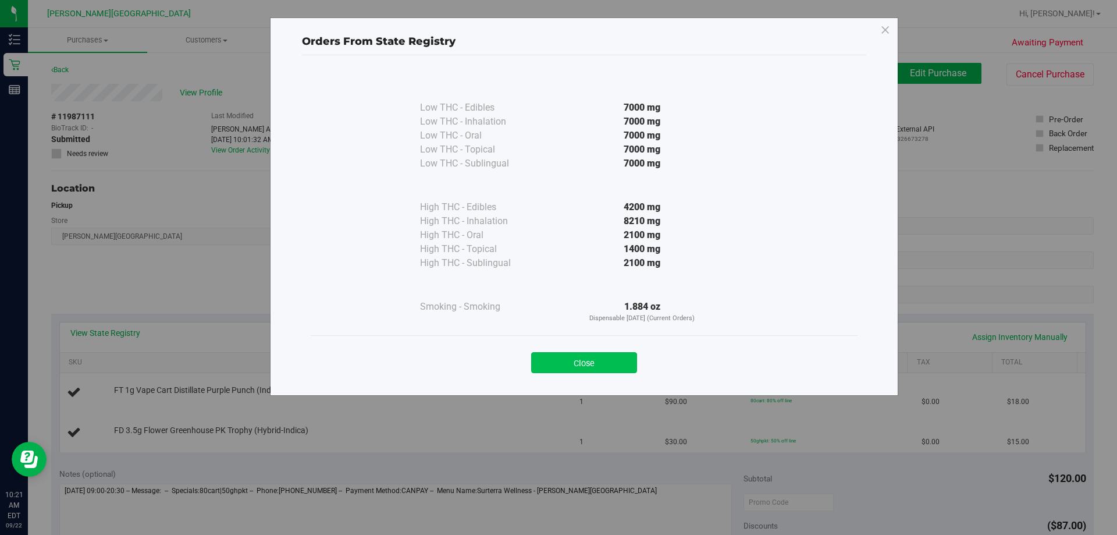
click at [557, 355] on button "Close" at bounding box center [584, 362] width 106 height 21
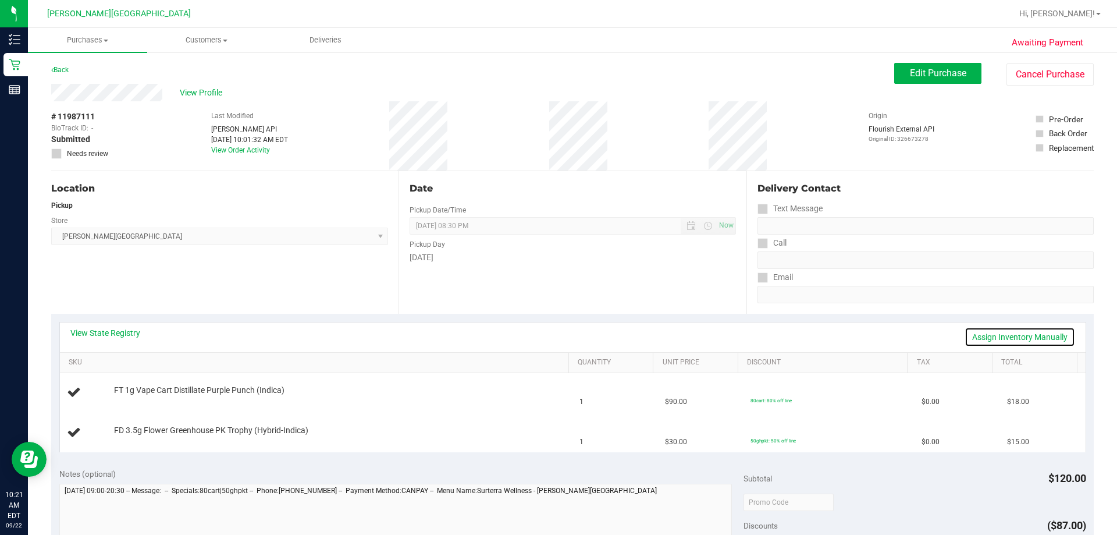
click at [557, 336] on link "Assign Inventory Manually" at bounding box center [1019, 337] width 111 height 20
click at [557, 333] on link "Save & Exit" at bounding box center [1047, 337] width 55 height 20
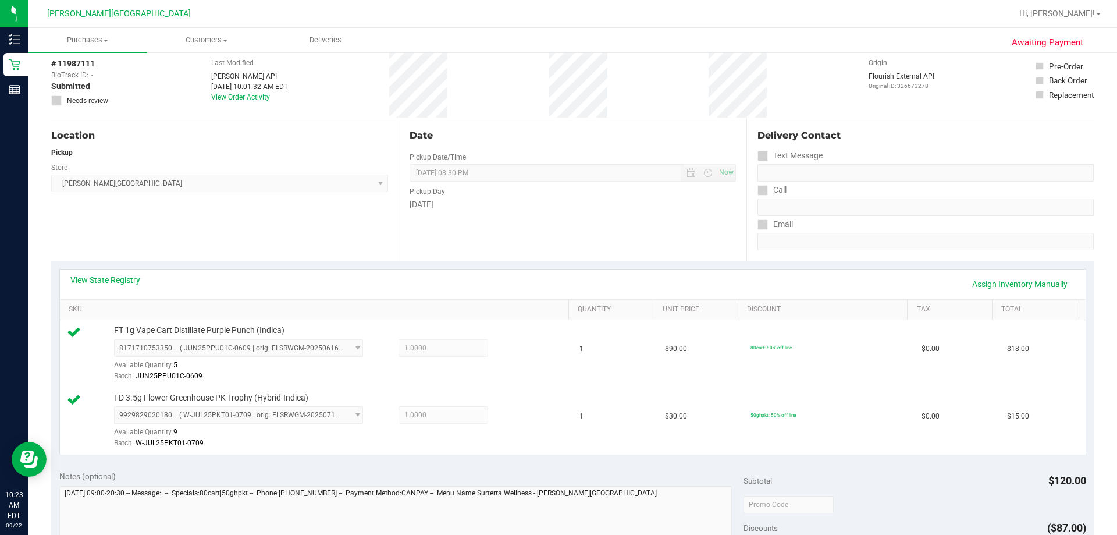
scroll to position [233, 0]
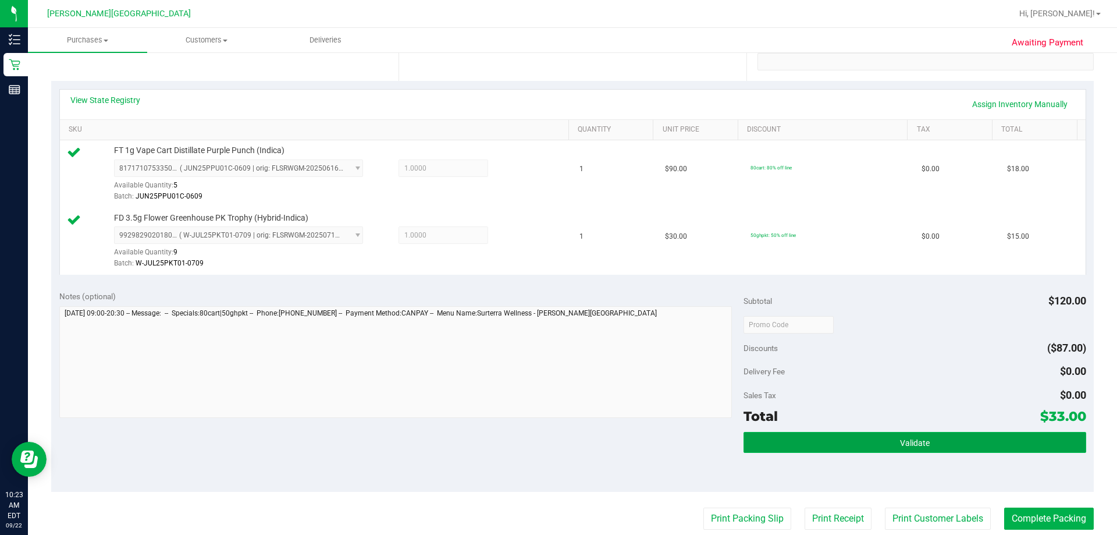
click at [557, 437] on button "Validate" at bounding box center [914, 442] width 342 height 21
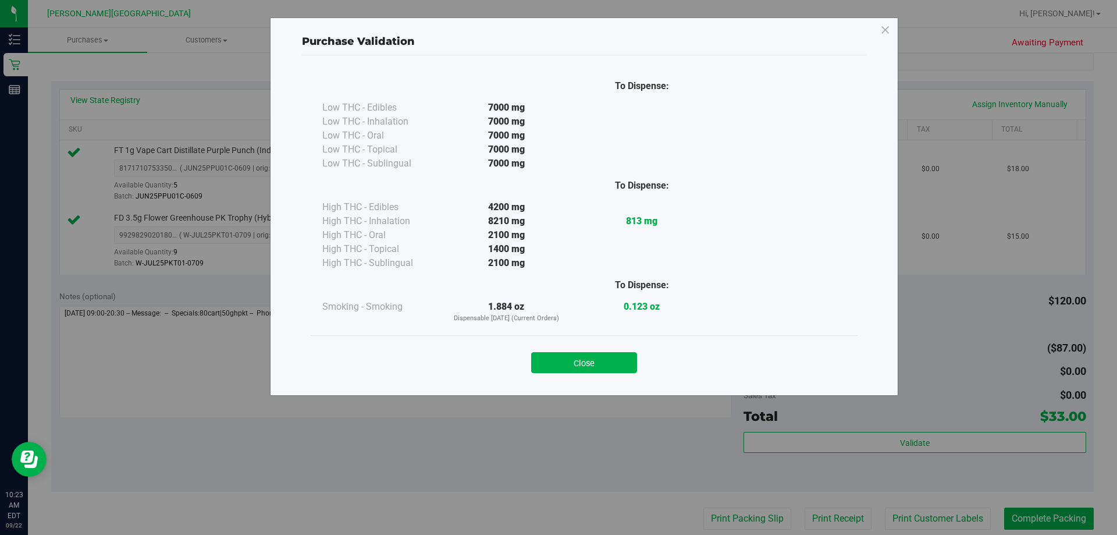
click at [557, 365] on button "Close" at bounding box center [584, 362] width 106 height 21
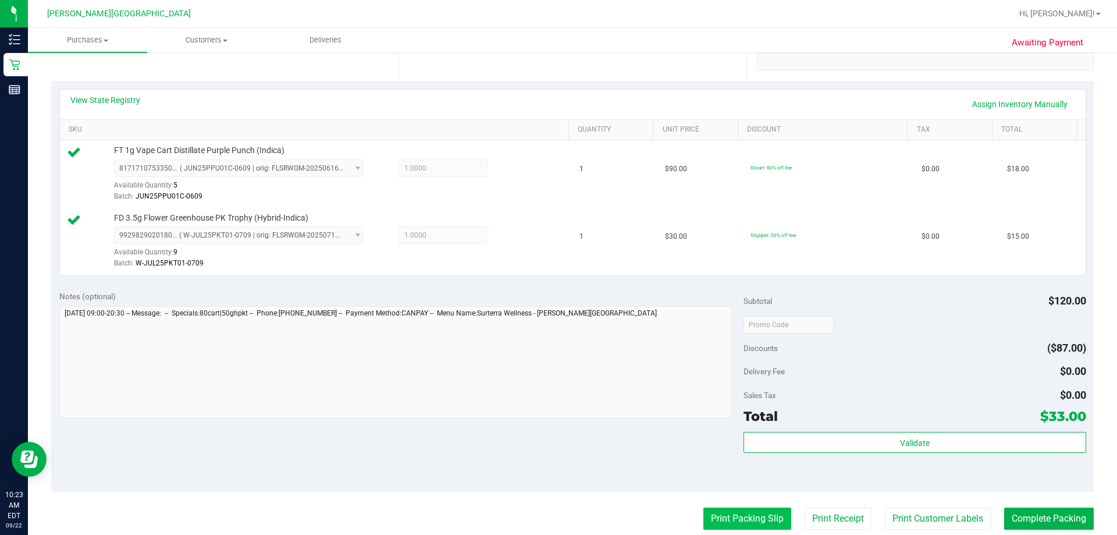
click at [557, 522] on button "Print Packing Slip" at bounding box center [747, 518] width 88 height 22
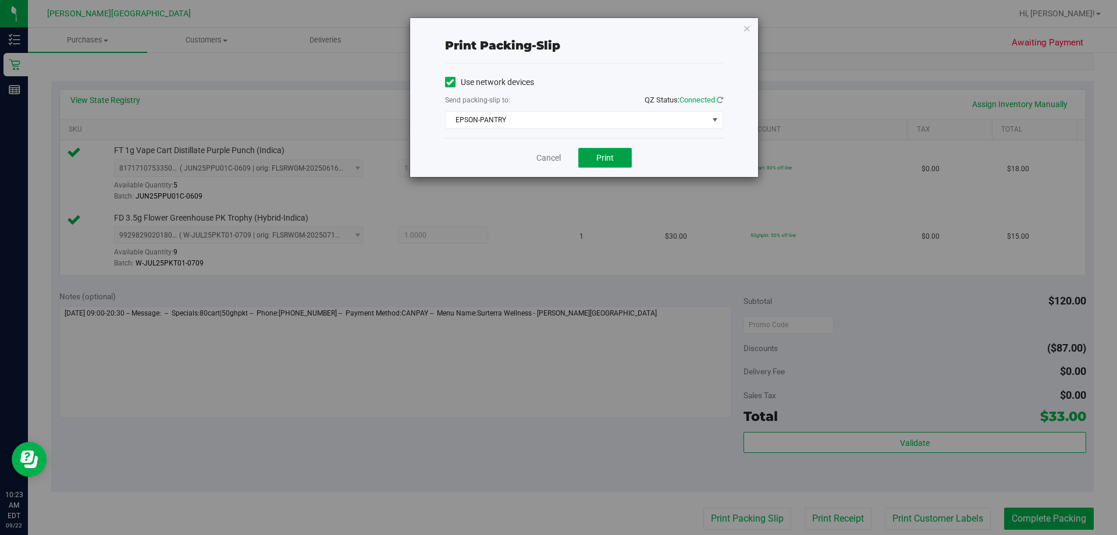
click at [557, 158] on span "Print" at bounding box center [604, 157] width 17 height 9
click at [557, 28] on icon "button" at bounding box center [747, 28] width 8 height 14
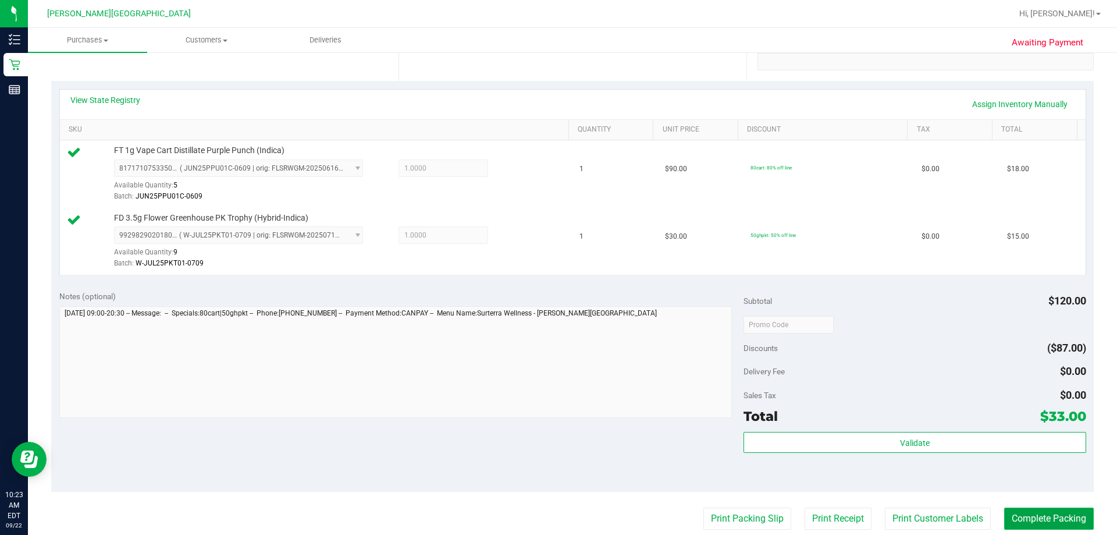
drag, startPoint x: 1021, startPoint y: 521, endPoint x: 1021, endPoint y: 514, distance: 7.0
click at [557, 521] on button "Complete Packing" at bounding box center [1049, 518] width 90 height 22
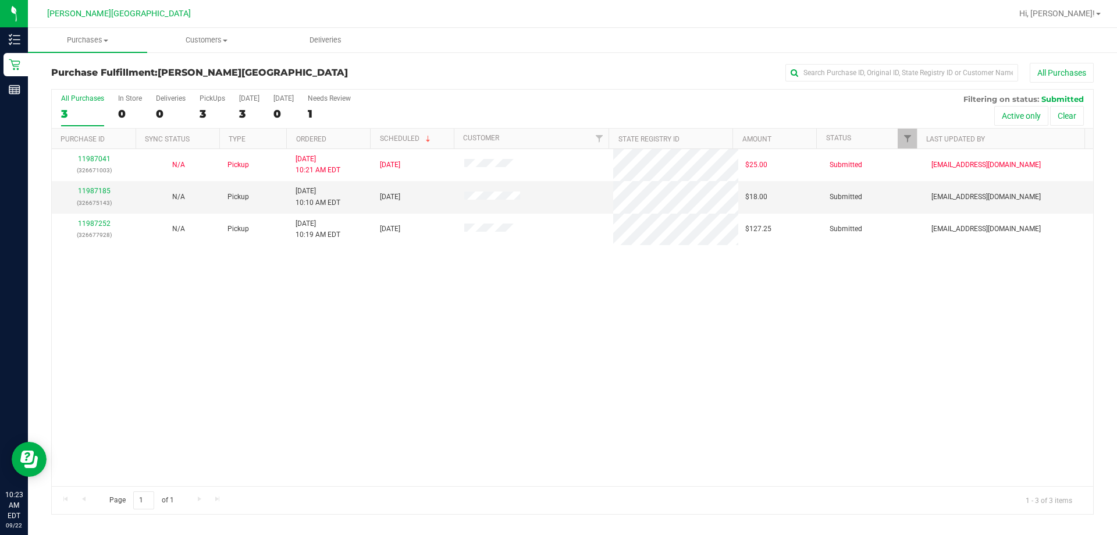
drag, startPoint x: 719, startPoint y: 369, endPoint x: 727, endPoint y: 375, distance: 9.7
click at [557, 371] on div "11987041 (326671003) N/A Pickup [DATE] 10:21 AM EDT 9/22/2025 $25.00 Submitted …" at bounding box center [572, 317] width 1041 height 337
click at [96, 190] on link "11987185" at bounding box center [94, 191] width 33 height 8
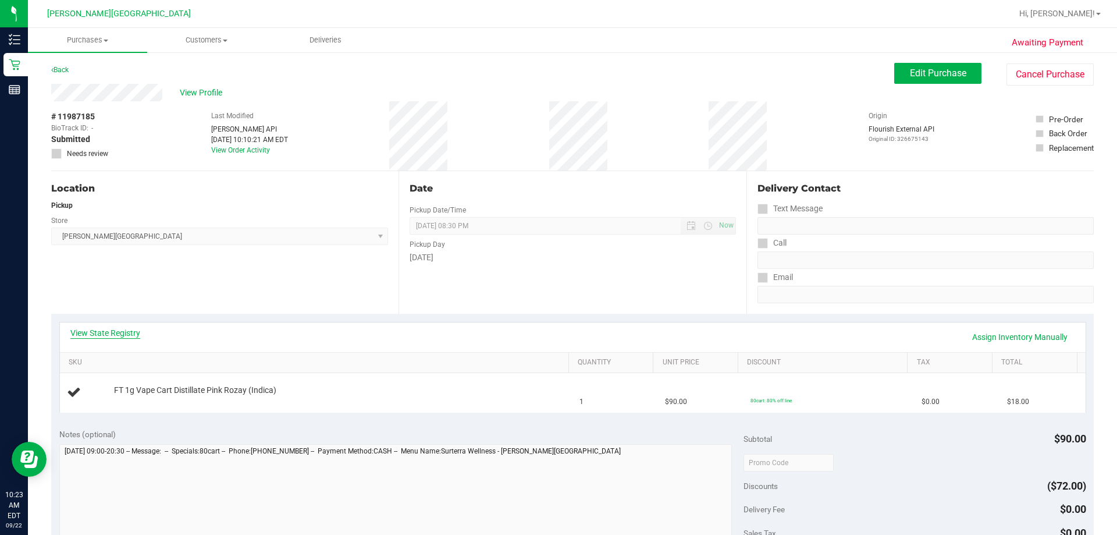
click at [88, 333] on link "View State Registry" at bounding box center [105, 333] width 70 height 12
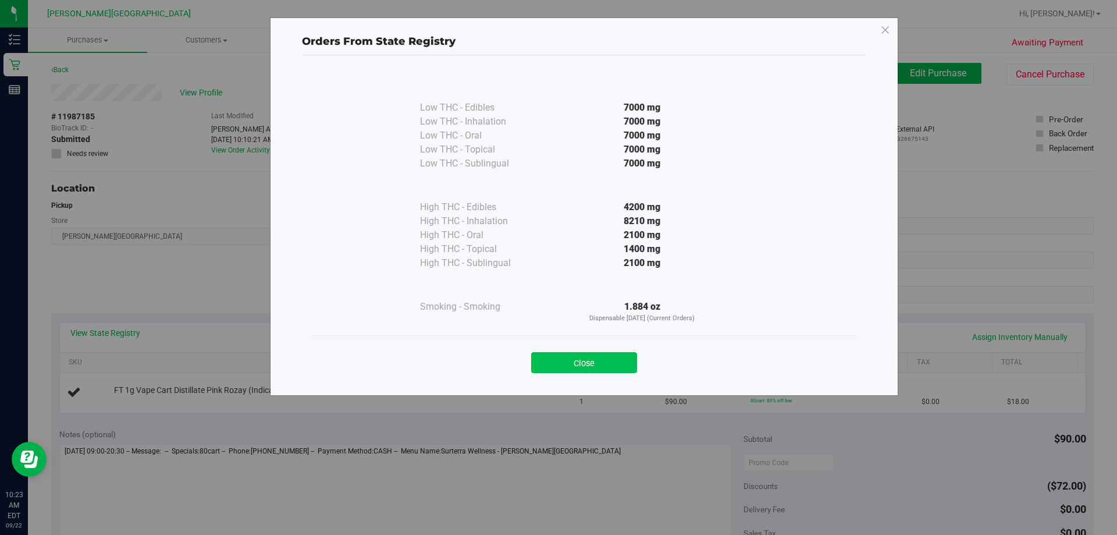
click at [557, 362] on button "Close" at bounding box center [584, 362] width 106 height 21
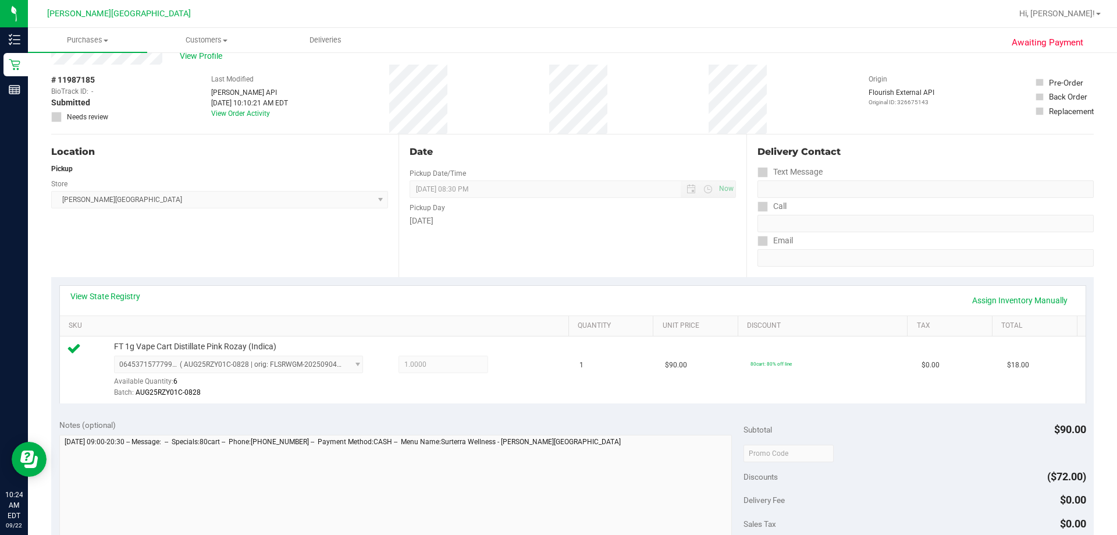
scroll to position [233, 0]
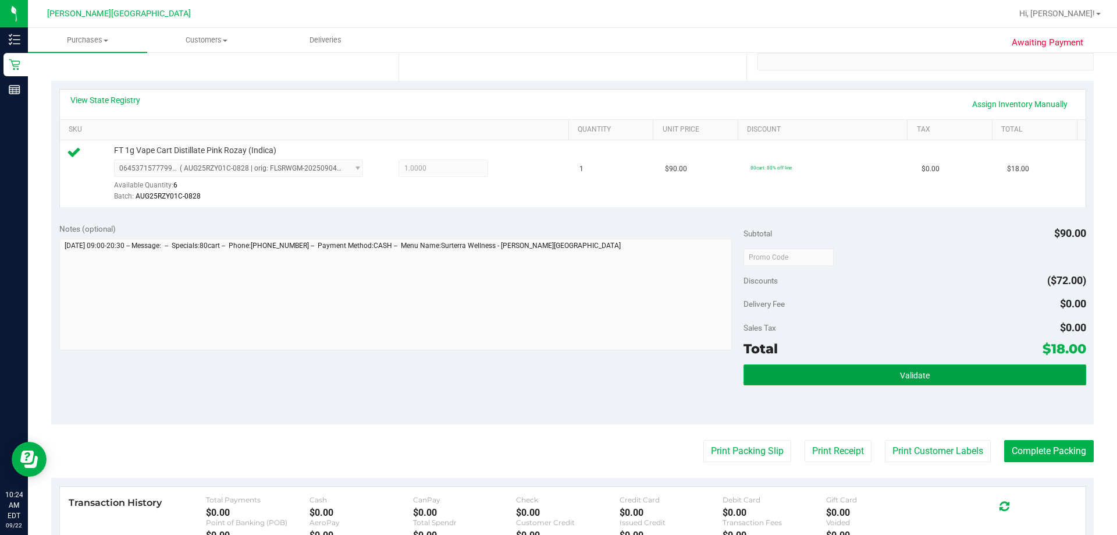
click at [557, 377] on button "Validate" at bounding box center [914, 374] width 342 height 21
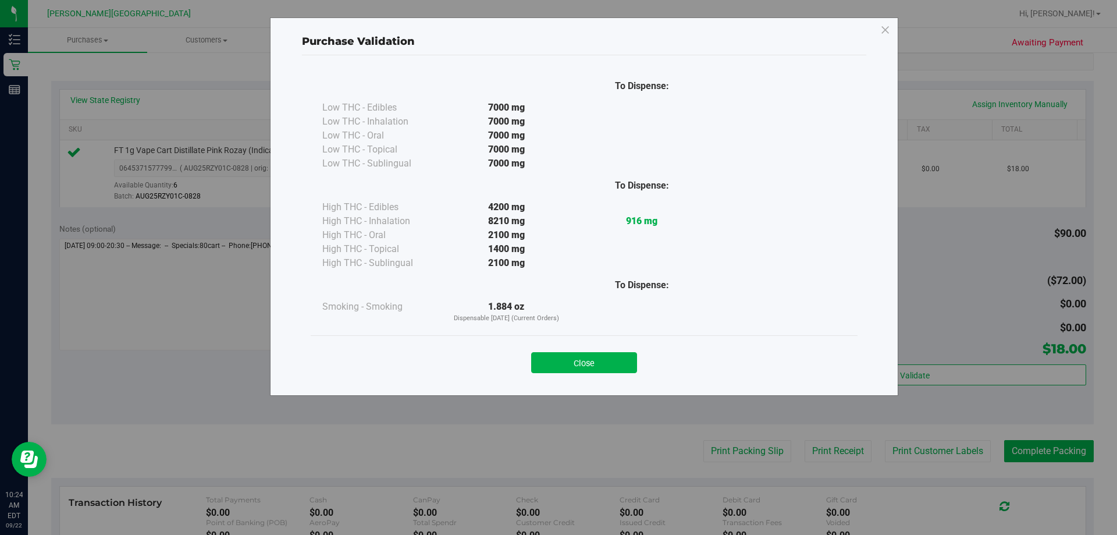
drag, startPoint x: 591, startPoint y: 368, endPoint x: 661, endPoint y: 394, distance: 74.8
click at [557, 367] on button "Close" at bounding box center [584, 362] width 106 height 21
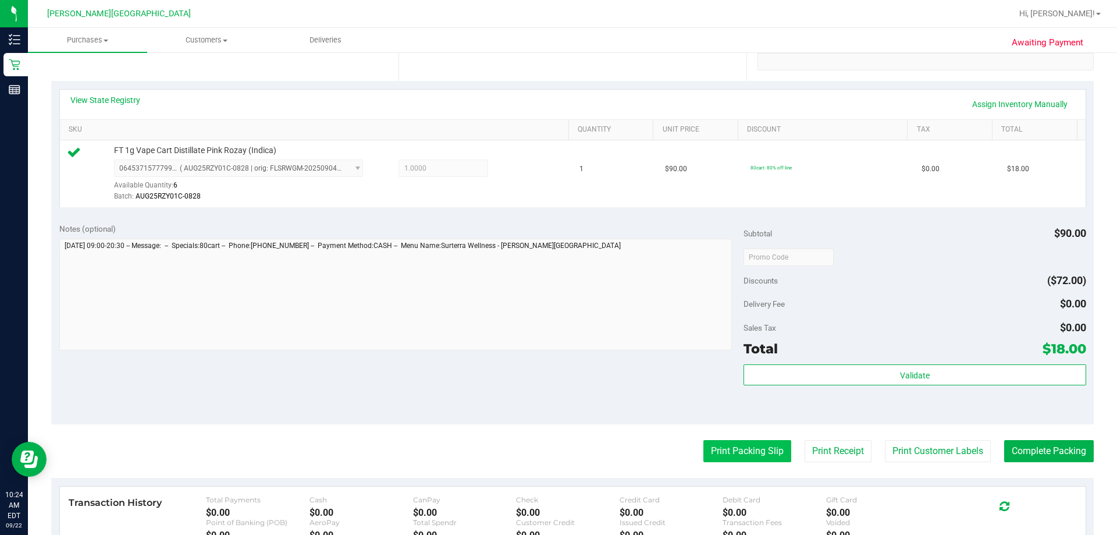
click at [557, 441] on button "Print Packing Slip" at bounding box center [747, 451] width 88 height 22
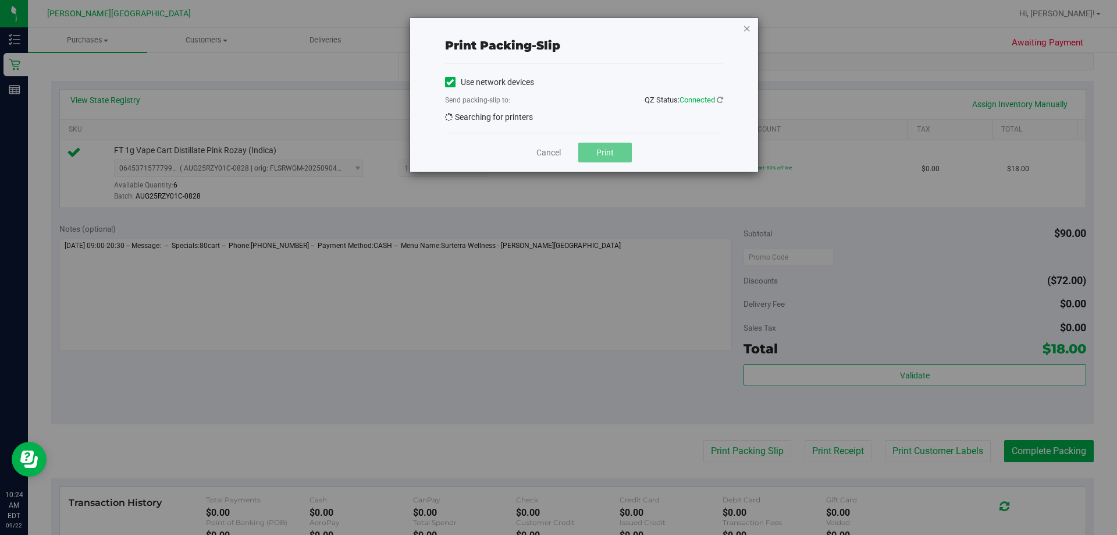
click at [557, 29] on icon "button" at bounding box center [747, 28] width 8 height 14
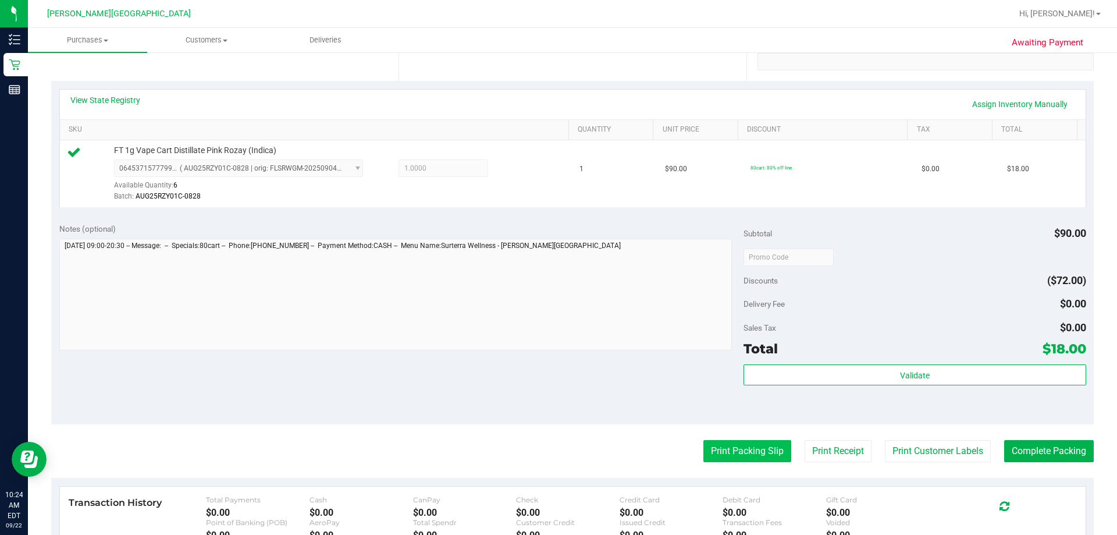
click at [557, 451] on button "Print Packing Slip" at bounding box center [747, 451] width 88 height 22
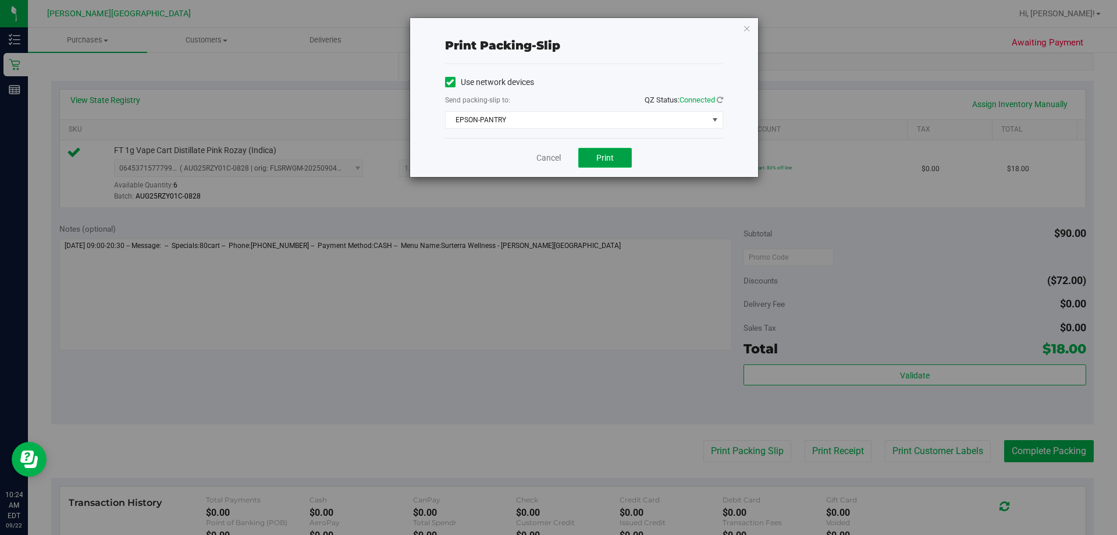
click at [557, 162] on button "Print" at bounding box center [605, 158] width 54 height 20
click at [557, 158] on button "Print" at bounding box center [605, 158] width 54 height 20
click at [557, 27] on icon "button" at bounding box center [747, 28] width 8 height 14
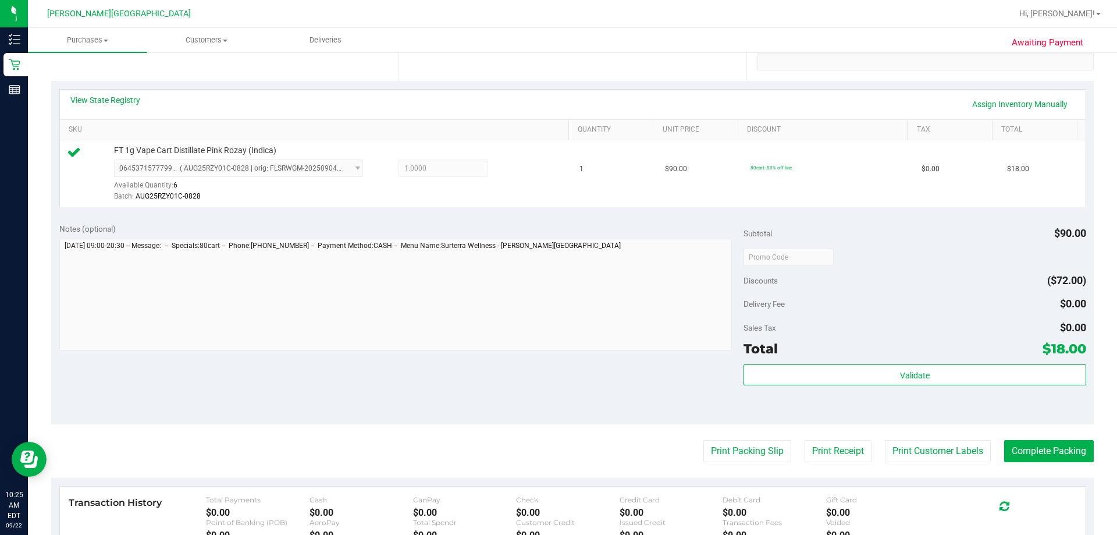
click at [557, 427] on purchase-details "Back Edit Purchase Cancel Purchase View Profile # 11987185 BioTrack ID: - Submi…" at bounding box center [572, 262] width 1042 height 865
click at [557, 450] on button "Complete Packing" at bounding box center [1049, 451] width 90 height 22
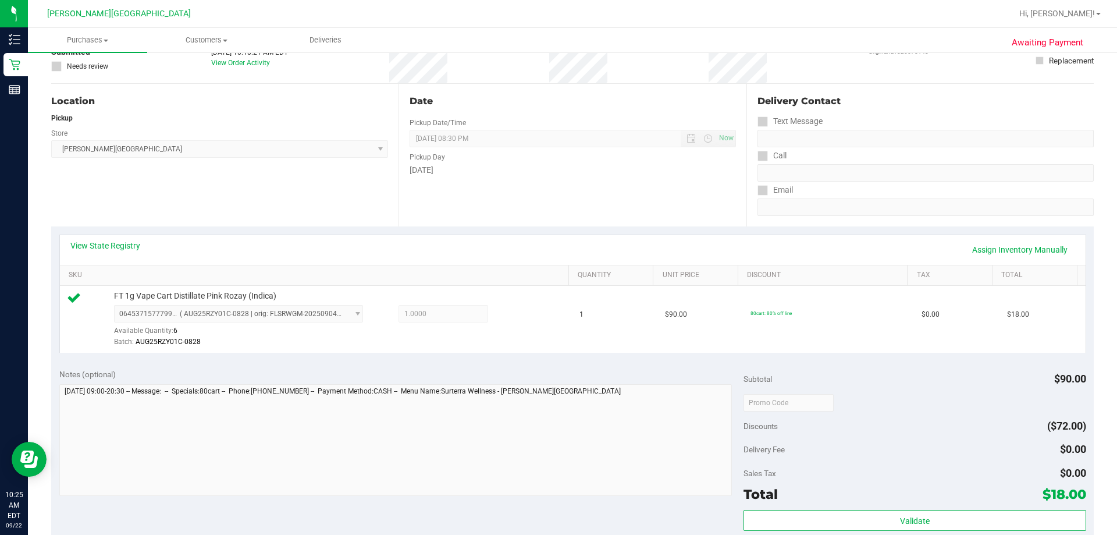
scroll to position [0, 0]
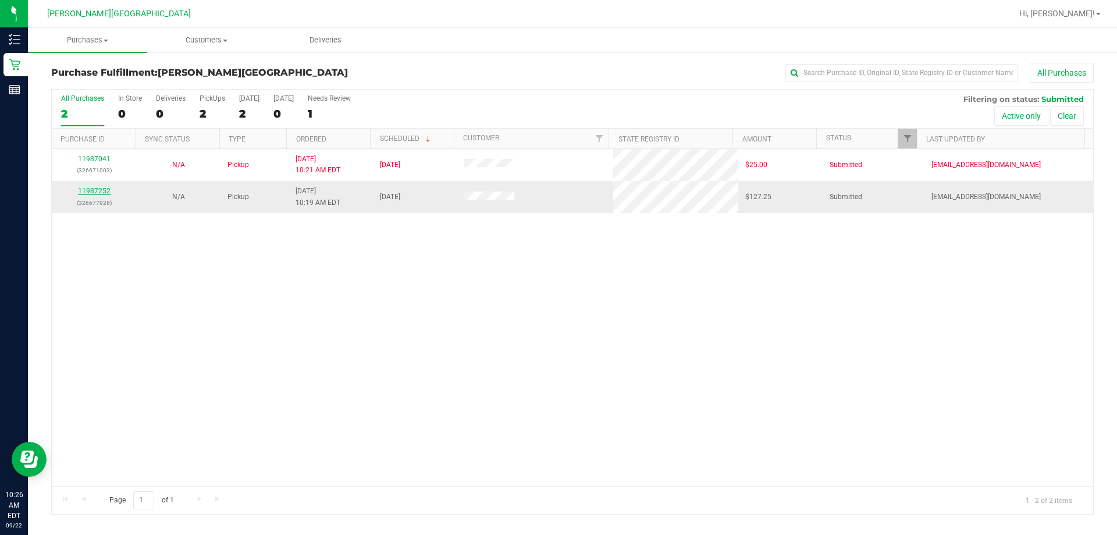
click at [87, 190] on link "11987252" at bounding box center [94, 191] width 33 height 8
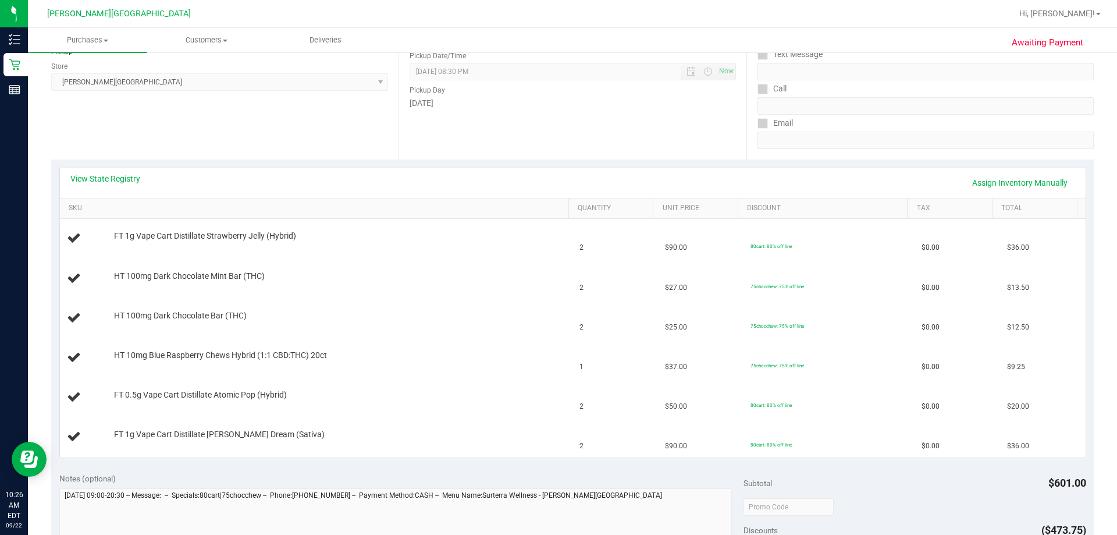
scroll to position [174, 0]
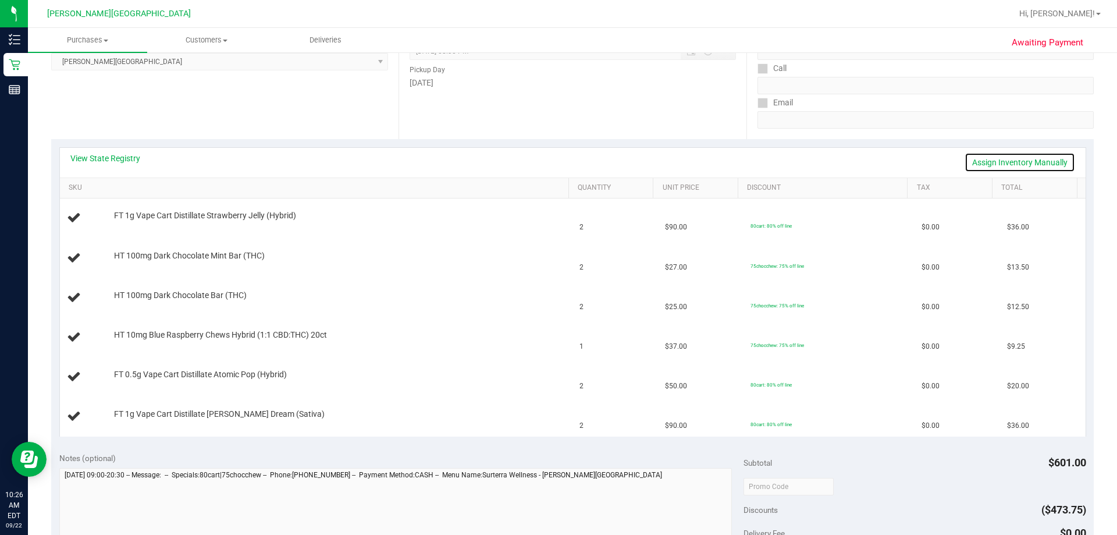
click at [557, 159] on link "Assign Inventory Manually" at bounding box center [1019, 162] width 111 height 20
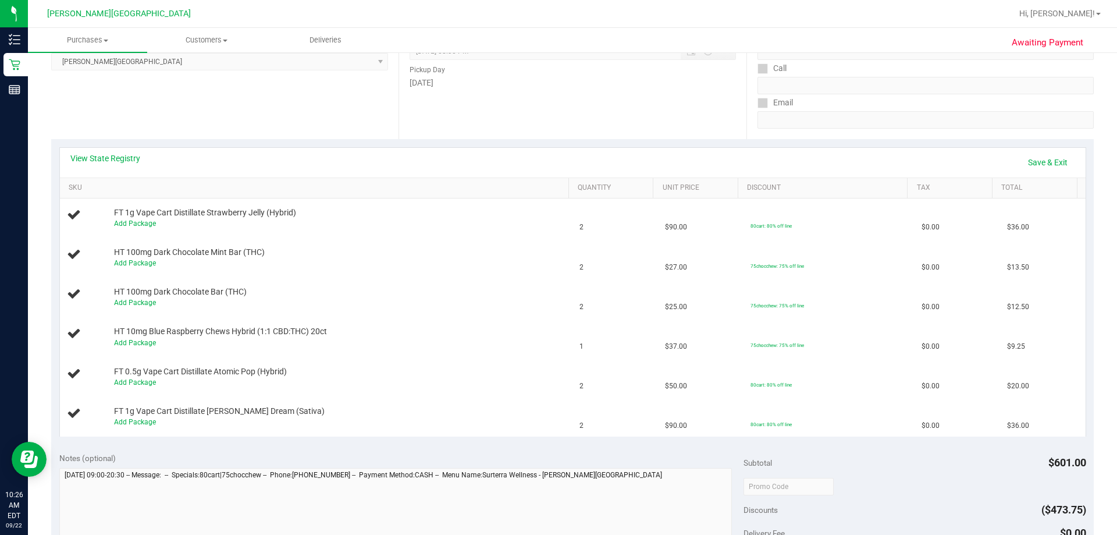
click at [557, 159] on div "View State Registry Save & Exit" at bounding box center [572, 162] width 1005 height 20
click at [557, 161] on link "Save & Exit" at bounding box center [1047, 162] width 55 height 20
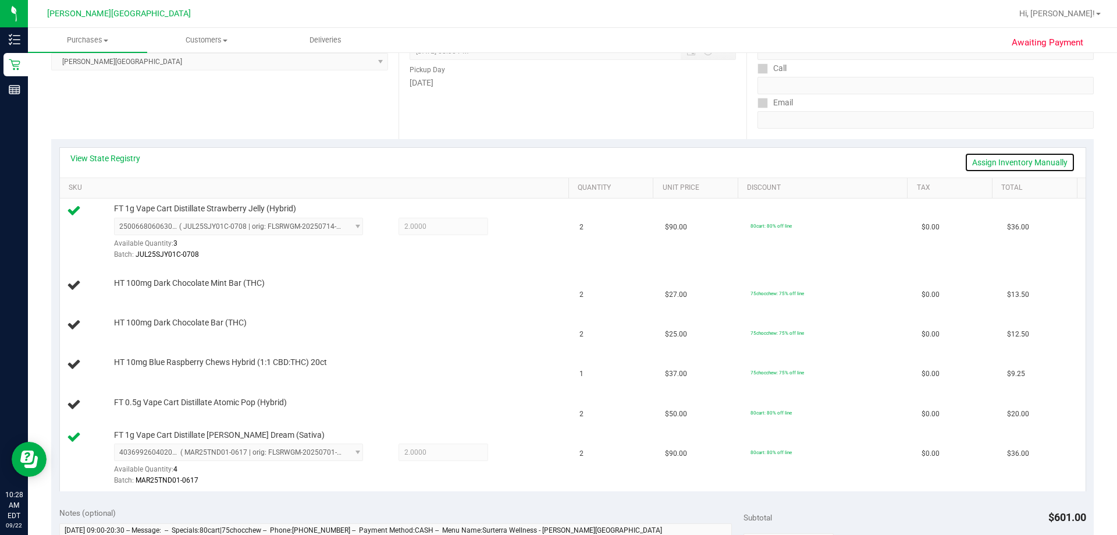
click at [557, 165] on link "Assign Inventory Manually" at bounding box center [1019, 162] width 111 height 20
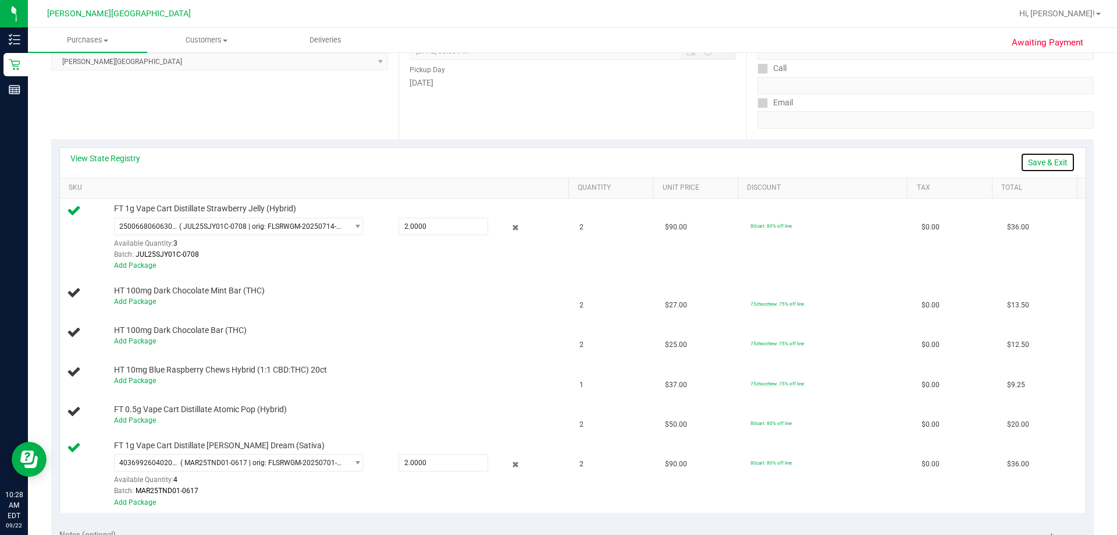
click at [557, 164] on link "Save & Exit" at bounding box center [1047, 162] width 55 height 20
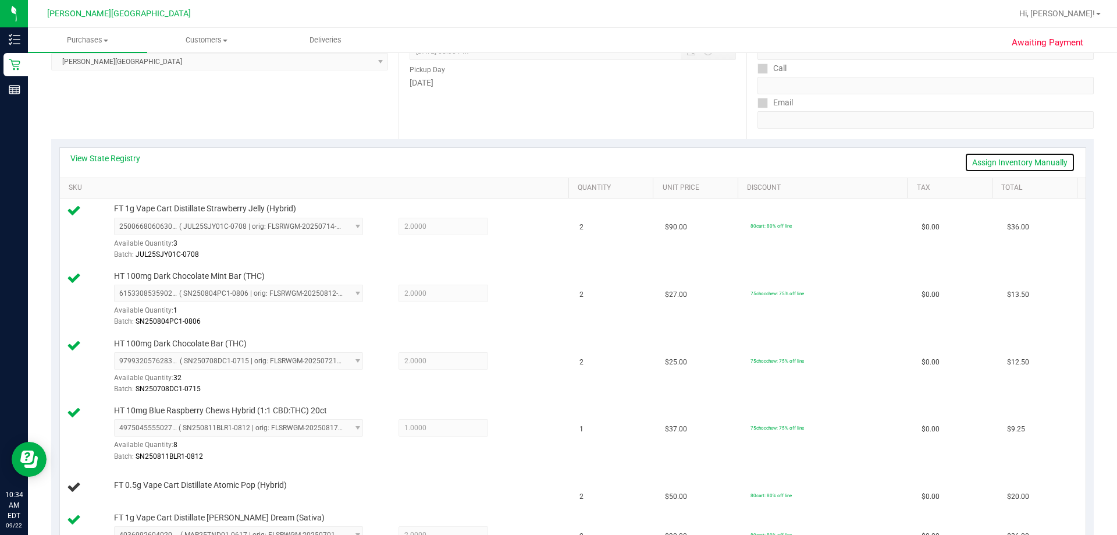
click at [557, 166] on link "Assign Inventory Manually" at bounding box center [1019, 162] width 111 height 20
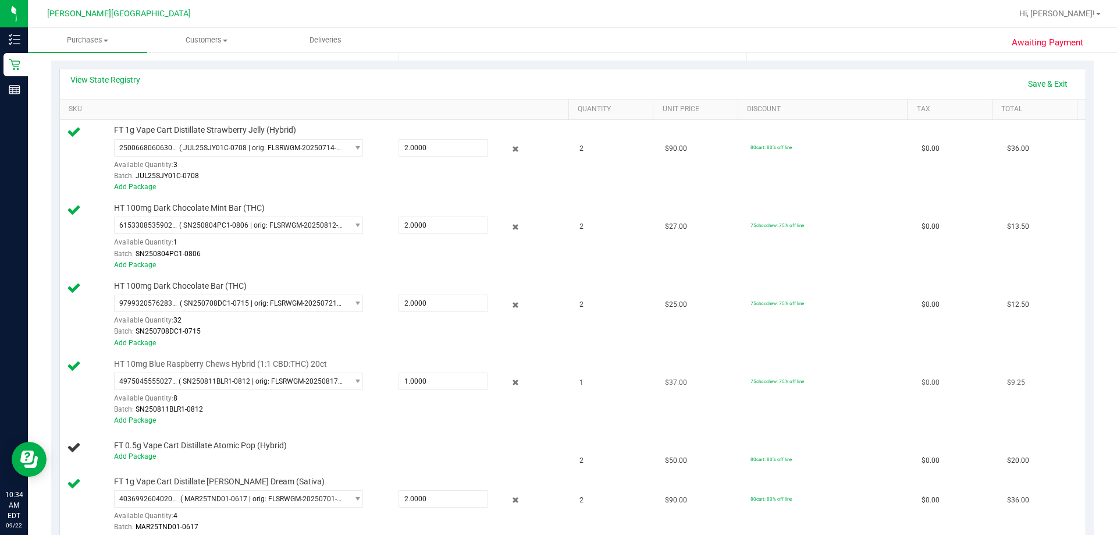
scroll to position [233, 0]
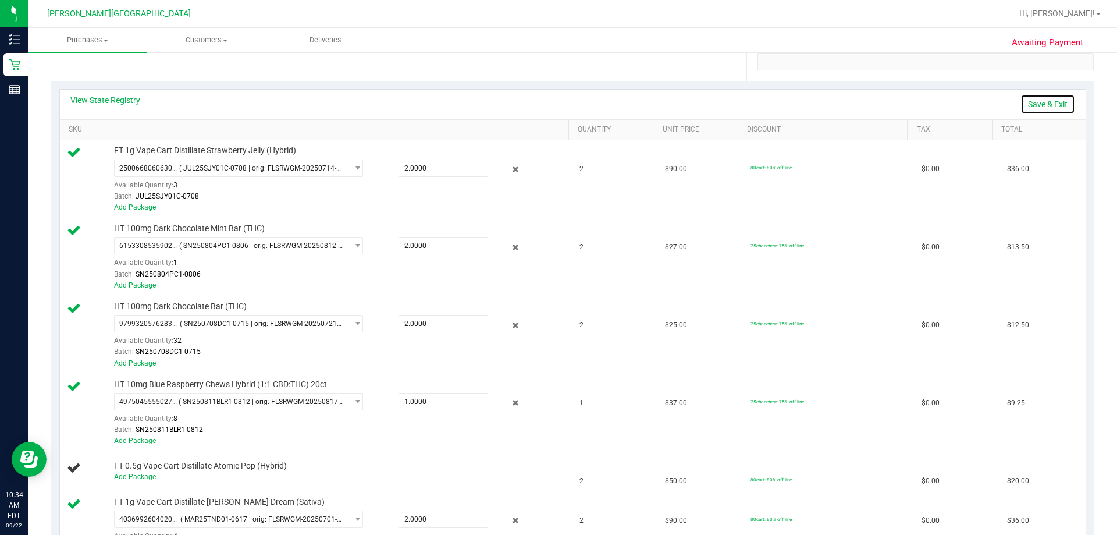
click at [557, 102] on link "Save & Exit" at bounding box center [1047, 104] width 55 height 20
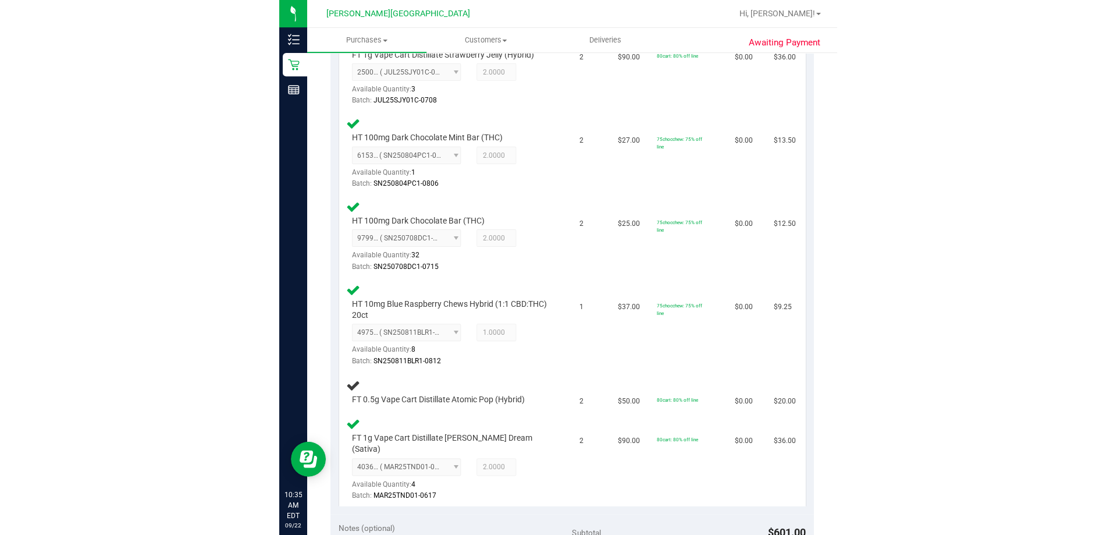
scroll to position [407, 0]
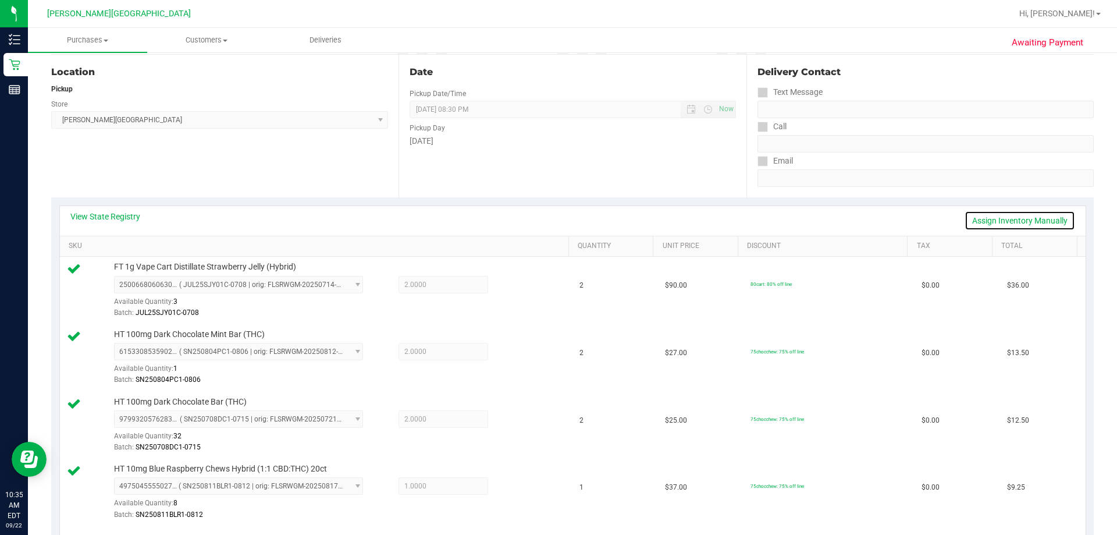
click at [557, 223] on link "Assign Inventory Manually" at bounding box center [1019, 221] width 111 height 20
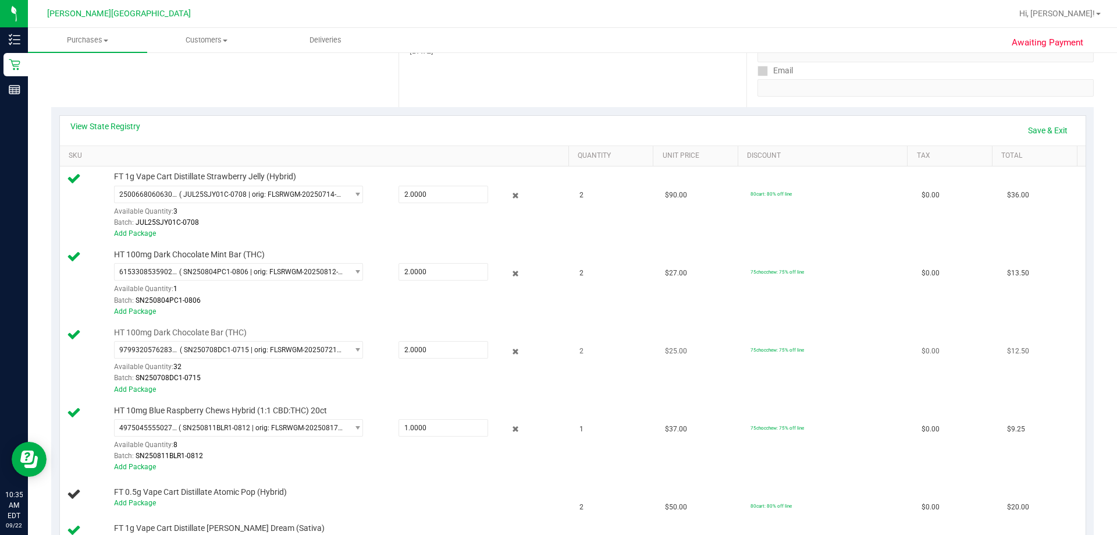
scroll to position [291, 0]
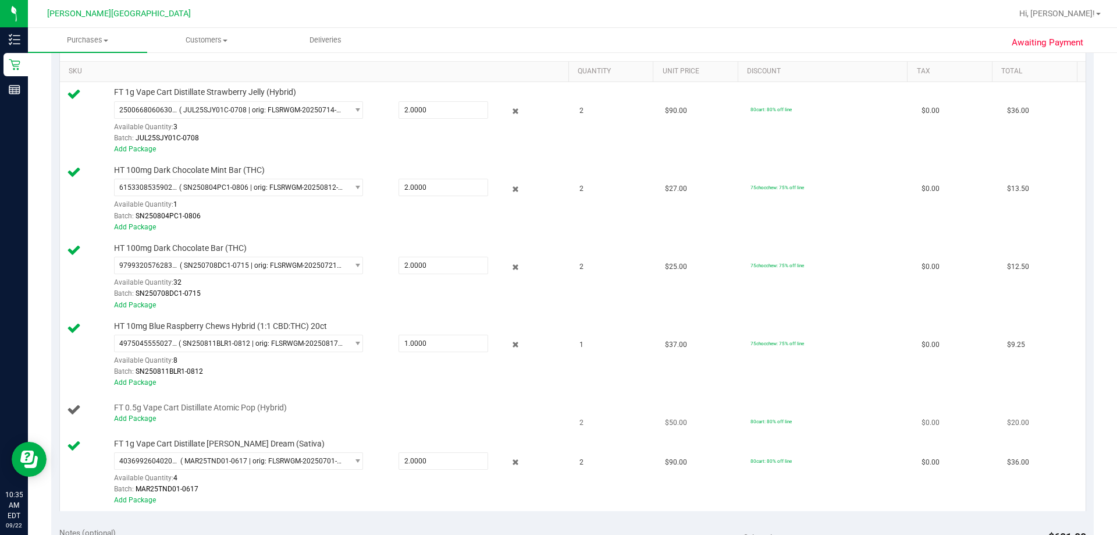
click at [126, 422] on div "Add Package" at bounding box center [338, 418] width 449 height 11
click at [133, 421] on link "Add Package" at bounding box center [135, 418] width 42 height 8
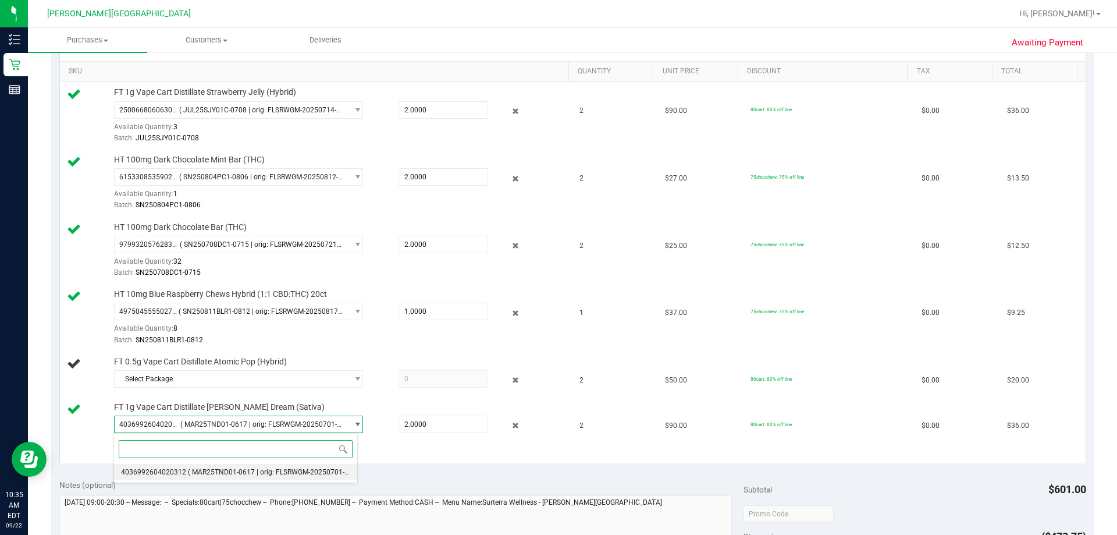
drag, startPoint x: 202, startPoint y: 469, endPoint x: 213, endPoint y: 444, distance: 26.8
click at [203, 469] on span "( MAR25TND01-0617 | orig: FLSRWGM-20250701-816 )" at bounding box center [274, 472] width 173 height 8
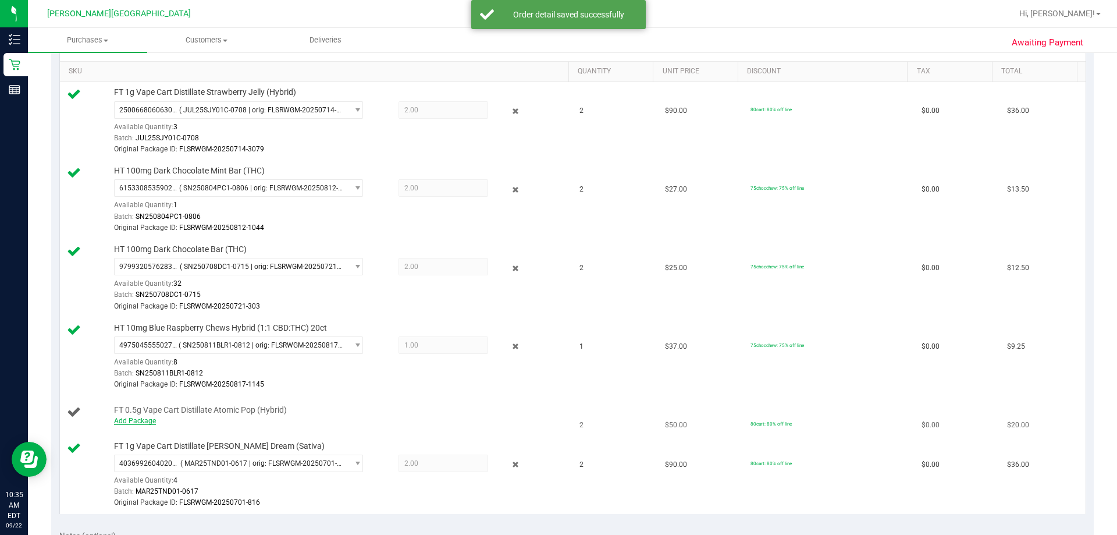
click at [134, 416] on link "Add Package" at bounding box center [135, 420] width 42 height 8
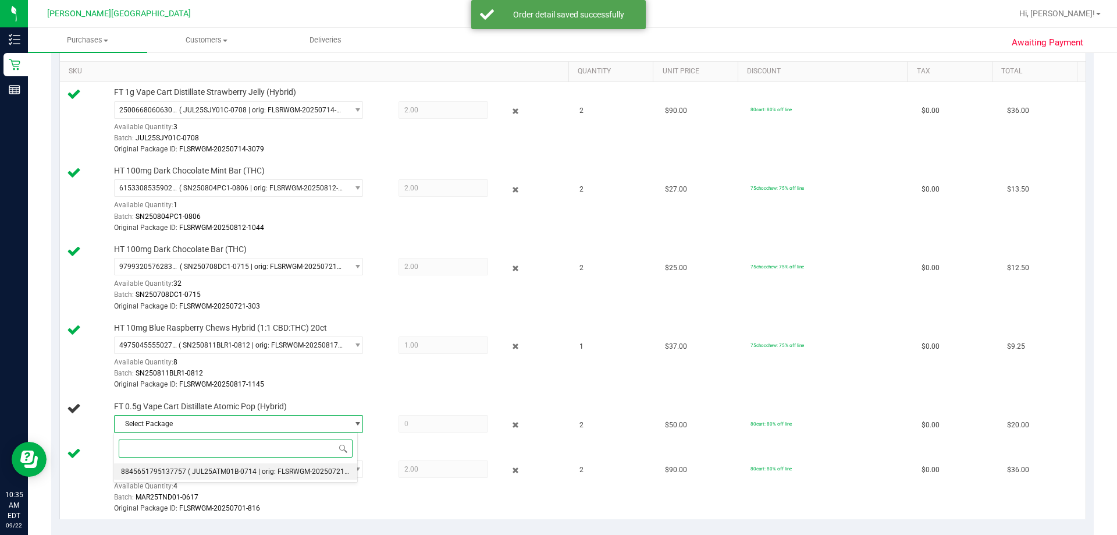
click at [215, 470] on span "( JUL25ATM01B-0714 | orig: FLSRWGM-20250721-2133 )" at bounding box center [277, 471] width 179 height 8
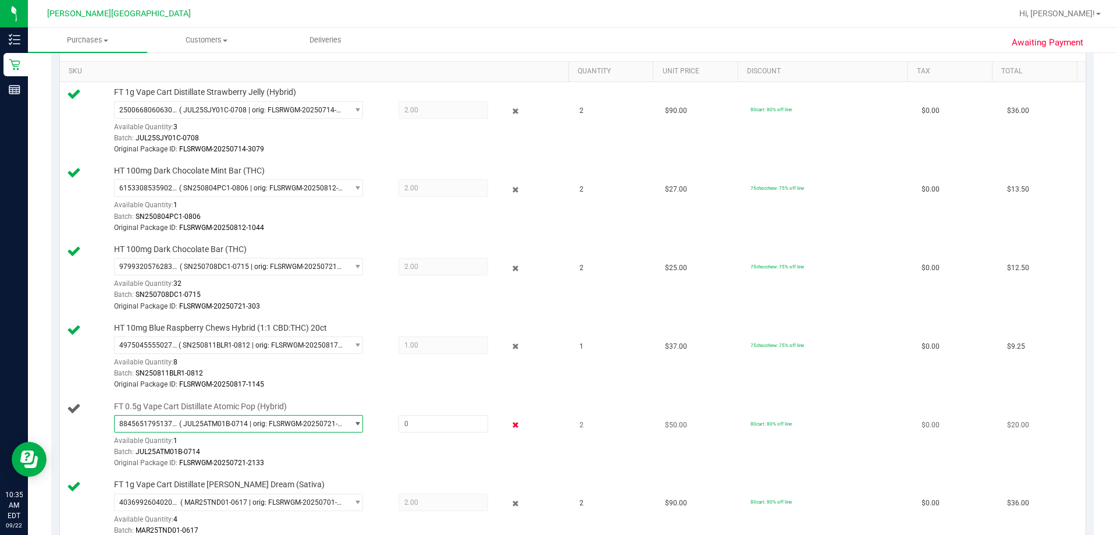
click at [510, 425] on icon at bounding box center [516, 424] width 12 height 13
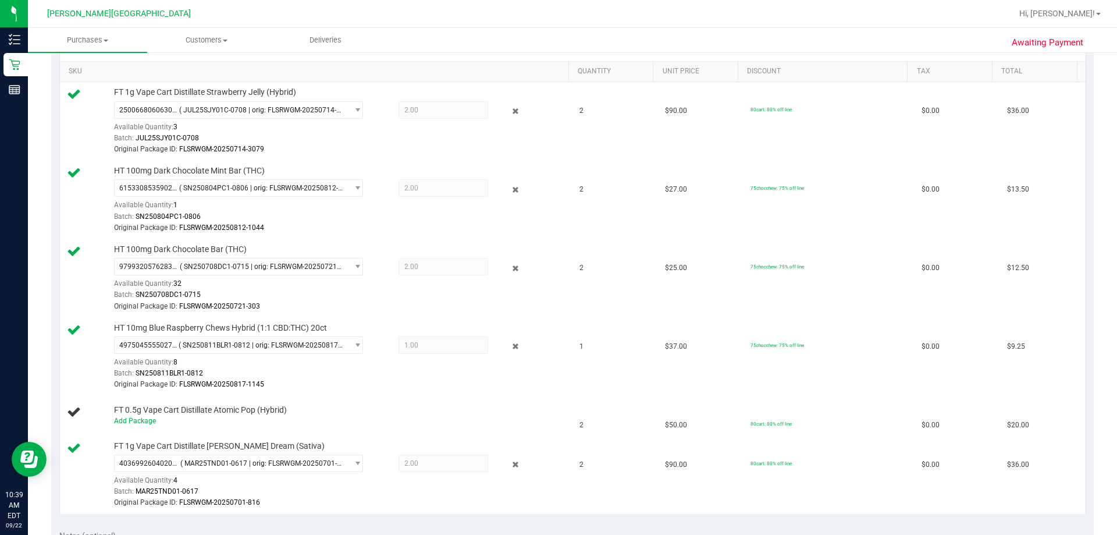
scroll to position [0, 0]
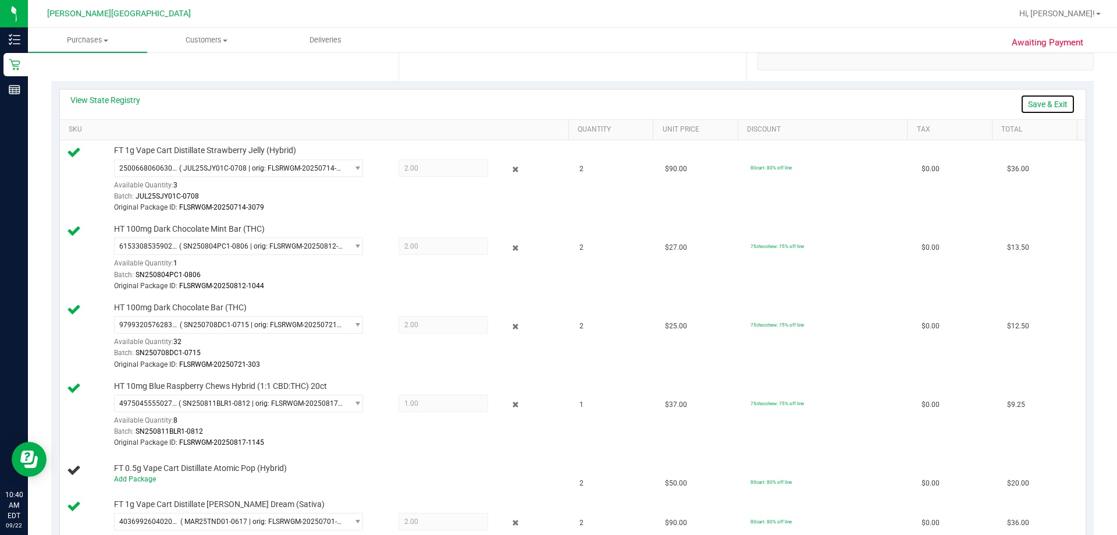
click at [557, 106] on link "Save & Exit" at bounding box center [1047, 104] width 55 height 20
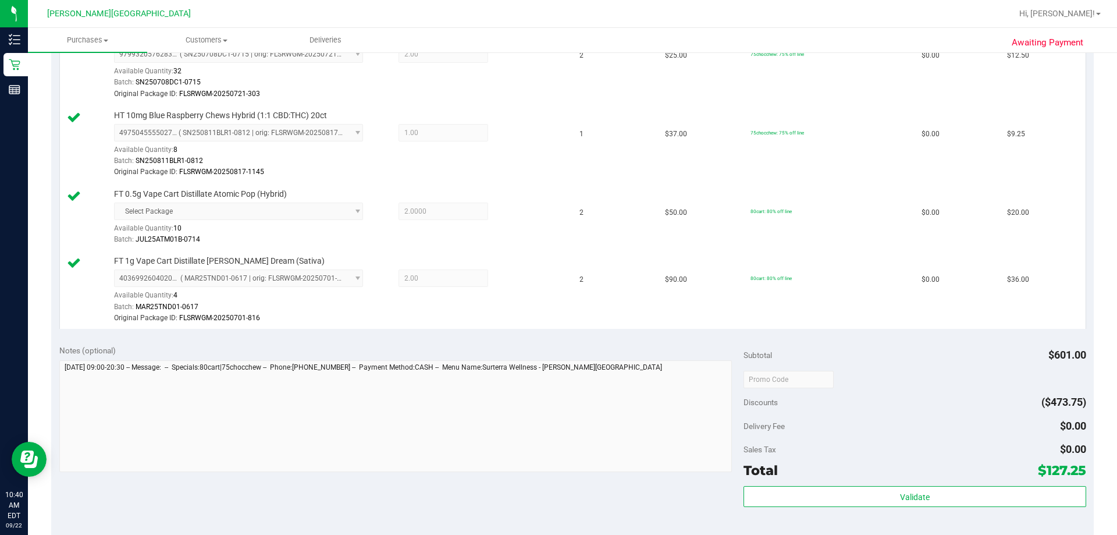
scroll to position [698, 0]
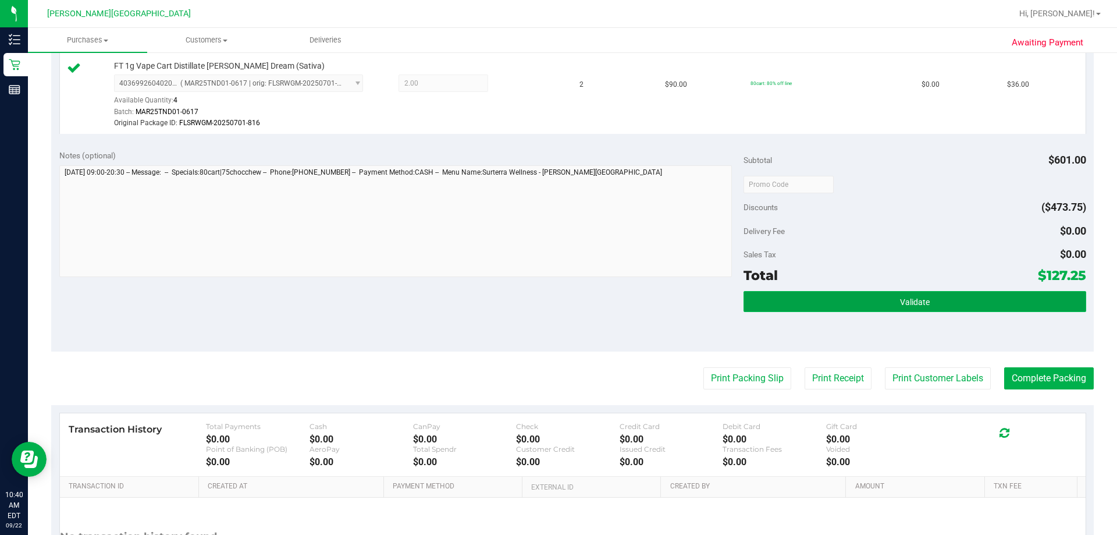
click at [557, 293] on button "Validate" at bounding box center [914, 301] width 342 height 21
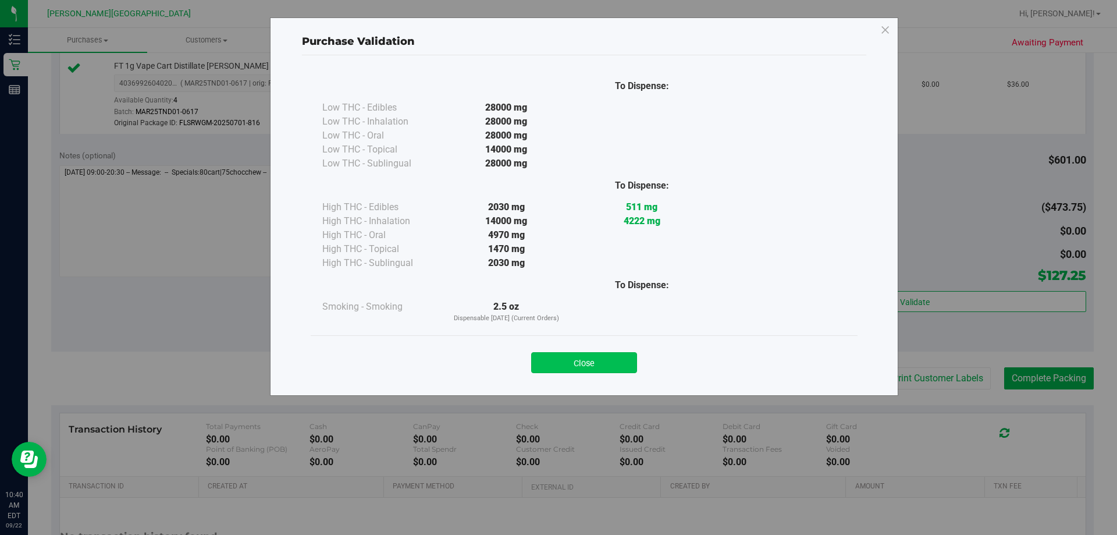
click at [557, 360] on button "Close" at bounding box center [584, 362] width 106 height 21
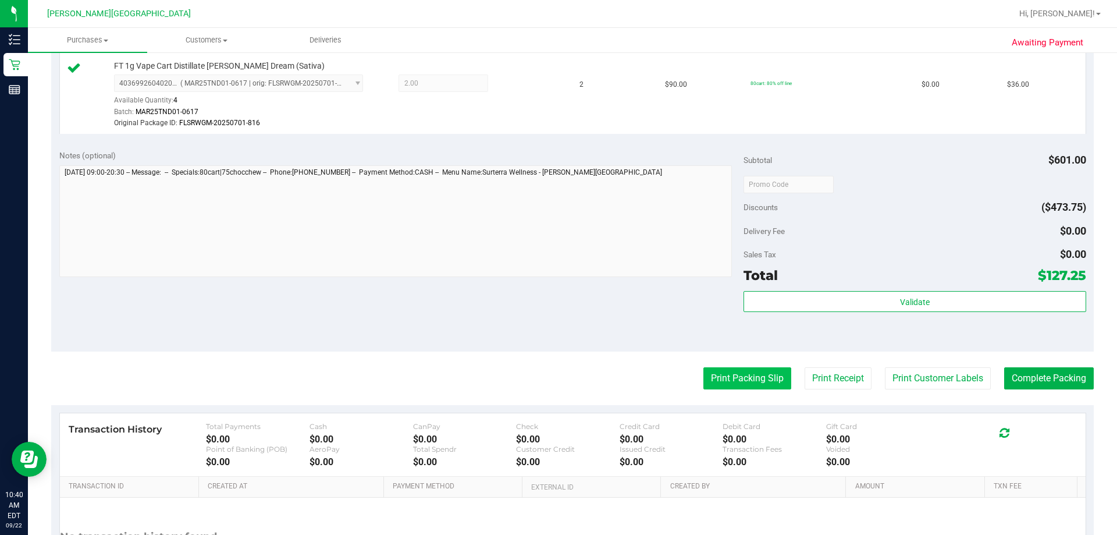
click at [557, 377] on button "Print Packing Slip" at bounding box center [747, 378] width 88 height 22
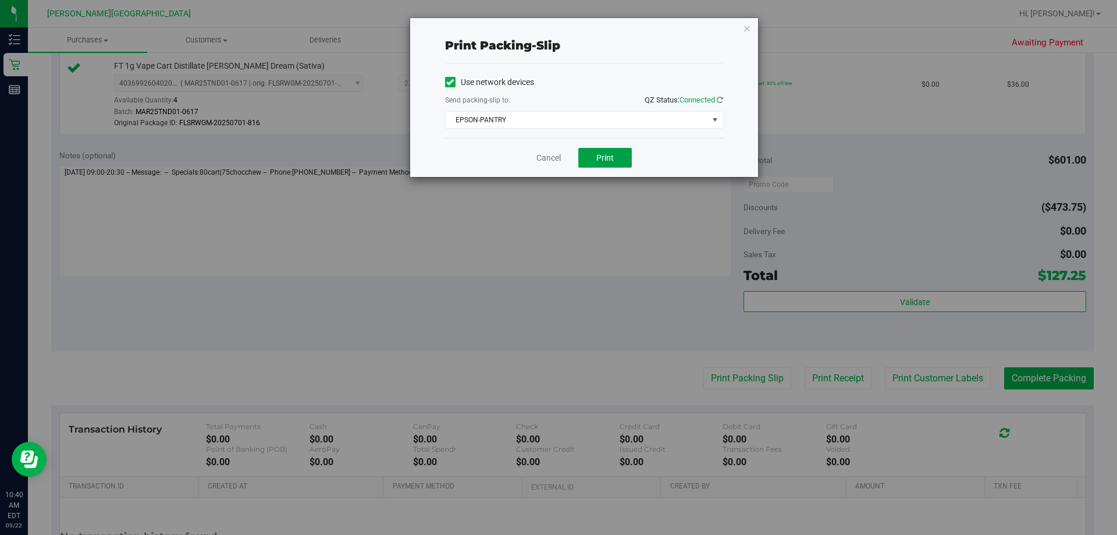
drag, startPoint x: 601, startPoint y: 151, endPoint x: 617, endPoint y: 296, distance: 146.3
click at [557, 150] on button "Print" at bounding box center [605, 158] width 54 height 20
drag, startPoint x: 745, startPoint y: 29, endPoint x: 771, endPoint y: 117, distance: 91.6
click at [557, 29] on icon "button" at bounding box center [747, 28] width 8 height 14
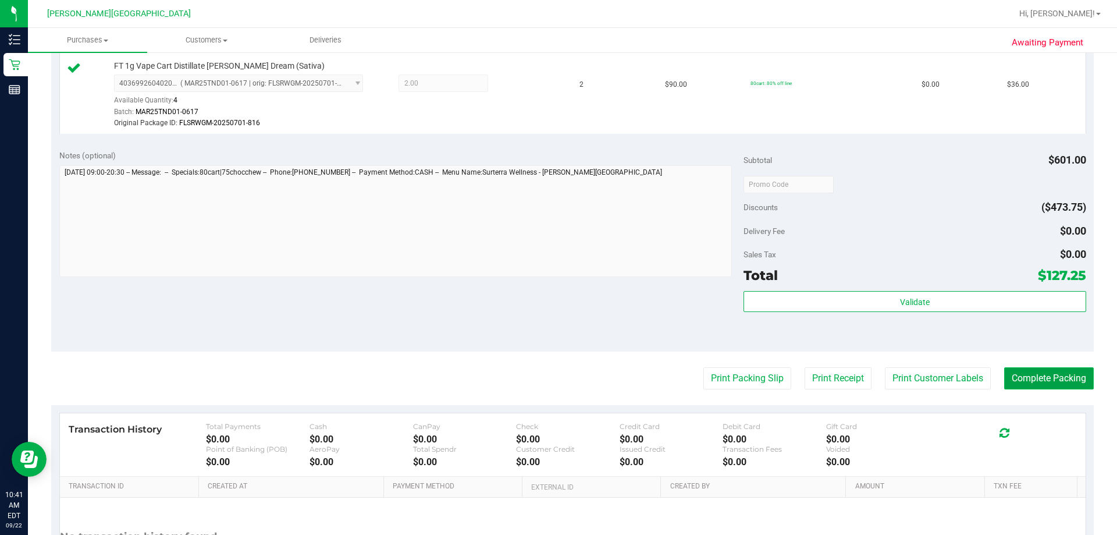
click at [557, 371] on button "Complete Packing" at bounding box center [1049, 378] width 90 height 22
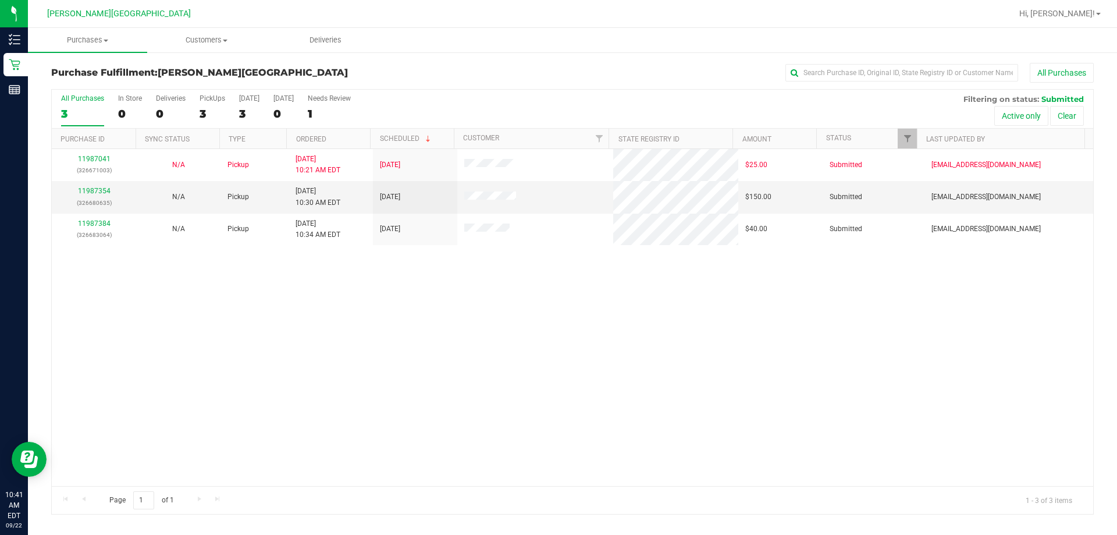
click at [502, 397] on div "11987041 (326671003) N/A Pickup [DATE] 10:21 AM EDT 9/22/2025 $25.00 Submitted …" at bounding box center [572, 317] width 1041 height 337
click at [99, 190] on link "11987354" at bounding box center [94, 191] width 33 height 8
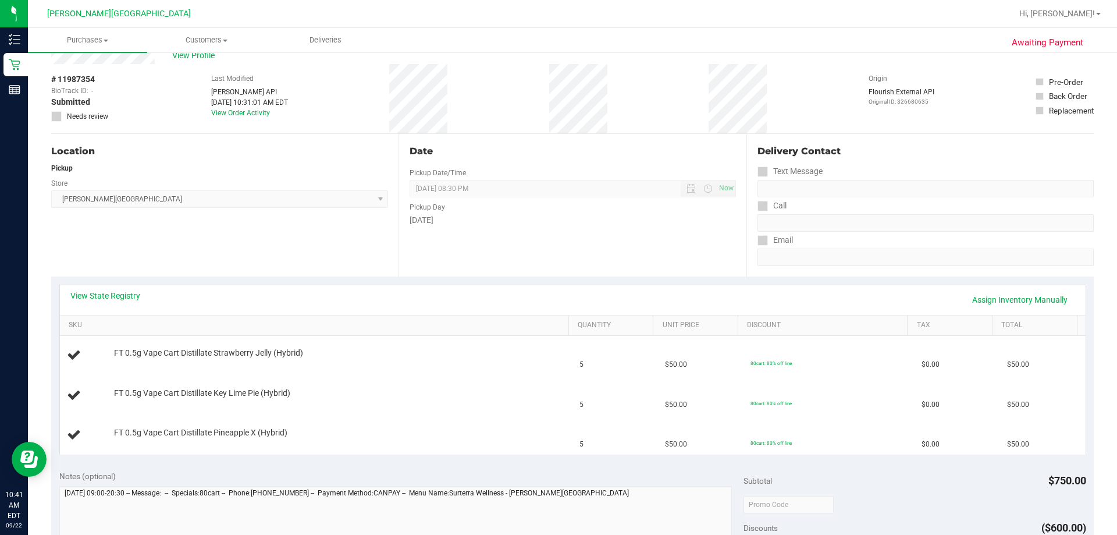
scroll to position [58, 0]
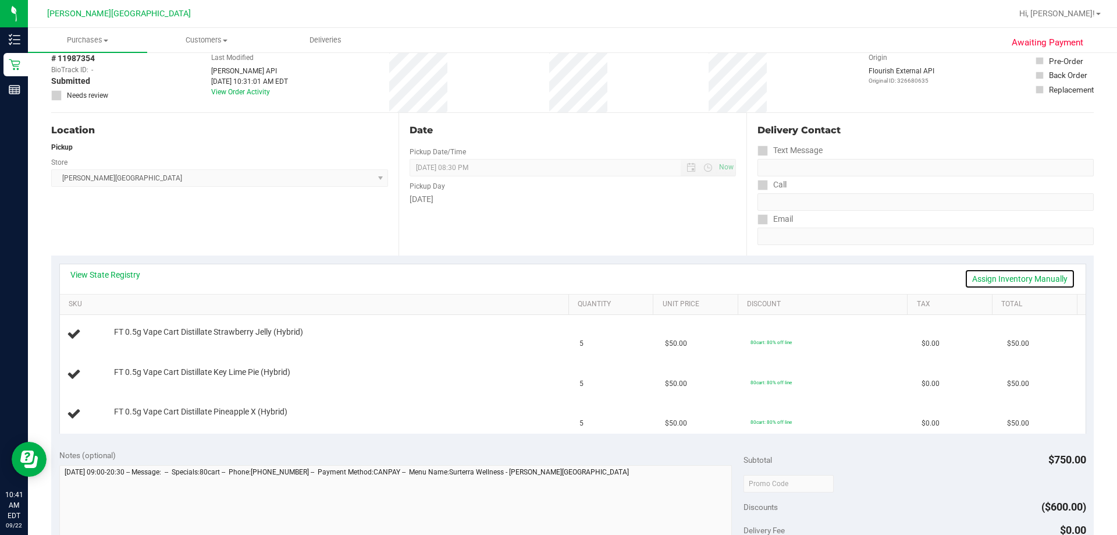
click at [557, 275] on link "Assign Inventory Manually" at bounding box center [1019, 279] width 111 height 20
click at [557, 275] on link "Save & Exit" at bounding box center [1047, 279] width 55 height 20
click at [123, 275] on link "View State Registry" at bounding box center [105, 275] width 70 height 12
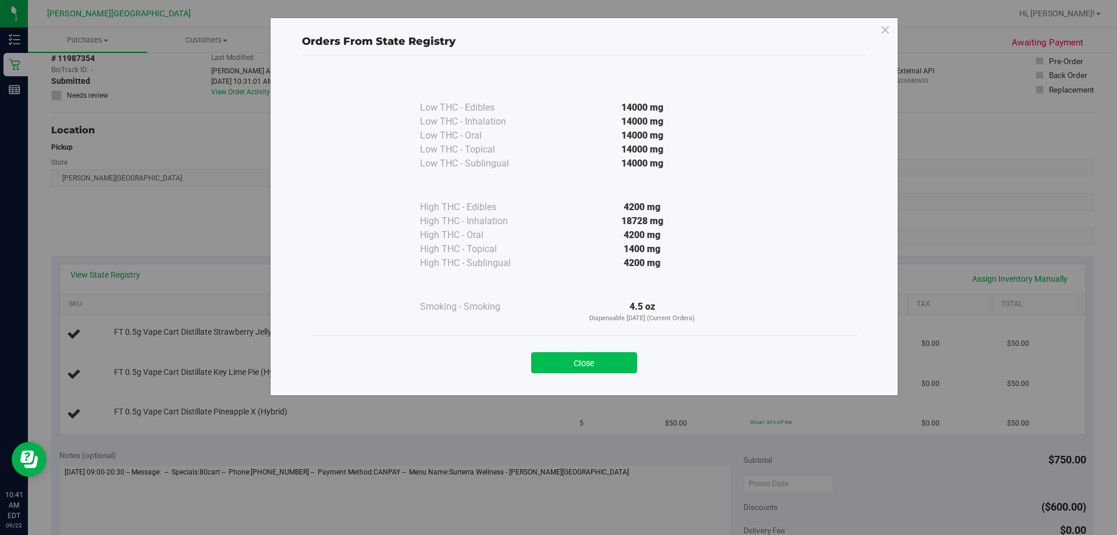
click at [557, 366] on button "Close" at bounding box center [584, 362] width 106 height 21
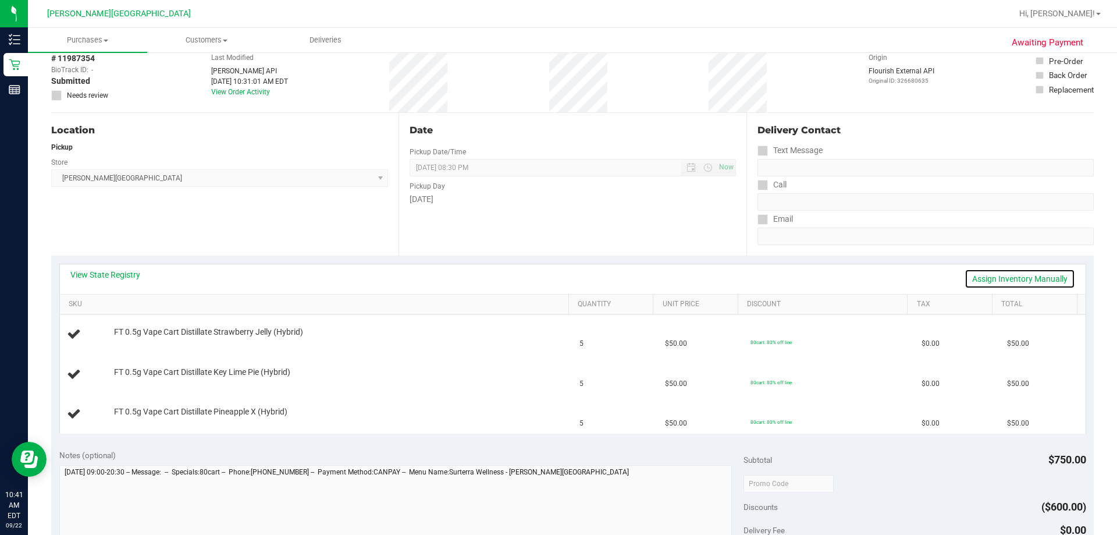
click at [557, 286] on link "Assign Inventory Manually" at bounding box center [1019, 279] width 111 height 20
click at [557, 278] on link "Save & Exit" at bounding box center [1047, 279] width 55 height 20
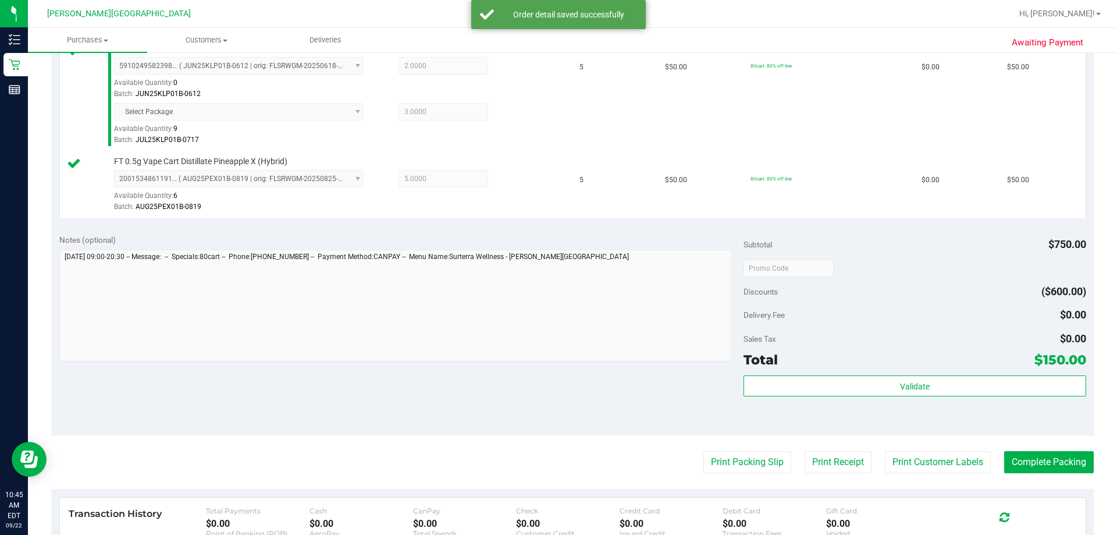
scroll to position [407, 0]
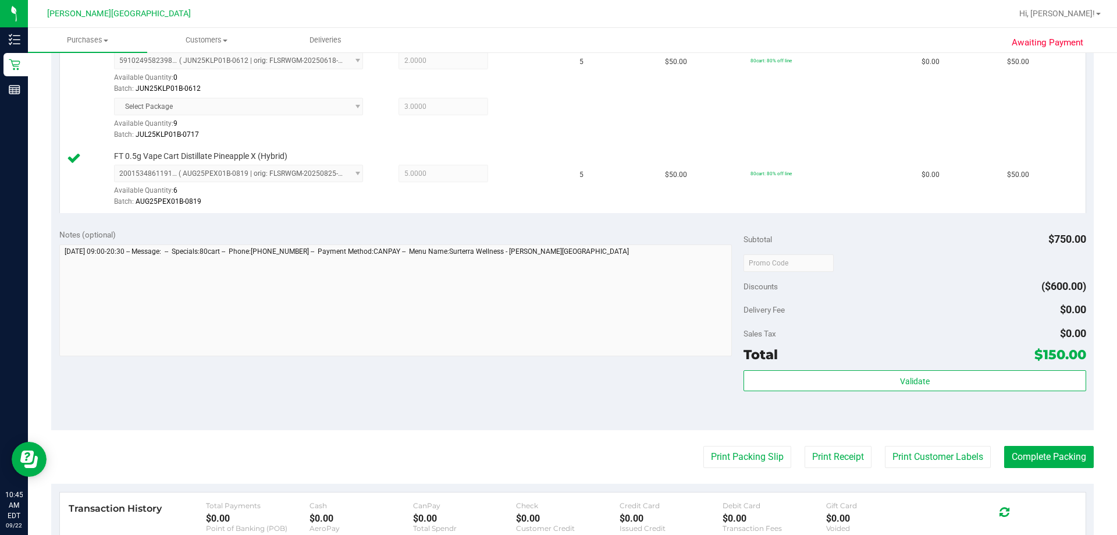
click at [557, 393] on div "Validate" at bounding box center [914, 396] width 342 height 52
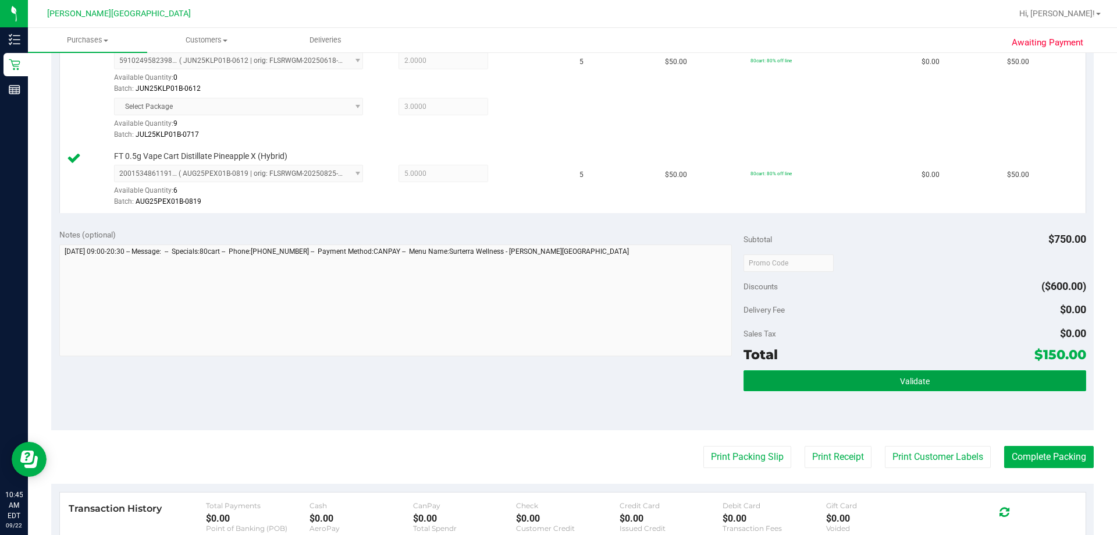
click at [557, 380] on span "Validate" at bounding box center [915, 380] width 30 height 9
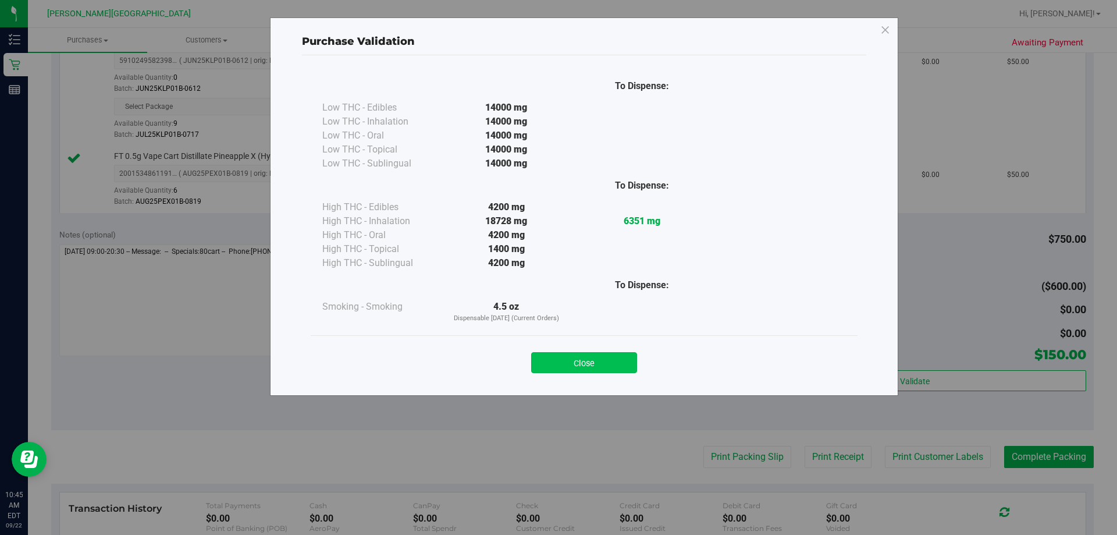
click at [557, 360] on button "Close" at bounding box center [584, 362] width 106 height 21
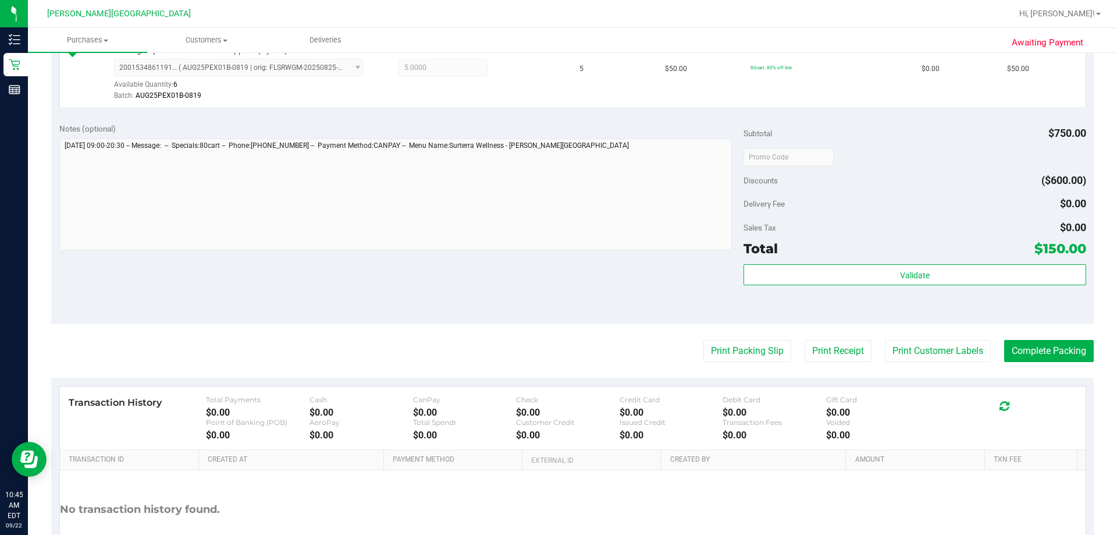
scroll to position [523, 0]
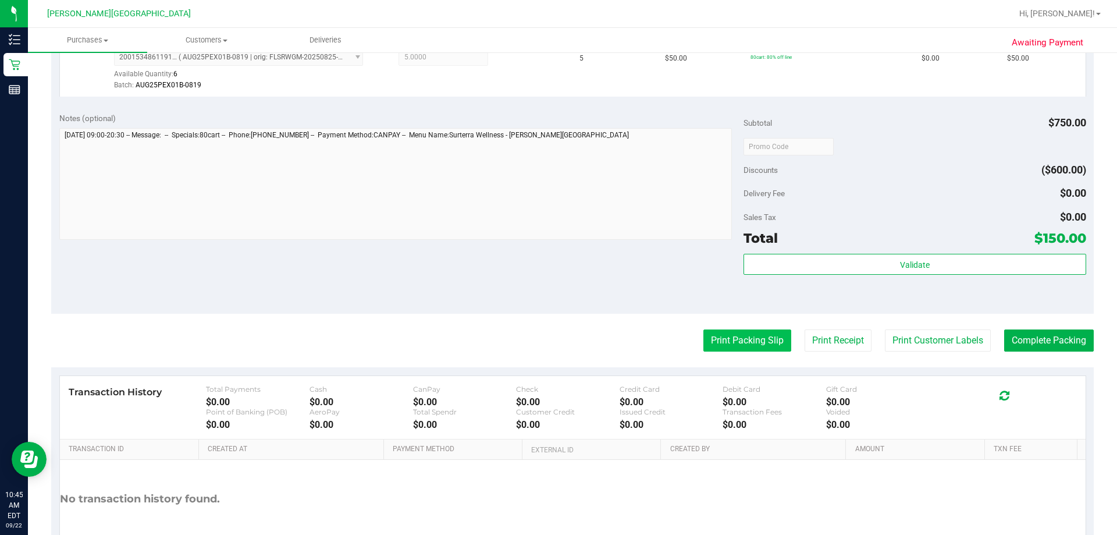
click at [557, 346] on button "Print Packing Slip" at bounding box center [747, 340] width 88 height 22
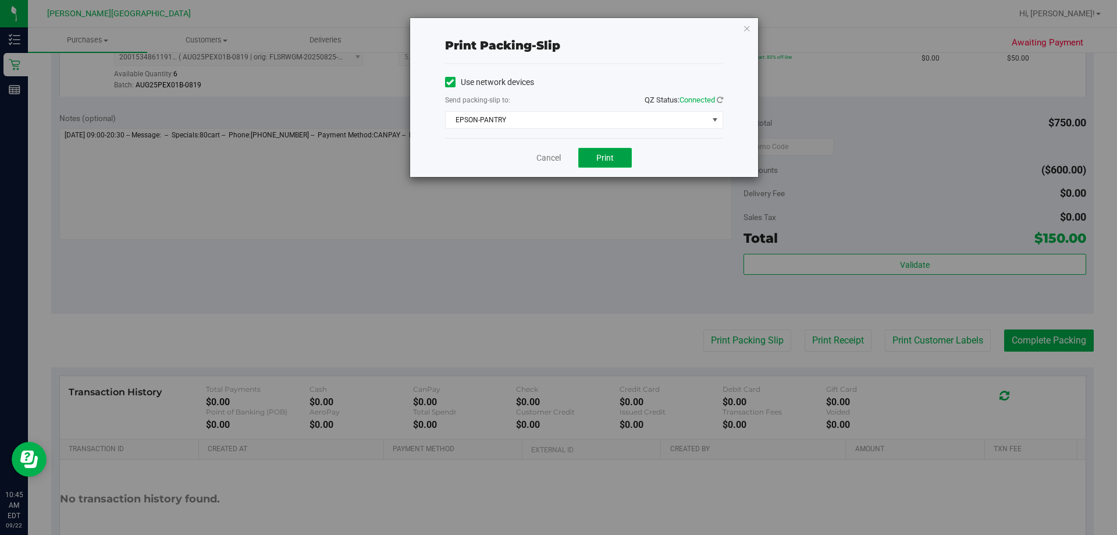
click at [557, 160] on button "Print" at bounding box center [605, 158] width 54 height 20
click at [557, 29] on icon "button" at bounding box center [747, 28] width 8 height 14
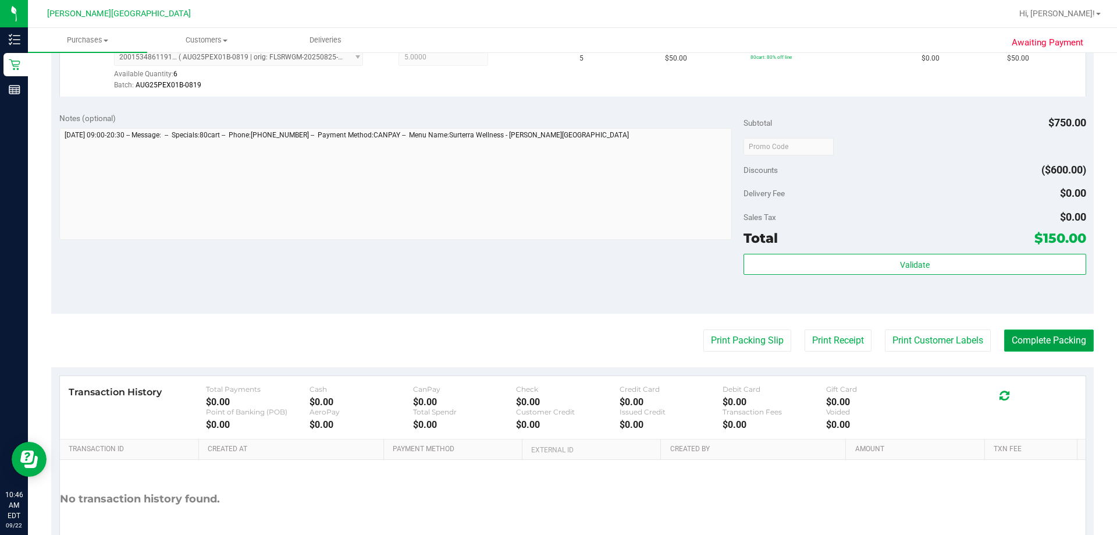
click at [557, 340] on button "Complete Packing" at bounding box center [1049, 340] width 90 height 22
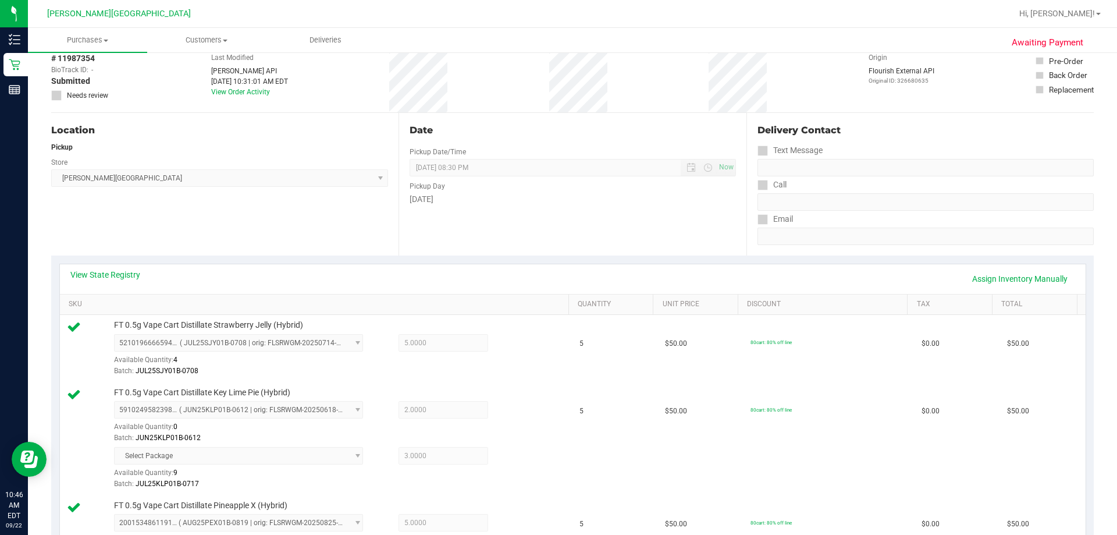
scroll to position [0, 0]
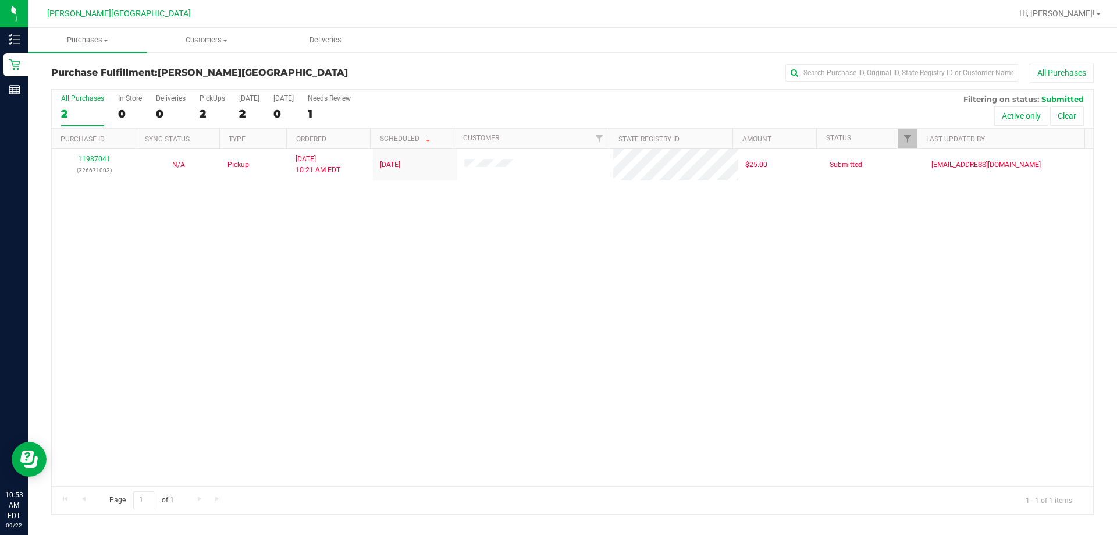
click at [557, 352] on div "11987041 (326671003) N/A Pickup [DATE] 10:21 AM EDT 9/22/2025 $25.00 Submitted …" at bounding box center [572, 317] width 1041 height 337
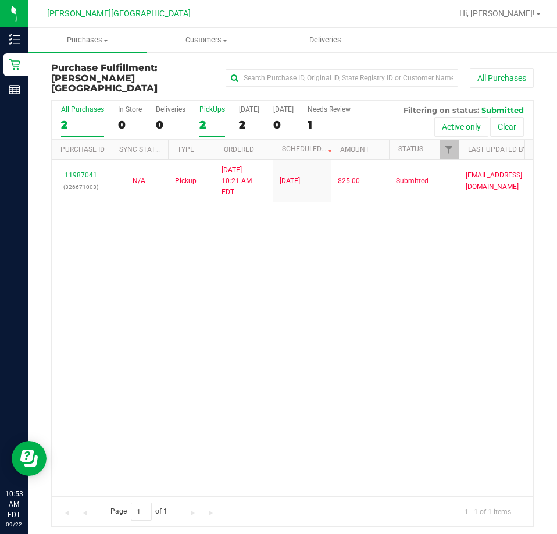
click at [208, 118] on div "2" at bounding box center [213, 124] width 26 height 13
click at [0, 0] on input "PickUps 2" at bounding box center [0, 0] width 0 height 0
click at [317, 282] on div "11987041 (326671003) N/A Pickup [DATE] 10:21 AM EDT 9/22/2025 $25.00 Submitted …" at bounding box center [293, 328] width 482 height 336
click at [212, 118] on div "1" at bounding box center [213, 124] width 26 height 13
click at [0, 0] on input "PickUps 1" at bounding box center [0, 0] width 0 height 0
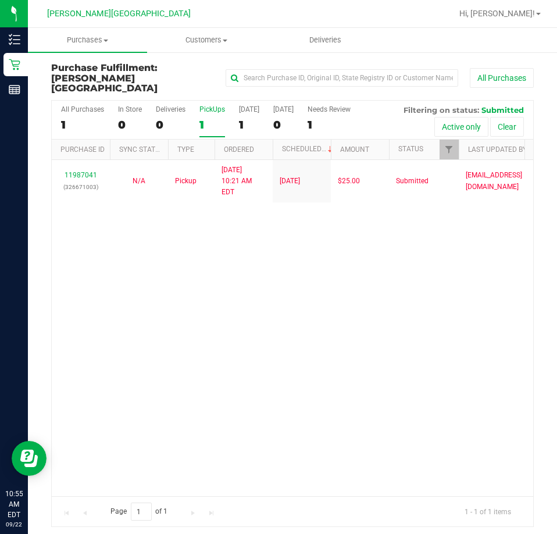
drag, startPoint x: 429, startPoint y: 322, endPoint x: 549, endPoint y: 259, distance: 135.3
click at [437, 318] on div "11987041 (326671003) N/A Pickup [DATE] 10:21 AM EDT 9/22/2025 $25.00 Submitted …" at bounding box center [293, 328] width 482 height 336
click at [231, 220] on div "11987041 (326671003) N/A Pickup [DATE] 10:21 AM EDT 9/22/2025 $25.00 Submitted …" at bounding box center [293, 328] width 482 height 336
click at [206, 118] on div "1" at bounding box center [213, 124] width 26 height 13
click at [0, 0] on input "PickUps 1" at bounding box center [0, 0] width 0 height 0
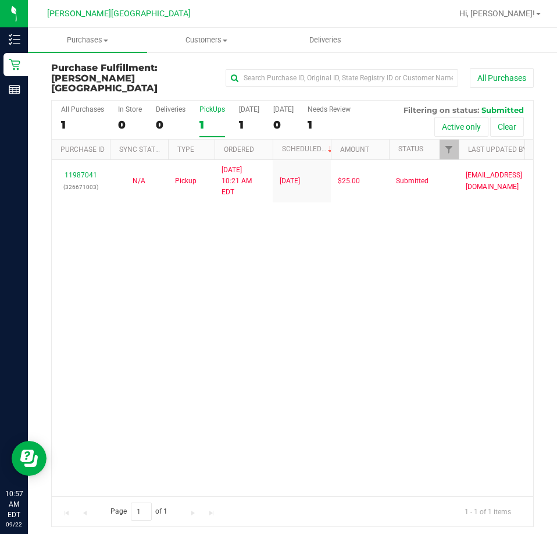
drag, startPoint x: 375, startPoint y: 407, endPoint x: 435, endPoint y: 377, distance: 67.4
click at [375, 407] on div "11987041 (326671003) N/A Pickup [DATE] 10:21 AM EDT 9/22/2025 $25.00 Submitted …" at bounding box center [293, 328] width 482 height 336
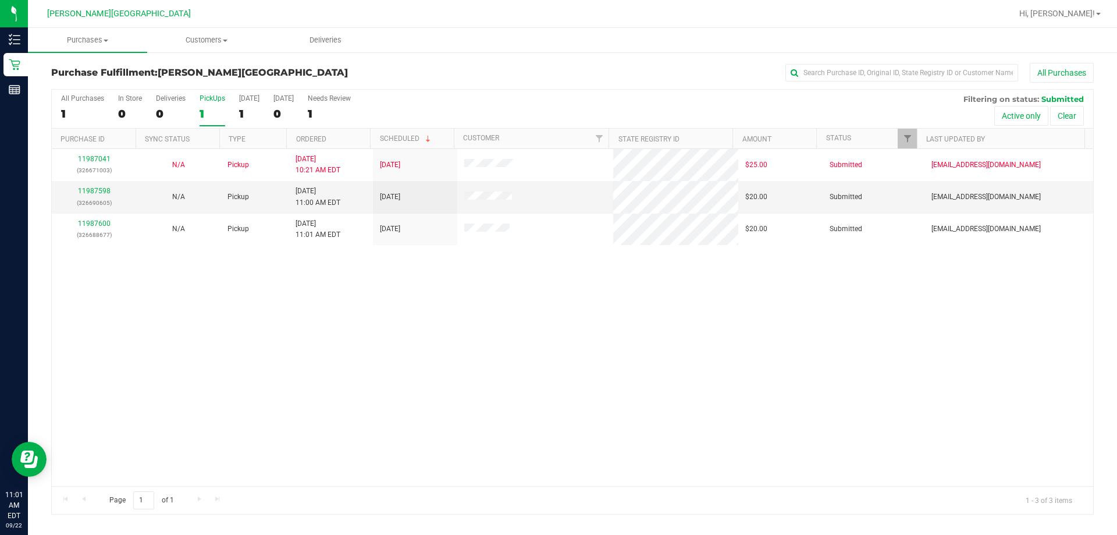
click at [494, 407] on div "11987041 (326671003) N/A Pickup [DATE] 10:21 AM EDT 9/22/2025 $25.00 Submitted …" at bounding box center [572, 317] width 1041 height 337
click at [90, 191] on link "11987598" at bounding box center [94, 191] width 33 height 8
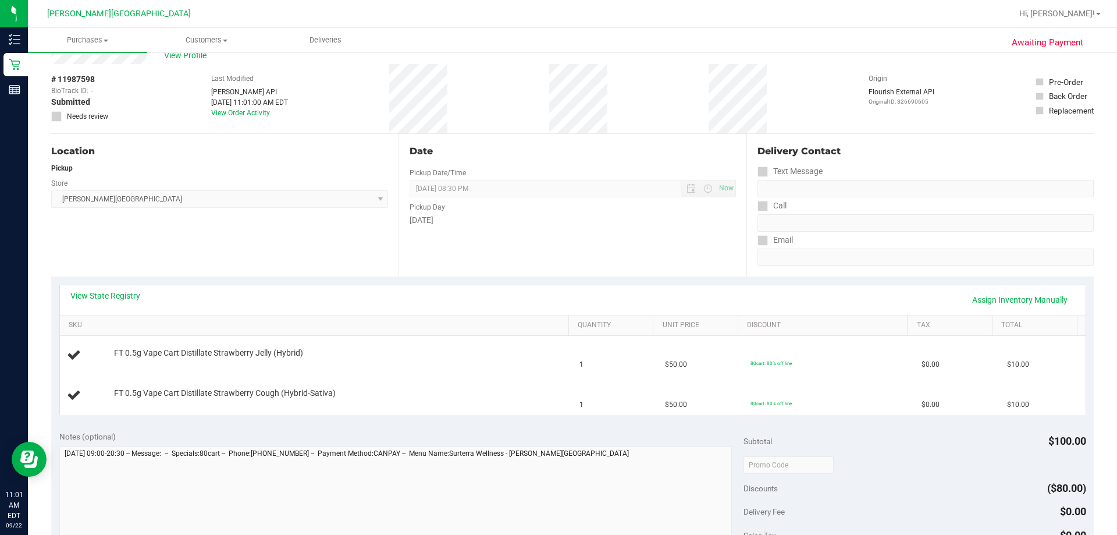
scroll to position [58, 0]
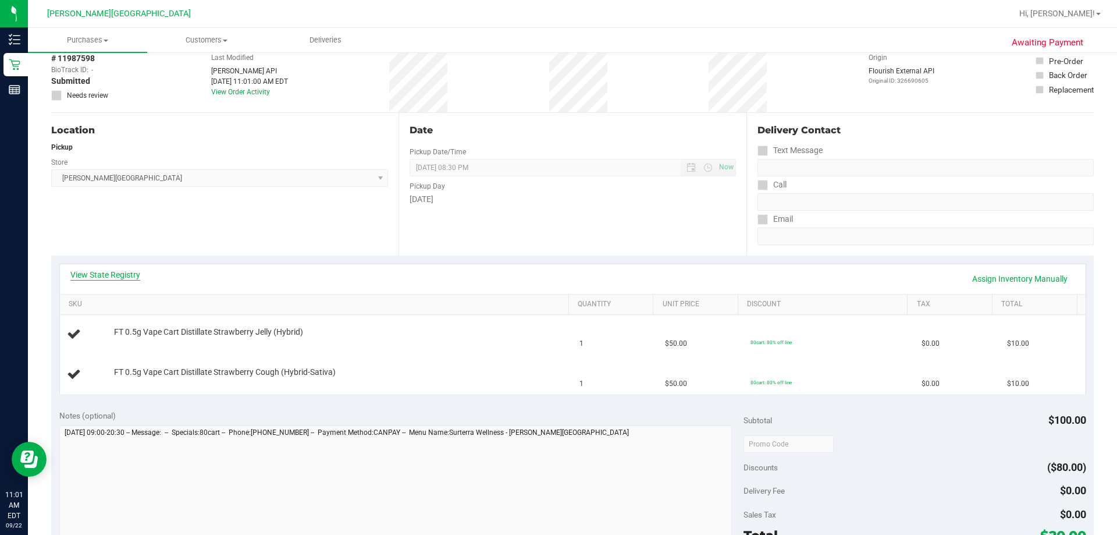
click at [136, 276] on link "View State Registry" at bounding box center [105, 275] width 70 height 12
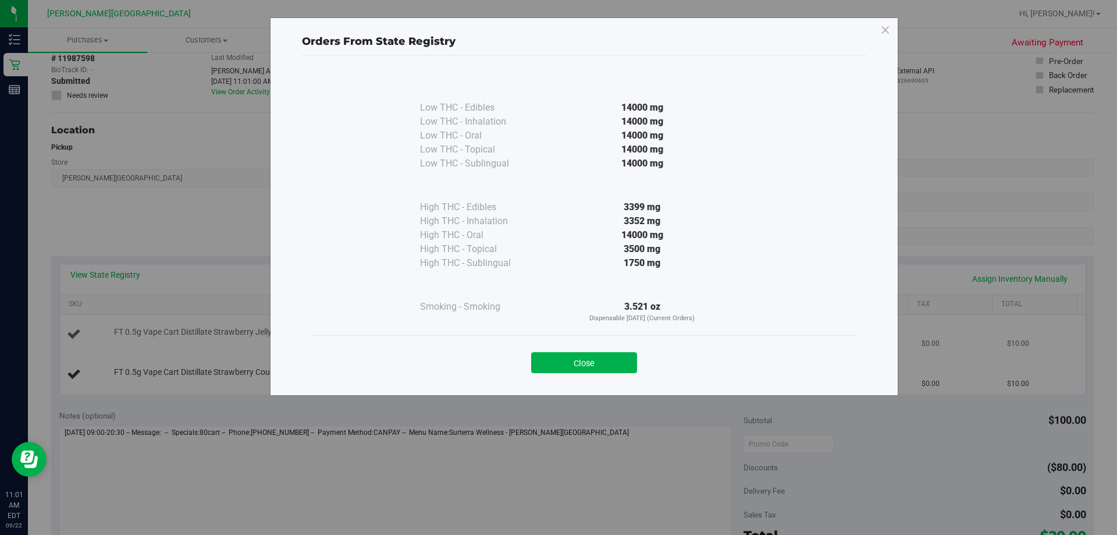
drag, startPoint x: 620, startPoint y: 363, endPoint x: 616, endPoint y: 348, distance: 15.7
click at [557, 362] on button "Close" at bounding box center [584, 362] width 106 height 21
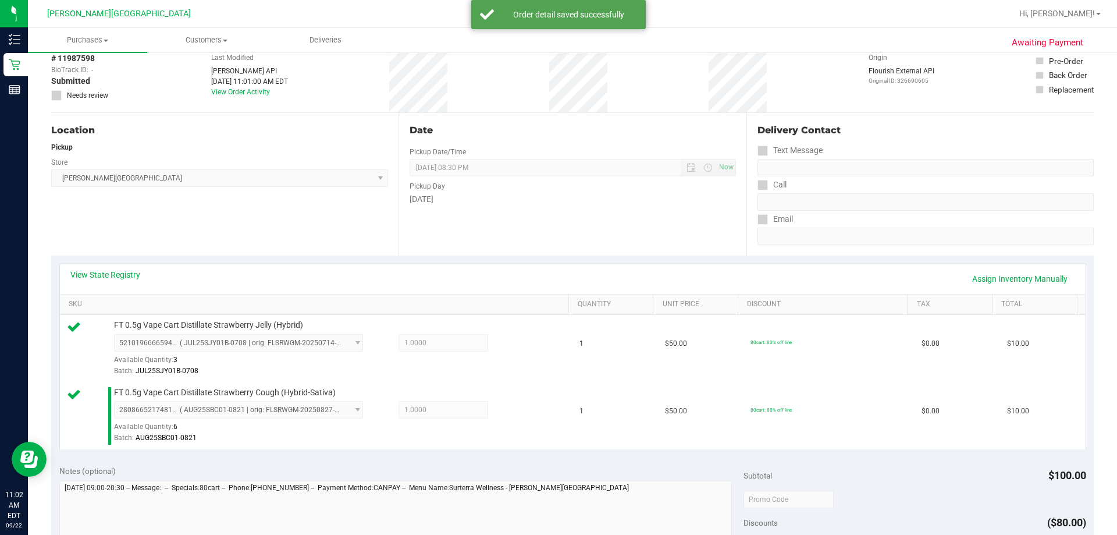
scroll to position [407, 0]
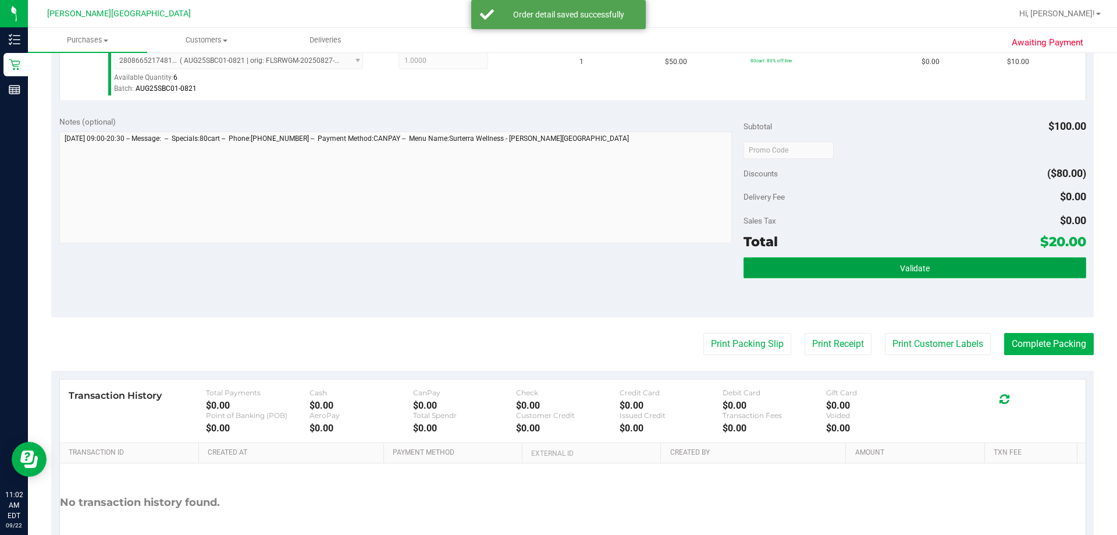
click at [557, 263] on button "Validate" at bounding box center [914, 267] width 342 height 21
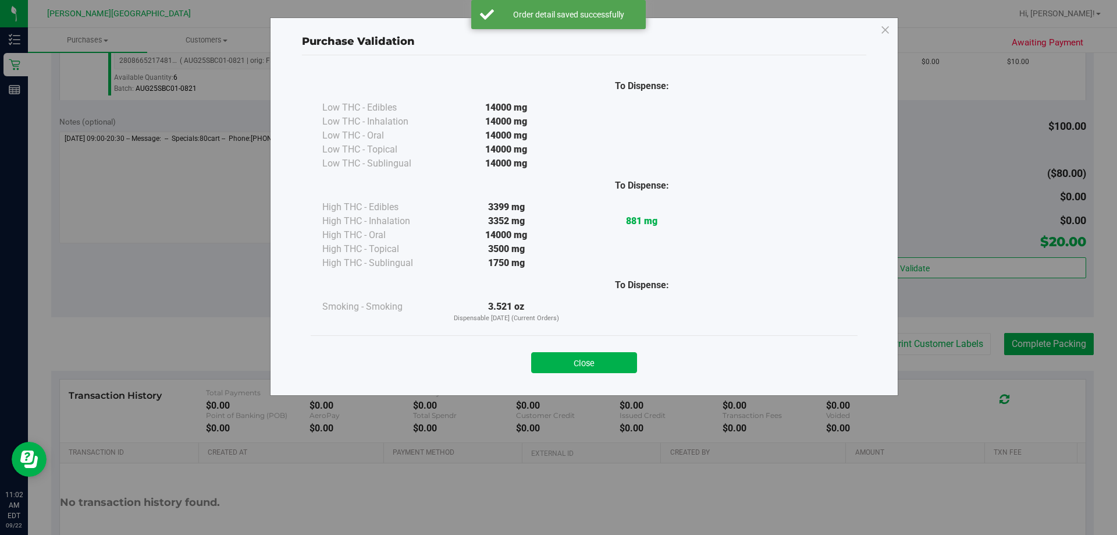
click at [557, 361] on button "Close" at bounding box center [584, 362] width 106 height 21
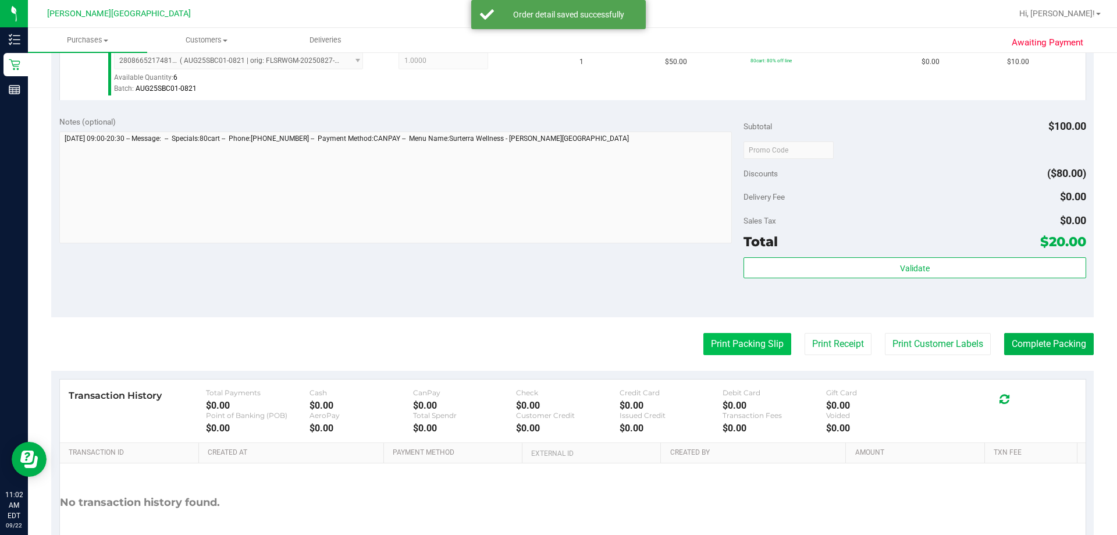
click at [557, 344] on button "Print Packing Slip" at bounding box center [747, 344] width 88 height 22
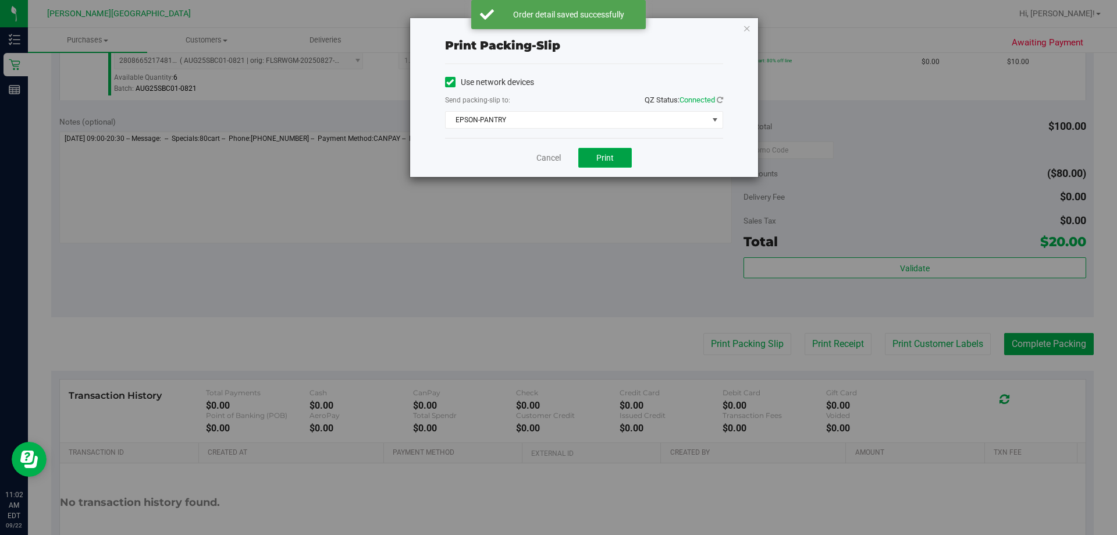
click at [557, 166] on button "Print" at bounding box center [605, 158] width 54 height 20
drag, startPoint x: 745, startPoint y: 33, endPoint x: 756, endPoint y: 36, distance: 11.4
click at [557, 33] on icon "button" at bounding box center [747, 28] width 8 height 14
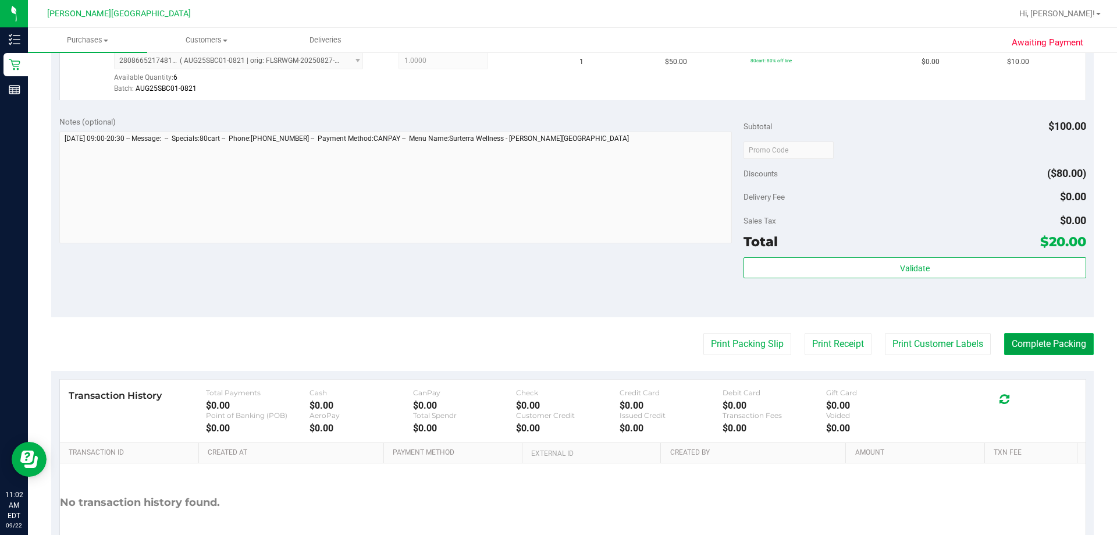
click at [557, 347] on button "Complete Packing" at bounding box center [1049, 344] width 90 height 22
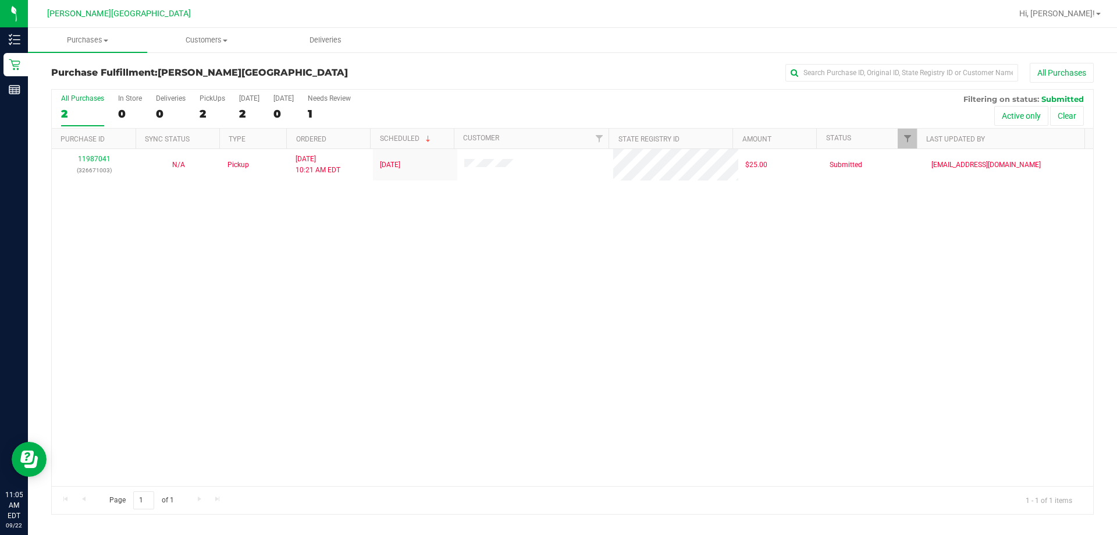
click at [557, 295] on div "11987041 (326671003) N/A Pickup [DATE] 10:21 AM EDT 9/22/2025 $25.00 Submitted …" at bounding box center [572, 317] width 1041 height 337
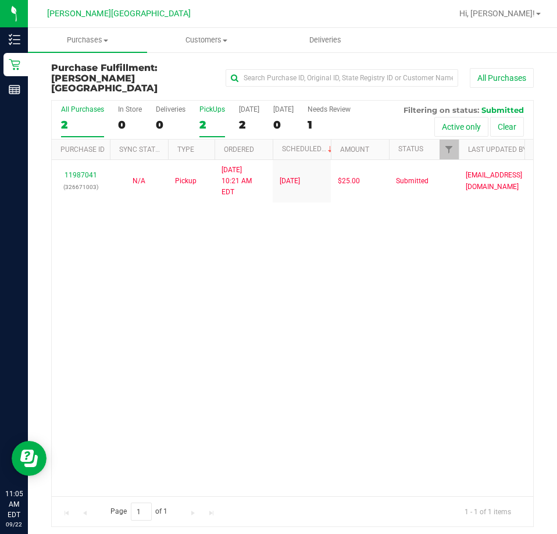
click at [211, 105] on label "PickUps 2" at bounding box center [213, 121] width 26 height 32
click at [0, 0] on input "PickUps 2" at bounding box center [0, 0] width 0 height 0
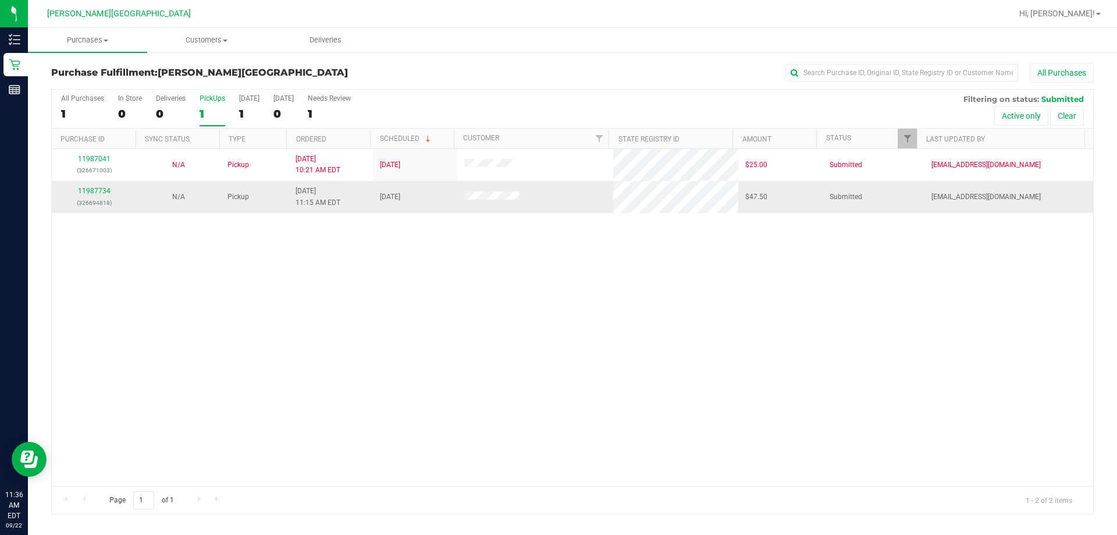
click at [109, 188] on div "11987734 (326694818)" at bounding box center [94, 197] width 70 height 22
click at [104, 188] on link "11987734" at bounding box center [94, 191] width 33 height 8
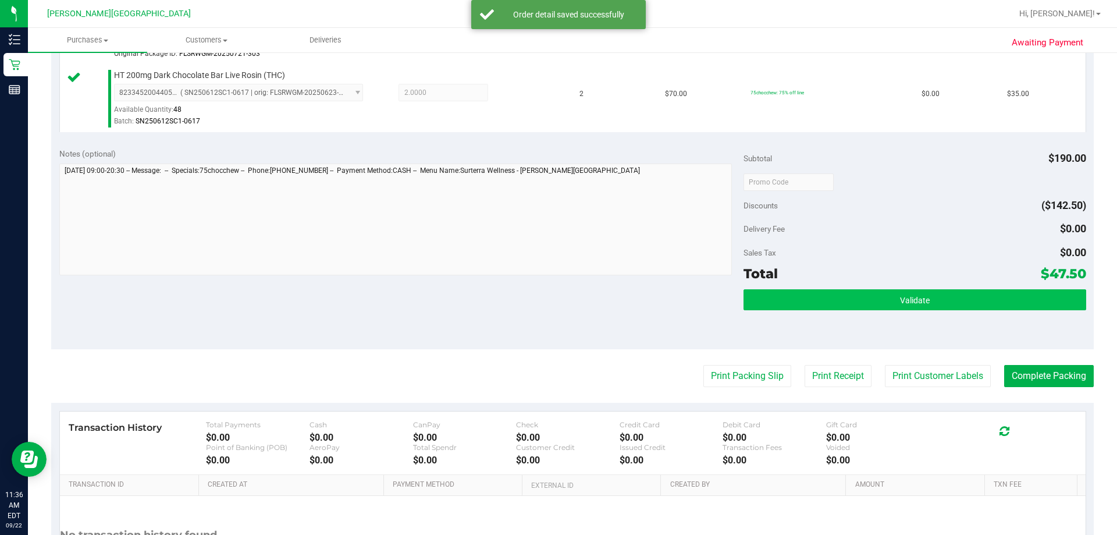
scroll to position [407, 0]
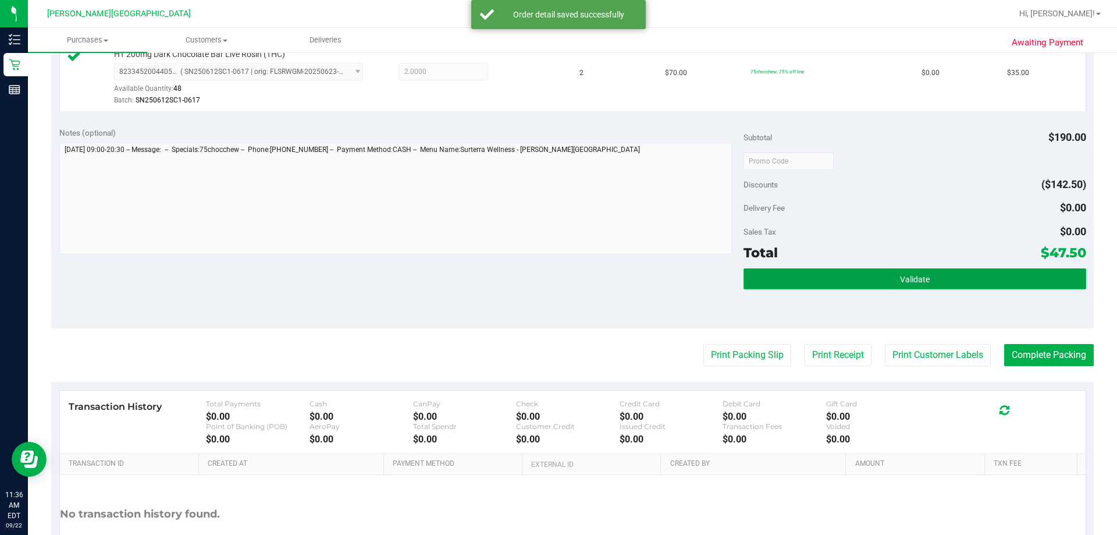
click at [557, 280] on button "Validate" at bounding box center [914, 278] width 342 height 21
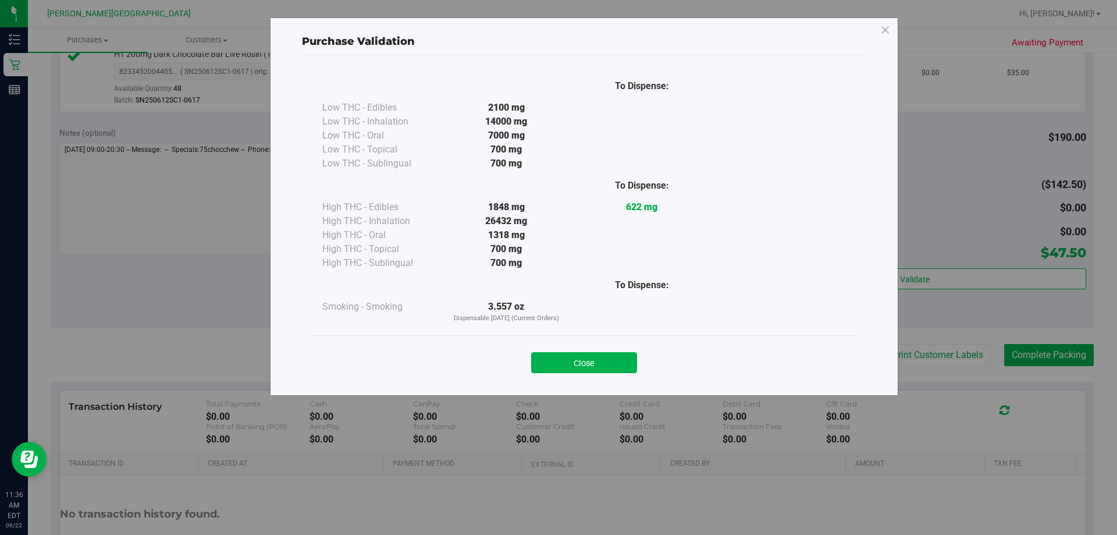
drag, startPoint x: 619, startPoint y: 363, endPoint x: 628, endPoint y: 362, distance: 8.7
click at [557, 362] on button "Close" at bounding box center [584, 362] width 106 height 21
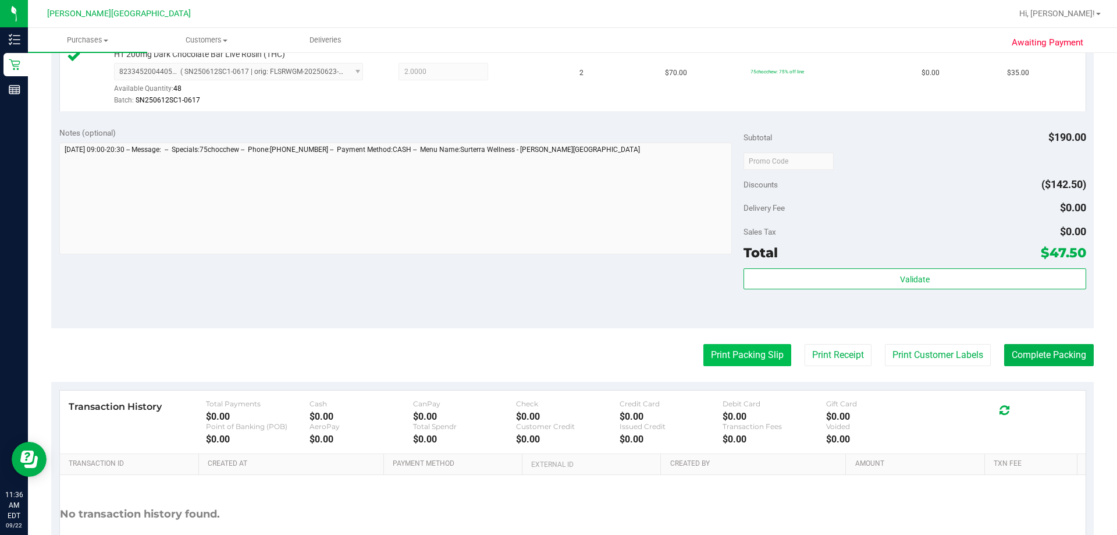
click at [557, 358] on button "Print Packing Slip" at bounding box center [747, 355] width 88 height 22
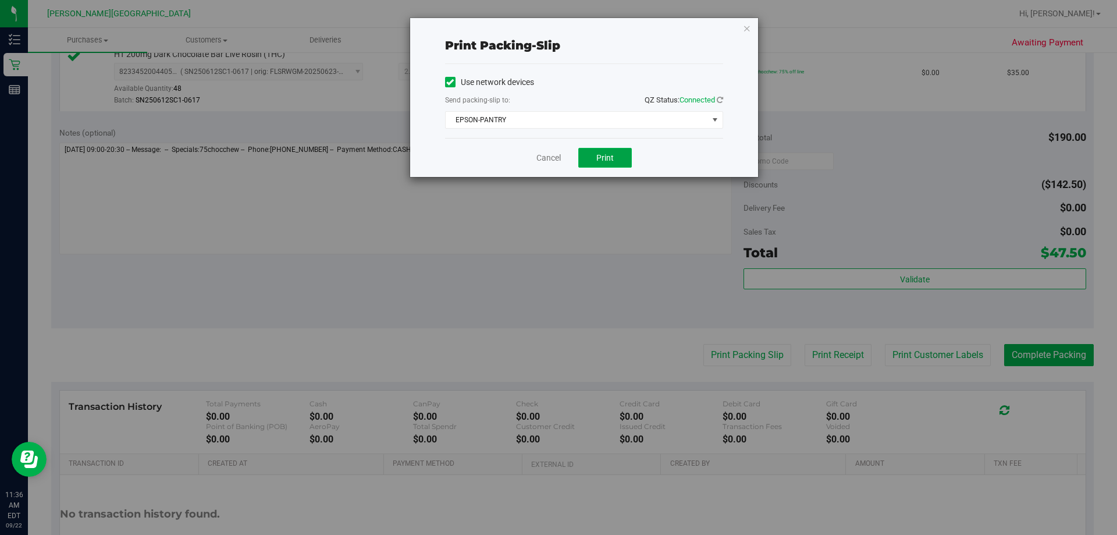
click at [557, 160] on button "Print" at bounding box center [605, 158] width 54 height 20
click at [557, 29] on icon "button" at bounding box center [747, 28] width 8 height 14
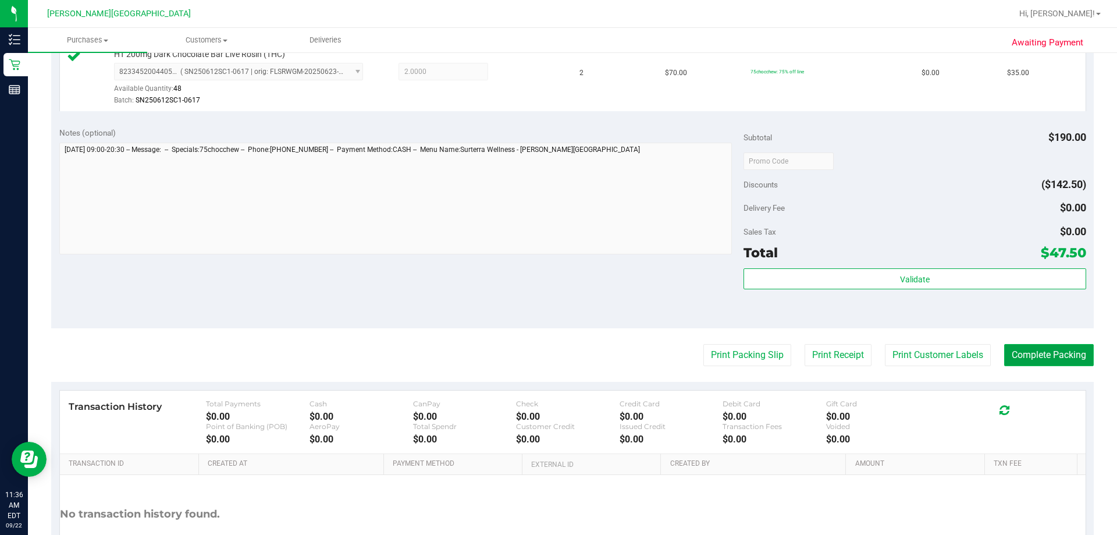
click at [557, 358] on button "Complete Packing" at bounding box center [1049, 355] width 90 height 22
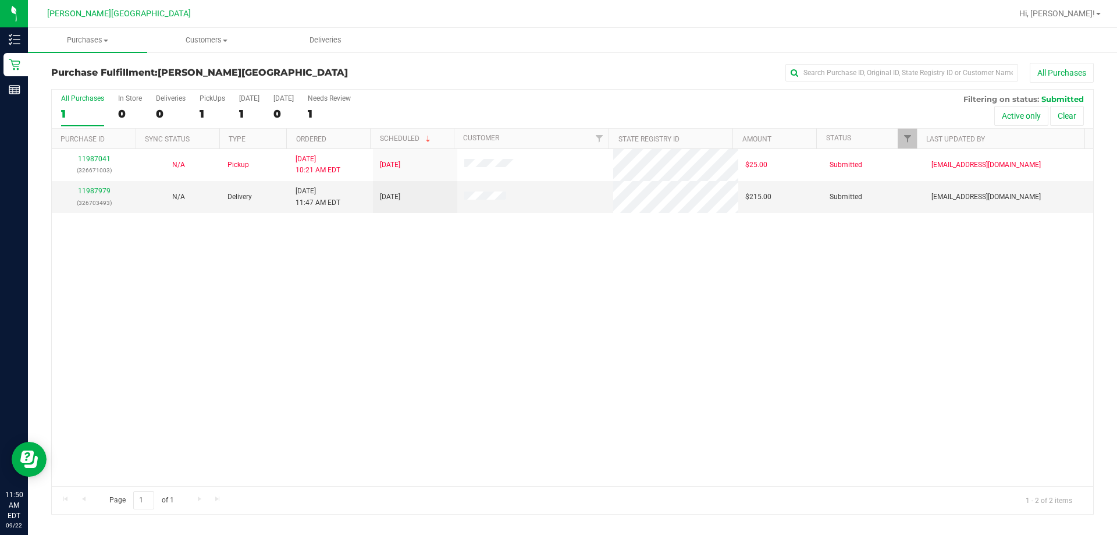
click at [471, 269] on div "11987041 (326671003) N/A Pickup [DATE] 10:21 AM EDT 9/22/2025 $25.00 Submitted …" at bounding box center [572, 317] width 1041 height 337
drag, startPoint x: 567, startPoint y: 293, endPoint x: 592, endPoint y: 300, distance: 26.5
click at [557, 293] on div "11987041 (326671003) N/A Pickup [DATE] 10:21 AM EDT 9/22/2025 $25.00 Submitted …" at bounding box center [572, 317] width 1041 height 337
click at [555, 299] on div "11987041 (326671003) N/A Pickup [DATE] 10:21 AM EDT 9/22/2025 $25.00 Submitted …" at bounding box center [572, 317] width 1041 height 337
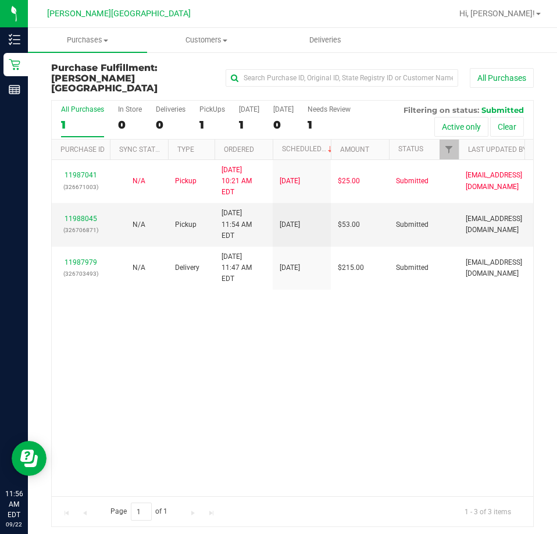
click at [443, 340] on div "11987041 (326671003) N/A Pickup [DATE] 10:21 AM EDT 9/22/2025 $25.00 Submitted …" at bounding box center [293, 328] width 482 height 336
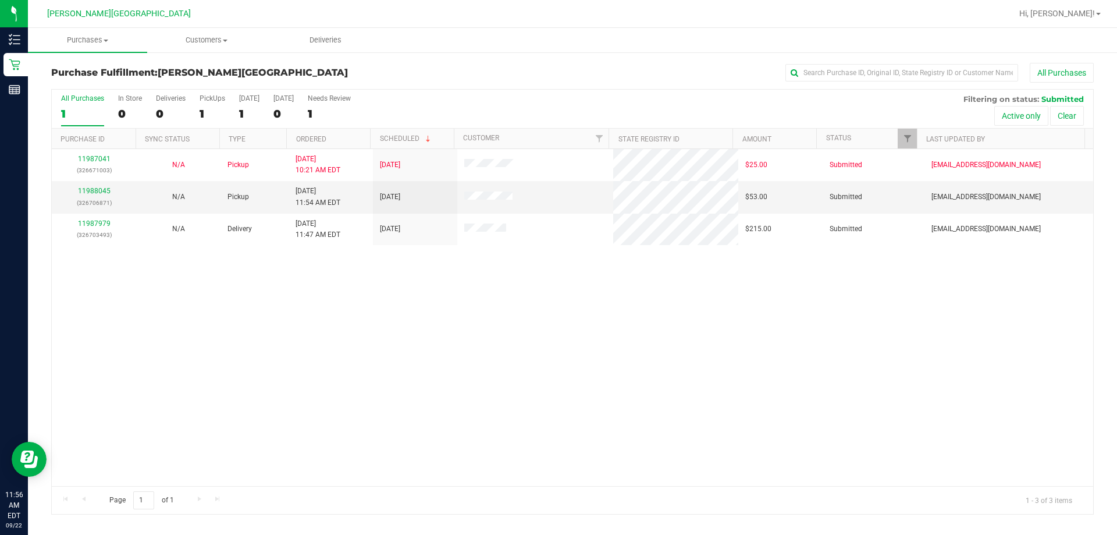
drag, startPoint x: 428, startPoint y: 369, endPoint x: 416, endPoint y: 360, distance: 14.5
click at [428, 368] on div "11987041 (326671003) N/A Pickup [DATE] 10:21 AM EDT 9/22/2025 $25.00 Submitted …" at bounding box center [572, 317] width 1041 height 337
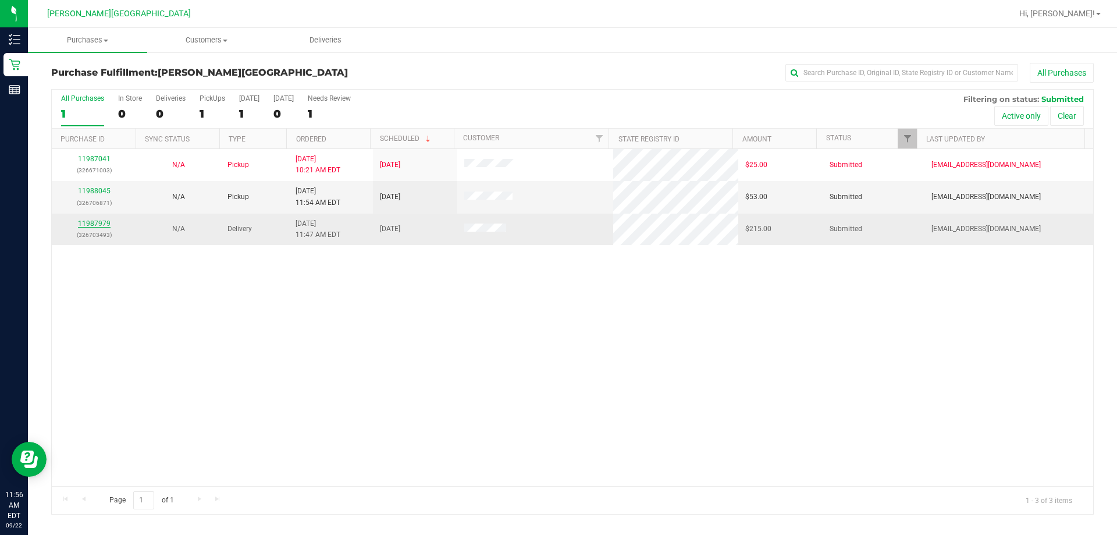
click at [105, 223] on link "11987979" at bounding box center [94, 223] width 33 height 8
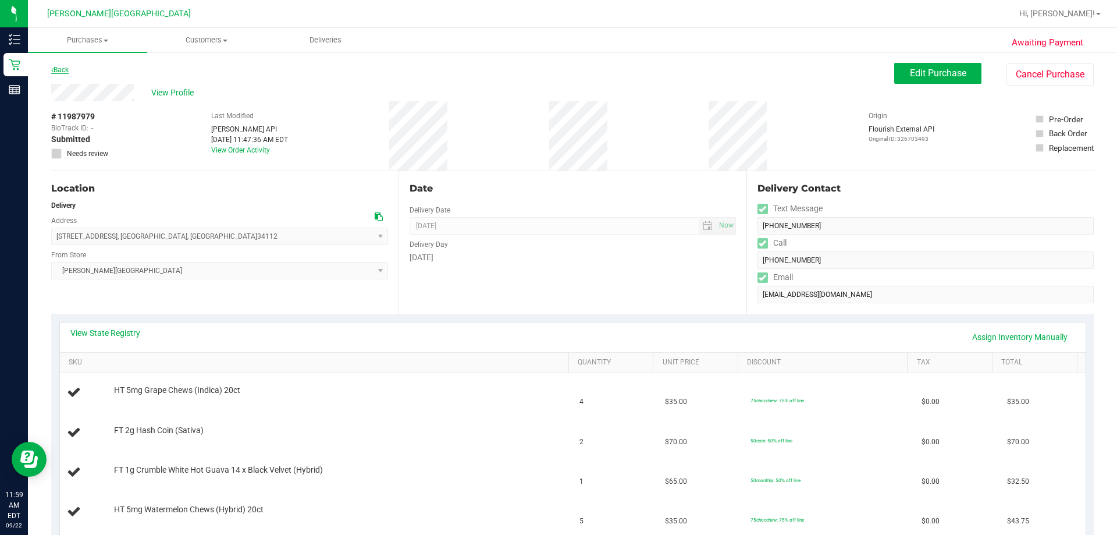
click at [55, 73] on link "Back" at bounding box center [59, 70] width 17 height 8
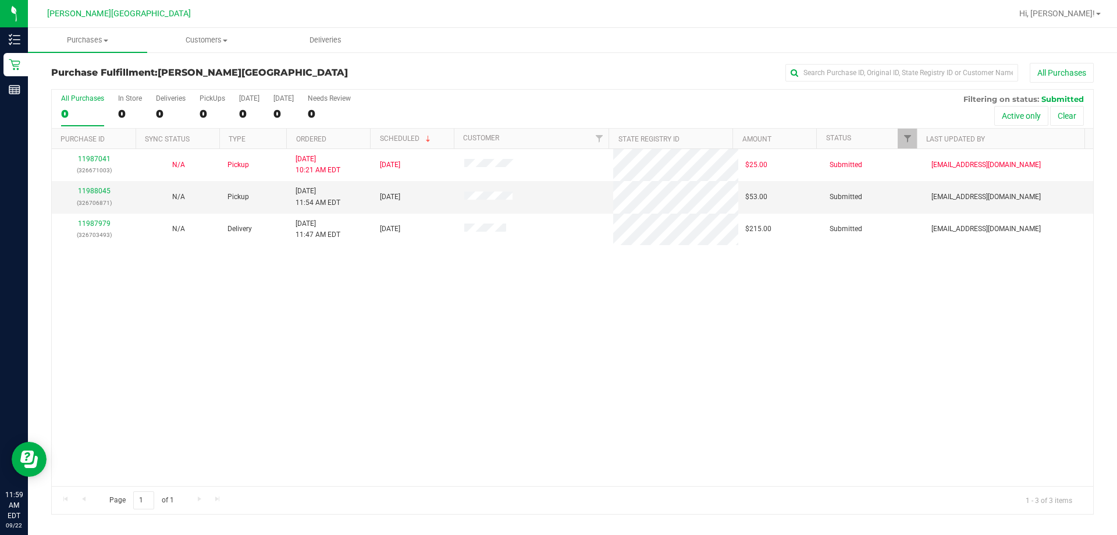
click at [366, 365] on div "11987041 (326671003) N/A Pickup [DATE] 10:21 AM EDT 9/22/2025 $25.00 Submitted …" at bounding box center [572, 317] width 1041 height 337
click at [94, 192] on link "11988045" at bounding box center [94, 191] width 33 height 8
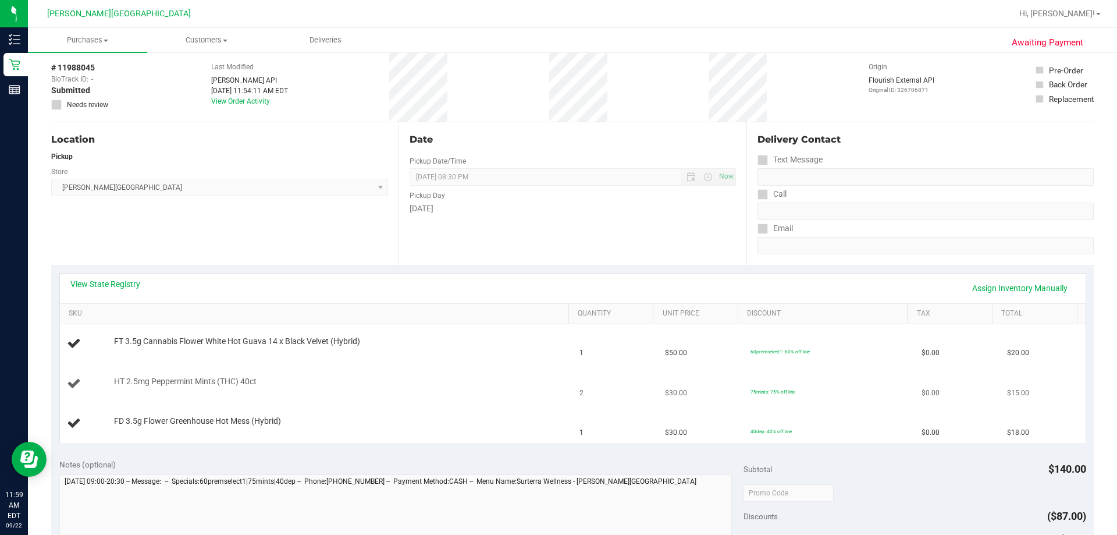
scroll to position [116, 0]
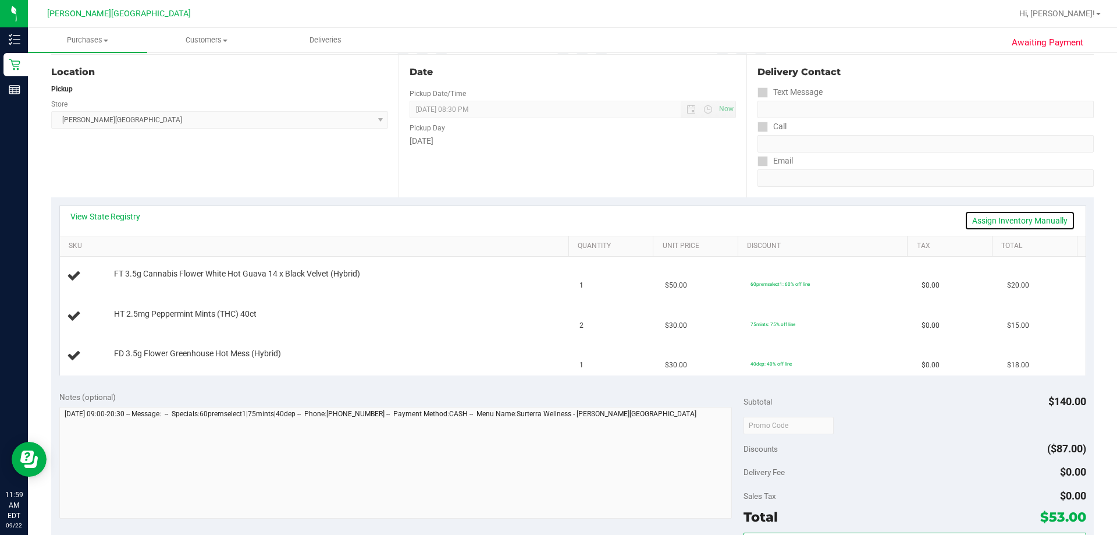
click at [557, 215] on link "Assign Inventory Manually" at bounding box center [1019, 221] width 111 height 20
click at [557, 218] on link "Save & Exit" at bounding box center [1047, 221] width 55 height 20
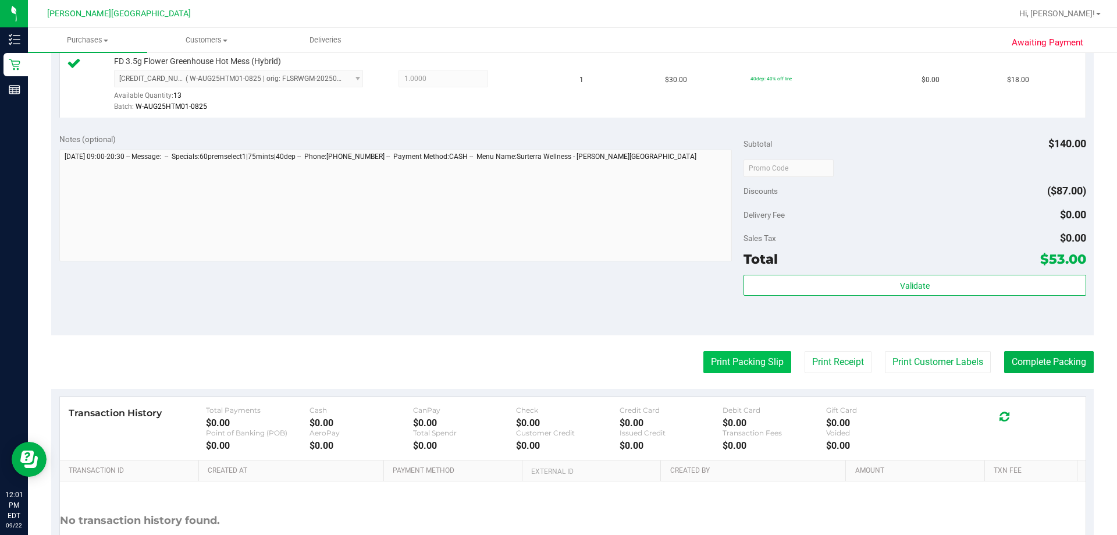
scroll to position [523, 0]
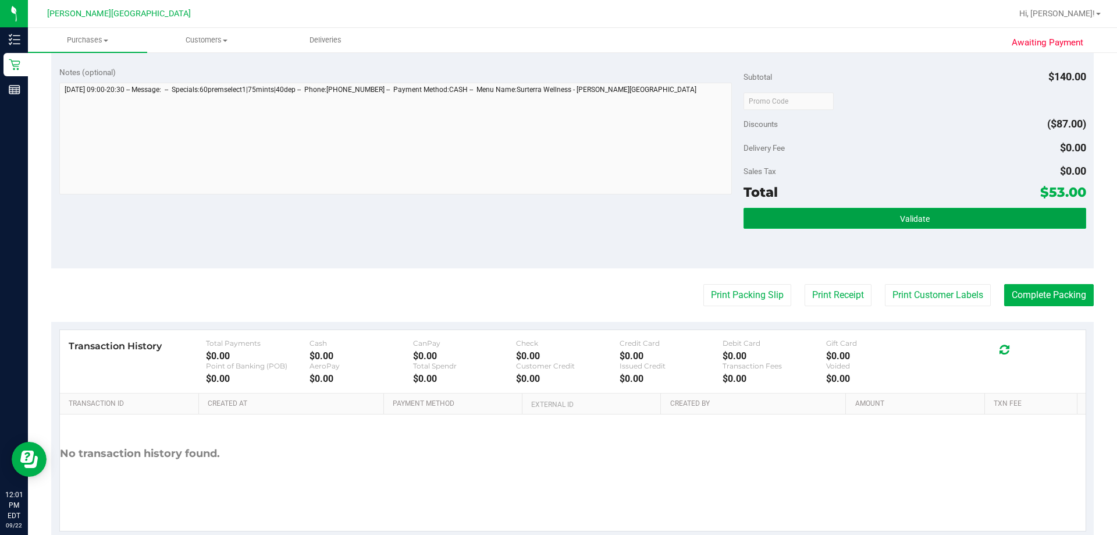
click at [557, 225] on button "Validate" at bounding box center [914, 218] width 342 height 21
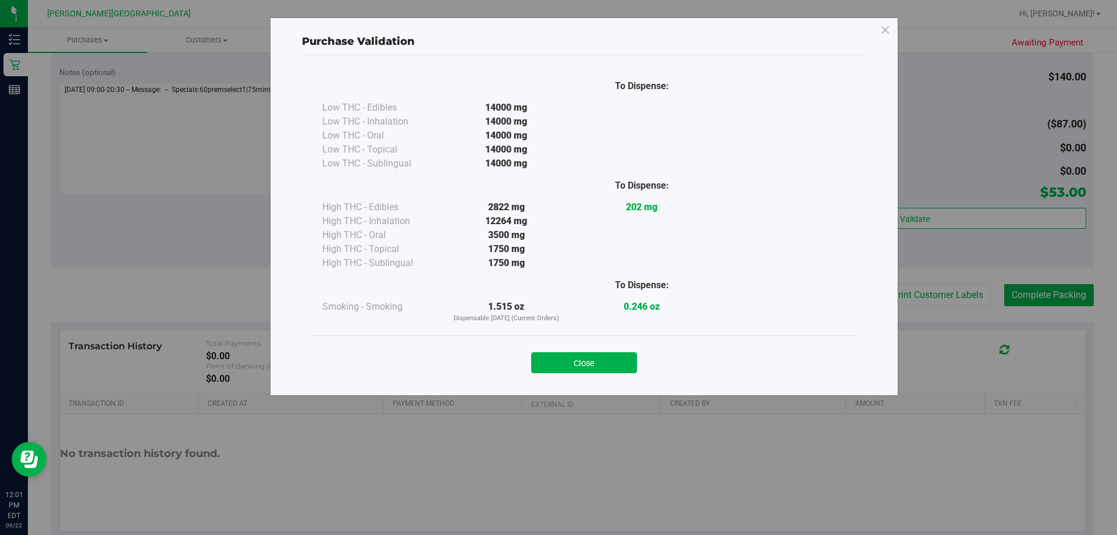
click at [557, 362] on button "Close" at bounding box center [584, 362] width 106 height 21
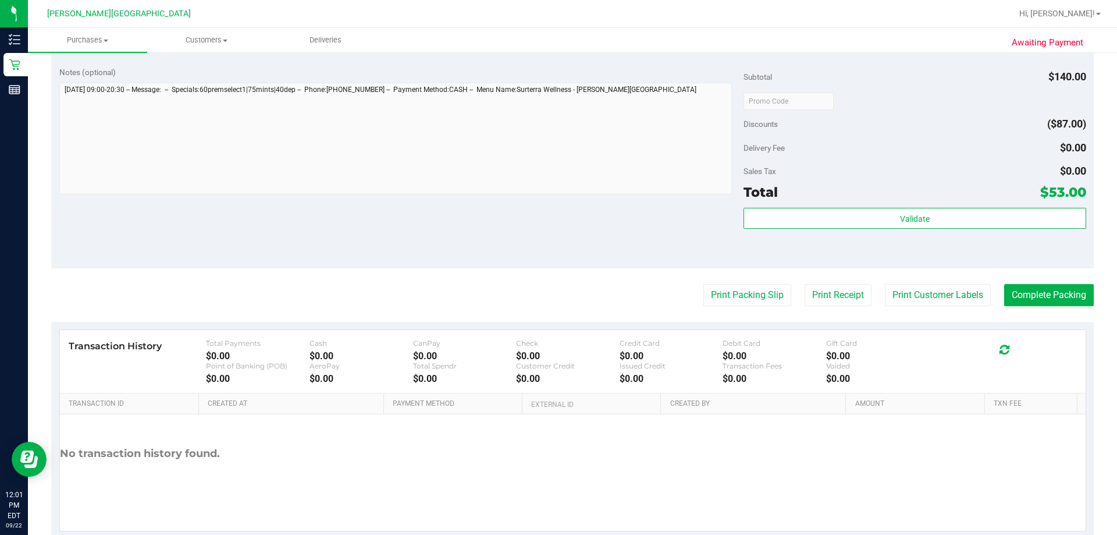
click at [557, 298] on div "Print Packing Slip Print Receipt Print Customer Labels Complete Packing" at bounding box center [572, 295] width 1042 height 22
click at [557, 297] on button "Print Packing Slip" at bounding box center [747, 295] width 88 height 22
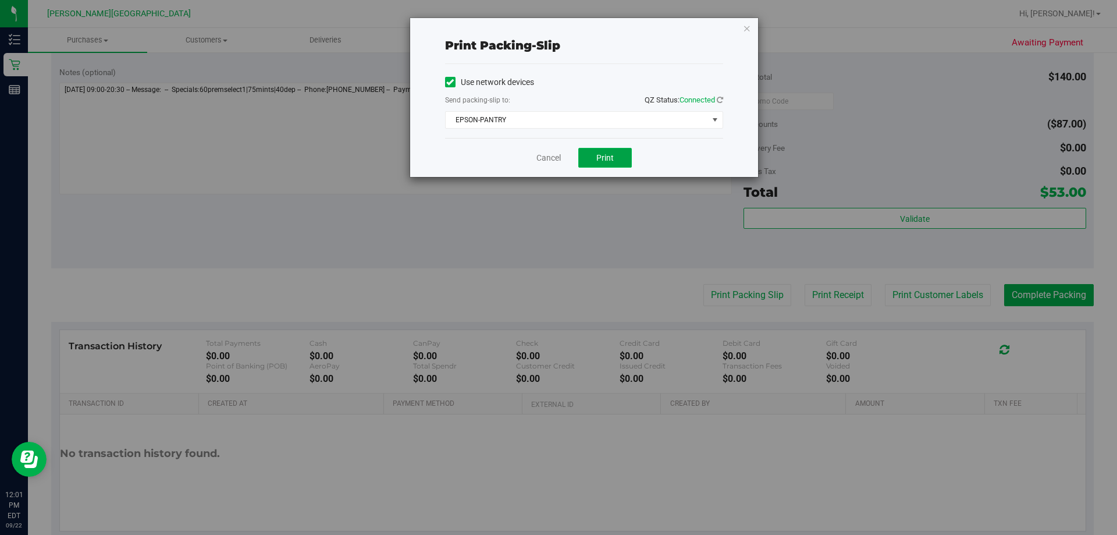
click at [557, 154] on span "Print" at bounding box center [604, 157] width 17 height 9
click at [557, 27] on icon "button" at bounding box center [747, 28] width 8 height 14
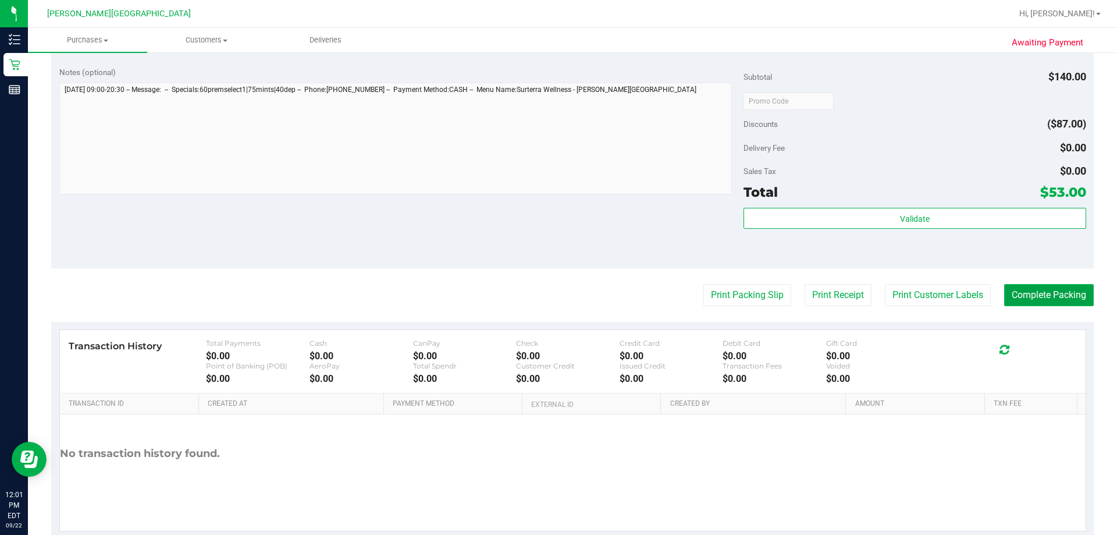
click at [557, 293] on button "Complete Packing" at bounding box center [1049, 295] width 90 height 22
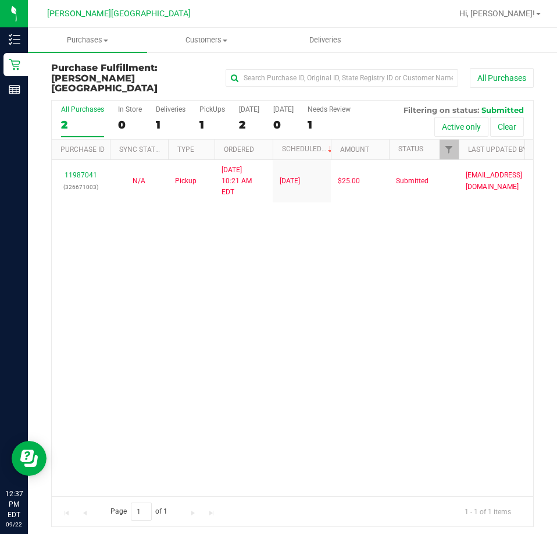
drag, startPoint x: 326, startPoint y: 380, endPoint x: 294, endPoint y: 185, distance: 197.5
click at [327, 361] on div "11987041 (326671003) N/A Pickup [DATE] 10:21 AM EDT 9/22/2025 $25.00 Submitted …" at bounding box center [293, 328] width 482 height 336
click at [205, 118] on div "1" at bounding box center [213, 124] width 26 height 13
click at [0, 0] on input "PickUps 1" at bounding box center [0, 0] width 0 height 0
click at [163, 105] on label "Deliveries 1" at bounding box center [171, 121] width 30 height 32
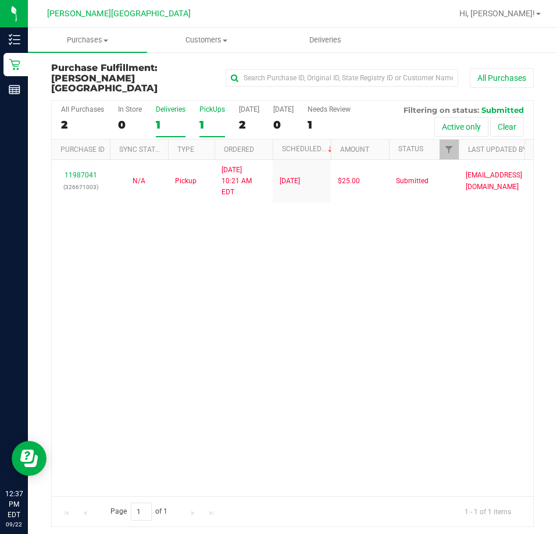
click at [0, 0] on input "Deliveries 1" at bounding box center [0, 0] width 0 height 0
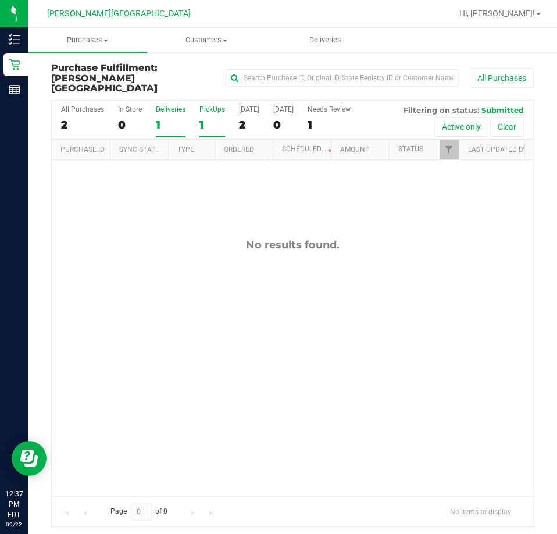
click at [205, 106] on label "PickUps 1" at bounding box center [213, 121] width 26 height 32
click at [0, 0] on input "PickUps 1" at bounding box center [0, 0] width 0 height 0
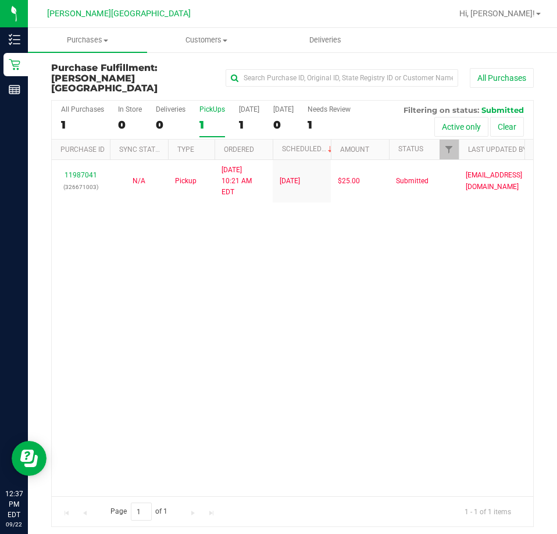
click at [366, 409] on div "11987041 (326671003) N/A Pickup [DATE] 10:21 AM EDT 9/22/2025 $25.00 Submitted …" at bounding box center [293, 328] width 482 height 336
click at [353, 347] on div "11987041 (326671003) N/A Pickup [DATE] 10:21 AM EDT 9/22/2025 $25.00 Submitted …" at bounding box center [293, 328] width 482 height 336
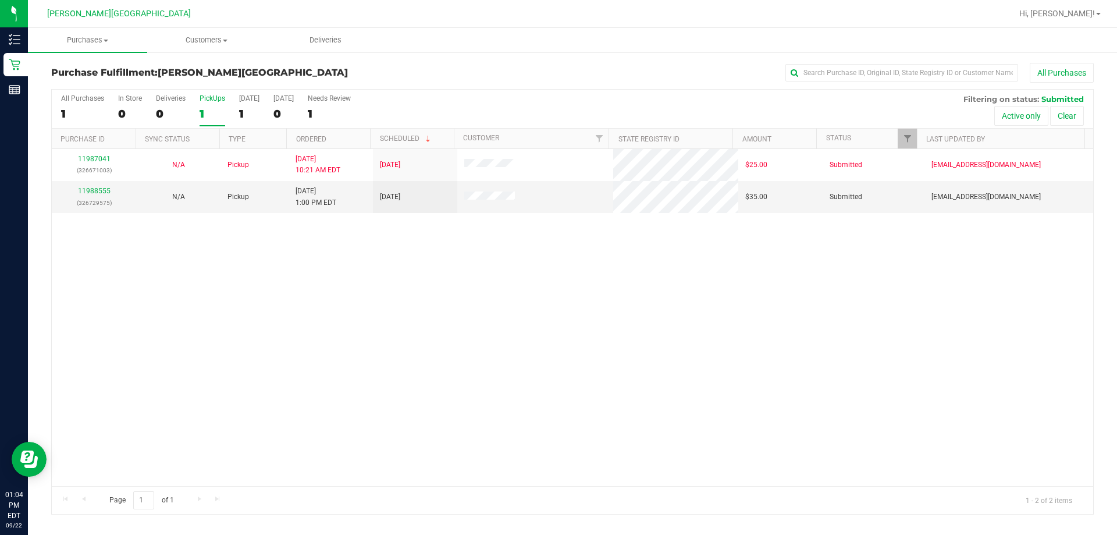
click at [504, 372] on div "11987041 (326671003) N/A Pickup [DATE] 10:21 AM EDT 9/22/2025 $25.00 Submitted …" at bounding box center [572, 317] width 1041 height 337
click at [97, 193] on link "11988555" at bounding box center [94, 191] width 33 height 8
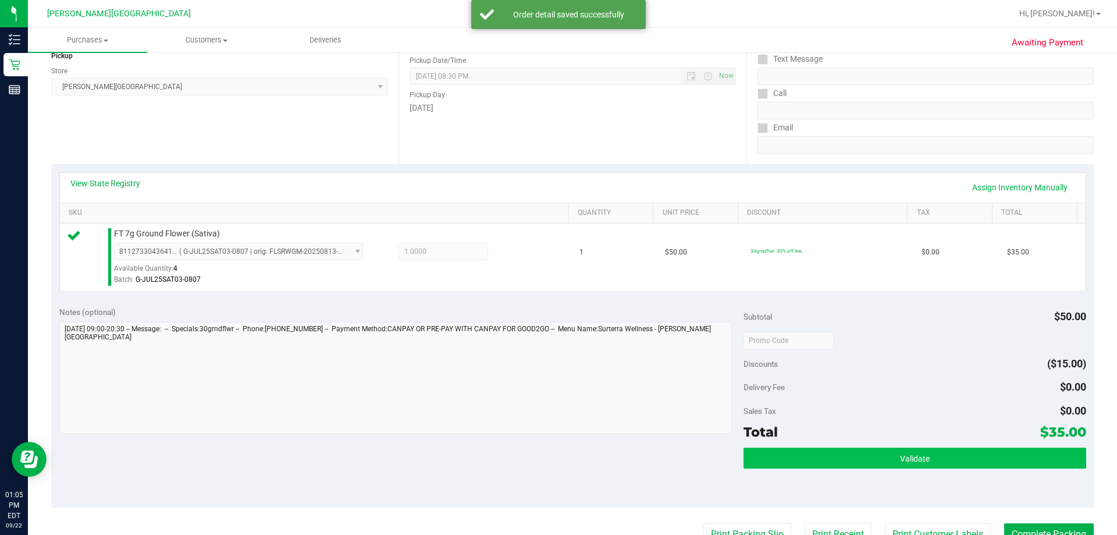
scroll to position [291, 0]
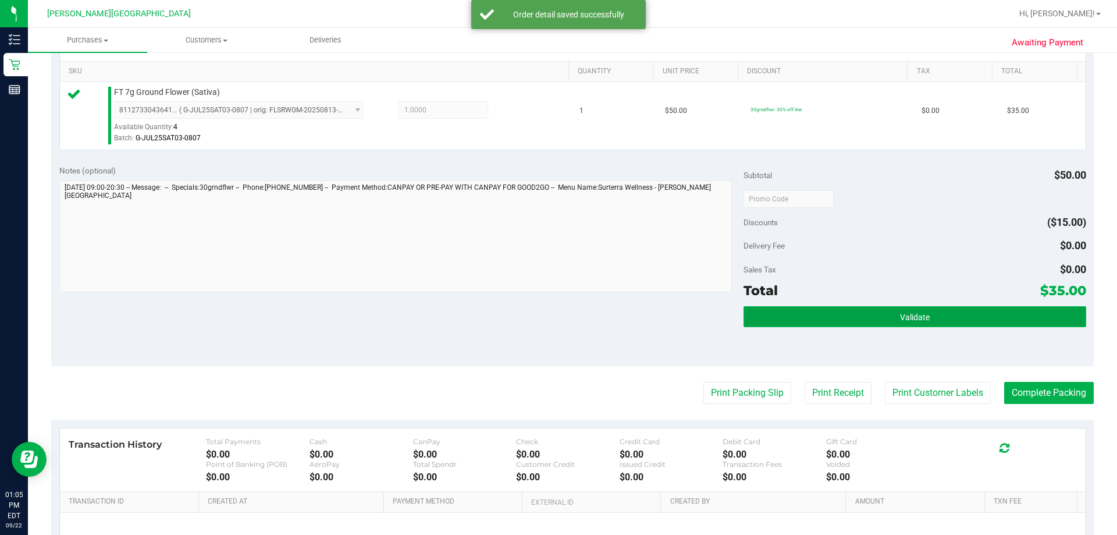
click at [557, 314] on button "Validate" at bounding box center [914, 316] width 342 height 21
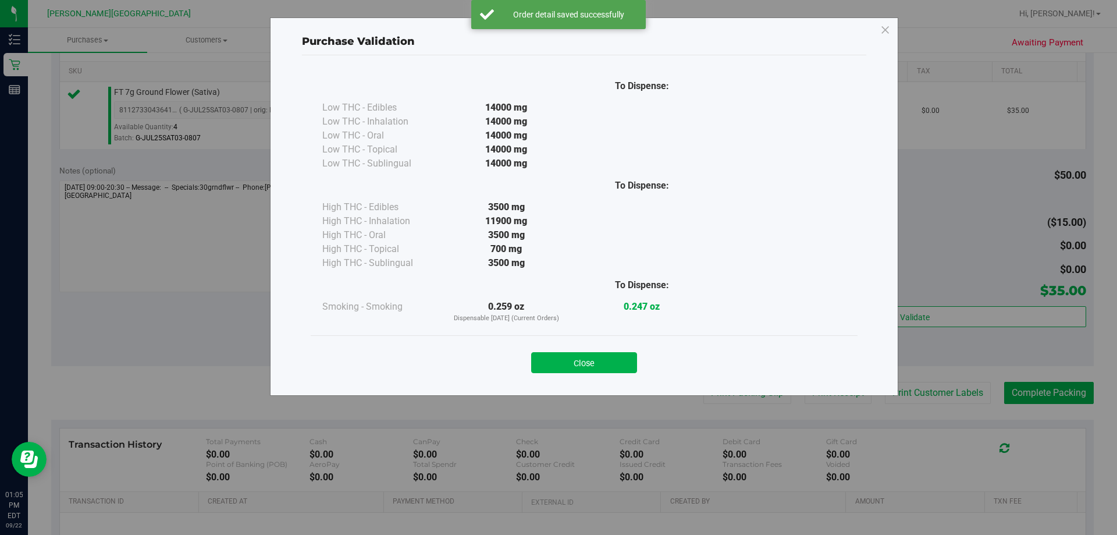
click at [557, 358] on button "Close" at bounding box center [584, 362] width 106 height 21
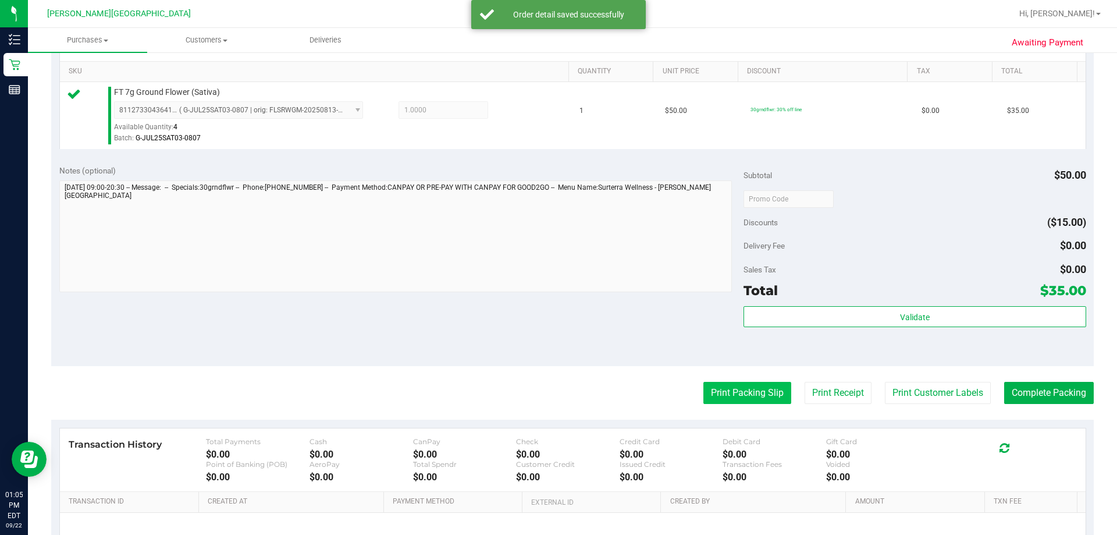
click at [557, 397] on button "Print Packing Slip" at bounding box center [747, 393] width 88 height 22
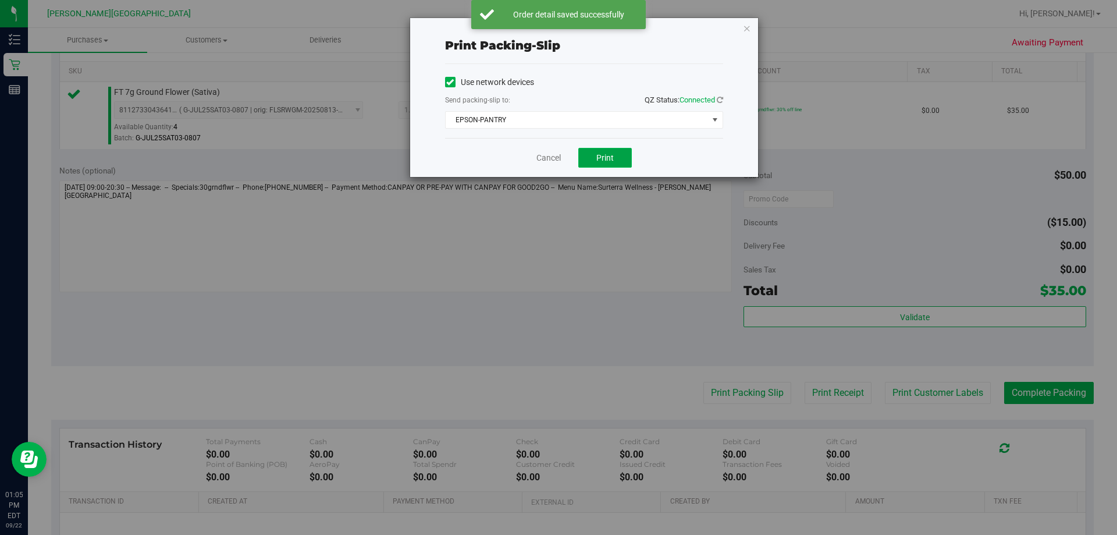
click at [557, 159] on span "Print" at bounding box center [604, 157] width 17 height 9
click at [557, 26] on icon "button" at bounding box center [747, 28] width 8 height 14
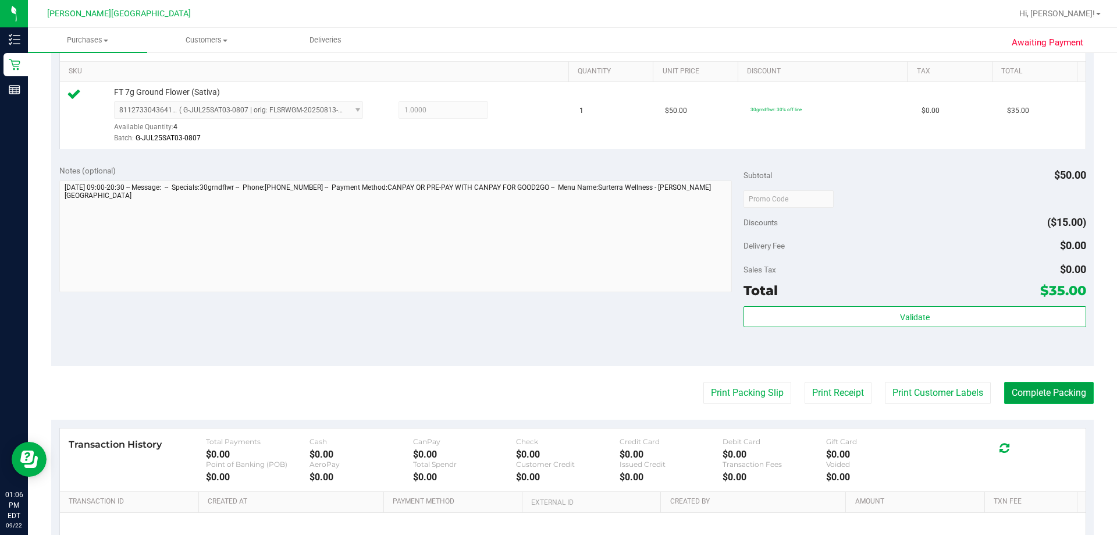
click at [557, 397] on button "Complete Packing" at bounding box center [1049, 393] width 90 height 22
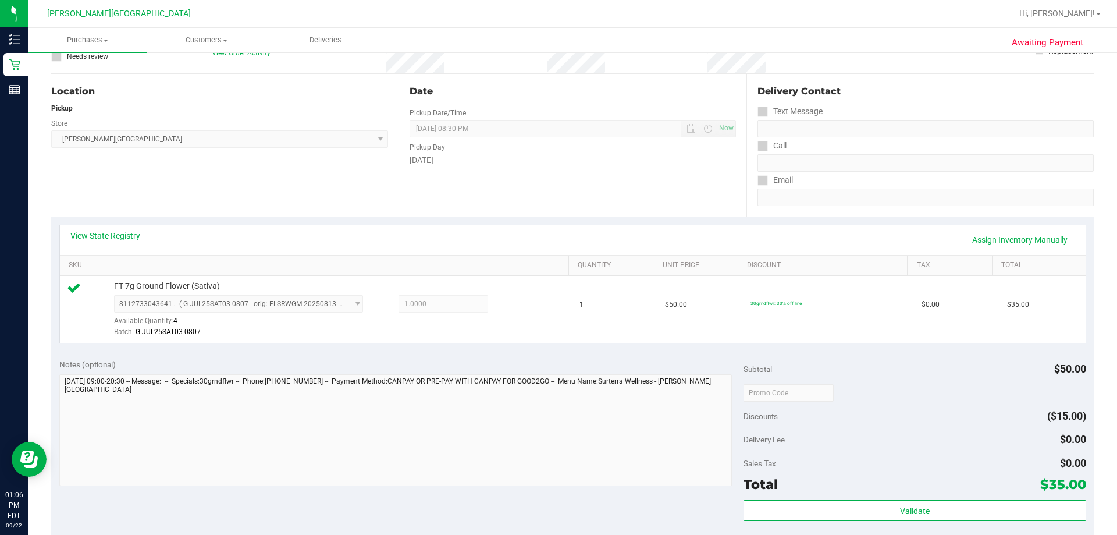
scroll to position [0, 0]
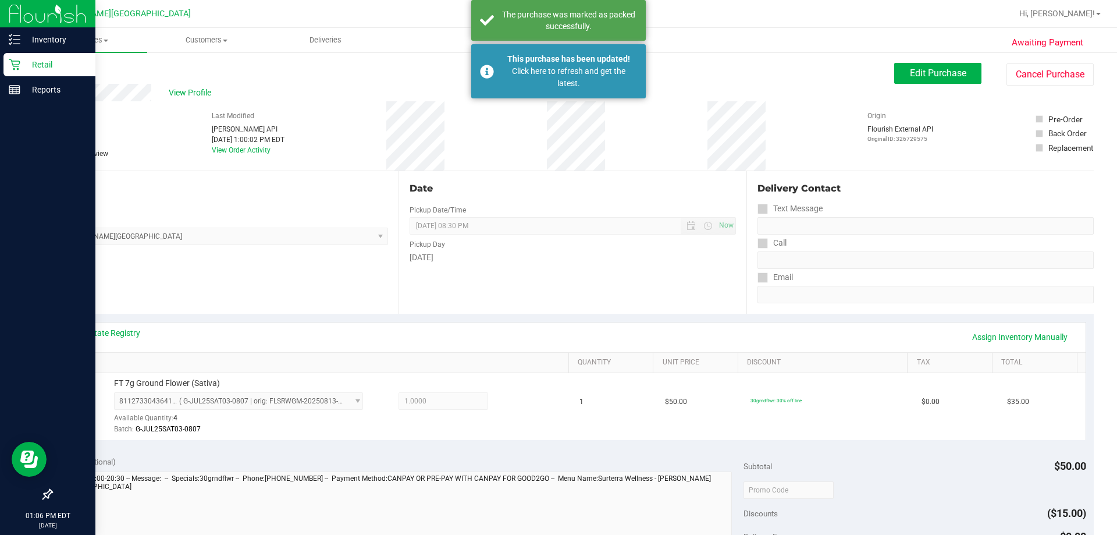
click at [42, 68] on p "Retail" at bounding box center [55, 65] width 70 height 14
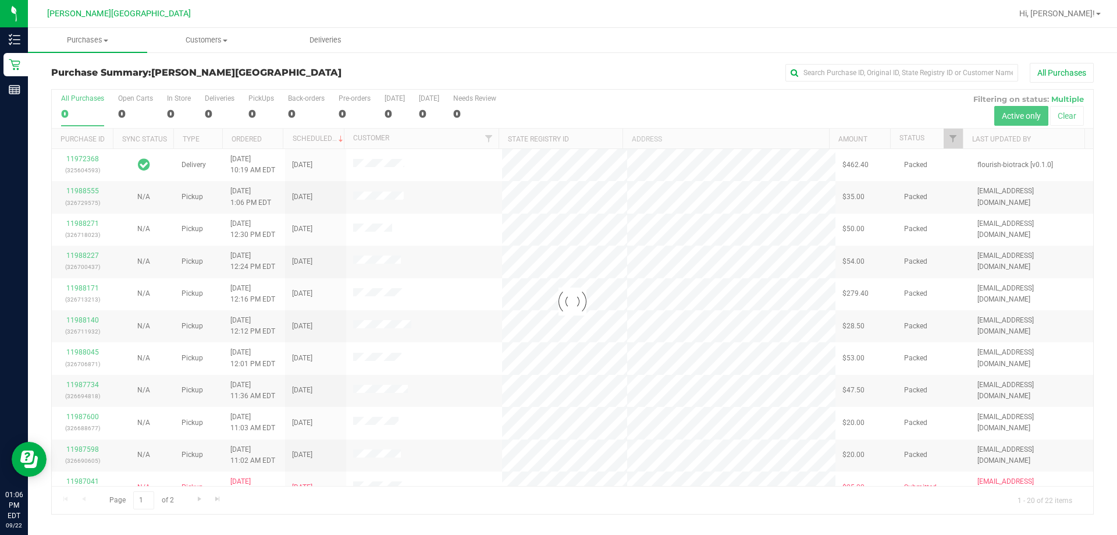
click at [215, 106] on div at bounding box center [572, 302] width 1041 height 424
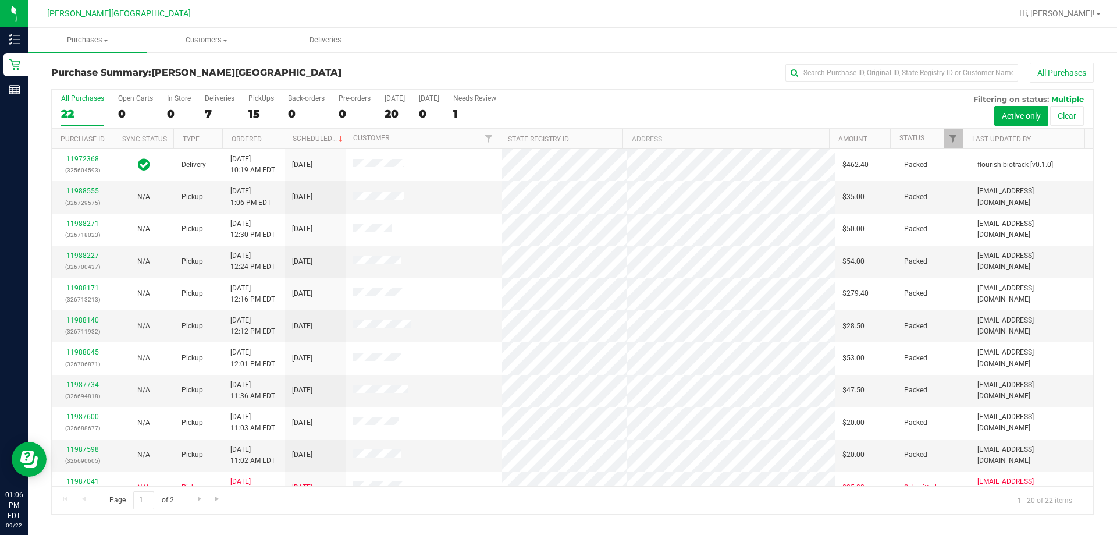
click at [215, 107] on div "7" at bounding box center [220, 113] width 30 height 13
click at [0, 0] on input "Deliveries 7" at bounding box center [0, 0] width 0 height 0
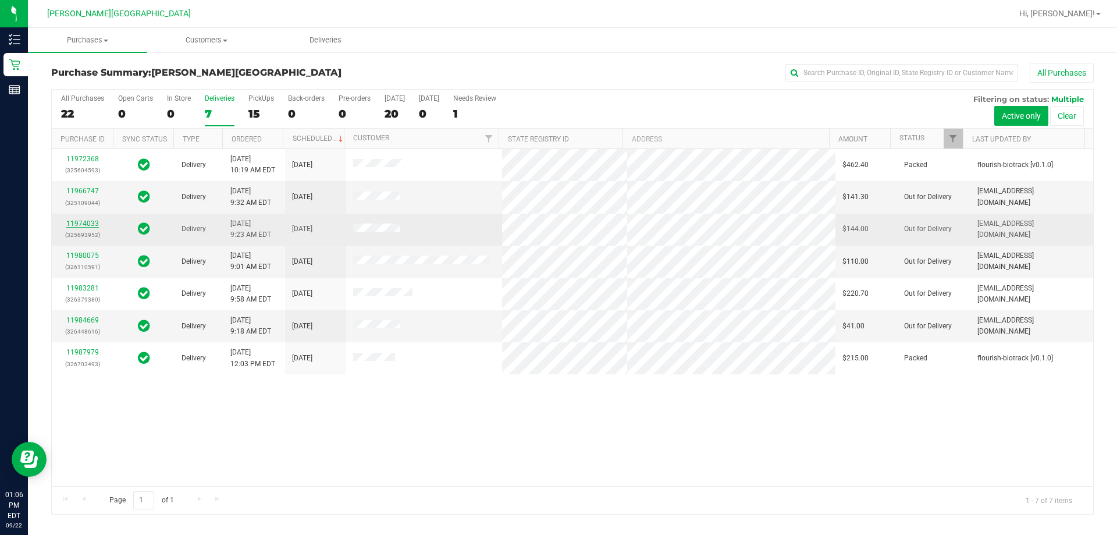
click at [91, 222] on link "11974033" at bounding box center [82, 223] width 33 height 8
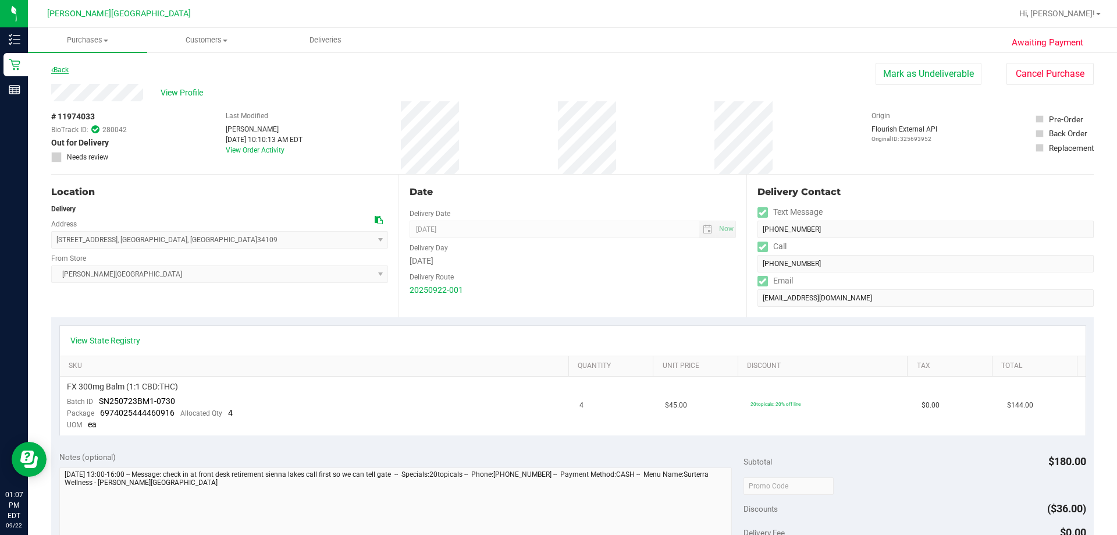
click at [64, 66] on link "Back" at bounding box center [59, 70] width 17 height 8
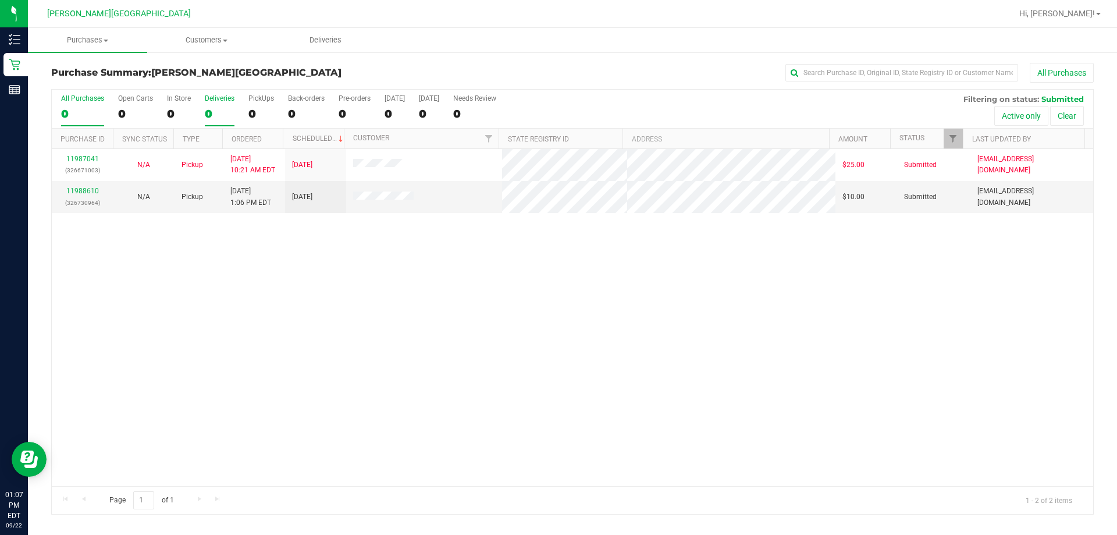
click at [210, 104] on label "Deliveries 0" at bounding box center [220, 110] width 30 height 32
click at [0, 0] on input "Deliveries 0" at bounding box center [0, 0] width 0 height 0
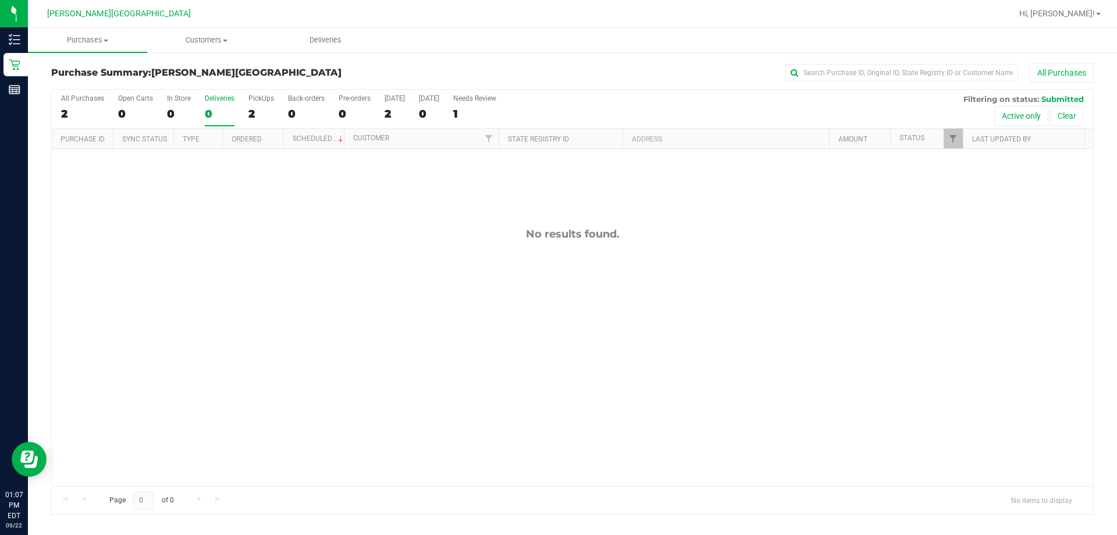
click at [29, 65] on div "Purchase Summary: [PERSON_NAME][GEOGRAPHIC_DATA] All Purchases All Purchases 2 …" at bounding box center [572, 288] width 1089 height 475
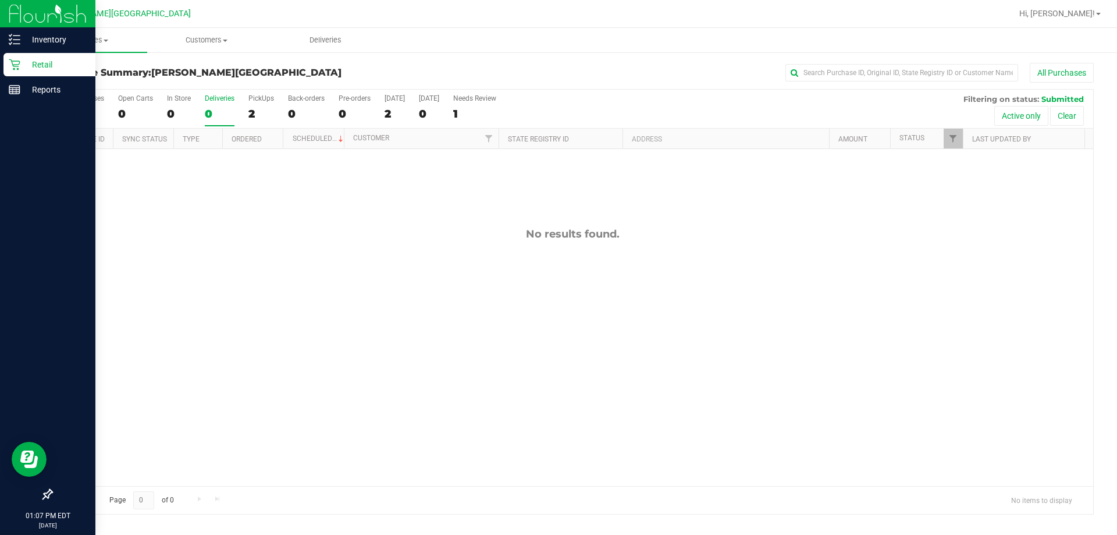
click at [20, 58] on div "Retail" at bounding box center [49, 64] width 92 height 23
click at [31, 61] on p "Retail" at bounding box center [55, 65] width 70 height 14
click at [46, 65] on p "Retail" at bounding box center [55, 65] width 70 height 14
click at [51, 37] on p "Inventory" at bounding box center [55, 40] width 70 height 14
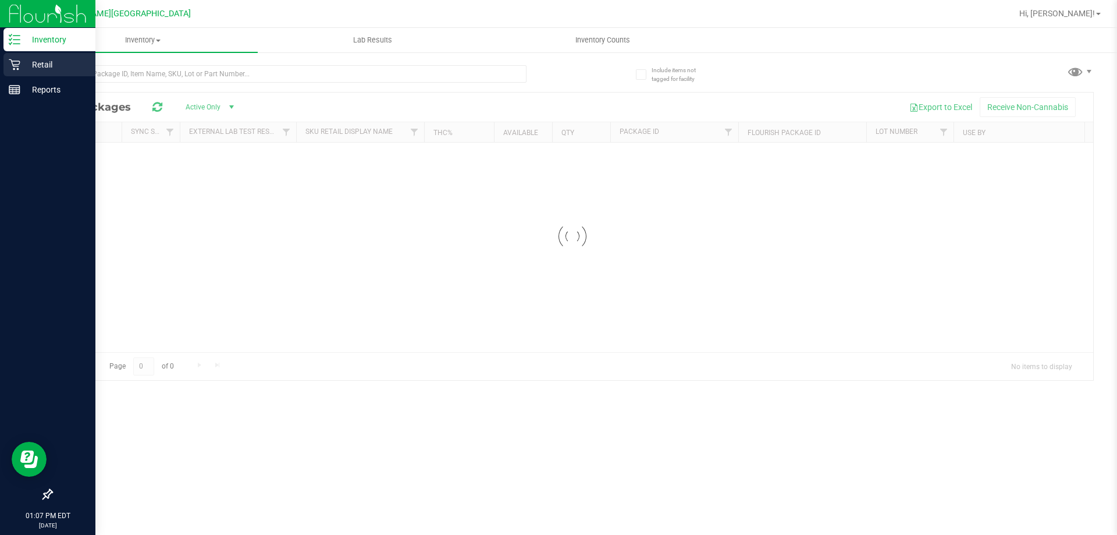
click at [41, 64] on p "Retail" at bounding box center [55, 65] width 70 height 14
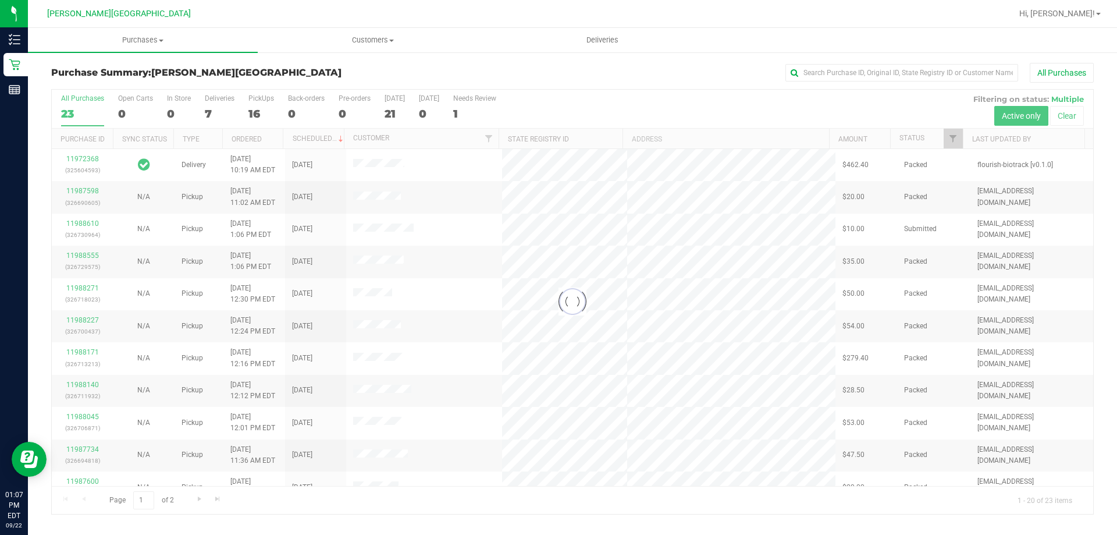
click at [221, 104] on div at bounding box center [572, 302] width 1041 height 424
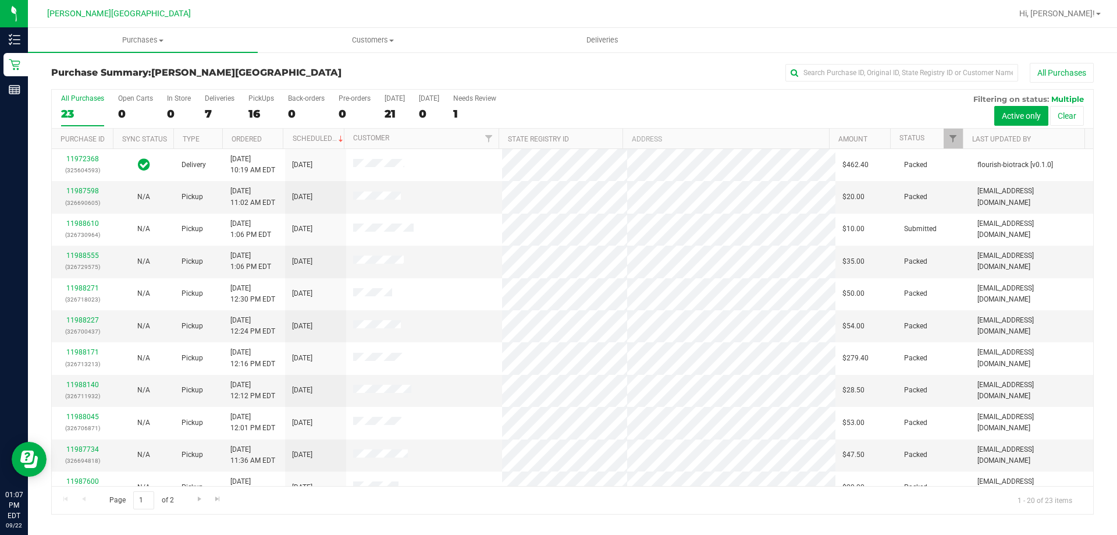
click at [221, 104] on label "Deliveries 7" at bounding box center [220, 110] width 30 height 32
click at [0, 0] on input "Deliveries 7" at bounding box center [0, 0] width 0 height 0
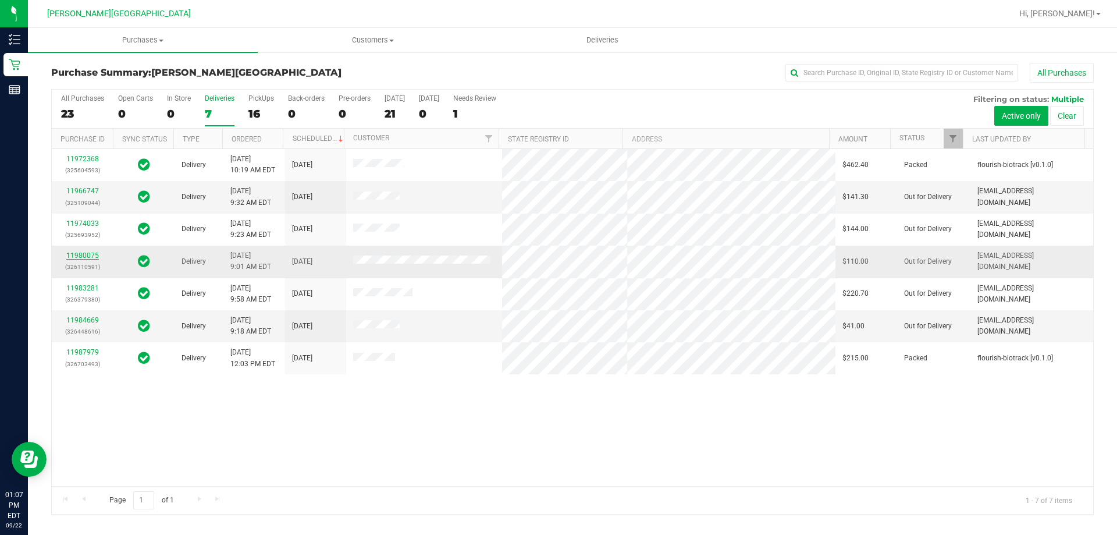
click at [91, 254] on link "11980075" at bounding box center [82, 255] width 33 height 8
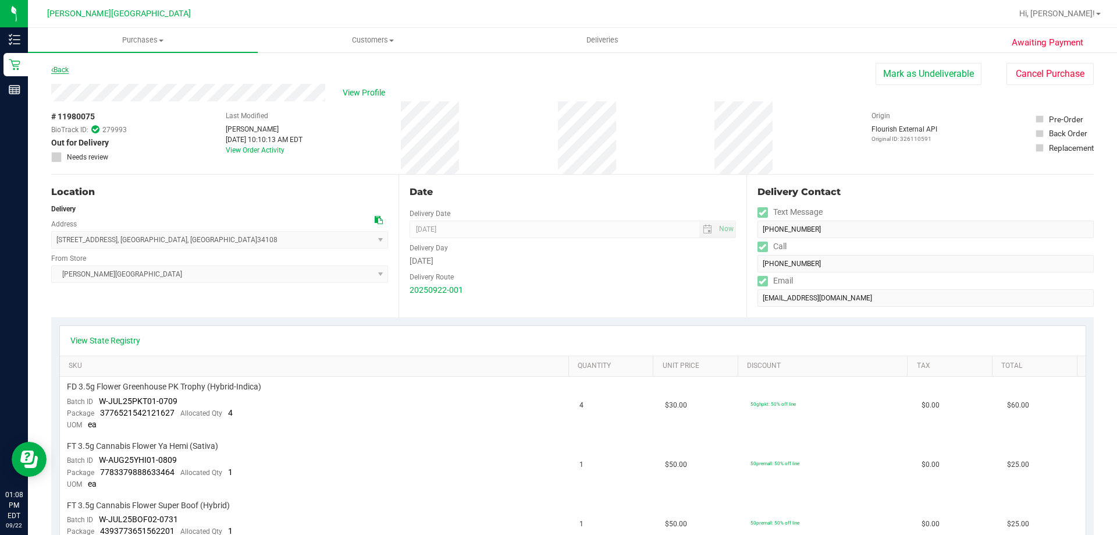
click at [55, 70] on link "Back" at bounding box center [59, 70] width 17 height 8
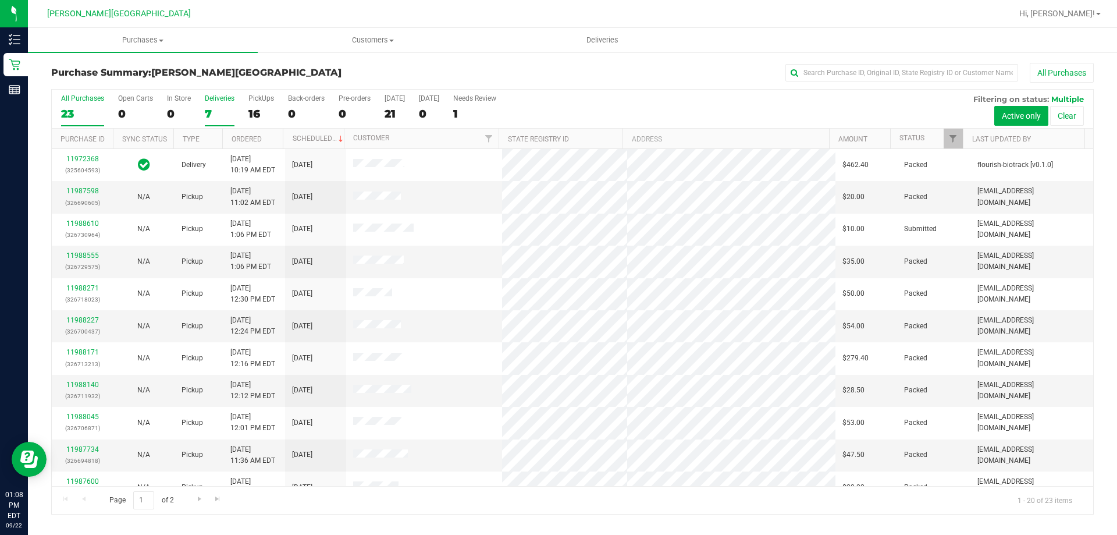
click at [215, 105] on label "Deliveries 7" at bounding box center [220, 110] width 30 height 32
click at [0, 0] on input "Deliveries 7" at bounding box center [0, 0] width 0 height 0
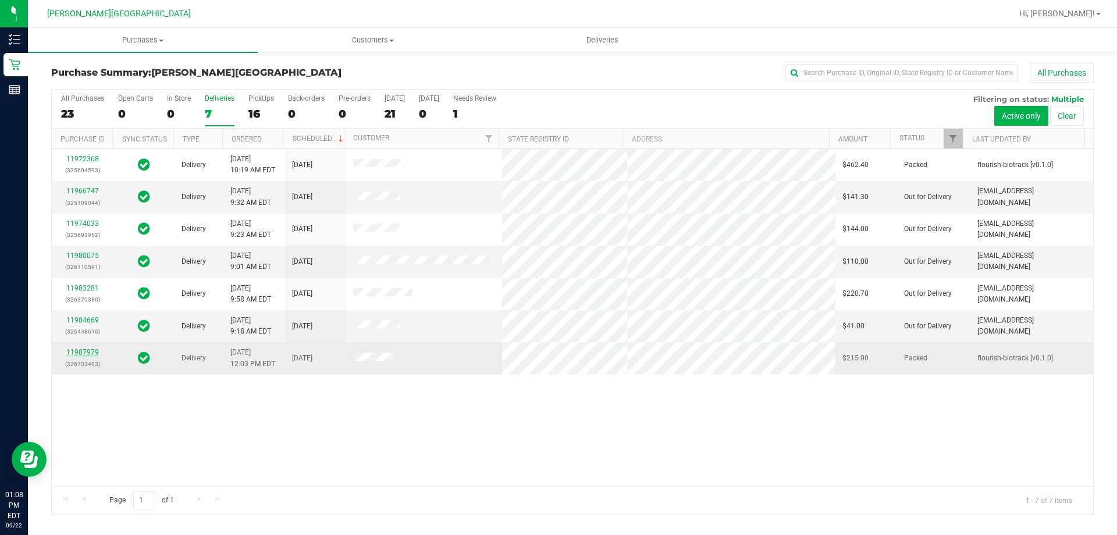
click at [77, 350] on link "11987979" at bounding box center [82, 352] width 33 height 8
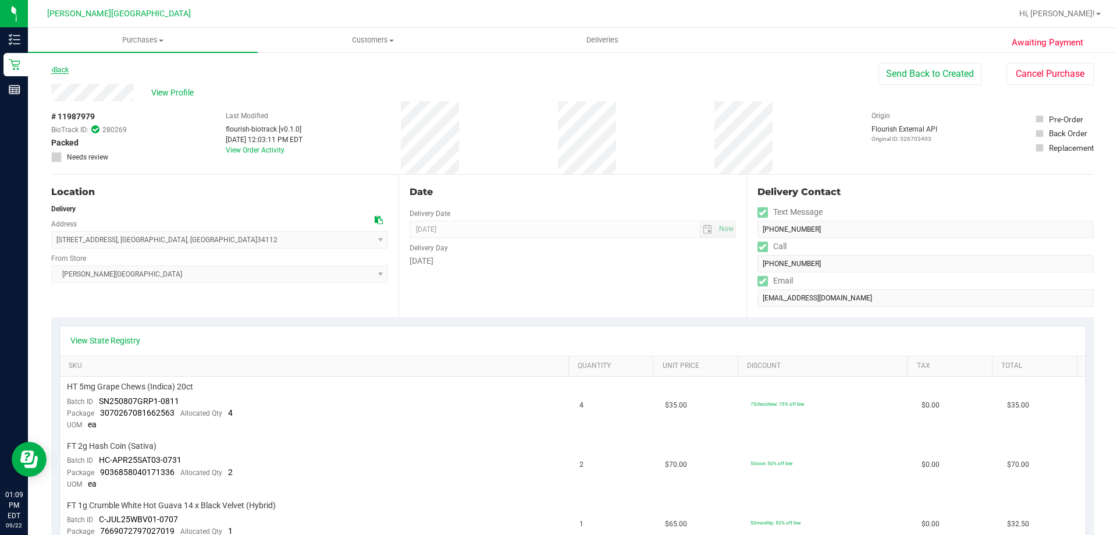
click at [63, 66] on link "Back" at bounding box center [59, 70] width 17 height 8
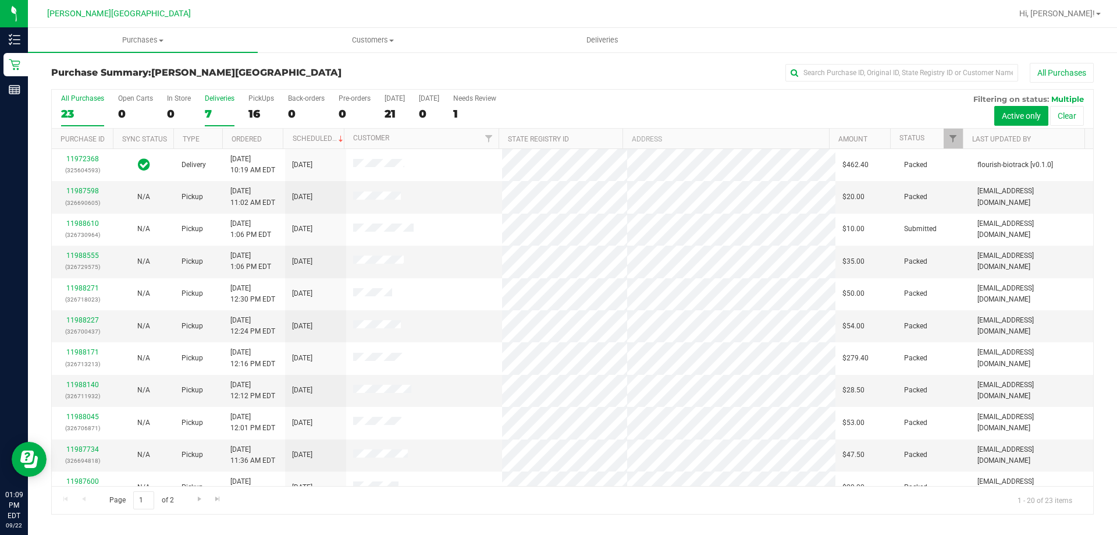
click at [210, 105] on label "Deliveries 7" at bounding box center [220, 110] width 30 height 32
click at [0, 0] on input "Deliveries 7" at bounding box center [0, 0] width 0 height 0
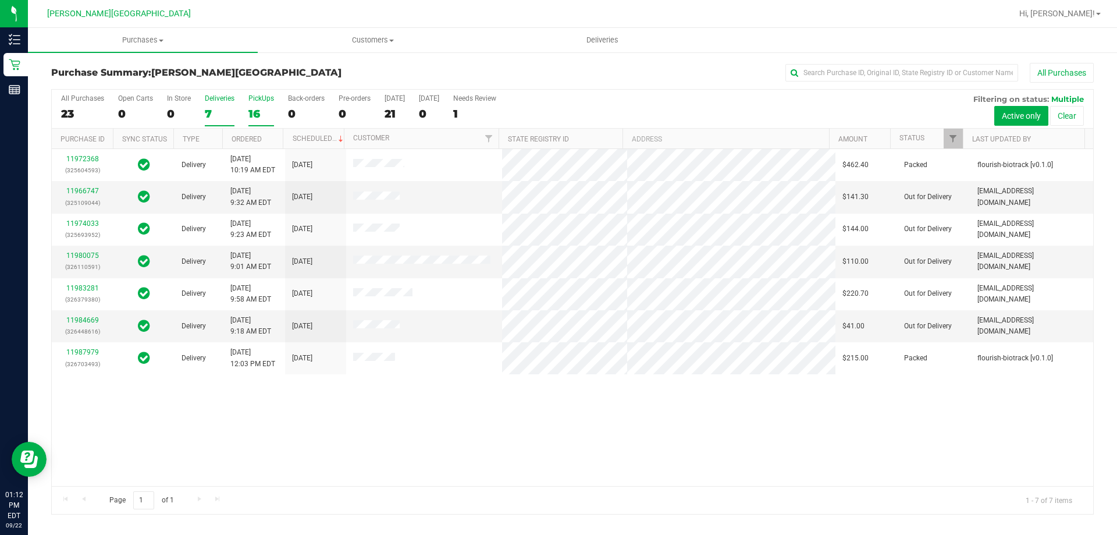
click at [251, 110] on div "16" at bounding box center [261, 113] width 26 height 13
click at [0, 0] on input "PickUps 16" at bounding box center [0, 0] width 0 height 0
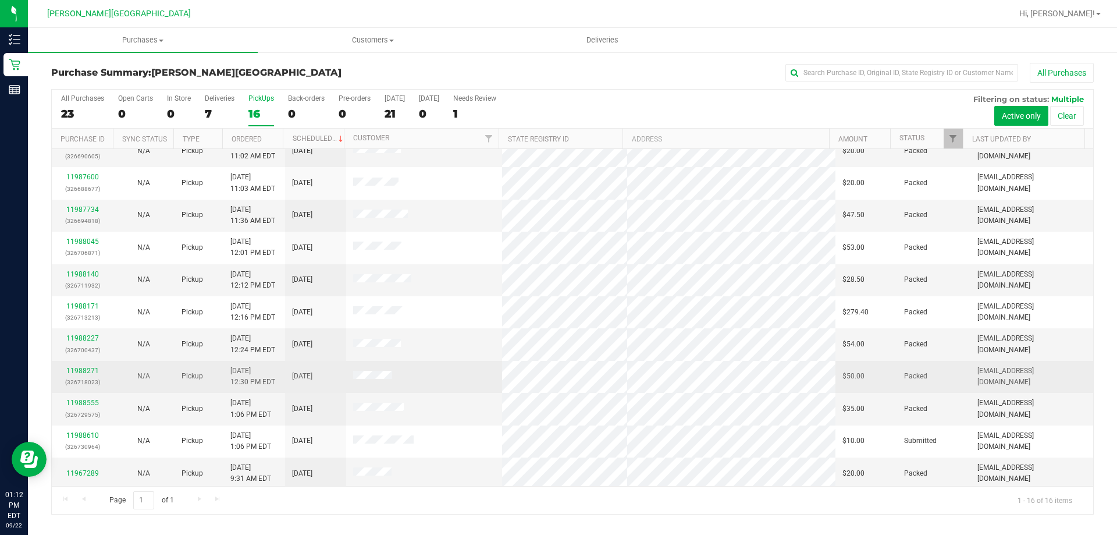
scroll to position [179, 0]
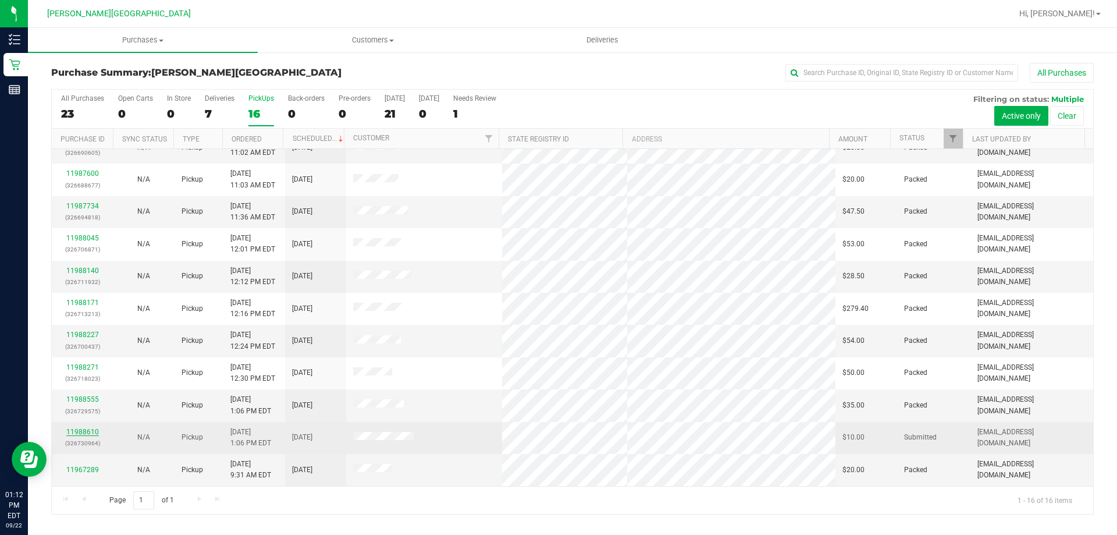
click at [78, 434] on link "11988610" at bounding box center [82, 432] width 33 height 8
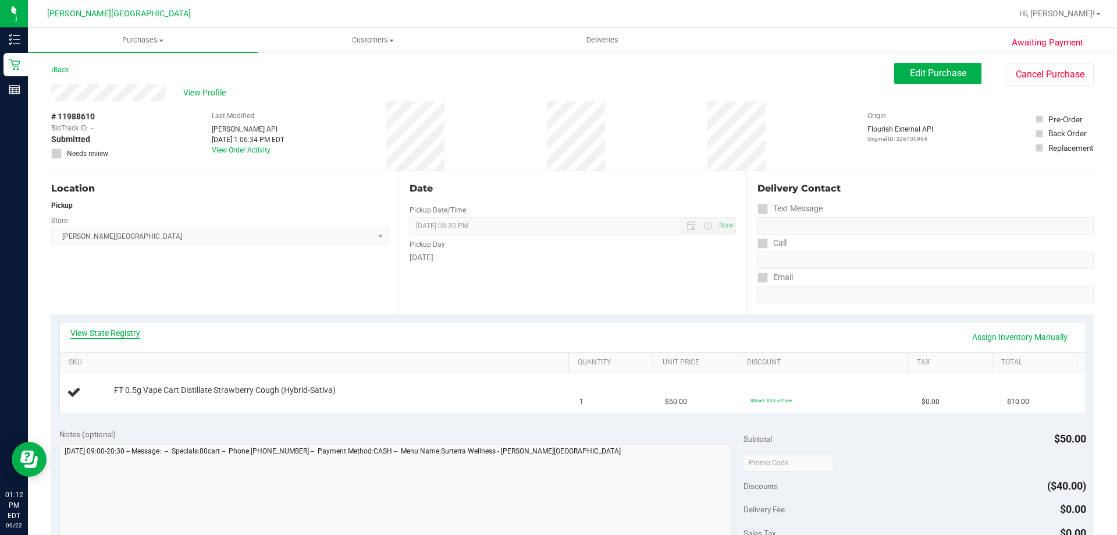
click at [120, 336] on link "View State Registry" at bounding box center [105, 333] width 70 height 12
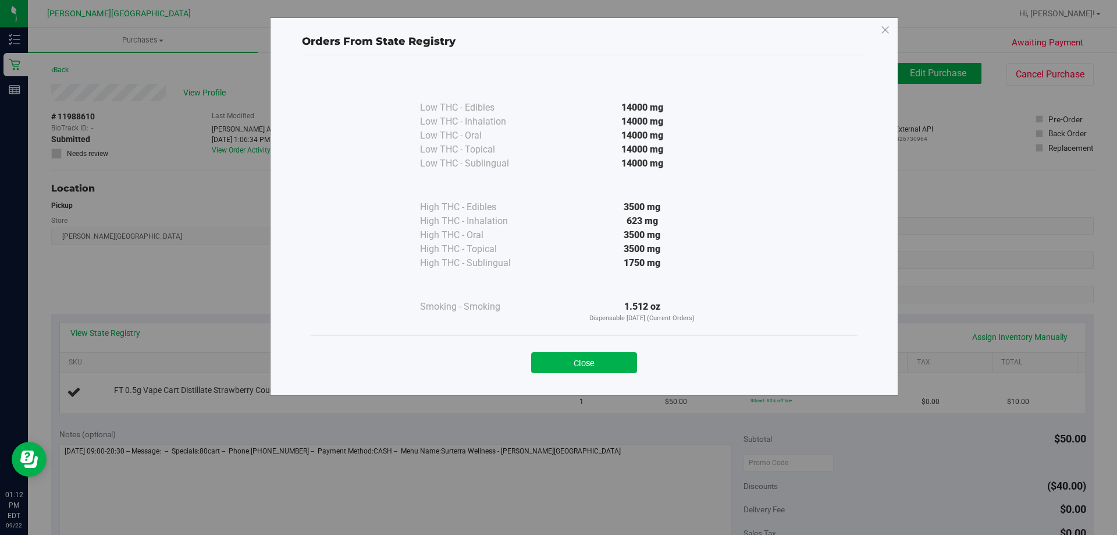
click at [557, 358] on button "Close" at bounding box center [584, 362] width 106 height 21
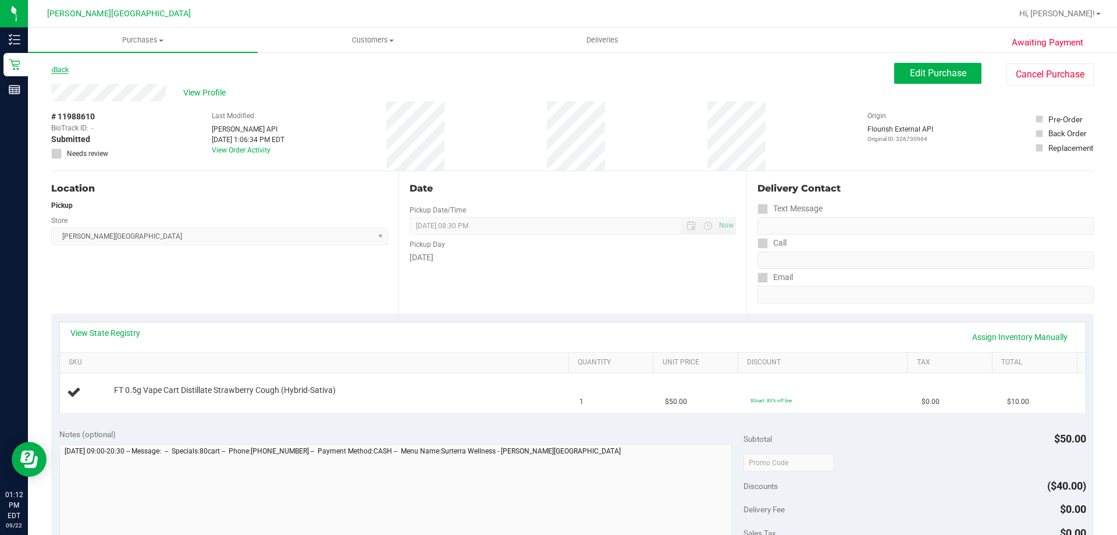
click at [62, 70] on link "Back" at bounding box center [59, 70] width 17 height 8
